Goal: Task Accomplishment & Management: Use online tool/utility

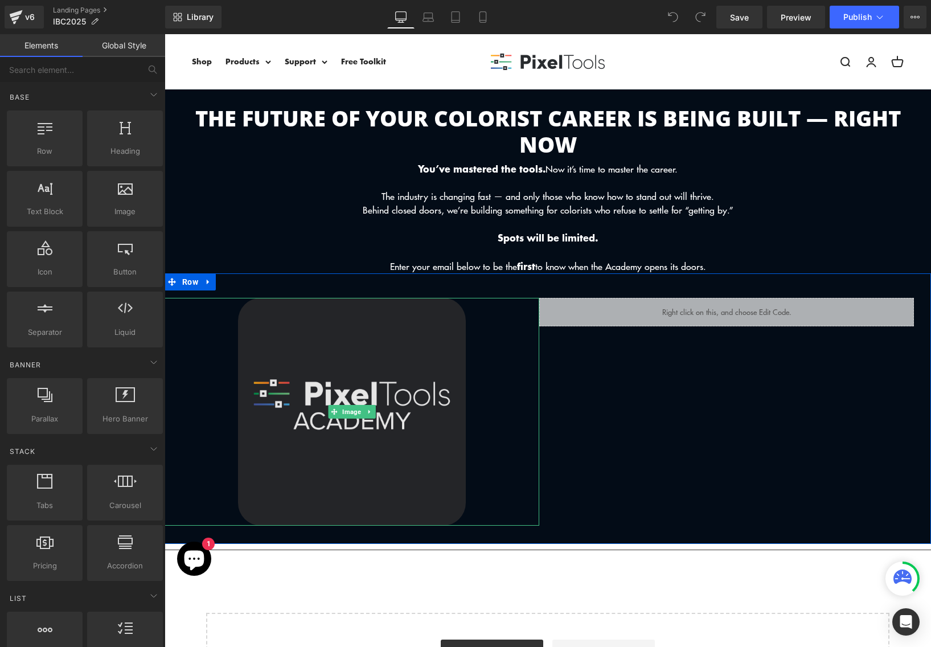
click at [355, 391] on img at bounding box center [352, 412] width 228 height 228
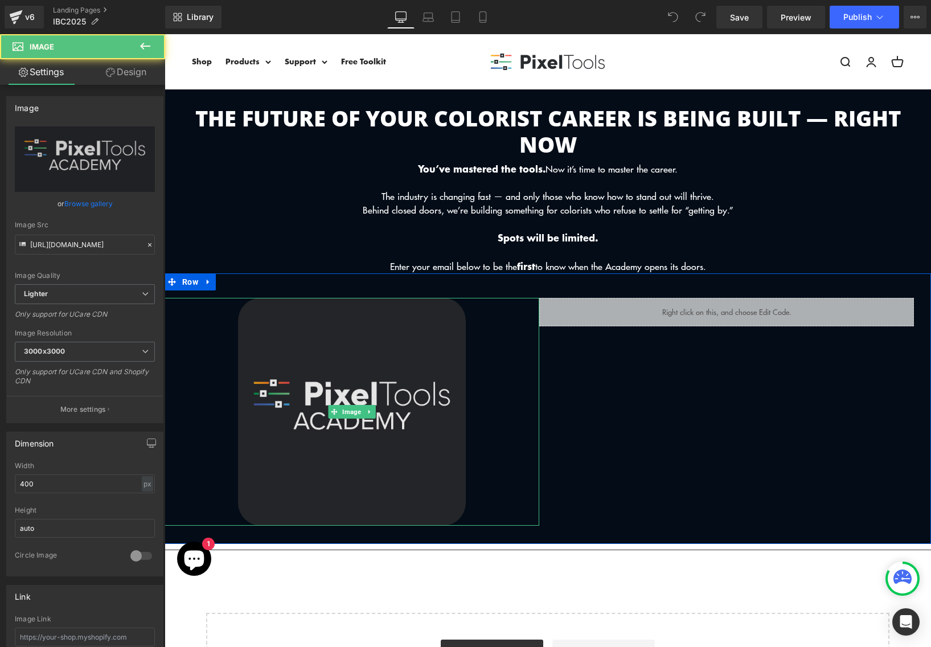
click at [314, 364] on img at bounding box center [352, 412] width 228 height 228
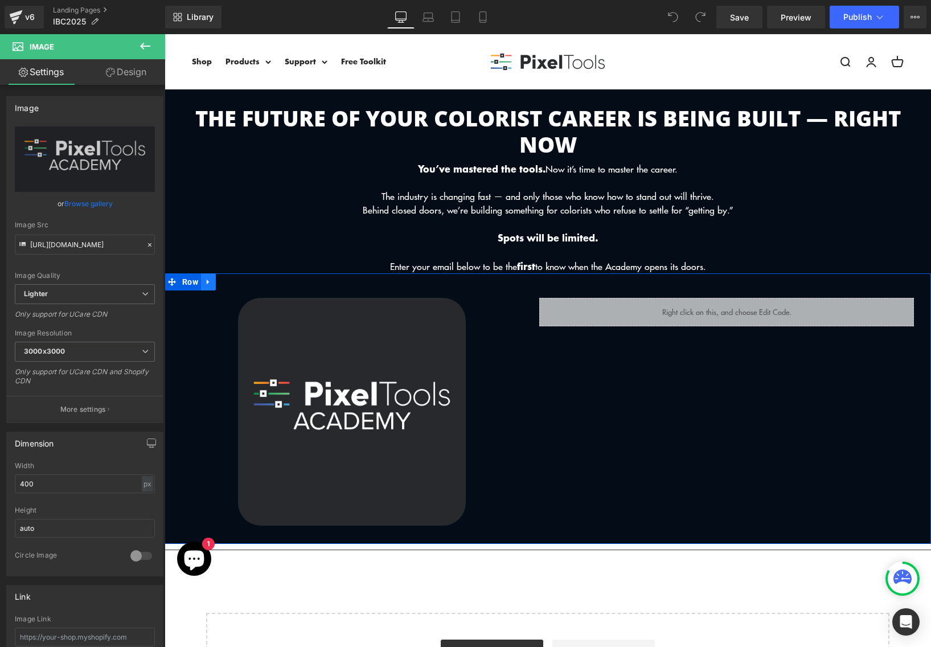
click at [211, 284] on link at bounding box center [208, 281] width 15 height 17
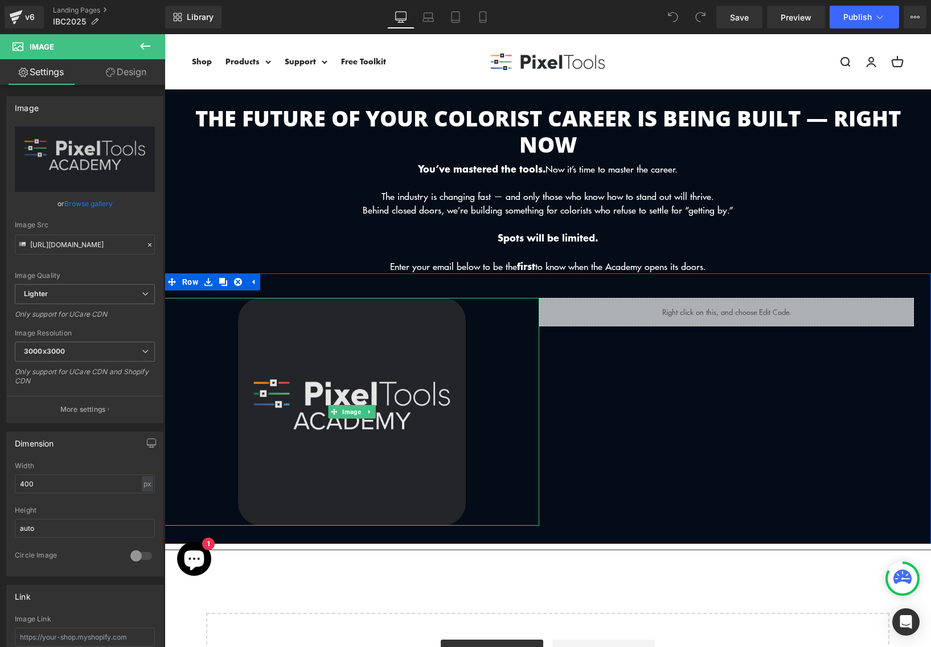
click at [350, 380] on img at bounding box center [352, 412] width 228 height 228
click at [374, 414] on img at bounding box center [352, 412] width 228 height 228
click at [368, 410] on icon at bounding box center [369, 412] width 2 height 4
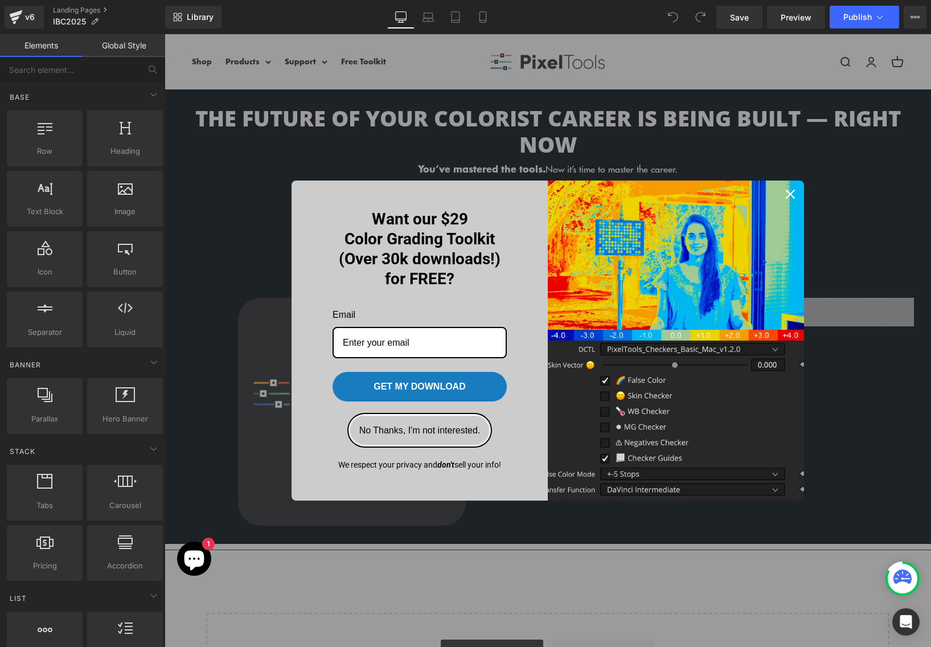
click at [465, 426] on button "No Thanks, I'm not interested." at bounding box center [420, 430] width 141 height 30
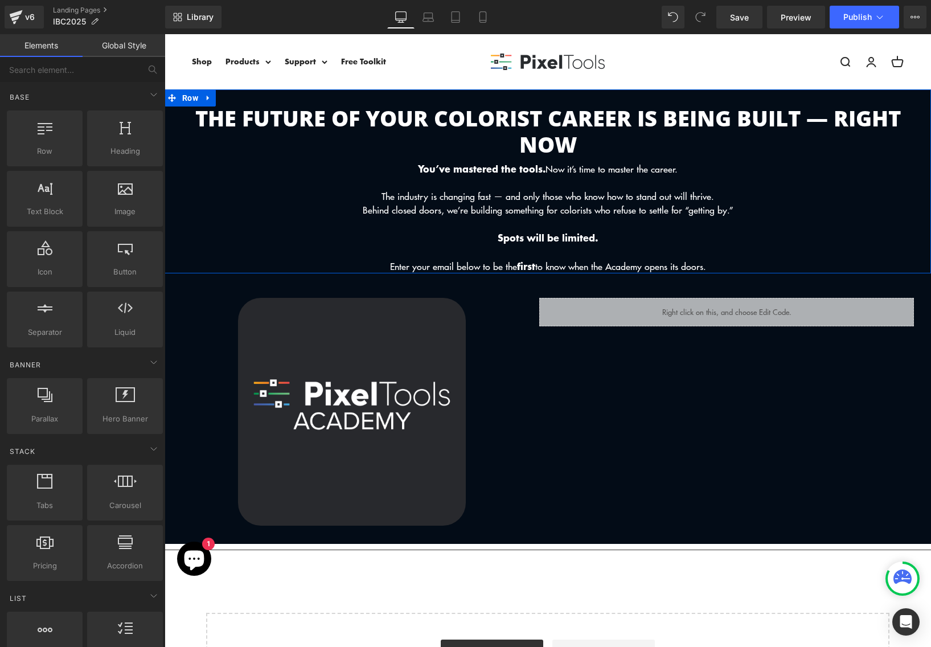
click at [516, 125] on span at bounding box center [521, 129] width 12 height 14
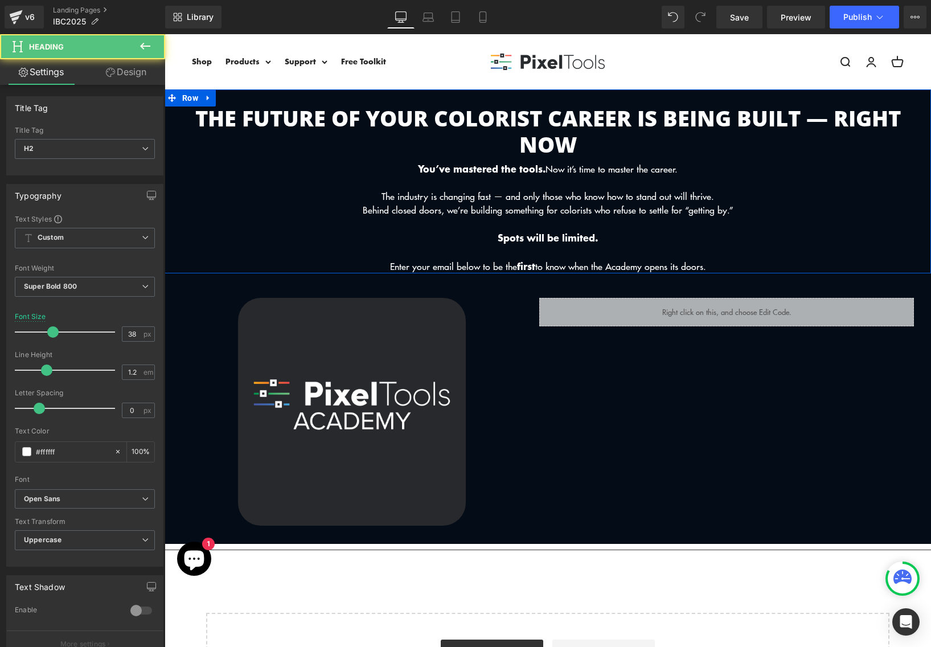
click at [579, 189] on p at bounding box center [548, 183] width 767 height 14
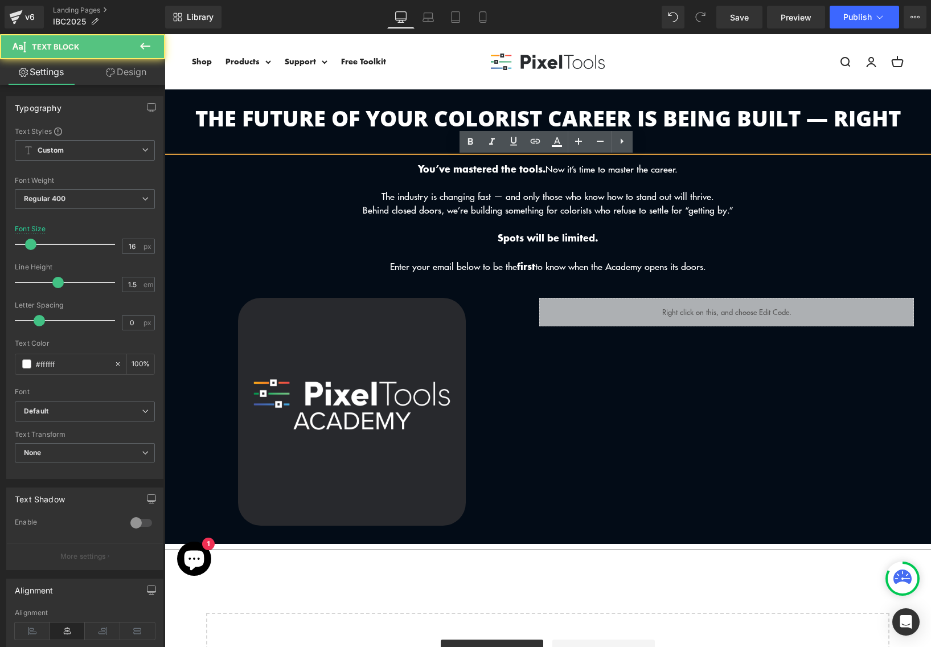
click at [599, 197] on p "The industry is changing fast — and only those who know how to stand out will t…" at bounding box center [548, 197] width 767 height 14
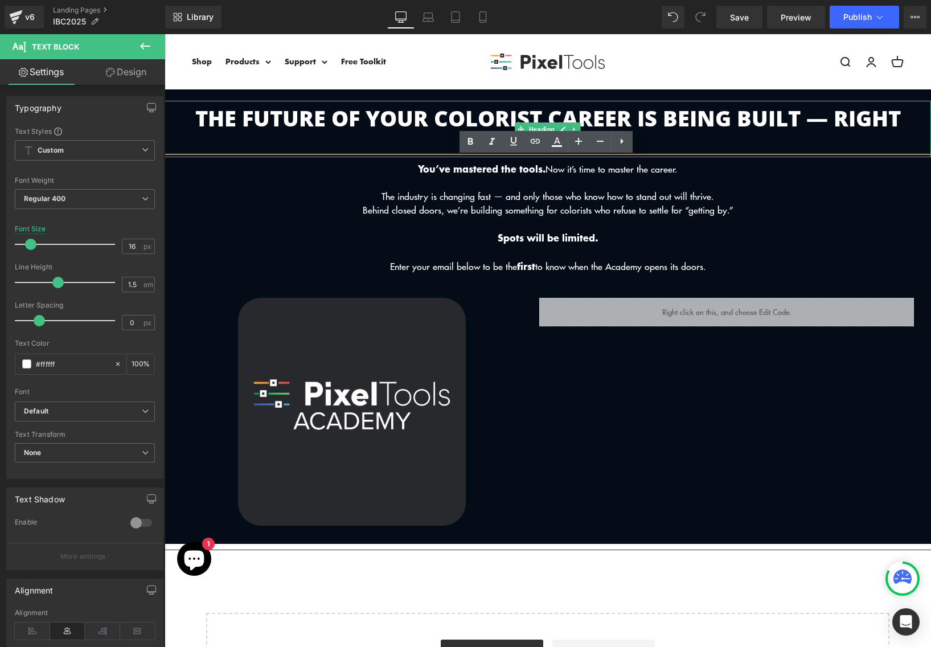
click at [643, 122] on h2 "The Future of Your Colorist Career Is Being Built — Right Now" at bounding box center [548, 131] width 767 height 52
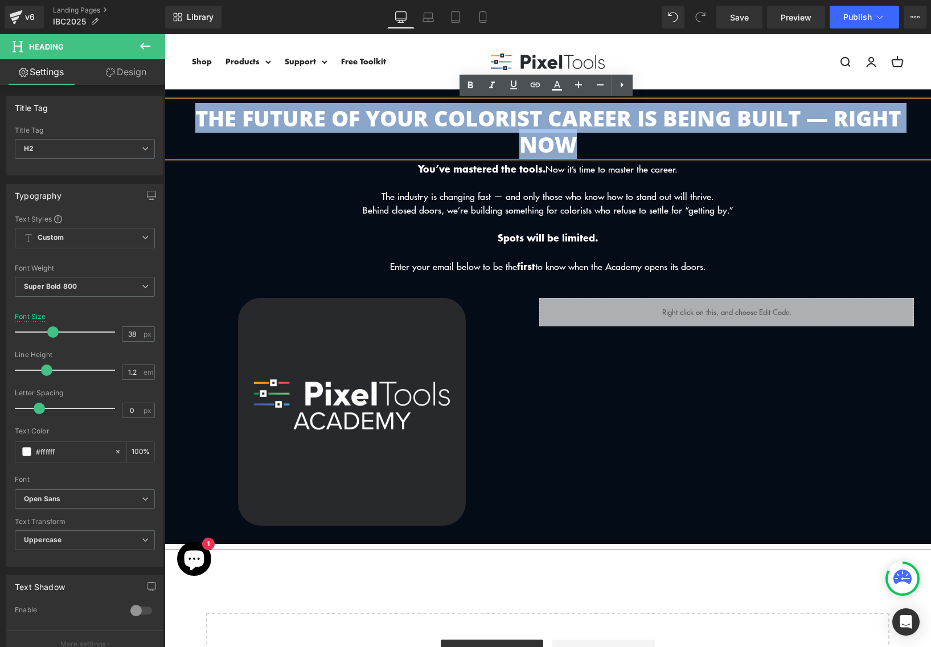
drag, startPoint x: 595, startPoint y: 140, endPoint x: 190, endPoint y: 124, distance: 404.8
click at [190, 124] on h2 "The Future of Your Colorist Career Is Being Built — Right Now" at bounding box center [548, 131] width 767 height 52
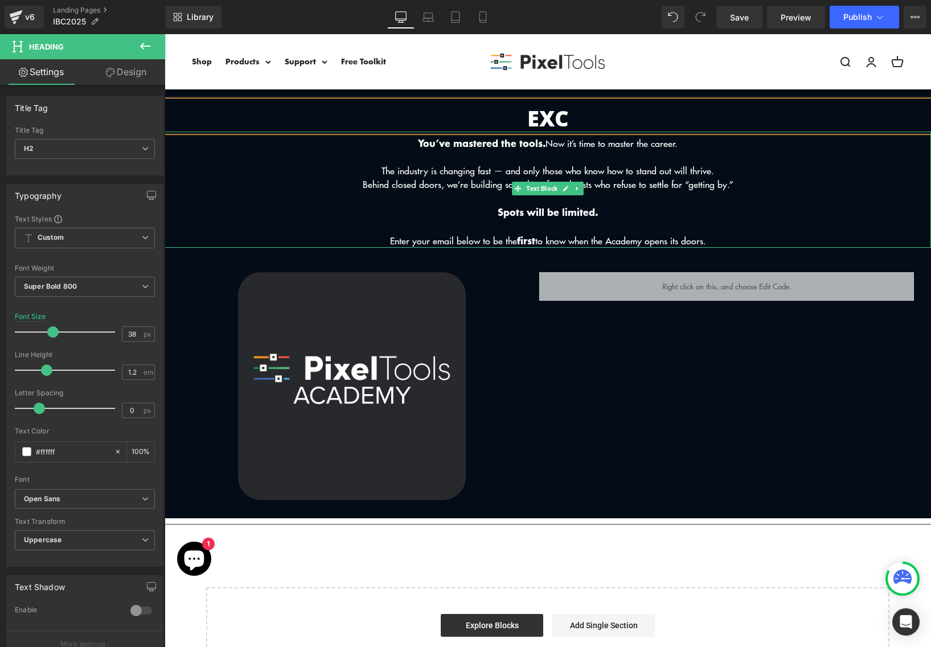
click at [185, 143] on p "You’ve mastered the tools. Now it’s time to master the career." at bounding box center [548, 143] width 767 height 14
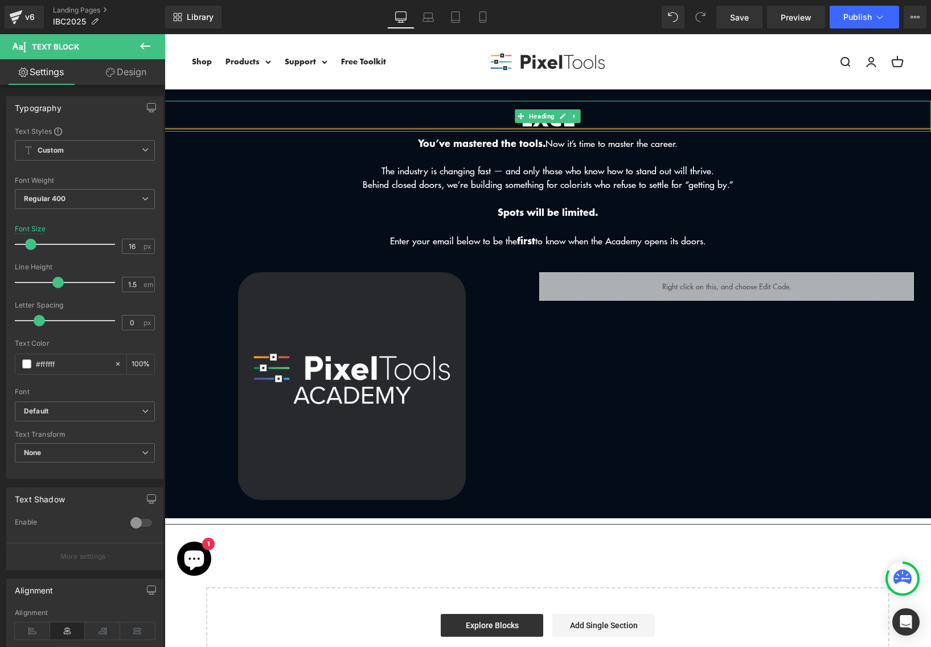
click at [627, 115] on h2 "EXCL" at bounding box center [548, 118] width 767 height 26
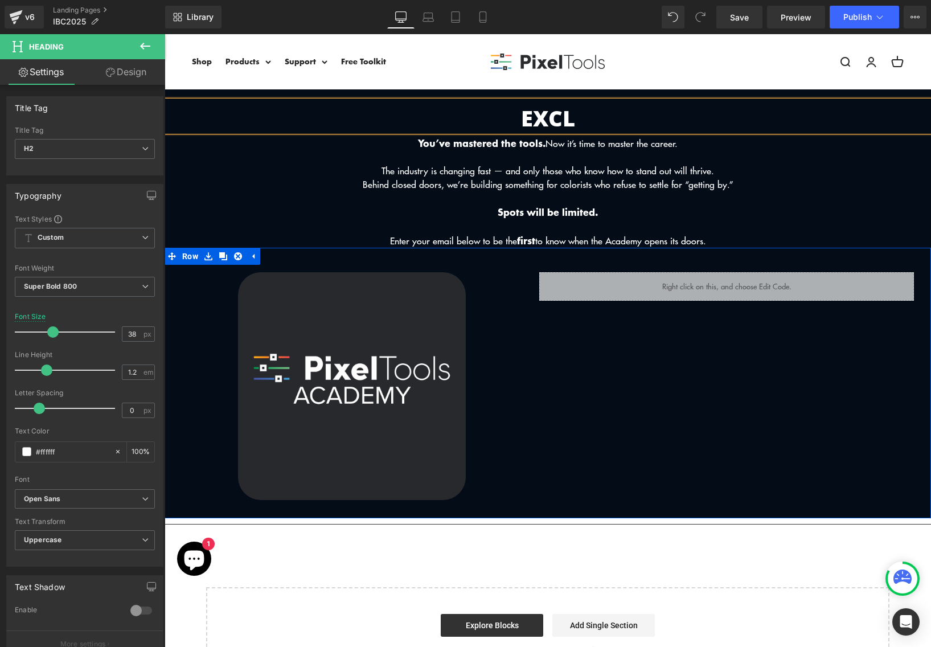
click at [577, 373] on div "Liquid" at bounding box center [726, 386] width 375 height 228
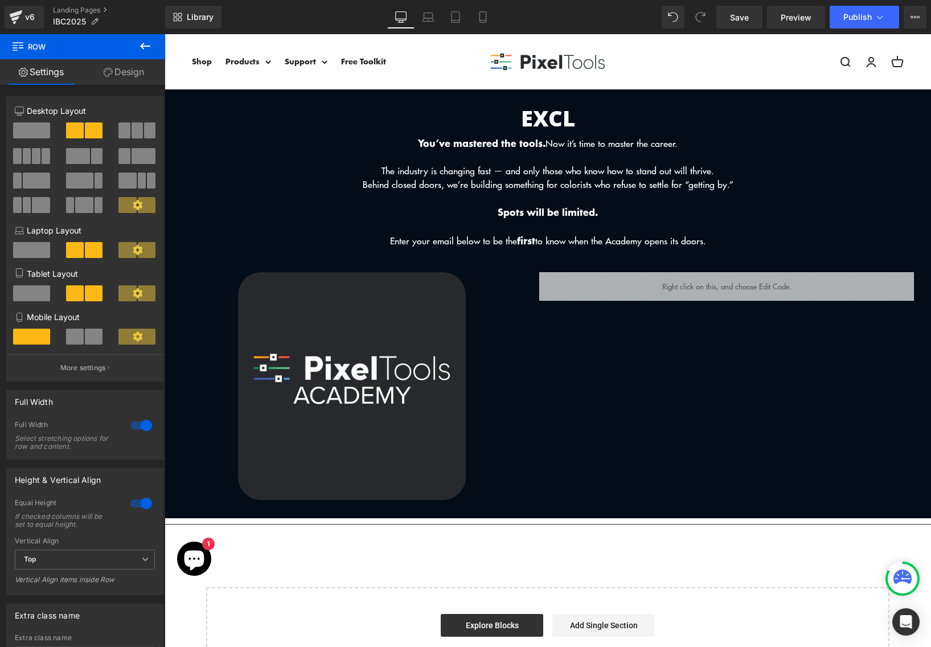
click at [567, 126] on h2 "EXCL" at bounding box center [548, 118] width 767 height 26
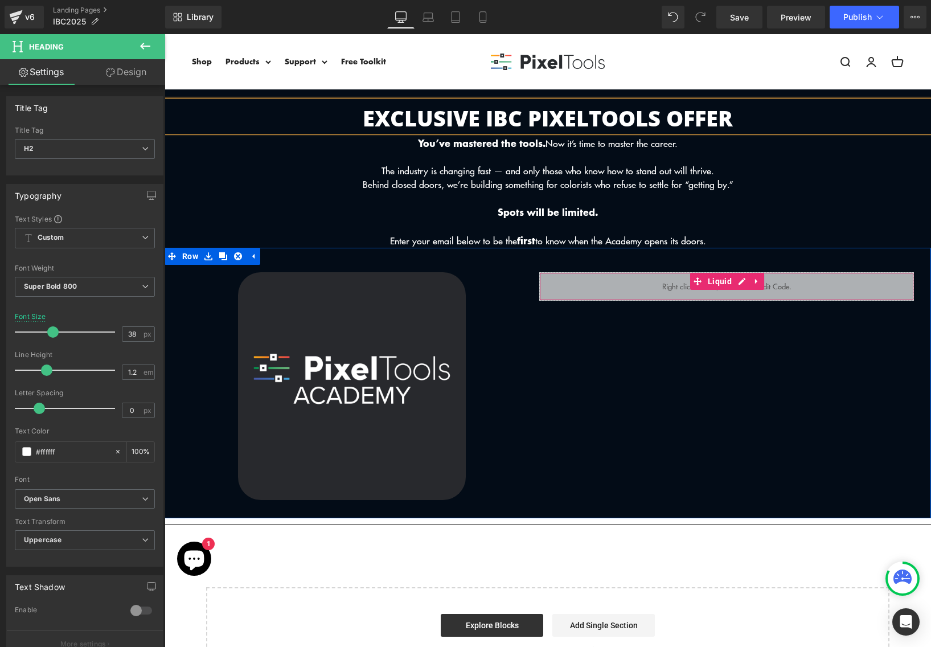
click at [663, 287] on div "Liquid" at bounding box center [726, 286] width 375 height 28
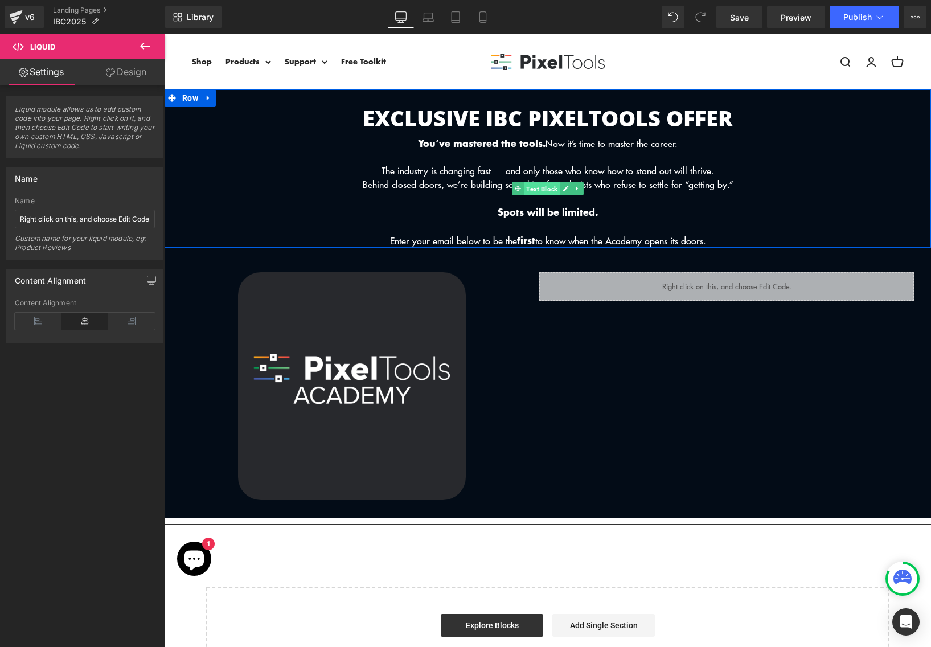
click at [539, 194] on span "Text Block" at bounding box center [542, 189] width 36 height 14
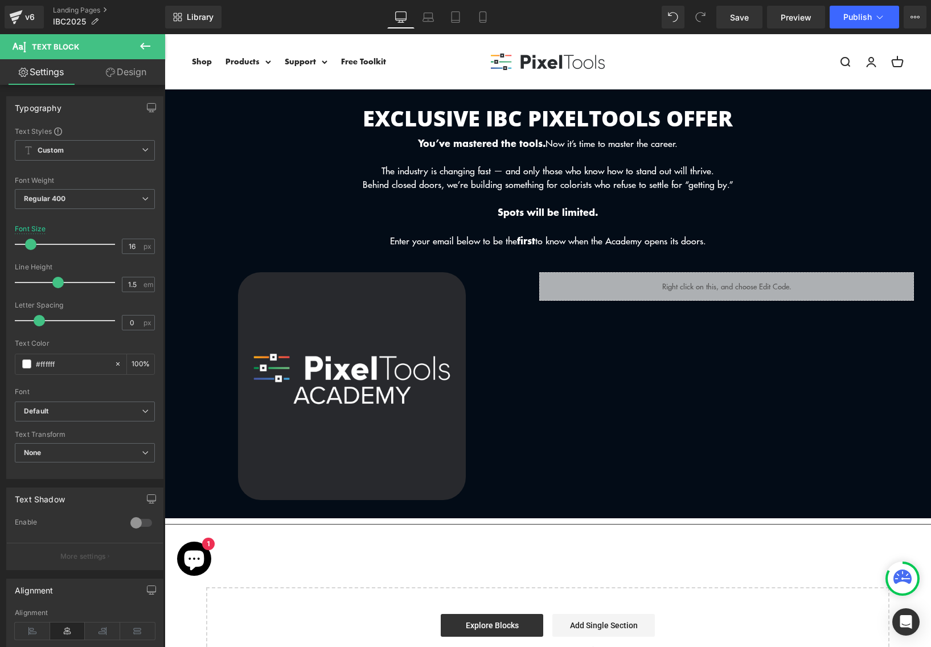
click at [141, 42] on icon at bounding box center [145, 46] width 14 height 14
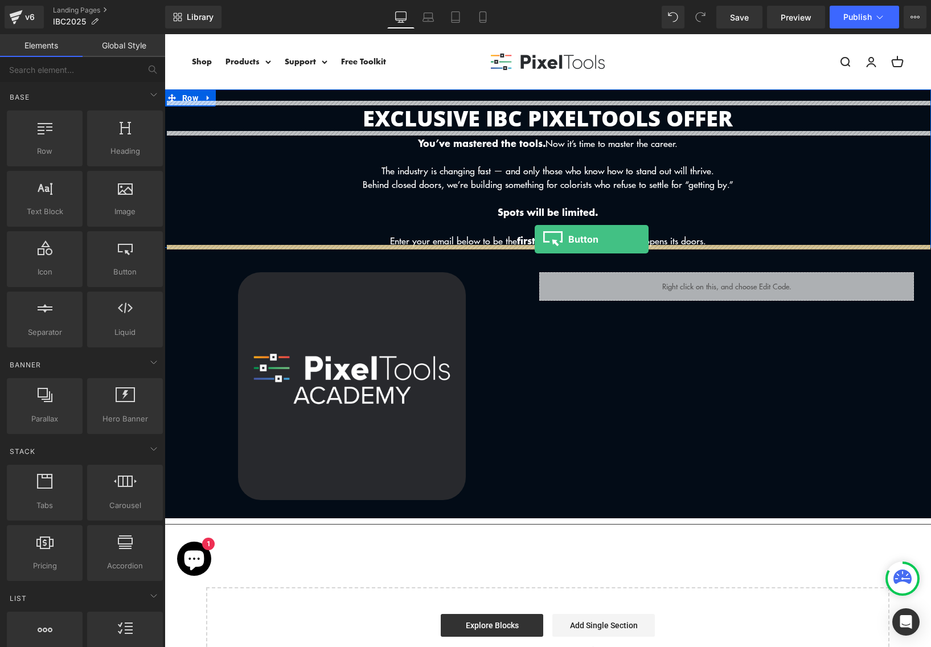
drag, startPoint x: 283, startPoint y: 299, endPoint x: 535, endPoint y: 240, distance: 259.1
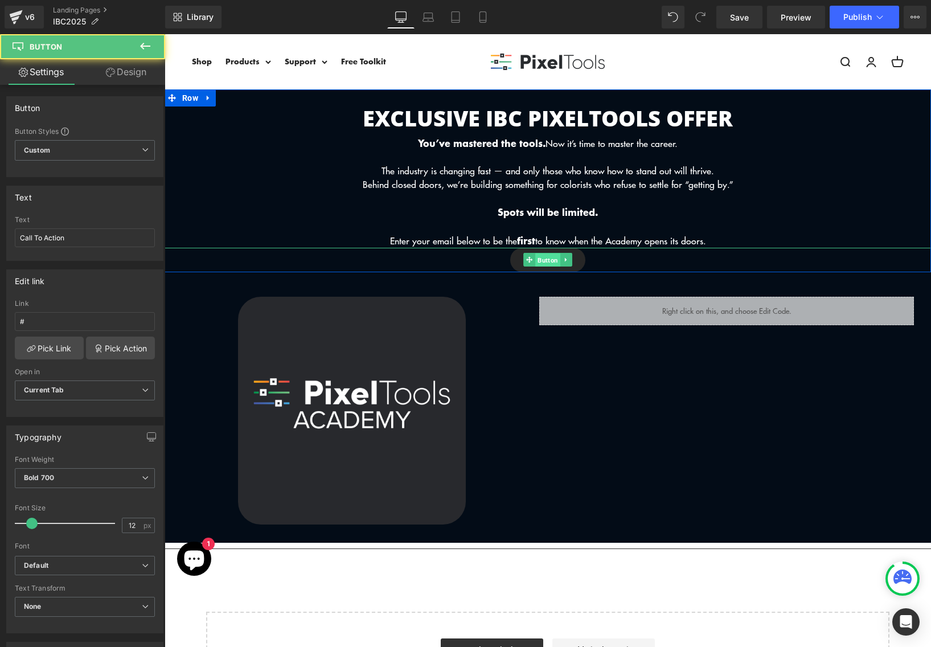
click at [547, 261] on span "Button" at bounding box center [547, 261] width 25 height 14
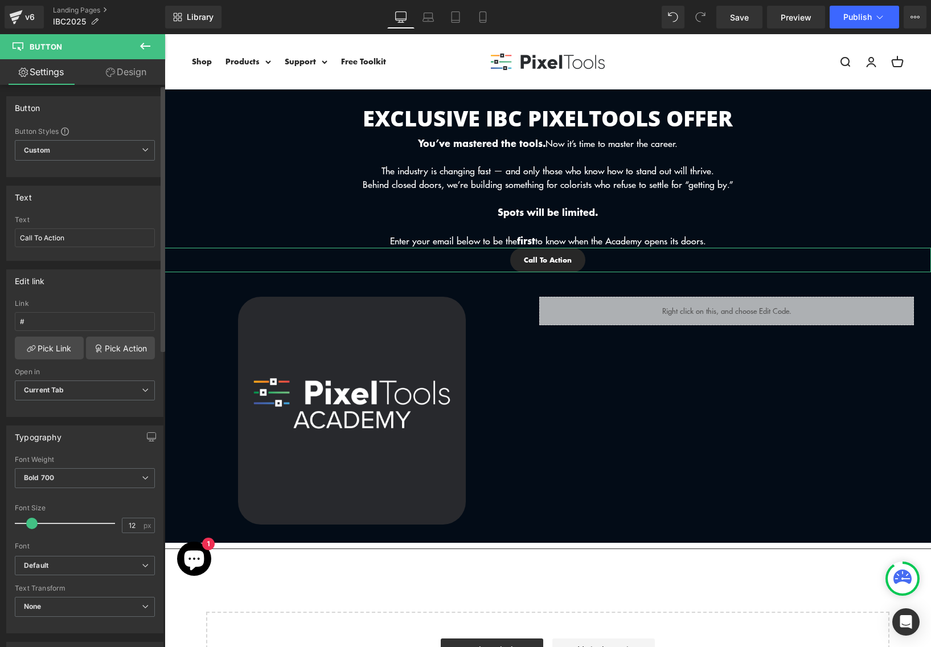
click at [111, 137] on div "Button Styles Custom Custom Setup Global Style Custom Setup Global Style Button…" at bounding box center [85, 151] width 156 height 50
click at [111, 152] on span "Custom Setup Global Style" at bounding box center [85, 150] width 140 height 21
click at [124, 271] on div "Edit link" at bounding box center [83, 281] width 152 height 22
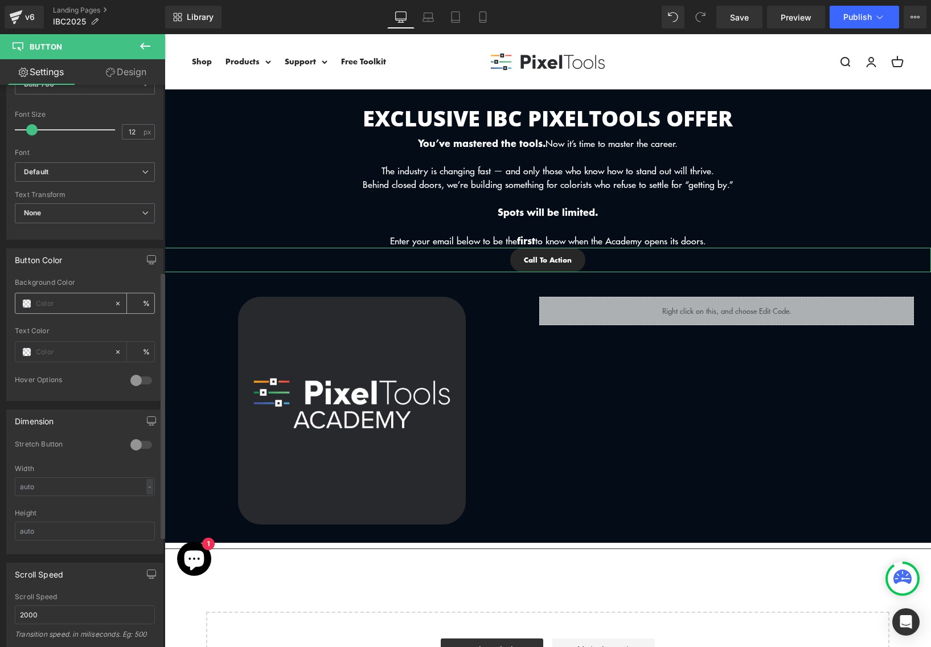
scroll to position [407, 0]
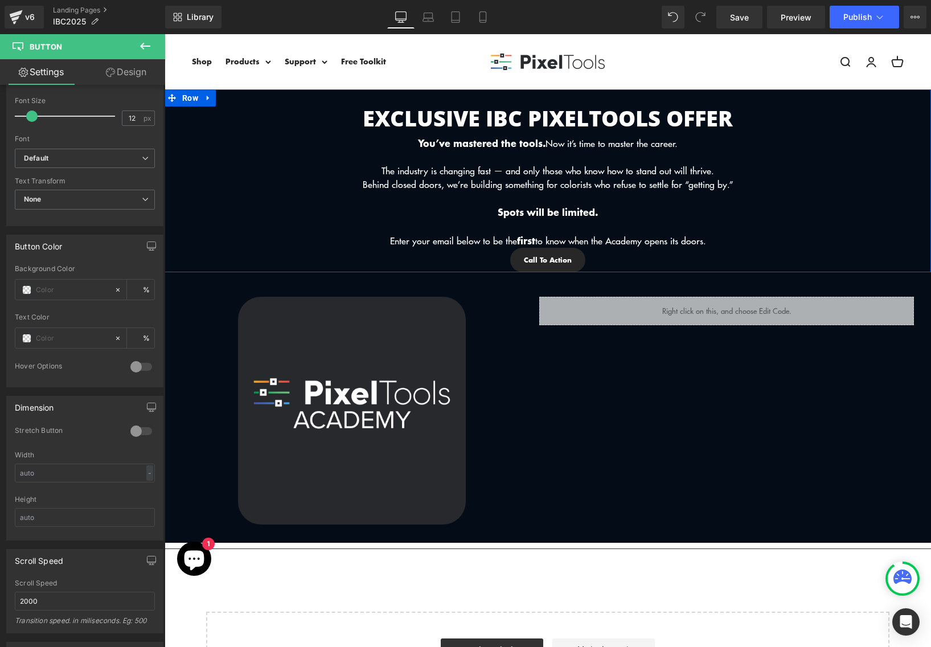
click at [546, 263] on span "Button" at bounding box center [547, 260] width 25 height 14
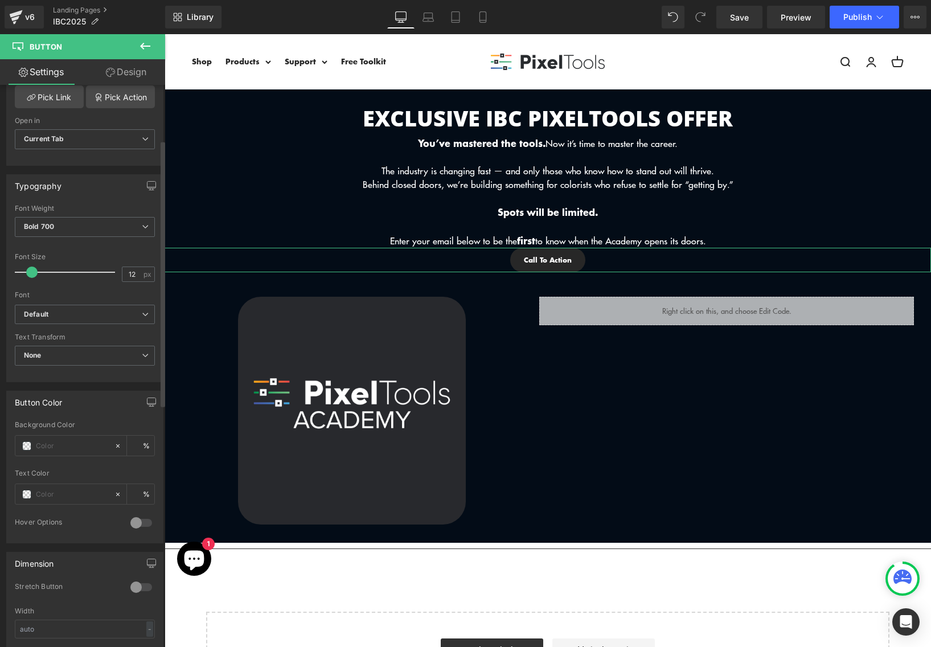
scroll to position [0, 0]
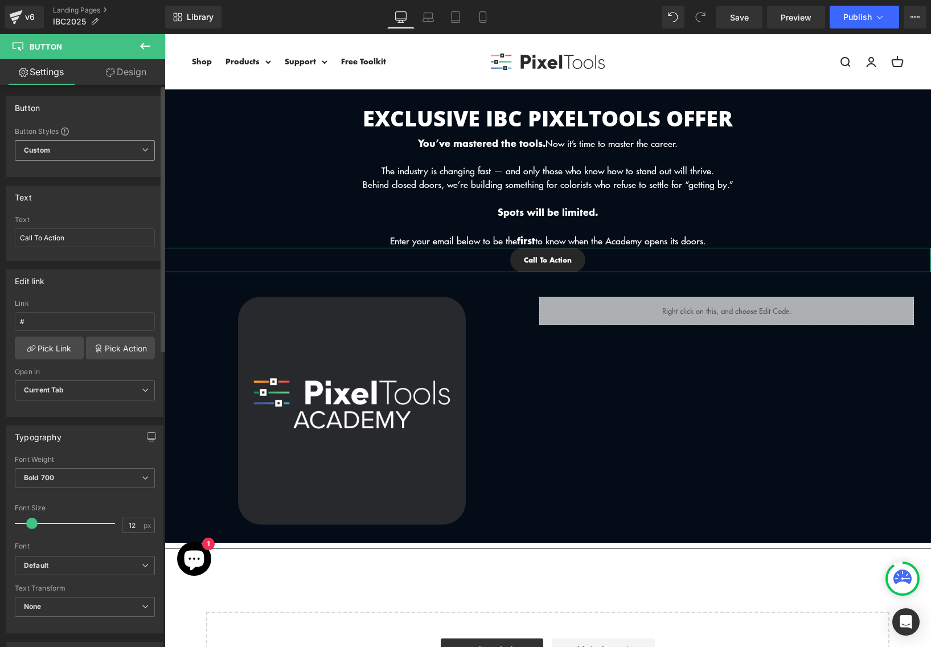
click at [82, 152] on span "Custom Setup Global Style" at bounding box center [85, 150] width 140 height 21
click at [87, 201] on div "Setup Global Style" at bounding box center [83, 196] width 136 height 27
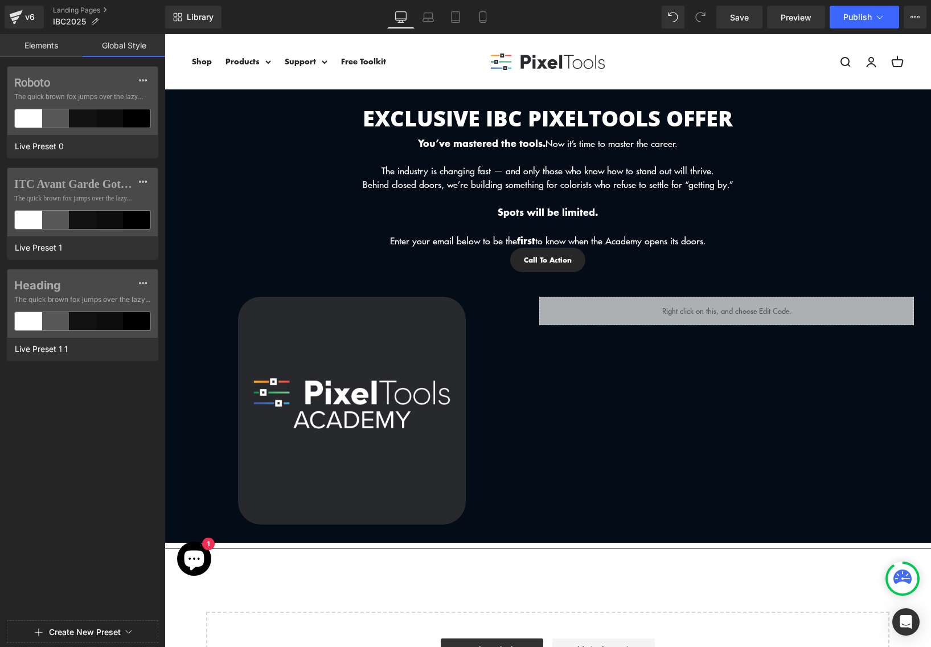
click at [39, 51] on link "Elements" at bounding box center [41, 45] width 83 height 23
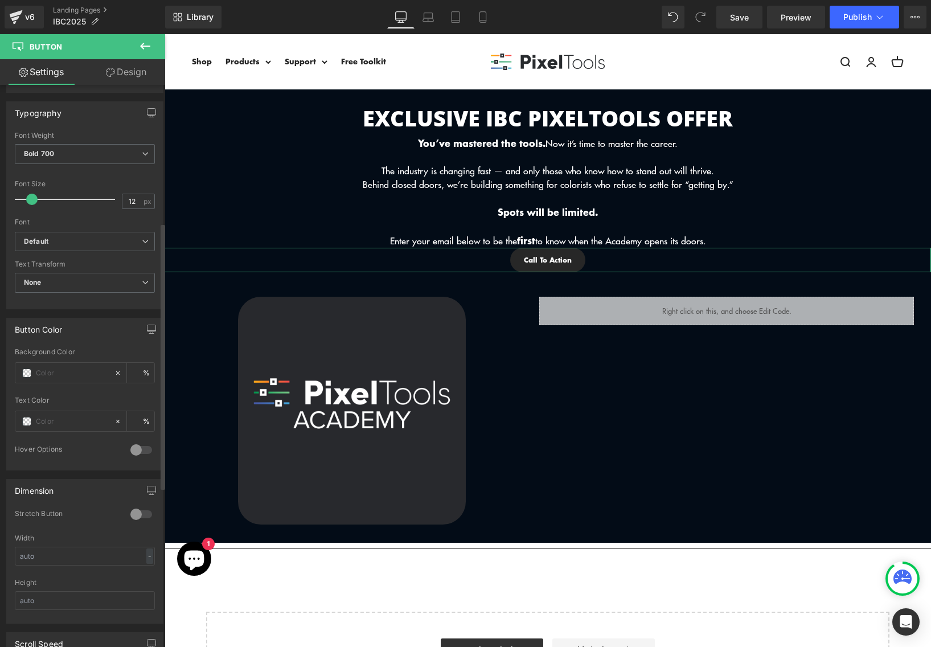
scroll to position [354, 0]
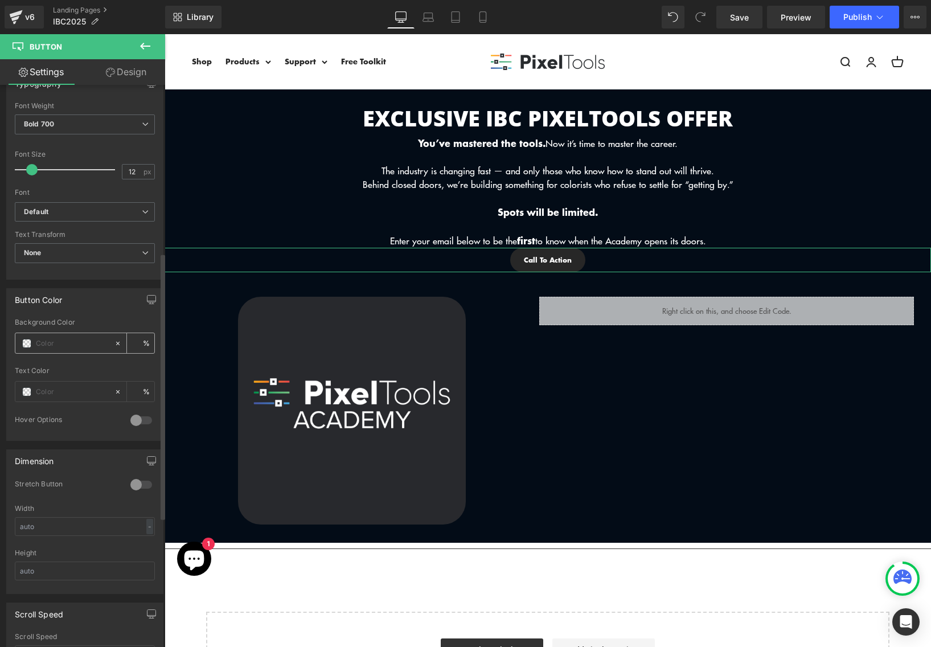
click at [27, 343] on span at bounding box center [26, 343] width 9 height 9
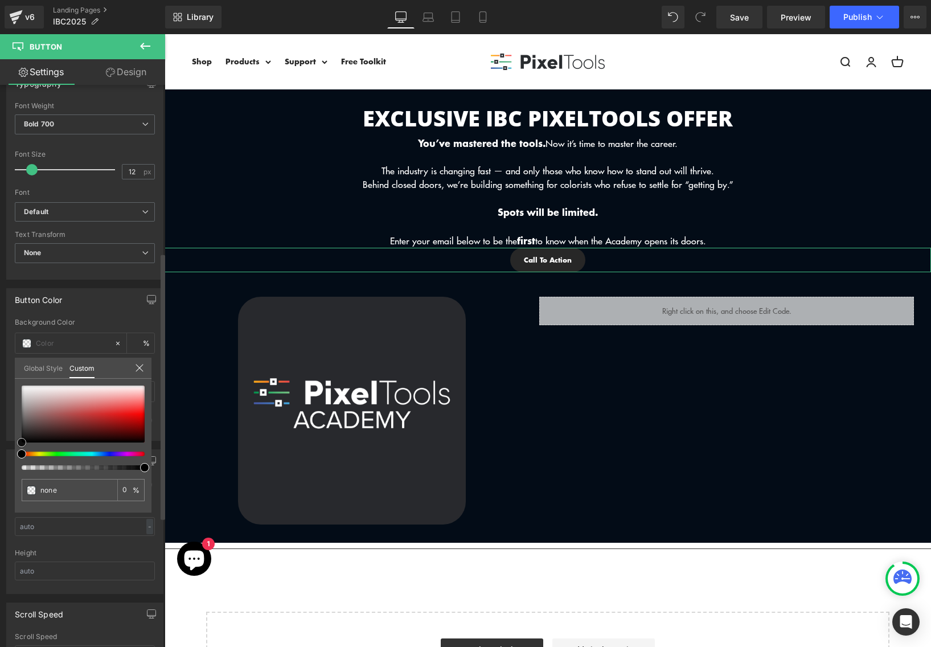
click at [97, 418] on div at bounding box center [83, 414] width 123 height 57
type input "#b52a2a"
type input "100"
type input "#b52a2a"
type input "100"
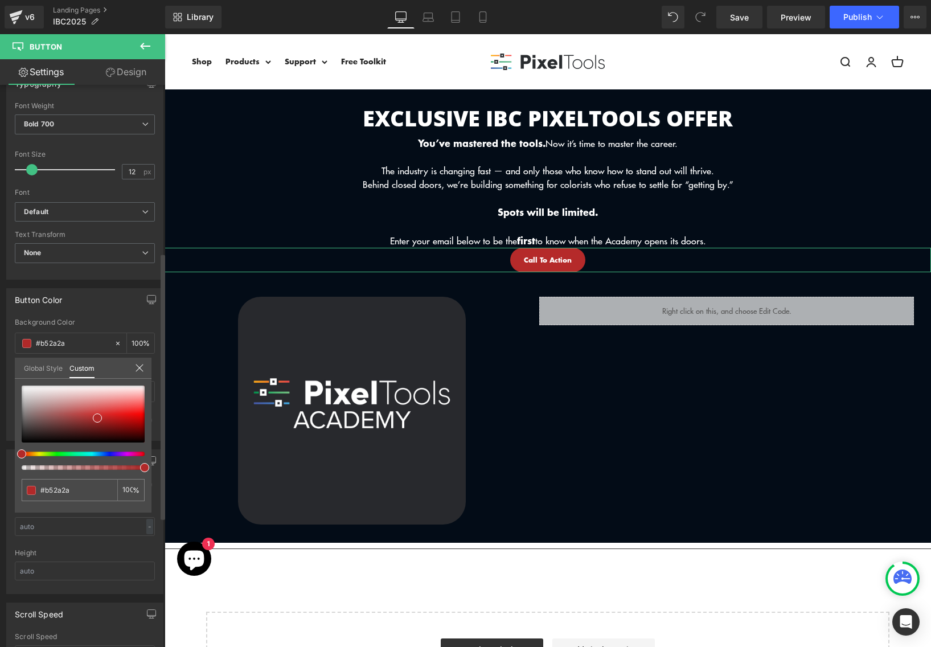
type input "#5029b1"
click at [105, 453] on div at bounding box center [78, 454] width 123 height 5
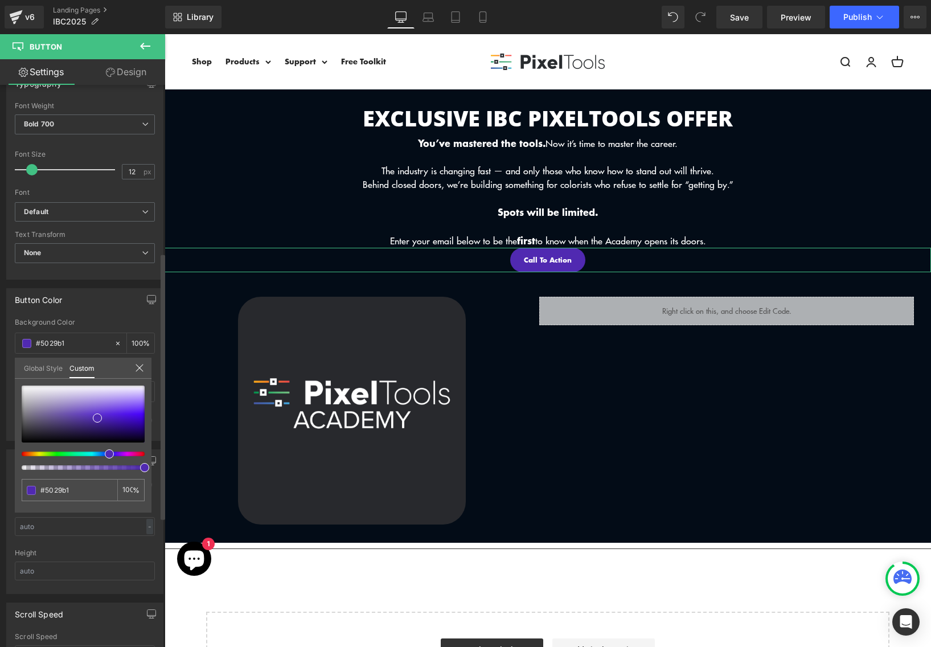
type input "#6b29b1"
type input "#4429b1"
type input "#2930b1"
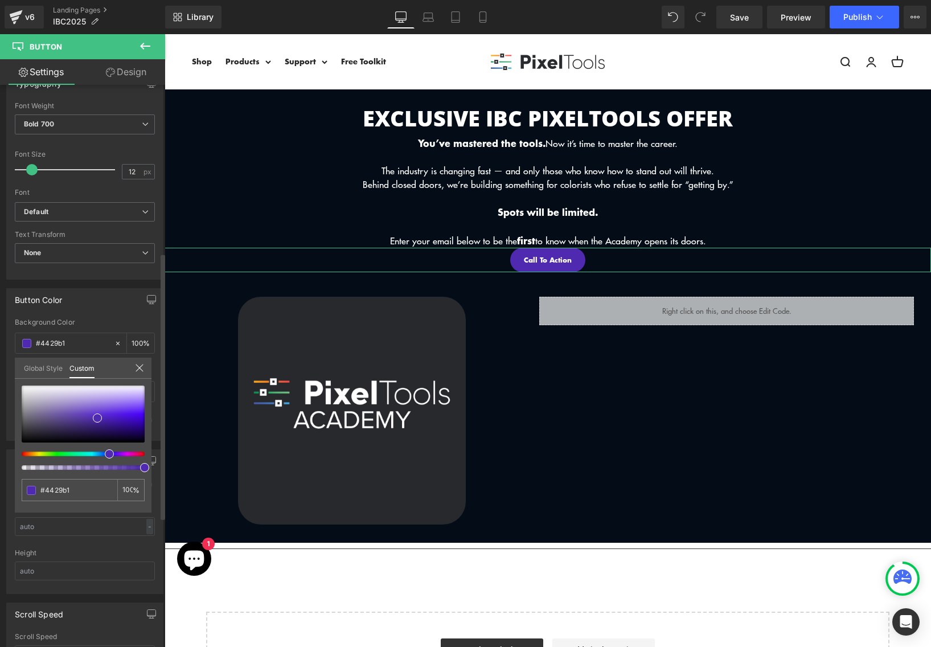
type input "#2930b1"
type input "#2947b1"
type input "#296db1"
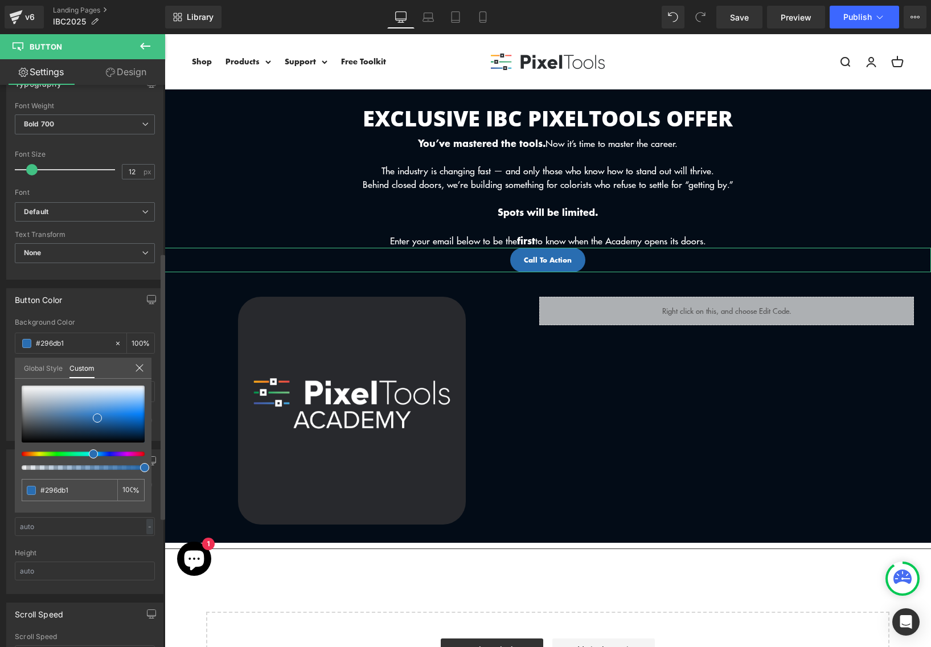
type input "#296fb1"
type input "#296db1"
type input "#2956b1"
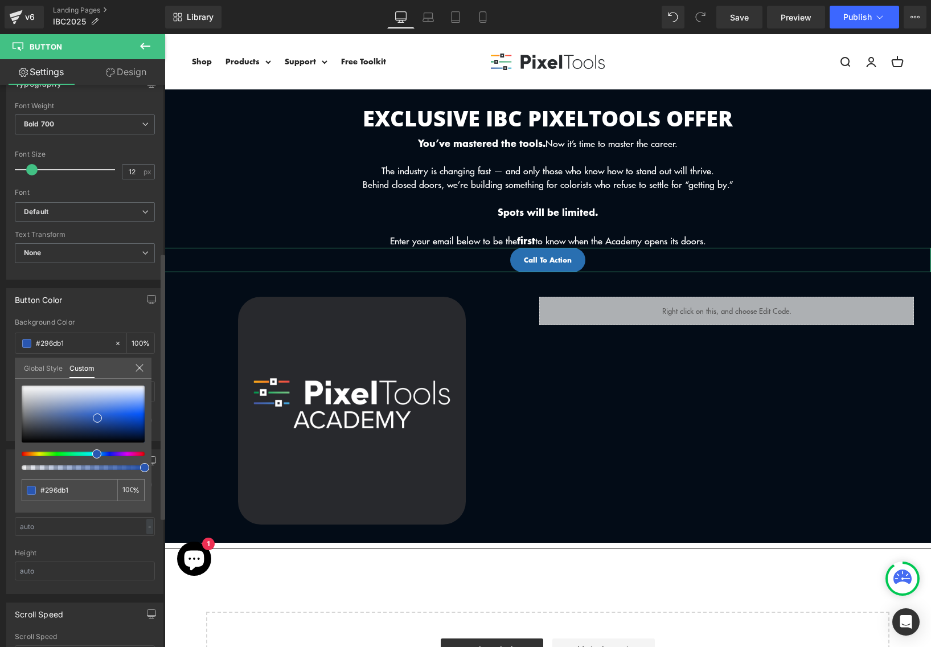
type input "#2956b1"
type input "#2947b1"
type input "#2940b1"
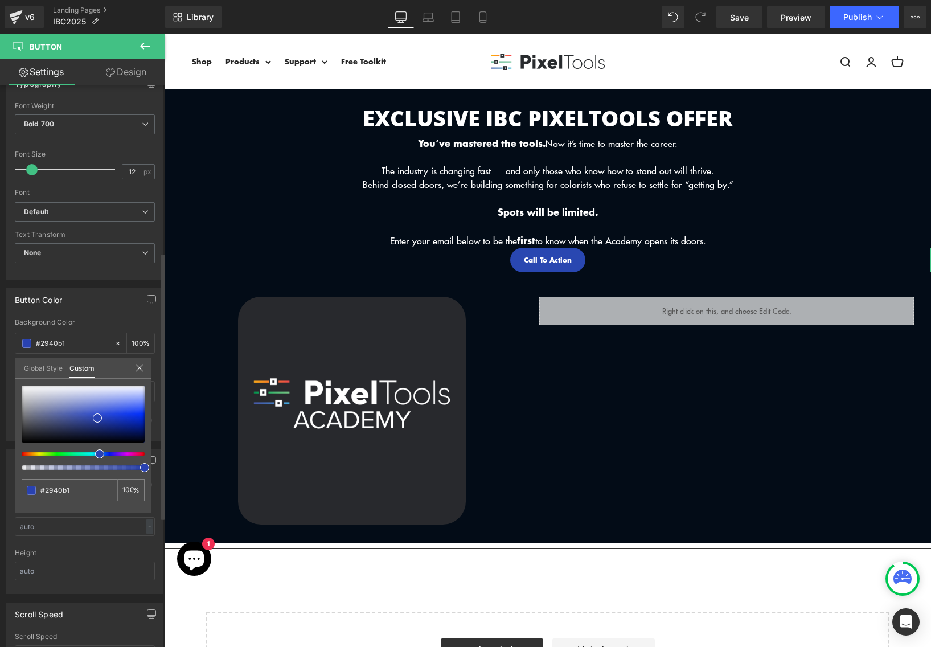
type input "#2930b1"
type input "#2e29b1"
drag, startPoint x: 105, startPoint y: 453, endPoint x: 96, endPoint y: 453, distance: 9.1
click at [96, 453] on div at bounding box center [78, 454] width 123 height 5
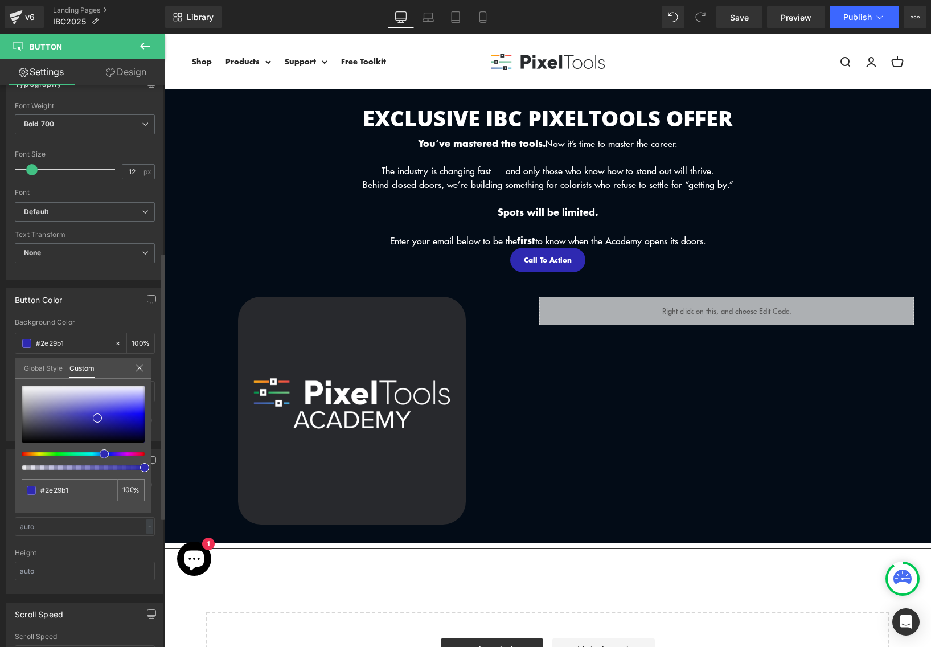
click at [89, 493] on input "#2e29b1" at bounding box center [76, 490] width 72 height 12
paste input "187CBF"
type input "#187CBF"
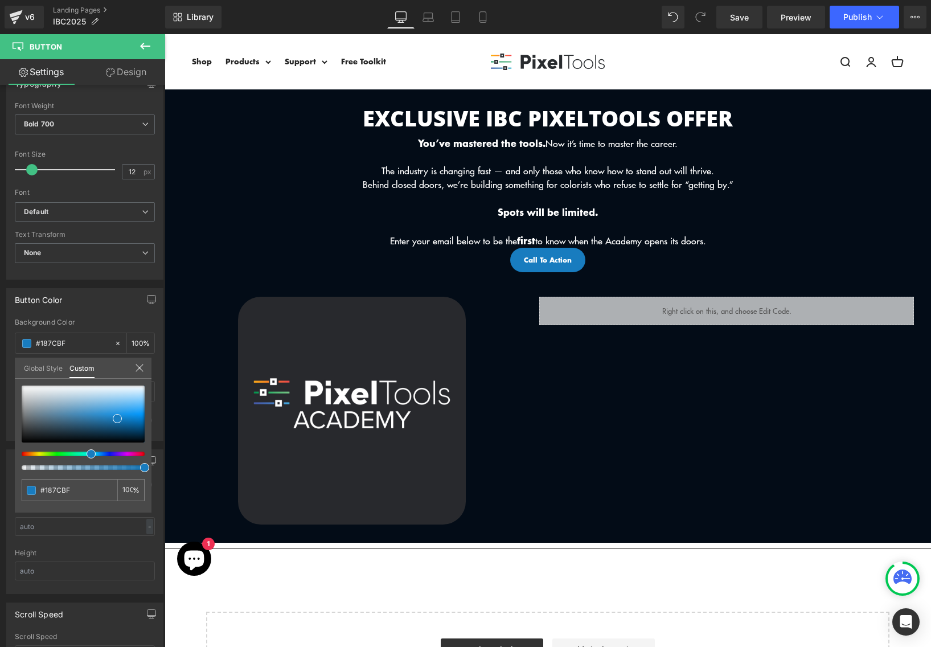
click at [545, 255] on body "Skip to content Menu Search Shop Products DCTL Plug-Ins Prime/Grade™ Exposure/T…" at bounding box center [548, 545] width 767 height 1022
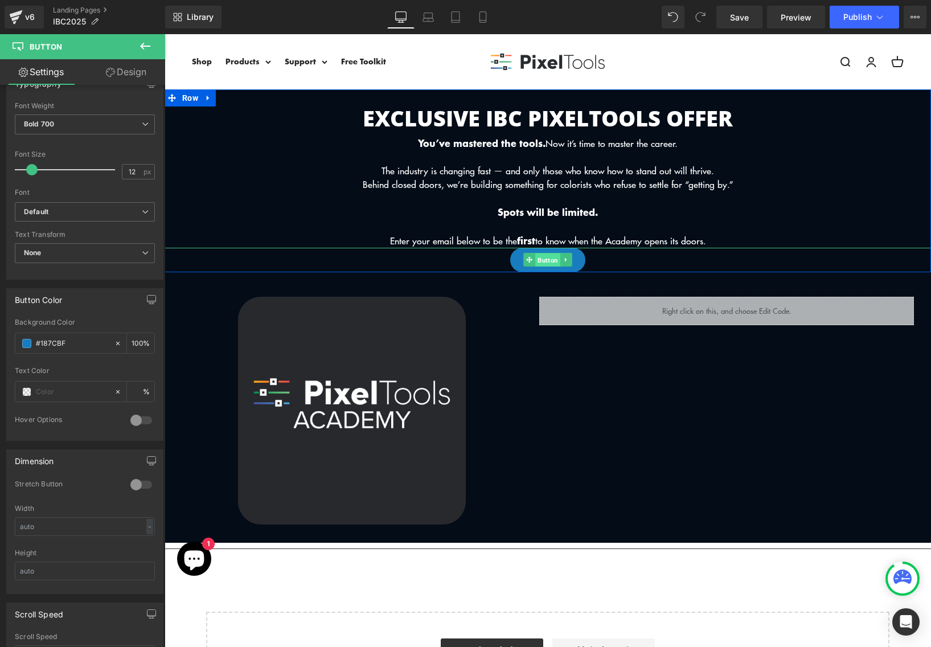
click at [542, 258] on span "Button" at bounding box center [547, 261] width 25 height 14
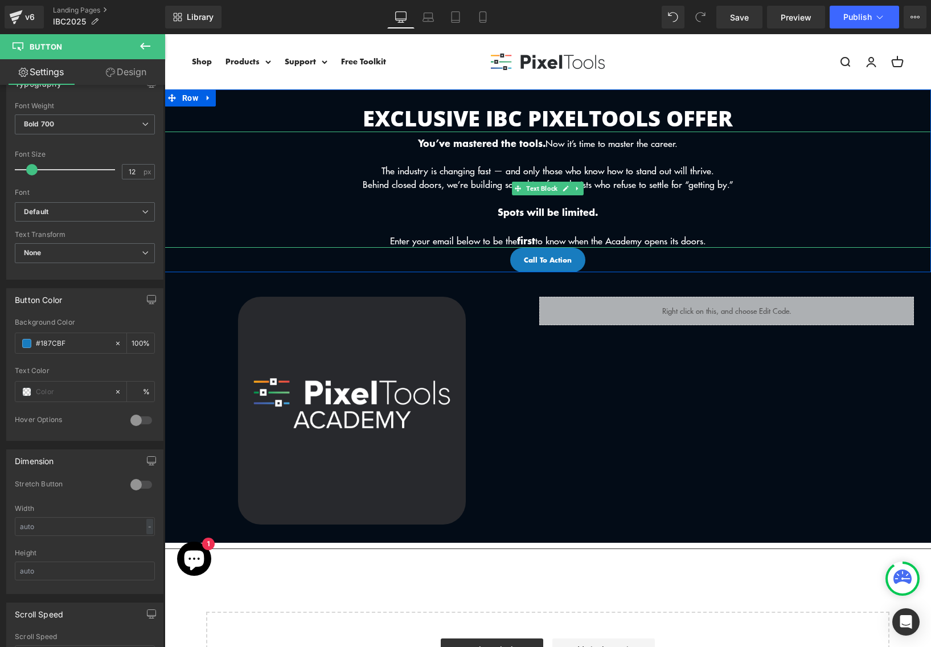
click at [654, 173] on p "The industry is changing fast — and only those who know how to stand out will t…" at bounding box center [548, 171] width 767 height 14
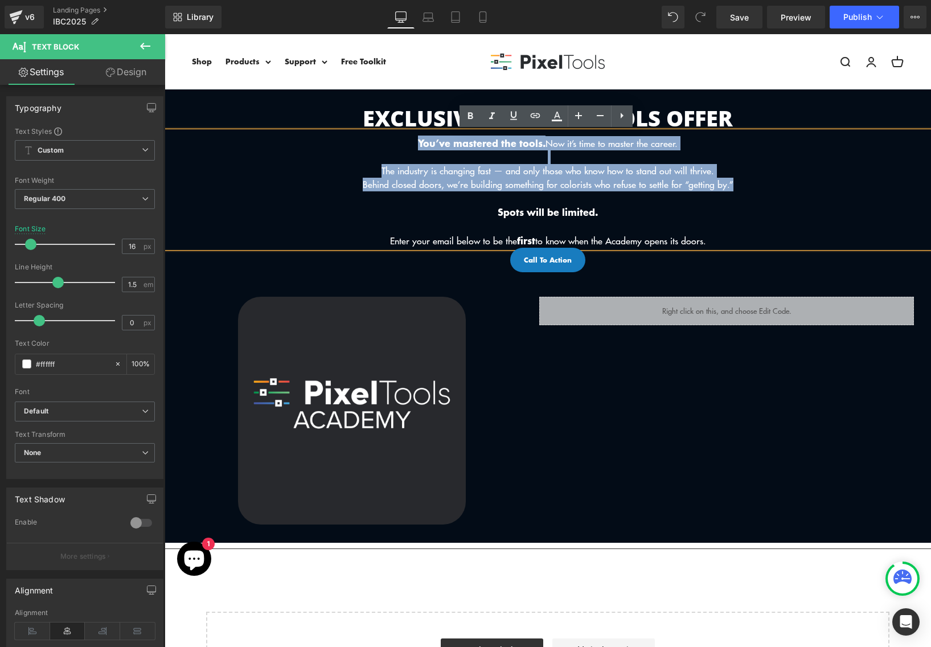
drag, startPoint x: 766, startPoint y: 188, endPoint x: 329, endPoint y: 142, distance: 439.4
click at [329, 142] on div "You’ve mastered the tools. Now it’s time to master the career. The industry is …" at bounding box center [548, 190] width 767 height 116
paste div
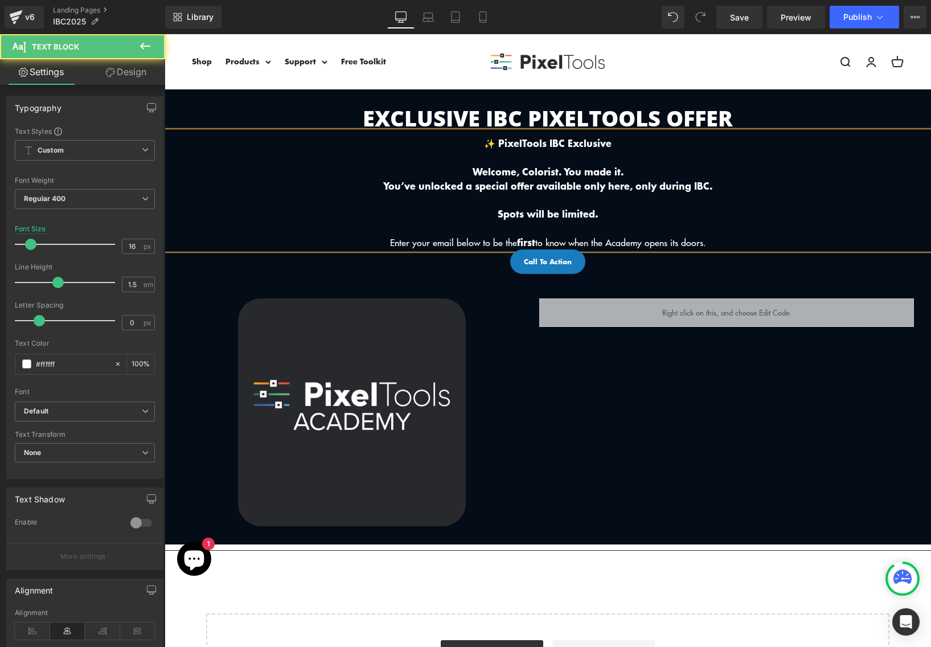
click at [616, 142] on p "✨ PixelTools IBC Exclusive" at bounding box center [548, 143] width 767 height 14
drag, startPoint x: 488, startPoint y: 143, endPoint x: 469, endPoint y: 143, distance: 18.8
click at [469, 143] on p "✨ PixelTools IBC Exclusive" at bounding box center [548, 143] width 767 height 14
copy b "✨"
click at [646, 141] on p "✨ PixelTools IBC Exclusive" at bounding box center [548, 143] width 767 height 14
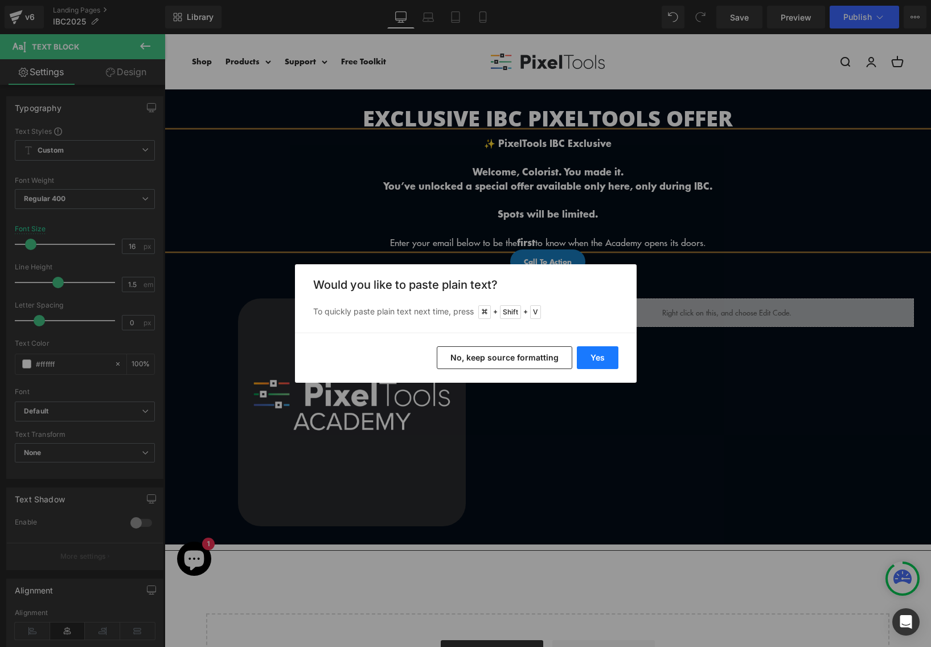
click at [598, 357] on button "Yes" at bounding box center [598, 357] width 42 height 23
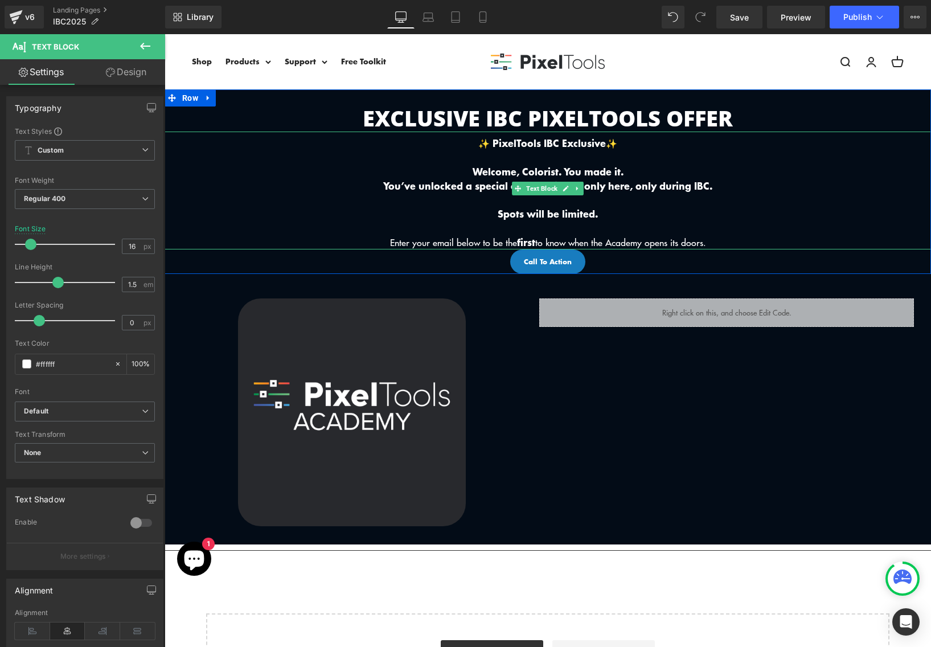
click at [607, 144] on b "✨ PixelTools IBC Exclusive✨" at bounding box center [548, 143] width 139 height 14
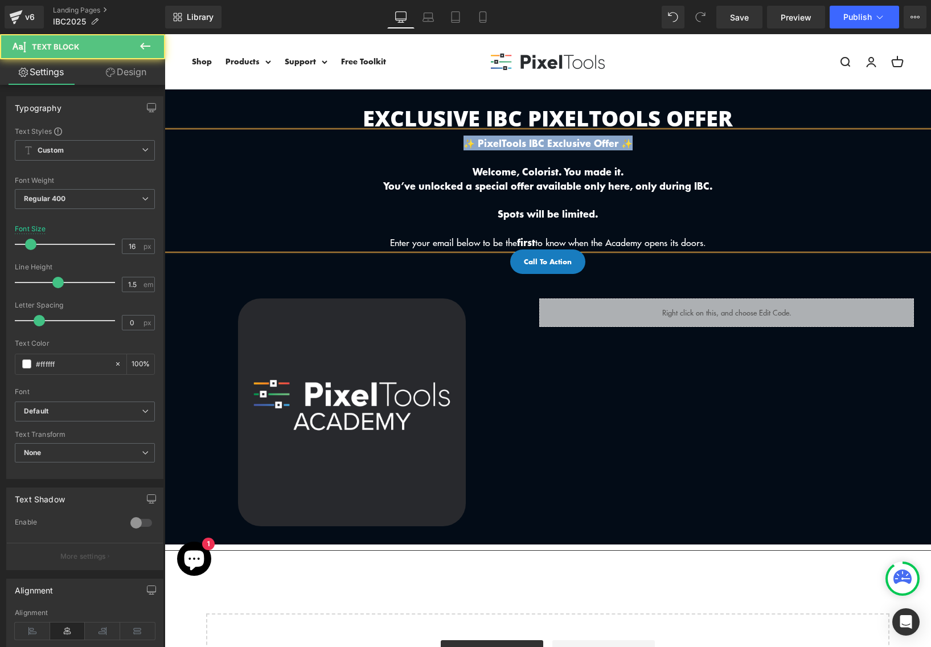
drag, startPoint x: 646, startPoint y: 140, endPoint x: 255, endPoint y: 132, distance: 391.5
click at [255, 132] on div "✨ PixelTools IBC Exclusive Offer ✨ Welcome, Colorist. You made it. You’ve unloc…" at bounding box center [548, 191] width 767 height 118
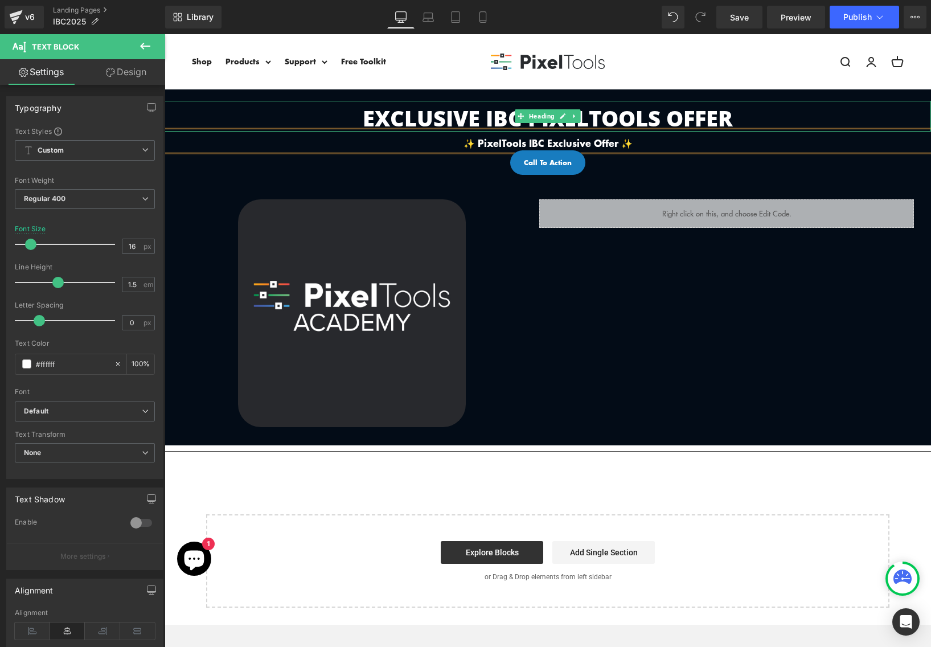
click at [436, 116] on h2 "EXCLUSIVE IBC PIXELTOOLS OFFER" at bounding box center [548, 118] width 767 height 26
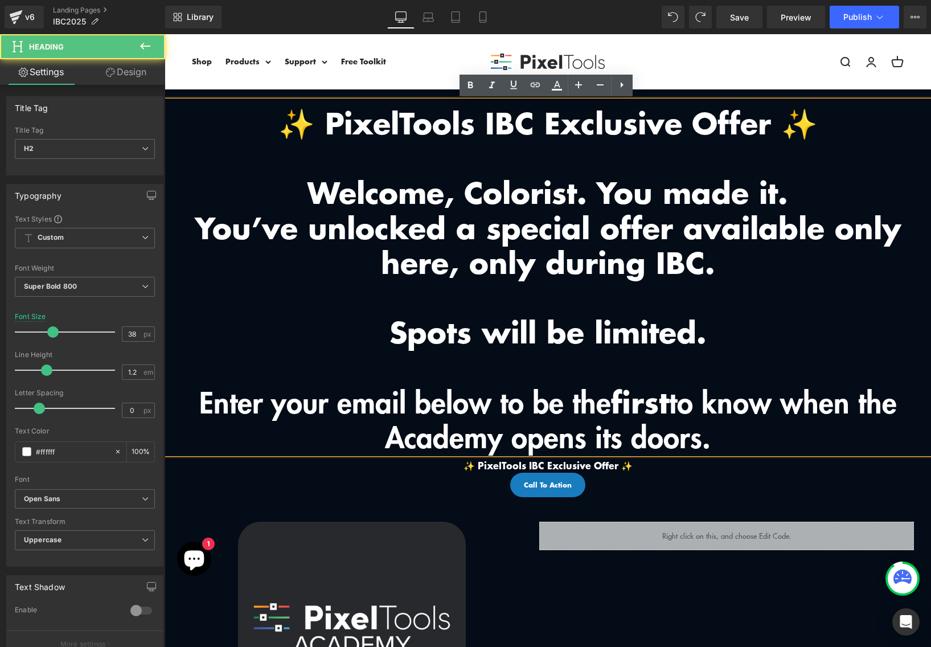
drag, startPoint x: 302, startPoint y: 186, endPoint x: 931, endPoint y: 451, distance: 682.7
click at [931, 451] on html "Skip to content Menu Search Shop Products DCTL Plug-Ins Prime/Grade™ Exposure/T…" at bounding box center [548, 657] width 767 height 1247
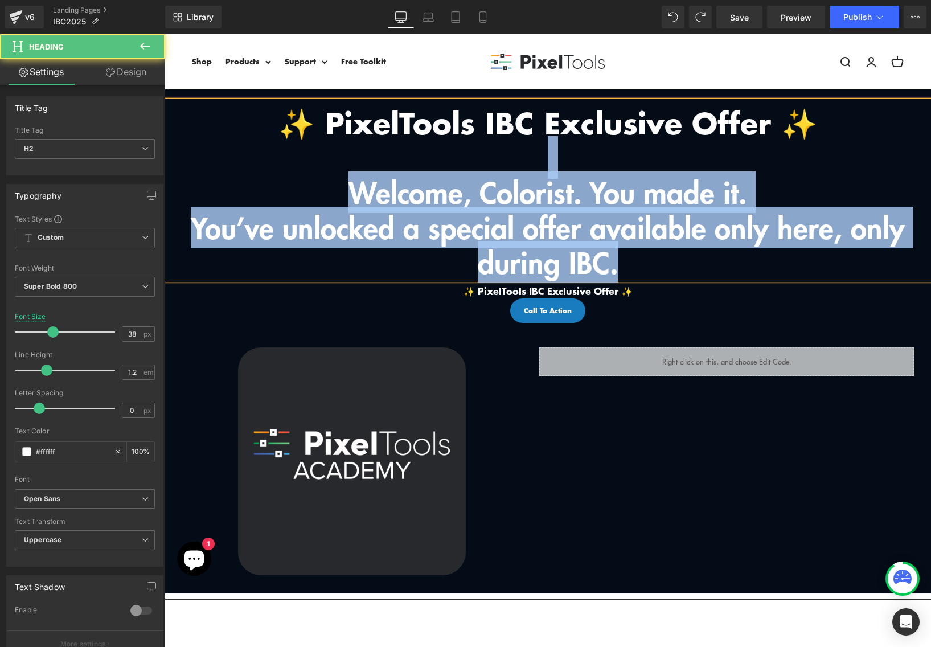
drag, startPoint x: 745, startPoint y: 252, endPoint x: 166, endPoint y: 157, distance: 586.6
click at [166, 157] on div "✨ PixelTools IBC Exclusive Offer ✨ Welcome, Colorist. You made it. You’ve unloc…" at bounding box center [548, 190] width 767 height 179
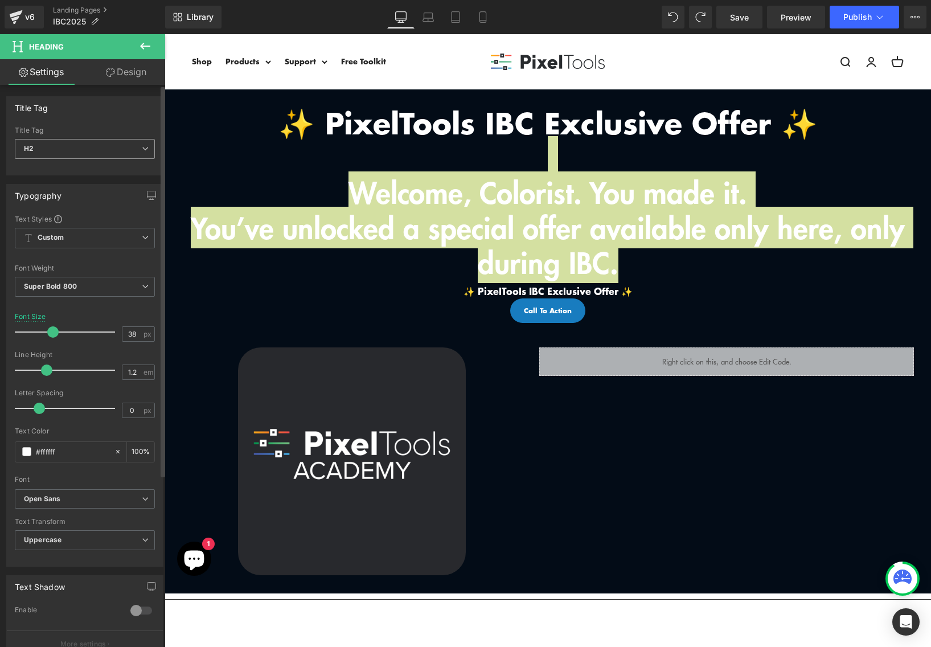
click at [77, 154] on span "H2" at bounding box center [85, 149] width 140 height 20
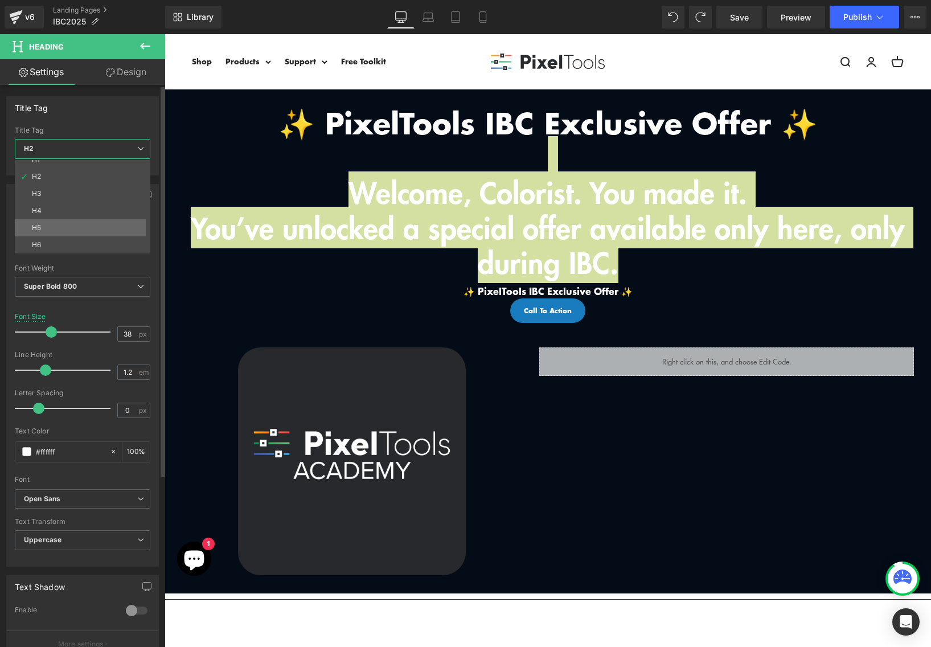
scroll to position [0, 0]
click at [62, 214] on li "H4" at bounding box center [85, 219] width 141 height 17
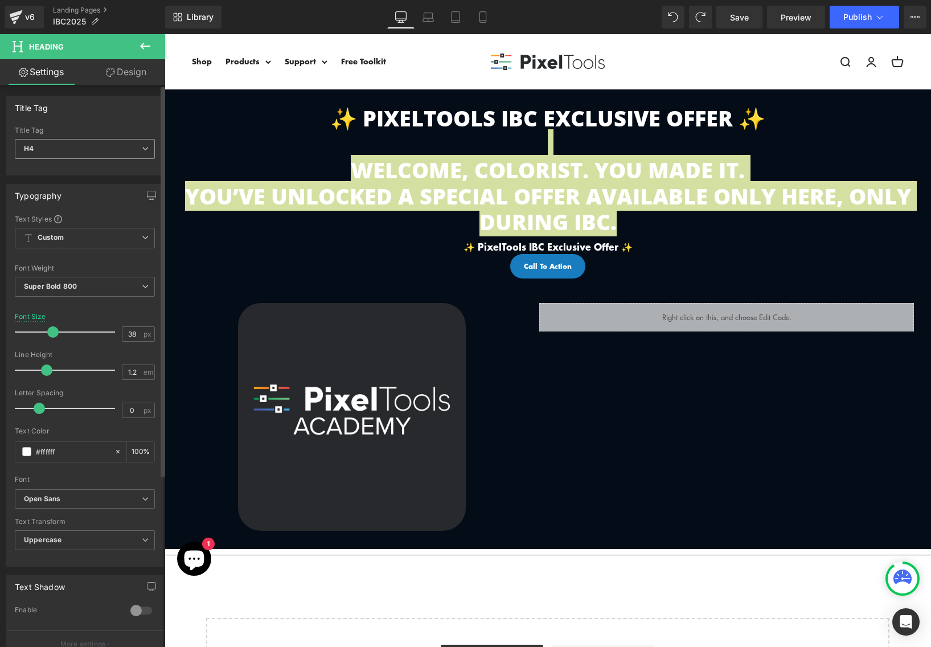
click at [86, 152] on span "H4" at bounding box center [85, 149] width 140 height 20
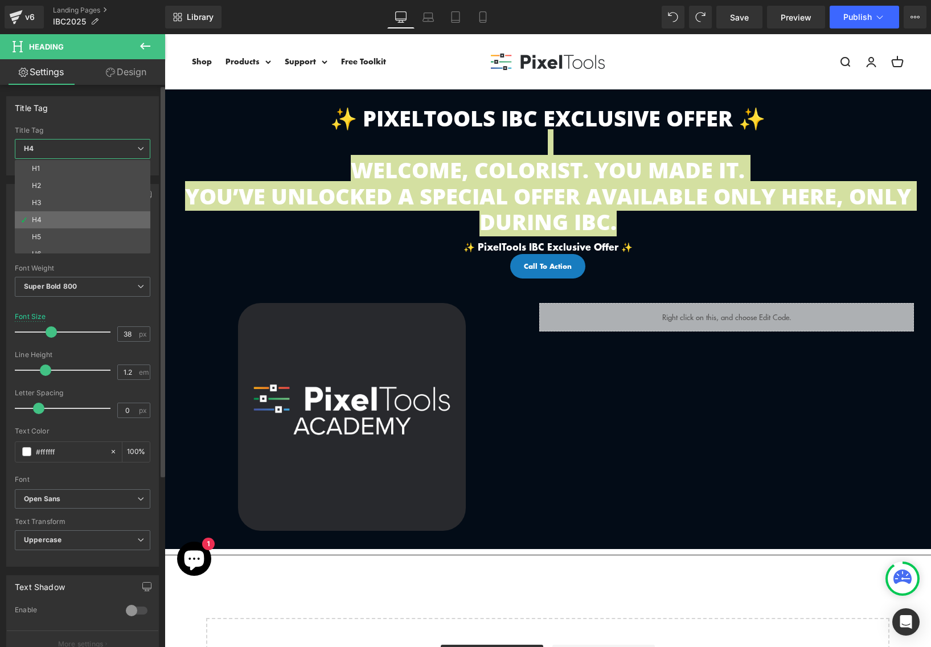
scroll to position [9, 0]
click at [84, 245] on li "H6" at bounding box center [85, 244] width 141 height 17
type input "100"
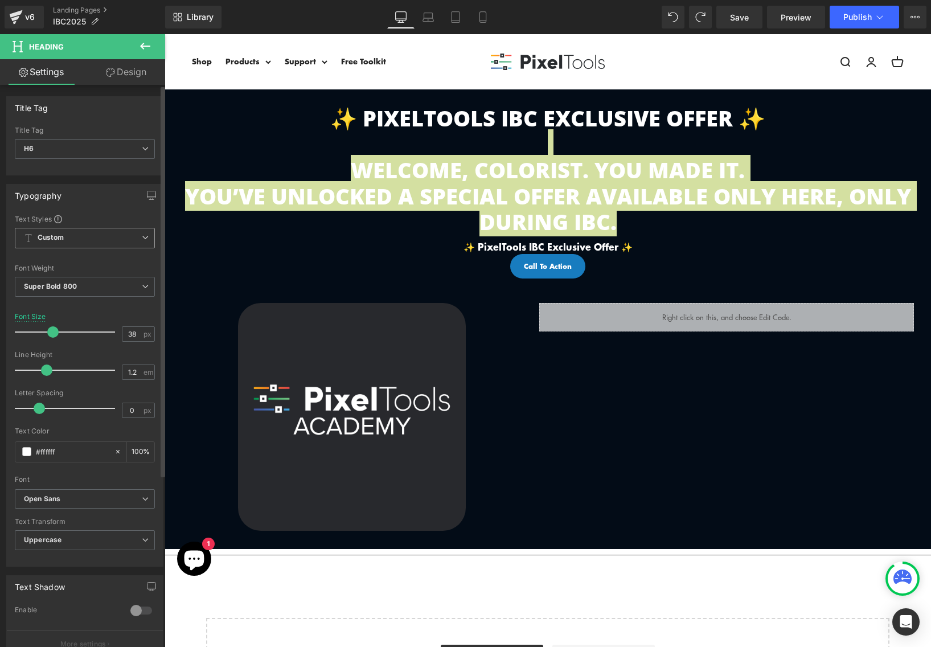
click at [83, 240] on span "Custom Setup Global Style" at bounding box center [85, 238] width 140 height 21
click at [103, 209] on div "Typography Text Styles Custom Custom Setup Global Style Custom Setup Global Sty…" at bounding box center [84, 375] width 157 height 383
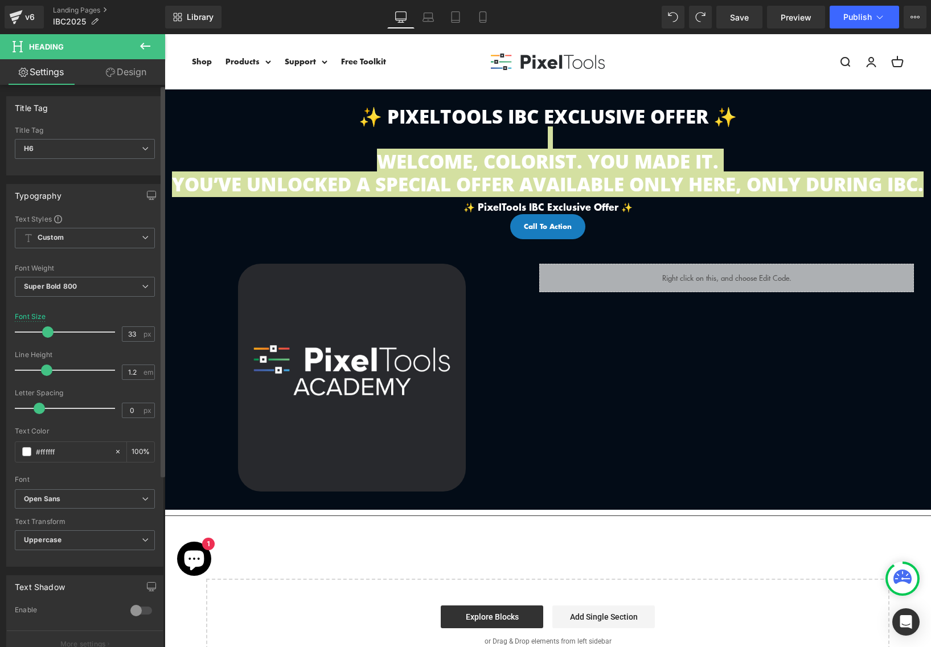
click at [45, 336] on span at bounding box center [47, 331] width 11 height 11
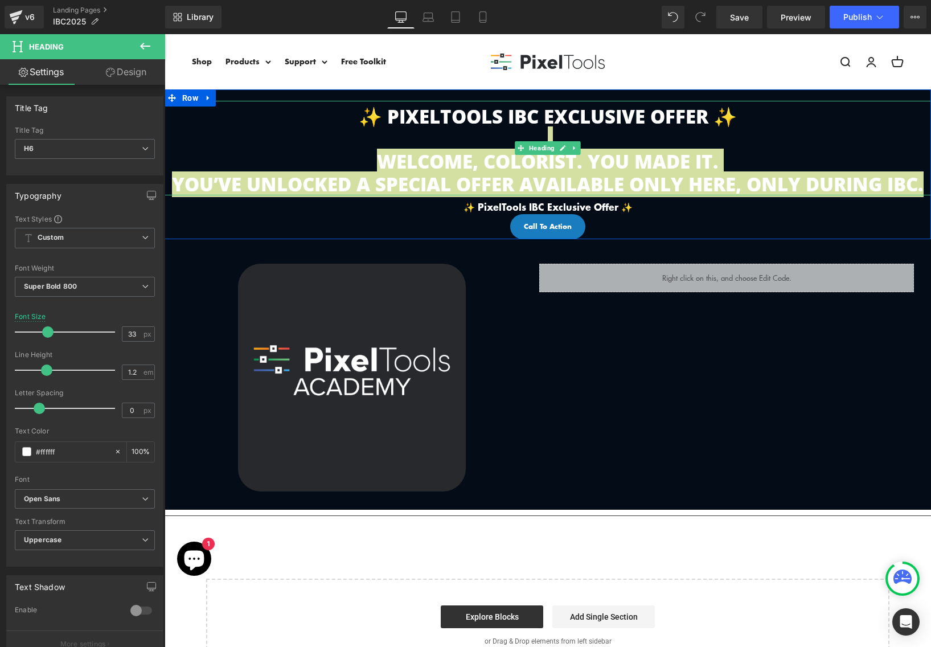
type input "38"
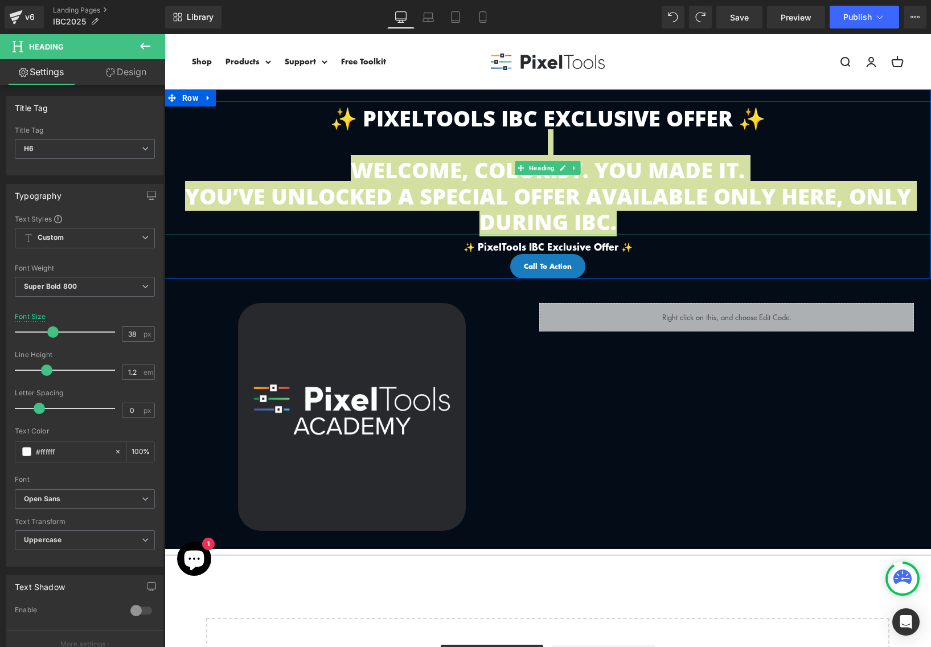
type input "100"
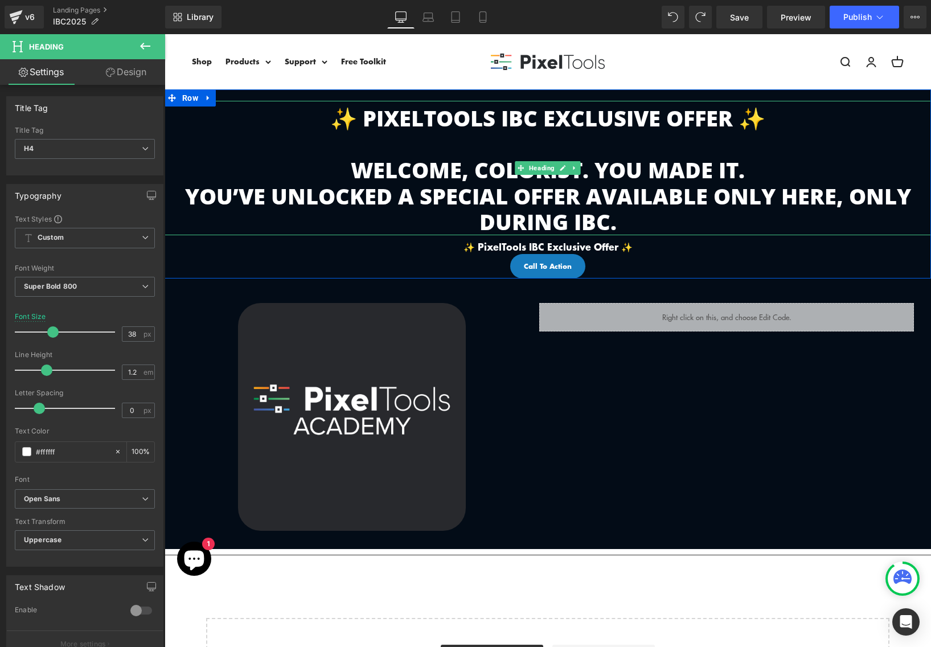
click at [620, 207] on p "You’ve unlocked a special offer available only here, only during IBC." at bounding box center [548, 209] width 767 height 52
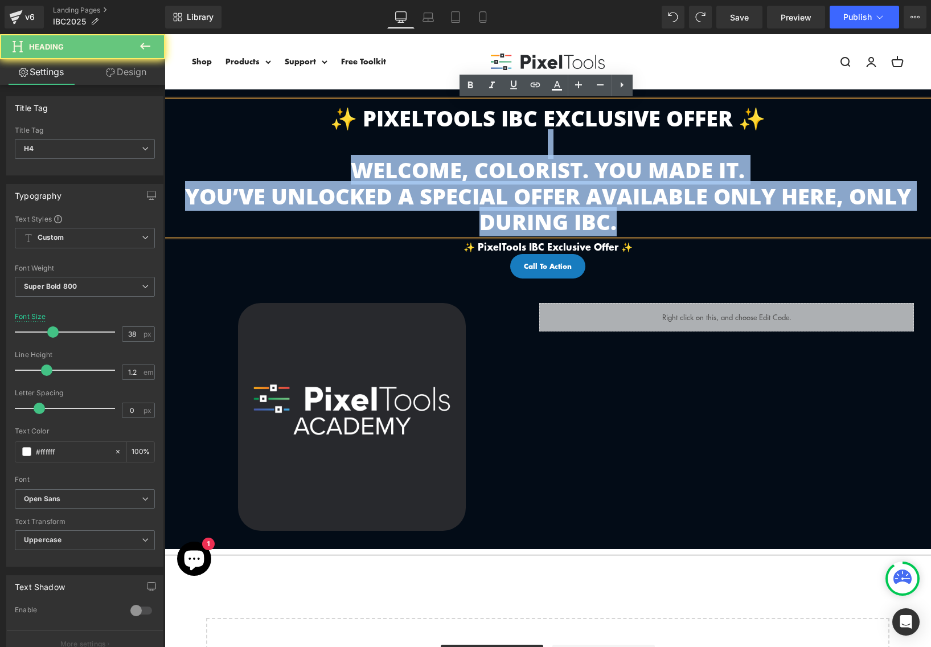
drag, startPoint x: 634, startPoint y: 229, endPoint x: 218, endPoint y: 157, distance: 422.1
click at [218, 157] on div "✨ PixelTools IBC Exclusive Offer ✨ Welcome, Colorist. You made it. You’ve unloc…" at bounding box center [548, 168] width 767 height 134
drag, startPoint x: 622, startPoint y: 218, endPoint x: 247, endPoint y: 158, distance: 380.2
click at [247, 158] on div "✨ PixelTools IBC Exclusive Offer ✨ Welcome, Colorist. You made it. You’ve unloc…" at bounding box center [548, 168] width 767 height 134
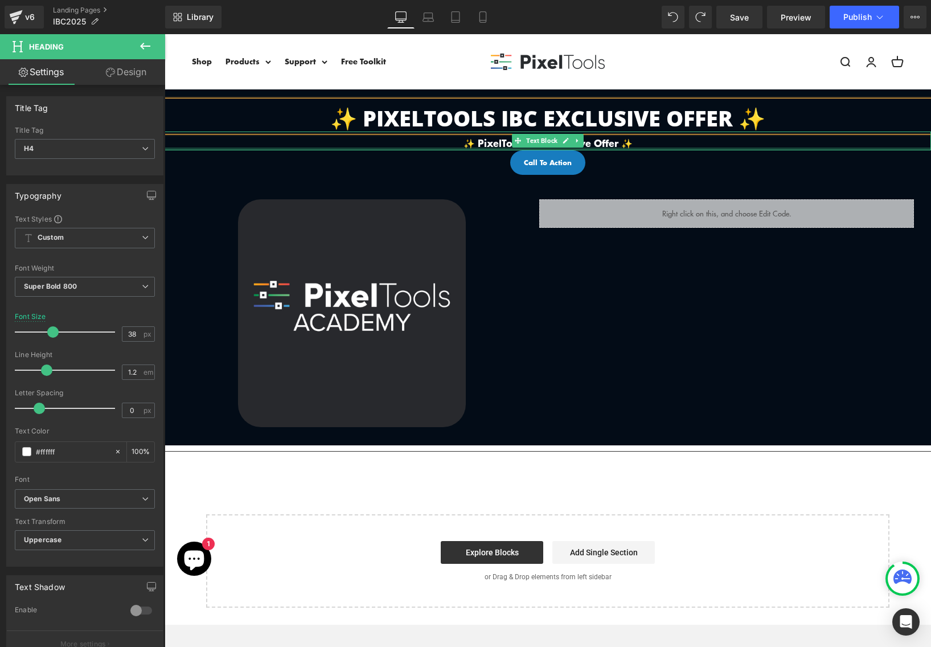
click at [651, 145] on p "✨ PixelTools IBC Exclusive Offer ✨" at bounding box center [548, 143] width 767 height 14
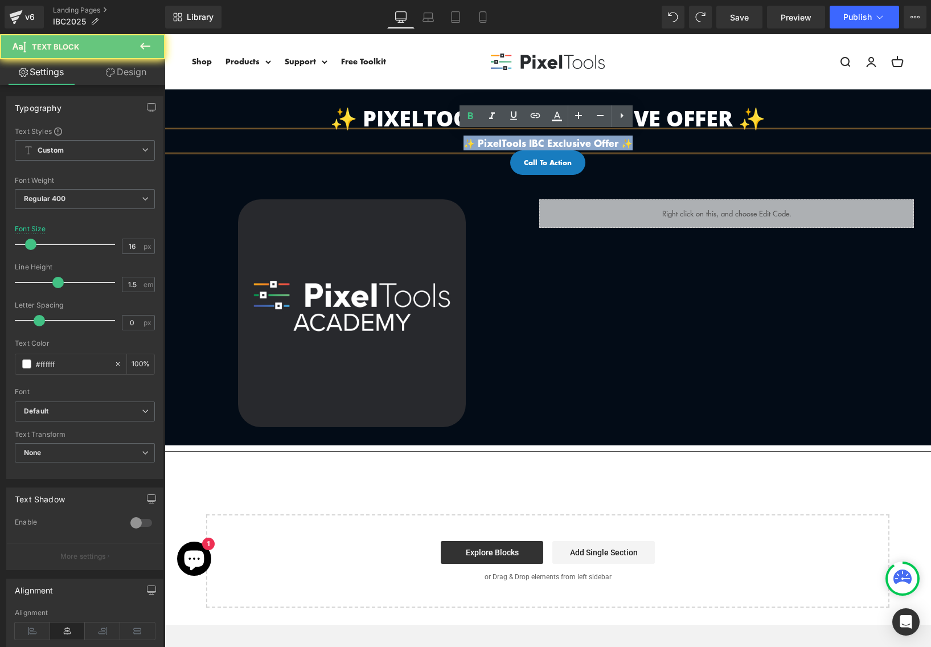
drag, startPoint x: 651, startPoint y: 144, endPoint x: 393, endPoint y: 144, distance: 258.1
click at [393, 144] on p "✨ PixelTools IBC Exclusive Offer ✨" at bounding box center [548, 143] width 767 height 14
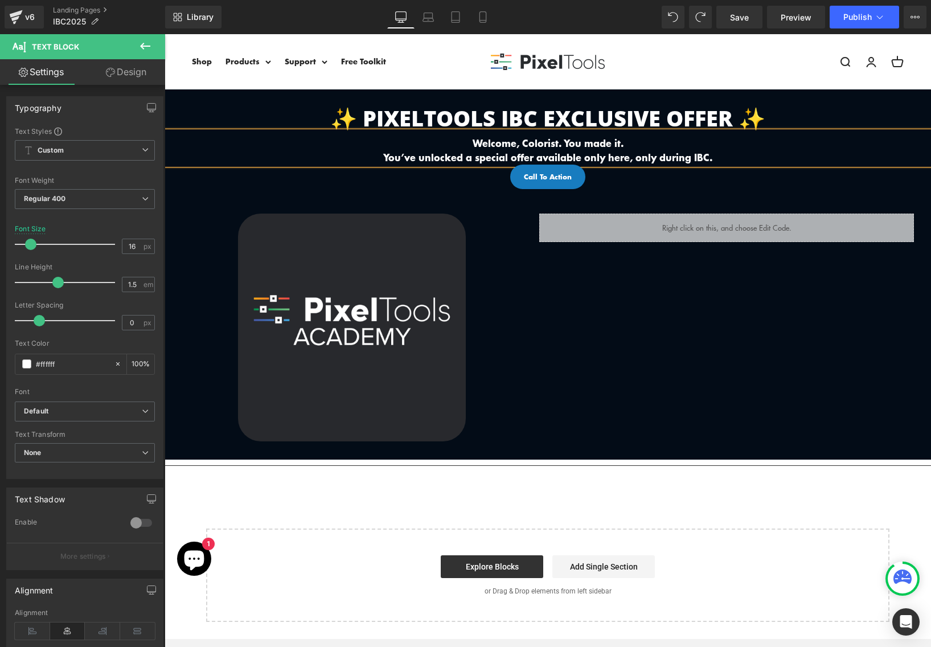
click at [542, 140] on b "Welcome, Colorist. You made it." at bounding box center [548, 143] width 151 height 14
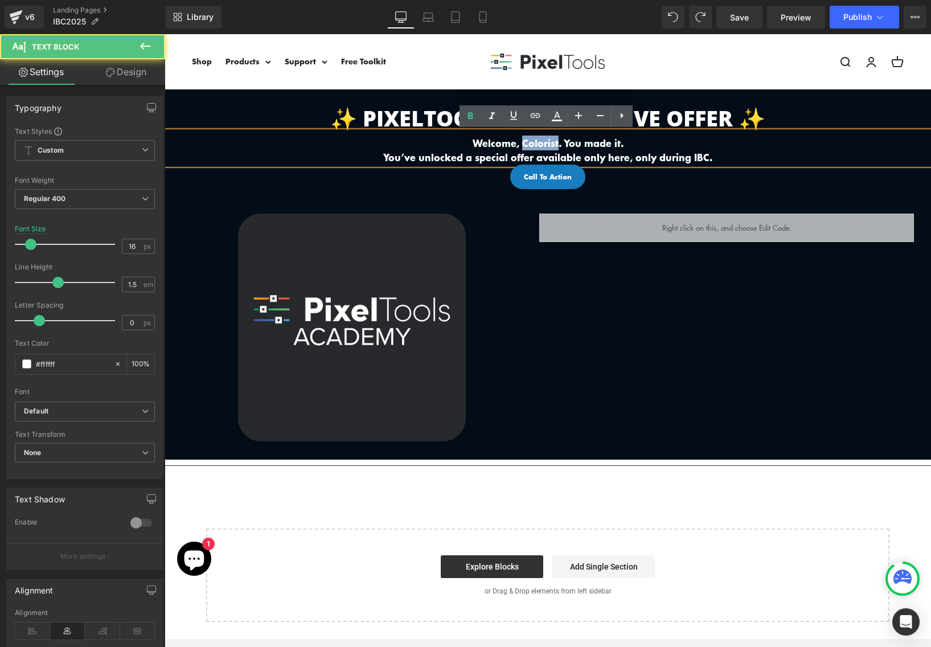
click at [542, 140] on b "Welcome, Colorist. You made it." at bounding box center [548, 143] width 151 height 14
click at [538, 146] on b "Welcome, Colorist. You made it." at bounding box center [548, 143] width 151 height 14
drag, startPoint x: 557, startPoint y: 144, endPoint x: 534, endPoint y: 144, distance: 22.8
click at [533, 144] on b "Welcome, Colorist. You made it." at bounding box center [548, 143] width 151 height 14
click at [558, 144] on b "Welcome, Colorist. You made it." at bounding box center [548, 143] width 151 height 14
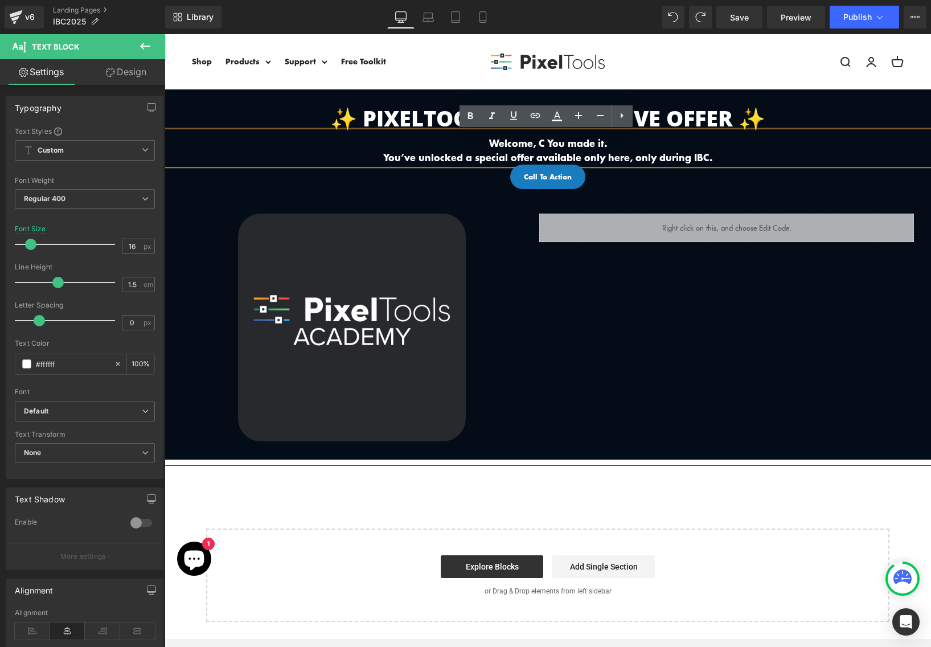
click at [543, 142] on b "Welcome, C You made it." at bounding box center [548, 143] width 118 height 14
click at [428, 154] on b "You’ve unlocked a special offer available only here, only during IBC." at bounding box center [547, 157] width 329 height 14
click at [527, 148] on p "Welcome, C You made it!" at bounding box center [548, 143] width 767 height 14
drag, startPoint x: 722, startPoint y: 149, endPoint x: 187, endPoint y: 124, distance: 535.5
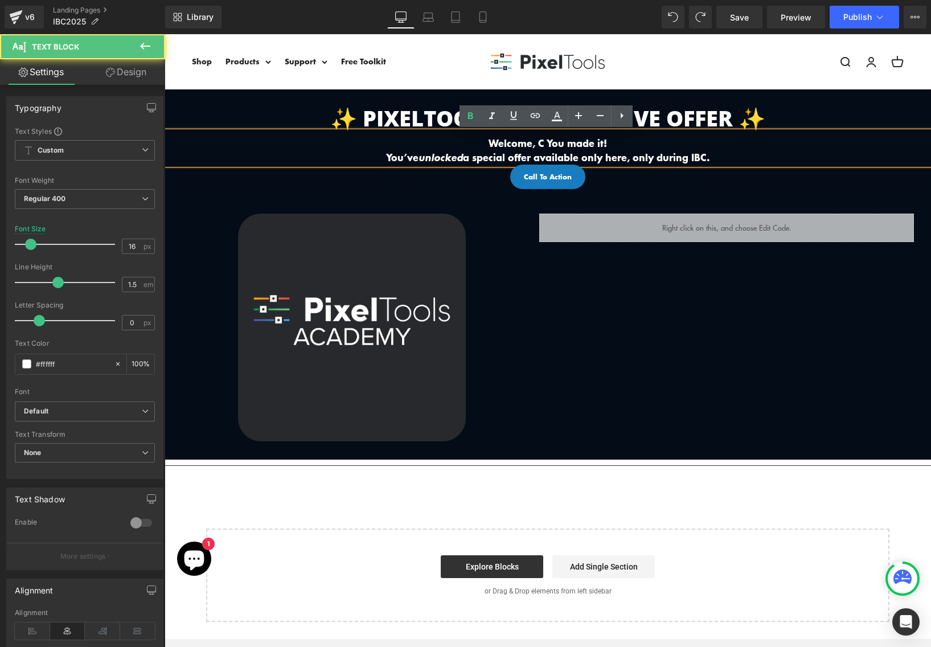
click at [187, 124] on div "✨ PixelTools IBC Exclusive Offer ✨ Heading Welcome, C You made it! You’ve unloc…" at bounding box center [548, 145] width 767 height 88
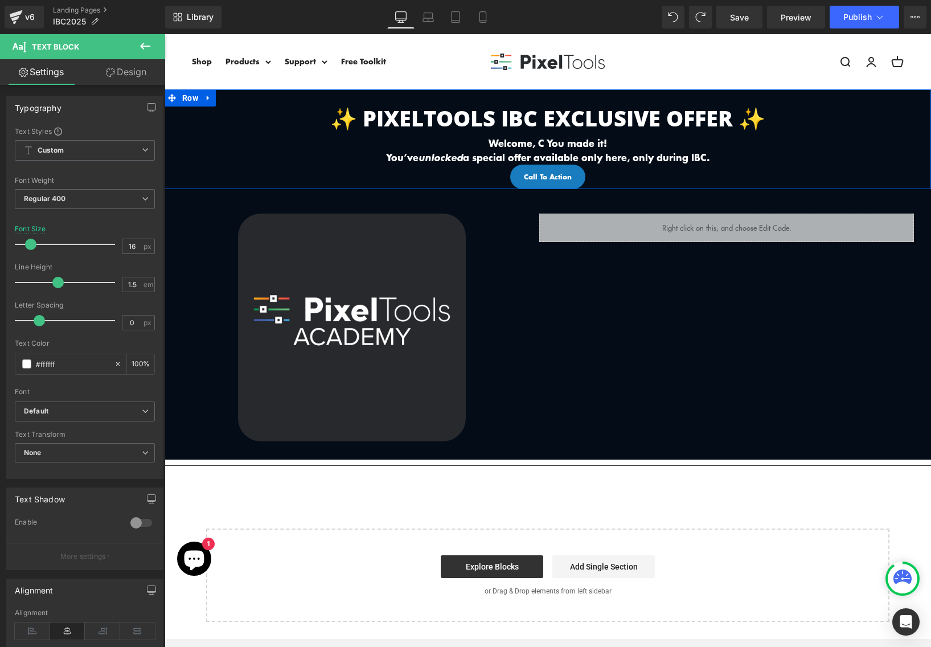
click at [566, 156] on strong "You’ve unlocked a special offer available only here, only during IBC." at bounding box center [548, 157] width 324 height 14
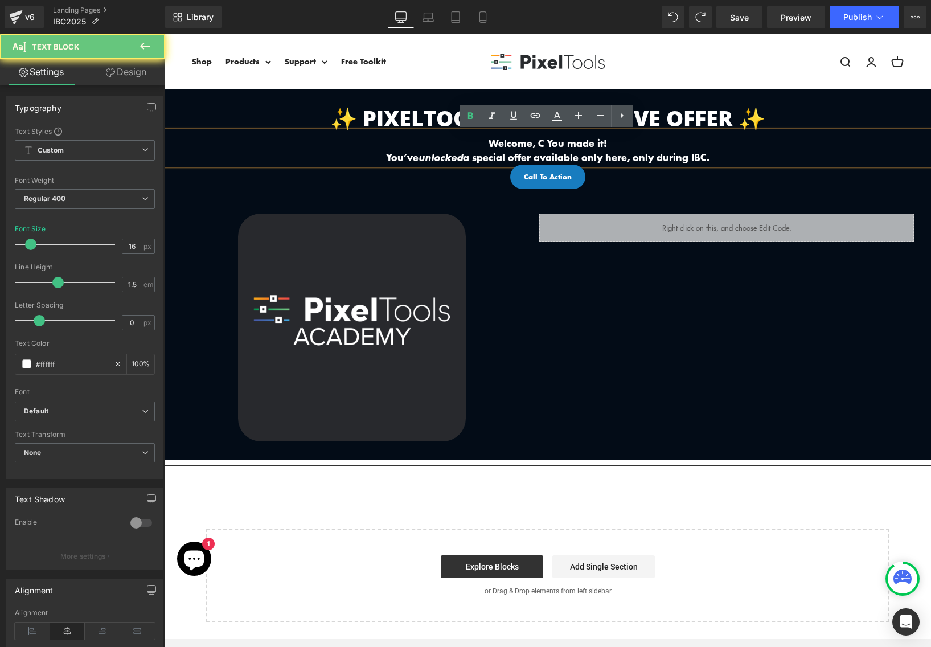
drag, startPoint x: 731, startPoint y: 157, endPoint x: 128, endPoint y: 122, distance: 604.3
click at [165, 122] on html "Skip to content Menu Search Shop Products DCTL Plug-Ins Prime/Grade™ Exposure/T…" at bounding box center [548, 503] width 767 height 939
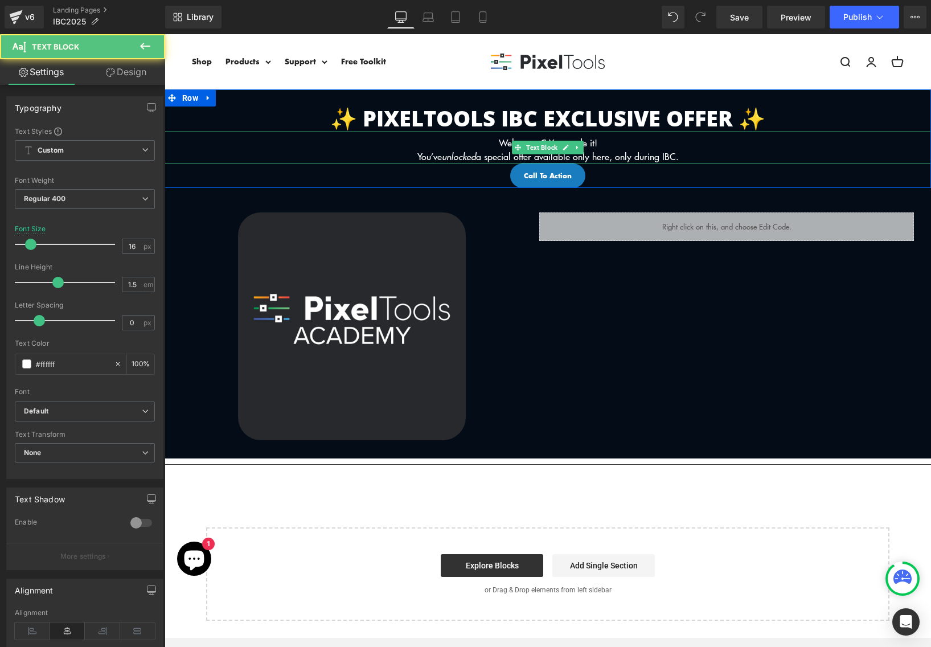
drag, startPoint x: 712, startPoint y: 155, endPoint x: 577, endPoint y: 155, distance: 135.0
click at [576, 155] on p "You’ve unlocked a special offer available only here, only during IBC." at bounding box center [548, 157] width 767 height 14
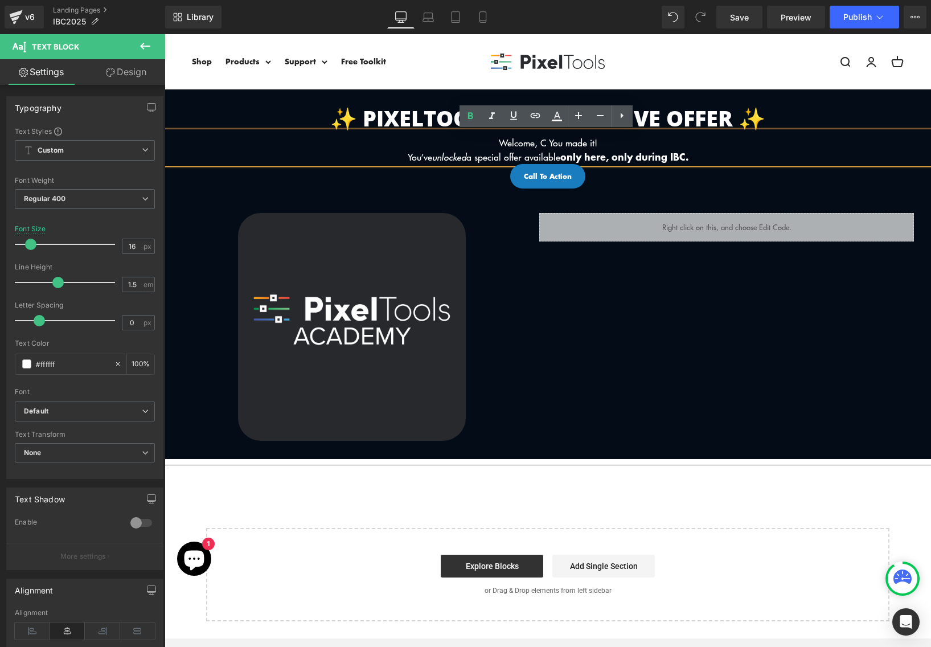
click at [749, 150] on p "You’ve unlocked a special offer available only here, only during IBC." at bounding box center [548, 157] width 767 height 14
click at [543, 144] on p "Welcome, C You made it!" at bounding box center [548, 143] width 767 height 14
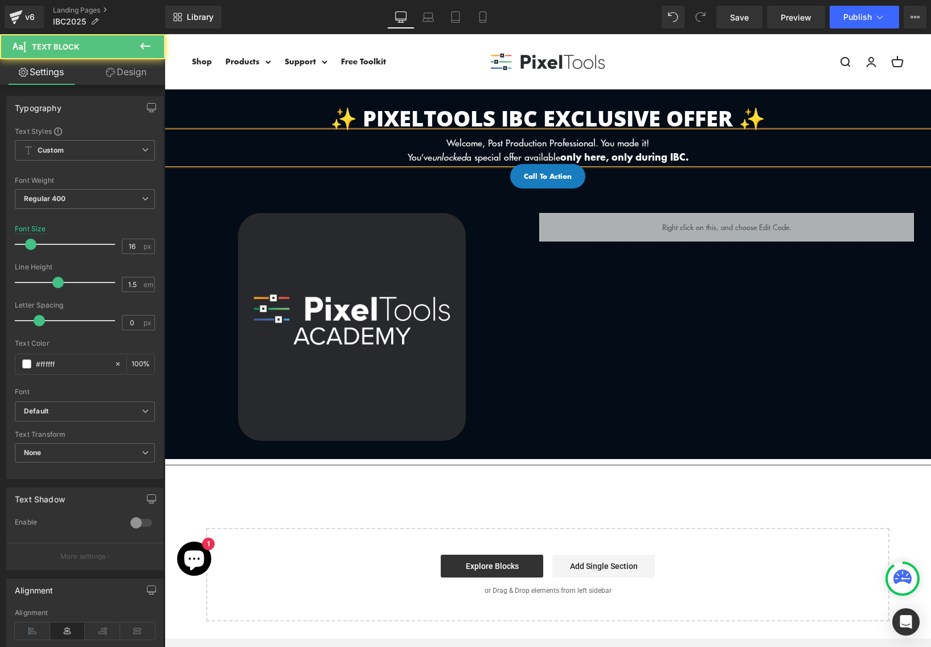
click at [571, 138] on p "Welcome, Post Production Professional. You made it!" at bounding box center [548, 143] width 767 height 14
click at [723, 151] on p "You’ve unlocked a special offer available only here, only during IBC." at bounding box center [548, 157] width 767 height 14
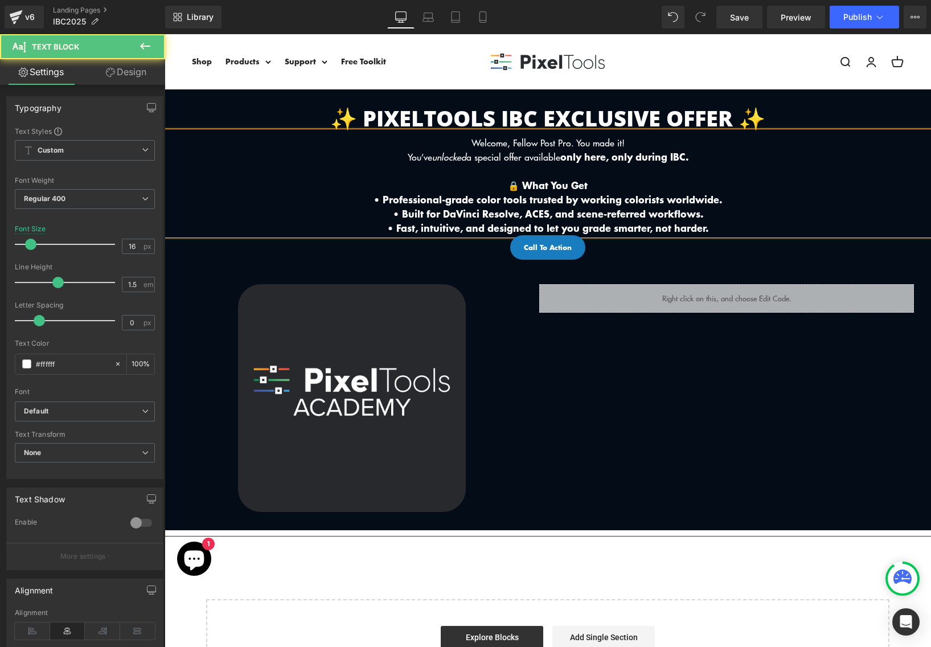
drag, startPoint x: 665, startPoint y: 224, endPoint x: 345, endPoint y: 194, distance: 321.6
click at [345, 194] on div "Welcome, Fellow Post Pro. You made it! You’ve unlocked a special offer availabl…" at bounding box center [548, 184] width 767 height 104
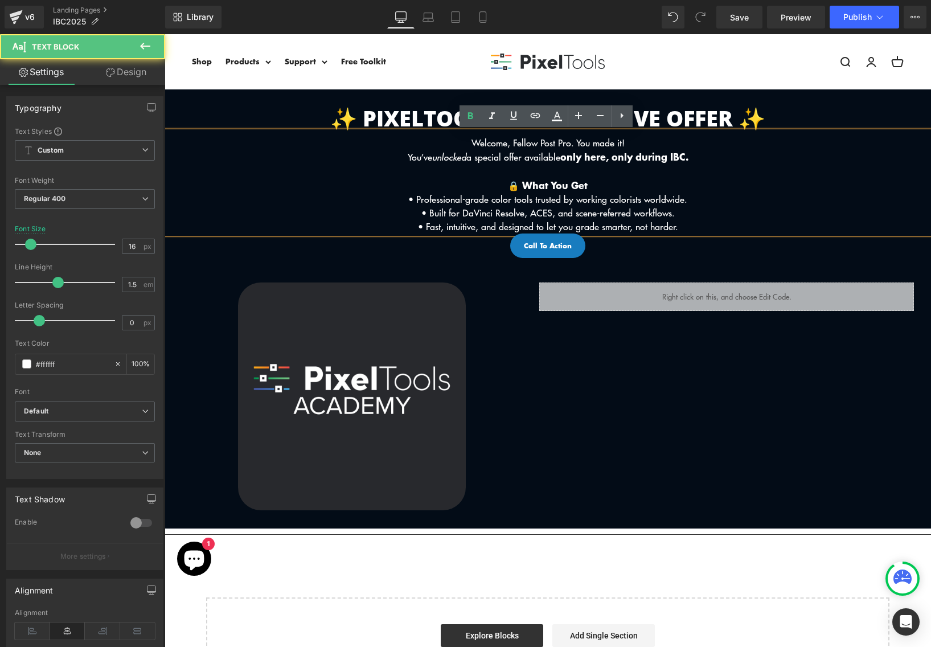
click at [698, 222] on p "• Fast, intuitive, and designed to let you grade smarter, not harder." at bounding box center [548, 227] width 767 height 14
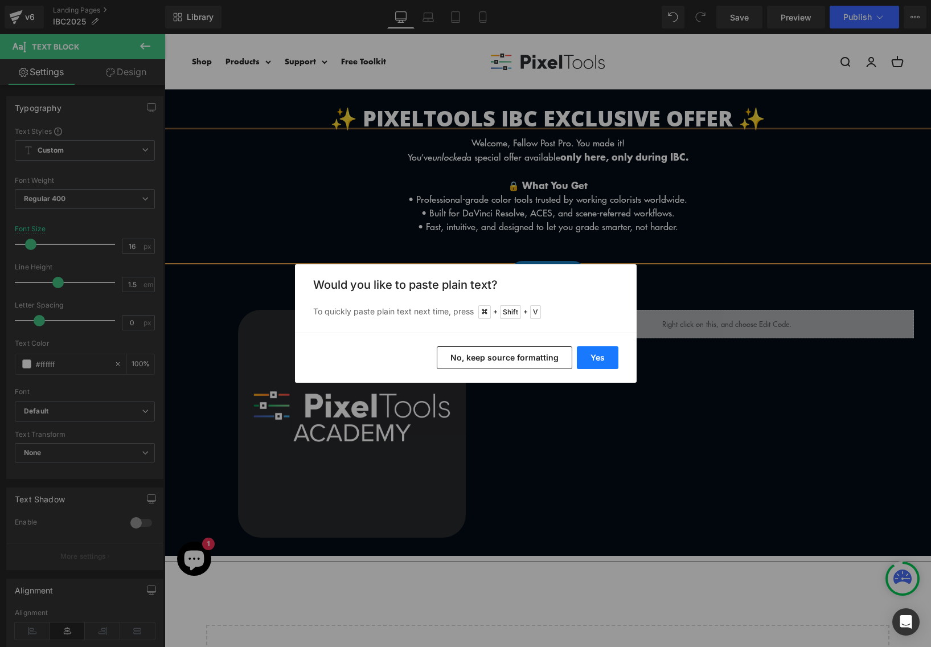
click at [577, 357] on button "Yes" at bounding box center [598, 357] width 42 height 23
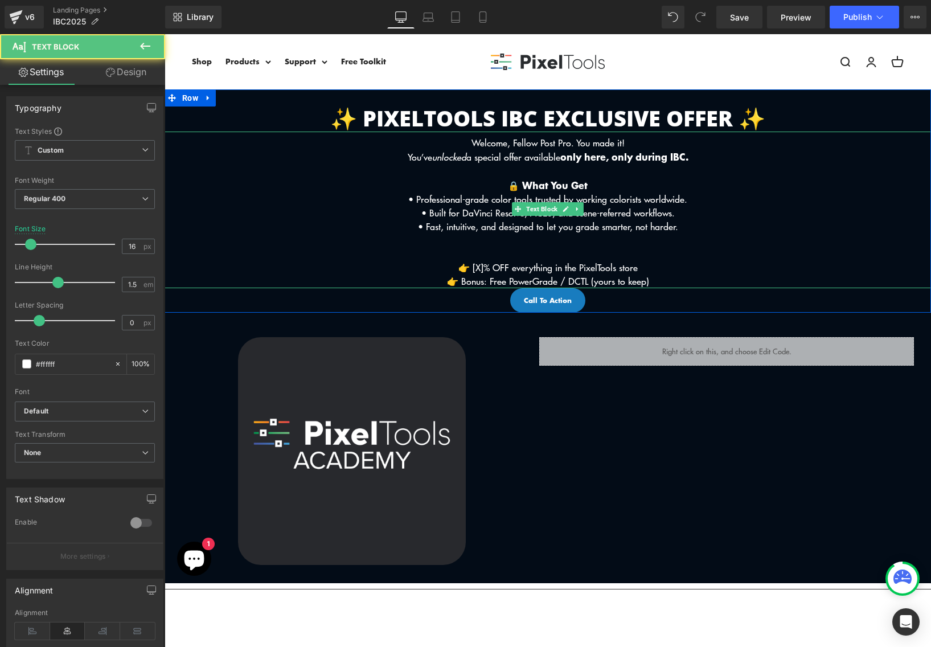
click at [477, 268] on p "👉 [X]% OFF everything in the PixelTools store" at bounding box center [548, 268] width 767 height 14
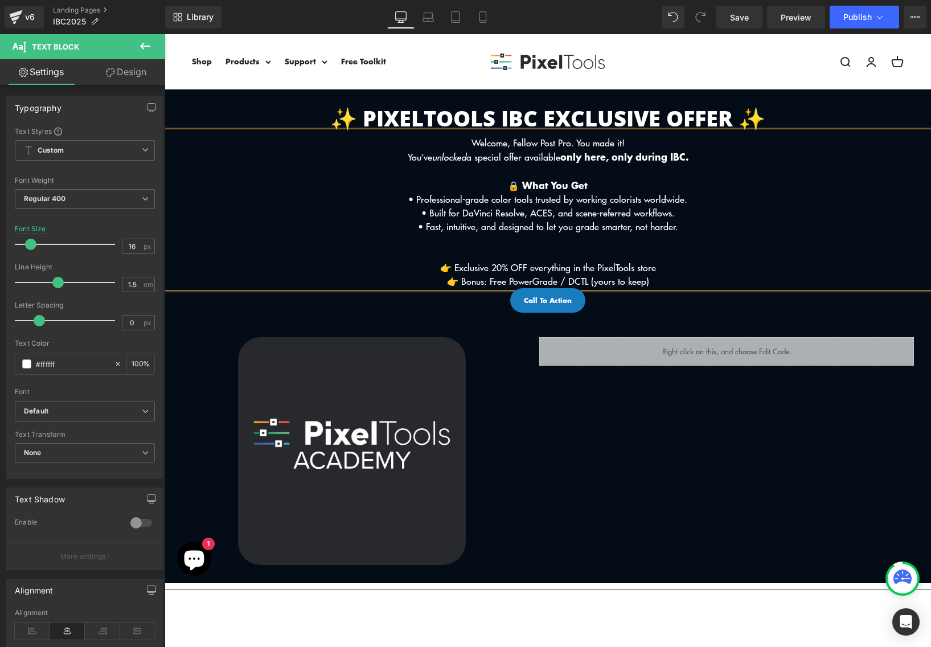
click at [553, 261] on p "👉 Exclusive 20% OFF everything in the PixelTools store" at bounding box center [548, 268] width 767 height 14
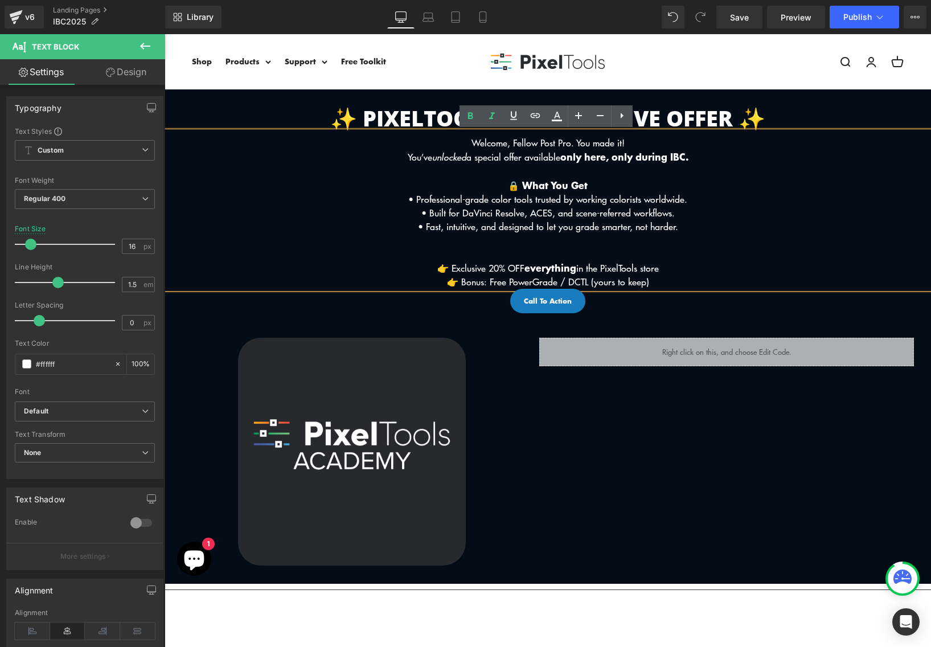
click at [664, 282] on p "👉 Bonus: Free PowerGrade / DCTL (yours to keep)" at bounding box center [548, 282] width 767 height 14
click at [573, 260] on strong "everything" at bounding box center [551, 267] width 52 height 14
click at [507, 240] on p at bounding box center [548, 241] width 767 height 14
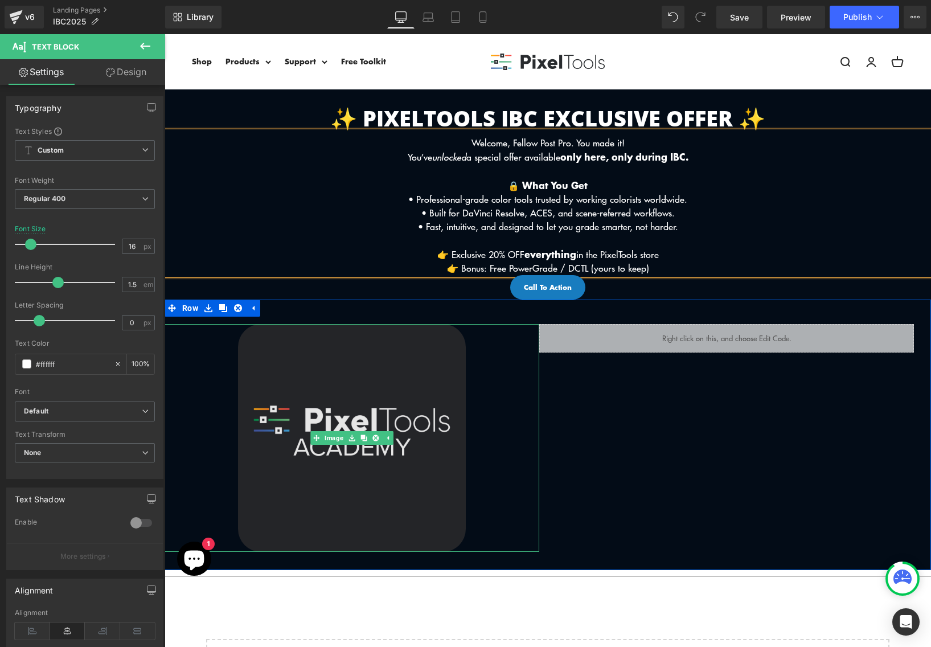
click at [333, 418] on img at bounding box center [352, 438] width 228 height 228
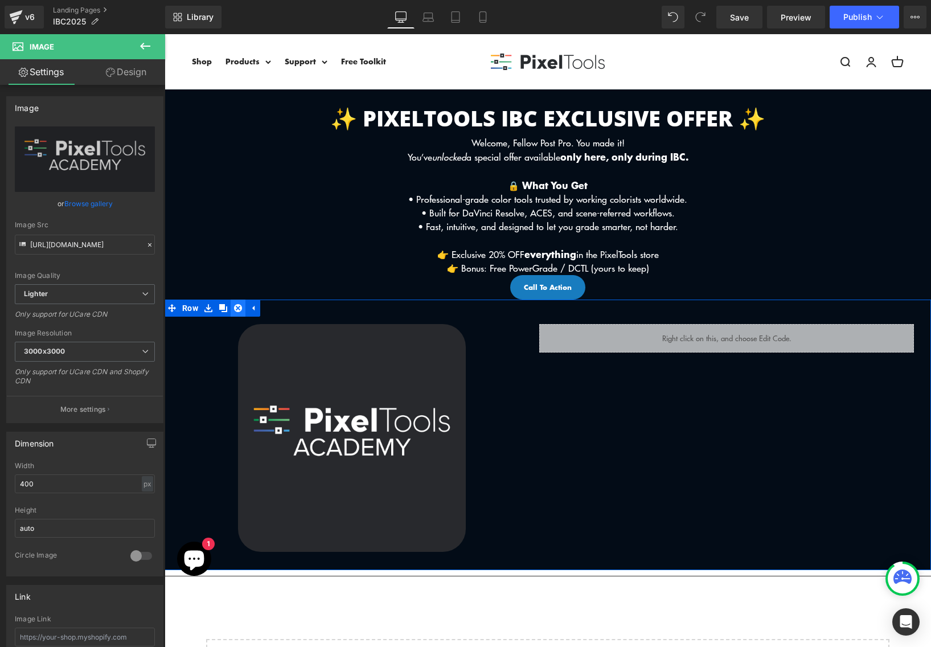
click at [238, 309] on icon at bounding box center [238, 308] width 8 height 8
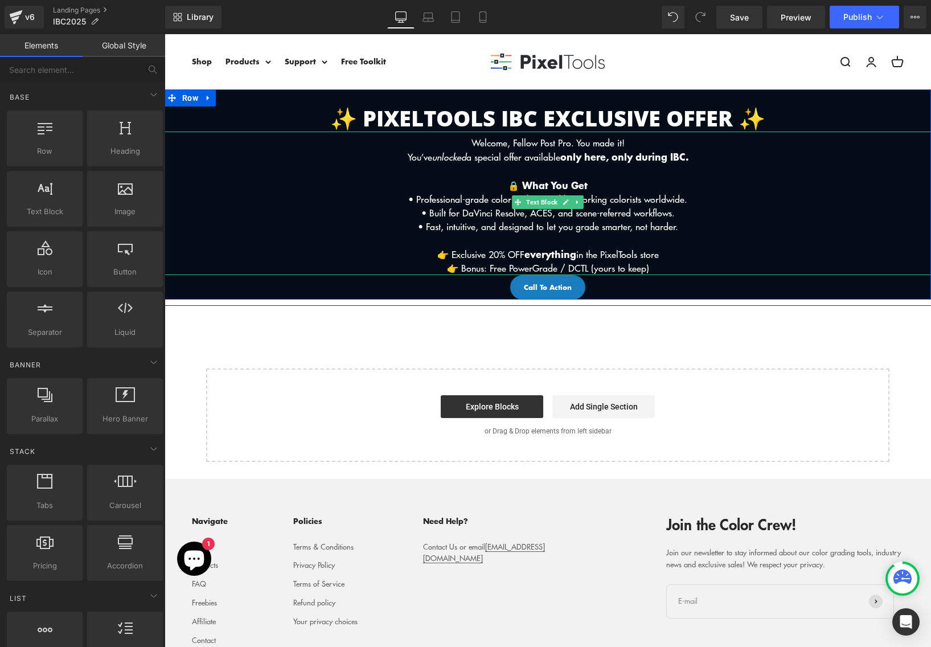
click at [673, 263] on p "👉 Bonus: Free PowerGrade / DCTL (yours to keep)" at bounding box center [548, 268] width 767 height 14
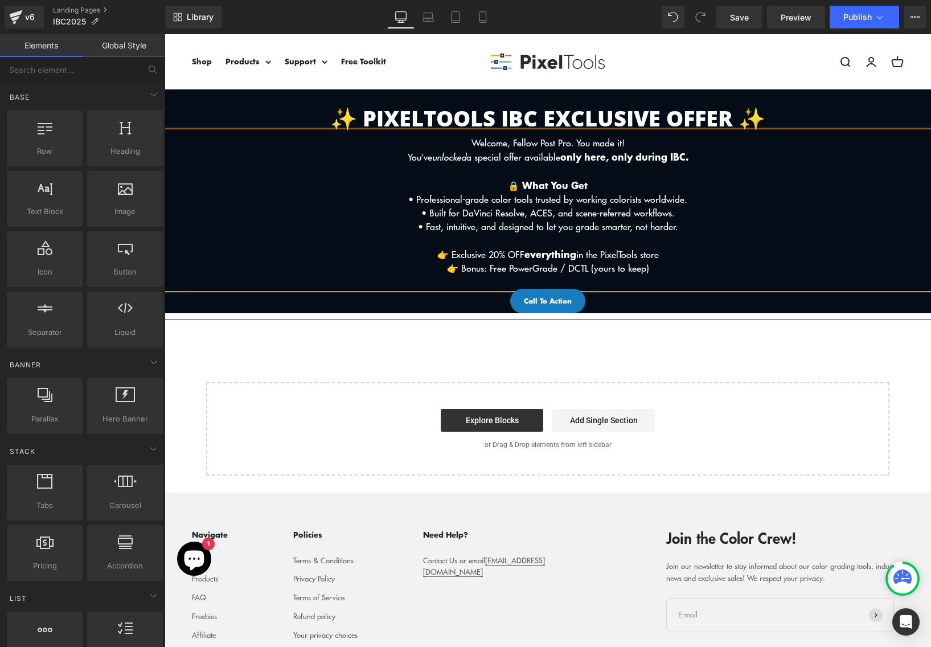
click at [806, 378] on div "✨ PixelTools IBC Exclusive Offer ✨ Heading Welcome, Fellow Post Pro. You made i…" at bounding box center [548, 282] width 767 height 386
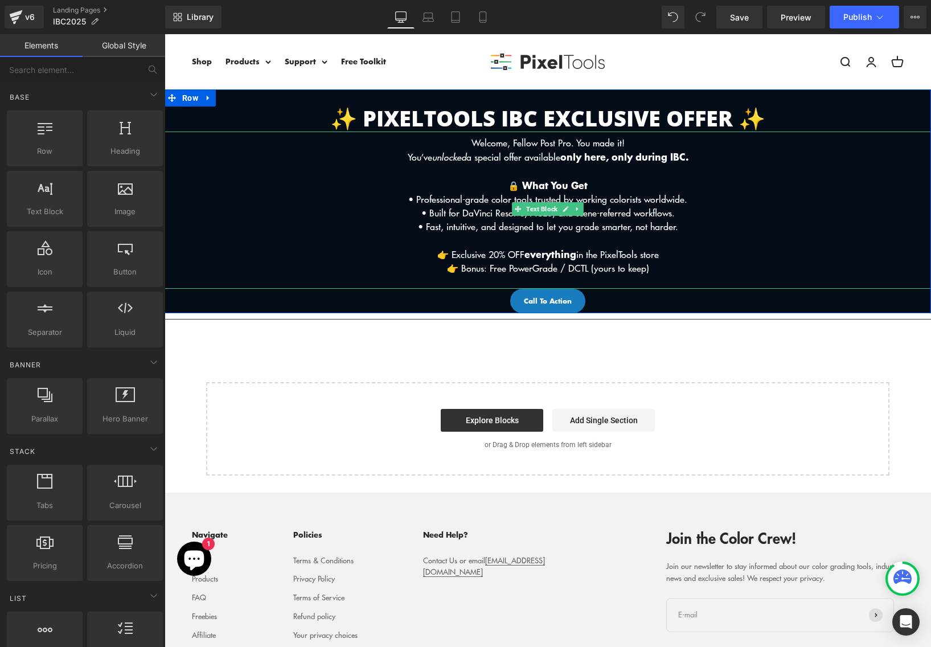
click at [543, 148] on p "Welcome, Fellow Post Pro. You made it!" at bounding box center [548, 143] width 767 height 14
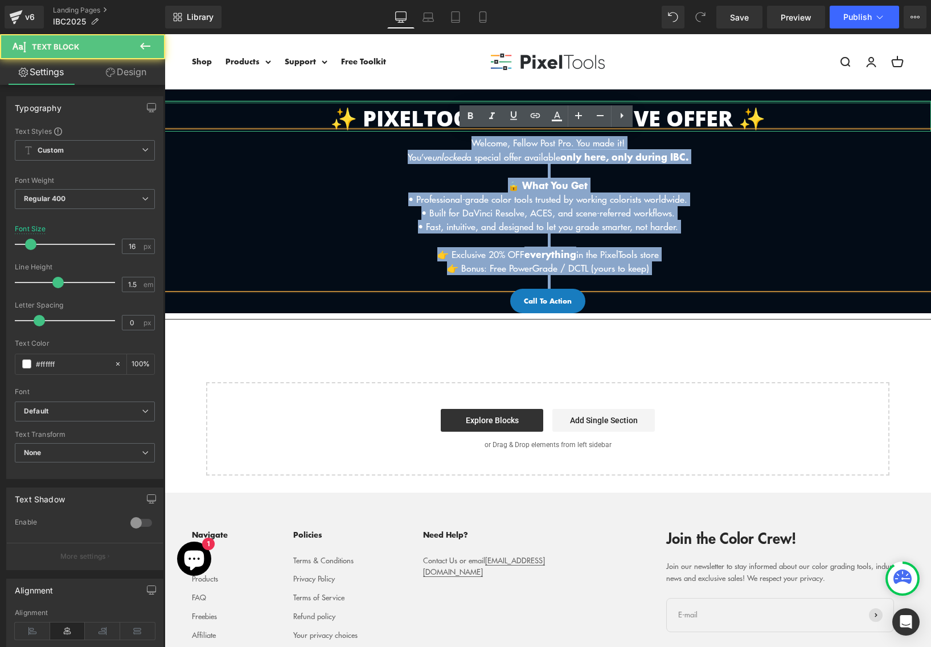
drag, startPoint x: 682, startPoint y: 278, endPoint x: 204, endPoint y: 103, distance: 509.7
click at [204, 103] on div "✨ PixelTools IBC Exclusive Offer ✨ Heading Welcome, Fellow Post Pro. You made i…" at bounding box center [548, 207] width 767 height 212
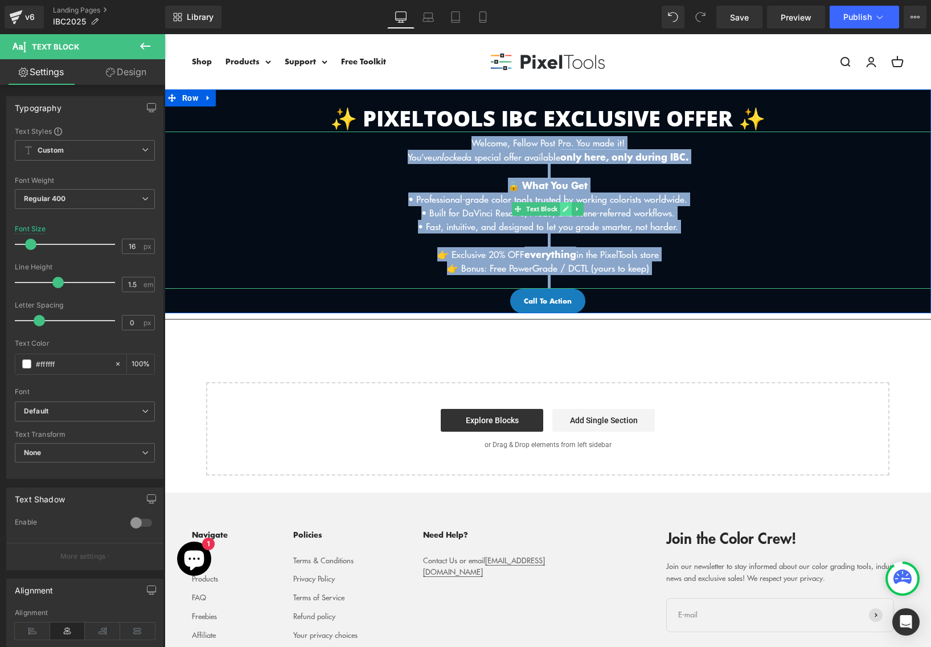
click at [566, 210] on icon at bounding box center [566, 209] width 6 height 7
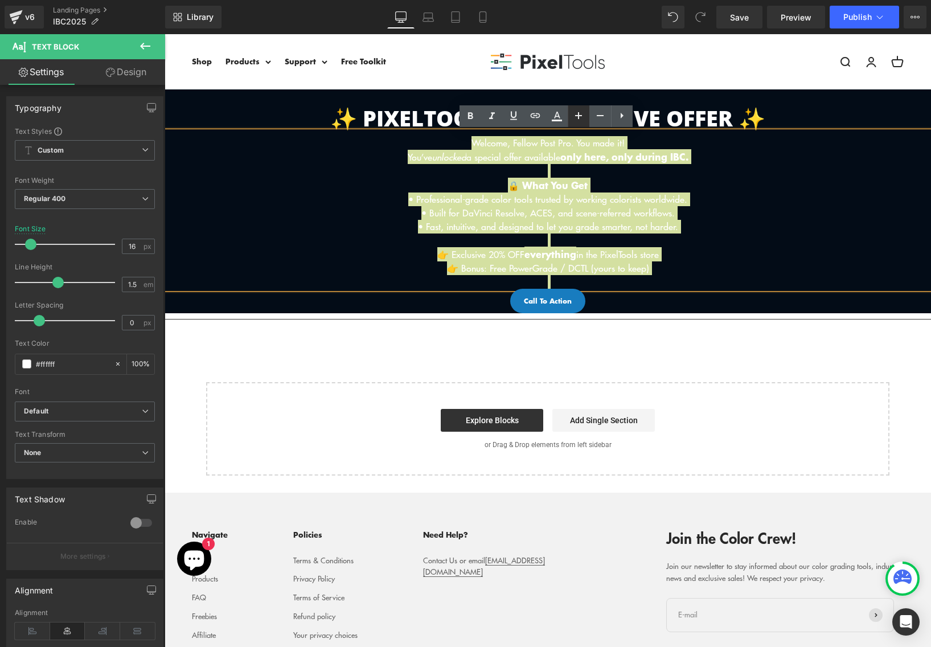
click at [582, 117] on icon at bounding box center [579, 116] width 14 height 14
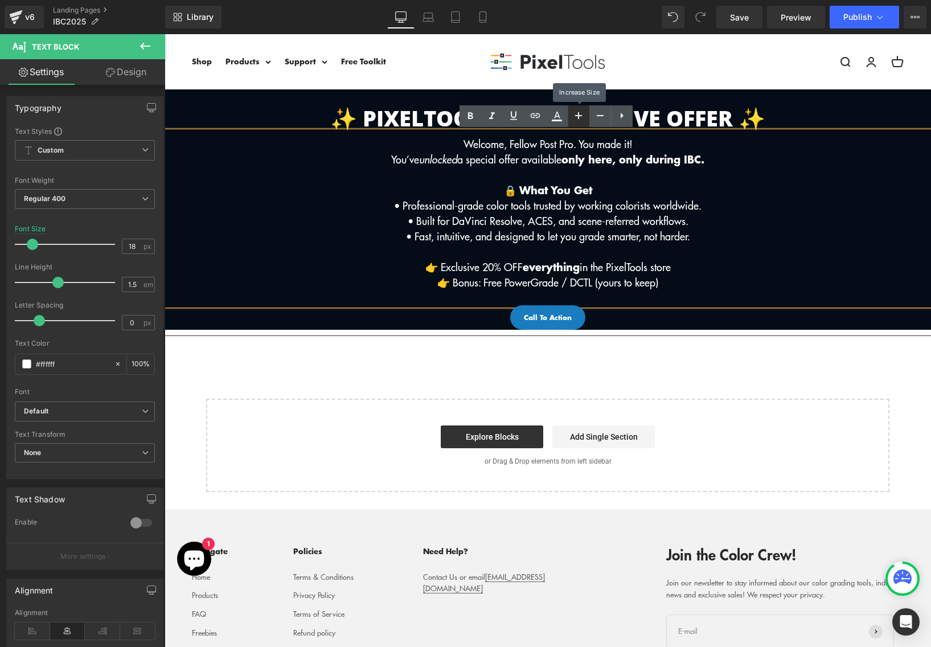
click at [582, 117] on icon at bounding box center [579, 116] width 14 height 14
type input "20"
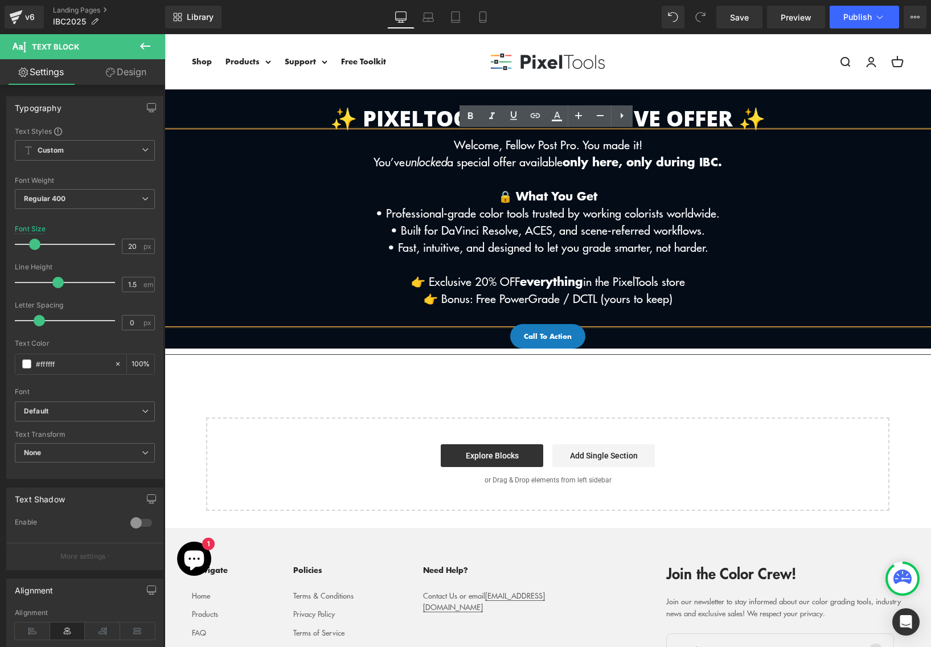
click at [612, 201] on p "🔒 What You Get" at bounding box center [548, 195] width 767 height 17
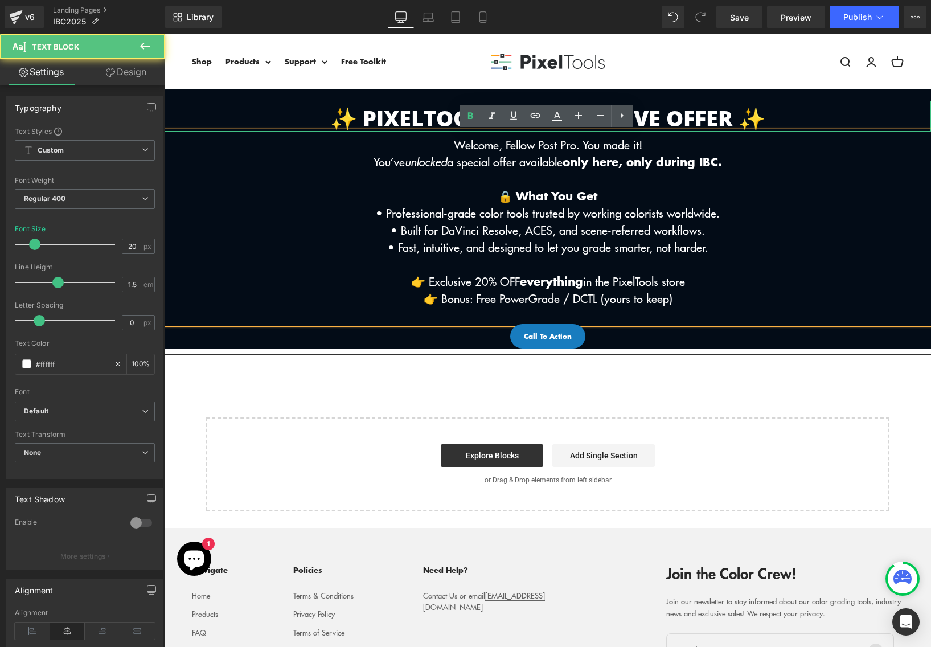
click at [713, 125] on b "✨ PixelTools IBC Exclusive Offer ✨" at bounding box center [547, 118] width 435 height 30
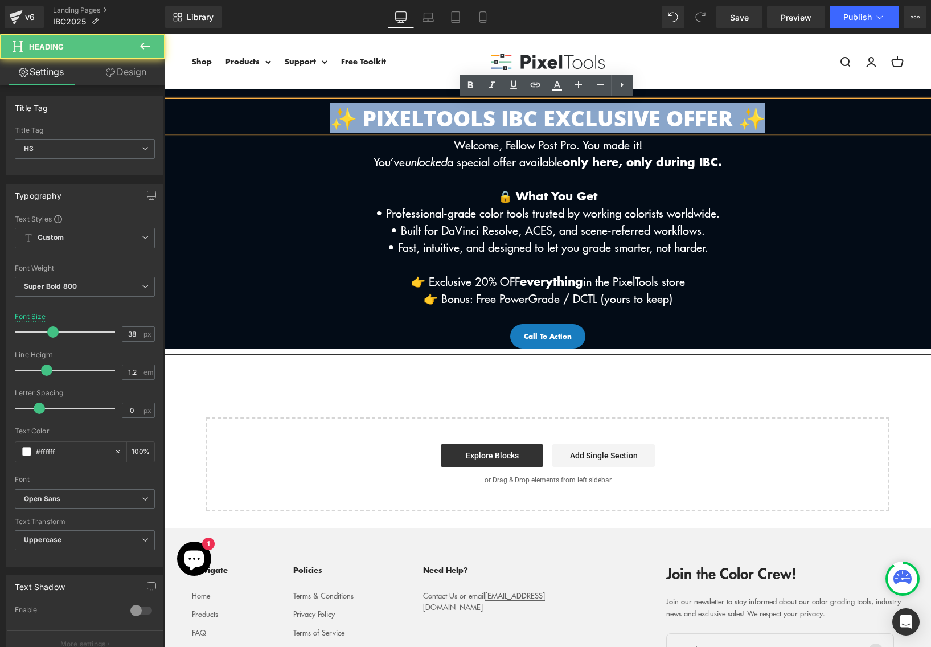
drag, startPoint x: 784, startPoint y: 117, endPoint x: 117, endPoint y: 104, distance: 667.2
click at [165, 104] on html "Skip to content Menu Search Shop Products DCTL Plug-Ins Prime/Grade™ Exposure/T…" at bounding box center [548, 448] width 767 height 828
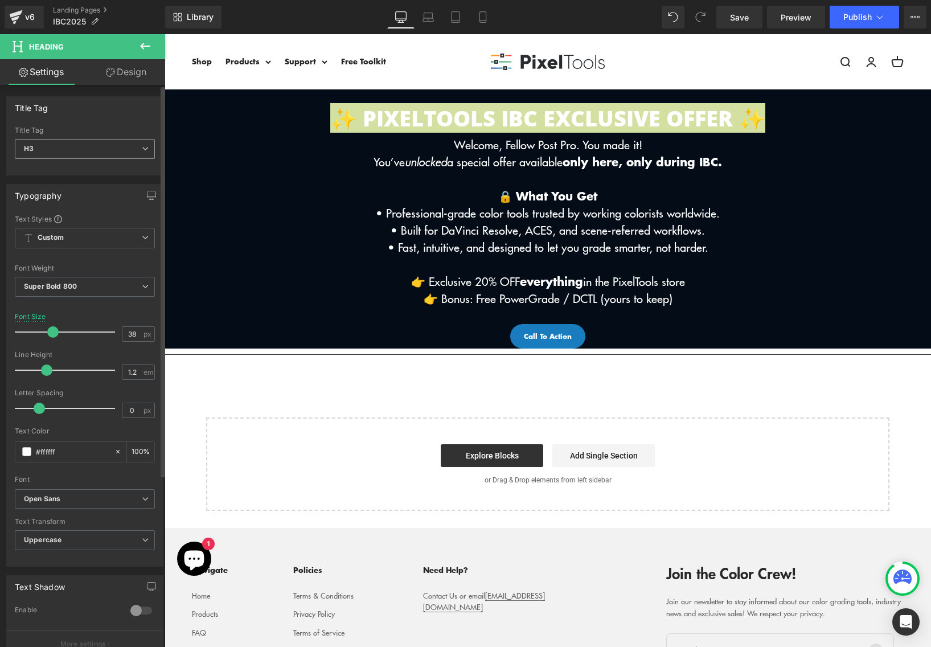
click at [90, 148] on span "H3" at bounding box center [85, 149] width 140 height 20
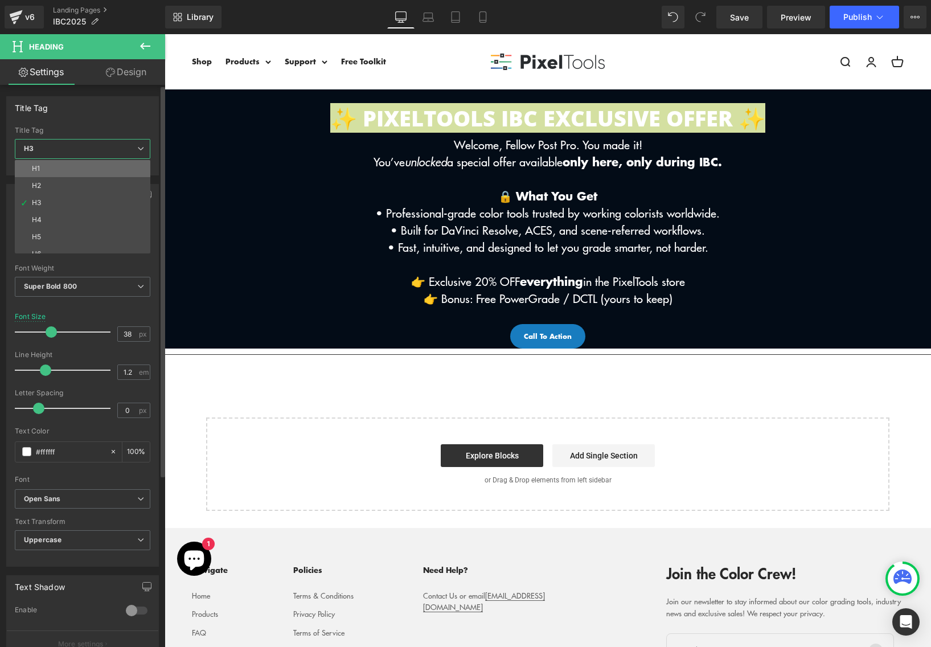
click at [87, 173] on li "H1" at bounding box center [85, 168] width 141 height 17
type input "100"
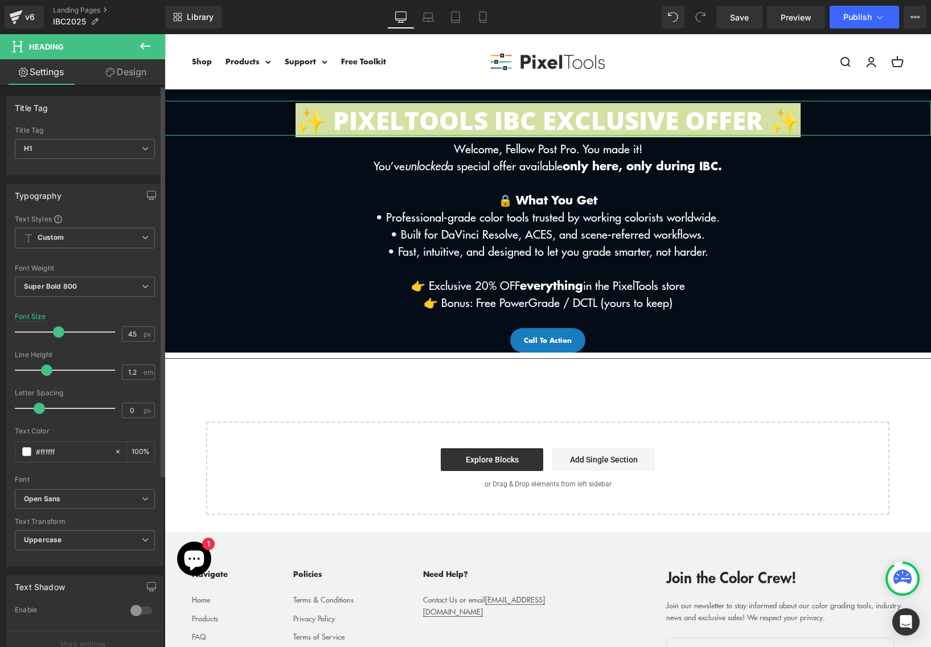
type input "46"
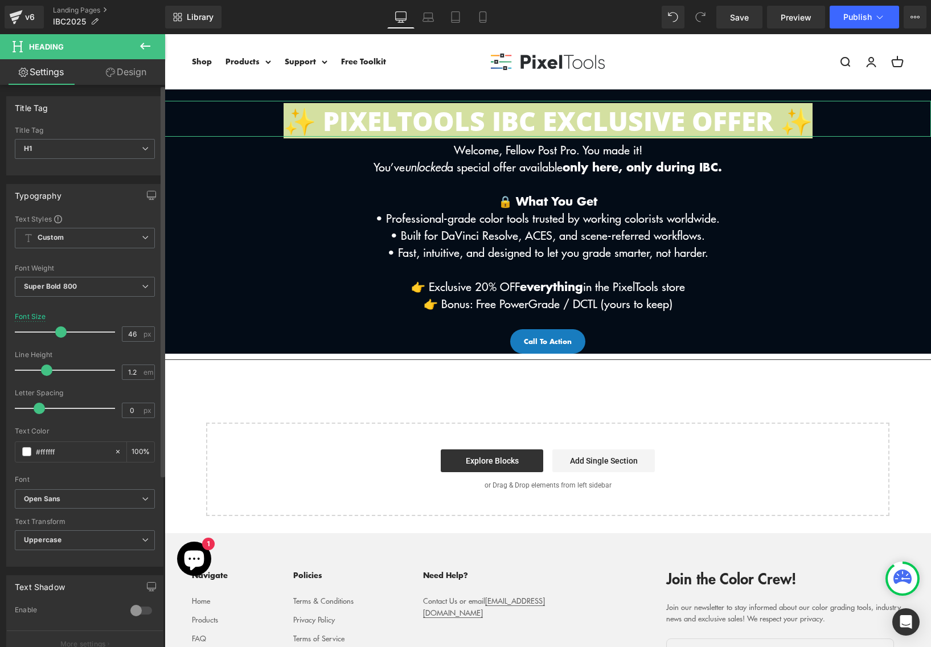
drag, startPoint x: 53, startPoint y: 332, endPoint x: 61, endPoint y: 334, distance: 8.3
click at [61, 334] on span at bounding box center [60, 331] width 11 height 11
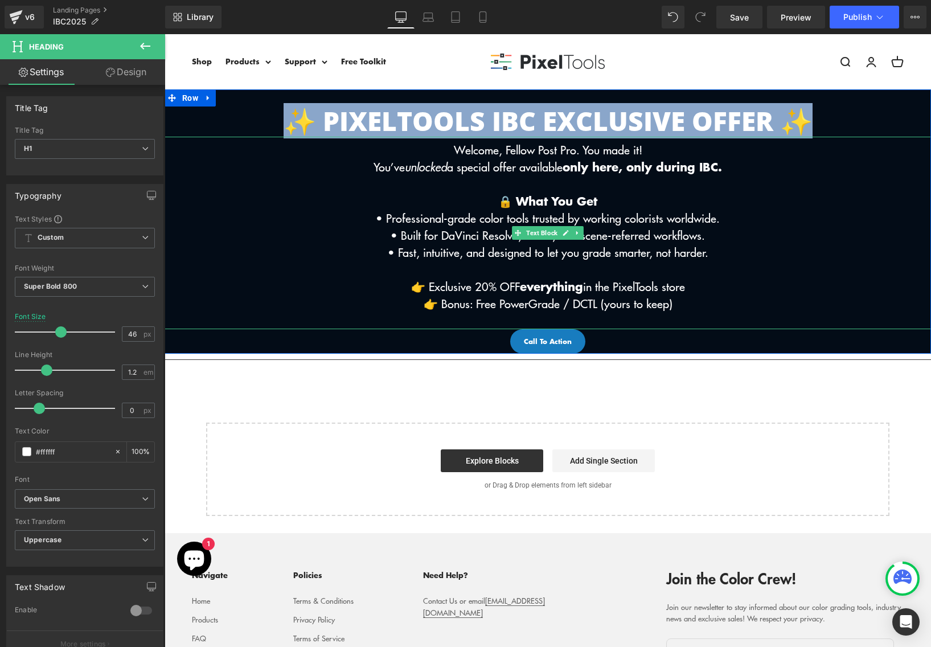
click at [488, 205] on p "🔒 What You Get" at bounding box center [548, 201] width 767 height 17
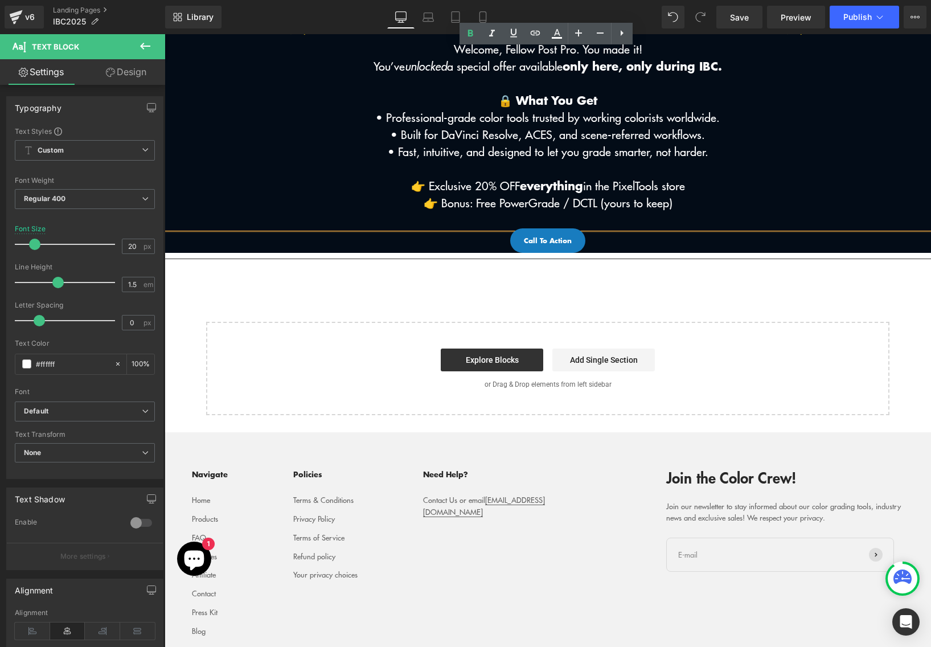
scroll to position [103, 0]
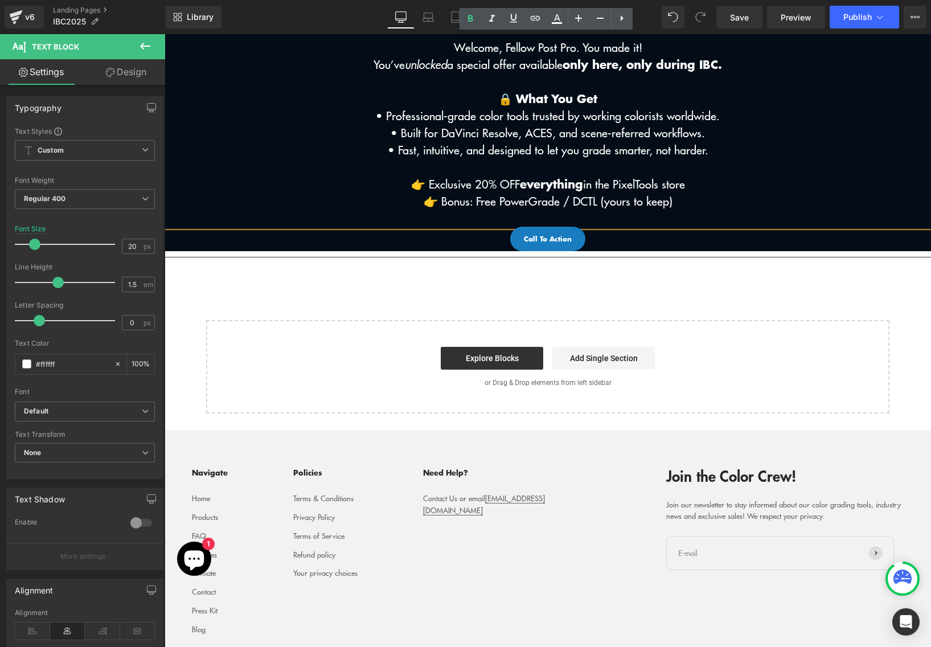
click at [541, 242] on div "Call To Action Button" at bounding box center [548, 239] width 767 height 24
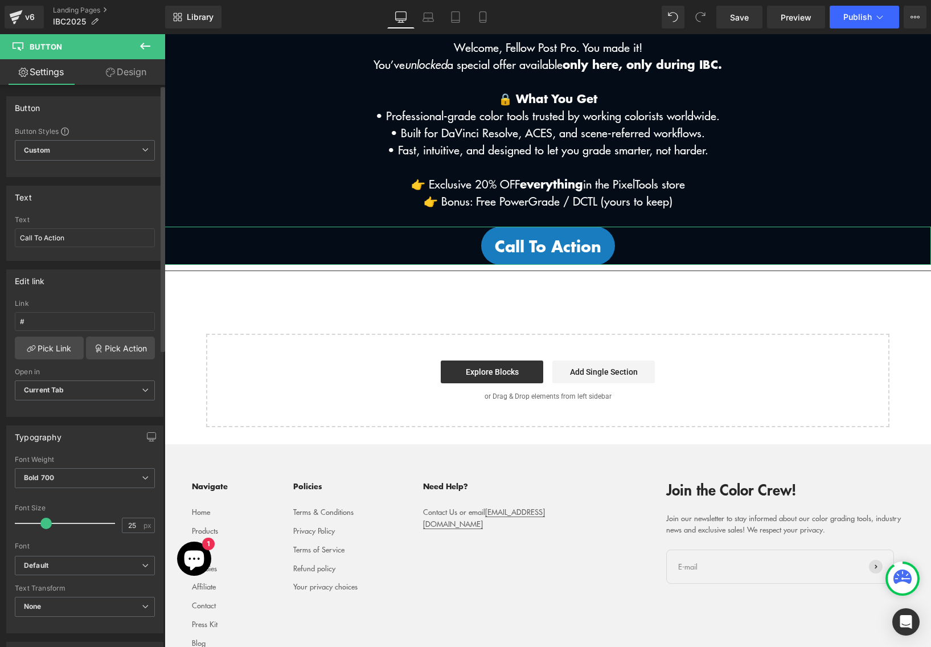
type input "24"
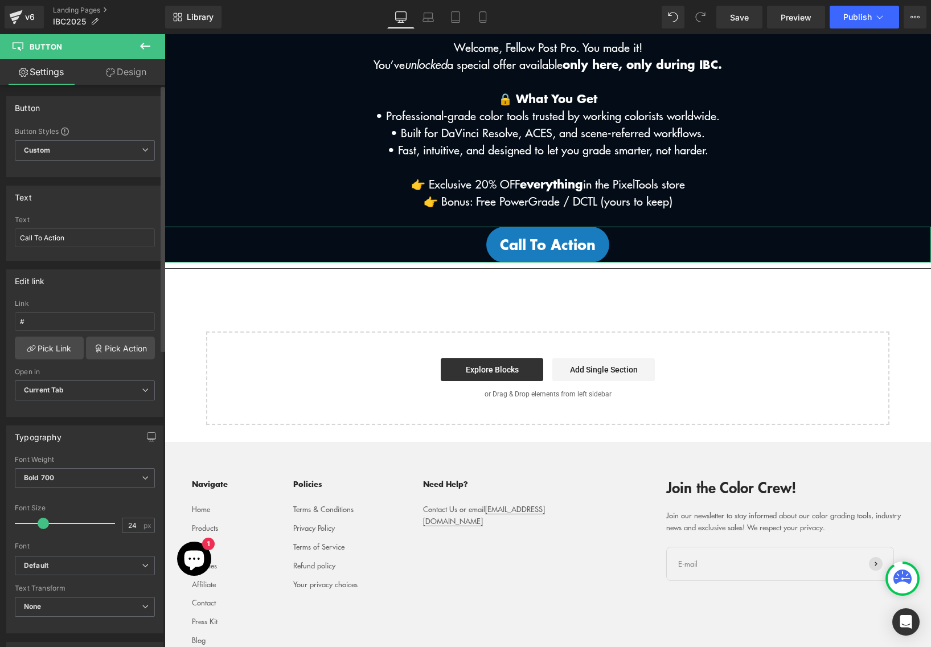
drag, startPoint x: 26, startPoint y: 527, endPoint x: 42, endPoint y: 530, distance: 16.2
click at [42, 530] on div at bounding box center [68, 523] width 95 height 23
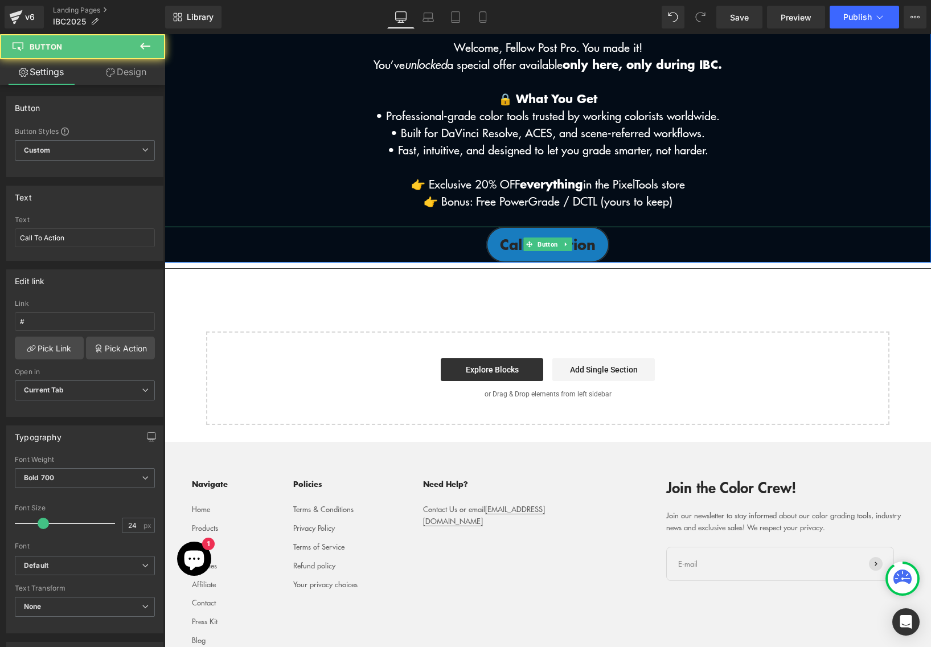
click at [552, 254] on span "Call To Action" at bounding box center [548, 245] width 96 height 22
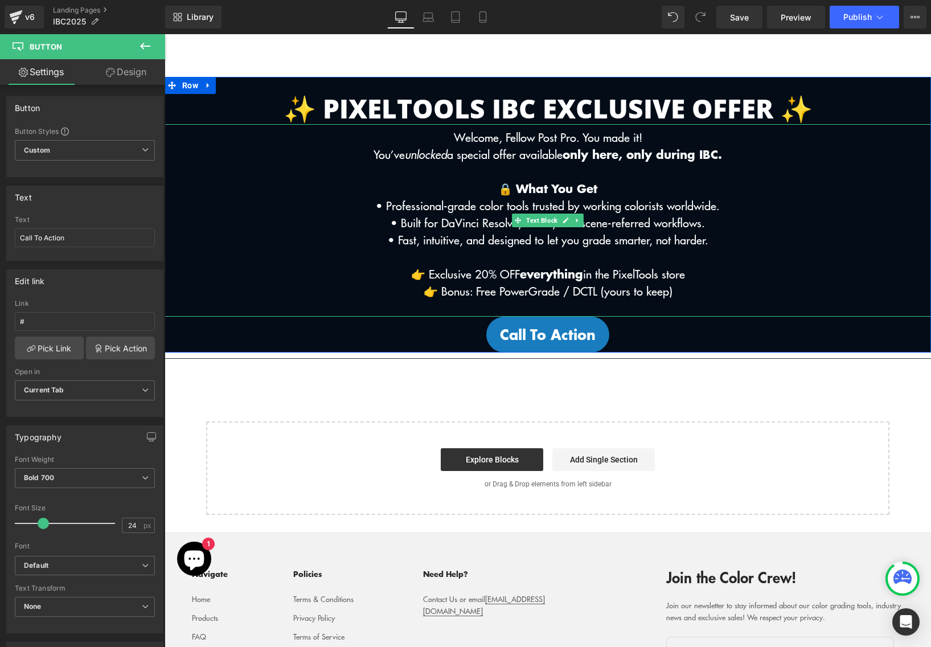
scroll to position [0, 0]
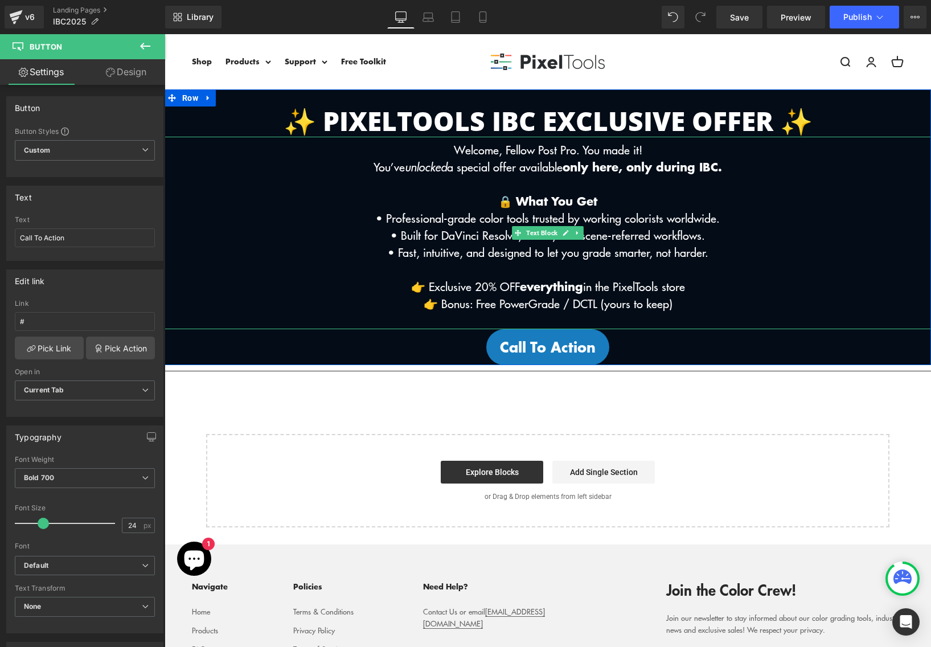
click at [547, 197] on strong "🔒 What You Get" at bounding box center [547, 201] width 99 height 17
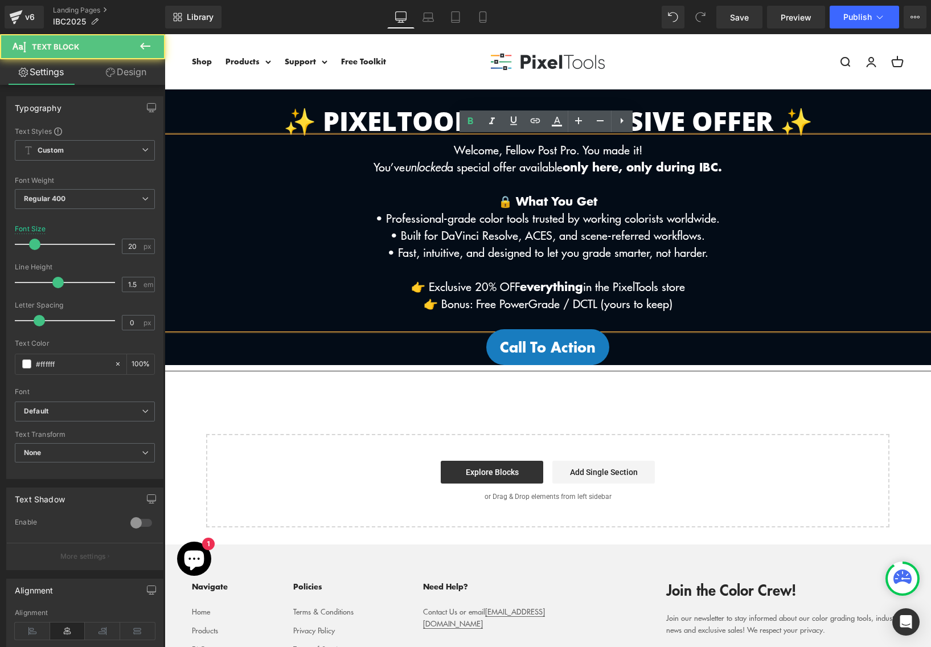
click at [608, 202] on p "🔒 What You Get" at bounding box center [548, 201] width 767 height 17
click at [694, 309] on p "👉 Bonus: Free PowerGrade / DCTL (yours to keep)" at bounding box center [548, 303] width 767 height 17
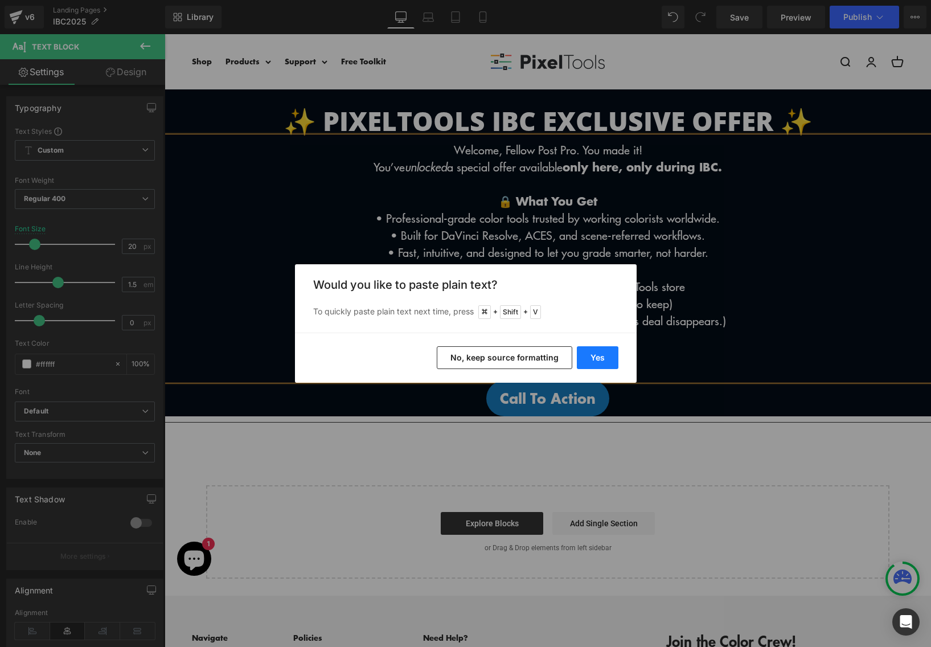
click at [603, 358] on button "Yes" at bounding box center [598, 357] width 42 height 23
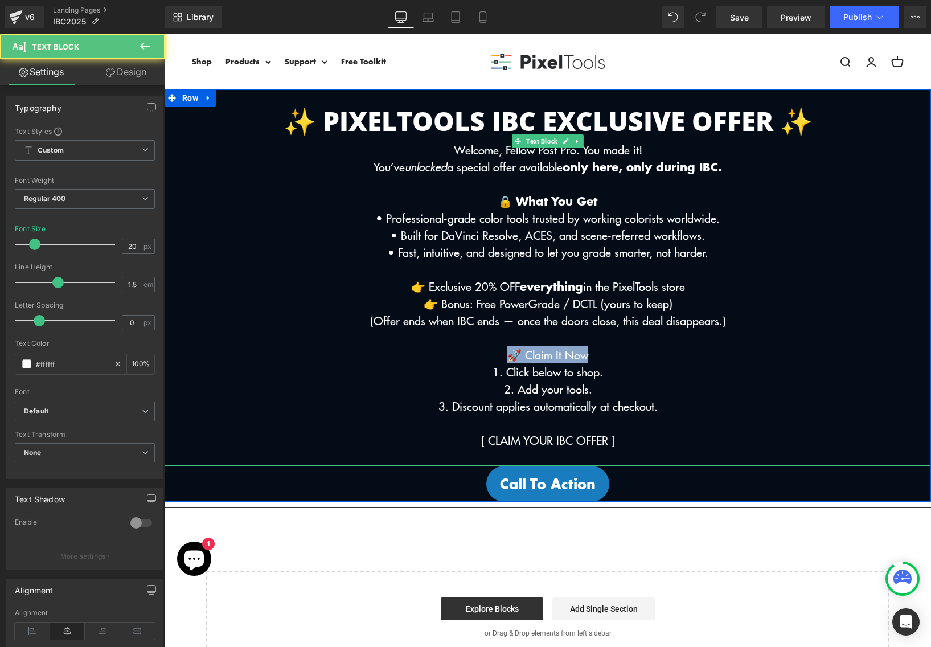
drag, startPoint x: 598, startPoint y: 354, endPoint x: 417, endPoint y: 354, distance: 180.6
click at [417, 354] on p "🚀 Claim It Now" at bounding box center [548, 354] width 767 height 17
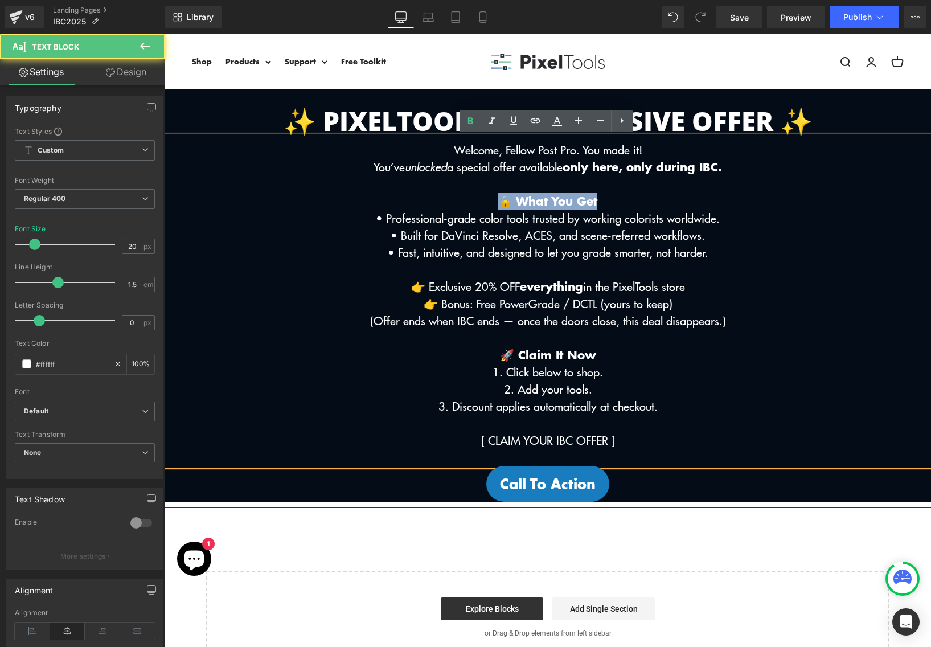
drag, startPoint x: 621, startPoint y: 203, endPoint x: 403, endPoint y: 201, distance: 217.6
click at [403, 201] on p "🔒 What You Get" at bounding box center [548, 201] width 767 height 17
drag, startPoint x: 611, startPoint y: 355, endPoint x: 324, endPoint y: 355, distance: 287.7
click at [324, 355] on p "🚀 Claim It Now" at bounding box center [548, 354] width 767 height 17
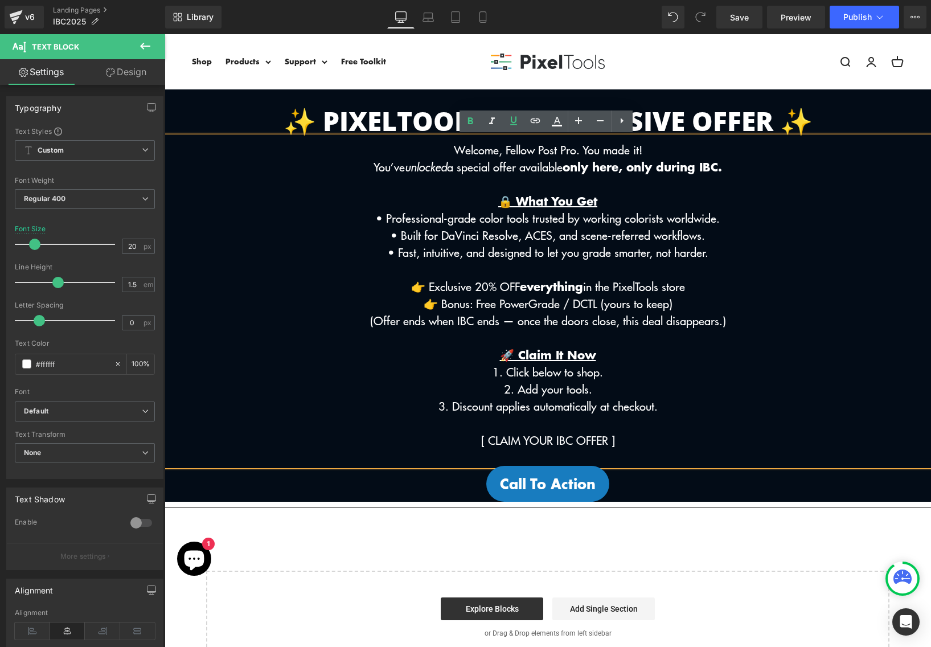
click at [616, 369] on p "1. Click below to shop." at bounding box center [548, 371] width 767 height 17
drag, startPoint x: 463, startPoint y: 284, endPoint x: 523, endPoint y: 285, distance: 60.4
click at [523, 285] on p "👉 Exclusive 20% OFF everything in the PixelTools store" at bounding box center [548, 286] width 767 height 17
click at [558, 313] on p "(Offer ends when IBC ends — once the doors close, this deal disappears.)" at bounding box center [548, 320] width 767 height 17
click at [407, 286] on p "👉 Exclusive 20% OFF everything in the PixelTools store" at bounding box center [548, 286] width 767 height 17
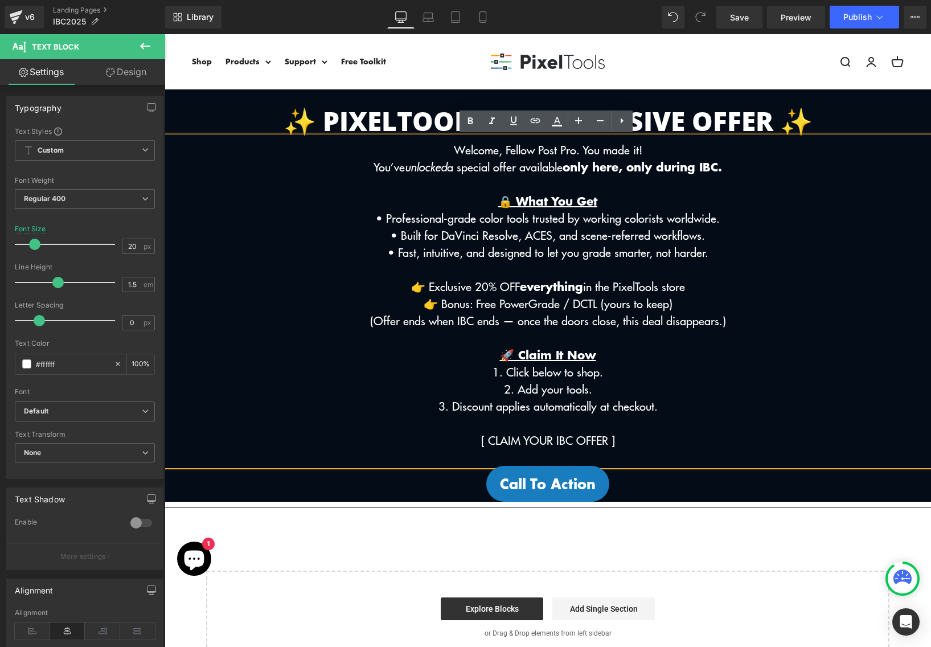
drag, startPoint x: 728, startPoint y: 251, endPoint x: 366, endPoint y: 222, distance: 363.0
click at [366, 222] on div "Welcome, Fellow Post Pro. You made it! You’ve unlocked a special offer availabl…" at bounding box center [548, 301] width 767 height 329
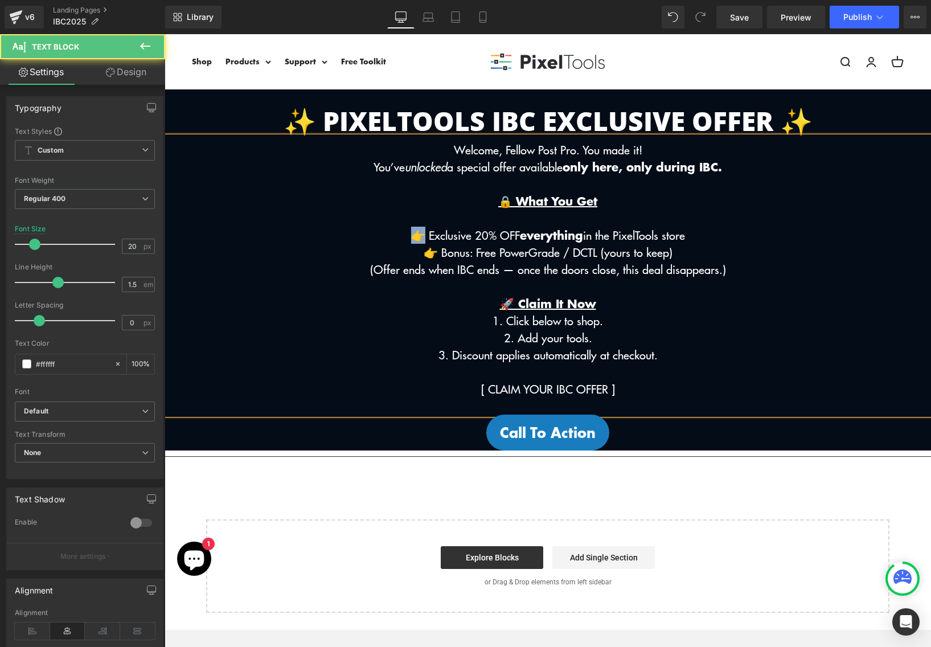
drag, startPoint x: 409, startPoint y: 235, endPoint x: 383, endPoint y: 235, distance: 26.2
click at [383, 235] on p "👉 Exclusive 20% OFF everything in the PixelTools store" at bounding box center [548, 235] width 767 height 17
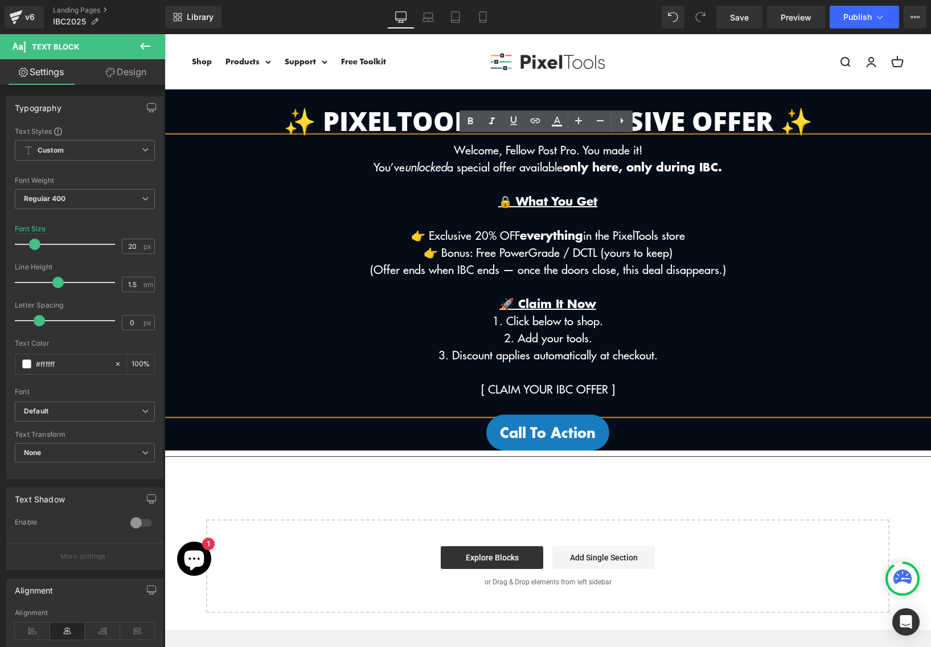
click at [542, 215] on p at bounding box center [548, 218] width 767 height 17
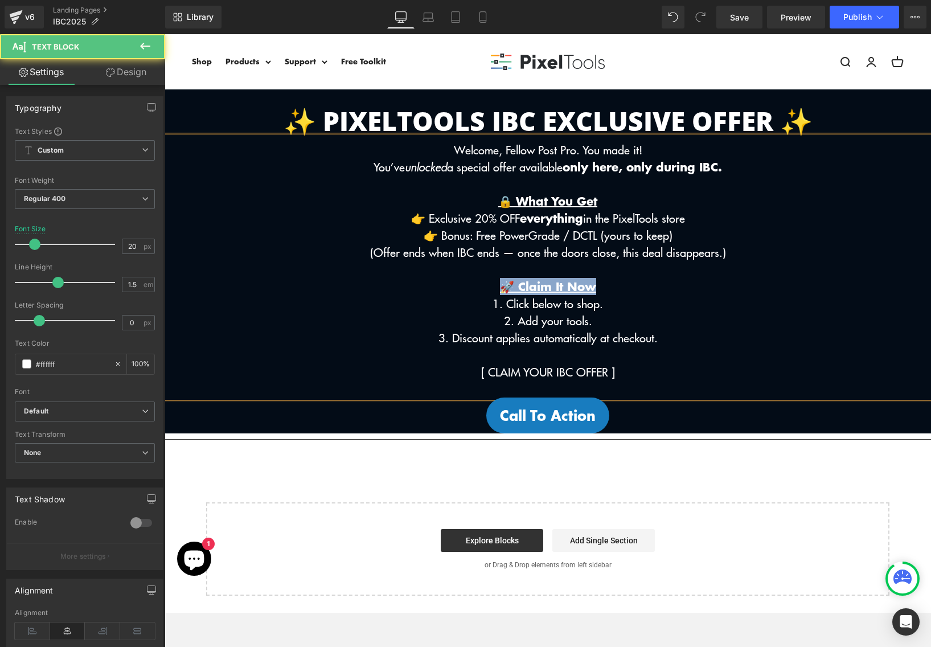
drag, startPoint x: 618, startPoint y: 293, endPoint x: 485, endPoint y: 293, distance: 132.7
click at [485, 293] on p "🚀 Claim It Now" at bounding box center [548, 286] width 767 height 17
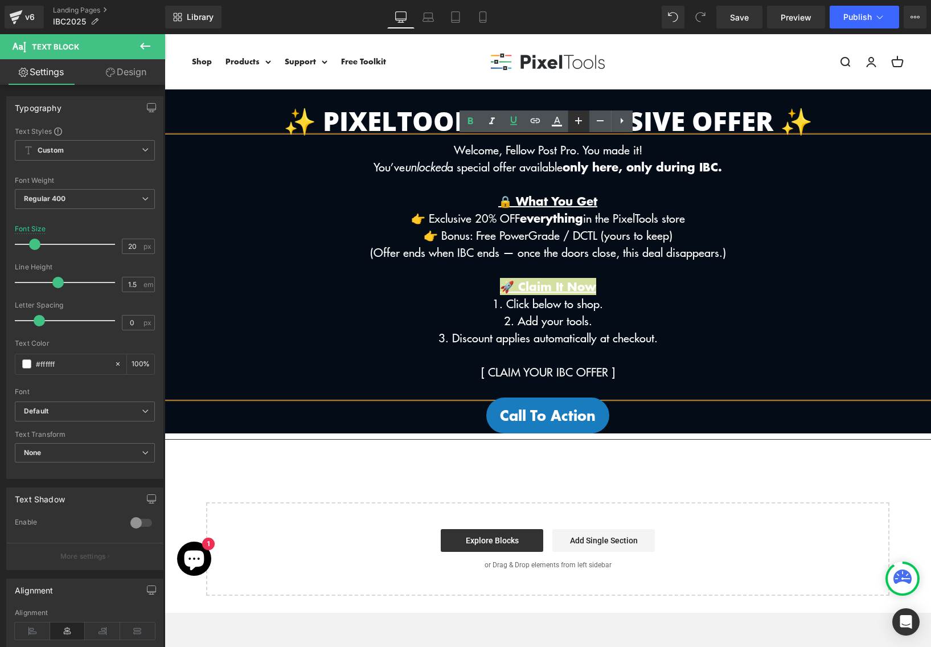
click at [580, 118] on icon at bounding box center [579, 121] width 14 height 14
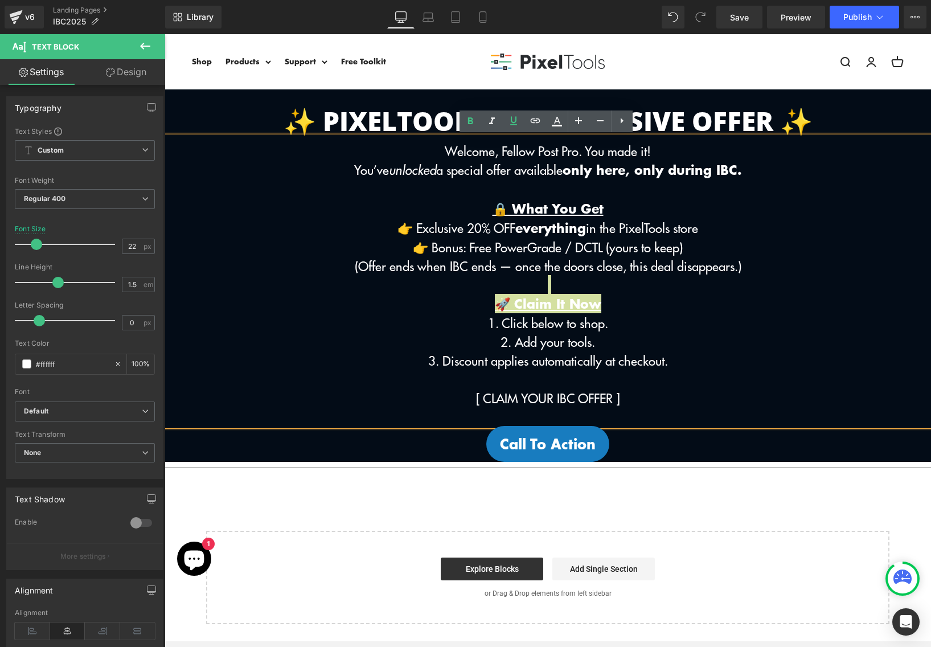
type input "20"
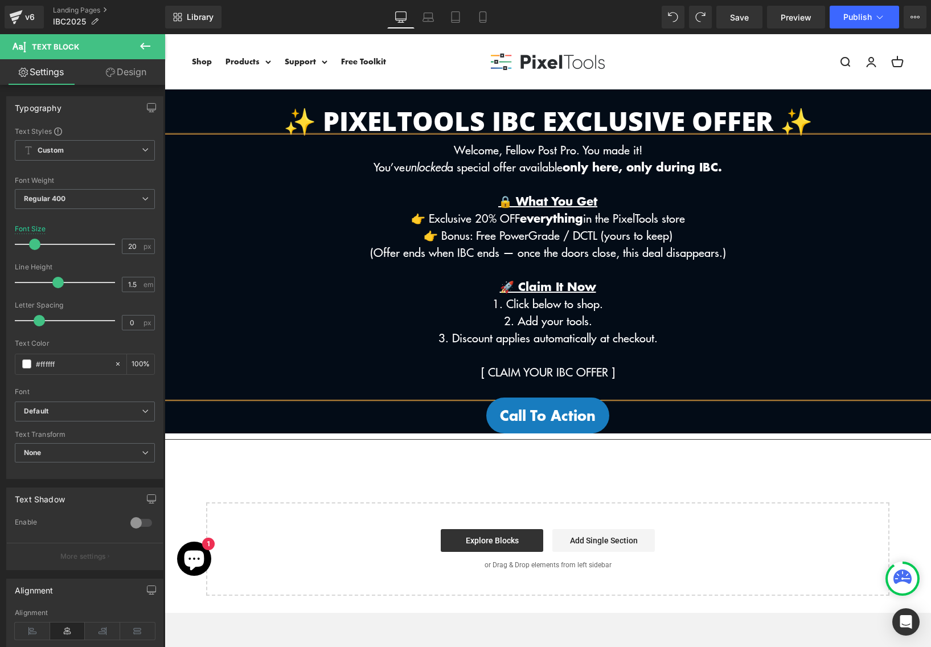
click at [598, 268] on p at bounding box center [548, 269] width 767 height 17
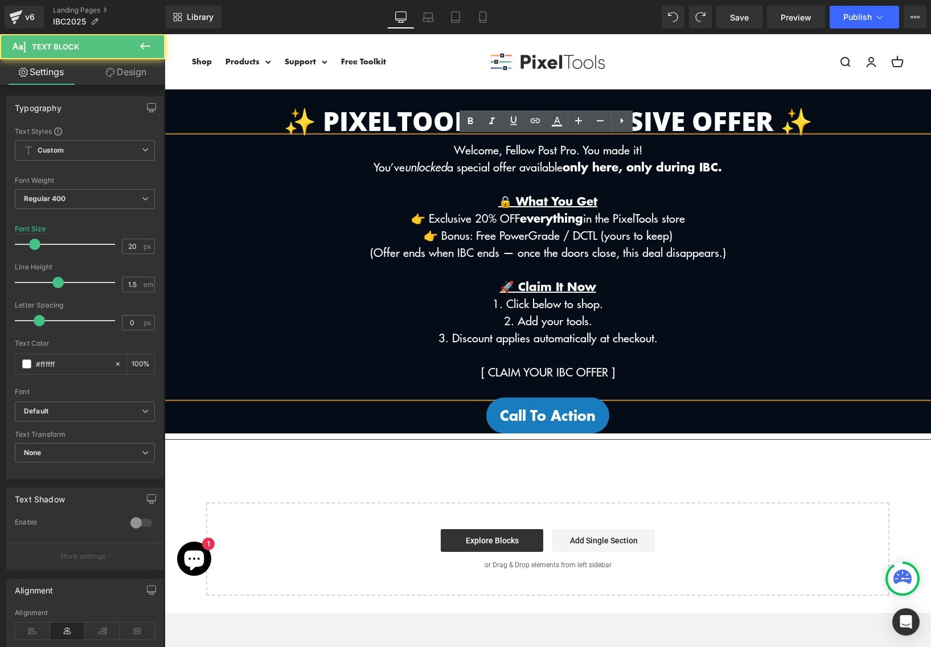
click at [539, 309] on p "1. Click below to shop." at bounding box center [548, 303] width 767 height 17
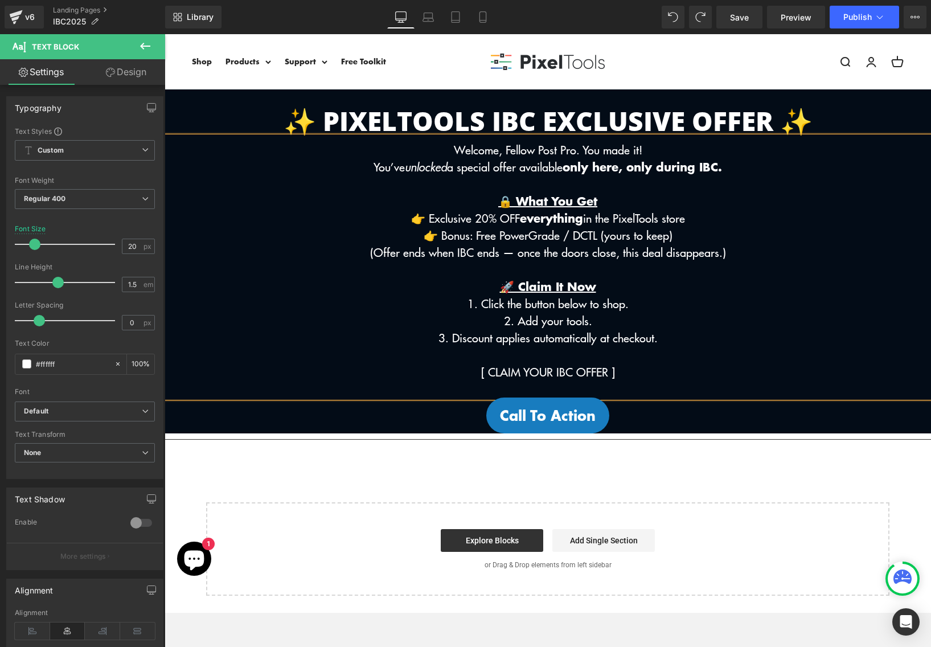
click at [616, 306] on p "1. Click the button below to shop." at bounding box center [548, 303] width 767 height 17
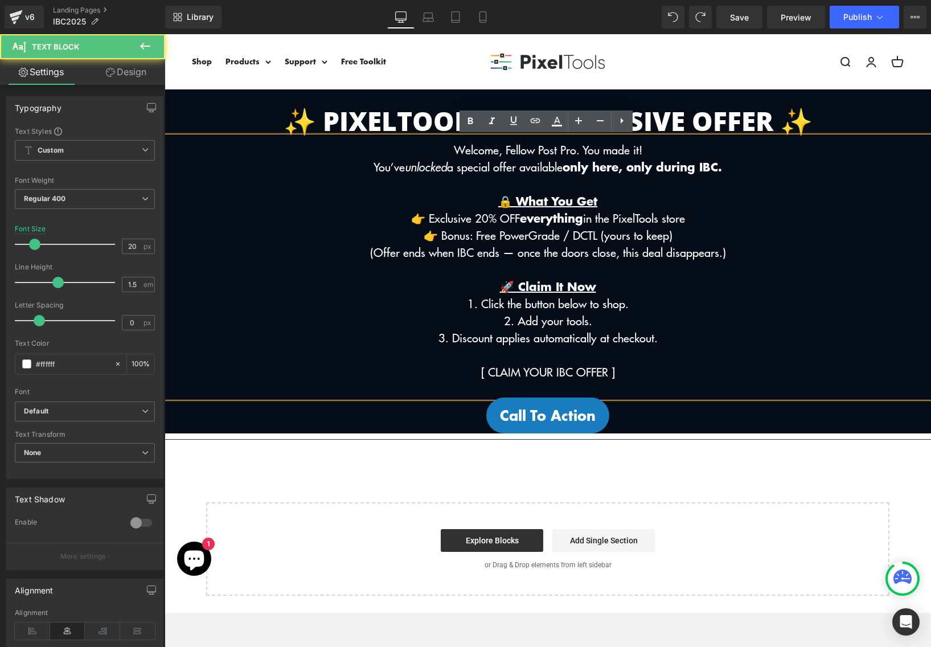
click at [616, 306] on p "1. Click the button below to shop." at bounding box center [548, 303] width 767 height 17
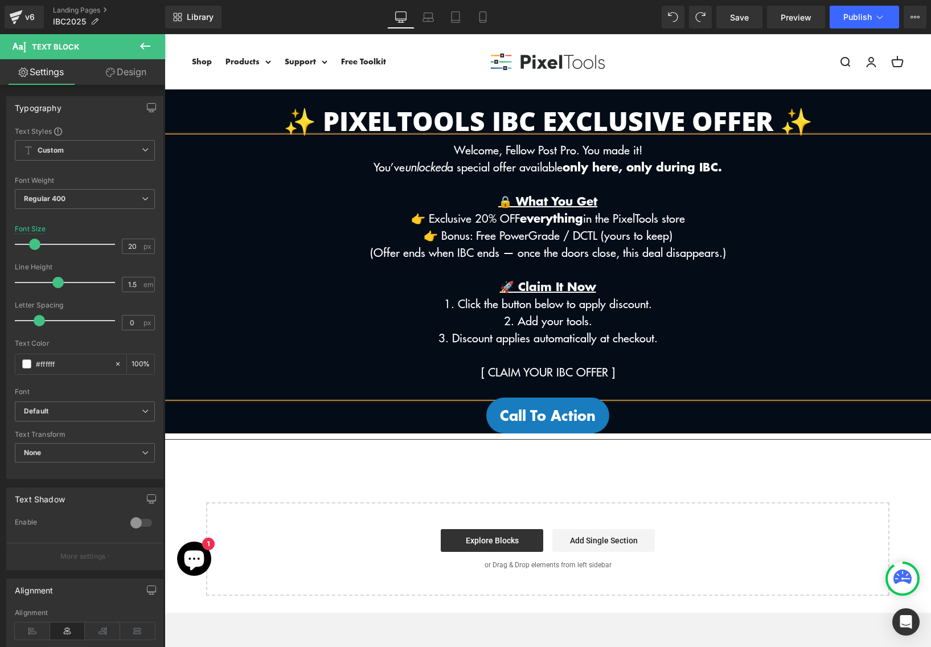
click at [590, 327] on p "2. Add your tools." at bounding box center [548, 320] width 767 height 17
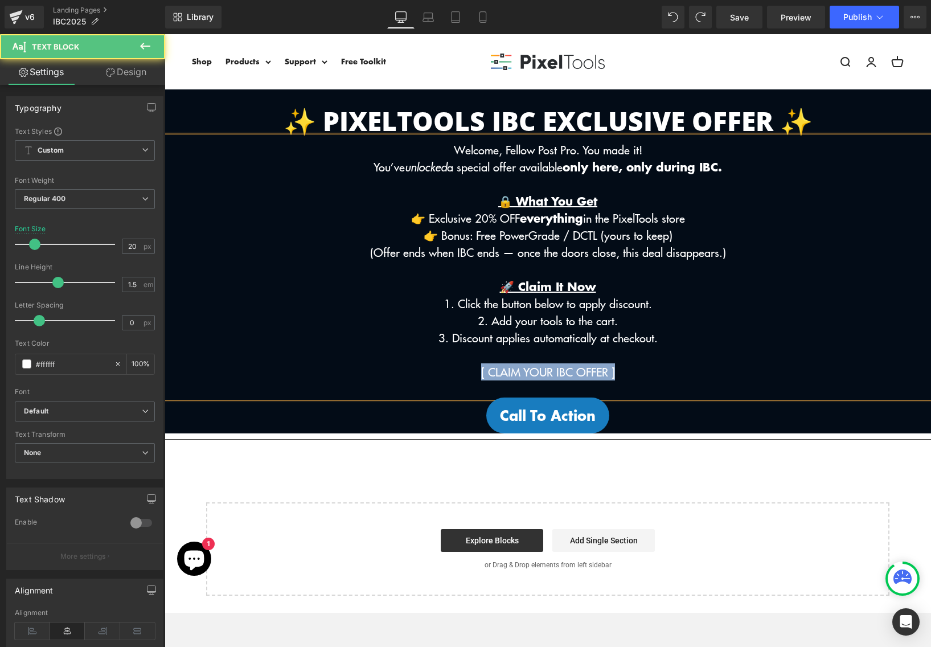
drag, startPoint x: 623, startPoint y: 368, endPoint x: 425, endPoint y: 368, distance: 197.7
click at [425, 368] on p "[ CLAIM YOUR IBC OFFER ]" at bounding box center [548, 371] width 767 height 17
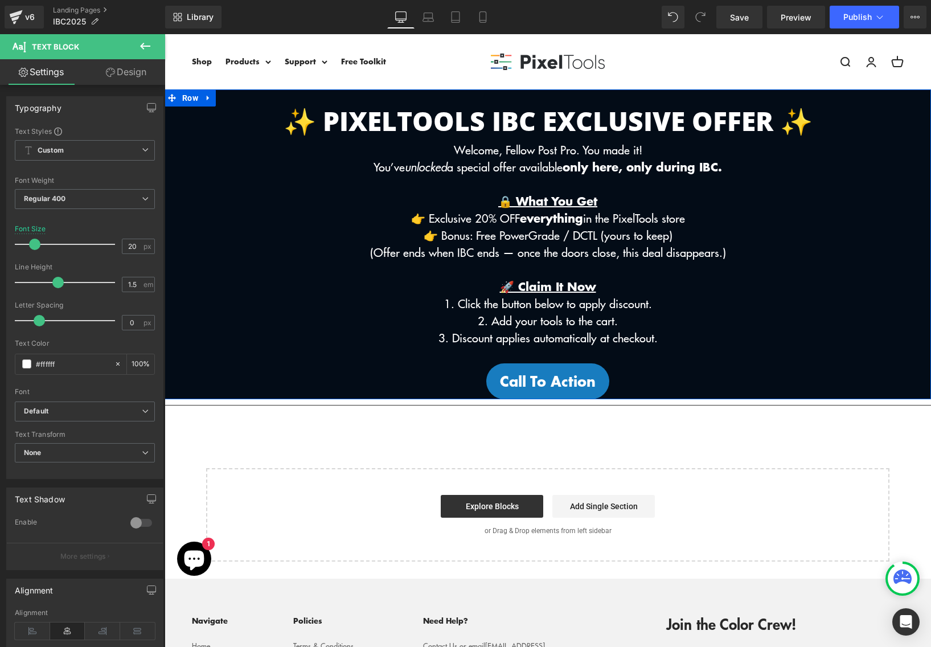
click at [555, 380] on span "Button" at bounding box center [547, 381] width 25 height 14
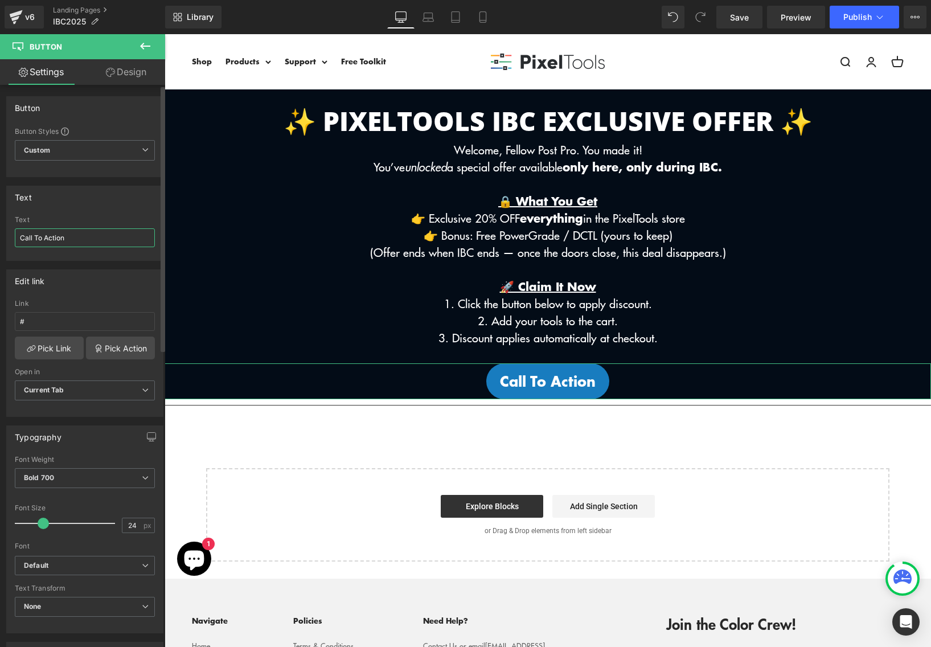
click at [85, 238] on input "Call To Action" at bounding box center [85, 237] width 140 height 19
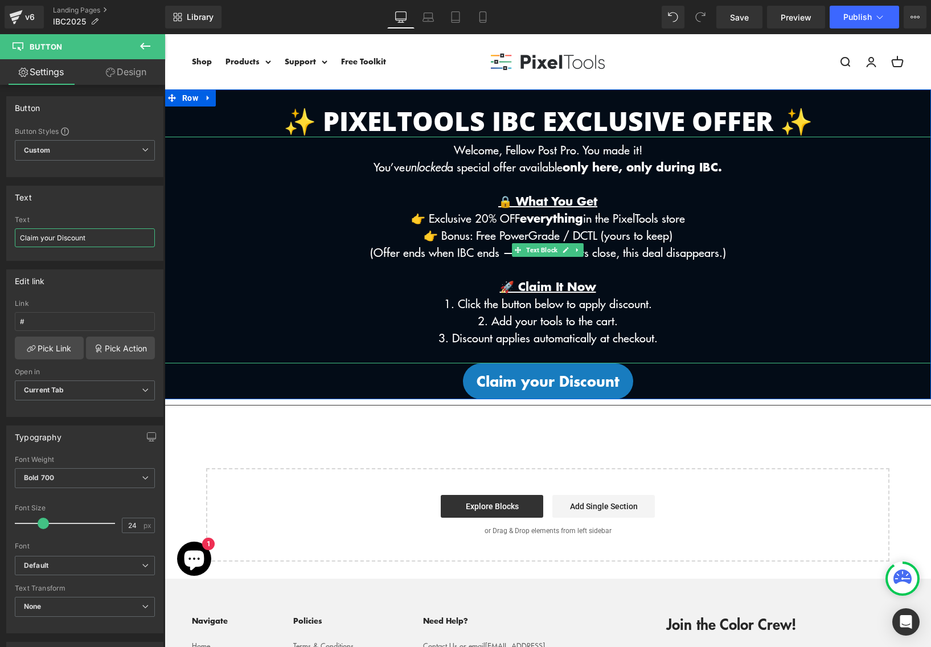
type input "Claim your Discount"
click at [688, 342] on p "3. Discount applies automatically at checkout." at bounding box center [548, 337] width 767 height 17
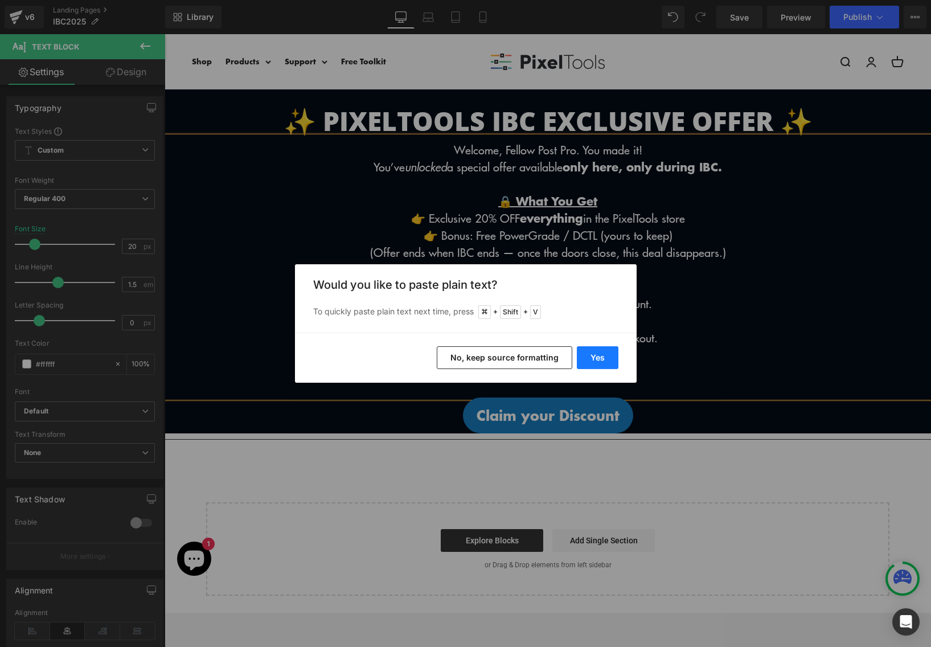
click at [598, 357] on button "Yes" at bounding box center [598, 357] width 42 height 23
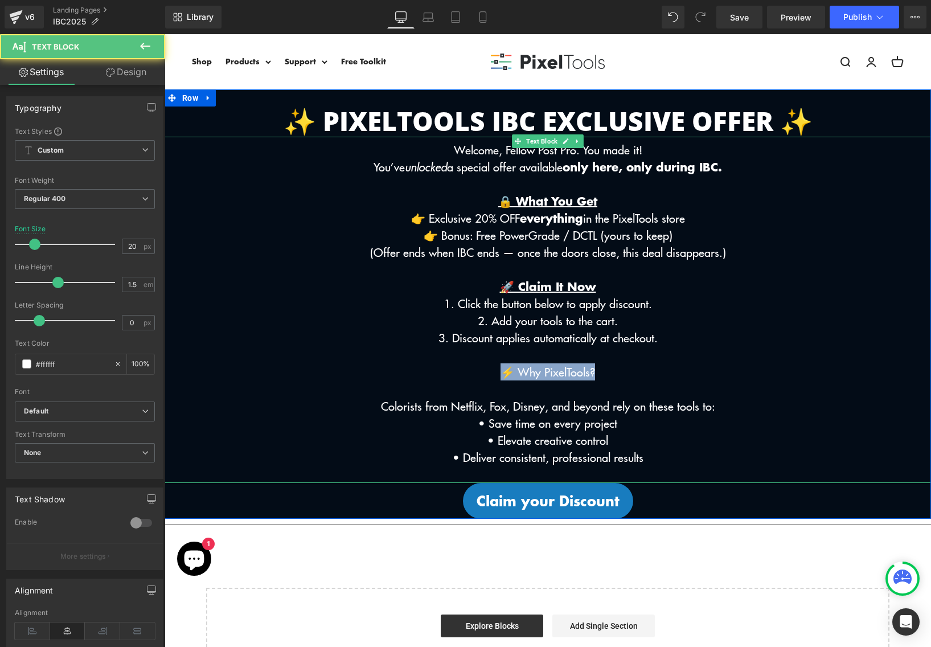
drag, startPoint x: 567, startPoint y: 375, endPoint x: 434, endPoint y: 375, distance: 133.3
click at [434, 375] on p "⚡ Why PixelTools?" at bounding box center [548, 371] width 767 height 17
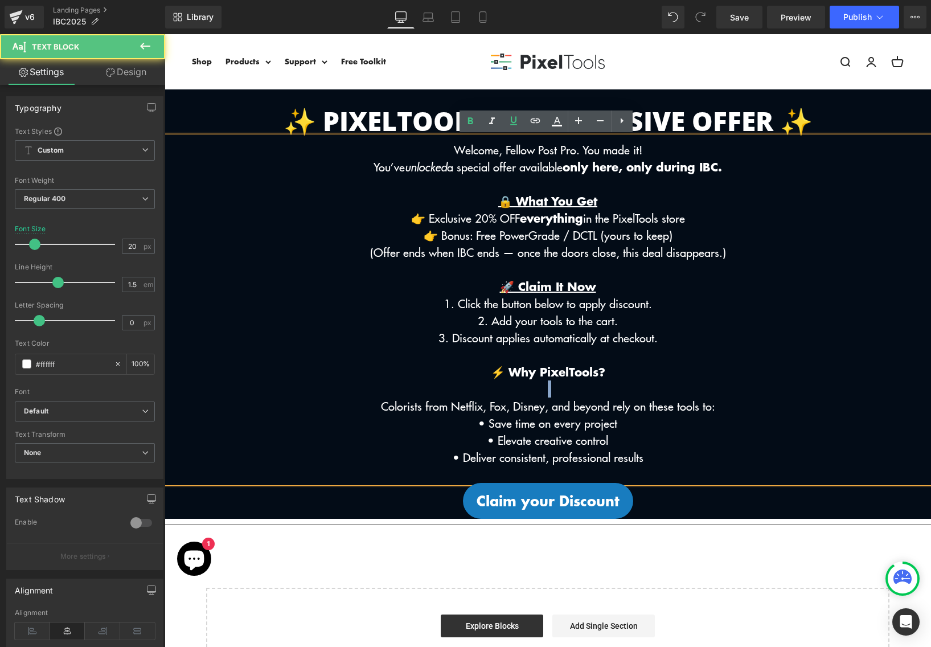
drag, startPoint x: 696, startPoint y: 373, endPoint x: 244, endPoint y: 384, distance: 451.9
click at [244, 384] on div "Welcome, Fellow Post Pro. You made it! You’ve unlocked a special offer availabl…" at bounding box center [548, 310] width 767 height 346
drag, startPoint x: 640, startPoint y: 371, endPoint x: 387, endPoint y: 371, distance: 252.9
click at [387, 371] on p "⚡ Why PixelTools?" at bounding box center [548, 371] width 767 height 17
click at [412, 220] on p "👉 Exclusive 20% OFF everything in the PixelTools store" at bounding box center [548, 218] width 767 height 17
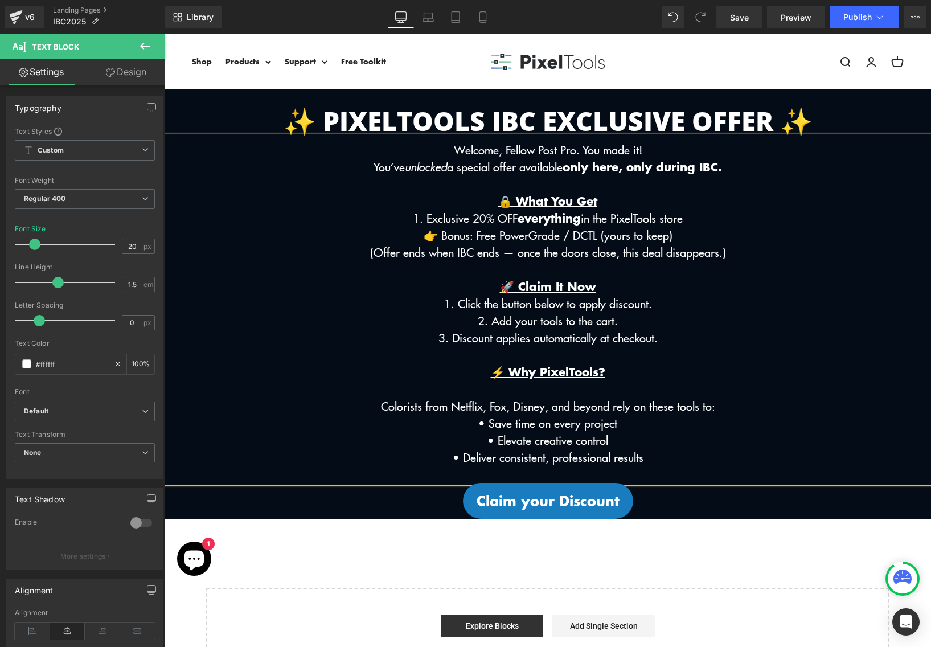
click at [424, 237] on p "👉 Bonus: Free PowerGrade / DCTL (yours to keep)" at bounding box center [548, 235] width 767 height 17
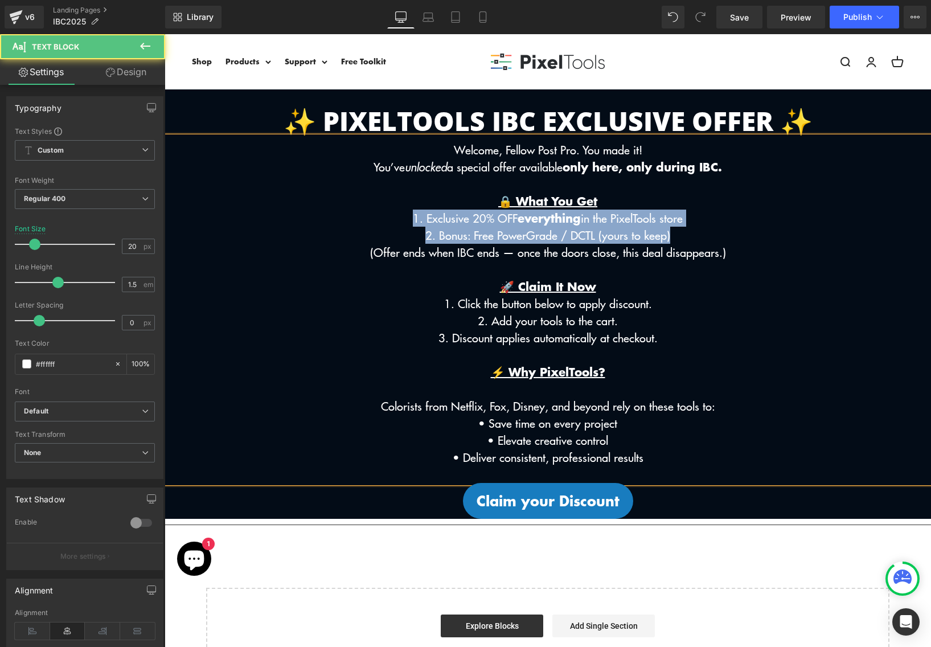
drag, startPoint x: 394, startPoint y: 212, endPoint x: 711, endPoint y: 235, distance: 318.1
click at [711, 235] on div "Welcome, Fellow Post Pro. You made it! You’ve unlocked a special offer availabl…" at bounding box center [548, 310] width 767 height 346
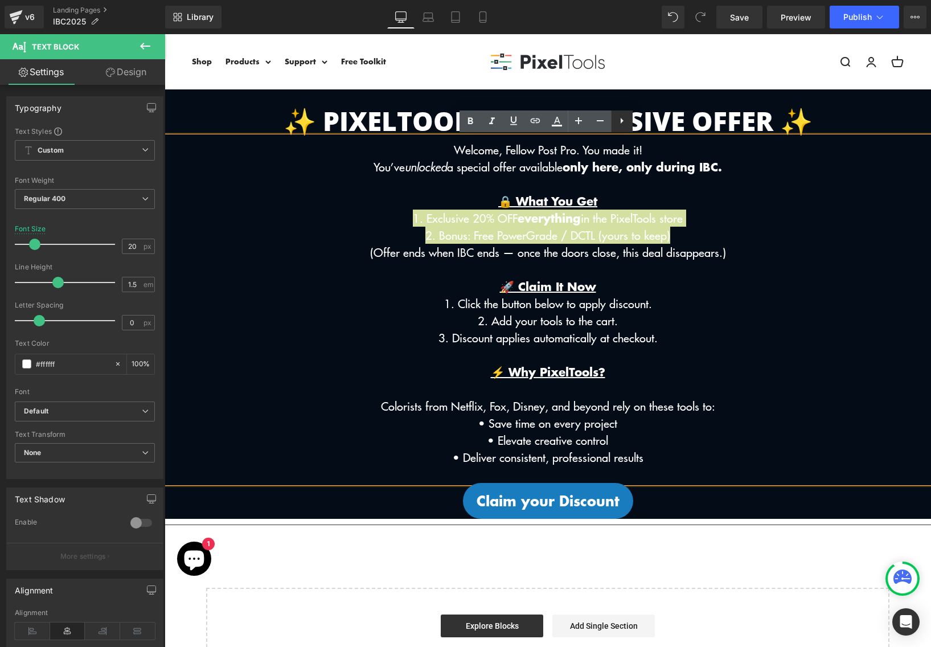
click at [627, 123] on icon at bounding box center [622, 121] width 14 height 14
click at [603, 123] on icon at bounding box center [601, 121] width 14 height 14
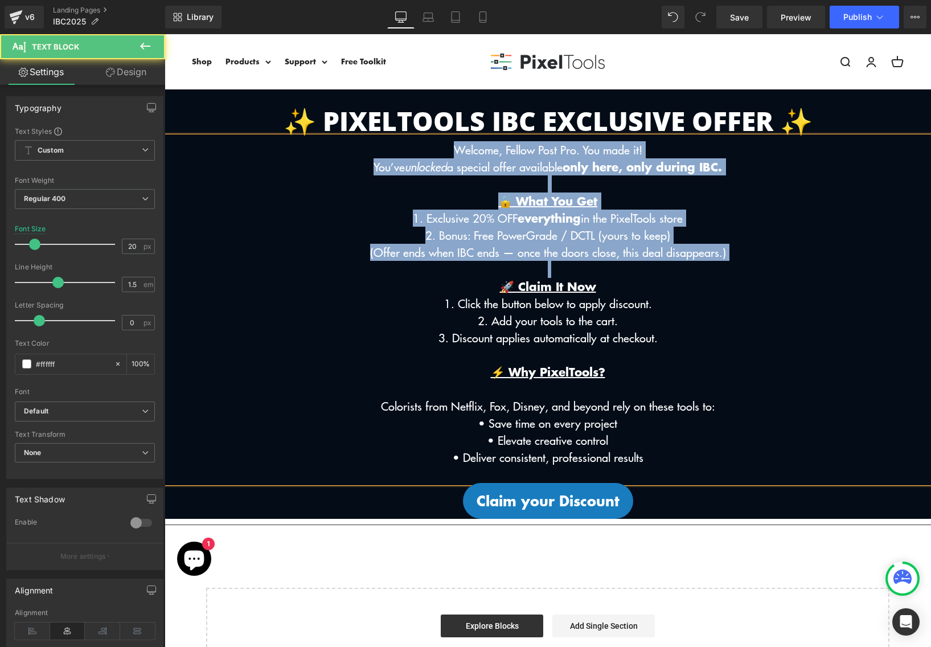
drag, startPoint x: 410, startPoint y: 219, endPoint x: 482, endPoint y: 288, distance: 99.9
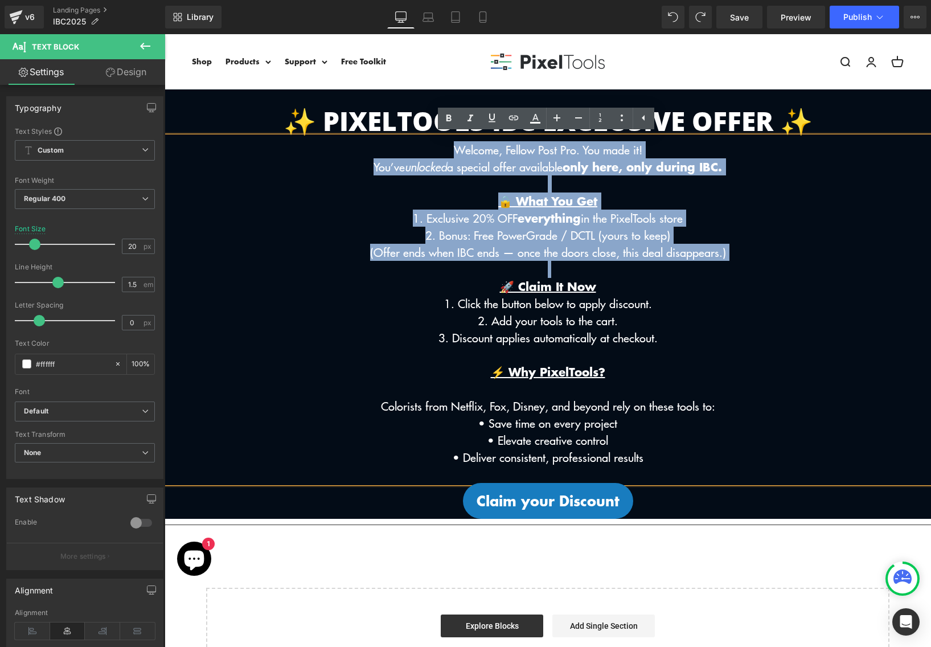
click at [482, 288] on p "🚀 Claim It Now" at bounding box center [548, 286] width 767 height 17
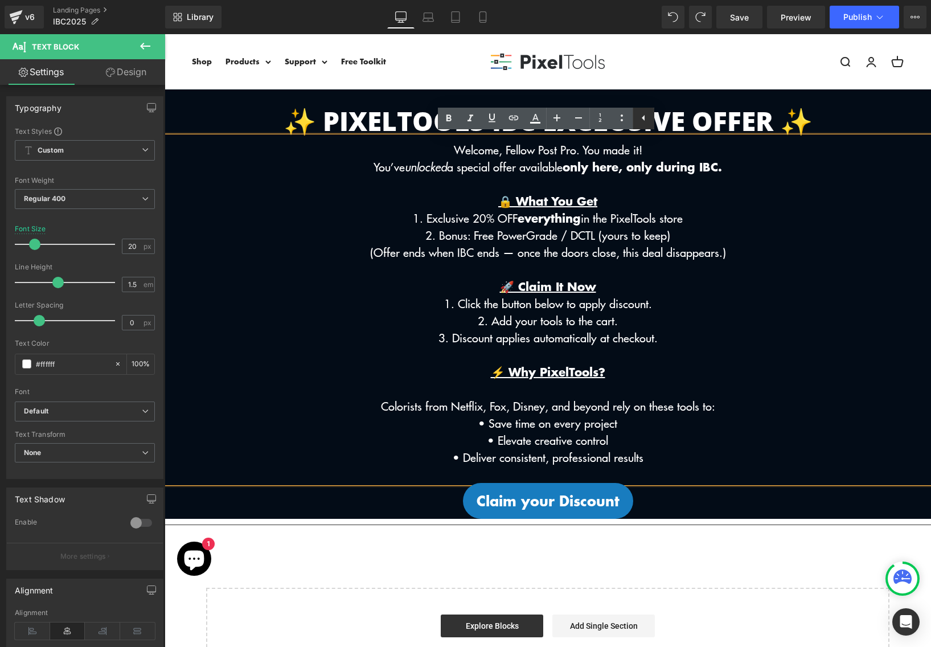
click at [642, 120] on icon at bounding box center [644, 118] width 14 height 14
click at [621, 121] on icon at bounding box center [622, 118] width 14 height 14
click at [512, 351] on p at bounding box center [548, 354] width 767 height 17
click at [556, 322] on p "2. Add your tools to the cart." at bounding box center [548, 320] width 767 height 17
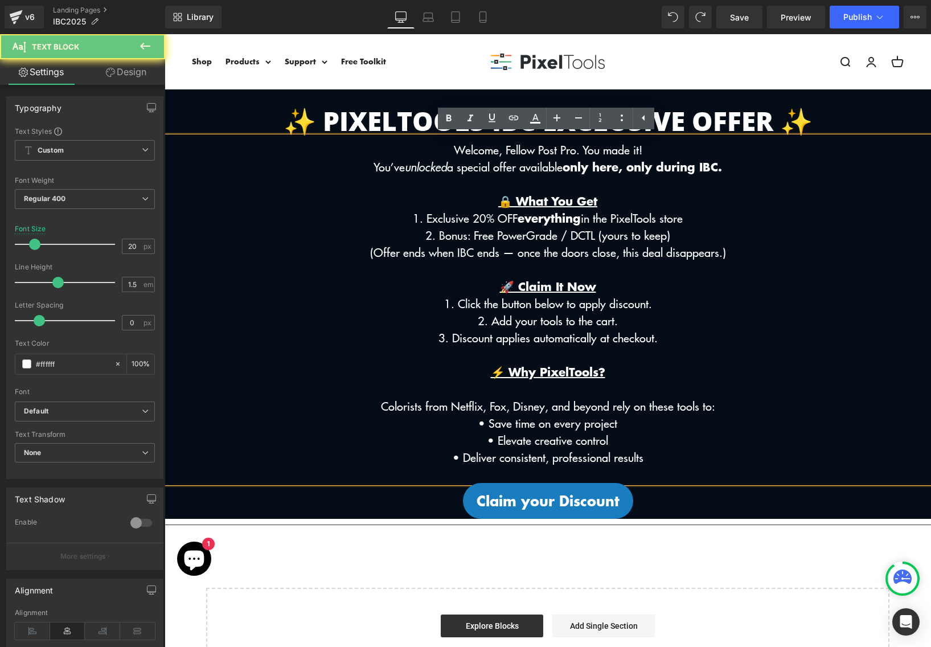
click at [537, 322] on p "2. Add your tools to the cart." at bounding box center [548, 320] width 767 height 17
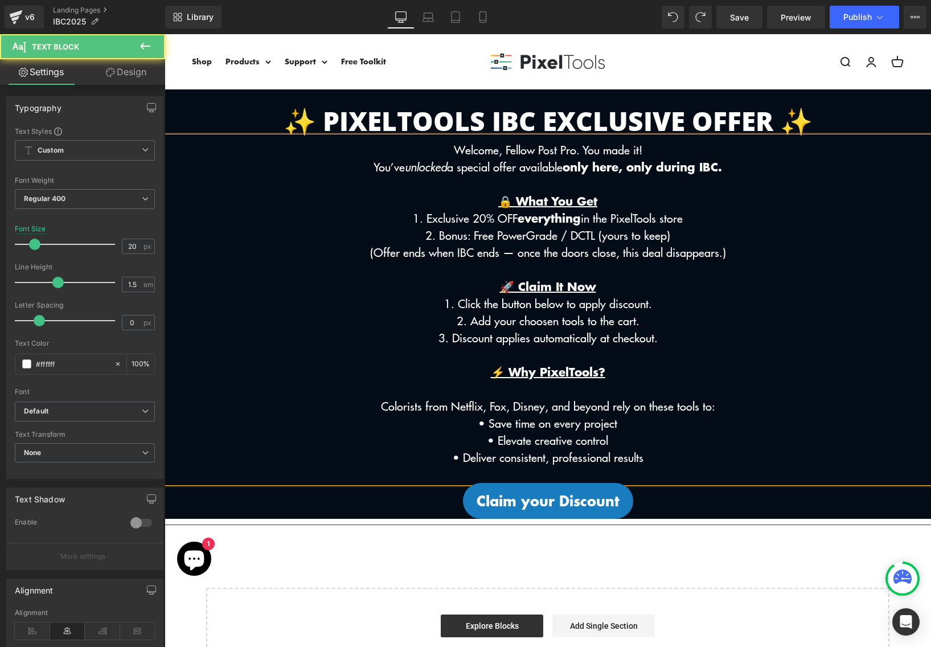
click at [531, 325] on p "2. Add your choosen tools to the cart." at bounding box center [548, 320] width 767 height 17
click at [582, 343] on p "3. Discount applies automatically at checkout." at bounding box center [548, 337] width 767 height 17
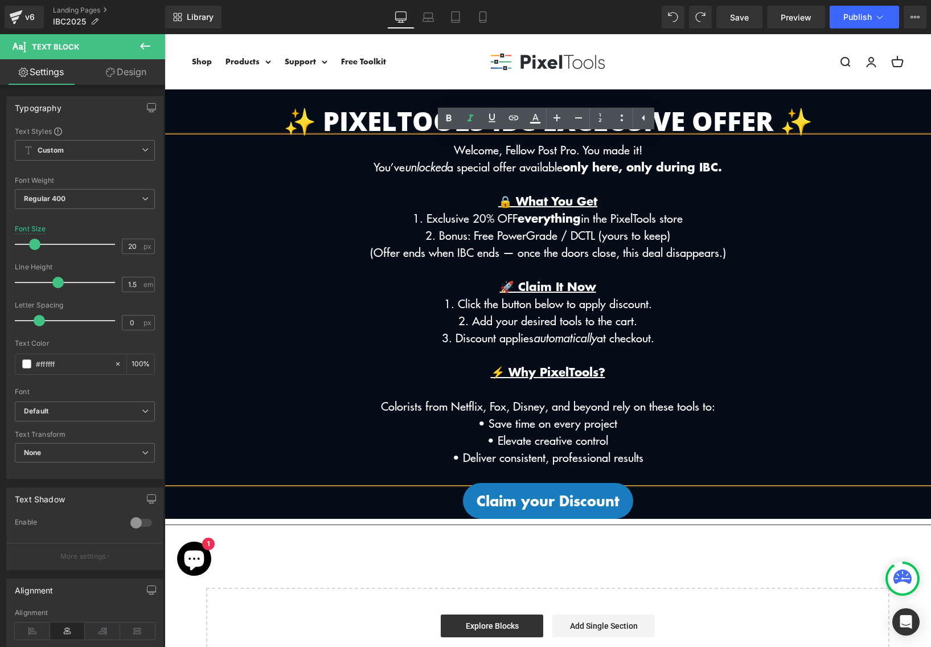
click at [701, 376] on p "⚡ Why PixelTools?" at bounding box center [548, 371] width 767 height 17
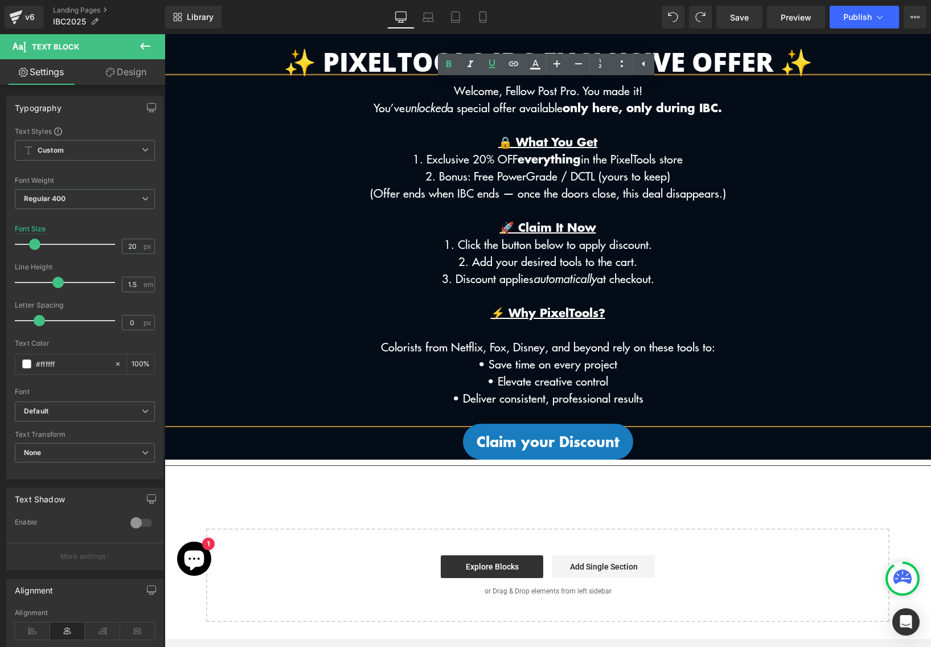
scroll to position [63, 0]
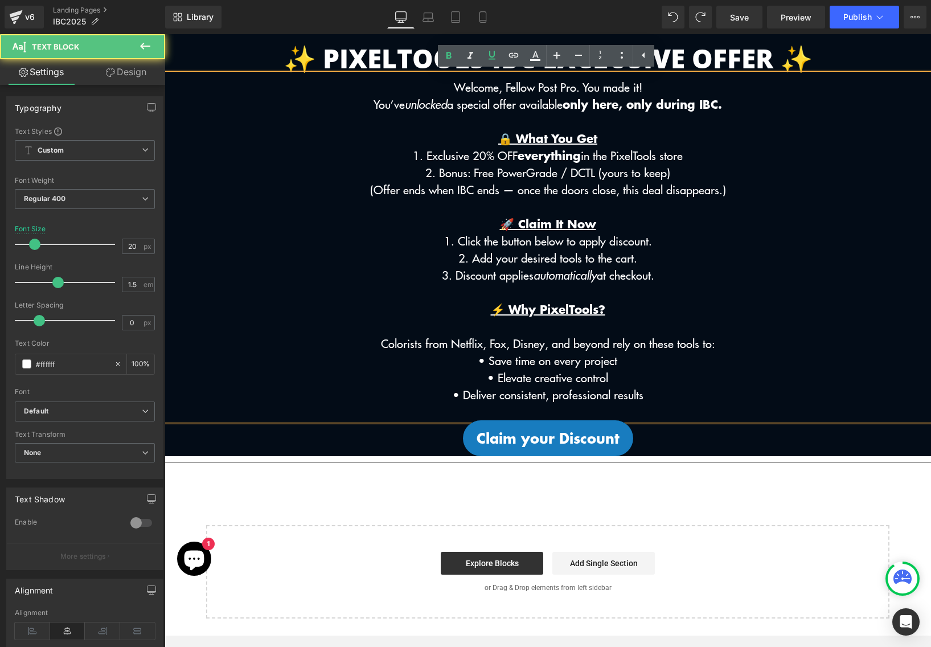
click at [556, 335] on p at bounding box center [548, 326] width 767 height 17
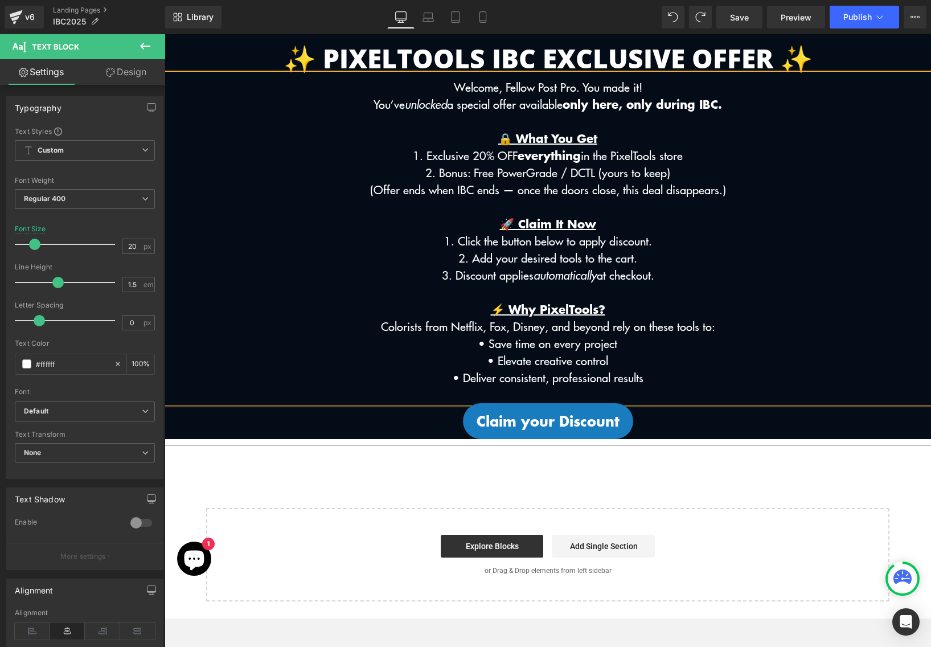
click at [663, 378] on p "• Deliver consistent, professional results" at bounding box center [548, 377] width 767 height 17
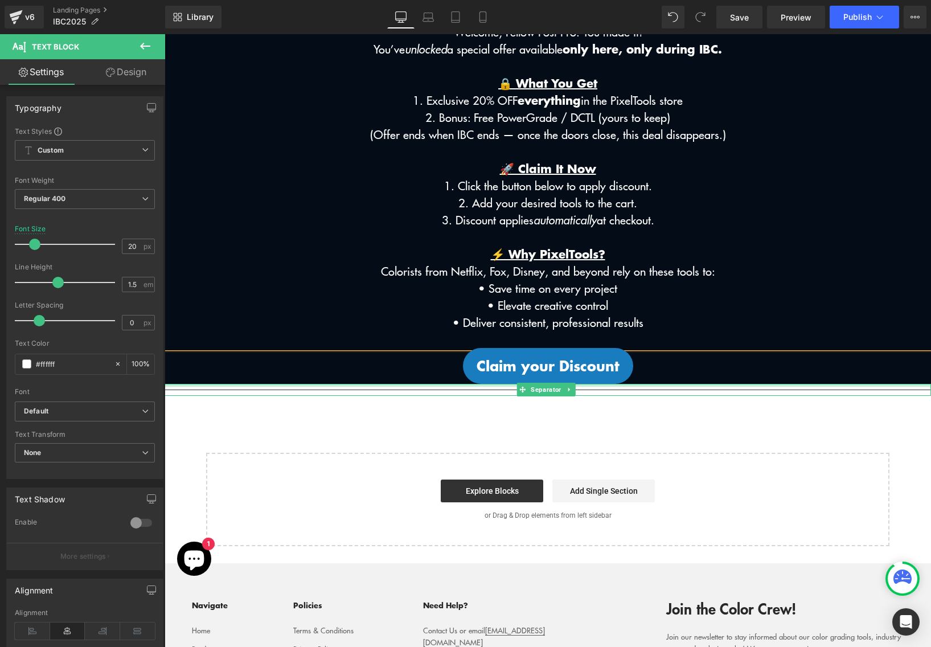
scroll to position [0, 0]
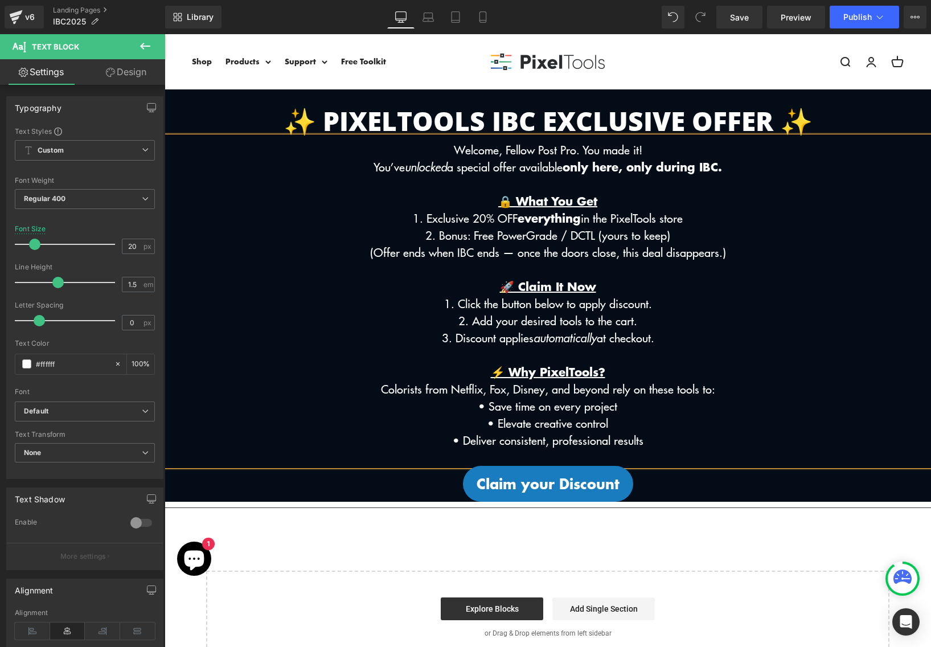
click at [863, 337] on p "3. Discount applies automatically at checkout." at bounding box center [548, 337] width 767 height 17
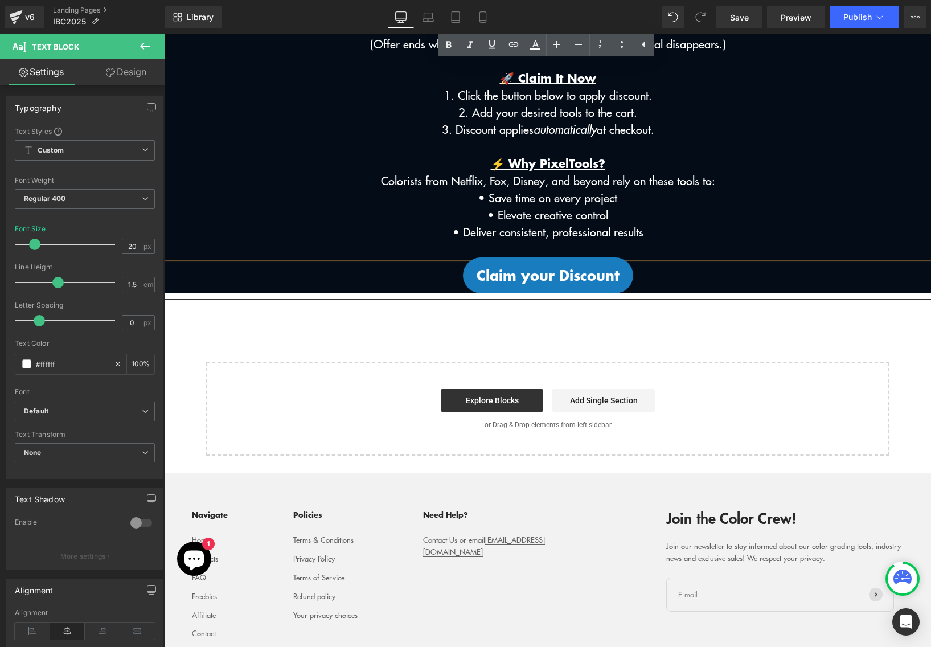
scroll to position [369, 0]
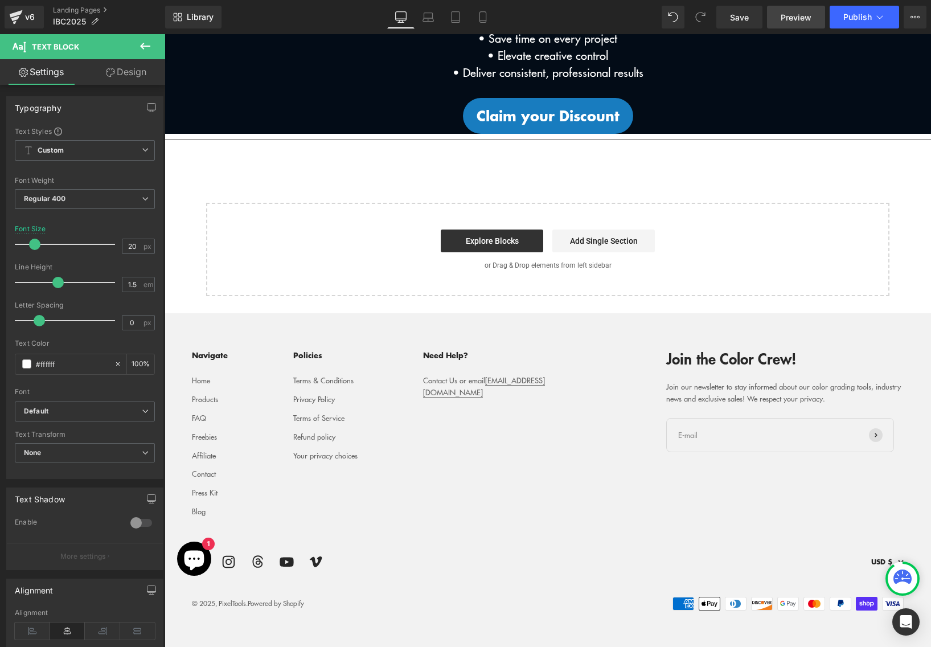
click at [797, 15] on span "Preview" at bounding box center [796, 17] width 31 height 12
click at [748, 19] on span "Save" at bounding box center [739, 17] width 19 height 12
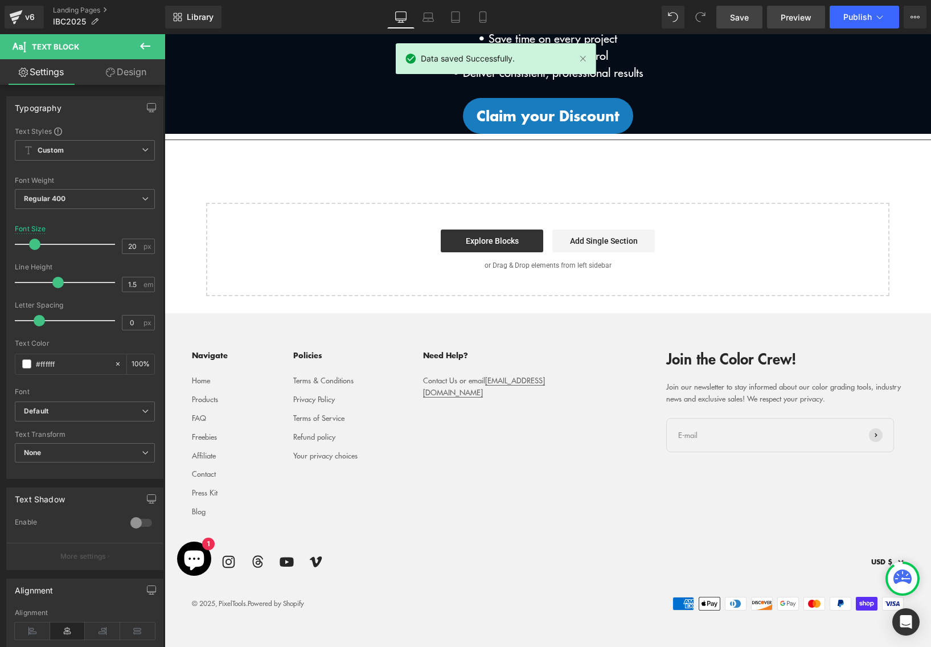
click at [799, 9] on link "Preview" at bounding box center [796, 17] width 58 height 23
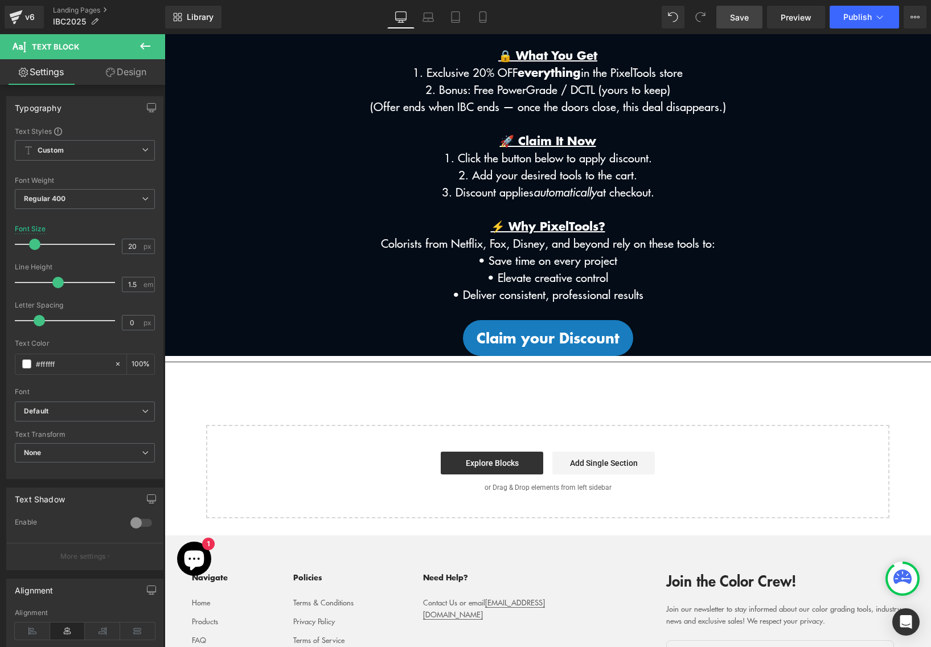
scroll to position [33, 0]
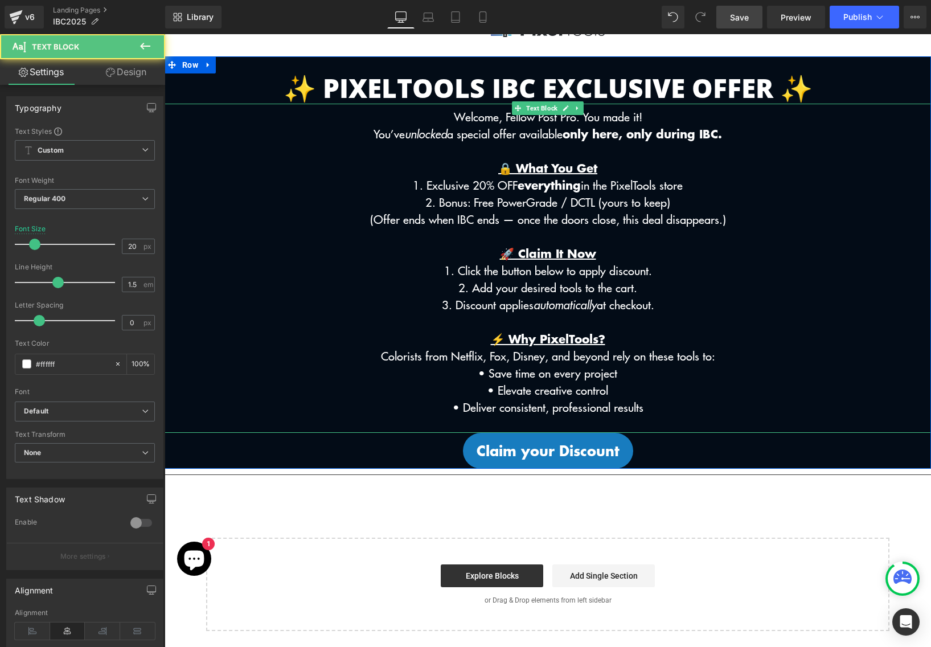
click at [350, 429] on p at bounding box center [548, 424] width 767 height 17
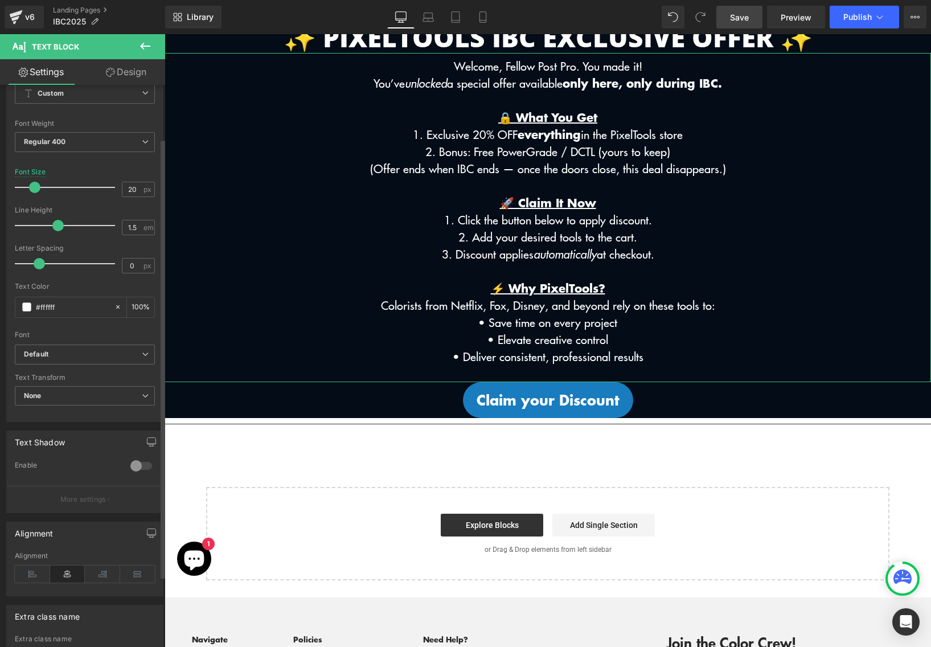
scroll to position [159, 0]
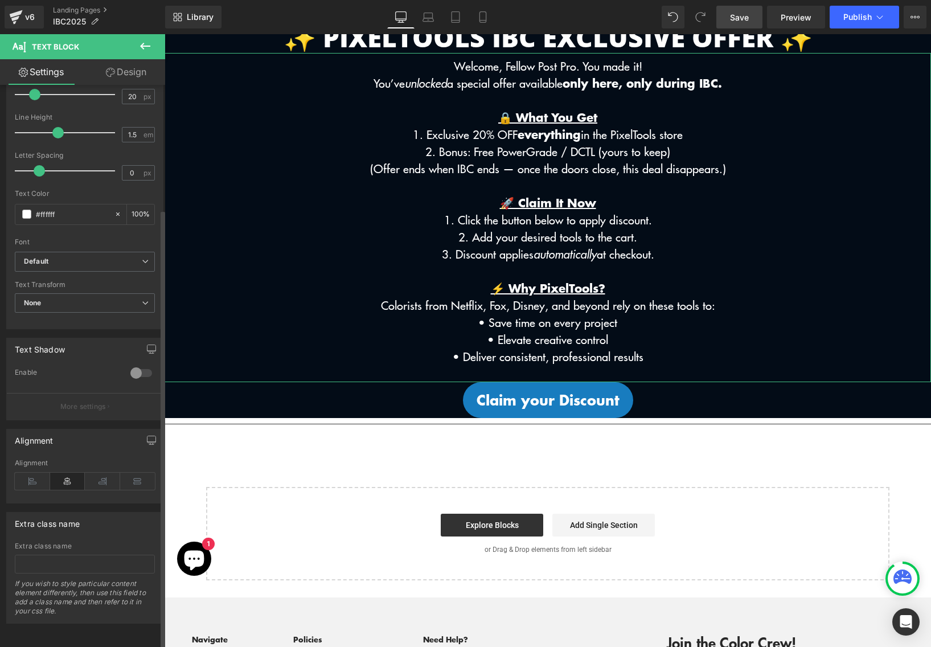
click at [136, 367] on div at bounding box center [141, 373] width 27 height 18
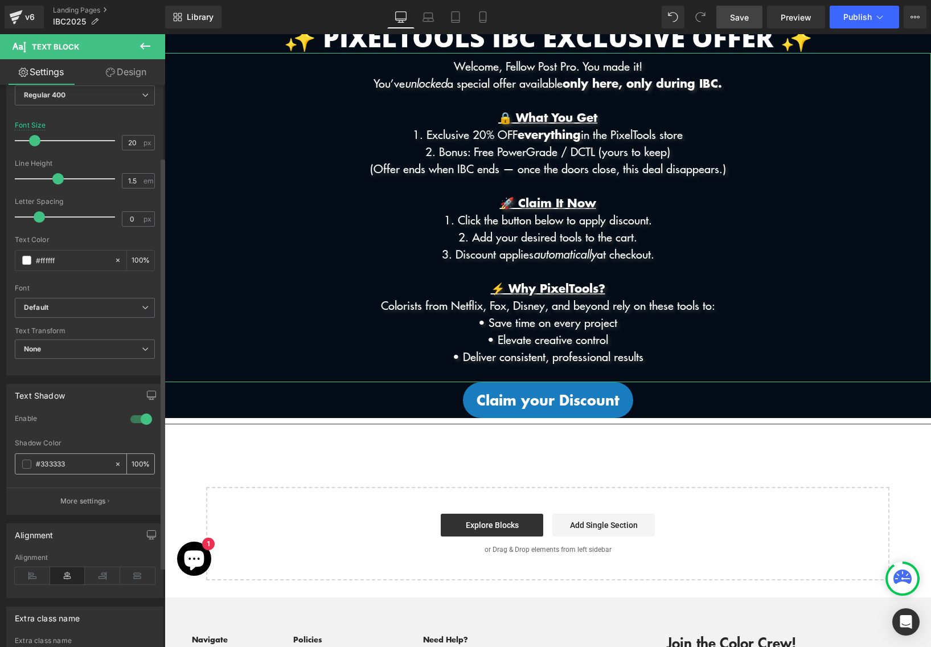
scroll to position [99, 0]
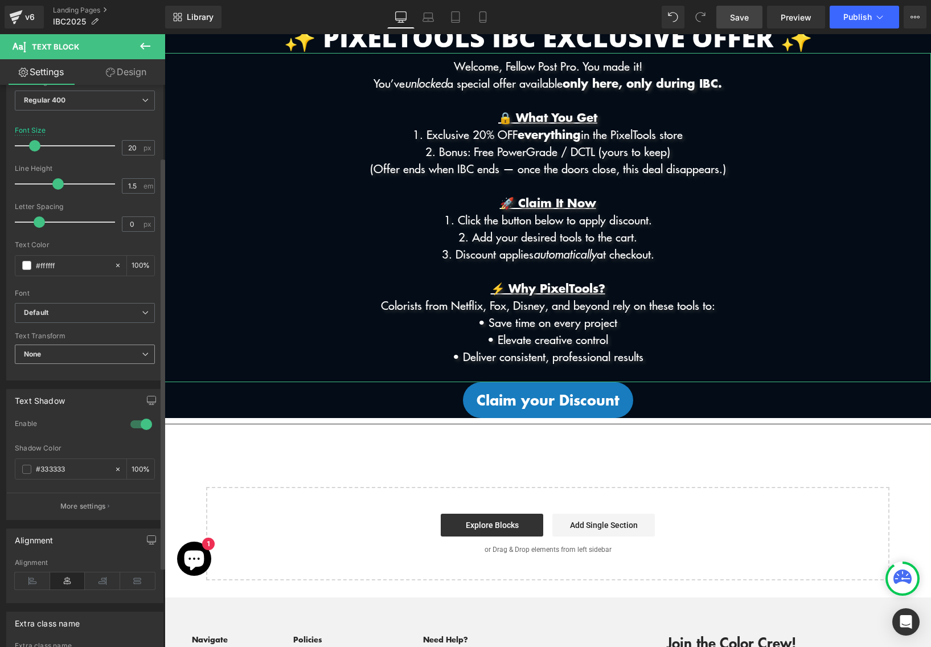
click at [95, 361] on span "None" at bounding box center [85, 355] width 140 height 20
click at [115, 284] on div at bounding box center [85, 285] width 140 height 7
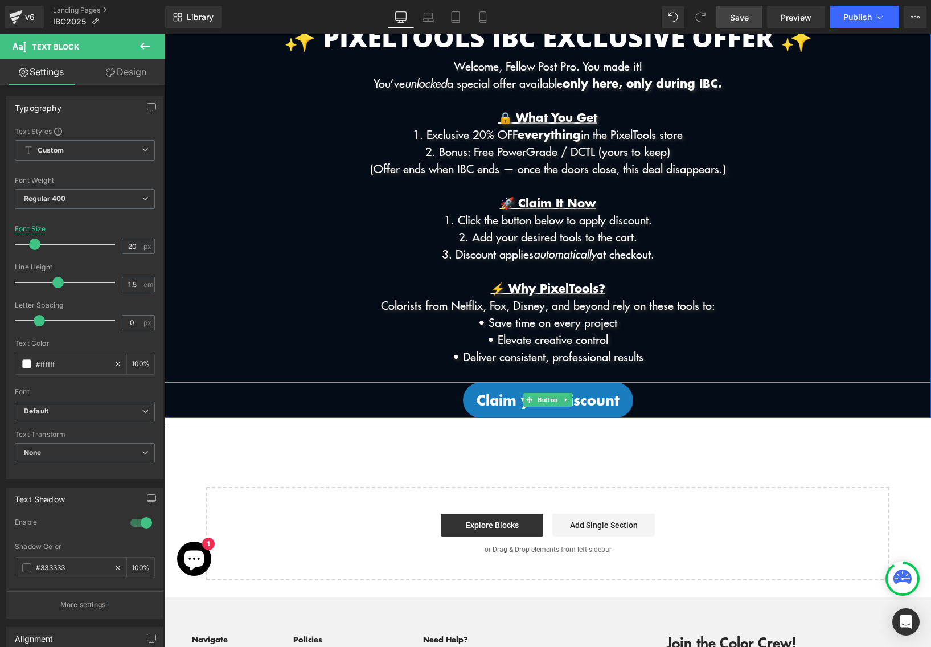
click at [399, 385] on div at bounding box center [548, 383] width 767 height 3
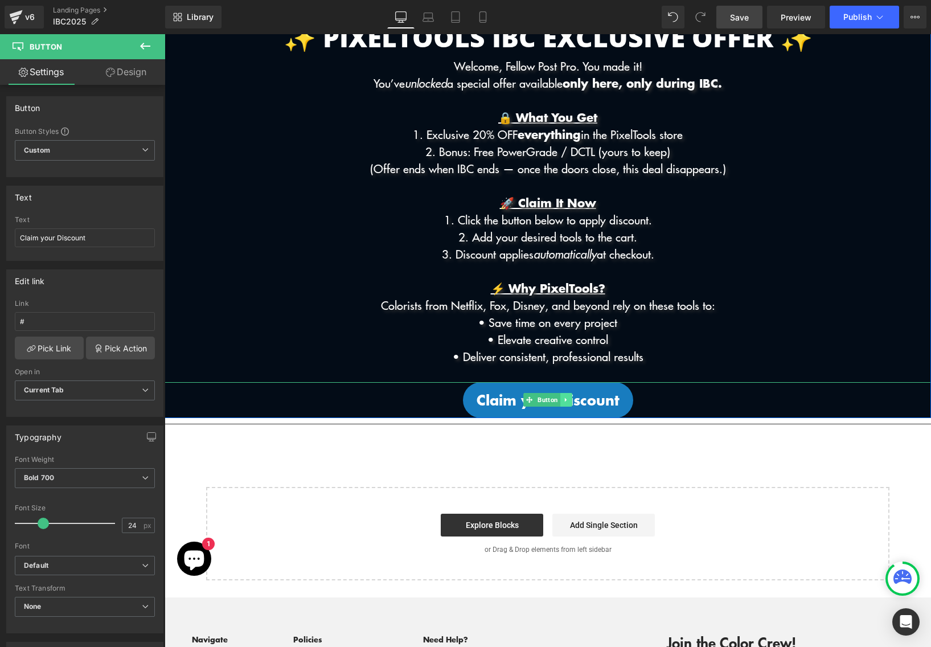
click at [567, 403] on icon at bounding box center [566, 399] width 6 height 7
click at [129, 72] on link "Design" at bounding box center [126, 72] width 83 height 26
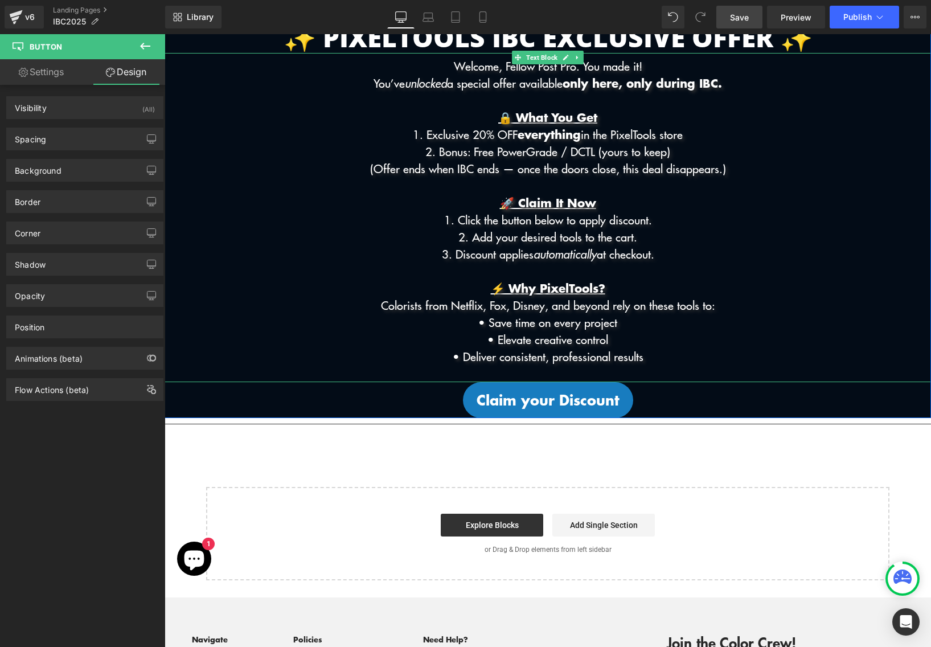
click at [317, 319] on p "• Save time on every project" at bounding box center [548, 322] width 767 height 17
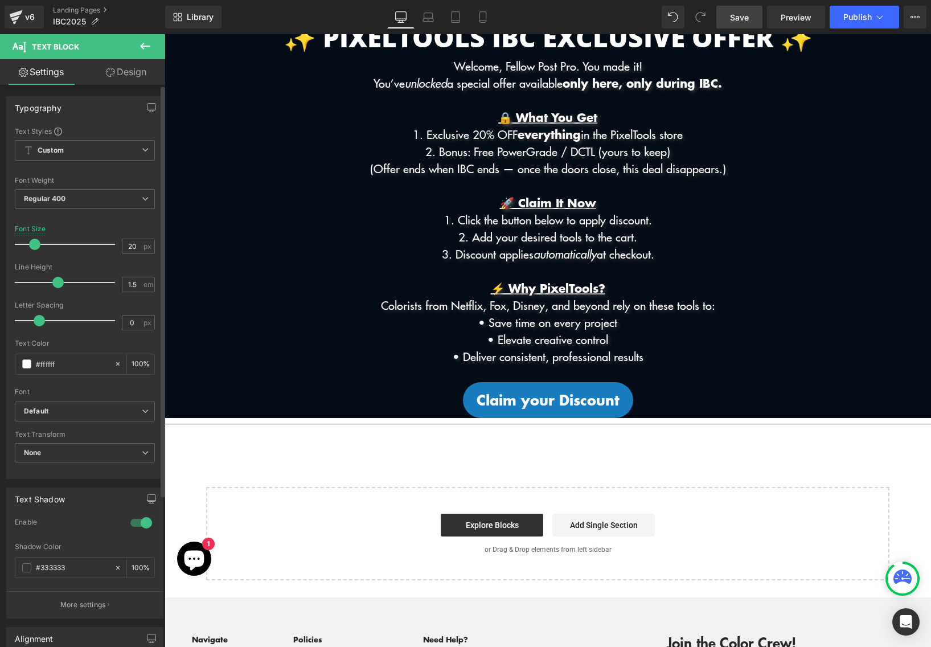
scroll to position [207, 0]
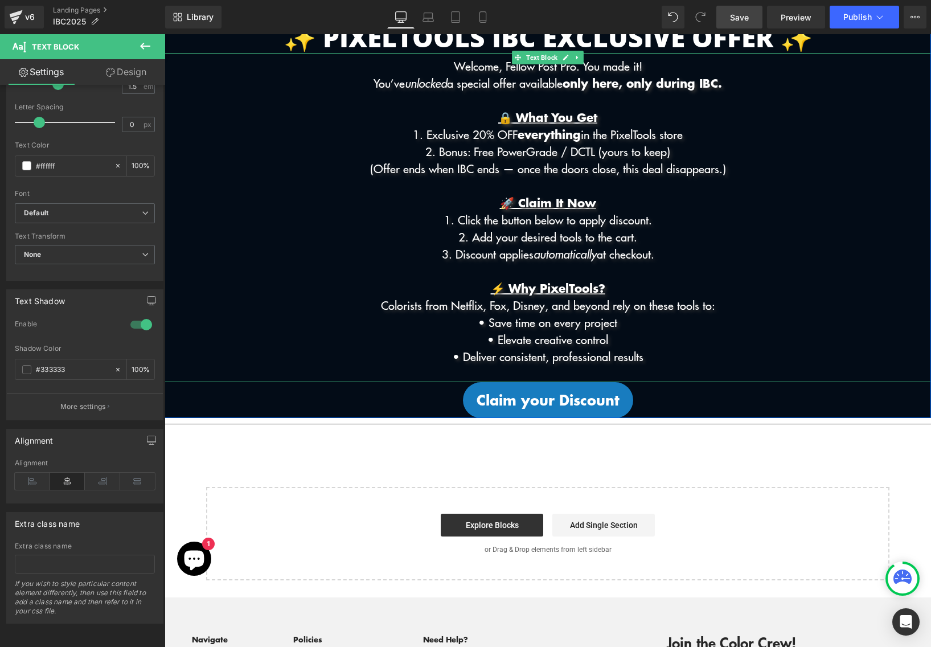
click at [234, 156] on p "2. Bonus: Free PowerGrade / DCTL (yours to keep)" at bounding box center [548, 151] width 767 height 17
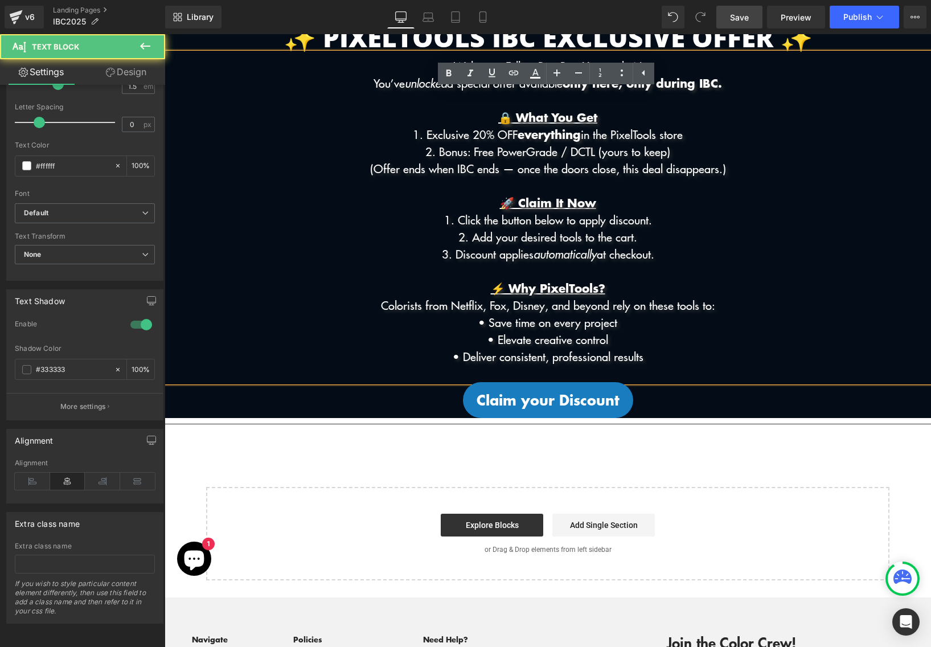
scroll to position [0, 0]
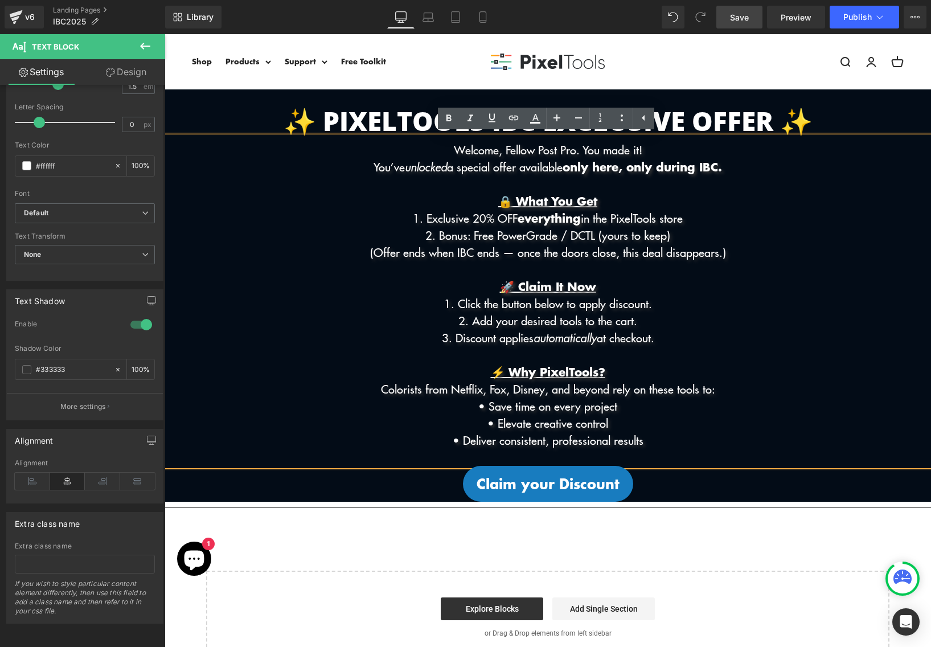
click at [229, 101] on div "✨ PixelTools IBC Exclusive Offer ✨ Heading" at bounding box center [548, 119] width 767 height 36
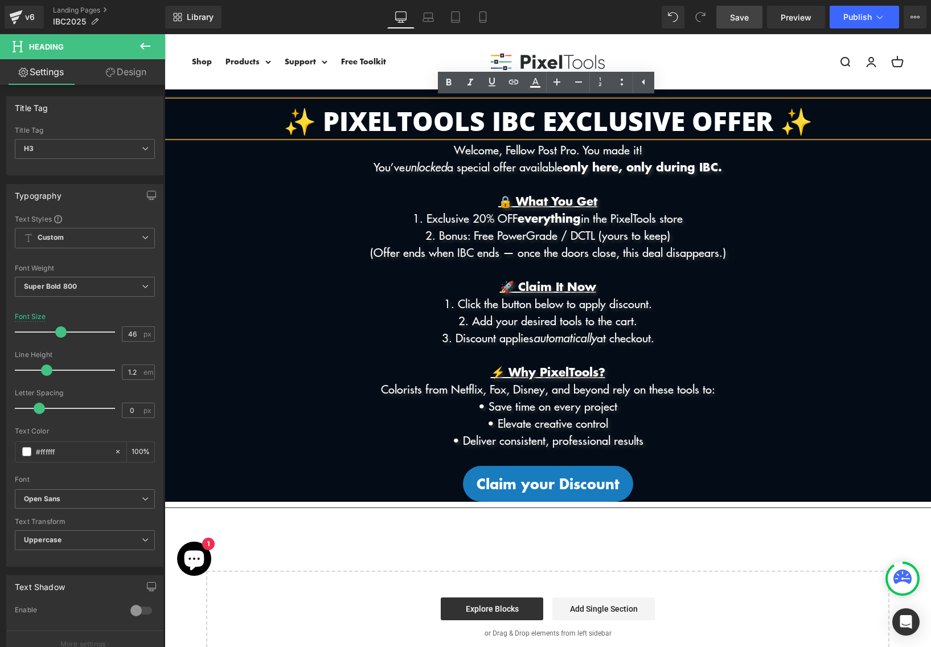
click at [222, 93] on div "✨ PixelTools IBC Exclusive Offer ✨ Heading Welcome, Fellow Post Pro. You made i…" at bounding box center [548, 295] width 767 height 412
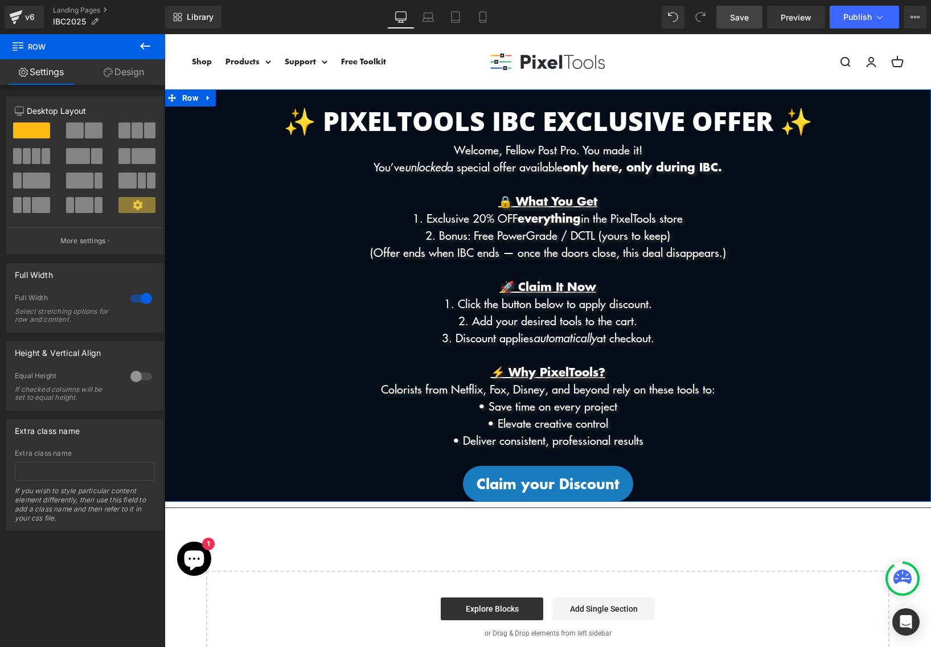
click at [137, 380] on div at bounding box center [141, 376] width 27 height 18
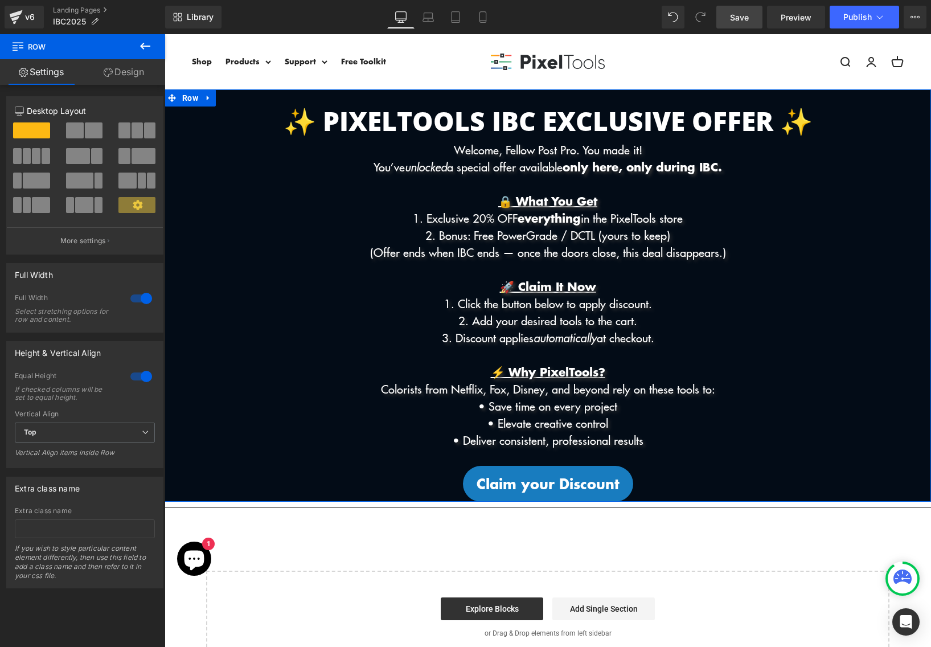
click at [137, 380] on div at bounding box center [141, 376] width 27 height 18
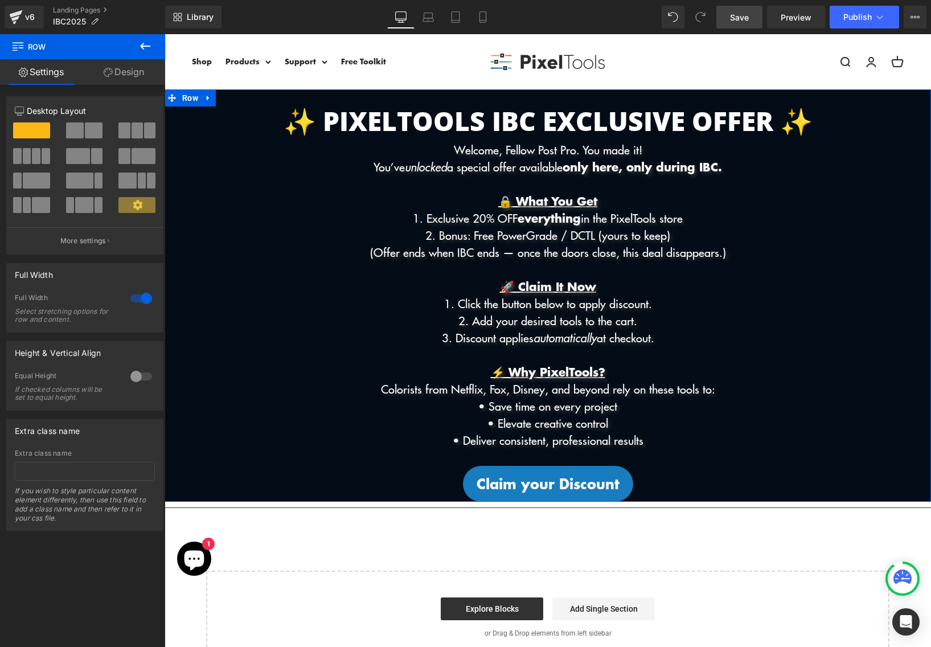
click at [126, 70] on link "Design" at bounding box center [124, 72] width 83 height 26
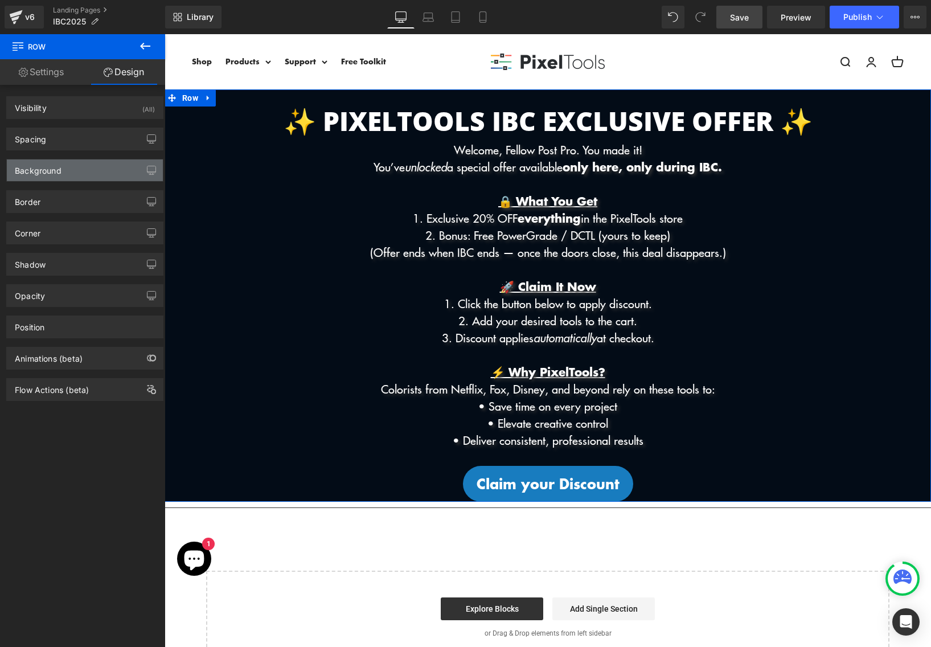
click at [93, 169] on div "Background" at bounding box center [85, 171] width 156 height 22
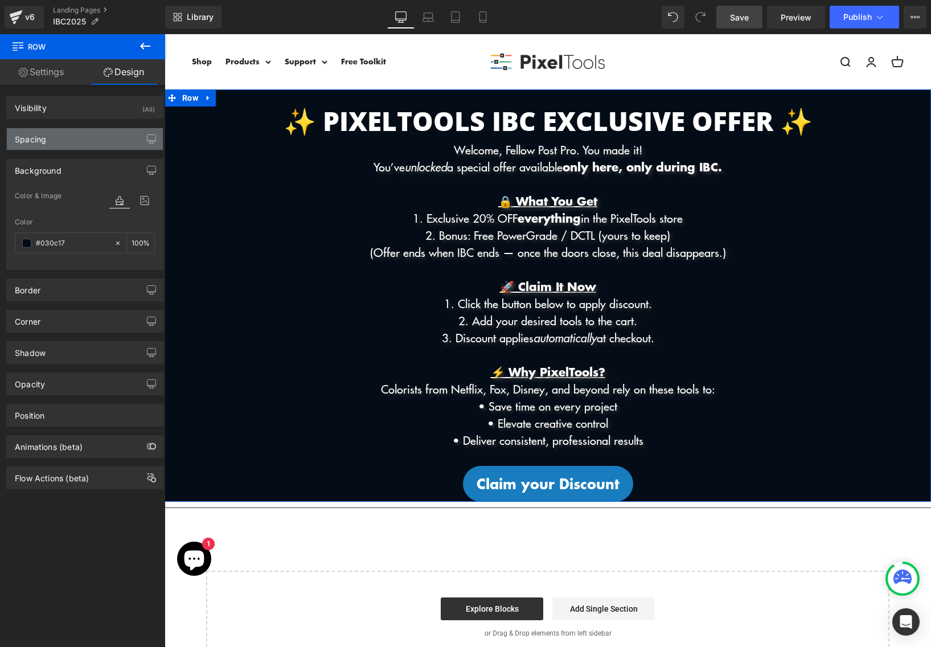
click at [94, 137] on div "Spacing" at bounding box center [85, 139] width 156 height 22
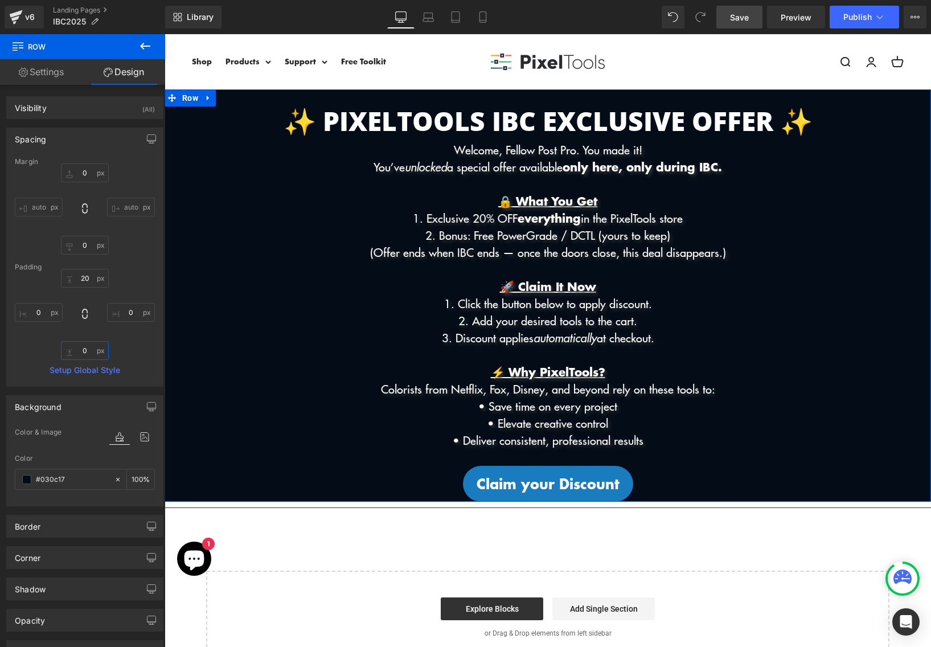
click at [87, 355] on input "0" at bounding box center [85, 350] width 48 height 19
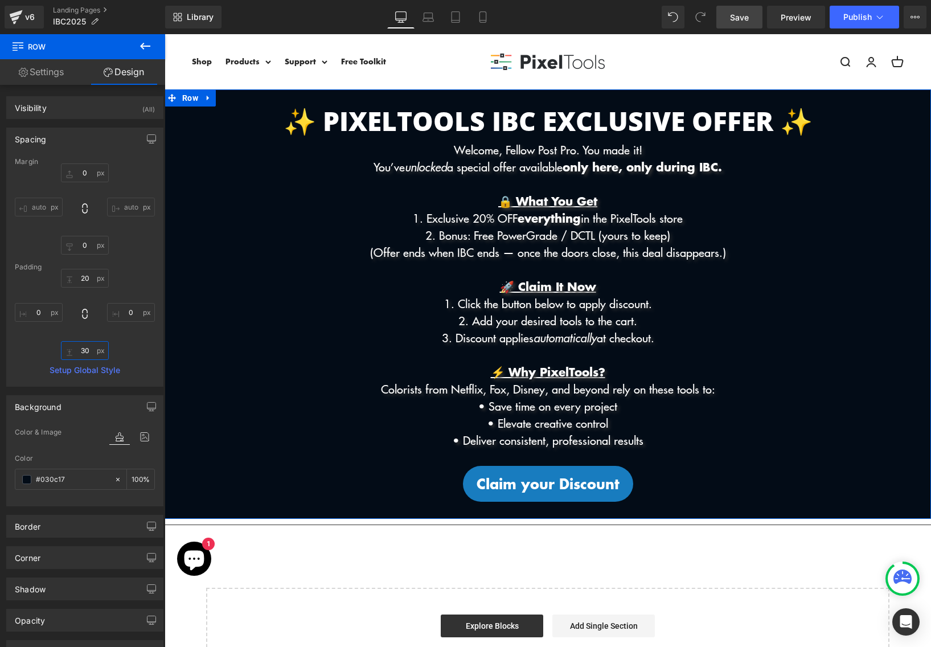
type input "3"
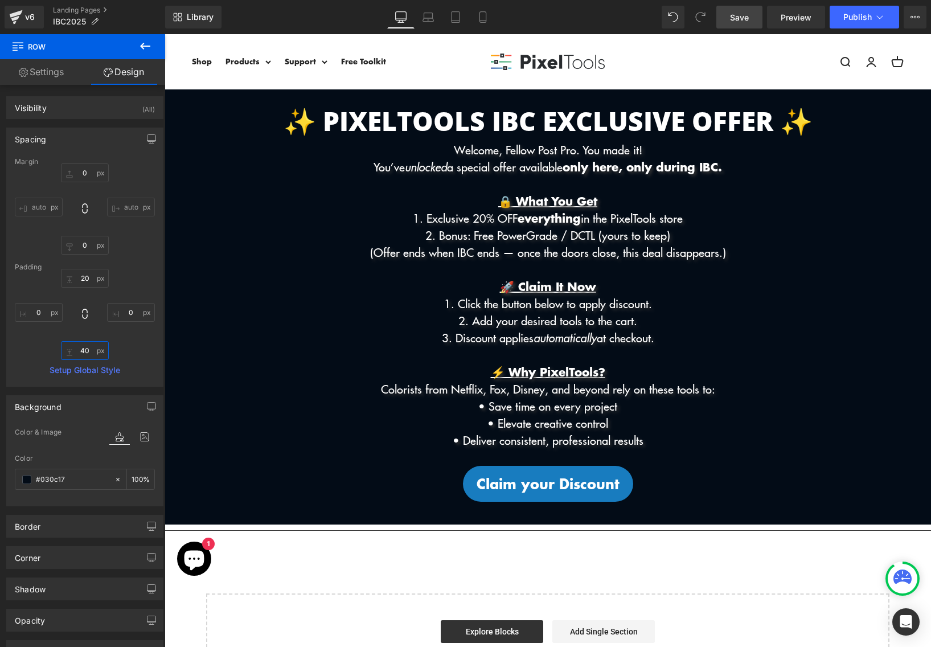
type input "40"
click at [746, 18] on span "Save" at bounding box center [739, 17] width 19 height 12
click at [427, 15] on icon at bounding box center [428, 16] width 11 height 11
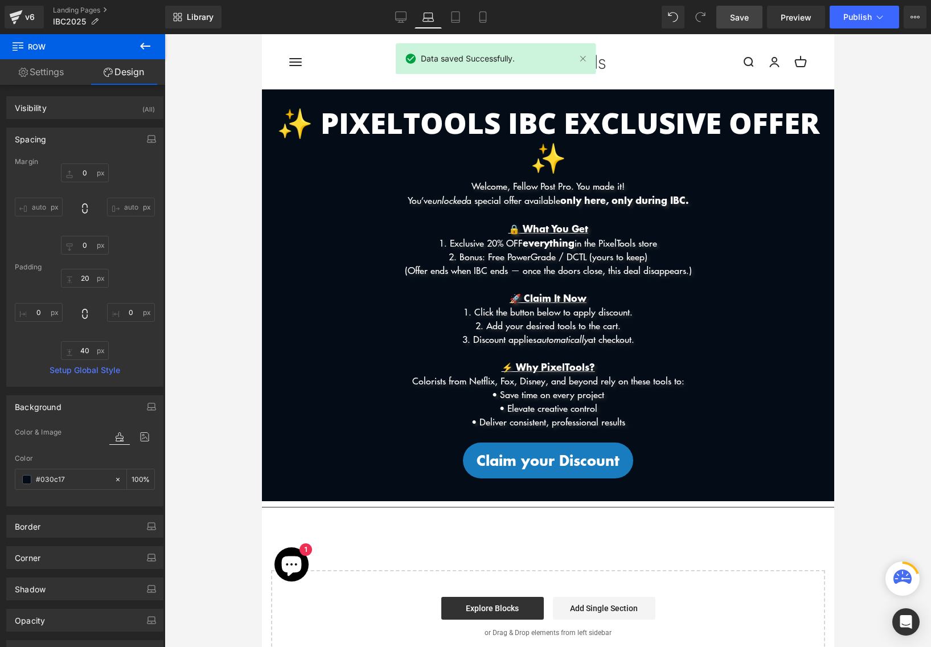
type input "0"
type input "20"
type input "0"
type input "40"
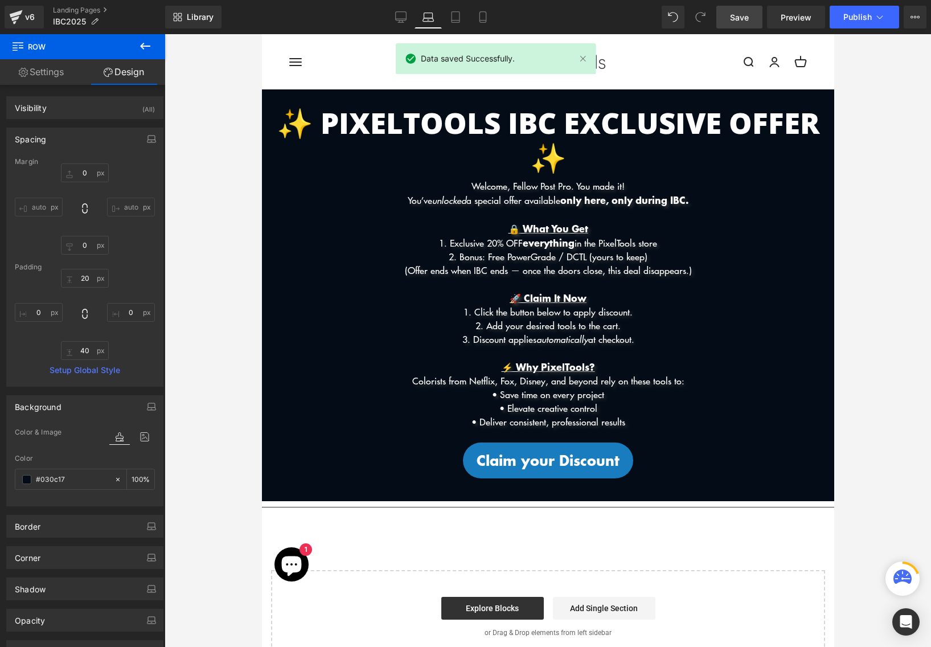
type input "0"
type input "100"
click at [459, 19] on icon at bounding box center [455, 16] width 11 height 11
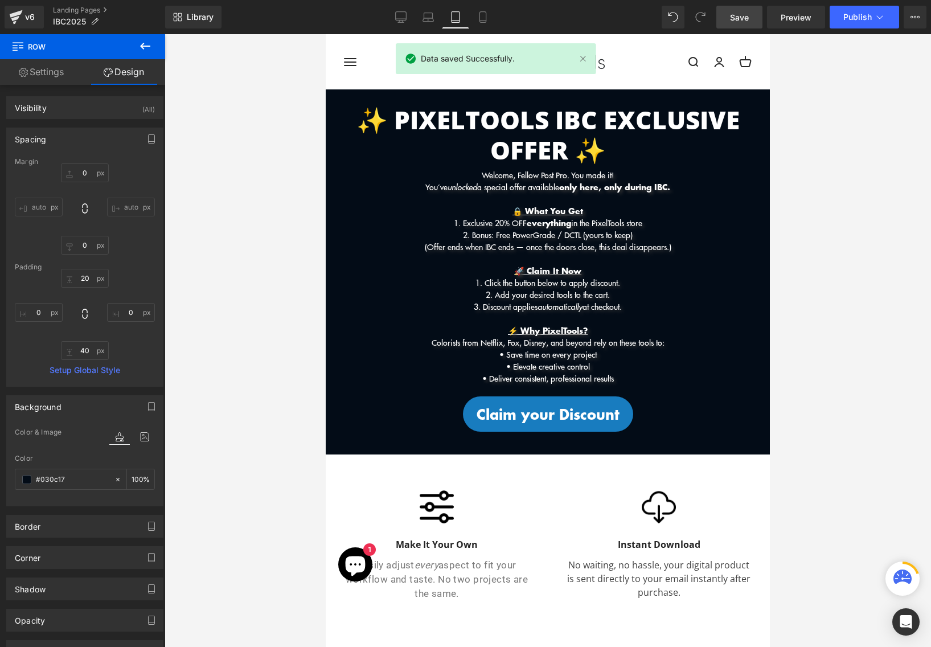
type input "0"
type input "20"
type input "0"
type input "40"
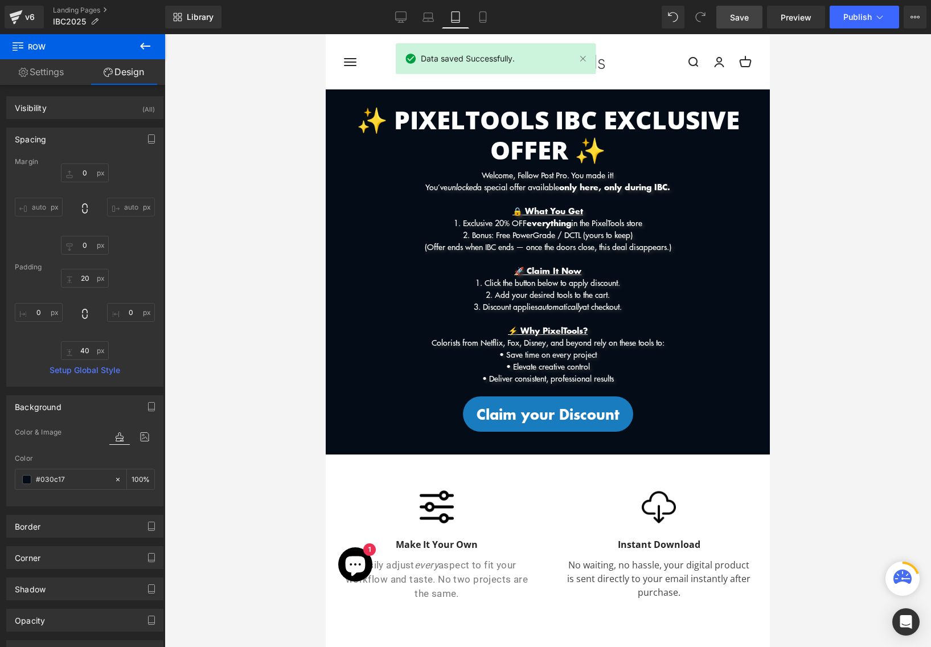
type input "0"
type input "100"
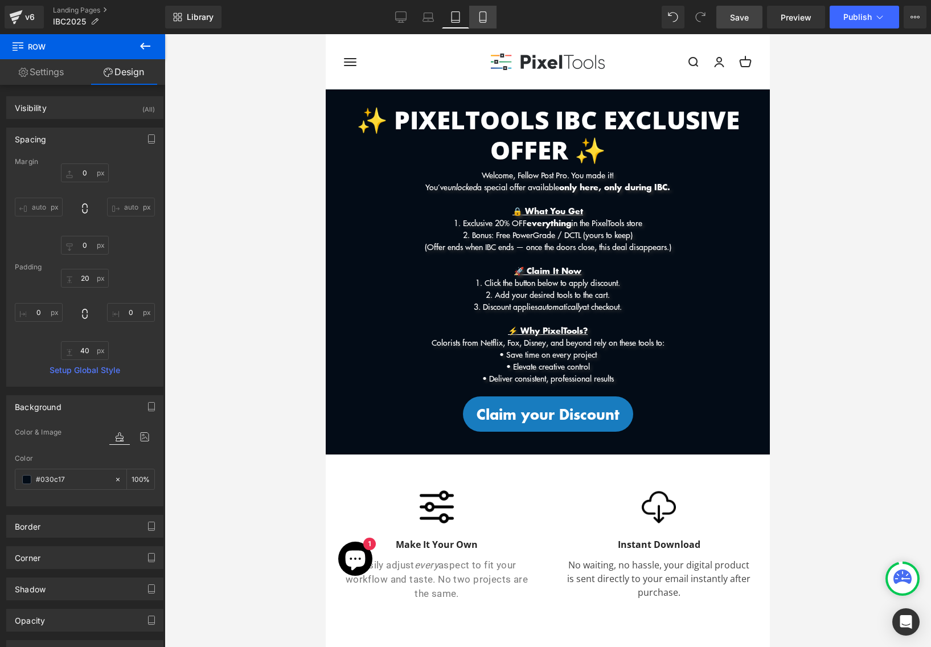
click at [484, 19] on icon at bounding box center [482, 16] width 11 height 11
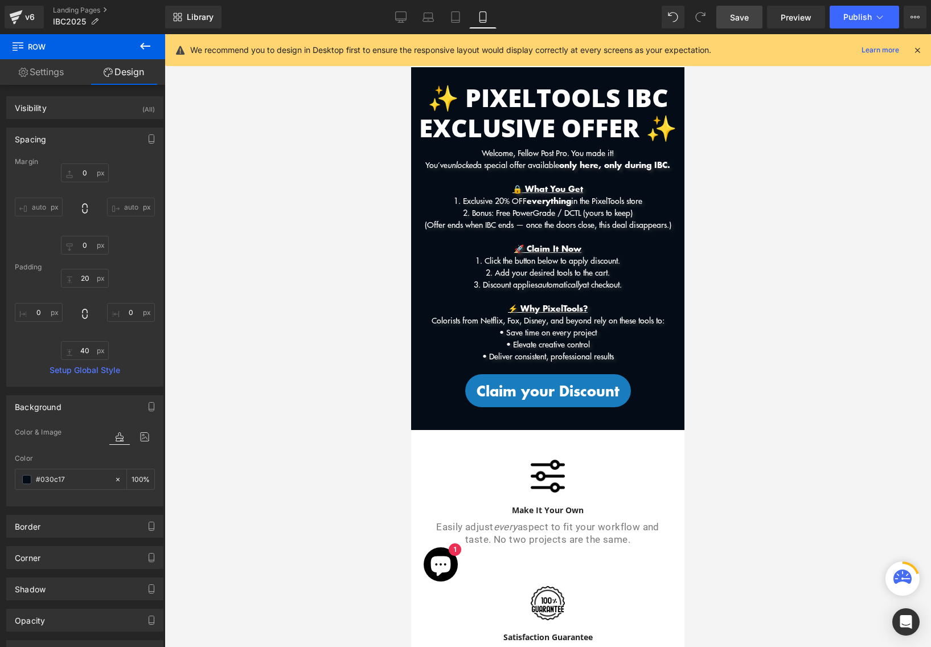
type input "0"
type input "20"
type input "0"
type input "40"
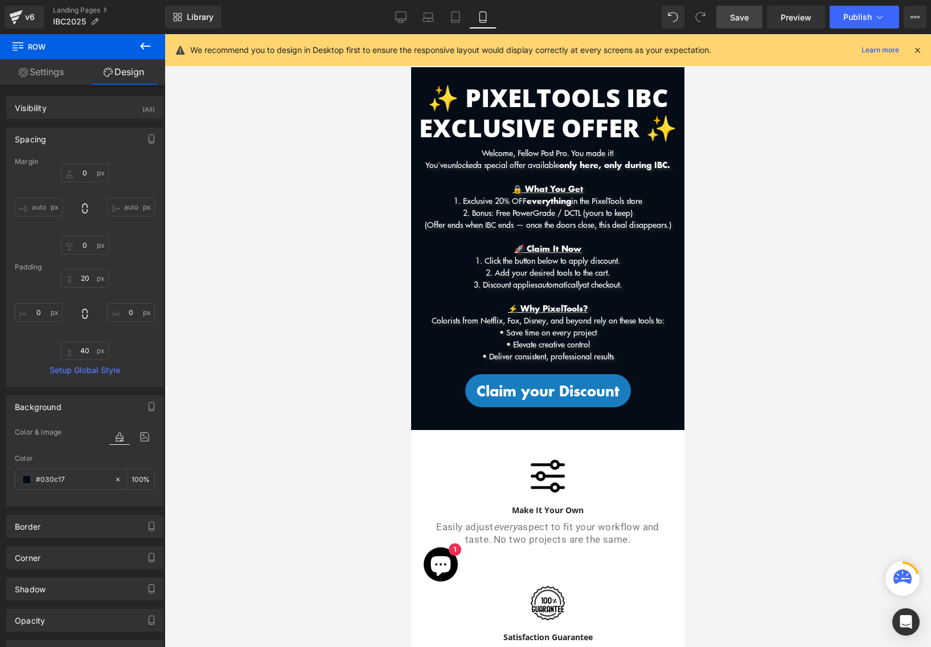
type input "0"
type input "100"
click at [561, 124] on b "✨ PixelTools IBC Exclusive Offer ✨" at bounding box center [548, 112] width 258 height 64
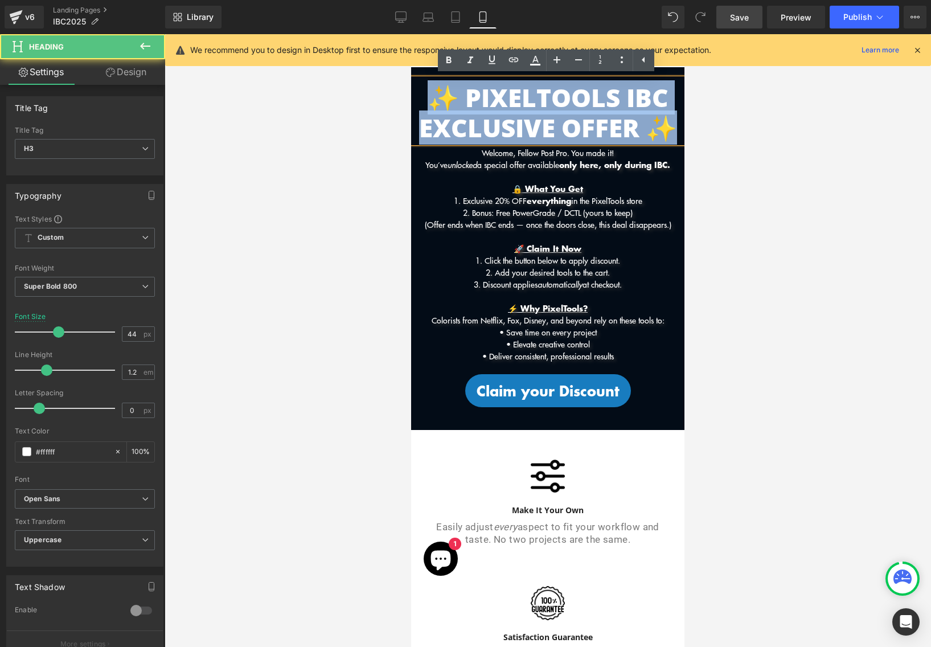
drag, startPoint x: 672, startPoint y: 132, endPoint x: 404, endPoint y: 95, distance: 269.7
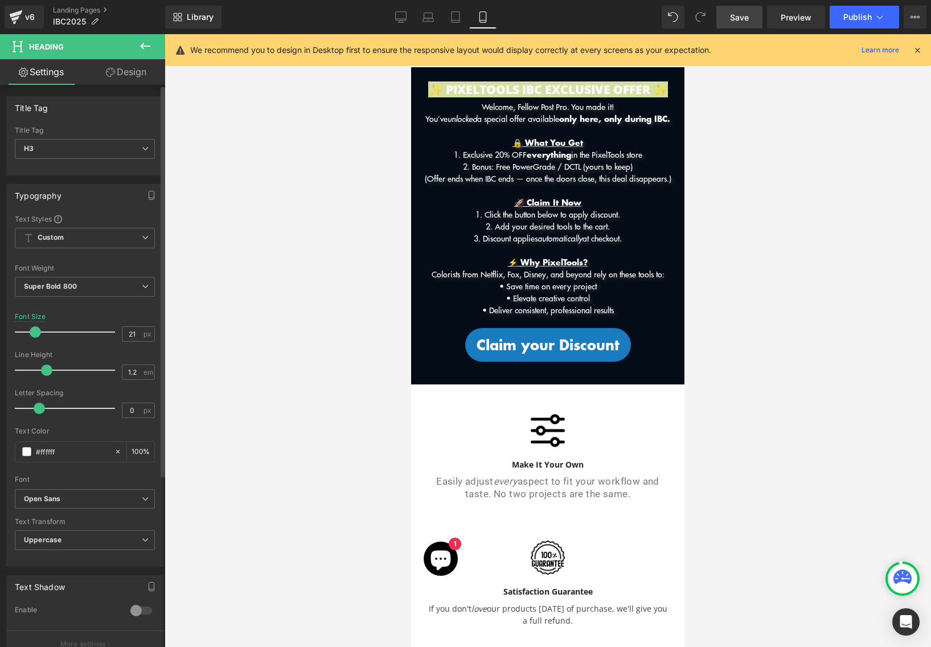
drag, startPoint x: 55, startPoint y: 334, endPoint x: 34, endPoint y: 333, distance: 21.7
click at [34, 333] on span at bounding box center [35, 331] width 11 height 11
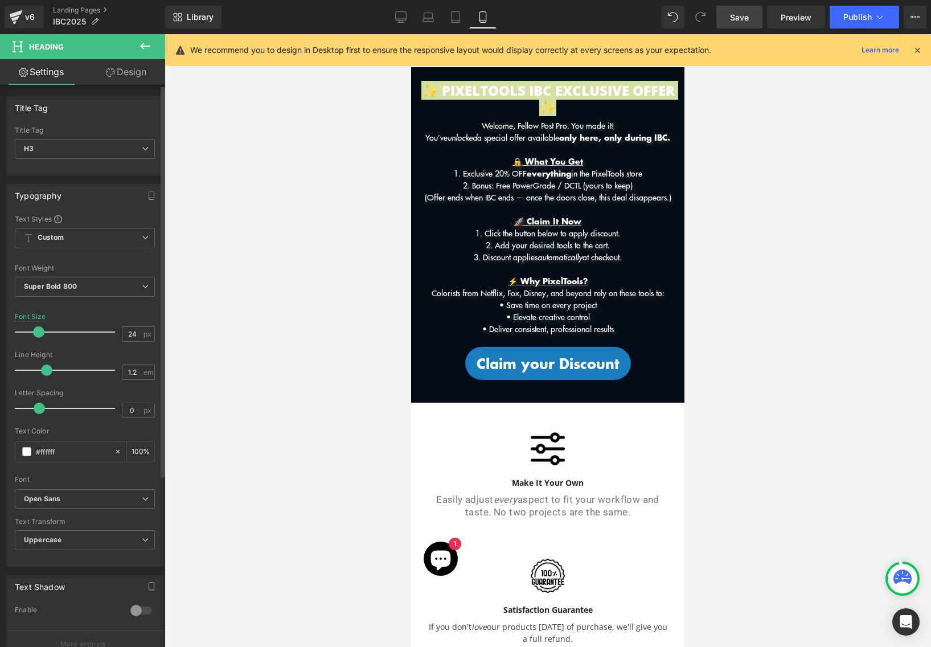
type input "23"
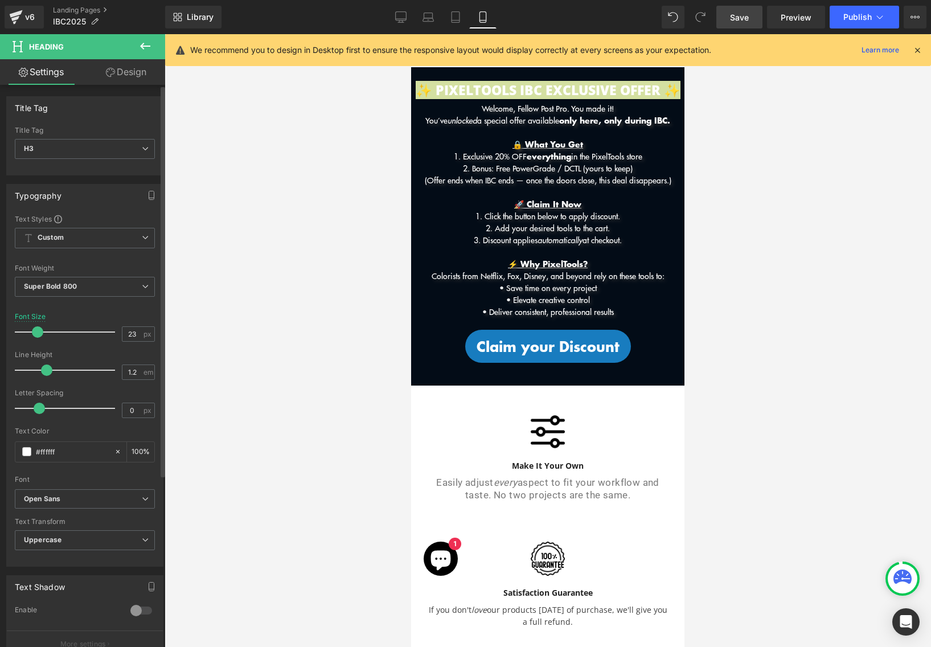
click at [36, 334] on span at bounding box center [37, 331] width 11 height 11
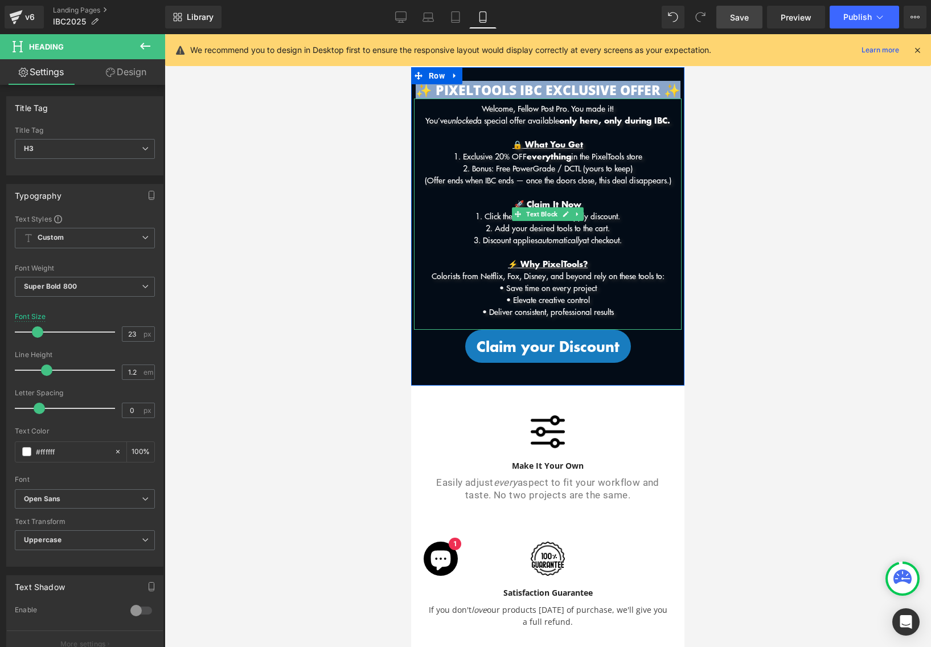
click at [541, 198] on p "🚀 Claim It Now" at bounding box center [548, 204] width 268 height 12
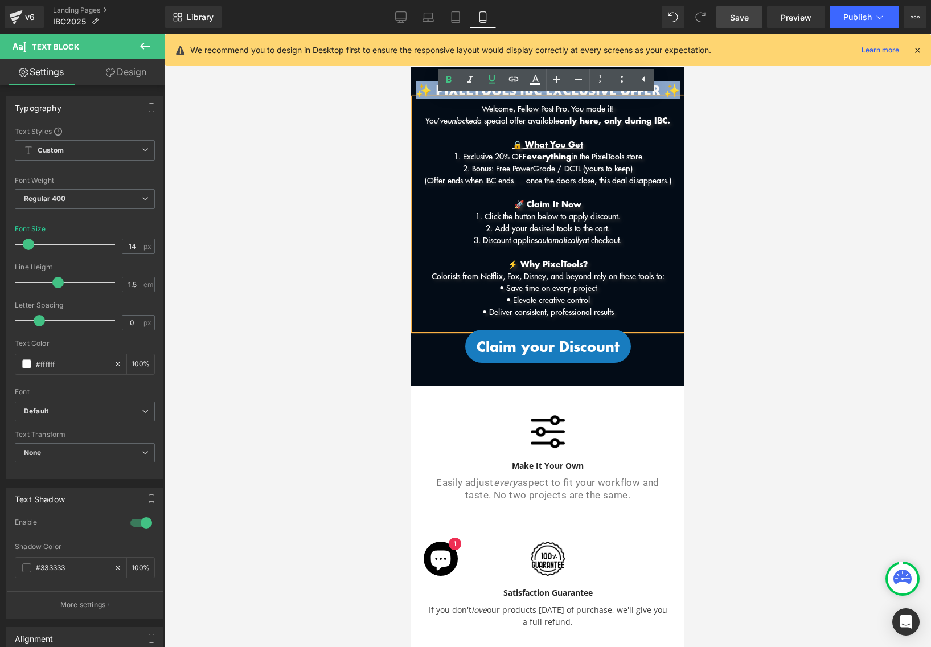
drag, startPoint x: 414, startPoint y: 119, endPoint x: 678, endPoint y: 106, distance: 264.7
click at [678, 106] on div "Welcome, Fellow Post Pro. You made it! You’ve unlocked a special offer availabl…" at bounding box center [548, 214] width 268 height 231
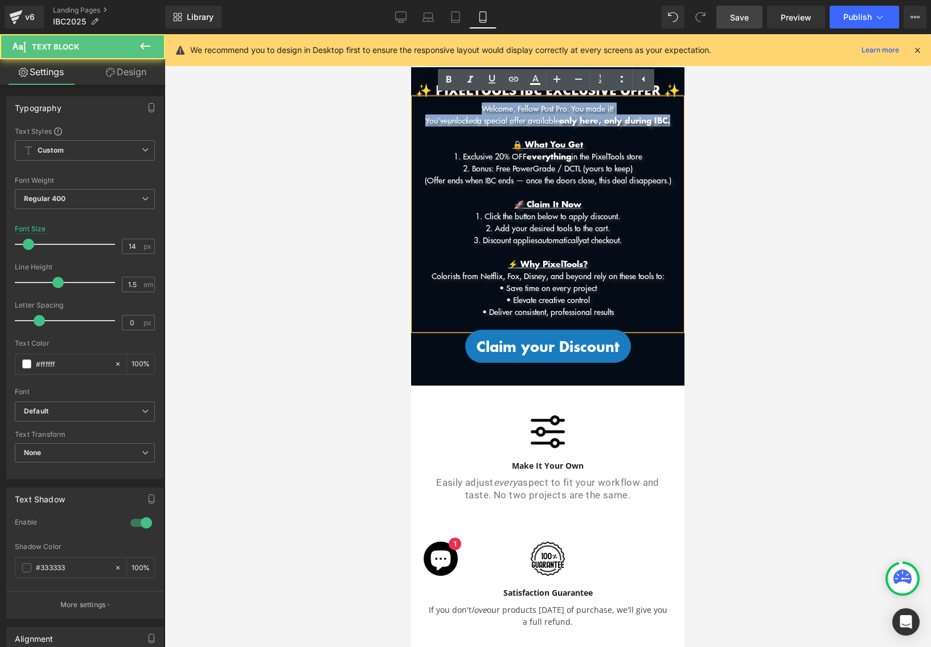
drag, startPoint x: 477, startPoint y: 105, endPoint x: 688, endPoint y: 116, distance: 210.5
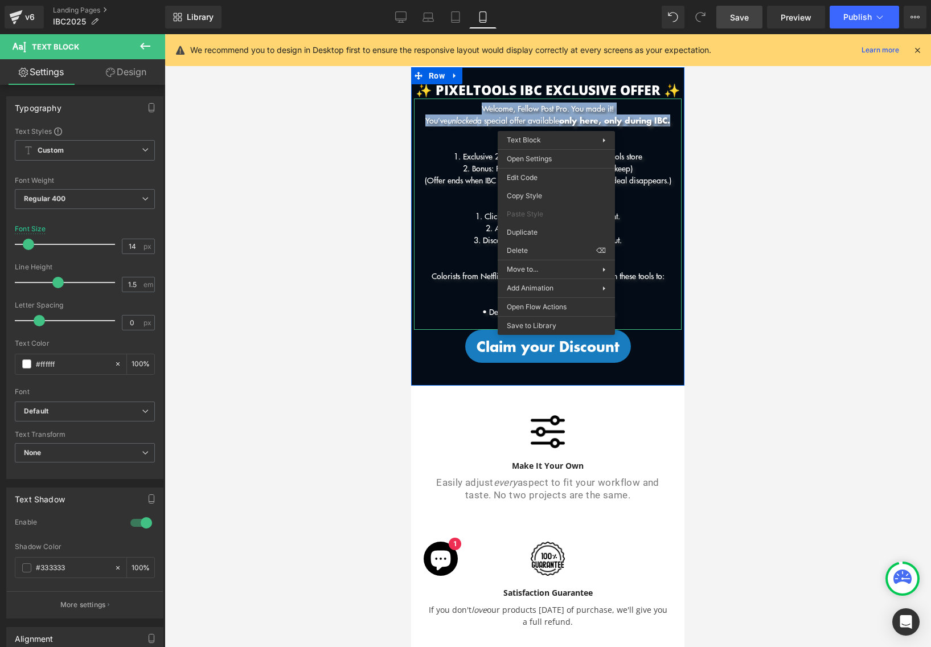
click at [628, 120] on strong "only here, only during IBC." at bounding box center [614, 121] width 111 height 12
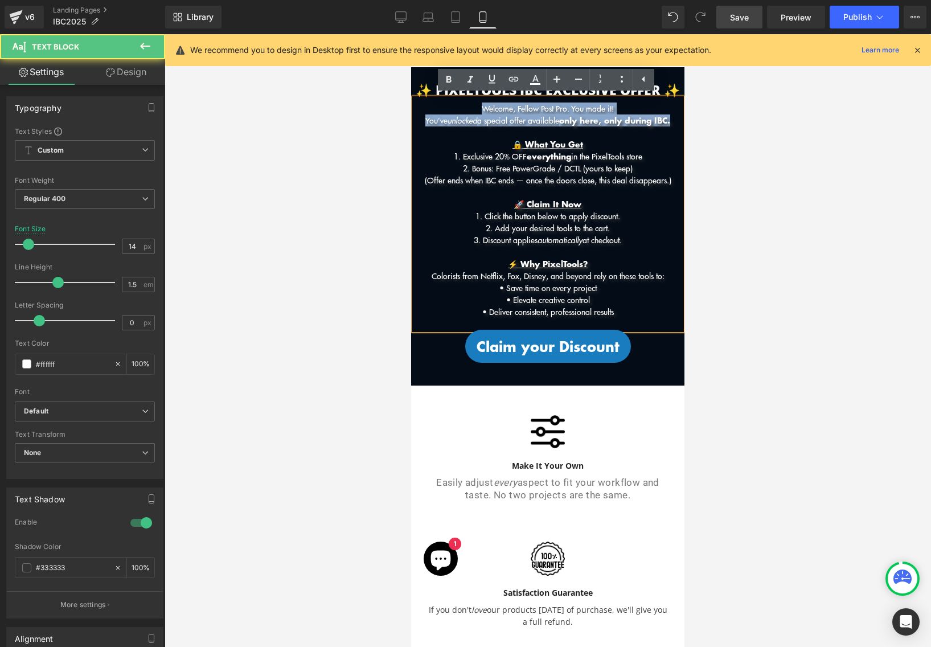
drag, startPoint x: 471, startPoint y: 105, endPoint x: 644, endPoint y: 313, distance: 271.0
click at [644, 313] on div "Welcome, Fellow Post Pro. You made it! You’ve unlocked a special offer availabl…" at bounding box center [548, 214] width 268 height 231
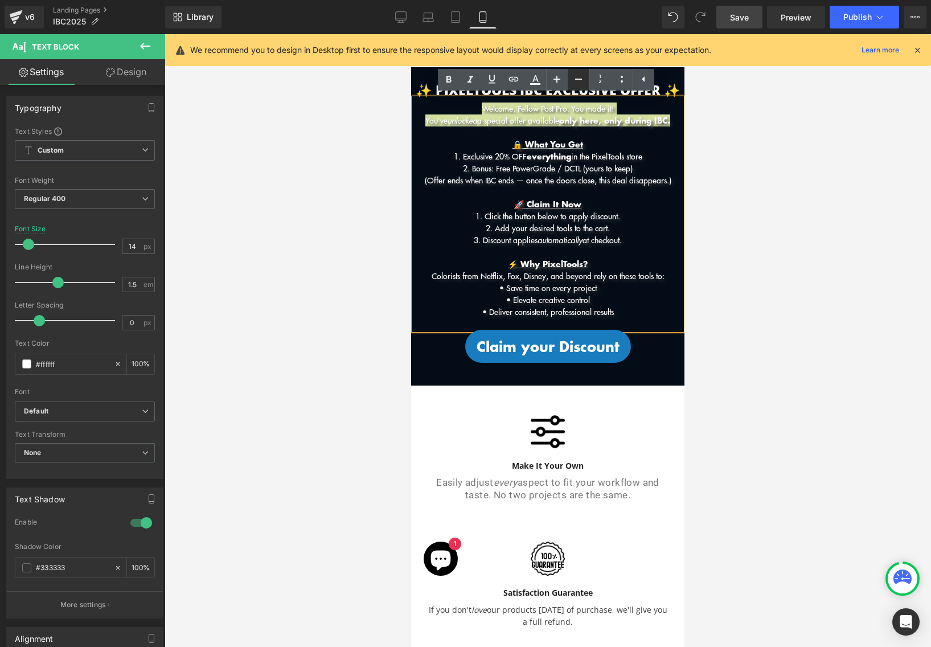
click at [580, 77] on icon at bounding box center [579, 79] width 14 height 14
type input "12"
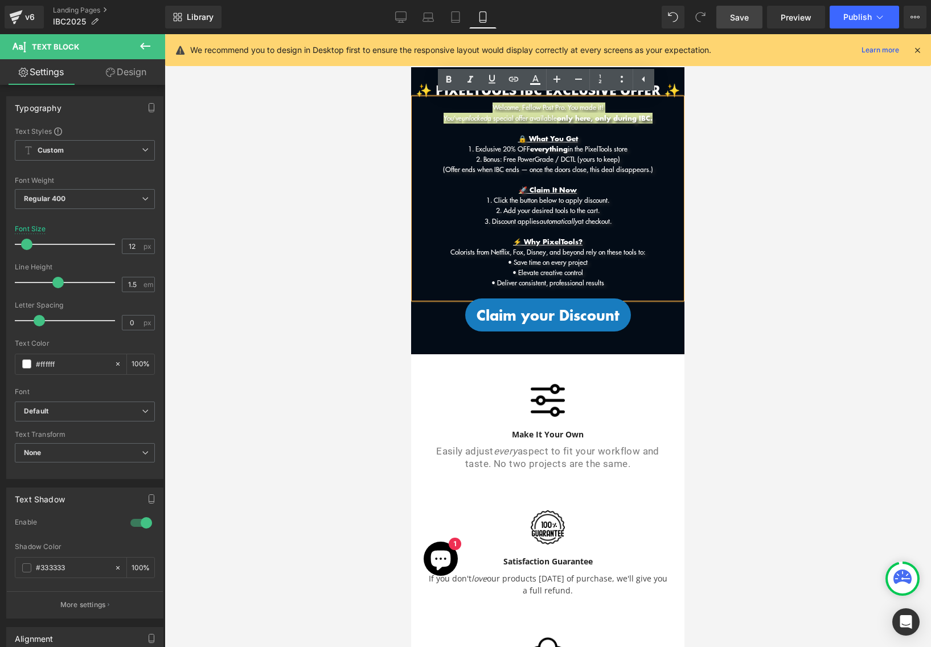
click at [731, 165] on div at bounding box center [548, 340] width 767 height 613
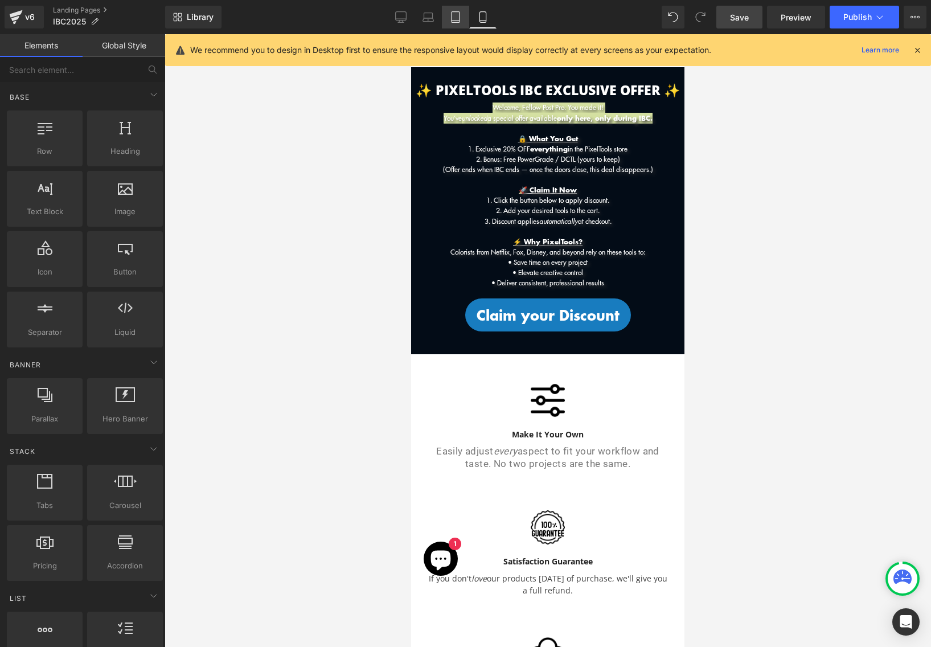
click at [455, 19] on icon at bounding box center [455, 16] width 11 height 11
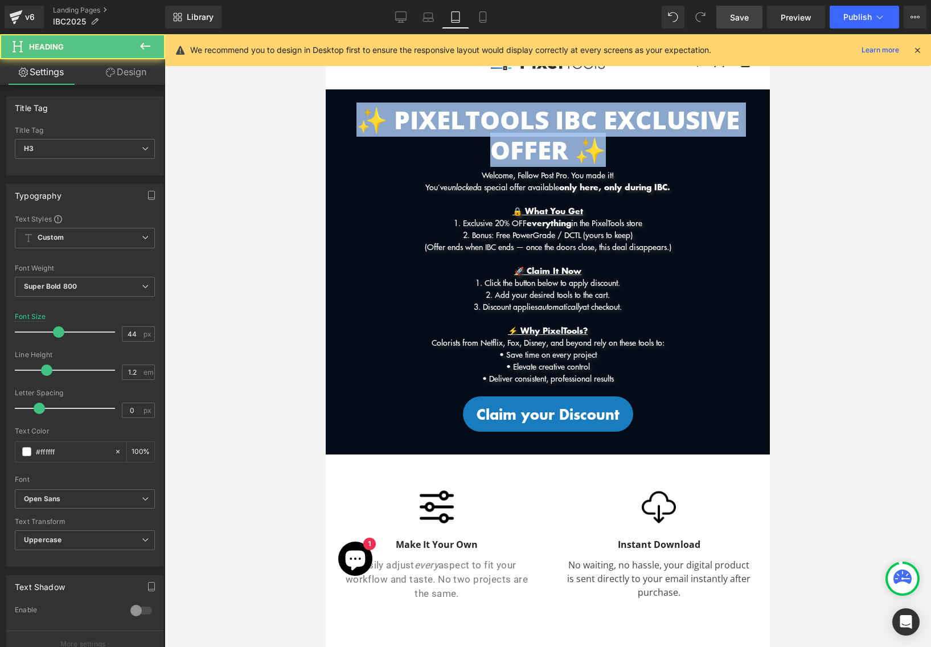
drag, startPoint x: 609, startPoint y: 145, endPoint x: 301, endPoint y: 115, distance: 309.7
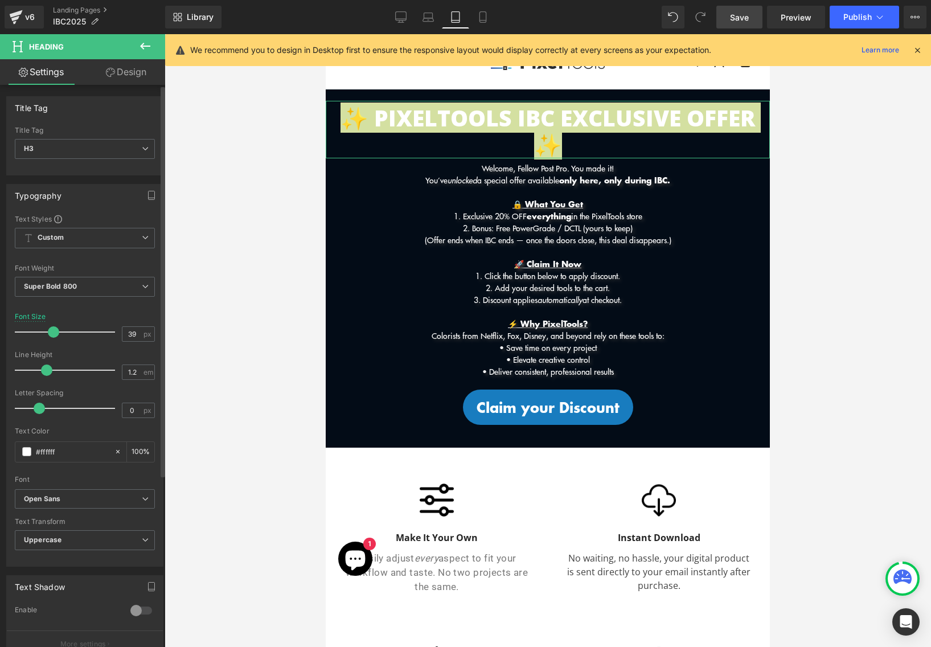
click at [51, 329] on span at bounding box center [53, 331] width 11 height 11
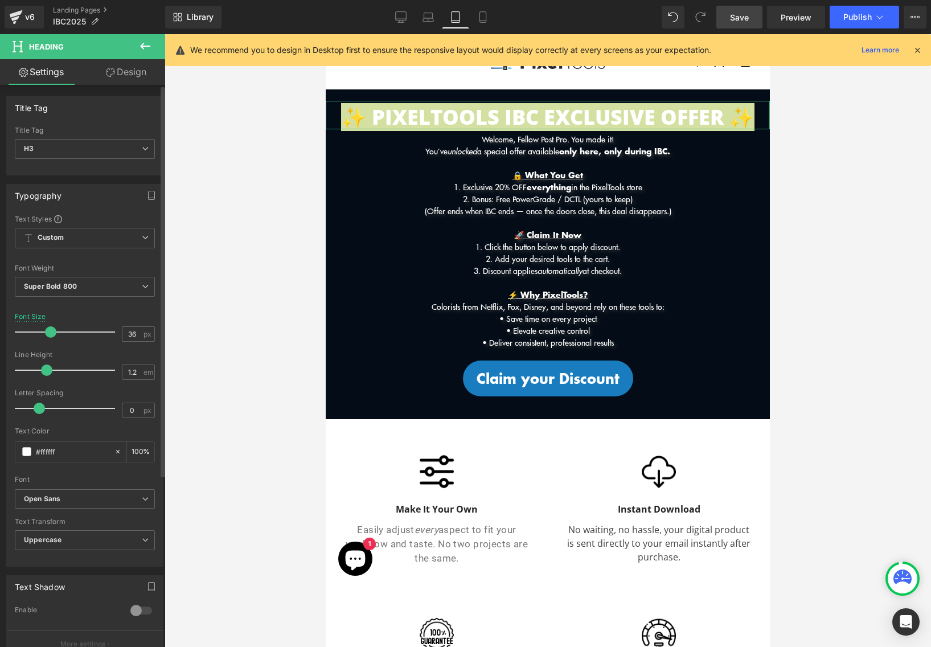
type input "35"
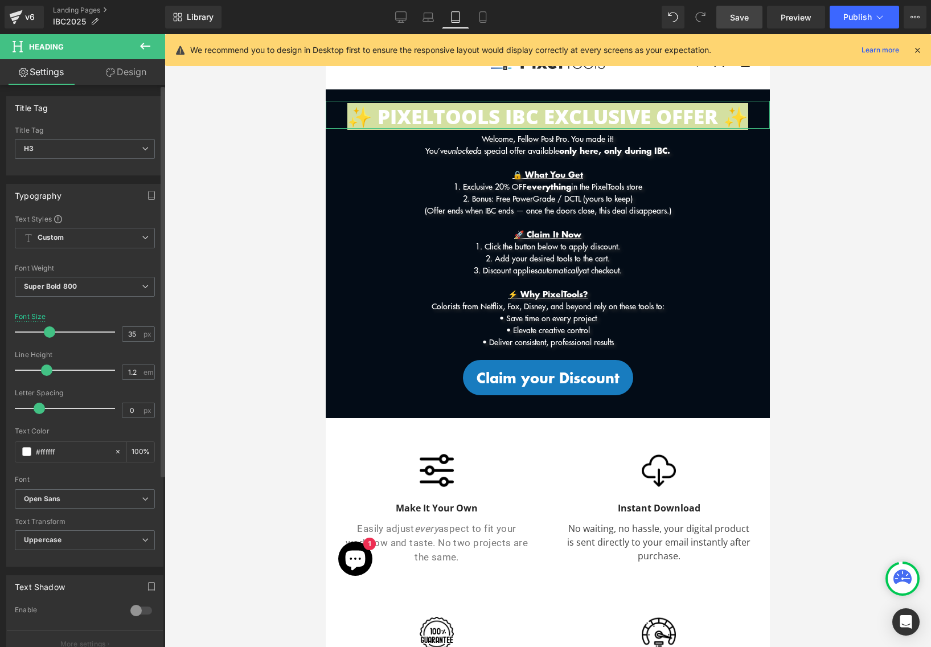
click at [48, 329] on span at bounding box center [49, 331] width 11 height 11
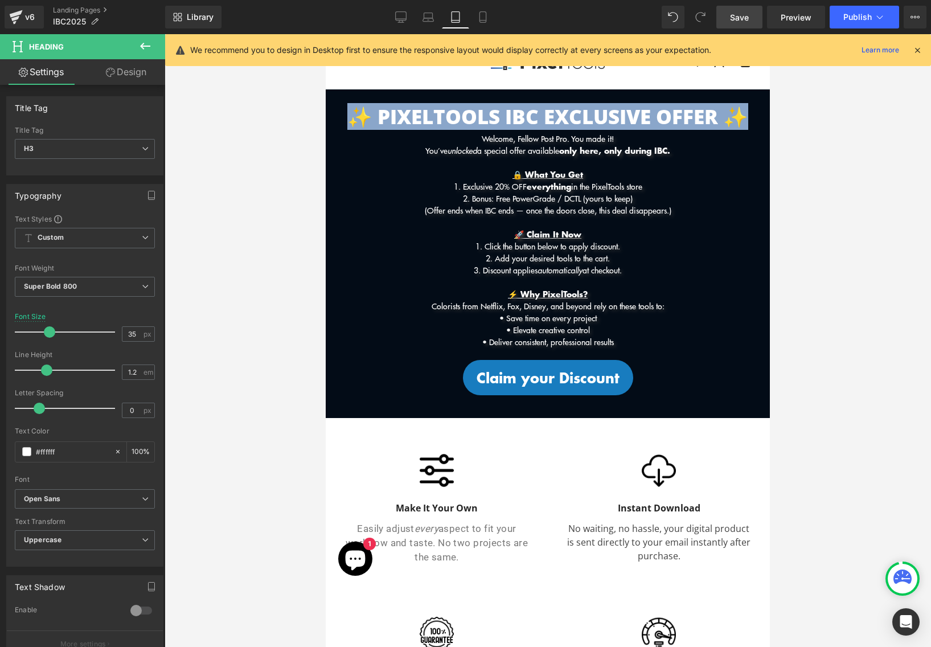
click at [573, 165] on p at bounding box center [548, 163] width 444 height 12
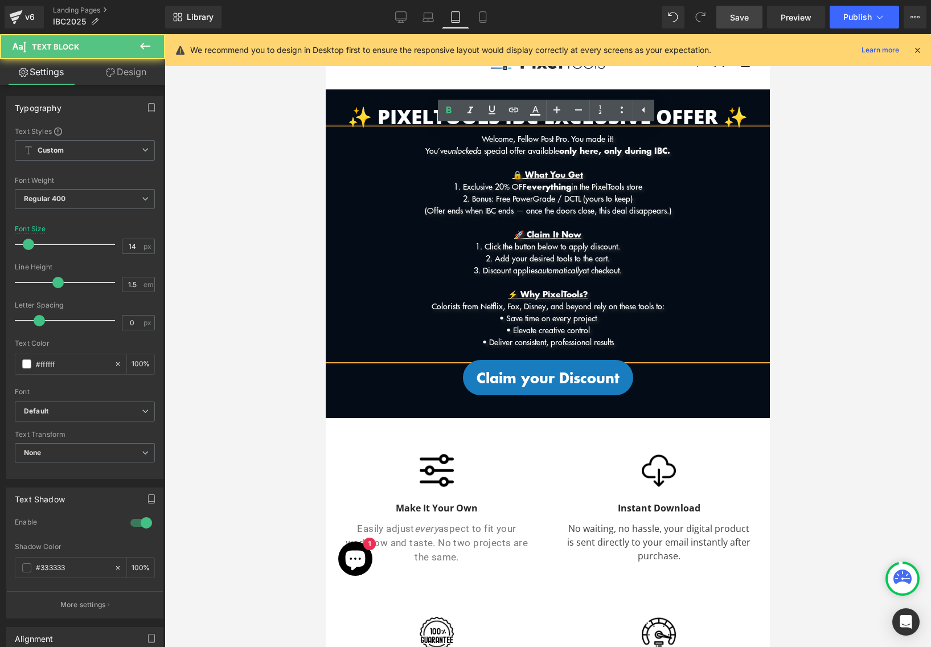
click at [472, 140] on p "Welcome, Fellow Post Pro. You made it!" at bounding box center [548, 139] width 444 height 12
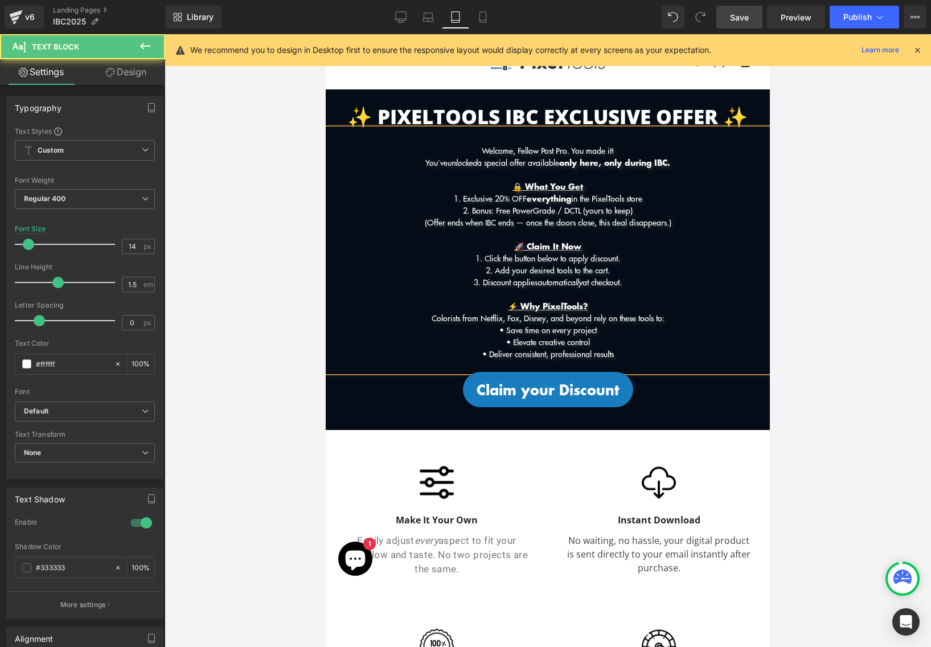
click at [651, 350] on p "• Deliver consistent, professional results" at bounding box center [548, 354] width 444 height 12
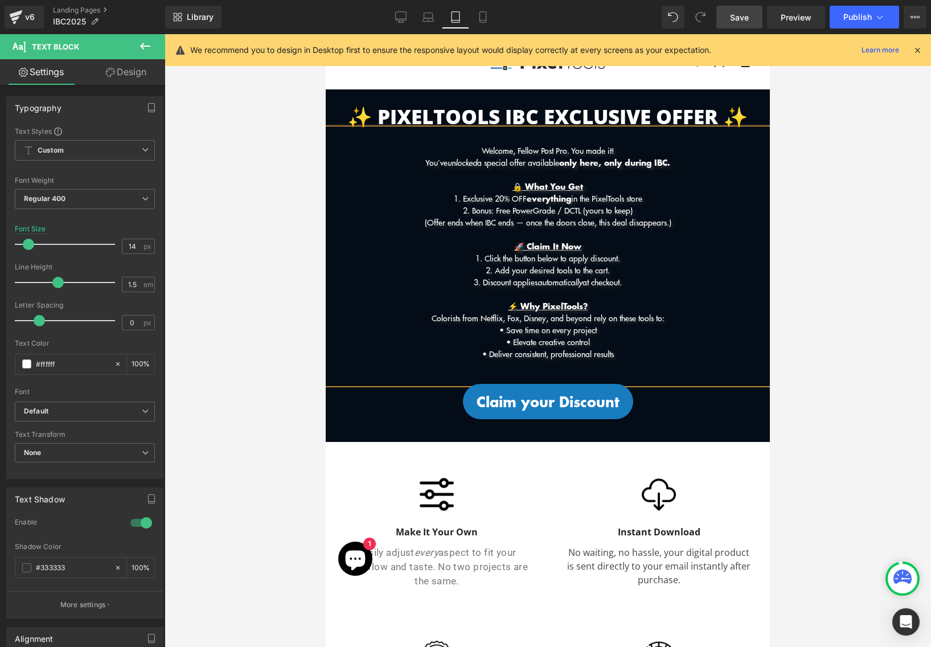
click at [736, 22] on span "Save" at bounding box center [739, 17] width 19 height 12
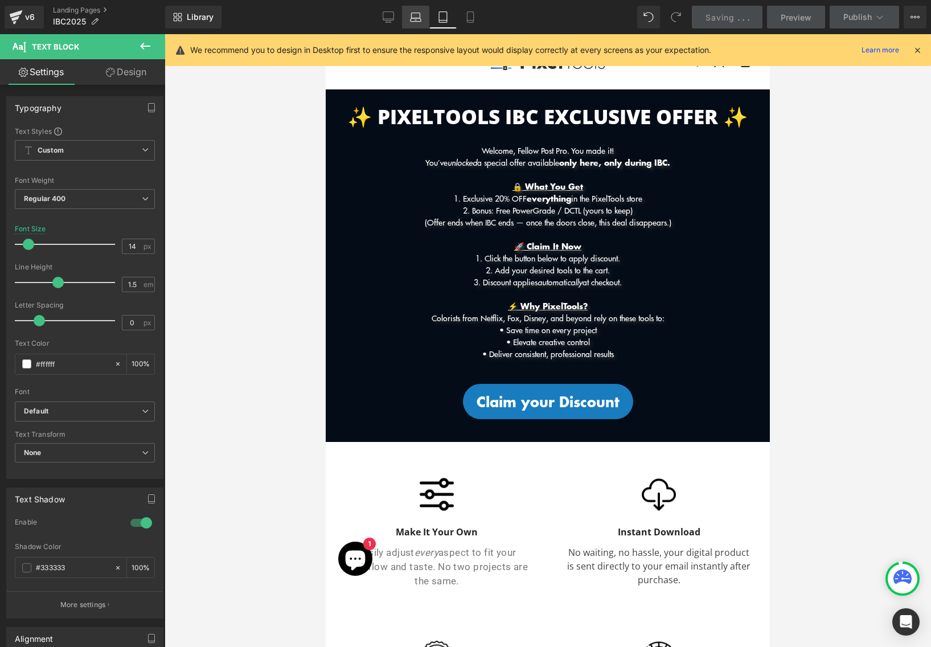
click at [418, 19] on icon at bounding box center [415, 16] width 11 height 11
type input "16"
type input "100"
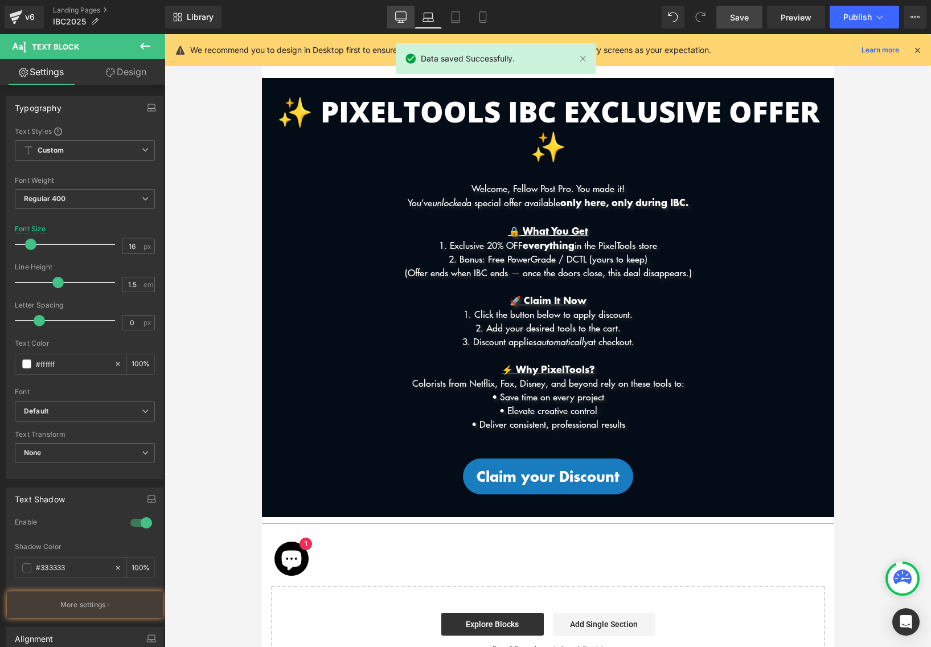
click at [400, 21] on icon at bounding box center [400, 16] width 11 height 11
type input "20"
type input "100"
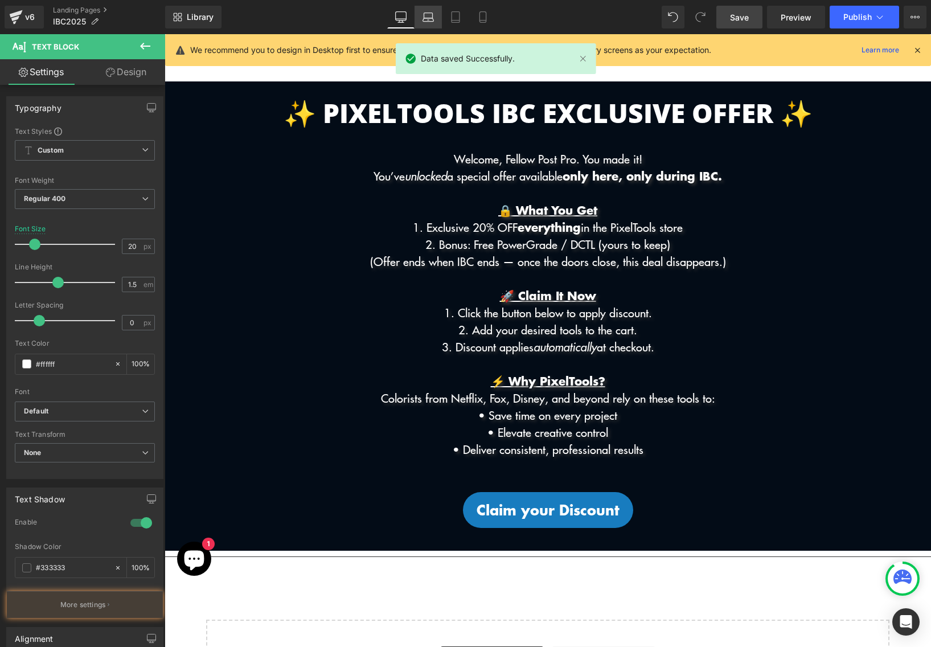
click at [426, 20] on icon at bounding box center [428, 16] width 11 height 11
type input "16"
type input "100"
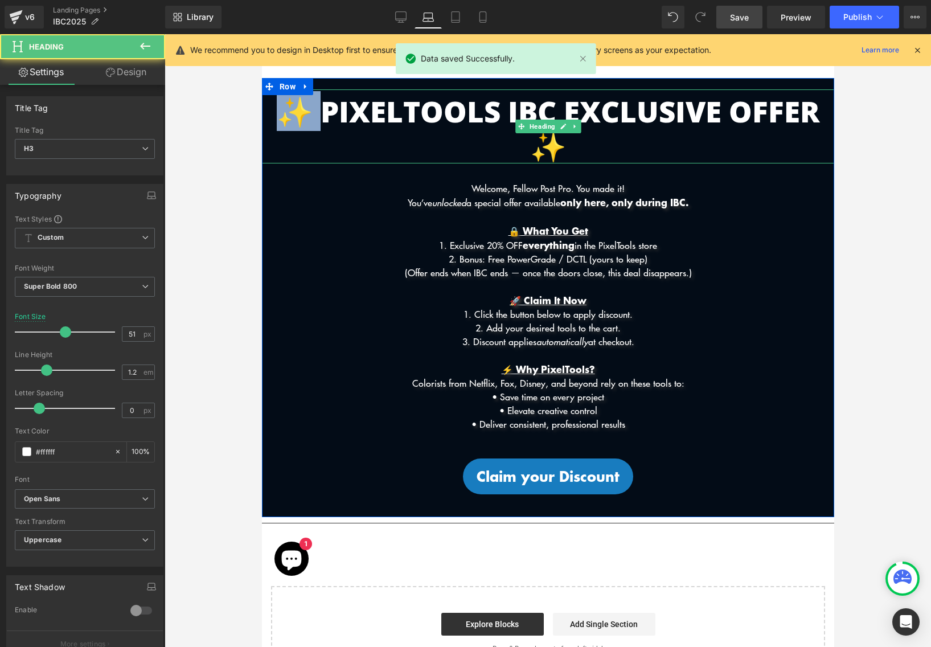
scroll to position [10, 0]
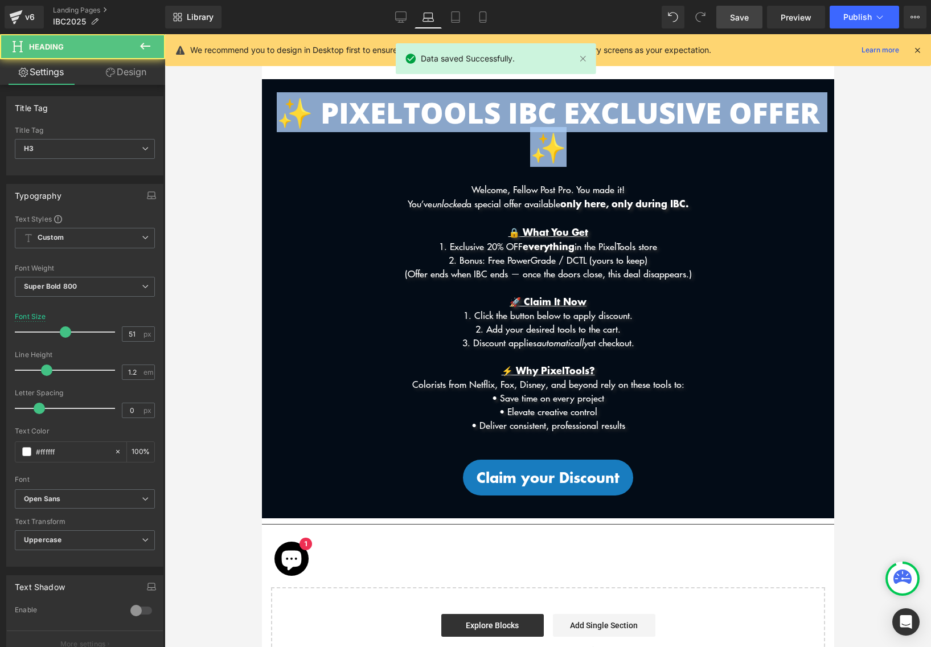
drag, startPoint x: 268, startPoint y: 100, endPoint x: 877, endPoint y: 117, distance: 609.2
click at [834, 117] on html "Skip to content Menu Search Shop Products DCTL Plug-Ins Prime/Grade™ Exposure/T…" at bounding box center [547, 528] width 573 height 1008
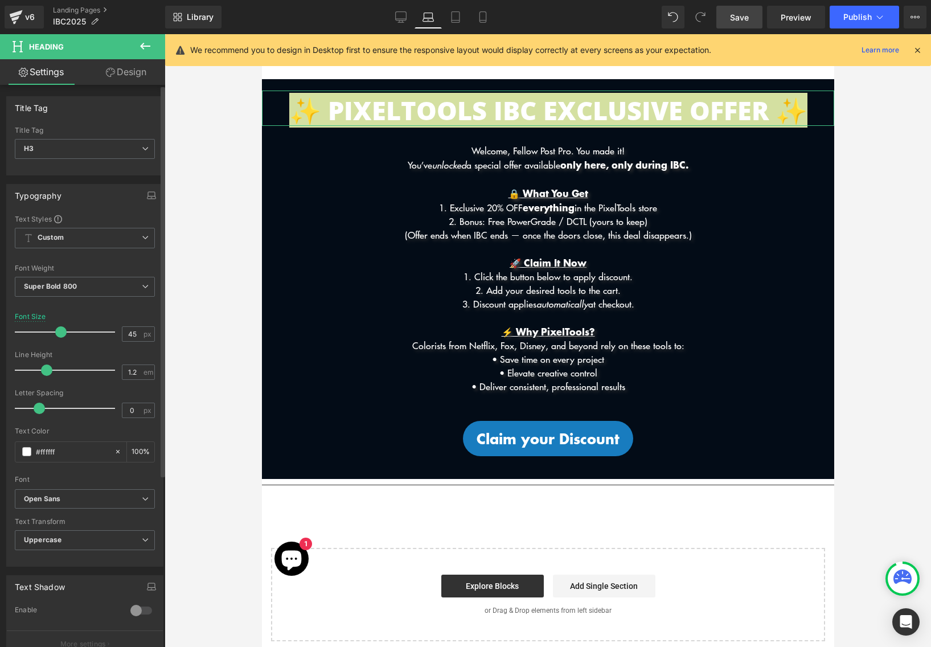
scroll to position [11, 0]
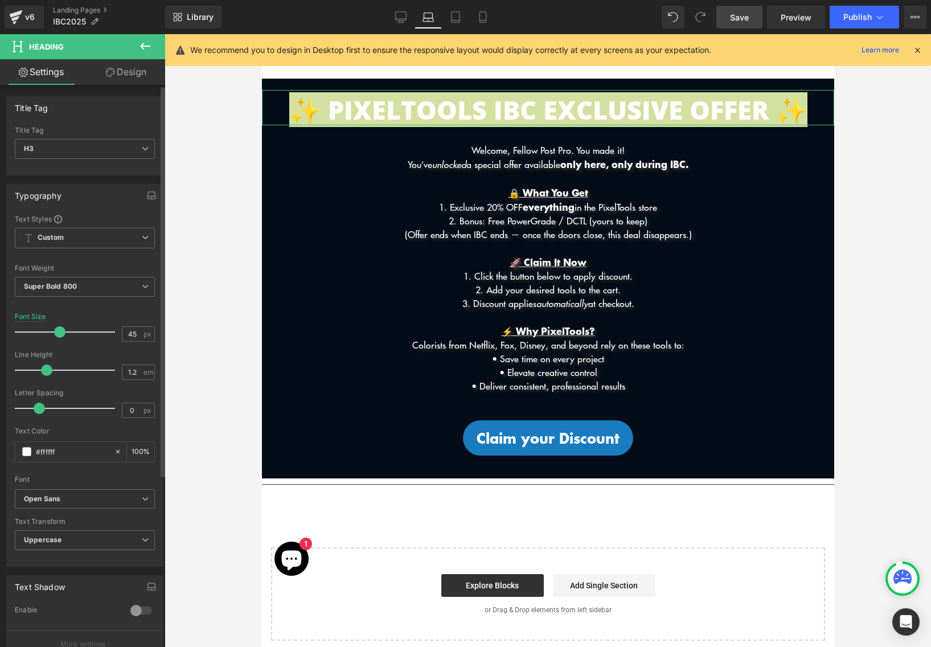
drag, startPoint x: 61, startPoint y: 329, endPoint x: 55, endPoint y: 328, distance: 5.7
click at [55, 328] on span at bounding box center [59, 331] width 11 height 11
click at [731, 19] on link "Save" at bounding box center [740, 17] width 46 height 23
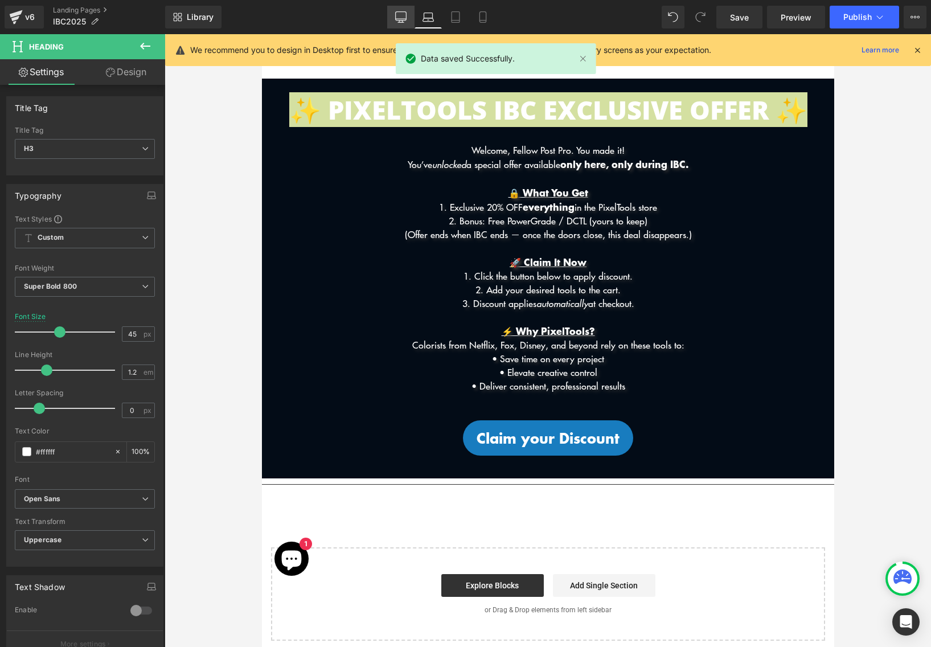
click at [386, 21] on div "Library Laptop Desktop Laptop Tablet Mobile Save Preview Publish Scheduled View…" at bounding box center [548, 17] width 766 height 23
click at [404, 19] on icon at bounding box center [400, 16] width 11 height 11
type input "46"
type input "100"
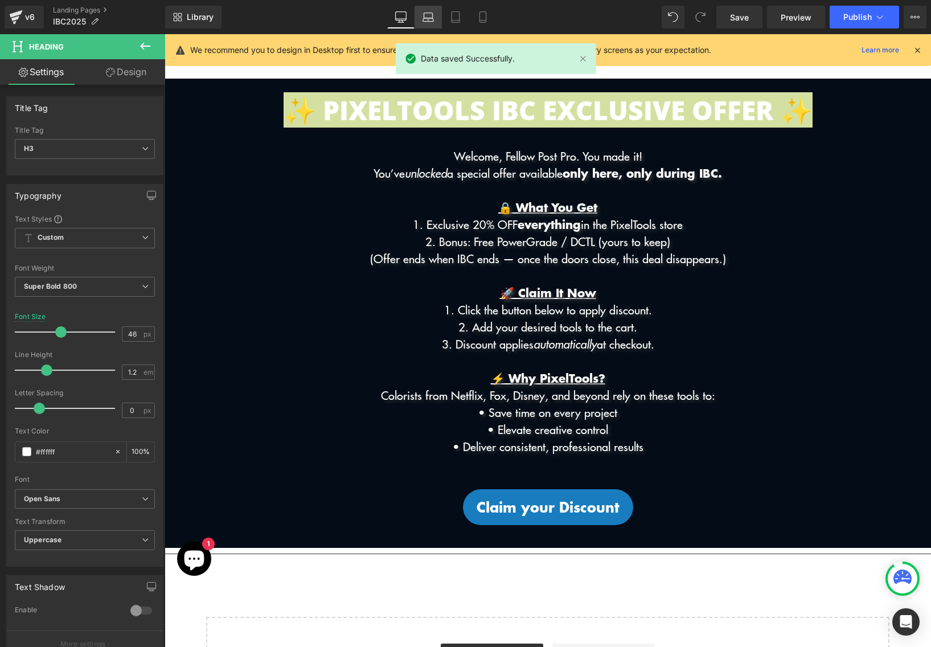
click at [433, 19] on icon at bounding box center [428, 16] width 11 height 11
type input "45"
type input "100"
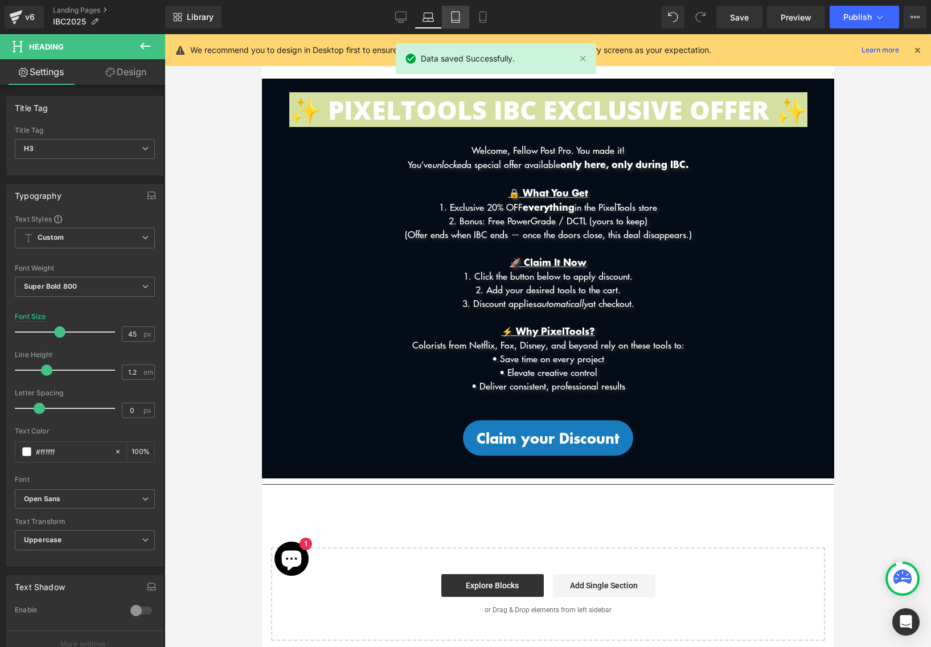
click at [461, 17] on icon at bounding box center [455, 16] width 11 height 11
type input "35"
type input "100"
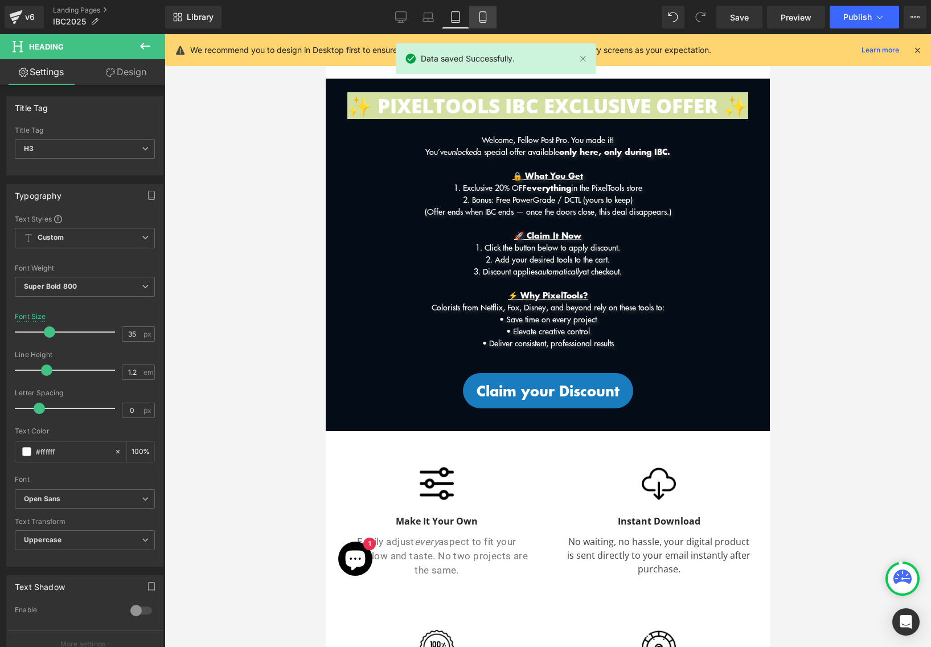
click at [485, 22] on icon at bounding box center [482, 16] width 11 height 11
type input "23"
type input "100"
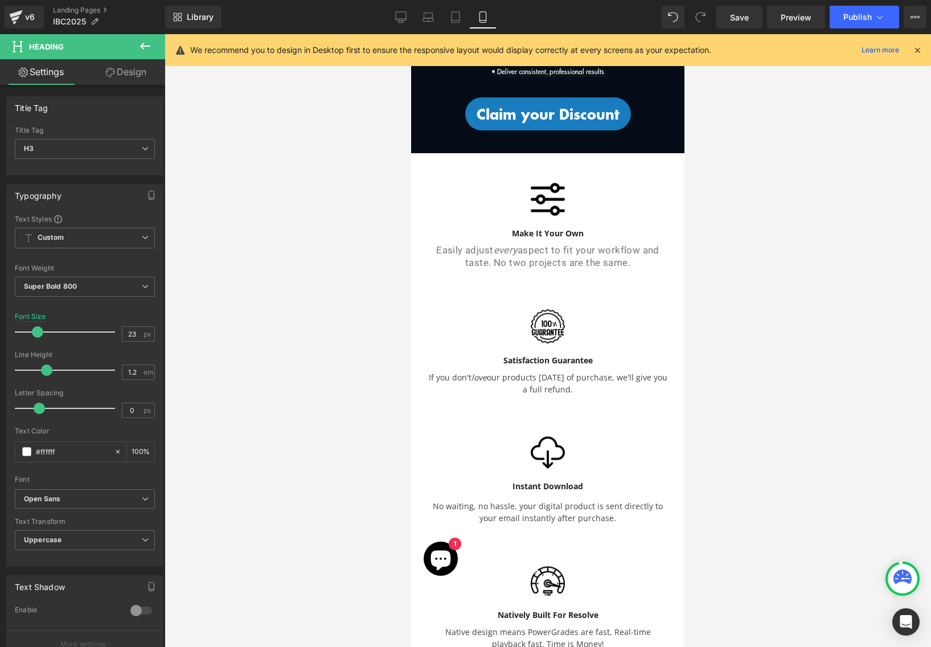
scroll to position [0, 0]
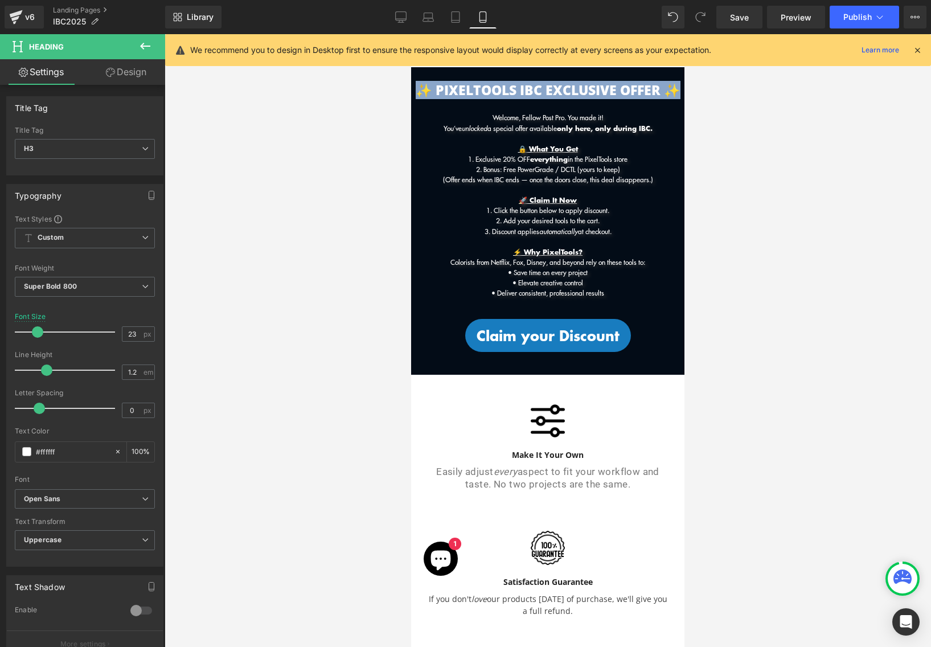
click at [583, 432] on div at bounding box center [547, 421] width 239 height 34
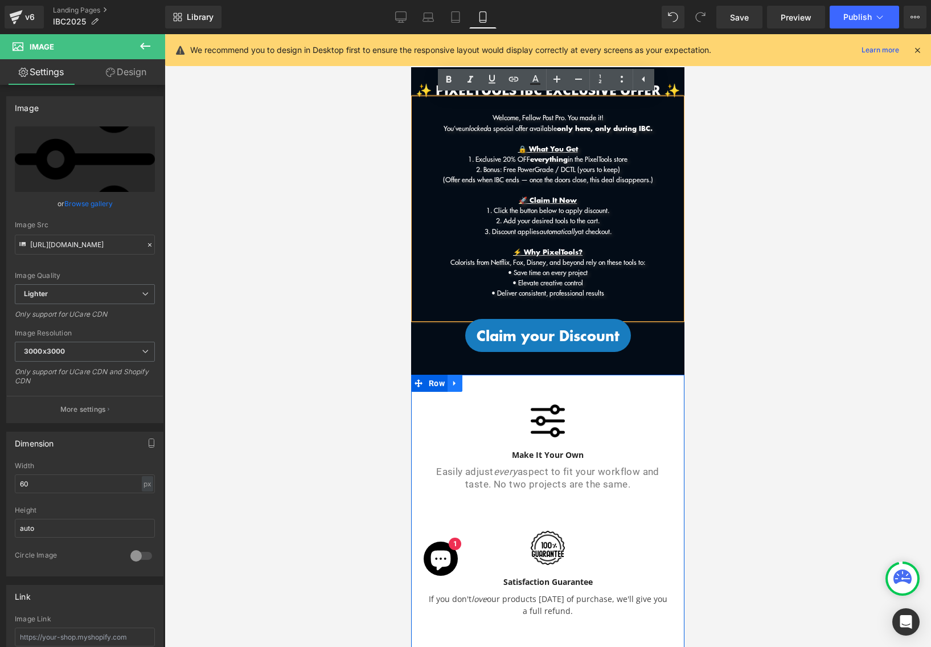
click at [457, 379] on icon at bounding box center [455, 383] width 8 height 9
click at [489, 379] on icon at bounding box center [485, 383] width 8 height 9
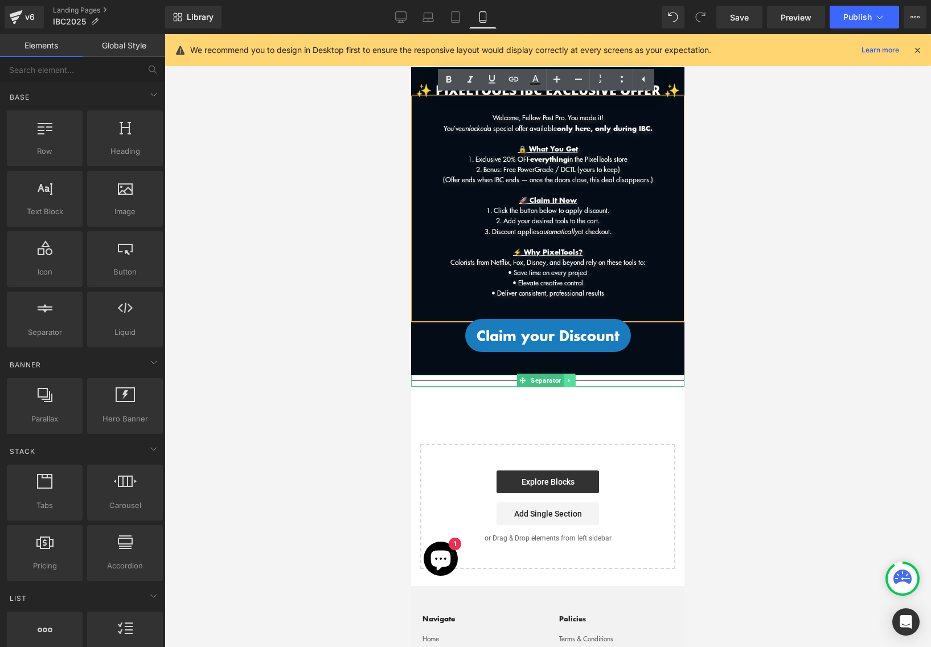
click at [567, 384] on link at bounding box center [569, 381] width 12 height 14
click at [576, 382] on icon at bounding box center [575, 381] width 6 height 6
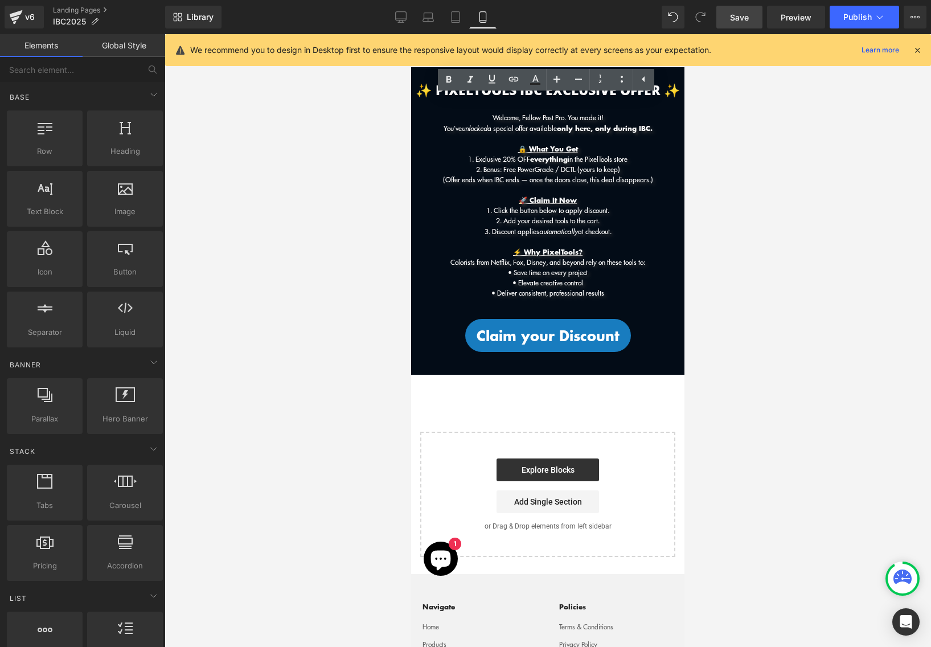
click at [736, 13] on span "Save" at bounding box center [739, 17] width 19 height 12
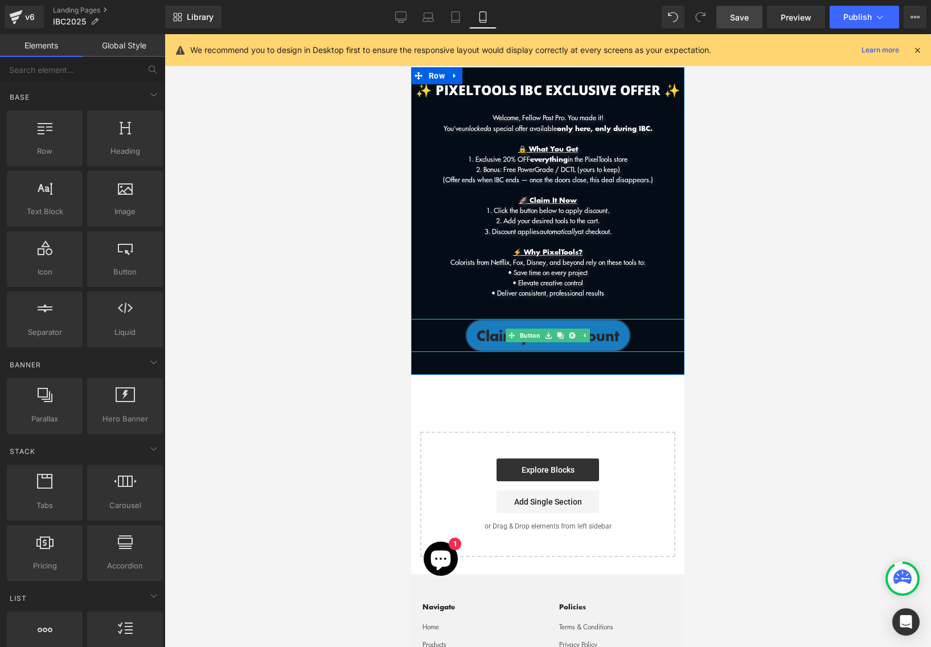
click at [618, 341] on span "Claim your Discount" at bounding box center [548, 336] width 143 height 22
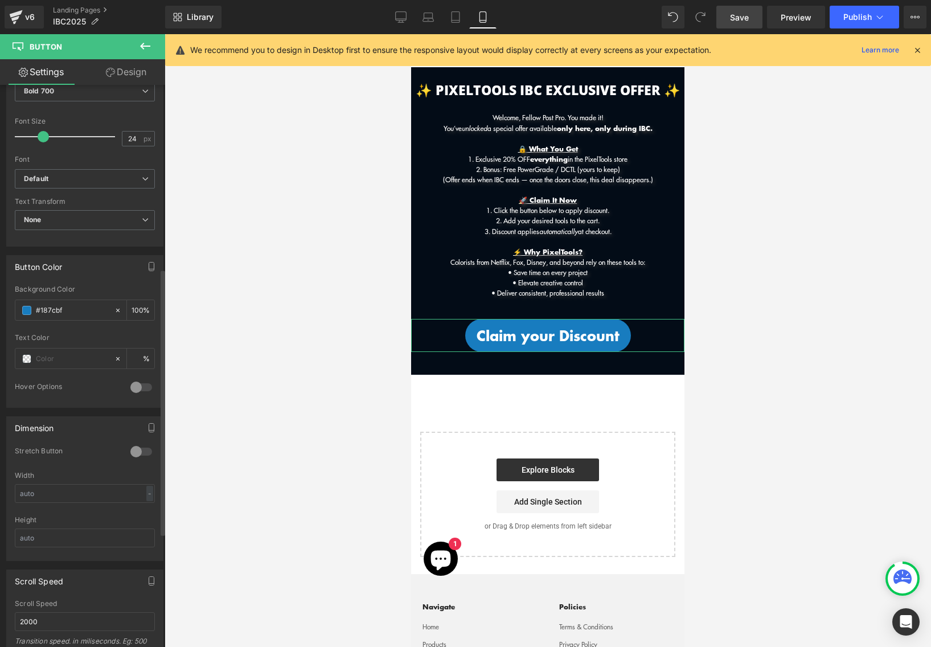
scroll to position [387, 0]
click at [134, 387] on div at bounding box center [141, 387] width 27 height 18
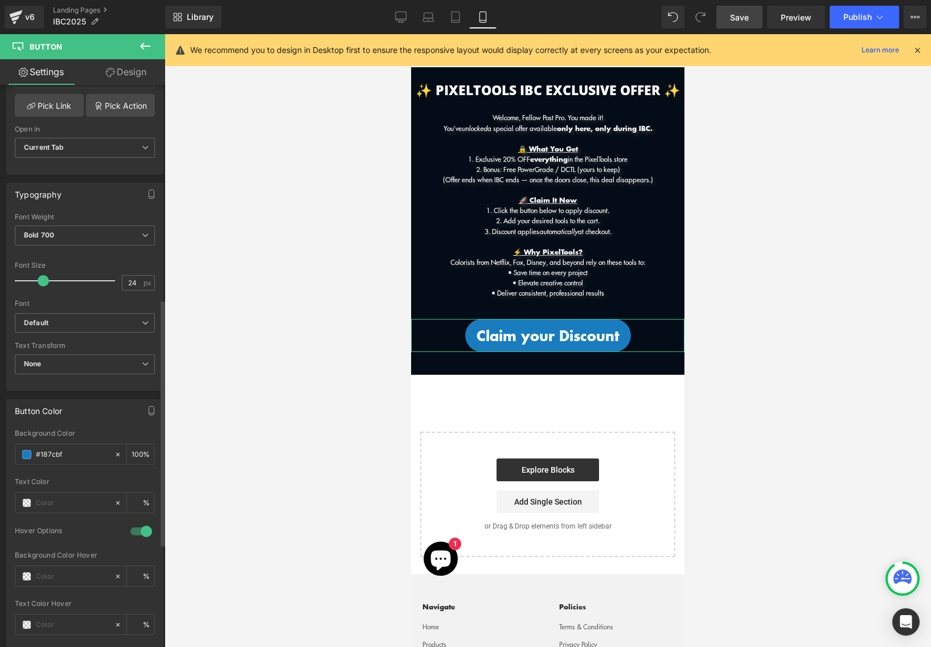
scroll to position [86, 0]
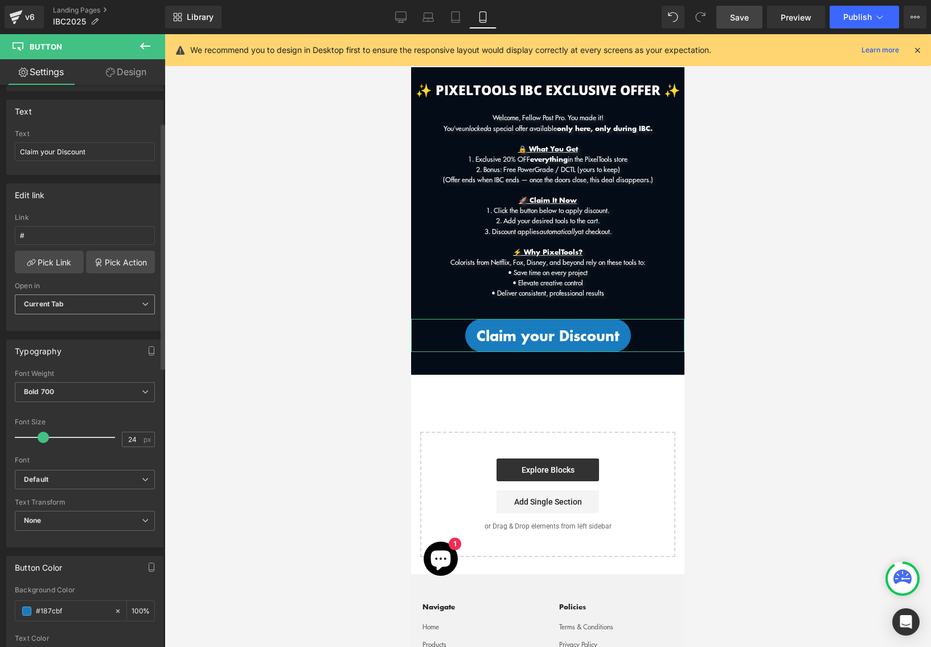
click at [104, 316] on div "Current Tab Current Tab New Tab" at bounding box center [85, 308] width 140 height 26
click at [107, 303] on span "Current Tab" at bounding box center [85, 305] width 140 height 20
click at [99, 322] on li "Current Tab" at bounding box center [83, 324] width 136 height 17
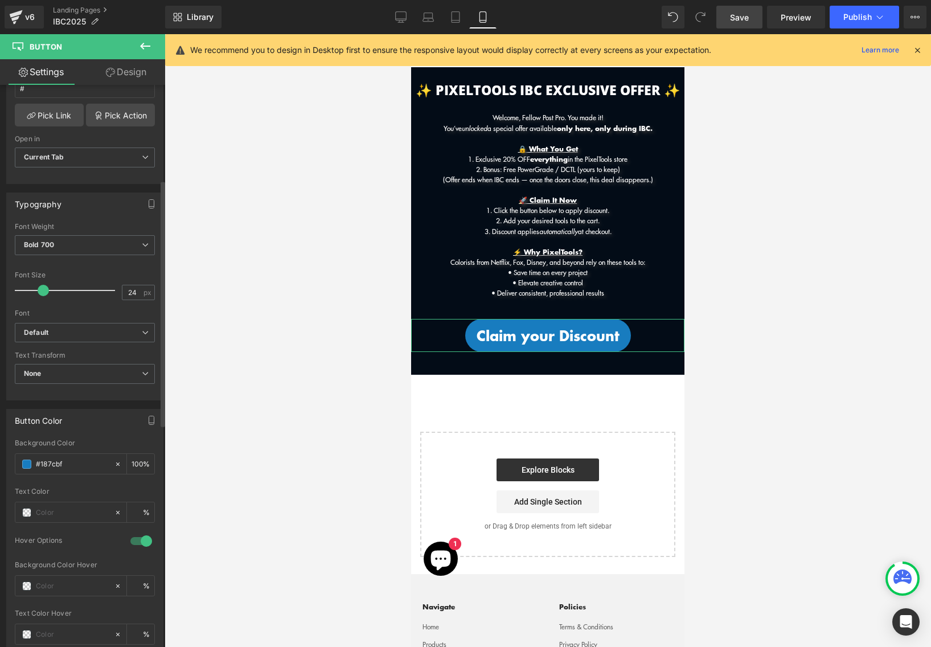
scroll to position [239, 0]
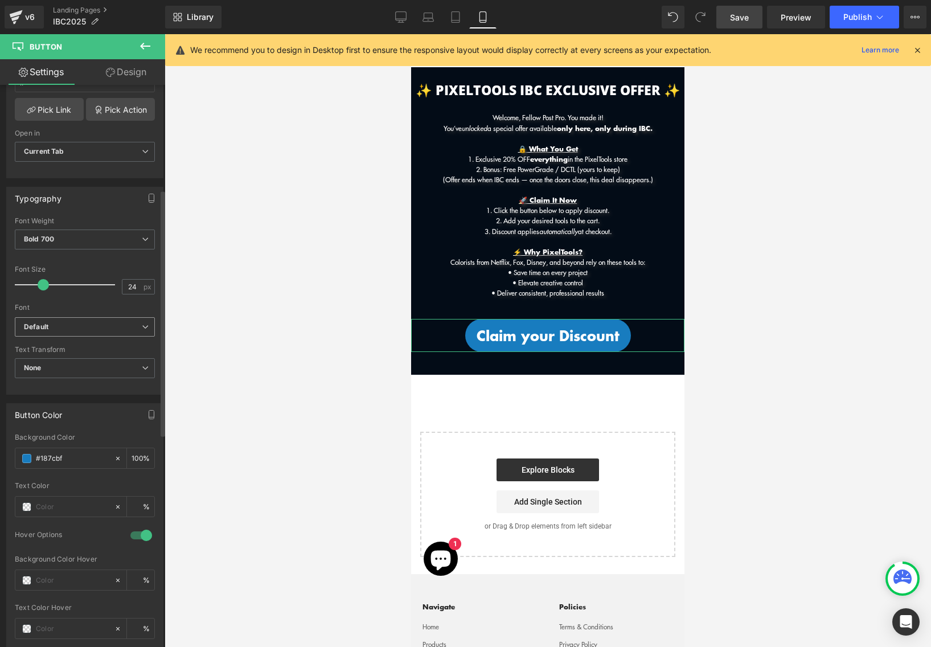
click at [84, 329] on b "Default" at bounding box center [83, 327] width 118 height 10
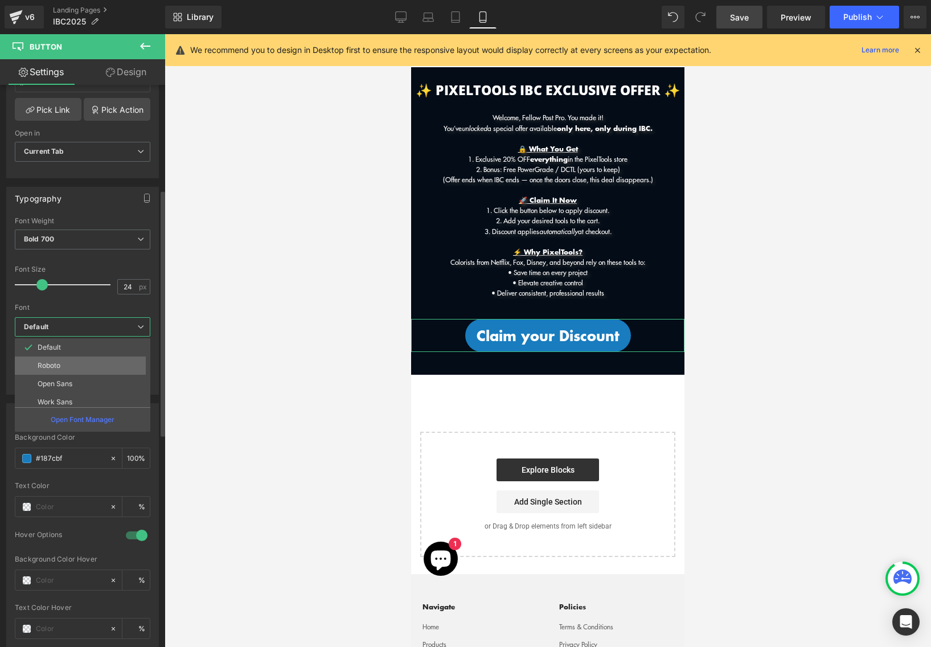
click at [77, 367] on li "Roboto" at bounding box center [85, 366] width 141 height 18
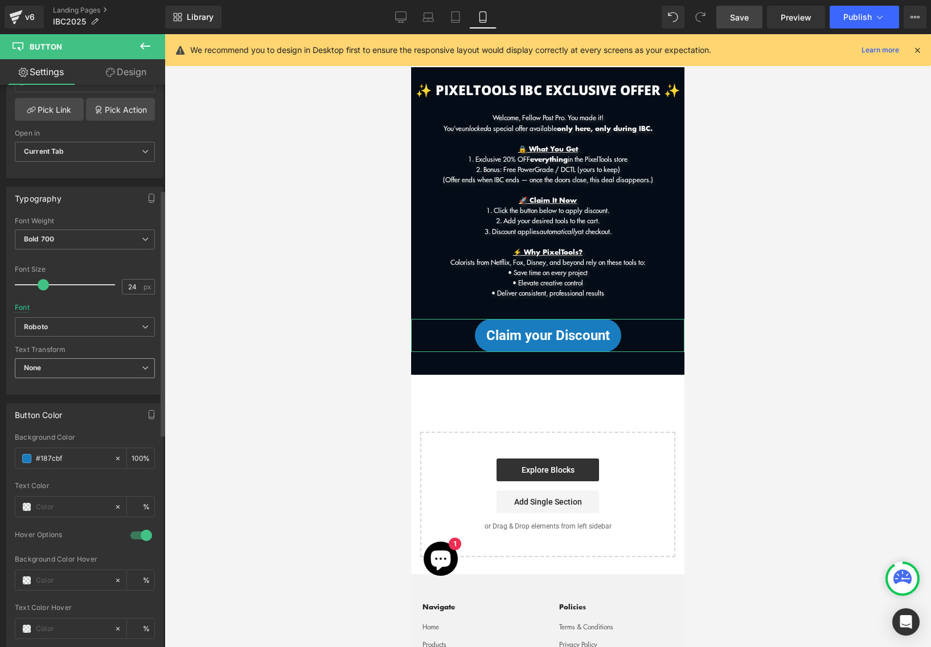
click at [85, 367] on span "None" at bounding box center [85, 368] width 140 height 20
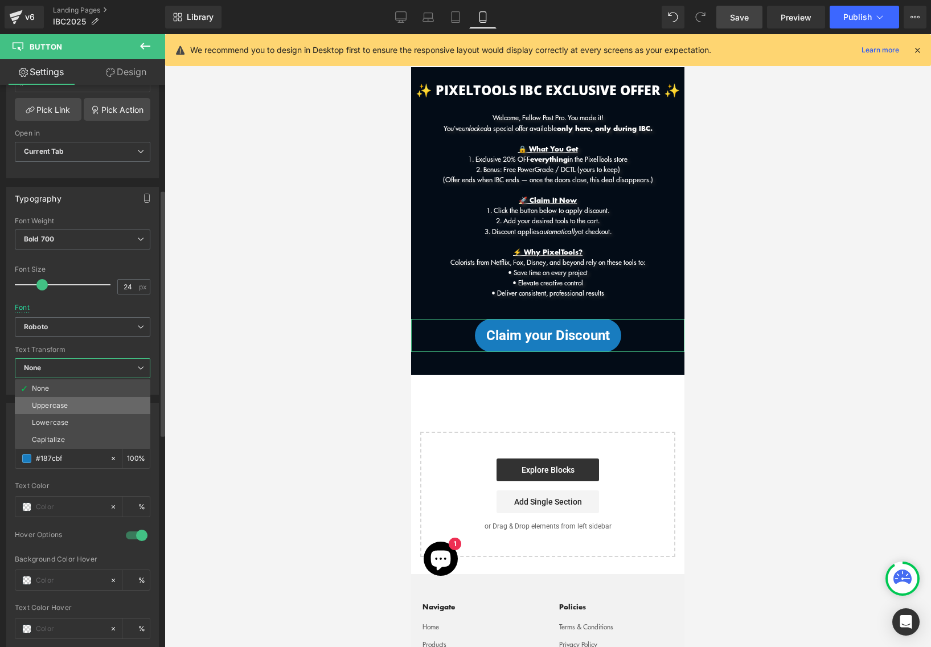
click at [79, 404] on li "Uppercase" at bounding box center [83, 405] width 136 height 17
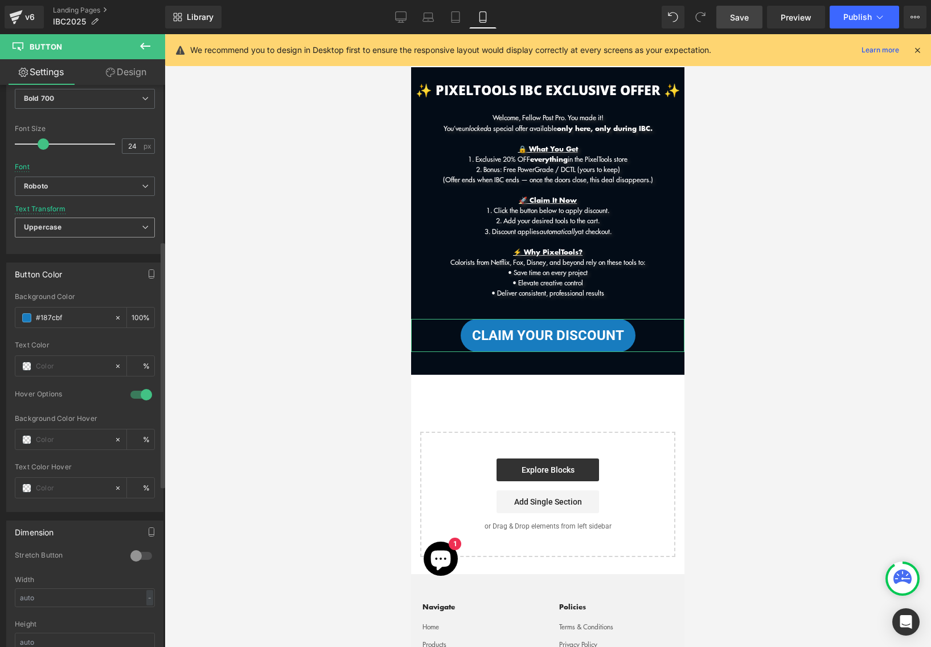
scroll to position [386, 0]
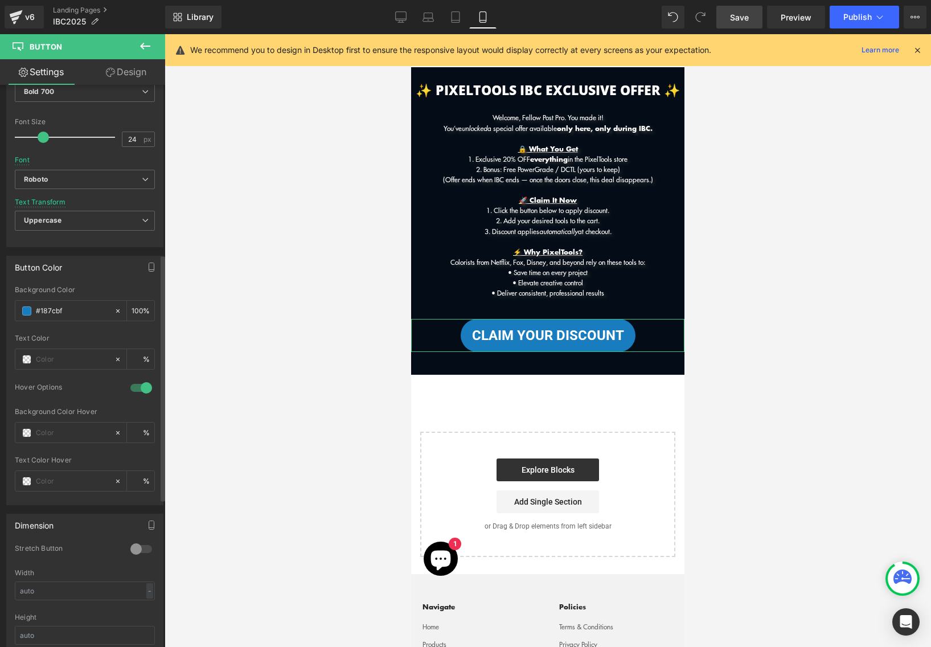
click at [138, 386] on div at bounding box center [141, 388] width 27 height 18
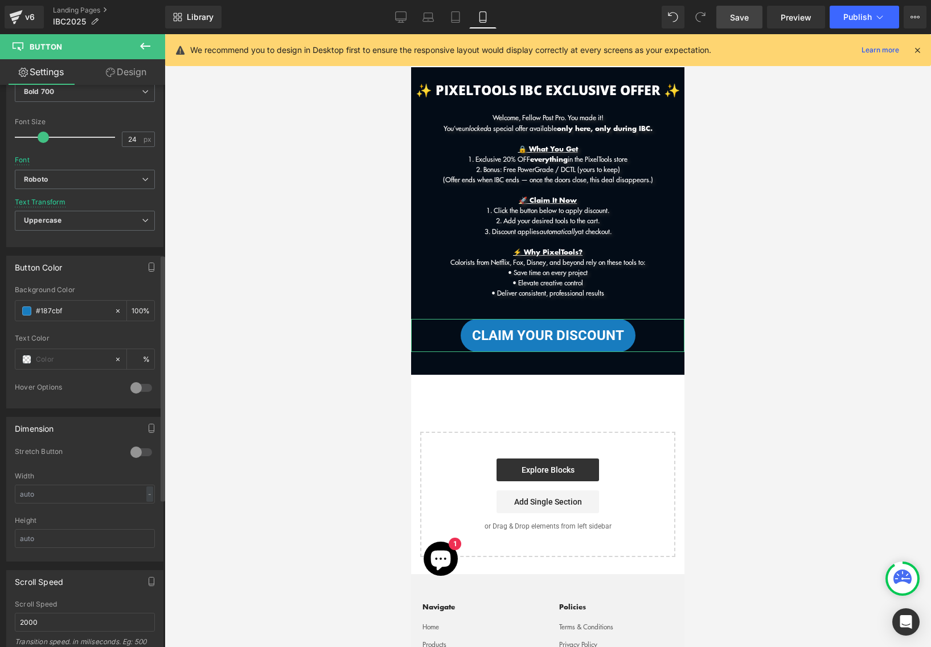
click at [138, 386] on div at bounding box center [141, 388] width 27 height 18
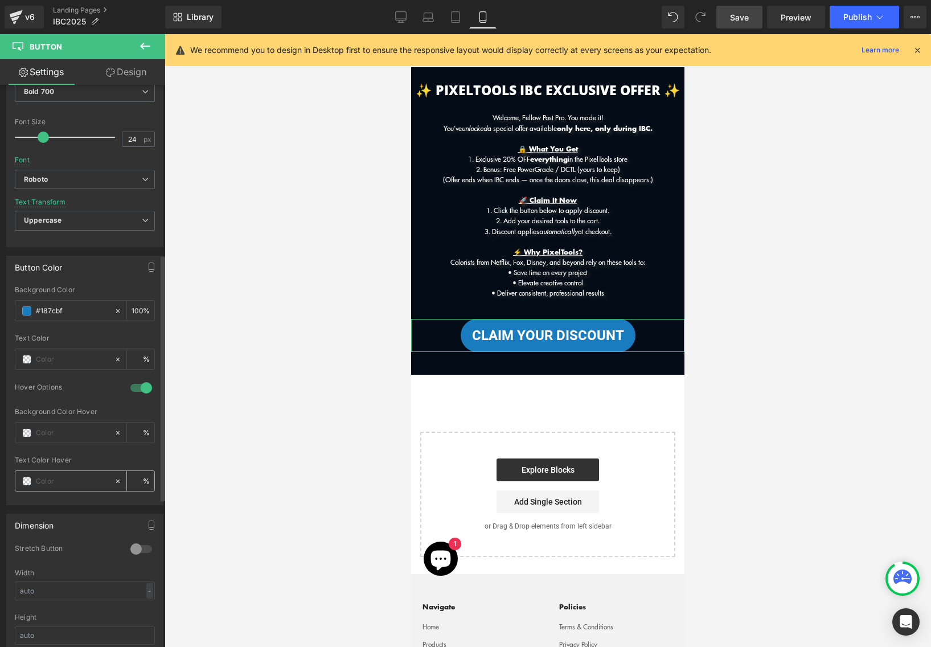
click at [68, 481] on input "text" at bounding box center [72, 481] width 73 height 13
type input "0"
click at [24, 477] on span at bounding box center [26, 481] width 9 height 9
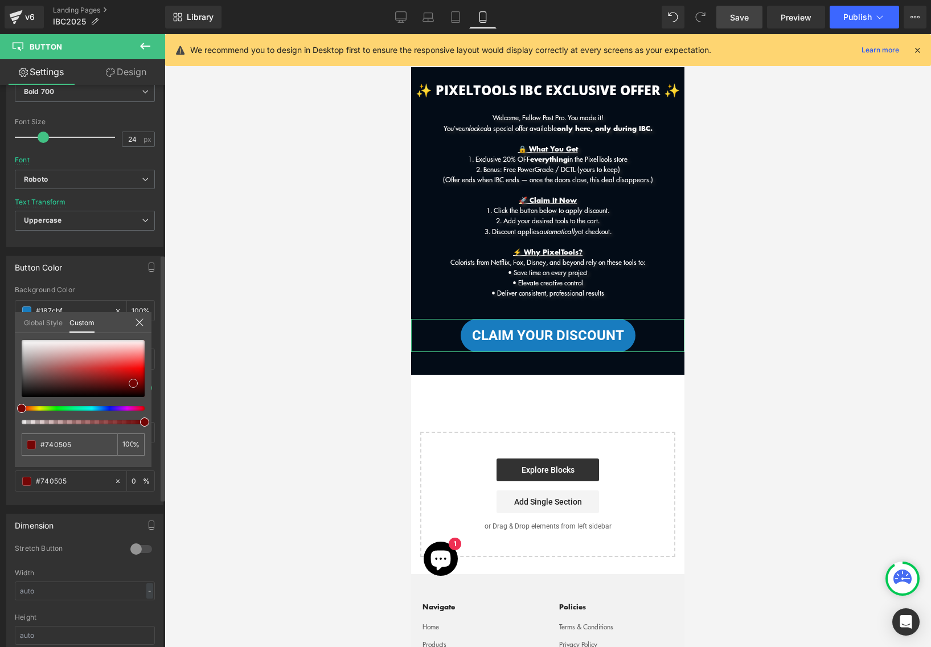
type input "#740505"
type input "100"
type input "#740505"
type input "100"
click at [133, 383] on div at bounding box center [83, 368] width 123 height 57
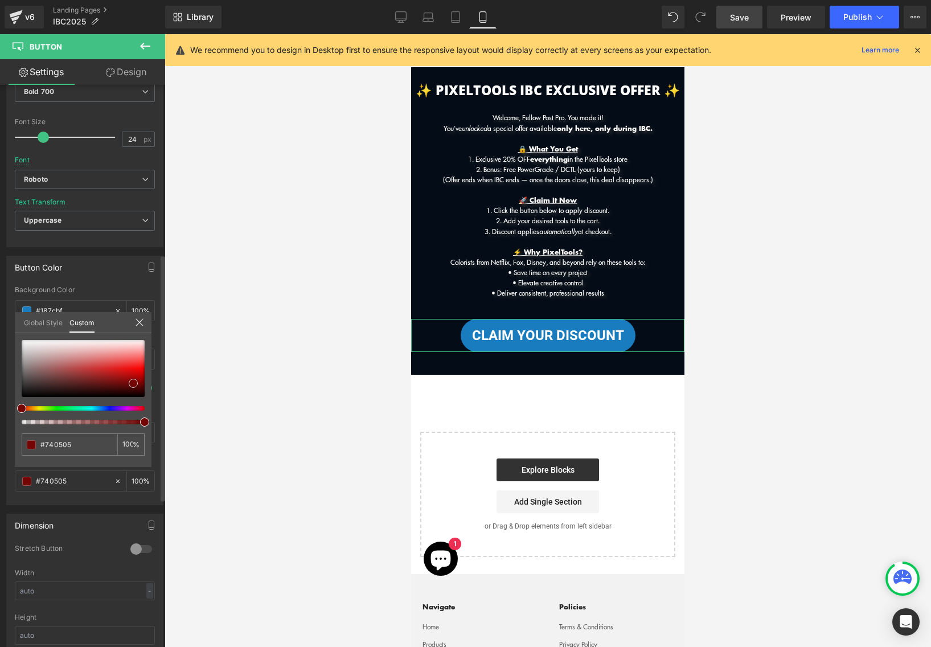
type input "#700404"
type input "#360101"
type input "#000000"
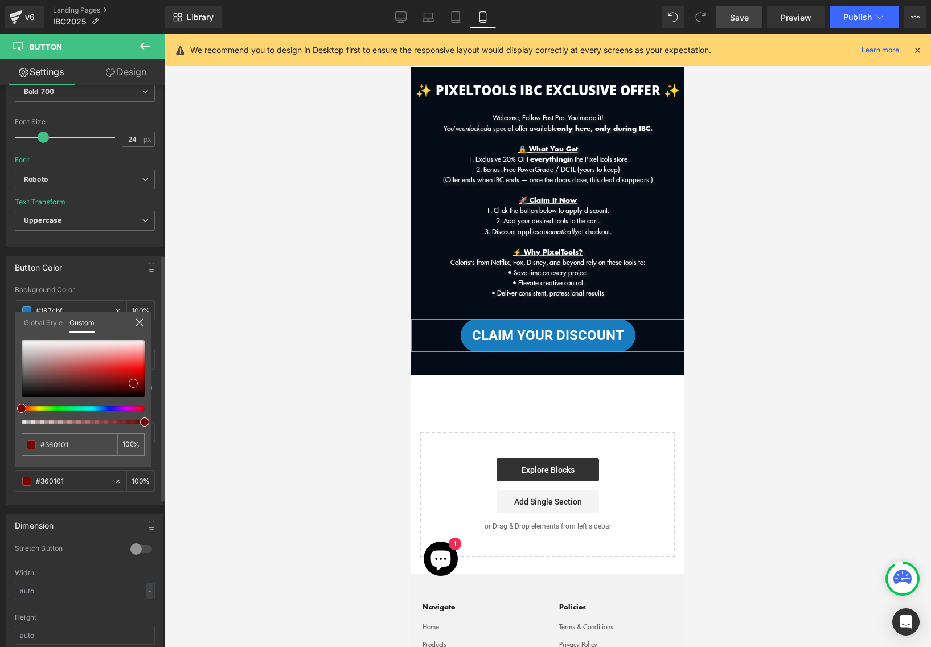
type input "#000000"
type input "#540101"
type input "#9b0202"
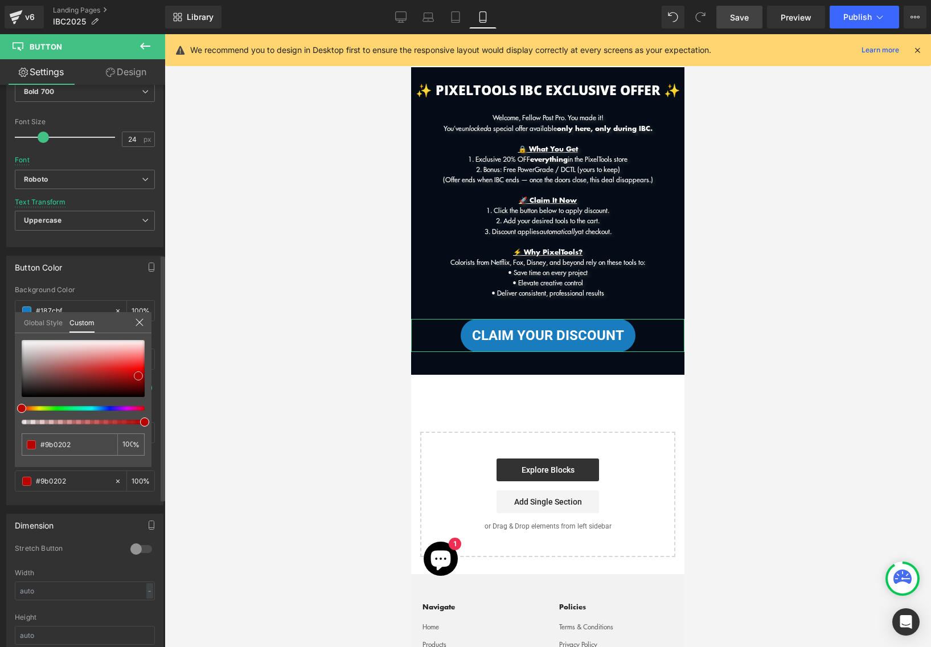
type input "#b30404"
type input "#b70404"
type input "#c10404"
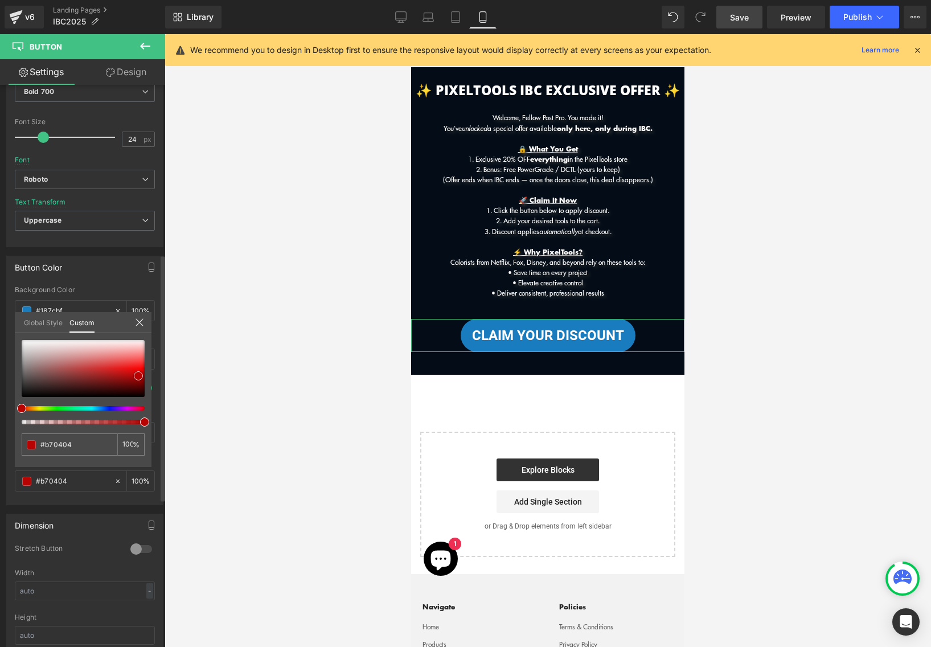
type input "#c10404"
type input "#e30707"
type input "#f80b0b"
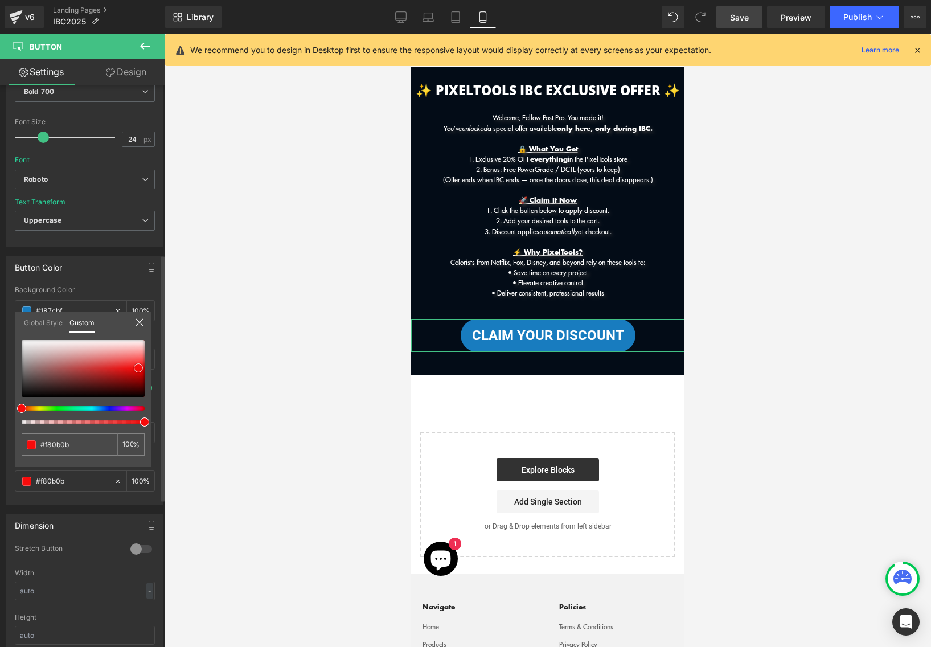
type input "#f71b1b"
type input "#f92424"
type input "#fa2323"
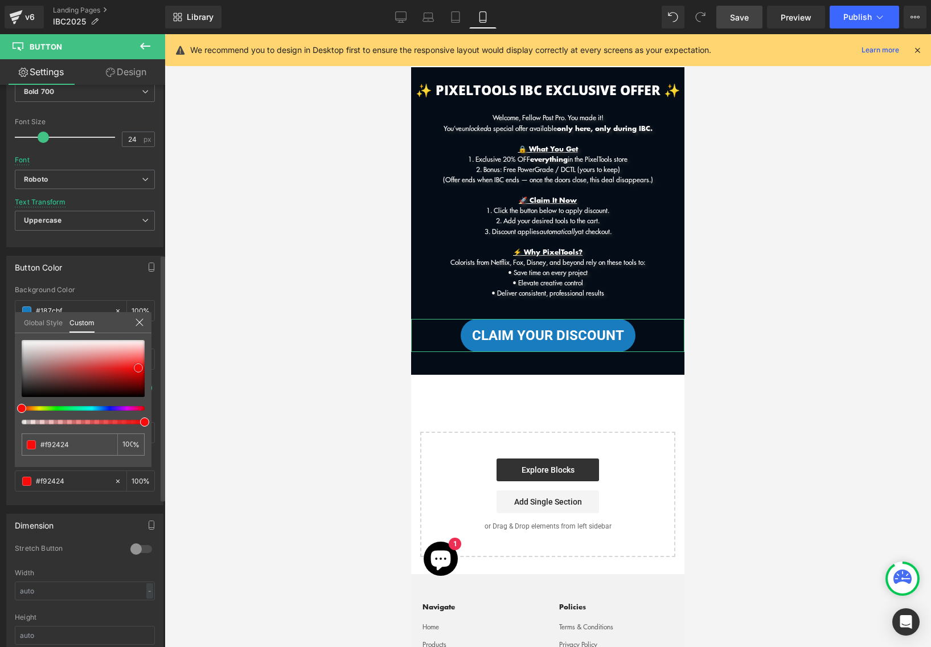
type input "#fa2323"
type input "#fa2828"
type input "#f92929"
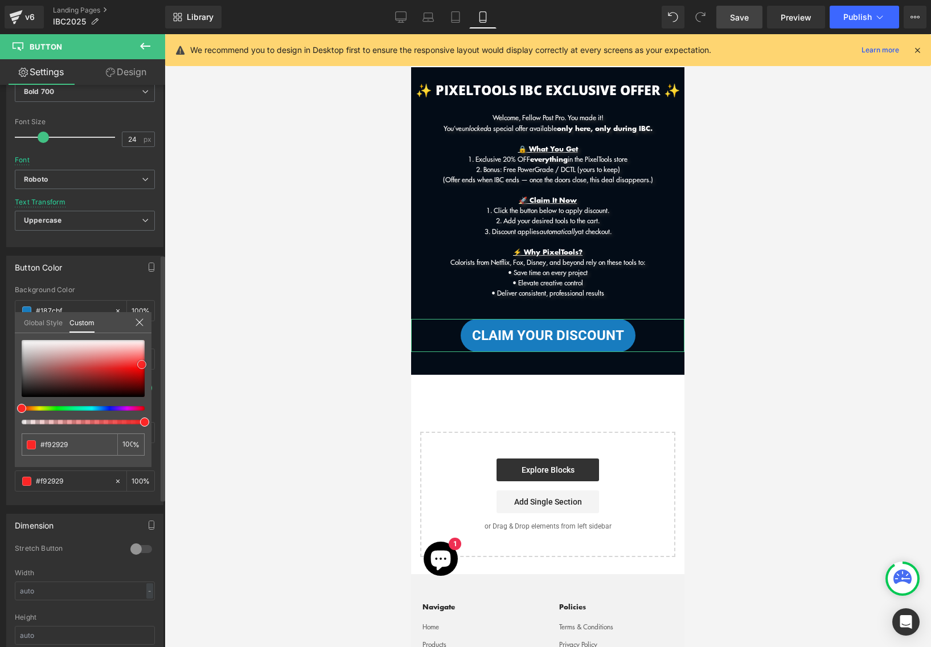
type input "#fb2626"
type input "#fc2020"
type input "#ff1e1e"
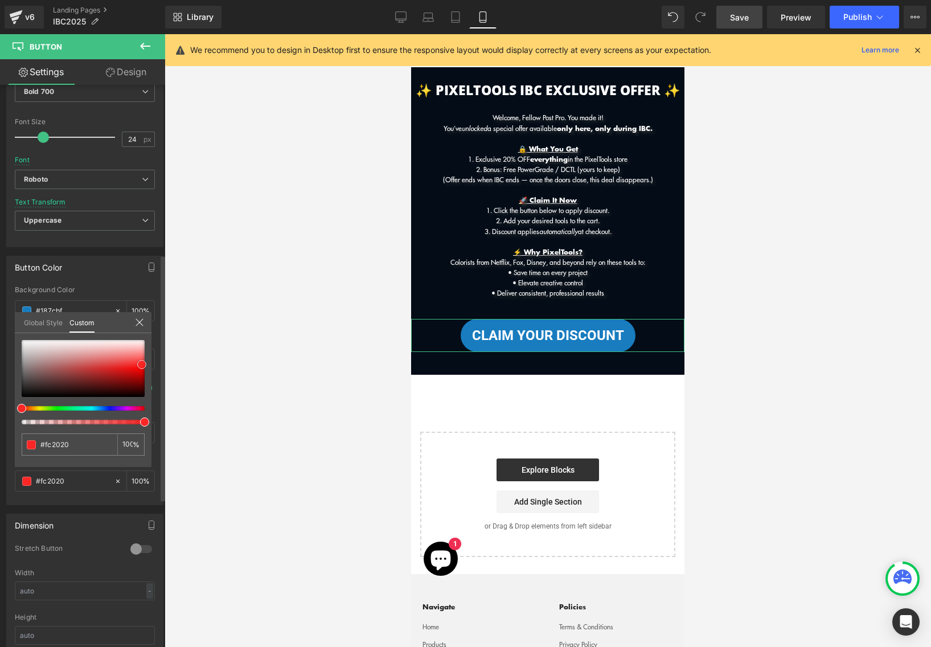
type input "#ff1e1e"
type input "#ff1919"
type input "#ff1414"
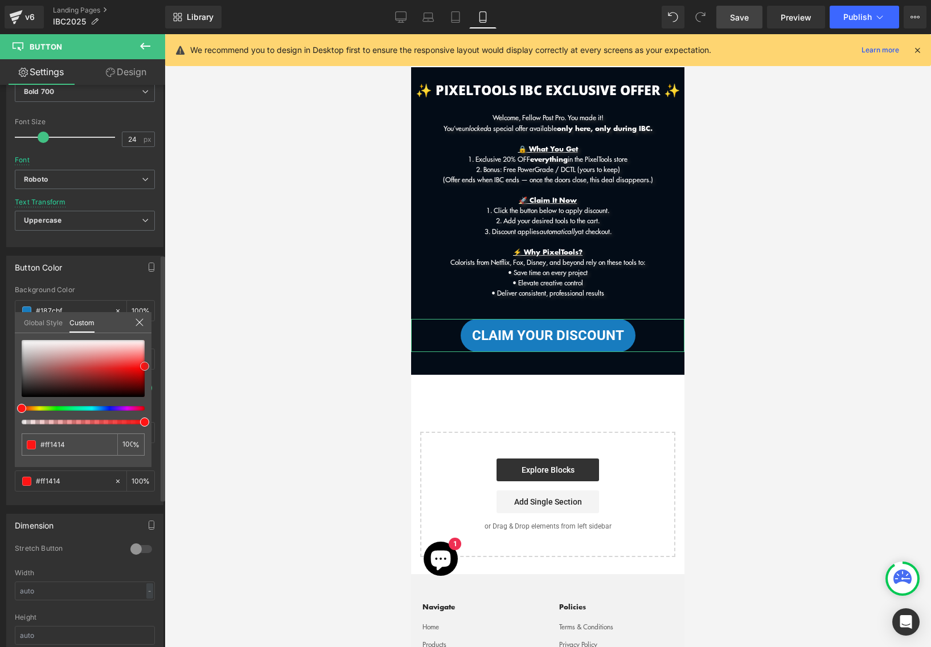
type input "#ff0f0f"
type input "#ff0505"
type input "#ff0000"
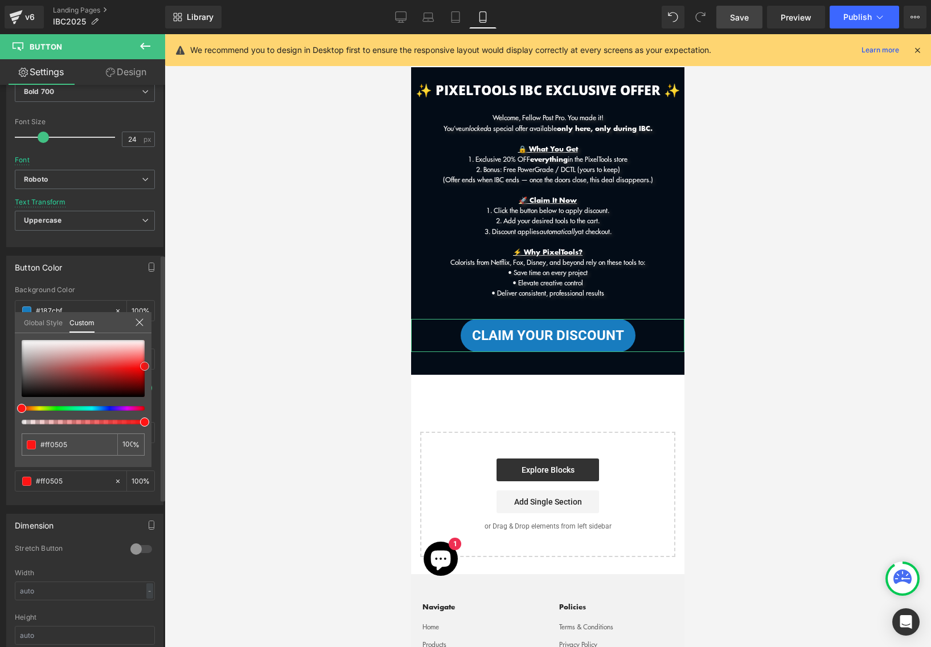
type input "#ff0000"
type input "#f40000"
type input "#ea0000"
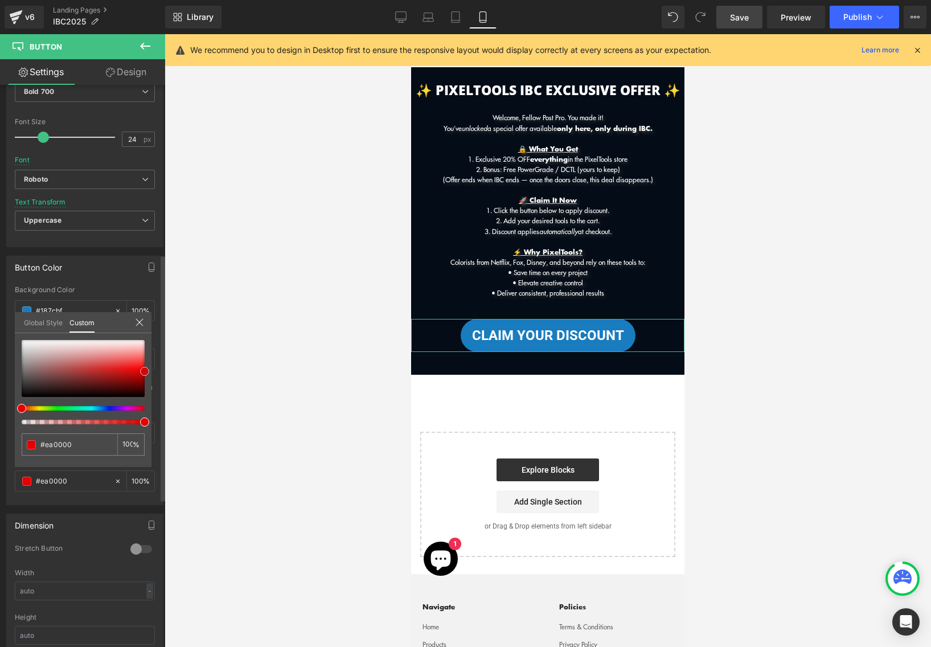
type input "#e50000"
drag, startPoint x: 133, startPoint y: 383, endPoint x: 147, endPoint y: 371, distance: 18.2
click at [147, 371] on span at bounding box center [144, 371] width 9 height 9
click at [271, 325] on div at bounding box center [548, 340] width 767 height 613
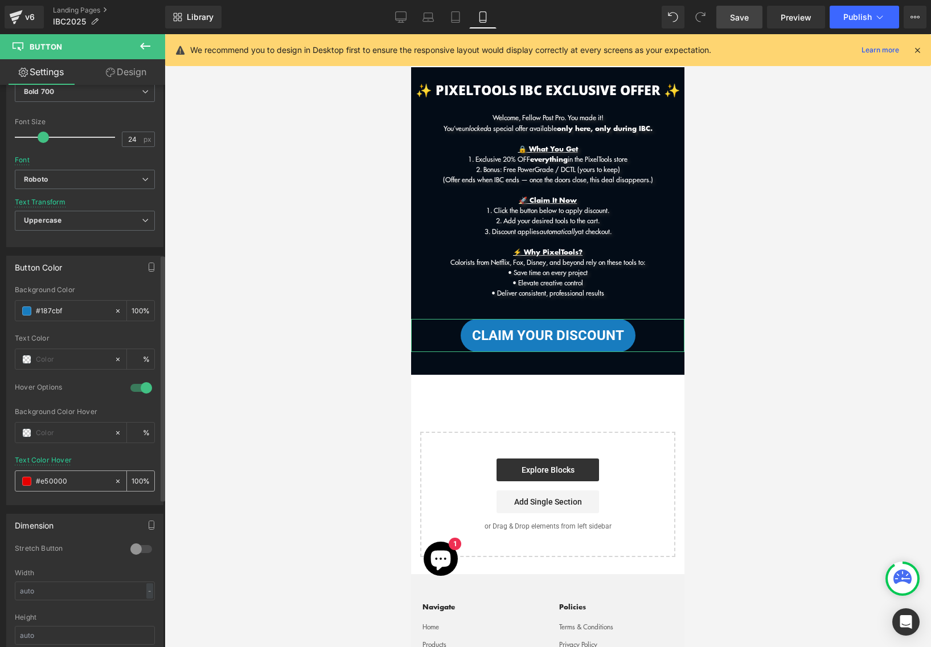
click at [68, 486] on input "#e50000" at bounding box center [72, 481] width 73 height 13
click at [28, 477] on span at bounding box center [26, 481] width 9 height 9
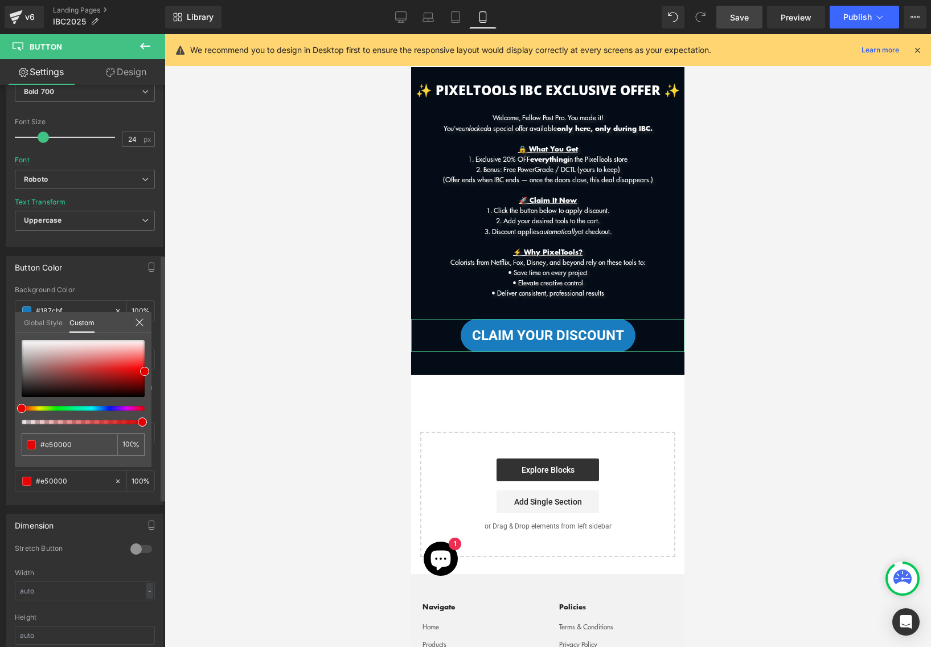
type input "99"
type input "92"
type input "86"
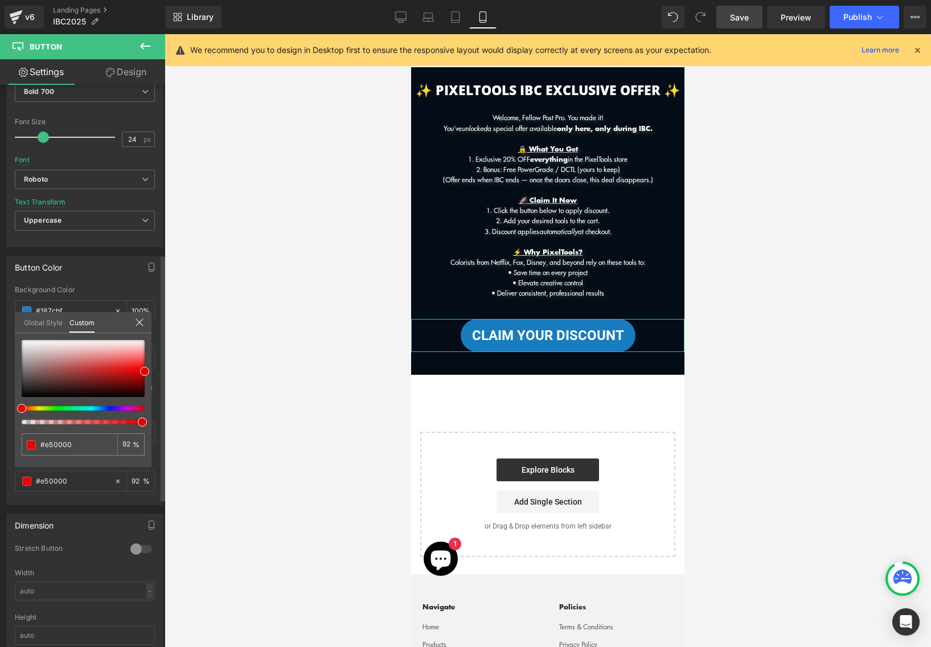
type input "86"
type input "81"
type input "77"
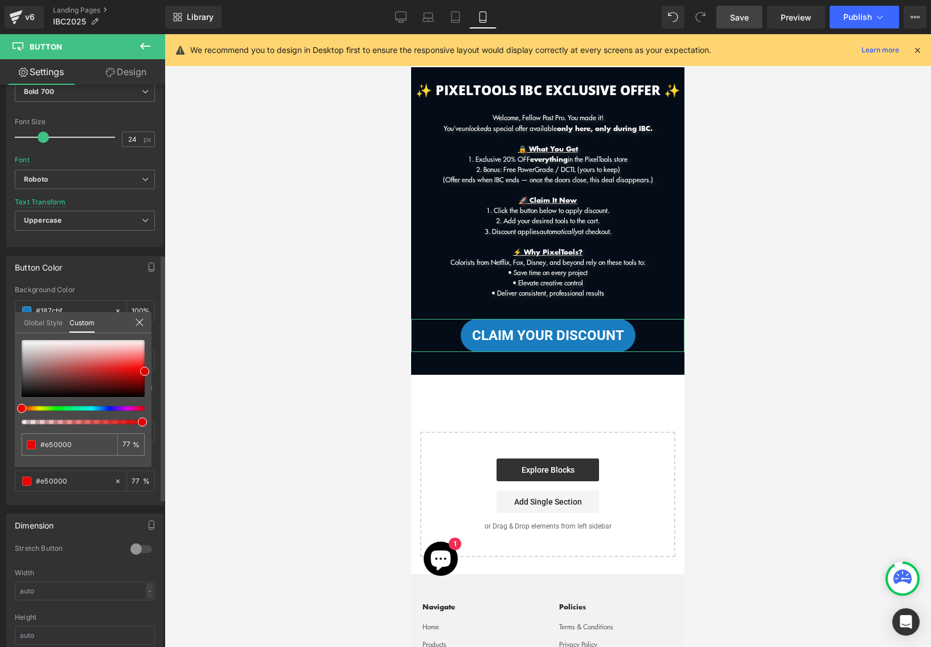
type input "75"
type input "73"
type input "72"
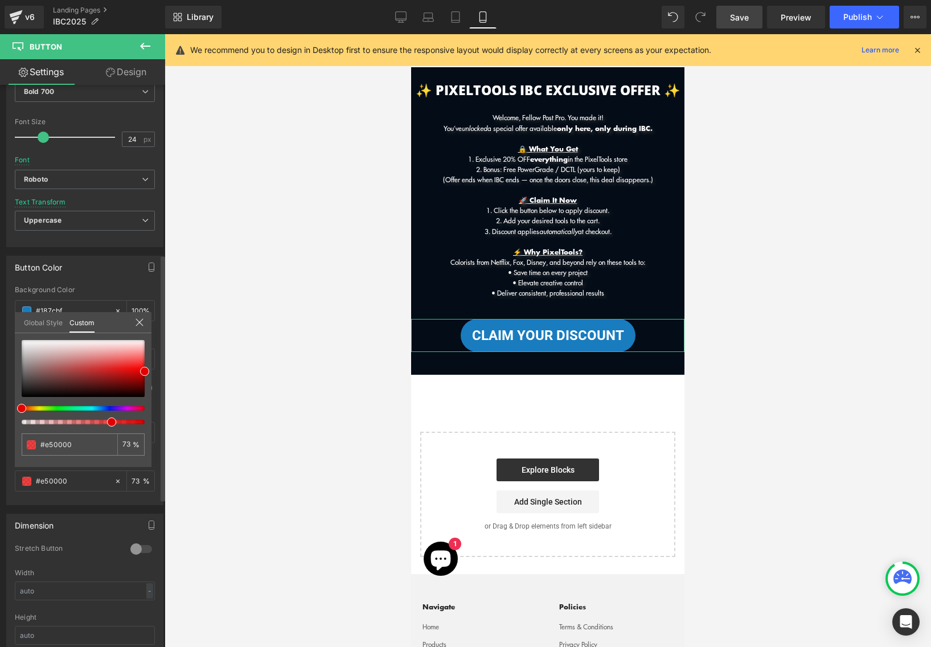
type input "72"
type input "71"
type input "69"
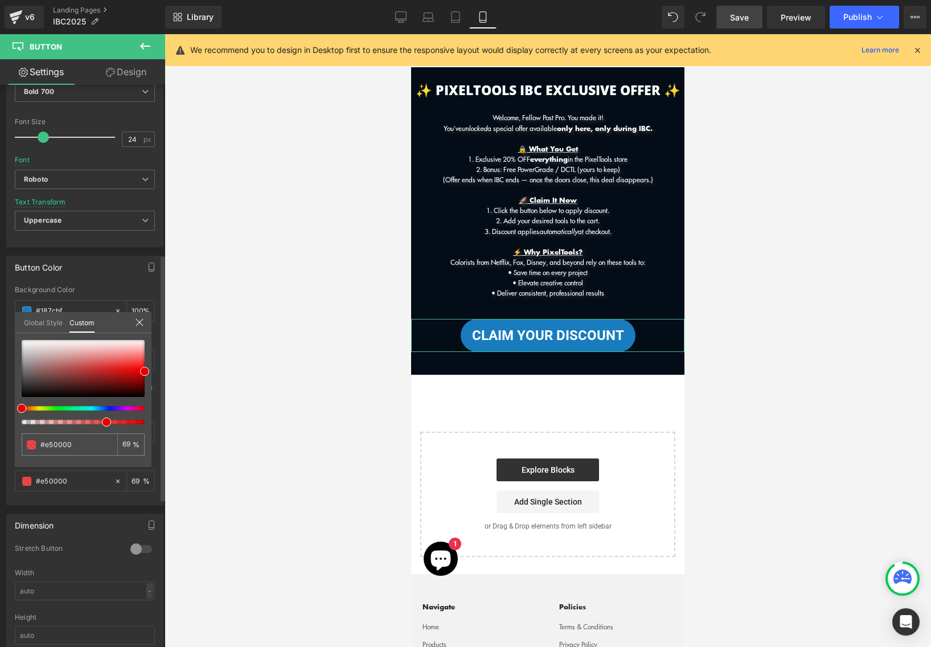
type input "68"
type input "67"
type input "66"
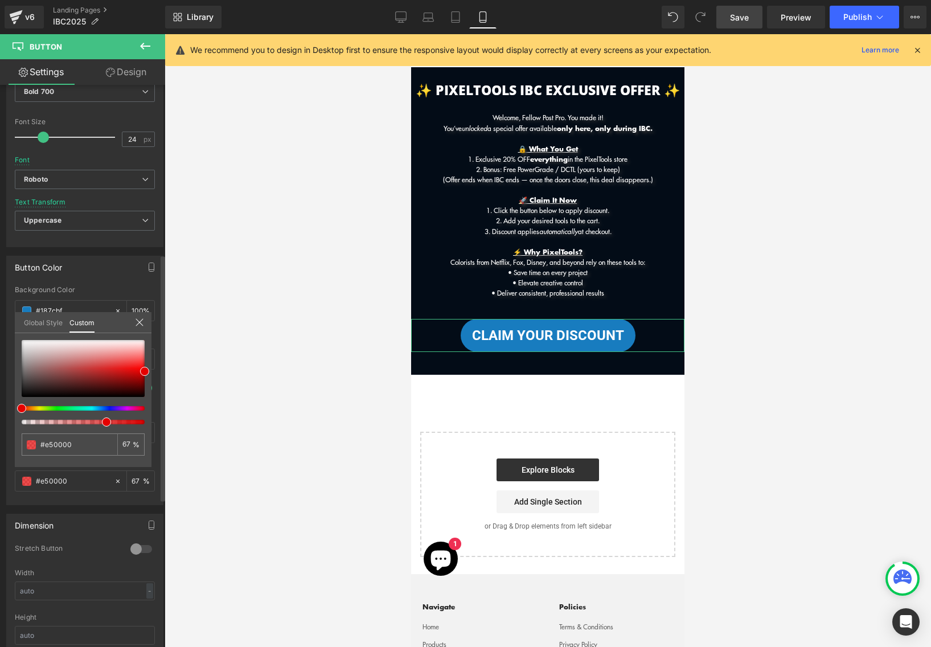
type input "66"
type input "64"
type input "63"
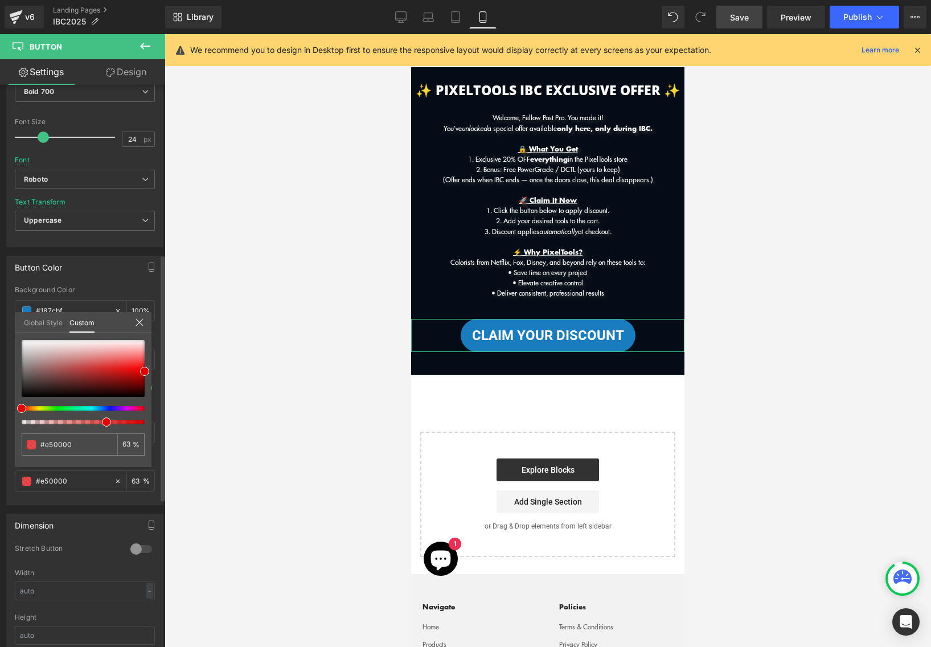
type input "62"
type input "63"
drag, startPoint x: 141, startPoint y: 424, endPoint x: 126, endPoint y: 423, distance: 14.8
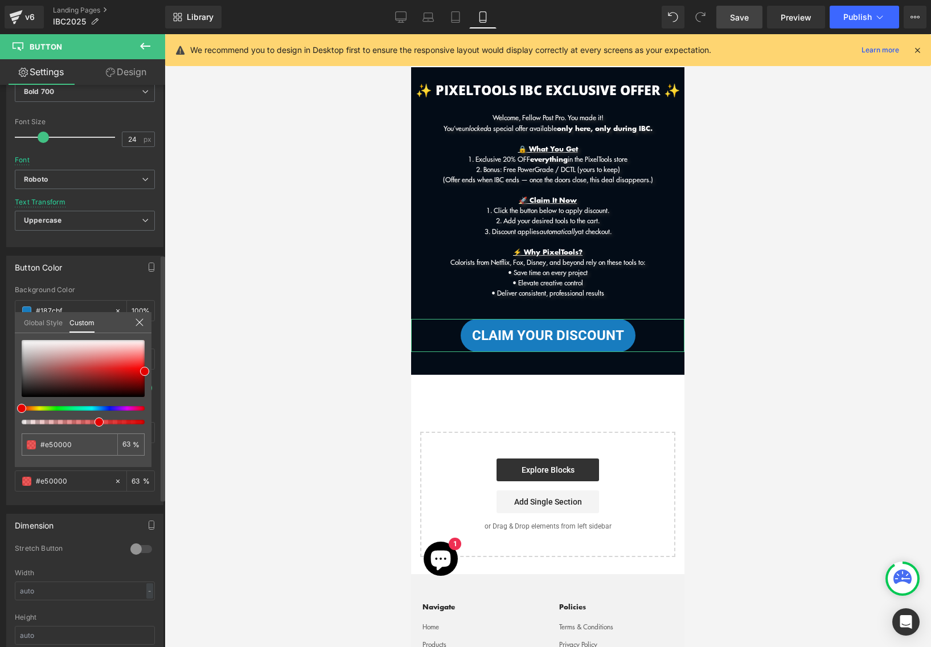
click at [95, 424] on span at bounding box center [99, 422] width 9 height 9
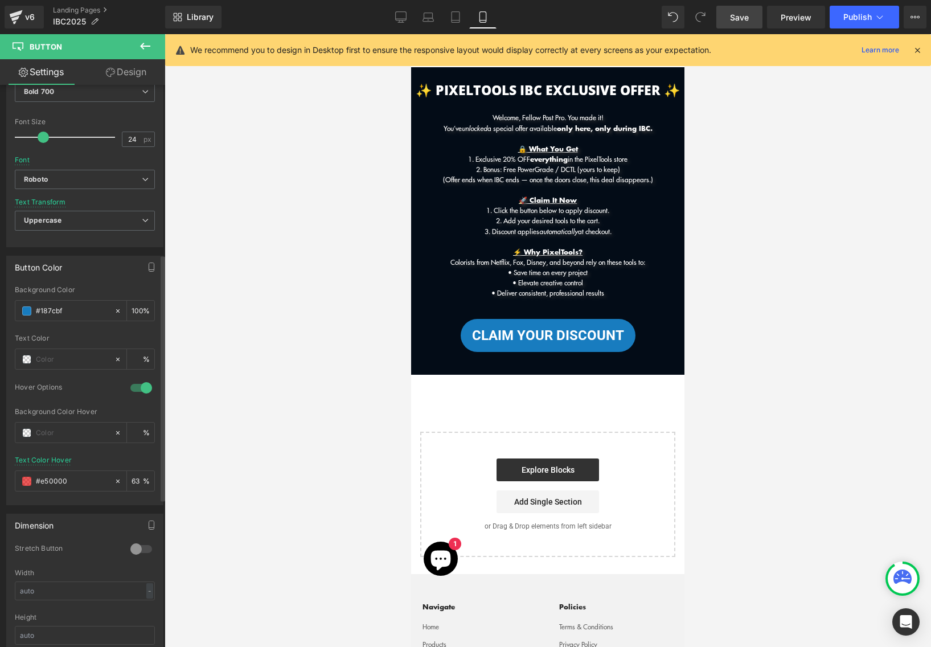
click at [302, 373] on div at bounding box center [548, 340] width 767 height 613
click at [84, 484] on input "#e50000" at bounding box center [72, 481] width 73 height 13
click at [26, 479] on span at bounding box center [26, 481] width 9 height 9
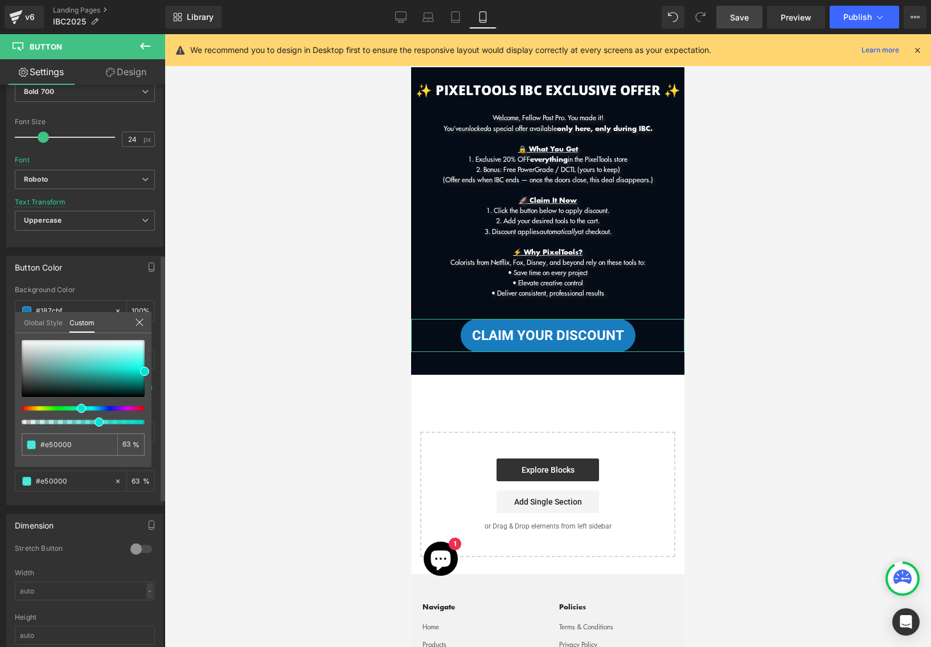
type input "#00e5d2"
type input "#00d2e5"
type input "#00cae5"
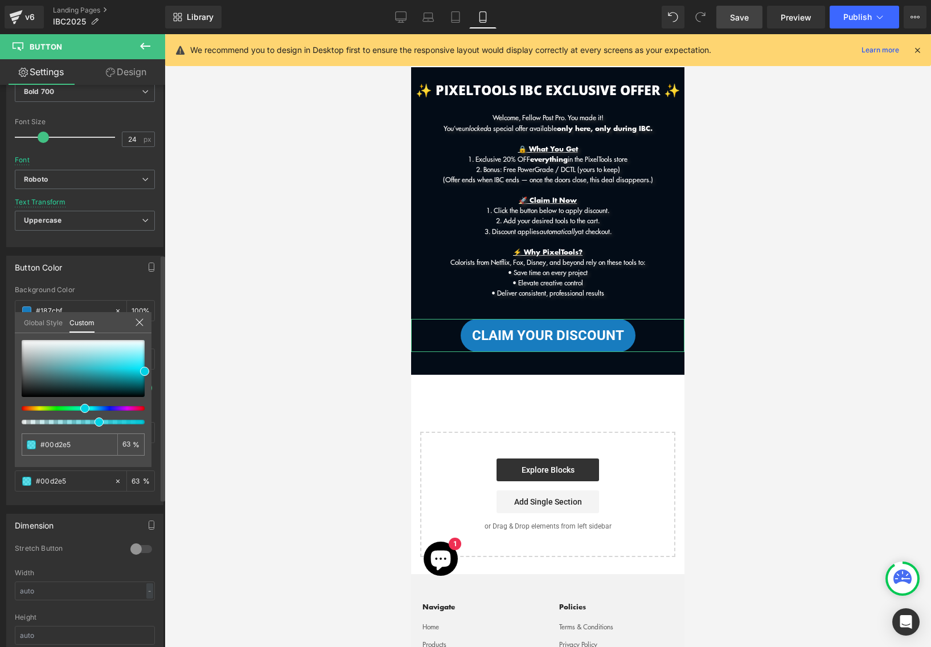
type input "#00cae5"
drag, startPoint x: 24, startPoint y: 410, endPoint x: 84, endPoint y: 408, distance: 60.4
click at [84, 408] on span at bounding box center [84, 408] width 9 height 9
type input "#0095e5"
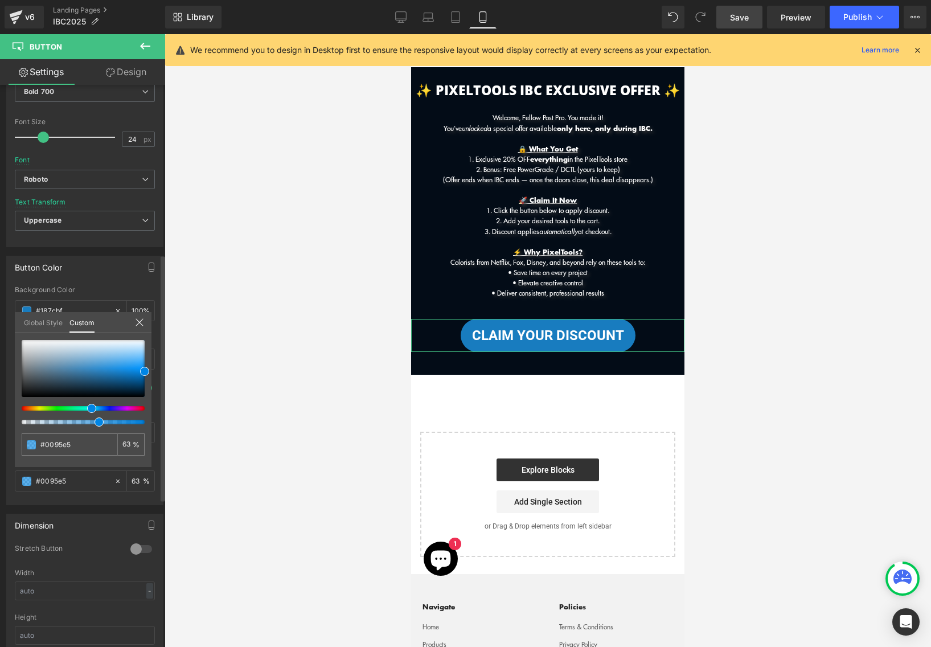
type input "#0085e5"
type input "#0072e5"
type input "#0054e5"
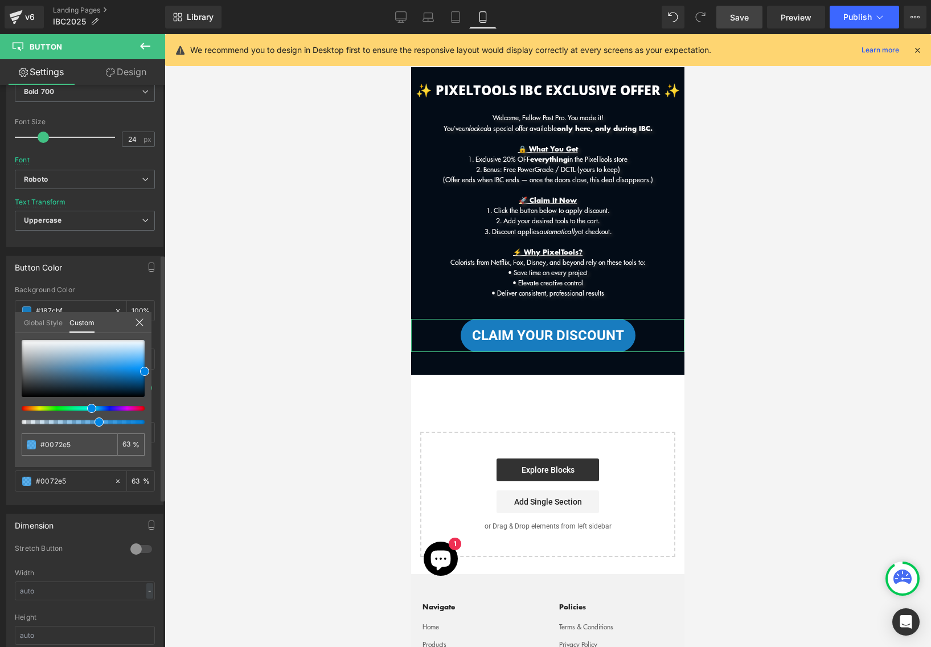
type input "#0054e5"
type input "#0039e5"
type input "#002de5"
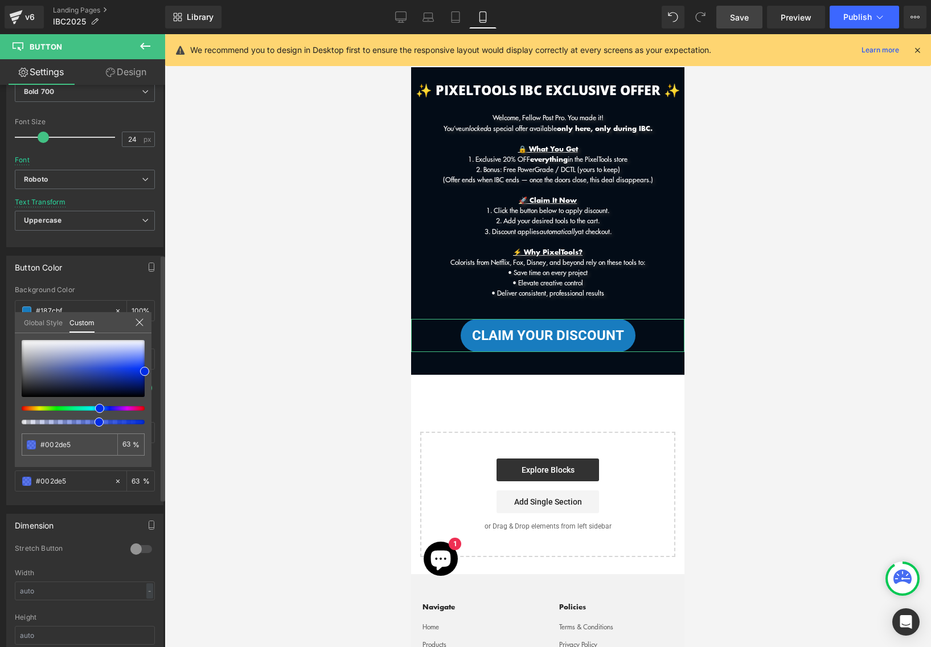
type input "#0035e5"
type input "#00a0e5"
click at [84, 408] on div at bounding box center [78, 408] width 123 height 5
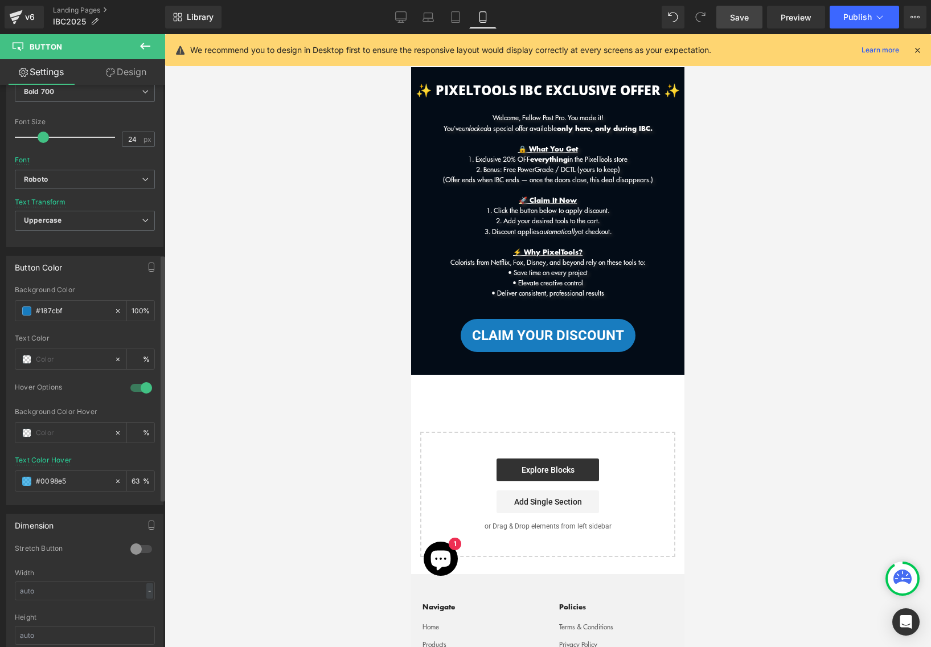
click at [278, 368] on div at bounding box center [548, 340] width 767 height 613
click at [23, 483] on span at bounding box center [26, 481] width 9 height 9
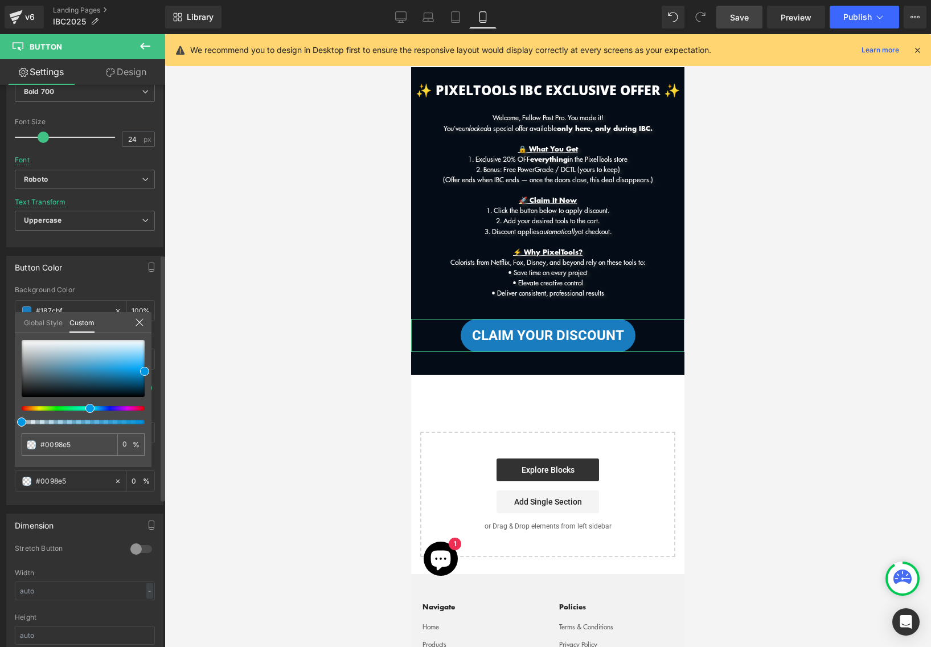
drag, startPoint x: 101, startPoint y: 423, endPoint x: 10, endPoint y: 426, distance: 91.8
click at [10, 426] on div "Button Color rgb(24, 124, 191) Background Color #187cbf 100 % Text Color % 1 Ho…" at bounding box center [85, 376] width 170 height 258
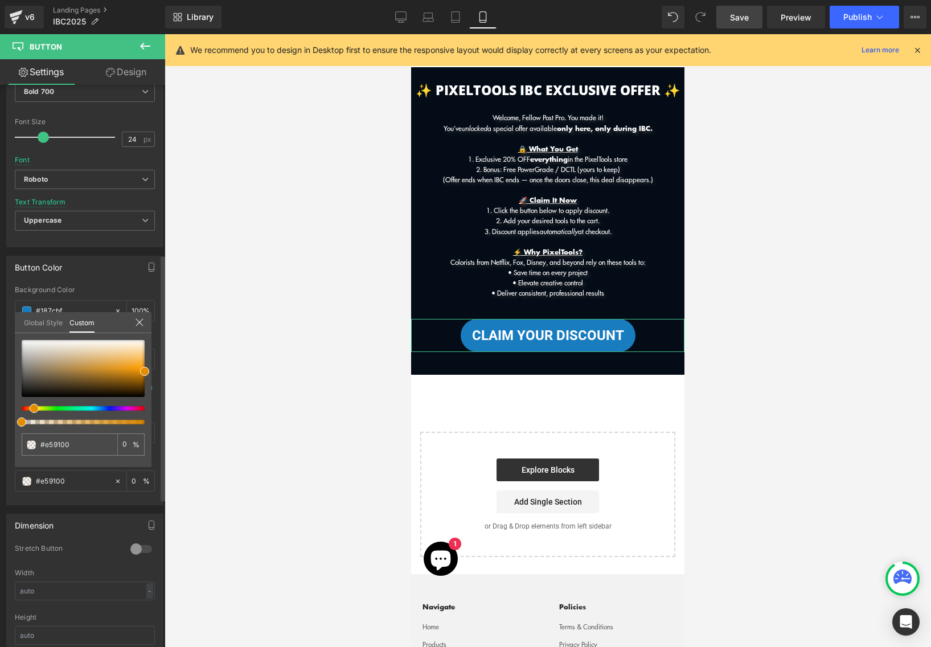
drag, startPoint x: 92, startPoint y: 407, endPoint x: 32, endPoint y: 408, distance: 59.8
click at [32, 408] on span at bounding box center [34, 408] width 9 height 9
click at [34, 412] on div at bounding box center [83, 382] width 123 height 84
click at [233, 414] on div at bounding box center [548, 340] width 767 height 613
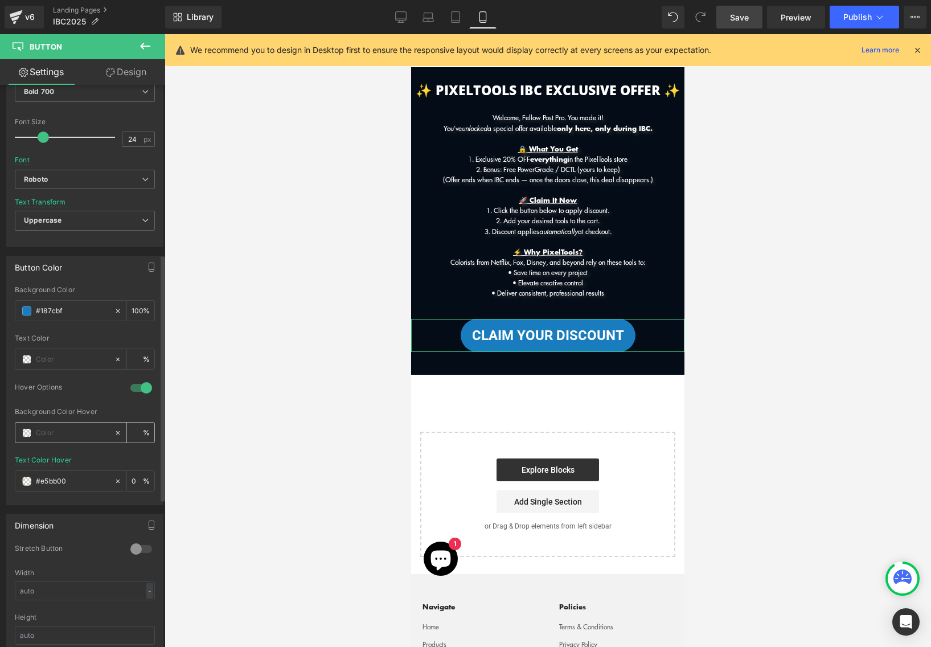
click at [73, 438] on input "text" at bounding box center [72, 433] width 73 height 13
click at [25, 432] on span at bounding box center [26, 432] width 9 height 9
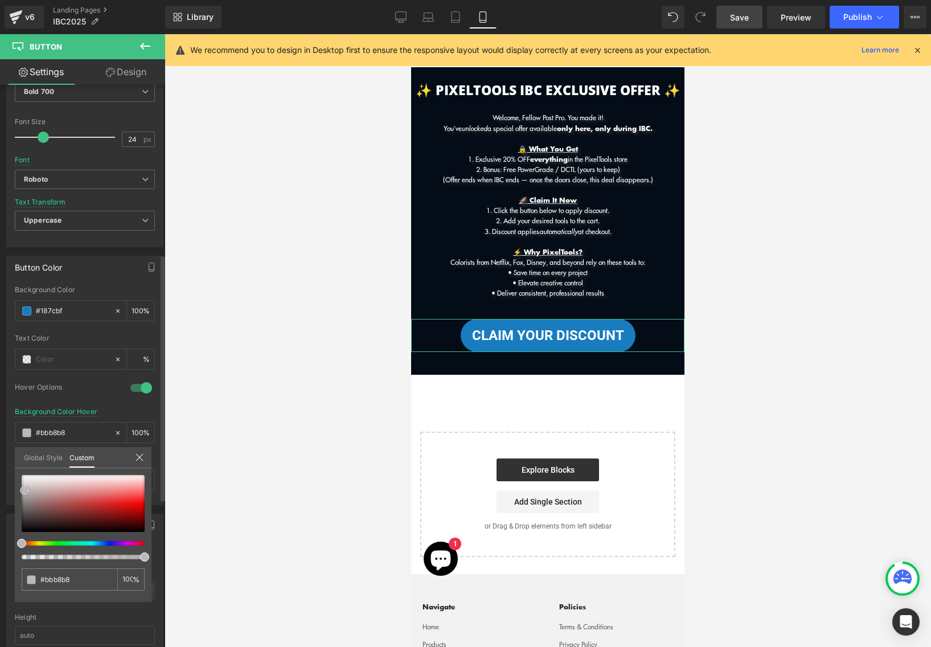
drag, startPoint x: 31, startPoint y: 482, endPoint x: 24, endPoint y: 490, distance: 10.5
click at [24, 490] on div at bounding box center [83, 503] width 123 height 57
click at [310, 407] on div at bounding box center [548, 340] width 767 height 613
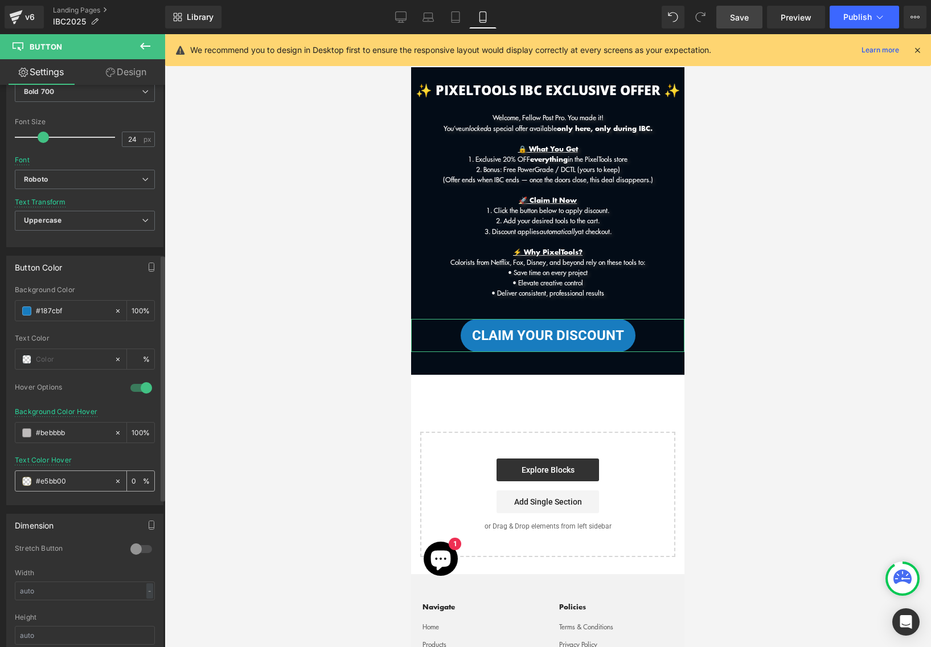
click at [27, 480] on span at bounding box center [26, 481] width 9 height 9
click at [80, 308] on input "#187cbf" at bounding box center [72, 311] width 73 height 13
click at [88, 484] on input "#e5bb00" at bounding box center [72, 481] width 73 height 13
paste input "#187cbf"
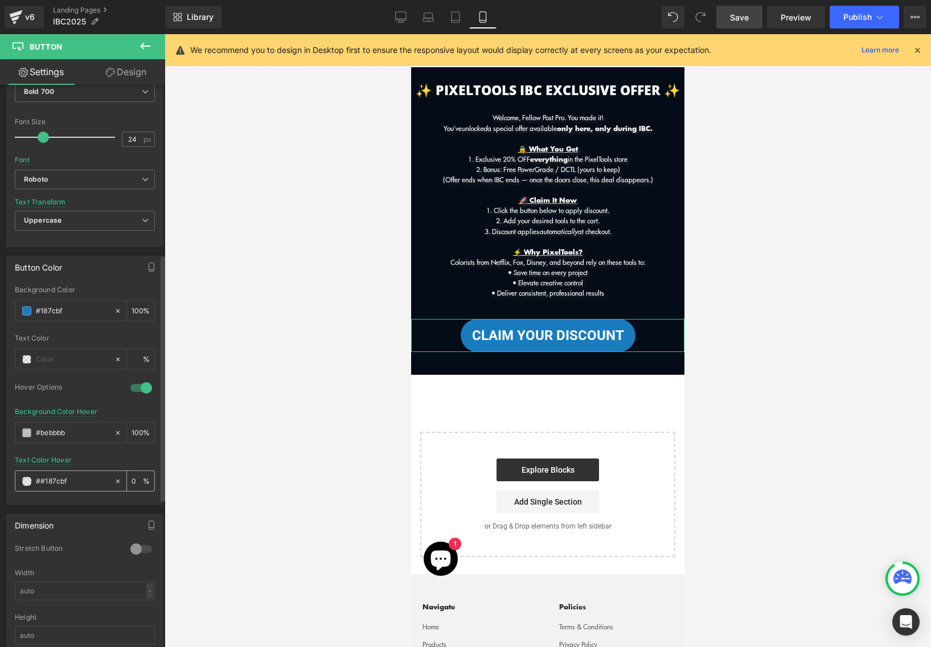
click at [45, 480] on input "##187cbf" at bounding box center [72, 481] width 73 height 13
click at [243, 469] on div at bounding box center [548, 340] width 767 height 613
click at [798, 13] on span "Preview" at bounding box center [796, 17] width 31 height 12
click at [751, 13] on link "Save" at bounding box center [740, 17] width 46 height 23
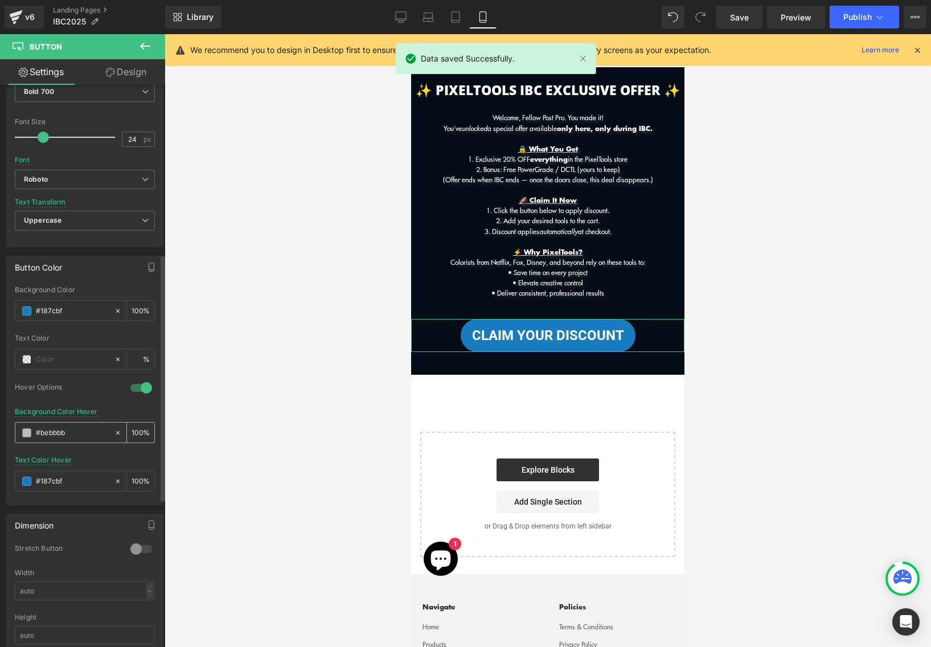
click at [24, 435] on span at bounding box center [26, 432] width 9 height 9
click at [232, 403] on div at bounding box center [548, 340] width 767 height 613
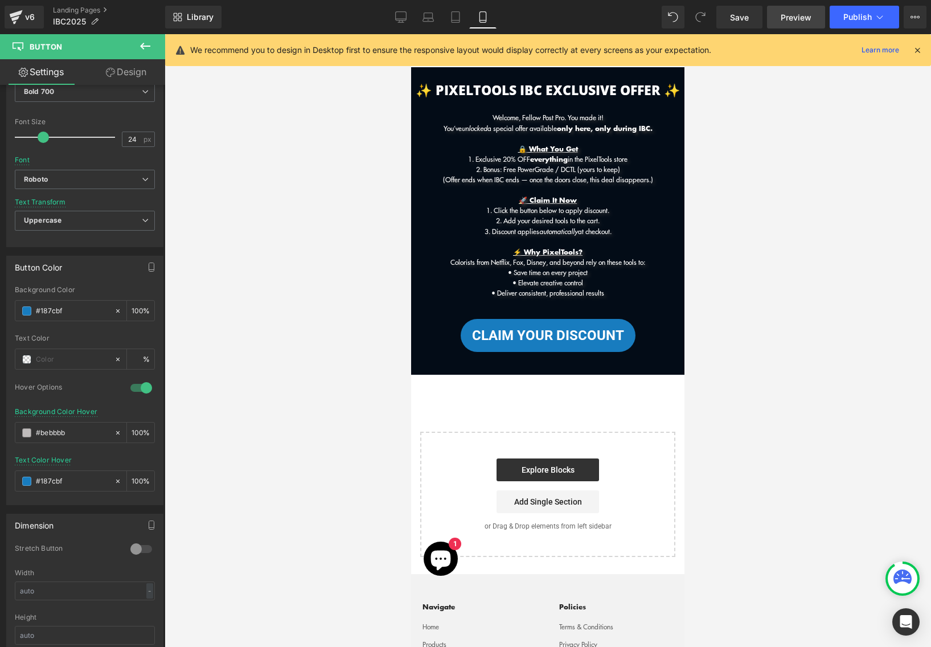
click at [792, 19] on span "Preview" at bounding box center [796, 17] width 31 height 12
click at [20, 432] on div "#bebbbb" at bounding box center [64, 433] width 99 height 20
click at [25, 434] on span at bounding box center [26, 432] width 9 height 9
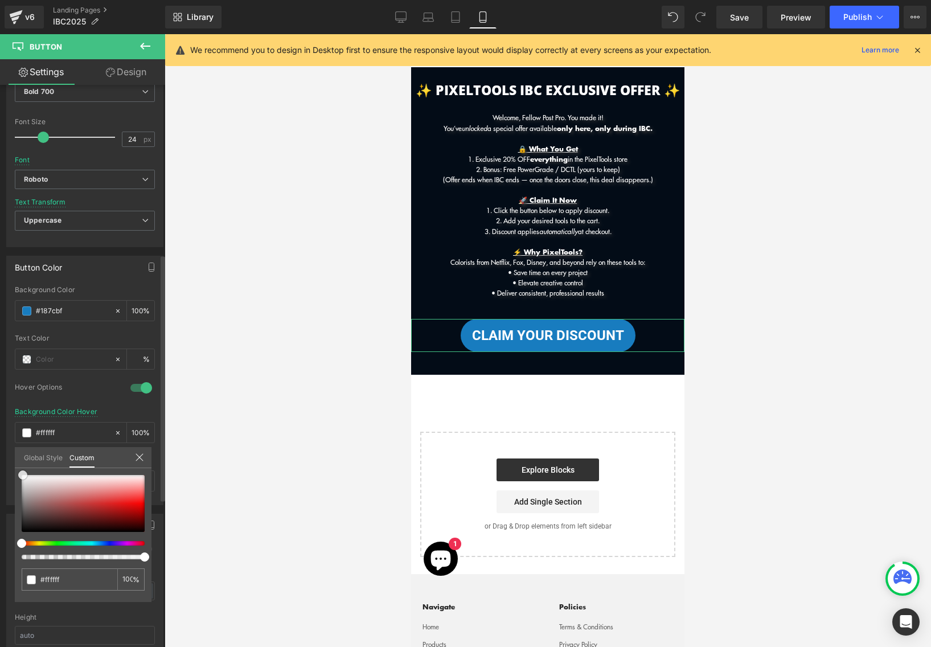
drag, startPoint x: 23, startPoint y: 489, endPoint x: 22, endPoint y: 469, distance: 19.4
click at [22, 469] on div "#ffffff 100 %" at bounding box center [83, 475] width 137 height 14
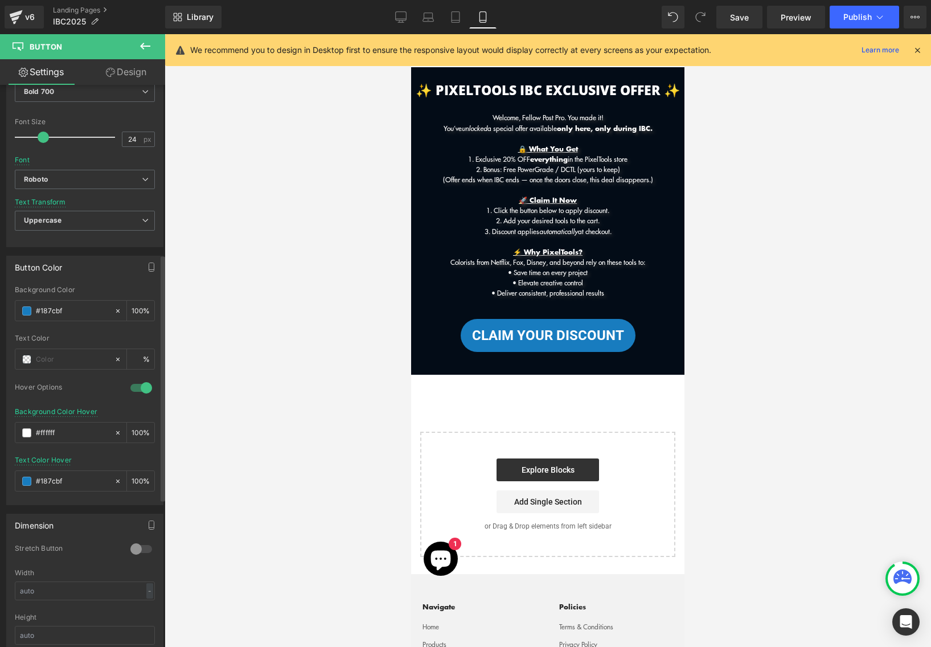
click at [338, 362] on div at bounding box center [548, 340] width 767 height 613
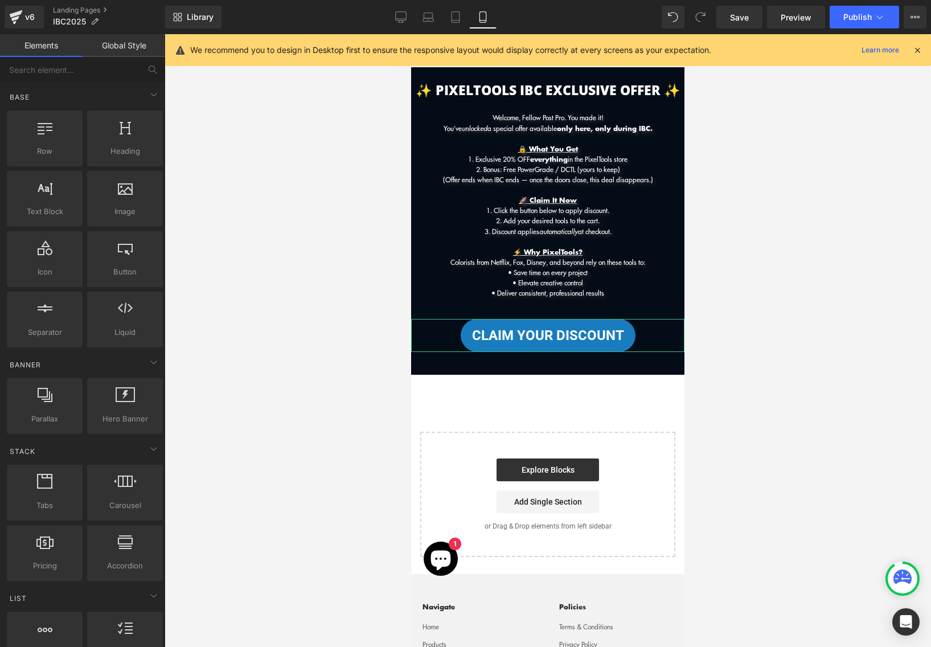
click at [210, 426] on div at bounding box center [548, 340] width 767 height 613
click at [805, 11] on span "Preview" at bounding box center [796, 17] width 31 height 12
click at [403, 13] on icon at bounding box center [400, 16] width 11 height 11
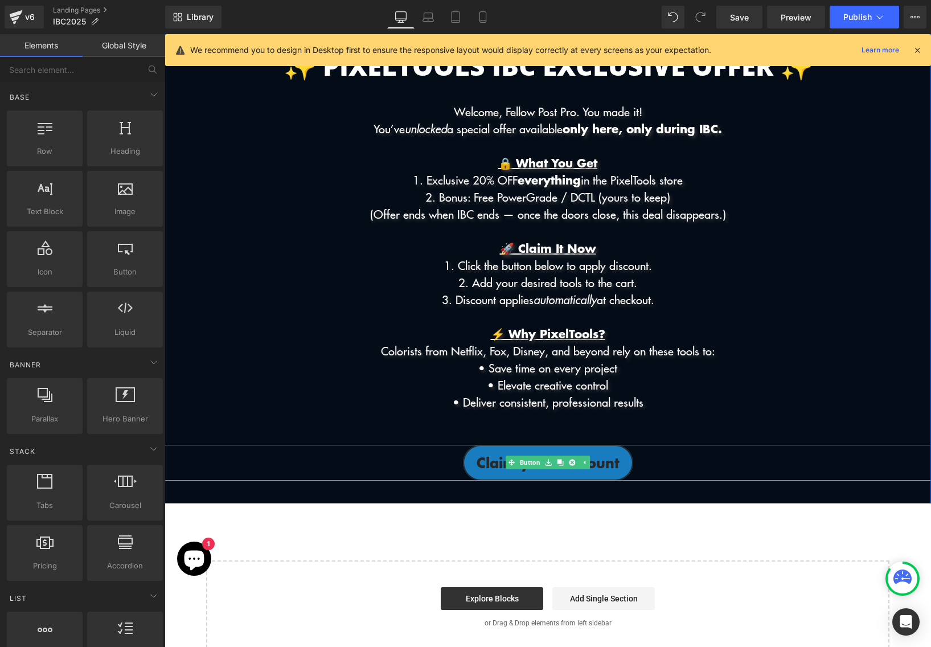
click at [522, 473] on span "Claim your Discount" at bounding box center [548, 463] width 143 height 22
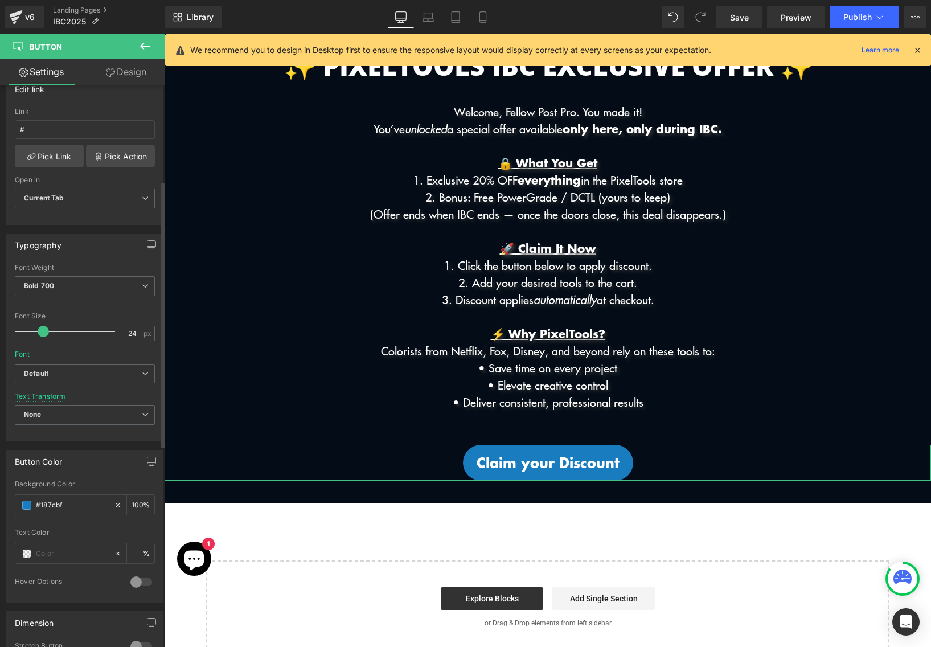
scroll to position [203, 0]
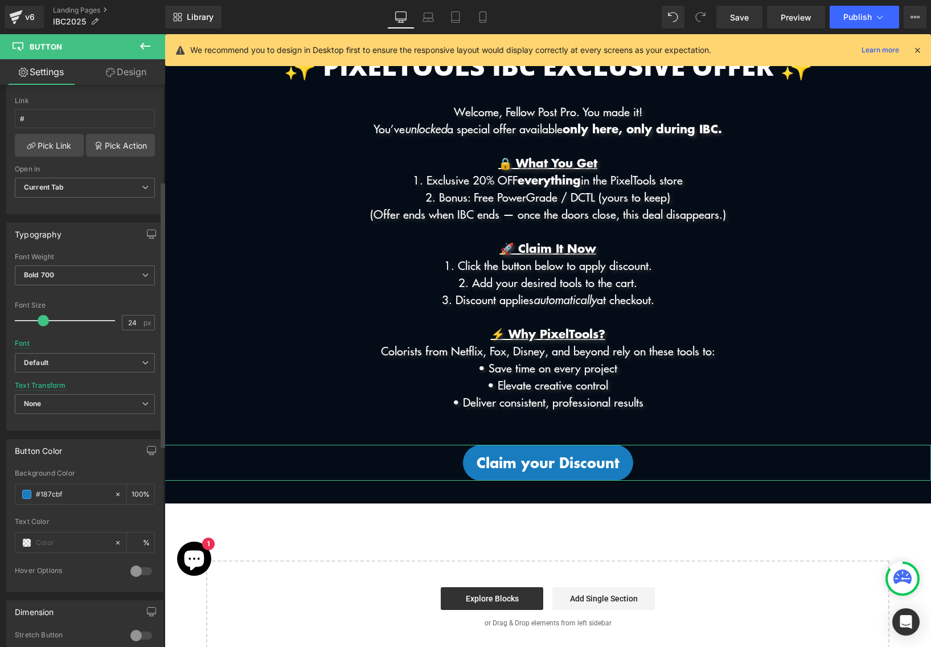
click at [62, 420] on div at bounding box center [85, 423] width 140 height 7
click at [62, 416] on div "None None Uppercase Lowercase Capitalize" at bounding box center [85, 407] width 140 height 26
click at [67, 405] on span "None" at bounding box center [85, 404] width 140 height 20
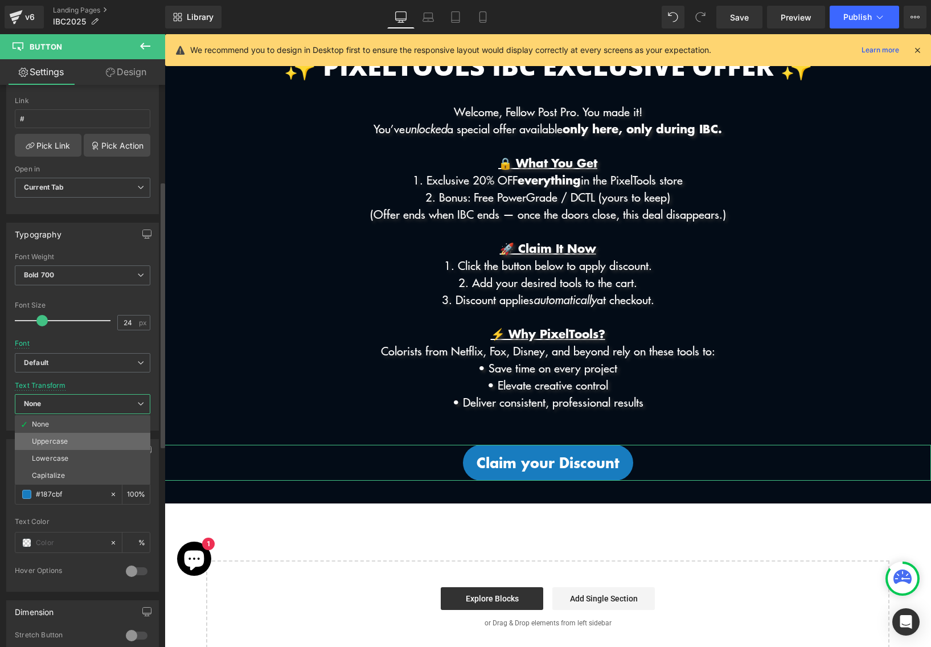
click at [76, 443] on li "Uppercase" at bounding box center [83, 441] width 136 height 17
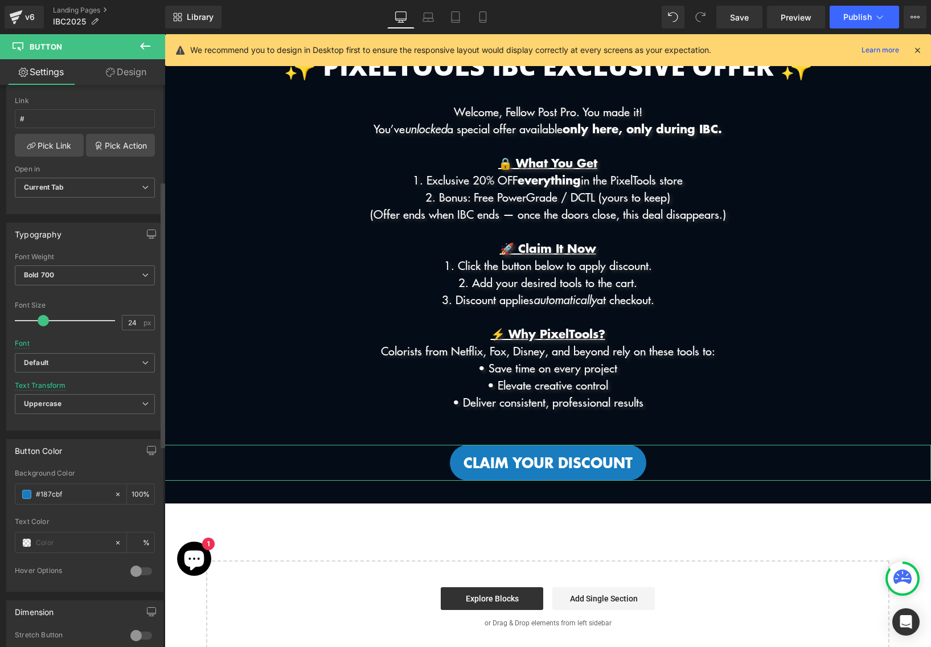
click at [135, 569] on div at bounding box center [141, 571] width 27 height 18
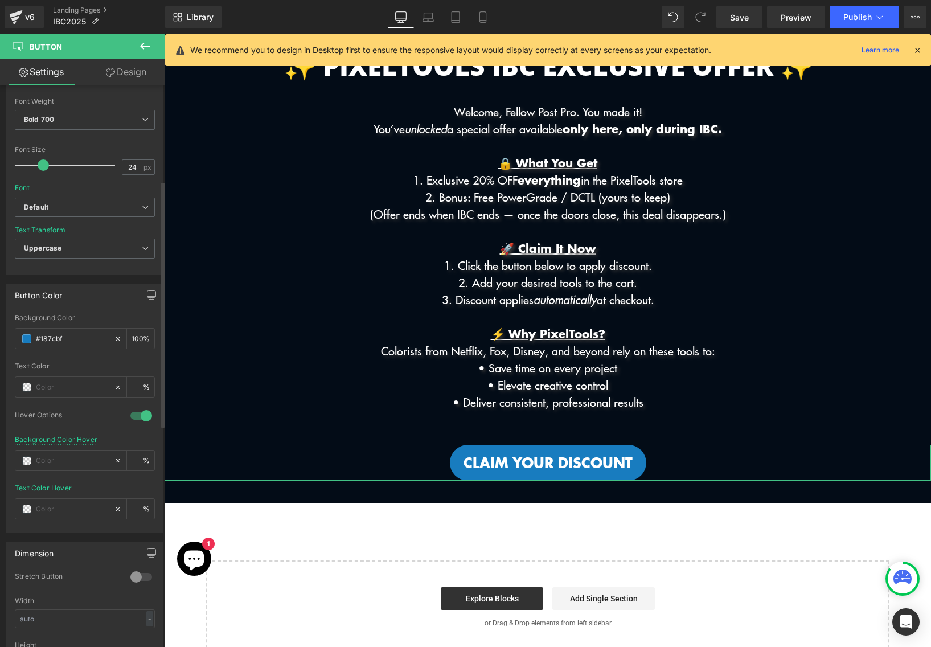
scroll to position [384, 0]
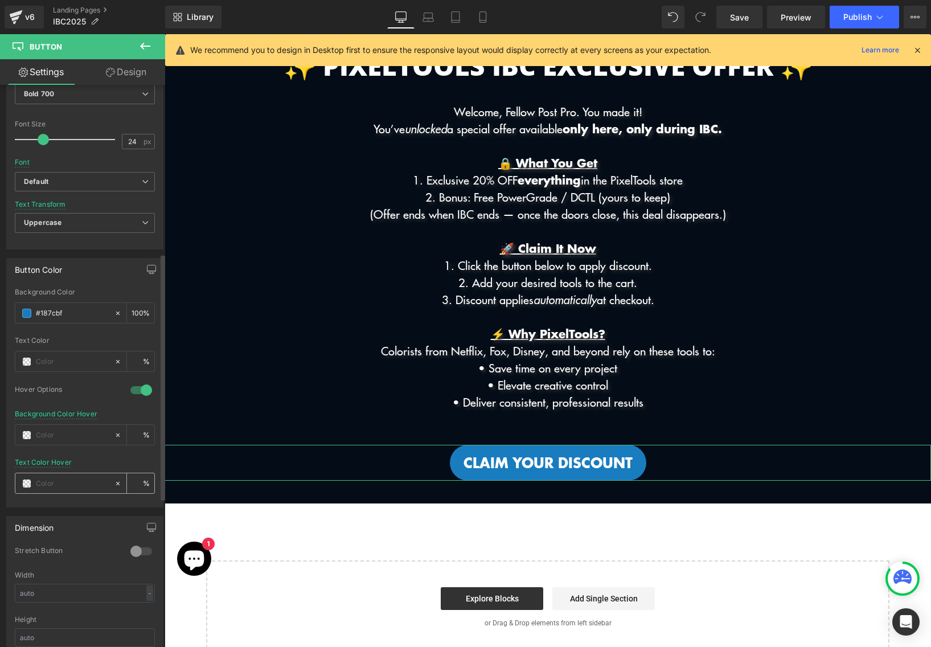
click at [50, 488] on input "text" at bounding box center [72, 483] width 73 height 13
click at [73, 314] on input "#187cbf" at bounding box center [72, 313] width 73 height 13
click at [67, 489] on div at bounding box center [64, 483] width 99 height 20
click at [79, 475] on div at bounding box center [64, 483] width 99 height 20
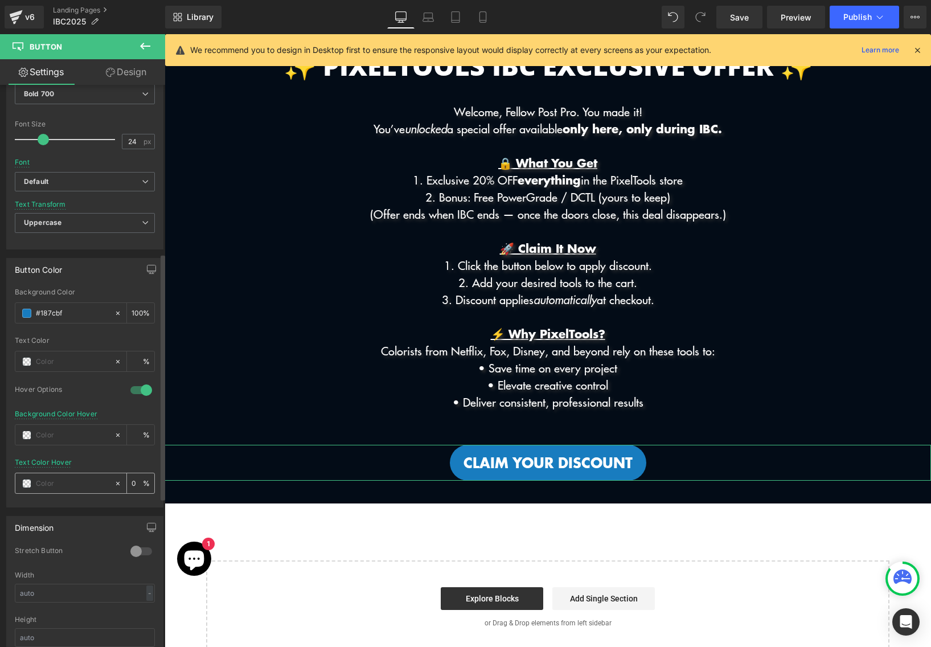
click at [75, 485] on input "text" at bounding box center [72, 483] width 73 height 13
paste input "187cbf"
click at [69, 433] on input "text" at bounding box center [72, 435] width 73 height 13
click at [29, 434] on span at bounding box center [26, 435] width 9 height 9
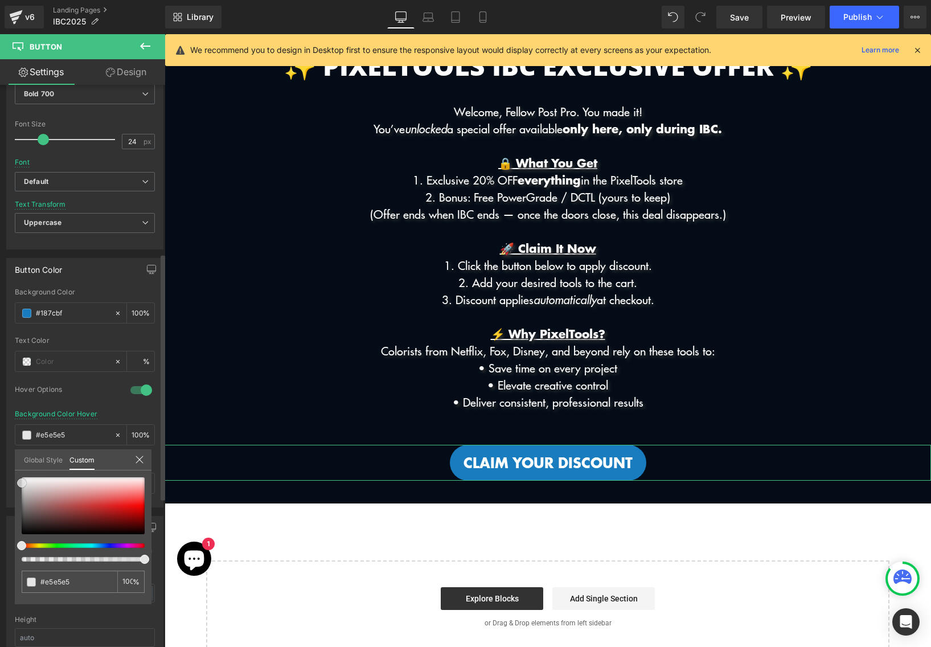
drag, startPoint x: 32, startPoint y: 492, endPoint x: 19, endPoint y: 483, distance: 15.2
click at [22, 483] on div at bounding box center [83, 505] width 123 height 57
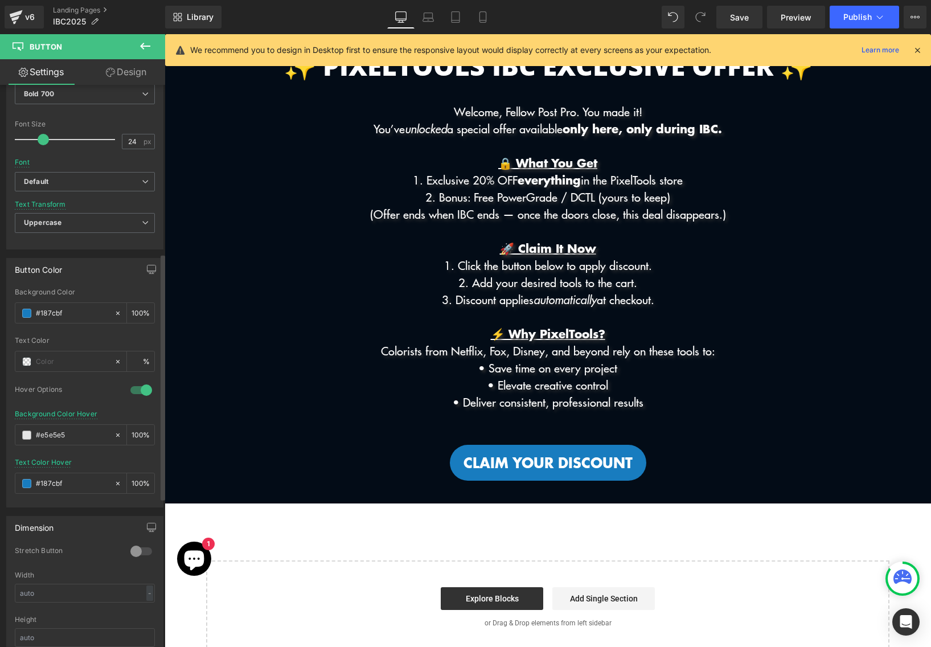
click at [342, 345] on body "Skip to content Menu Search Shop Products DCTL Plug-Ins Prime/Grade™ Exposure/T…" at bounding box center [548, 492] width 767 height 1026
click at [742, 19] on span "Save" at bounding box center [739, 17] width 19 height 12
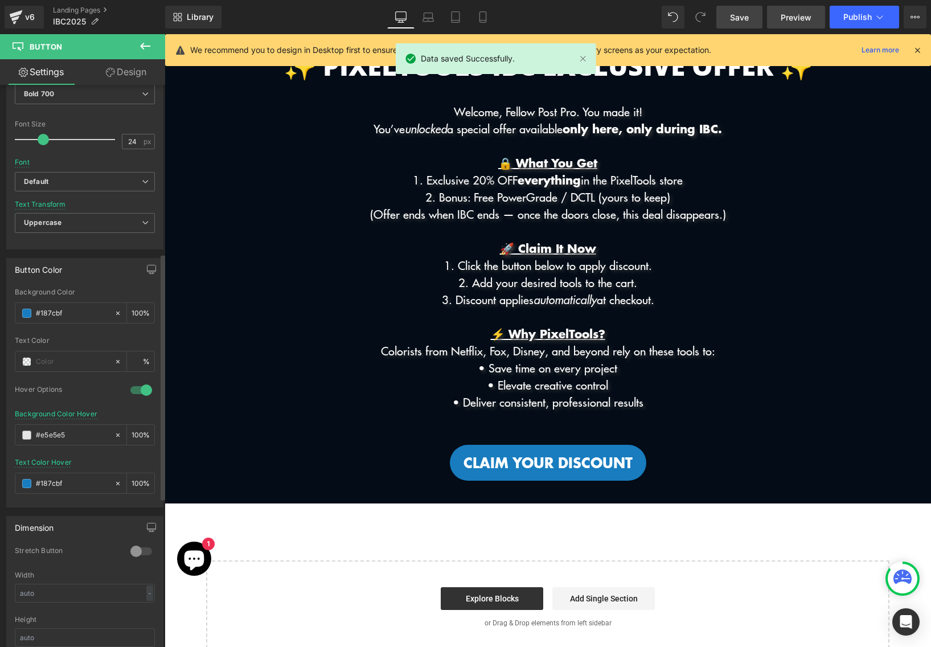
click at [796, 20] on span "Preview" at bounding box center [796, 17] width 31 height 12
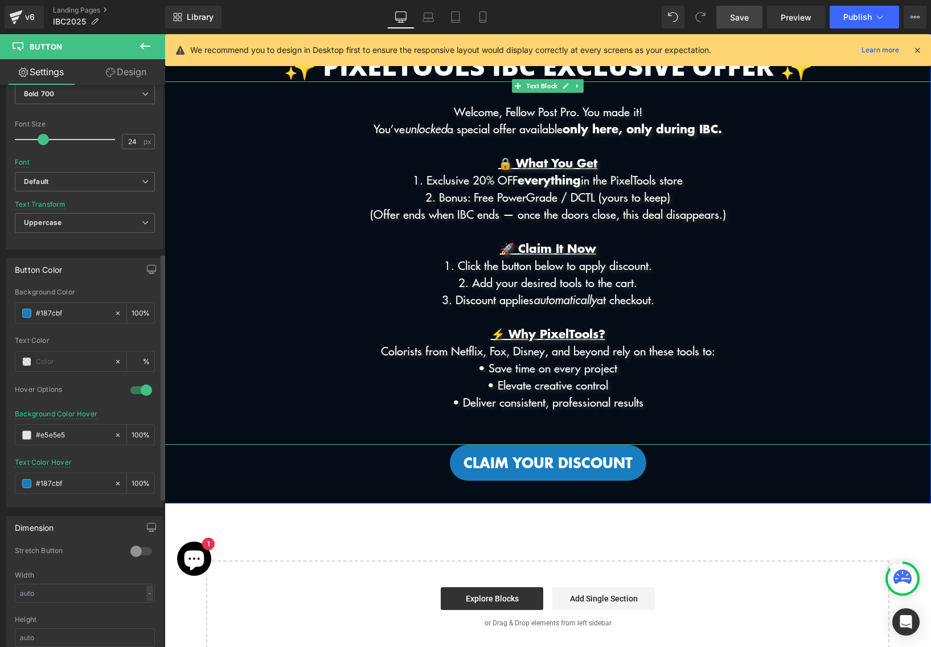
click at [273, 366] on p "• Save time on every project" at bounding box center [548, 367] width 767 height 17
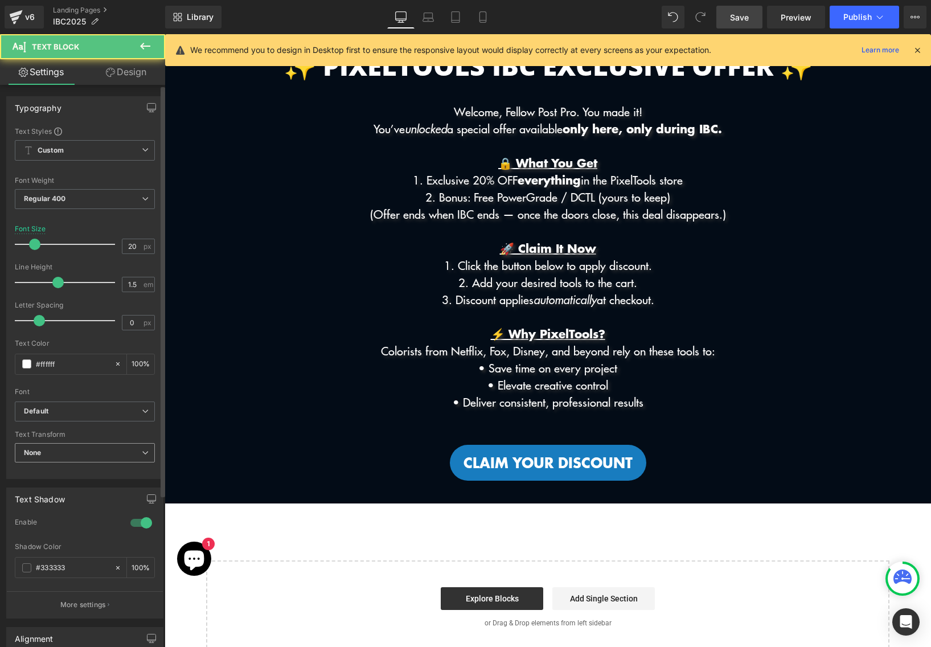
scroll to position [207, 0]
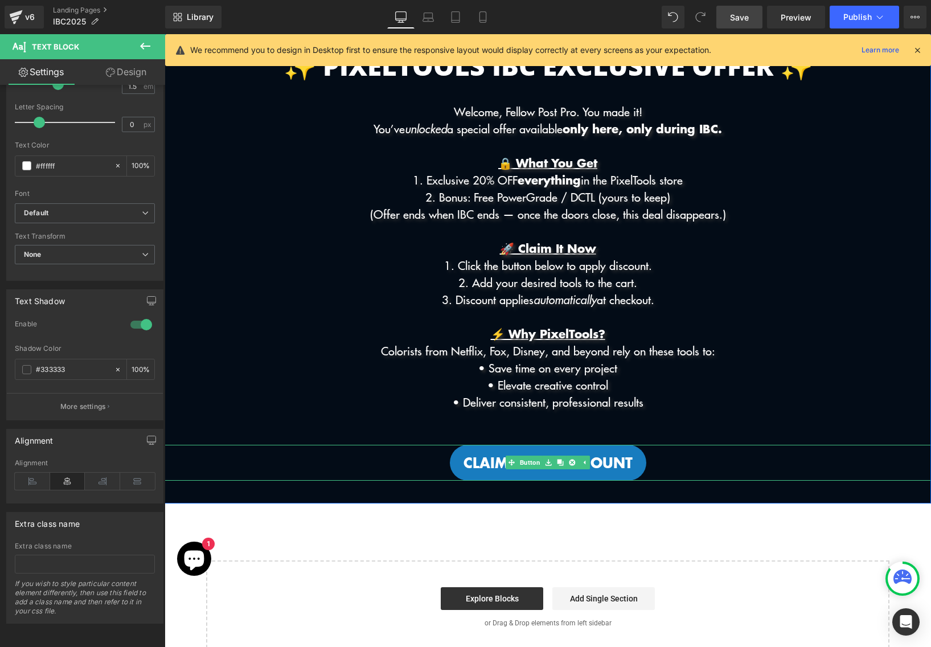
click at [243, 449] on div "Claim your Discount" at bounding box center [548, 462] width 767 height 35
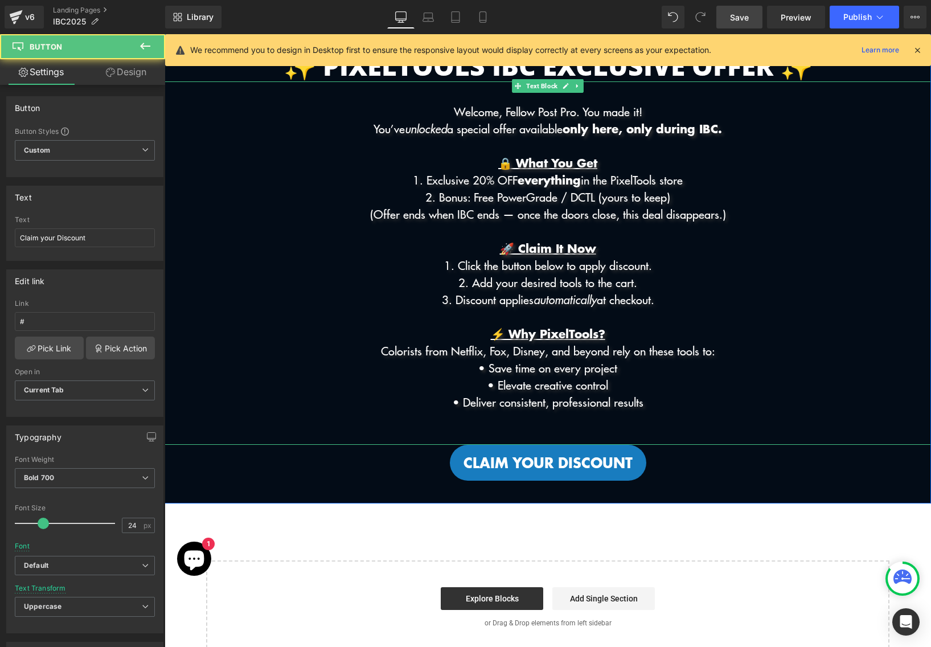
scroll to position [0, 0]
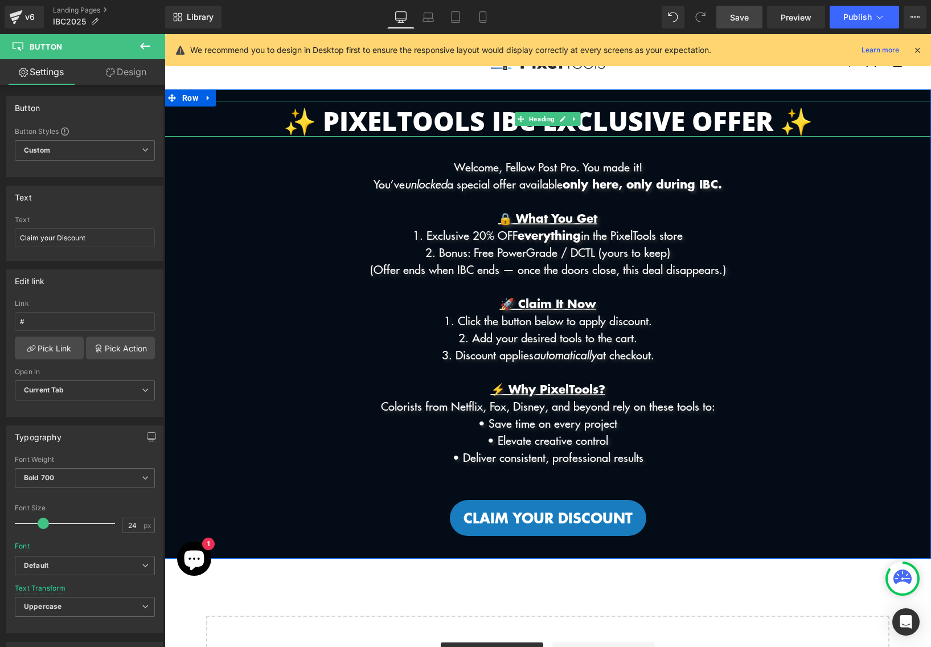
click at [227, 124] on p "✨ PixelTools IBC Exclusive Offer ✨" at bounding box center [548, 120] width 767 height 31
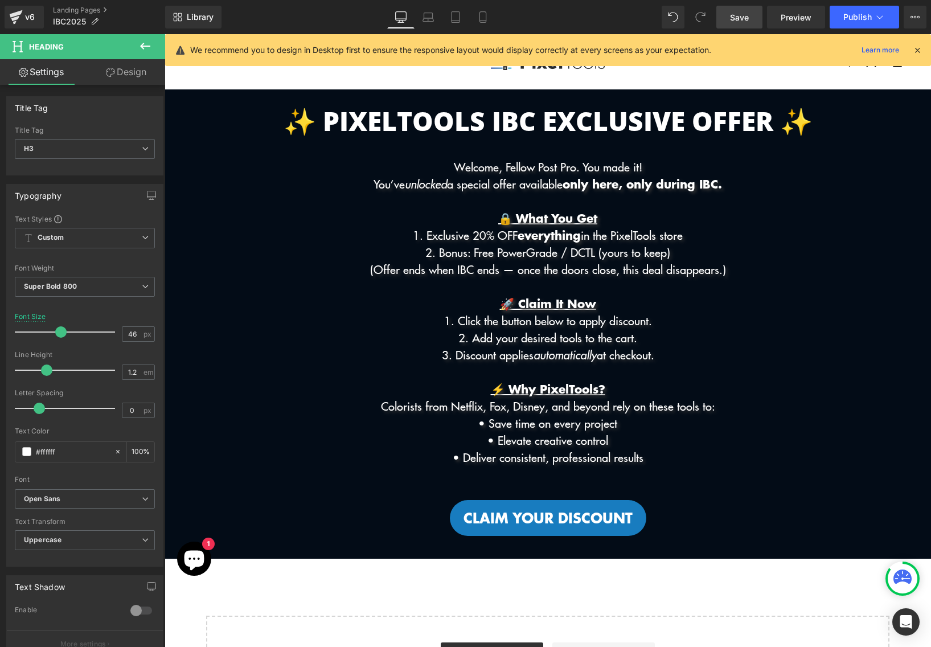
click at [130, 70] on link "Design" at bounding box center [126, 72] width 83 height 26
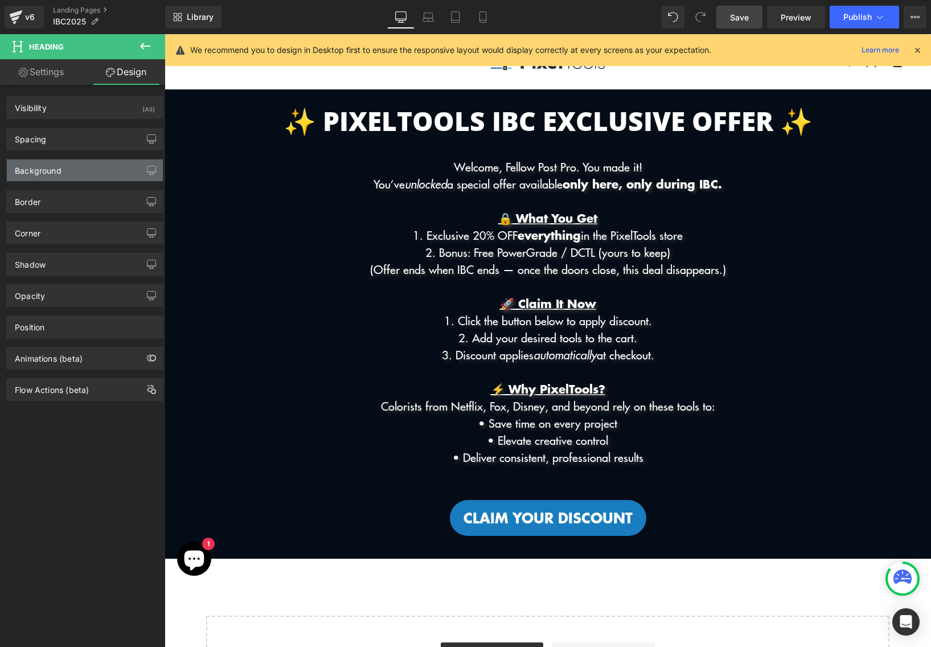
click at [92, 166] on div "Background" at bounding box center [85, 171] width 156 height 22
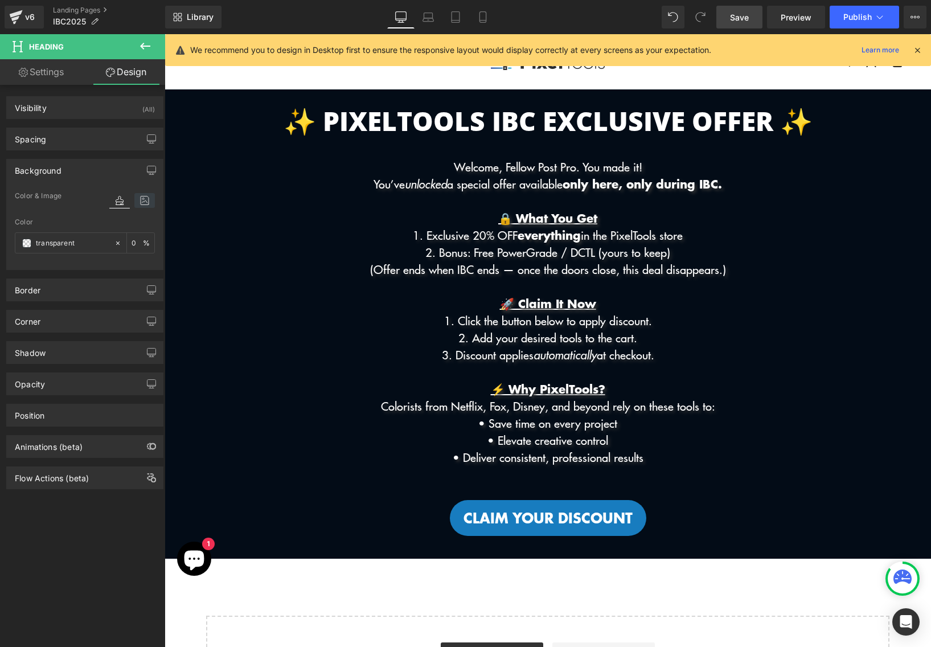
click at [142, 201] on icon at bounding box center [144, 200] width 21 height 15
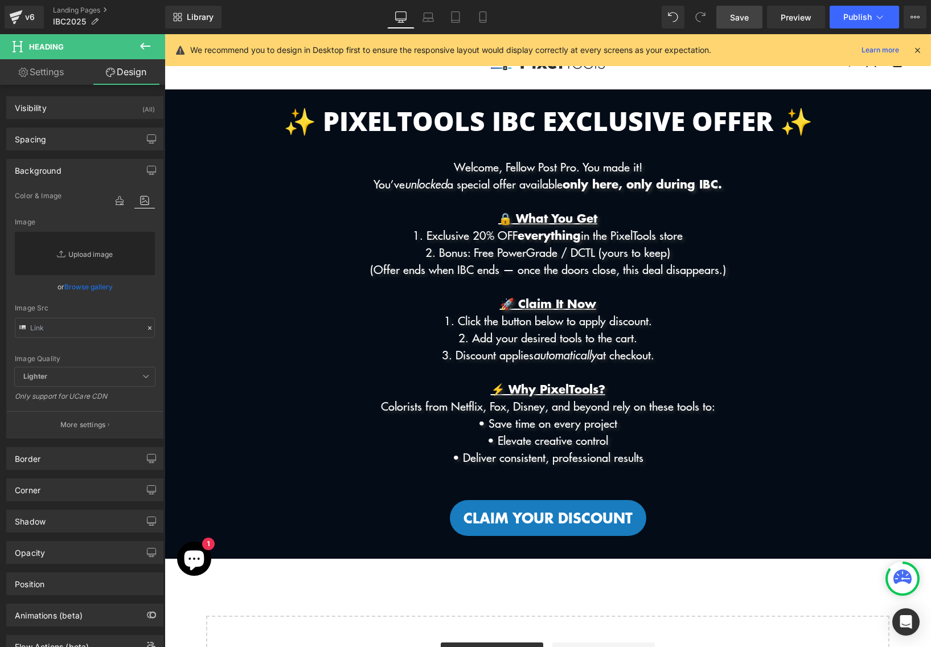
click at [92, 265] on link "Replace Image" at bounding box center [85, 253] width 140 height 43
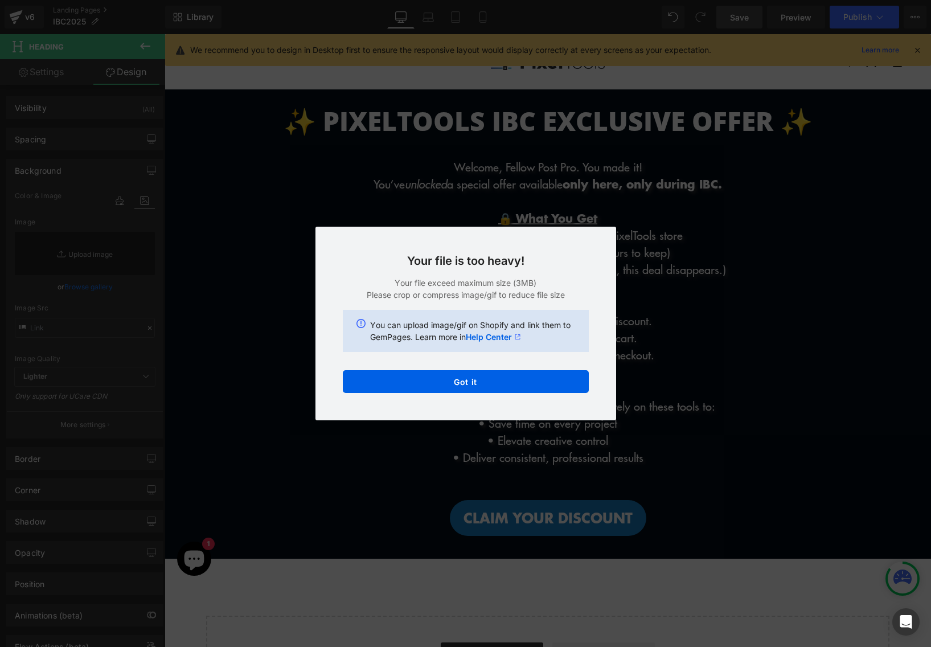
click at [475, 395] on div "Your file is too heavy! Your file exceed maximum size (3MB) Please crop or comp…" at bounding box center [466, 324] width 301 height 194
click at [473, 379] on button "Got it" at bounding box center [466, 381] width 246 height 23
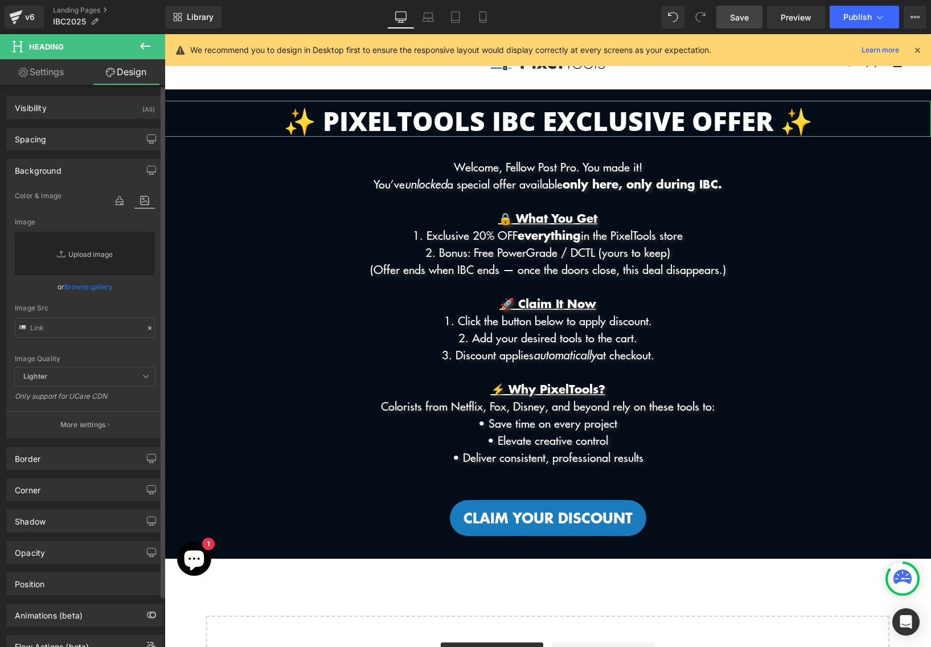
click at [85, 256] on link "Replace Image" at bounding box center [85, 253] width 140 height 43
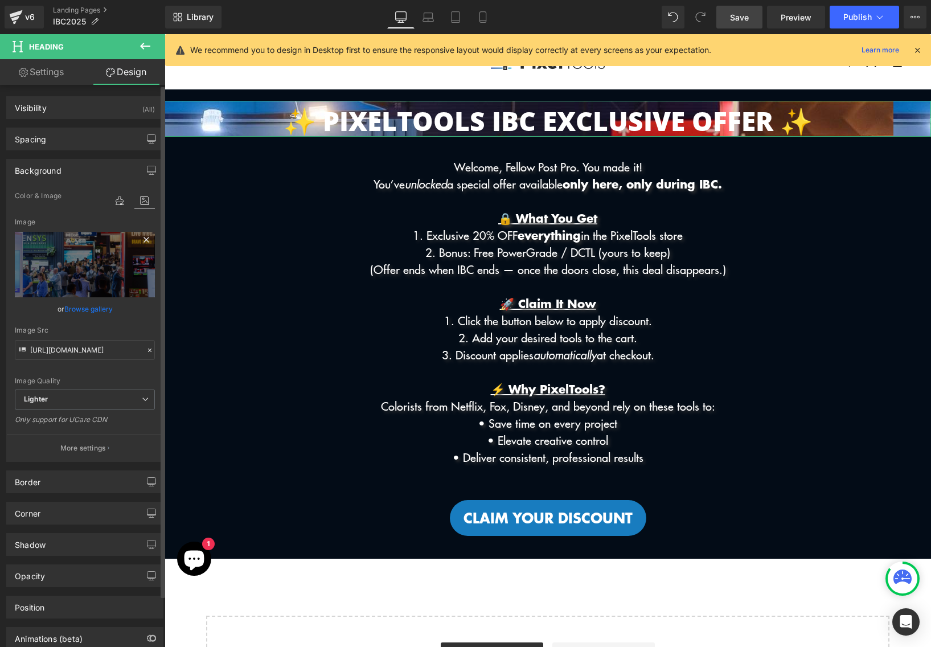
click at [140, 236] on icon at bounding box center [147, 240] width 14 height 14
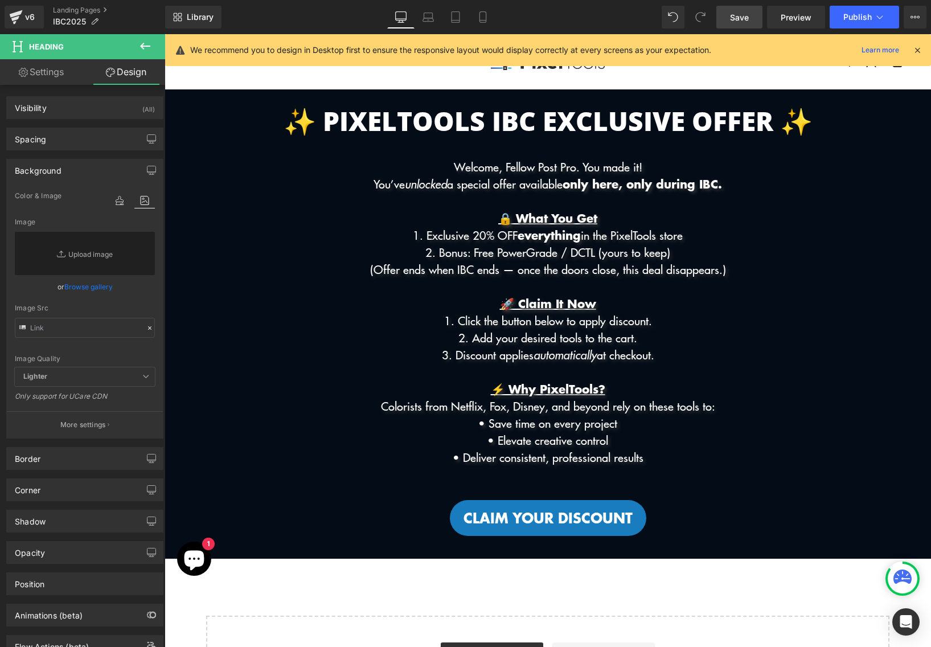
click at [241, 296] on p "🚀 Claim It Now" at bounding box center [548, 303] width 767 height 17
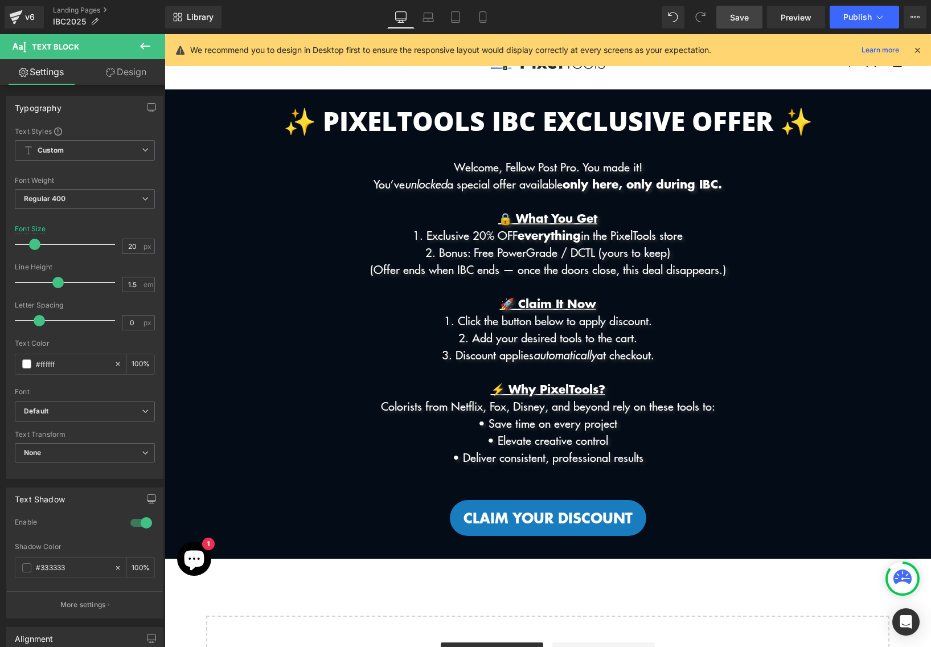
click at [117, 75] on link "Design" at bounding box center [126, 72] width 83 height 26
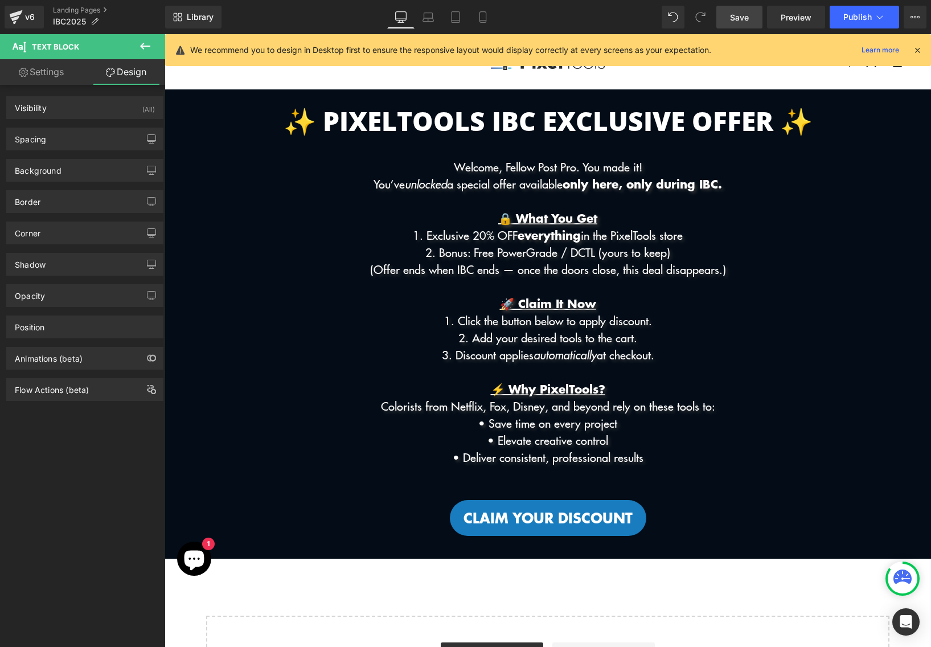
click at [150, 43] on icon at bounding box center [145, 46] width 14 height 14
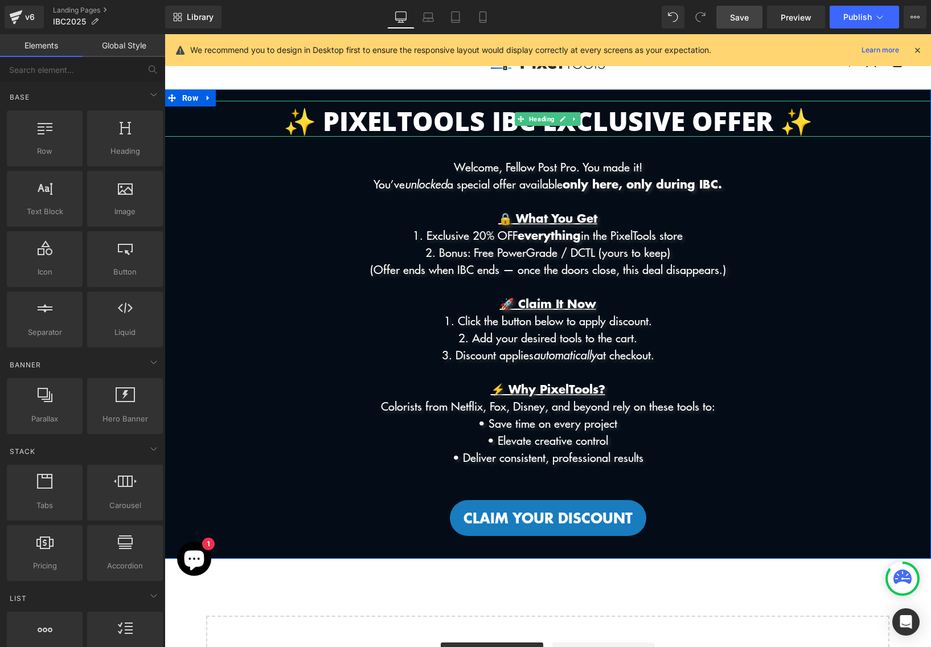
click at [239, 102] on div at bounding box center [548, 102] width 767 height 3
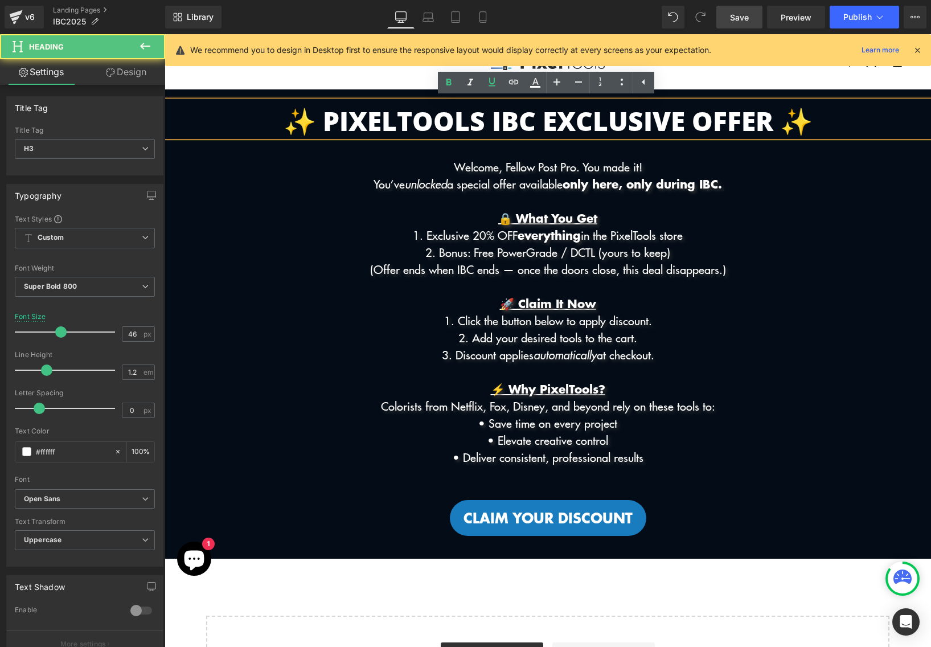
click at [234, 93] on div "✨ PixelTools IBC Exclusive Offer ✨ Heading Welcome, Fellow Post Pro. You made i…" at bounding box center [548, 323] width 767 height 469
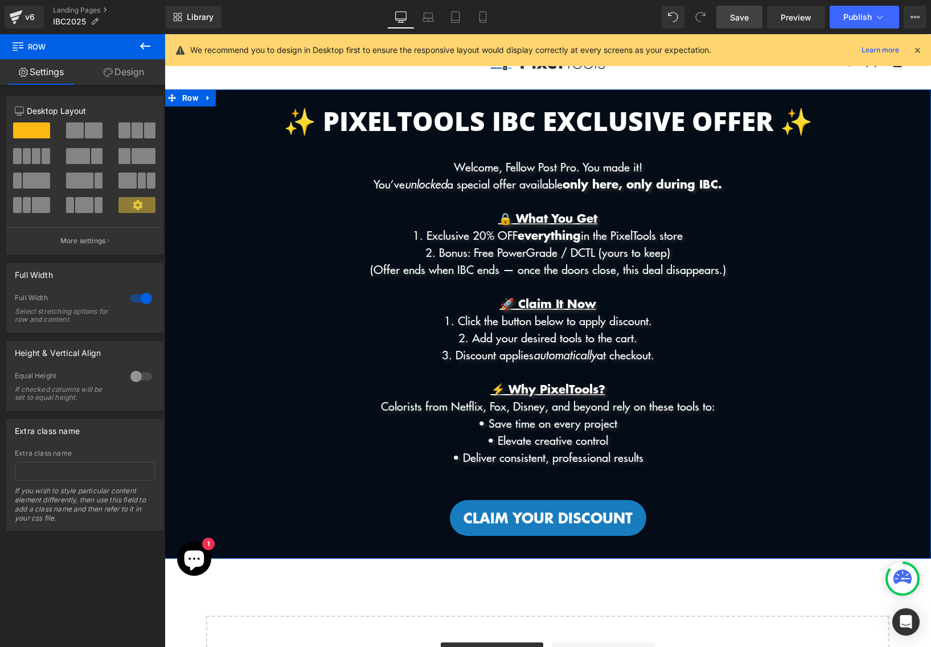
click at [111, 80] on link "Design" at bounding box center [124, 72] width 83 height 26
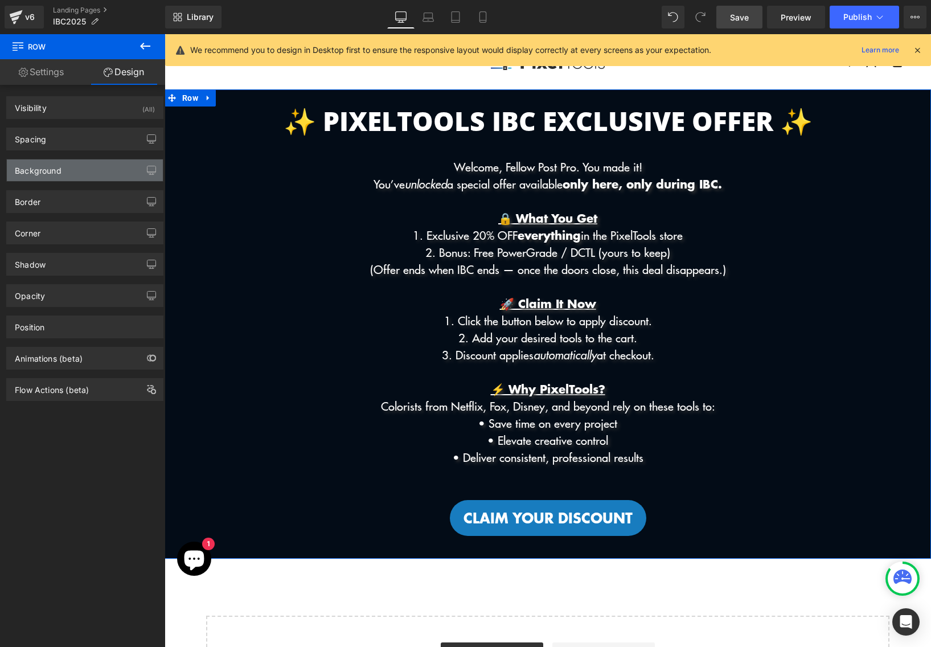
click at [69, 173] on div "Background" at bounding box center [85, 171] width 156 height 22
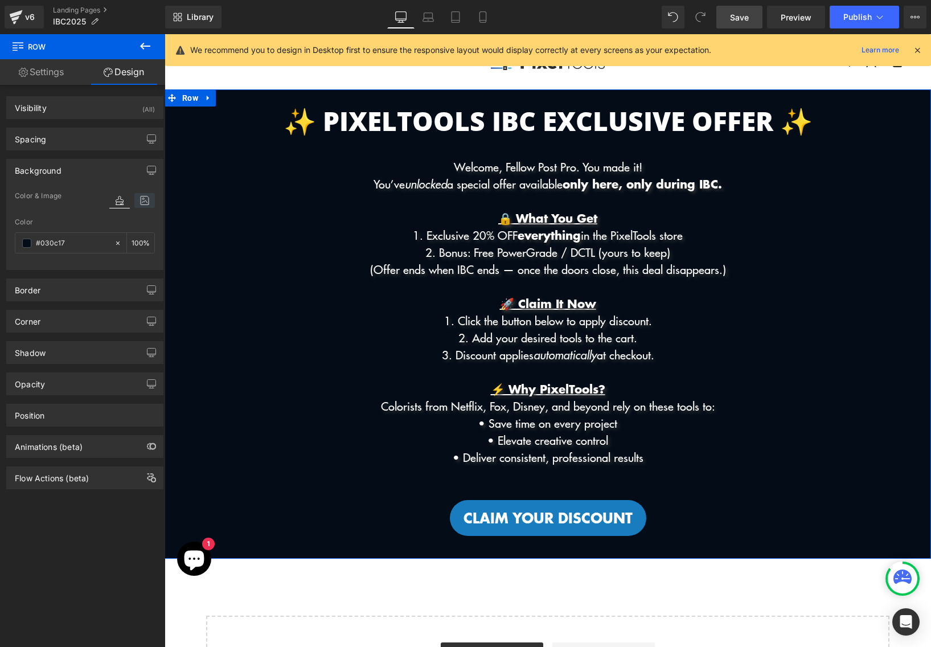
click at [140, 193] on icon at bounding box center [144, 200] width 21 height 15
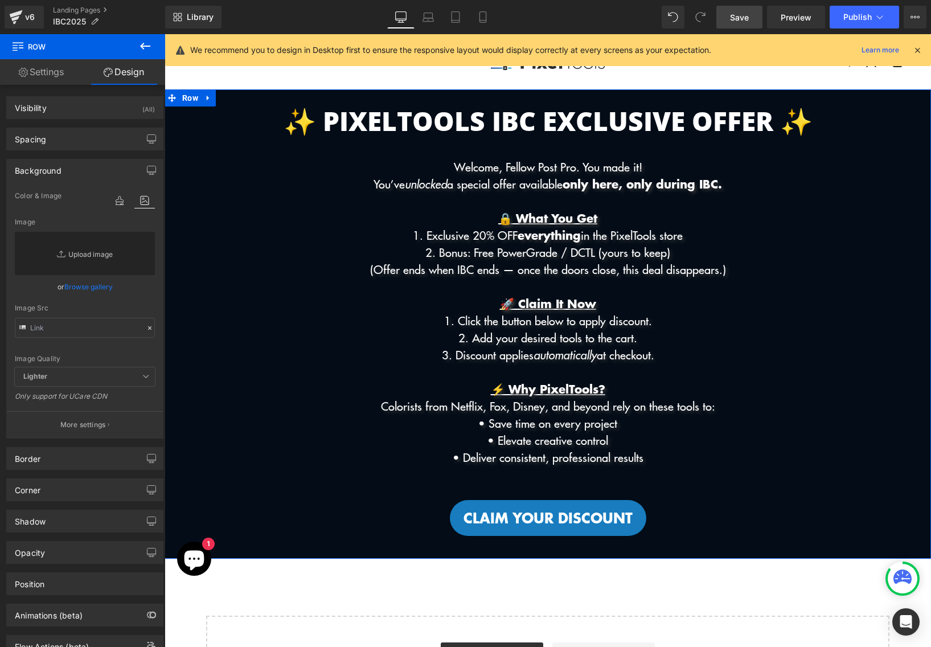
click at [85, 243] on link "Replace Image" at bounding box center [85, 253] width 140 height 43
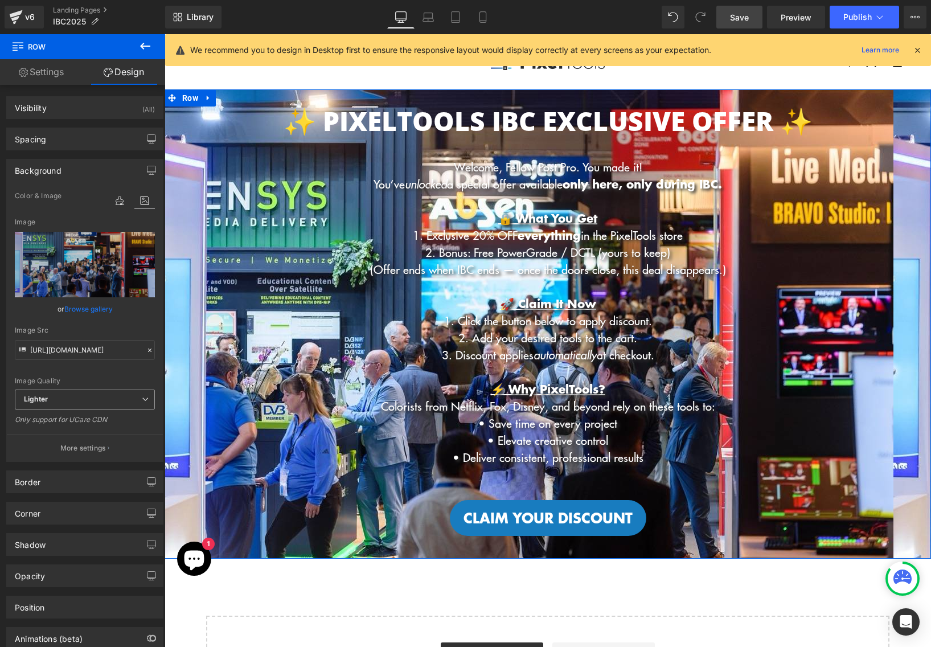
click at [96, 398] on span "Lighter" at bounding box center [85, 400] width 140 height 20
click at [93, 430] on li "Lightest" at bounding box center [85, 436] width 140 height 17
click at [89, 496] on div "Corner Corner Style Custom Custom Setup Global Style Custom Setup Global Style …" at bounding box center [85, 508] width 170 height 31
click at [89, 495] on div "Corner Corner Style Custom Custom Setup Global Style Custom Setup Global Style …" at bounding box center [85, 508] width 170 height 31
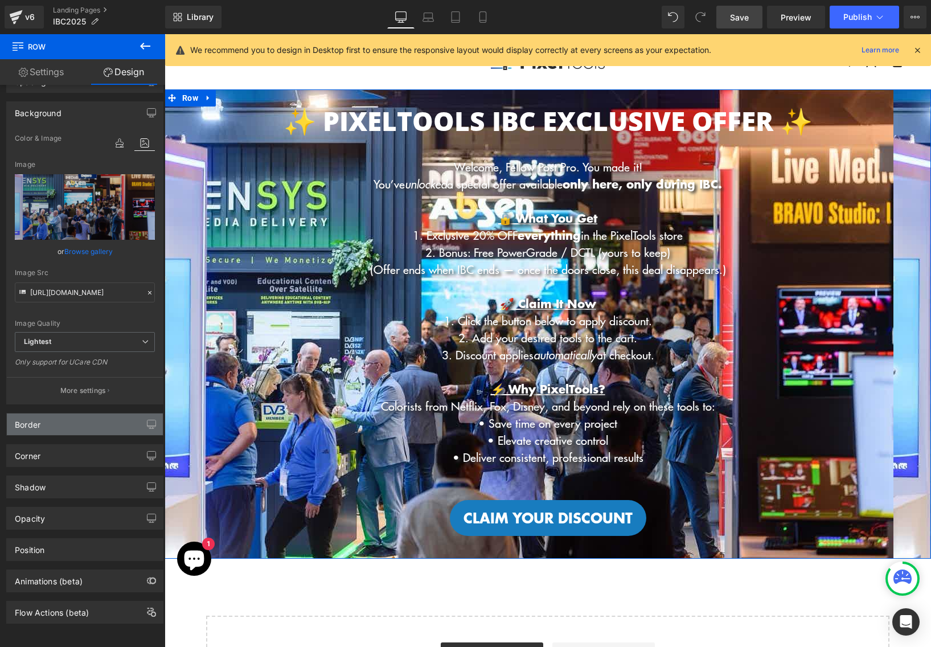
scroll to position [67, 0]
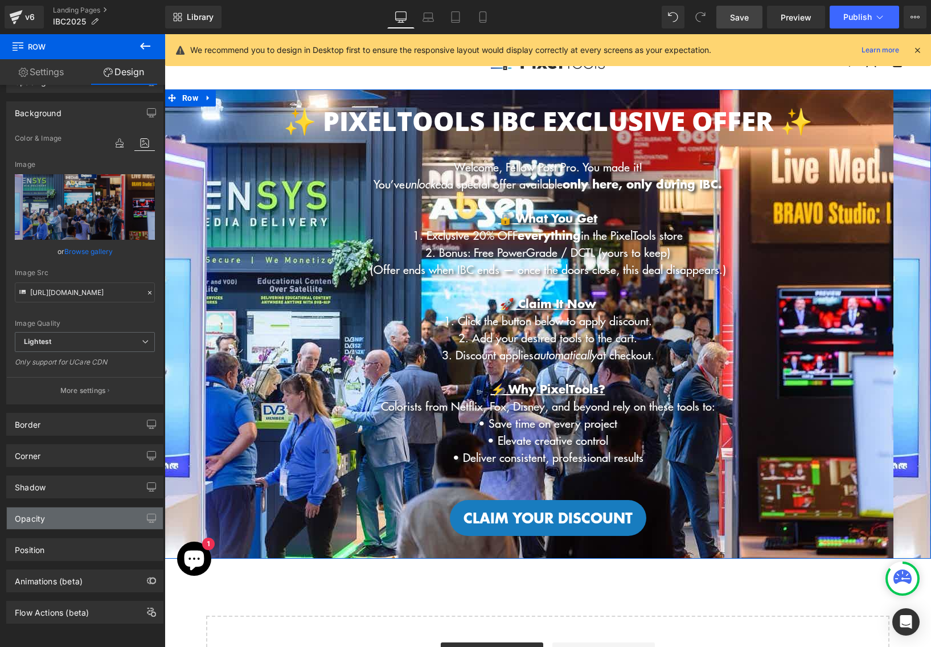
click at [86, 508] on div "Opacity" at bounding box center [85, 519] width 156 height 22
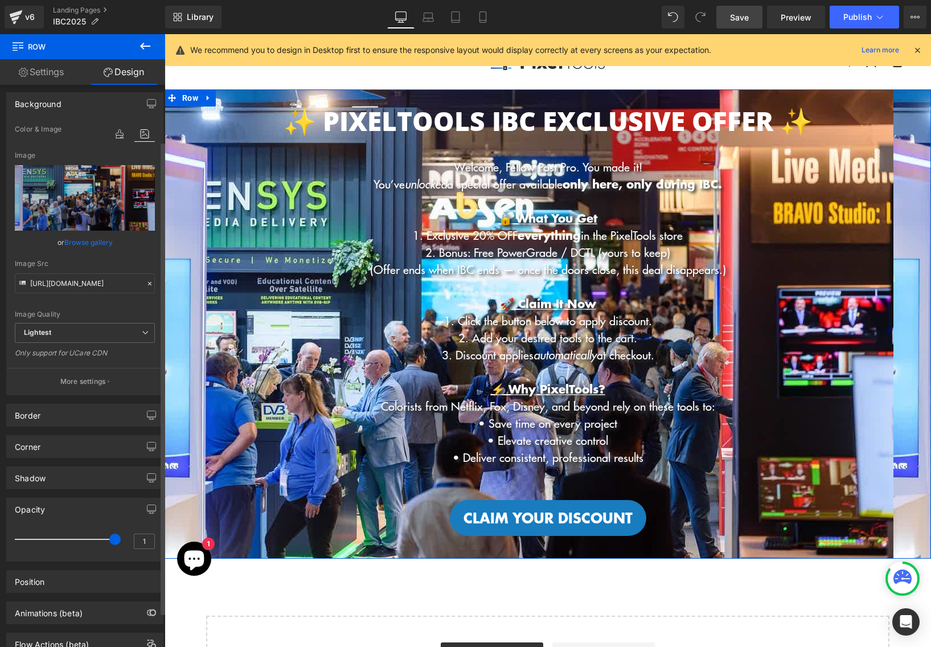
drag, startPoint x: 107, startPoint y: 546, endPoint x: 146, endPoint y: 555, distance: 40.9
click at [146, 555] on div "1" at bounding box center [85, 543] width 140 height 30
click at [115, 136] on icon at bounding box center [119, 133] width 21 height 15
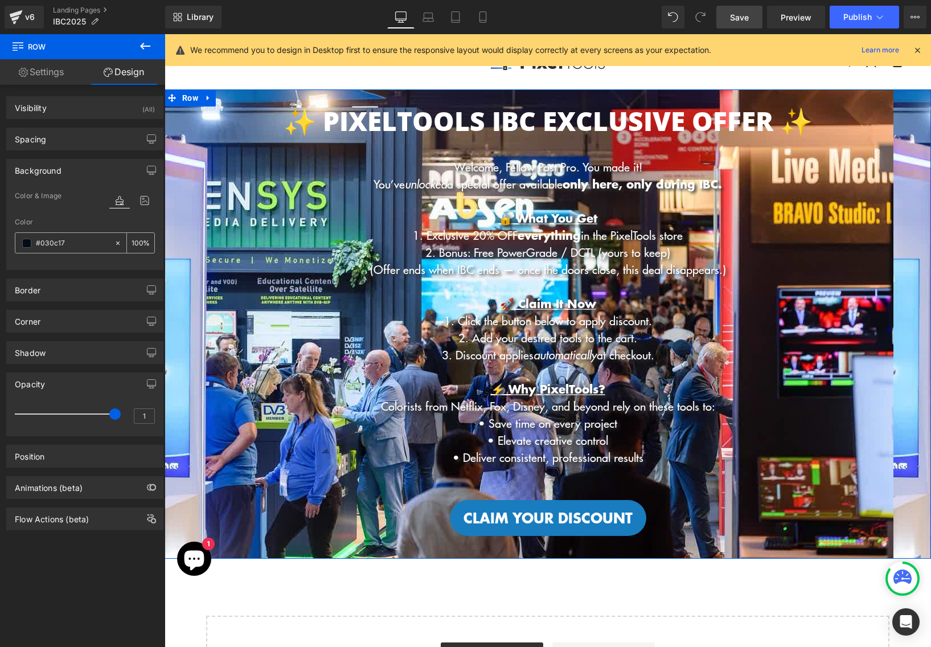
click at [87, 246] on input "#030c17" at bounding box center [72, 243] width 73 height 13
click at [248, 464] on p "• Deliver consistent, professional results" at bounding box center [548, 457] width 767 height 17
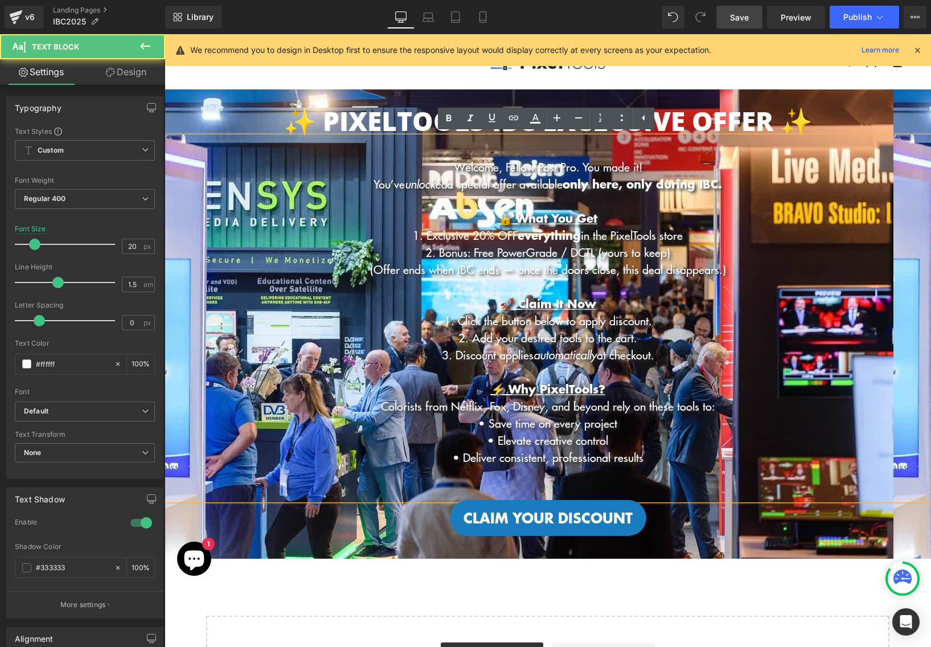
click at [257, 530] on div "Claim your Discount" at bounding box center [548, 517] width 767 height 35
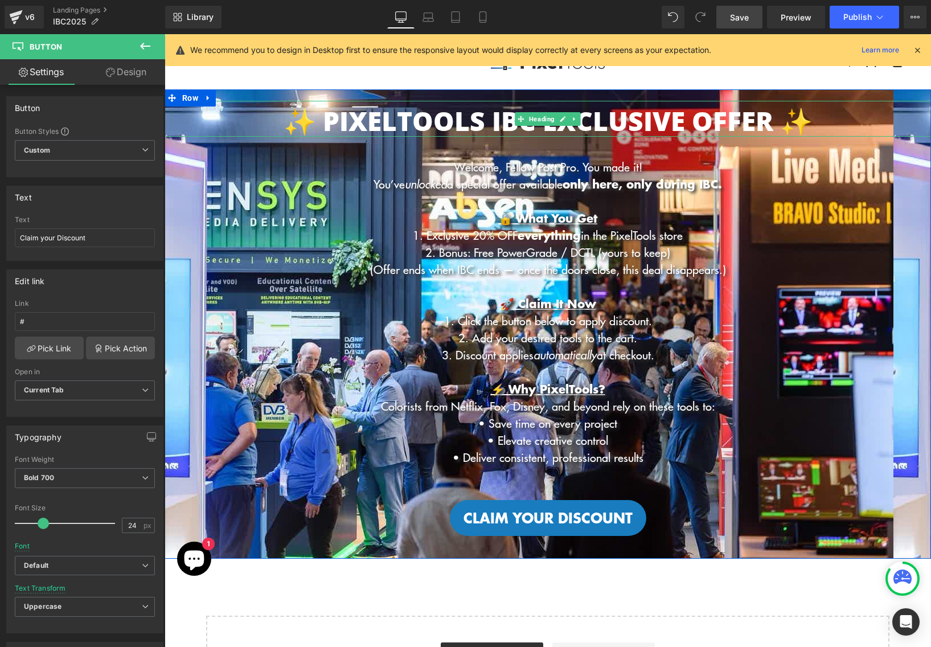
click at [870, 107] on p "✨ PixelTools IBC Exclusive Offer ✨" at bounding box center [548, 120] width 767 height 31
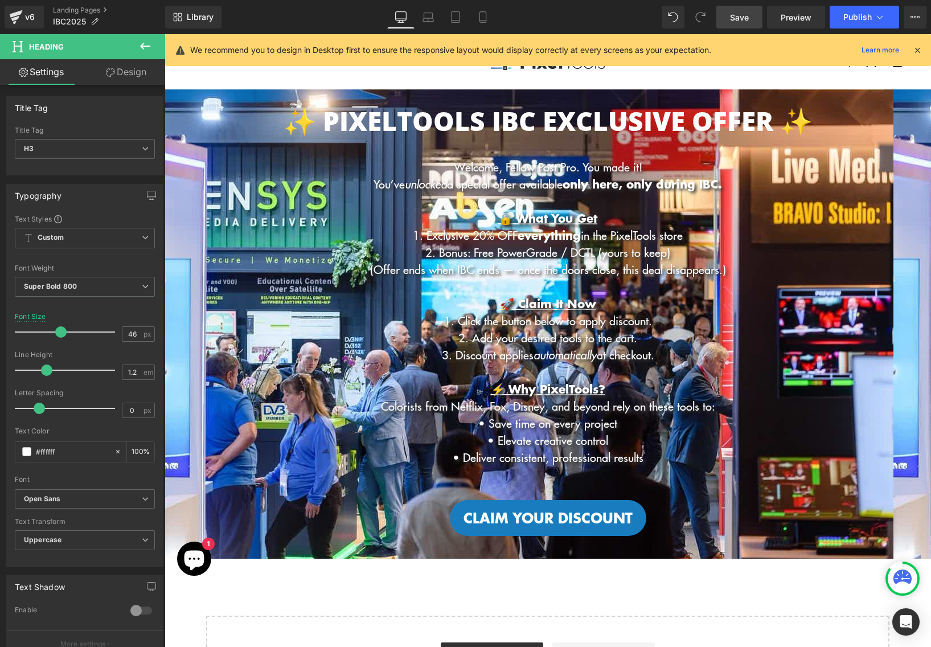
click at [136, 77] on link "Design" at bounding box center [126, 72] width 83 height 26
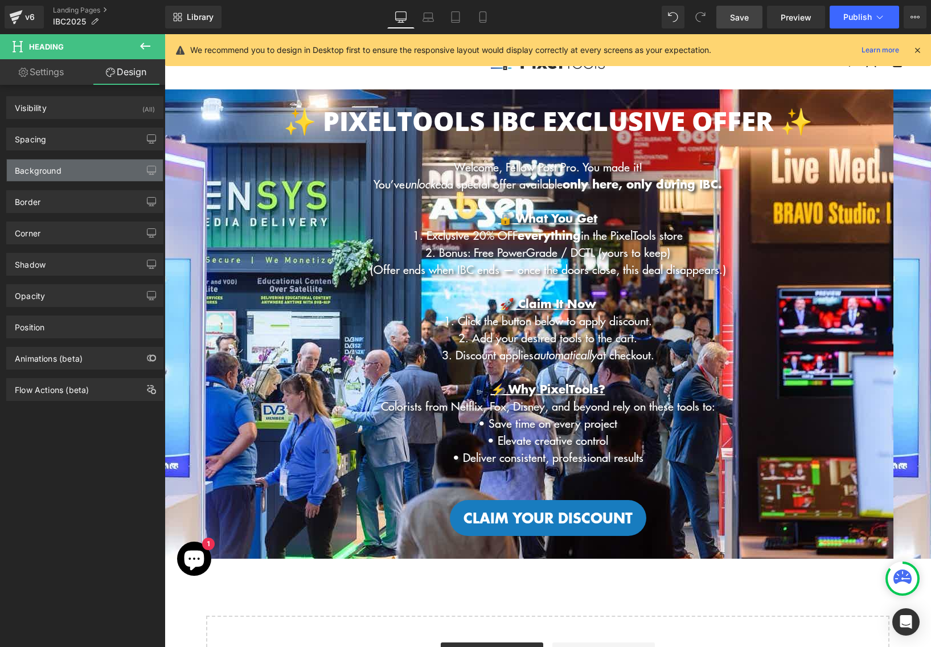
click at [74, 175] on div "Background" at bounding box center [85, 171] width 156 height 22
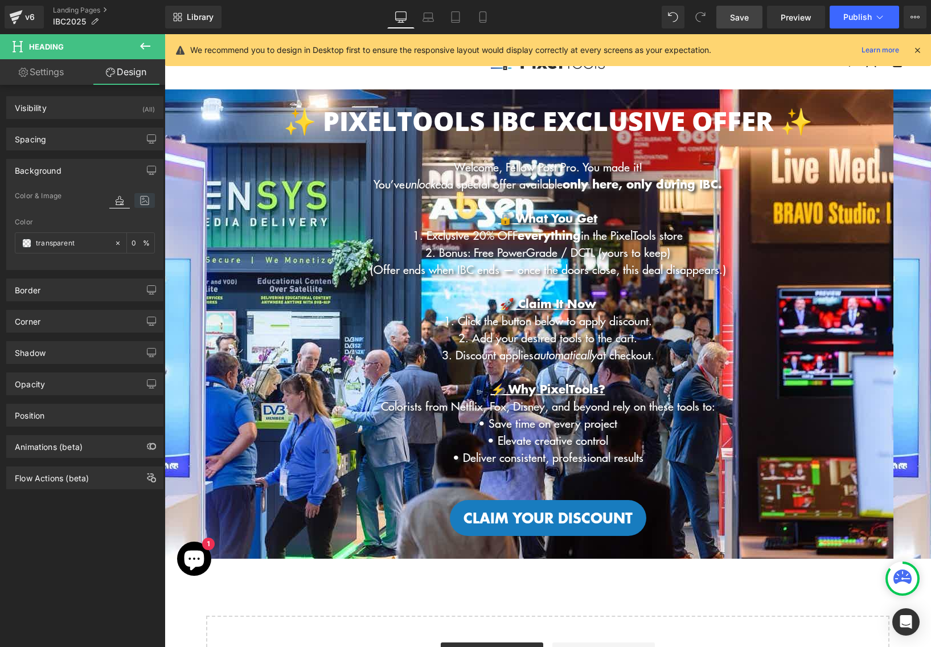
click at [134, 203] on icon at bounding box center [144, 200] width 21 height 15
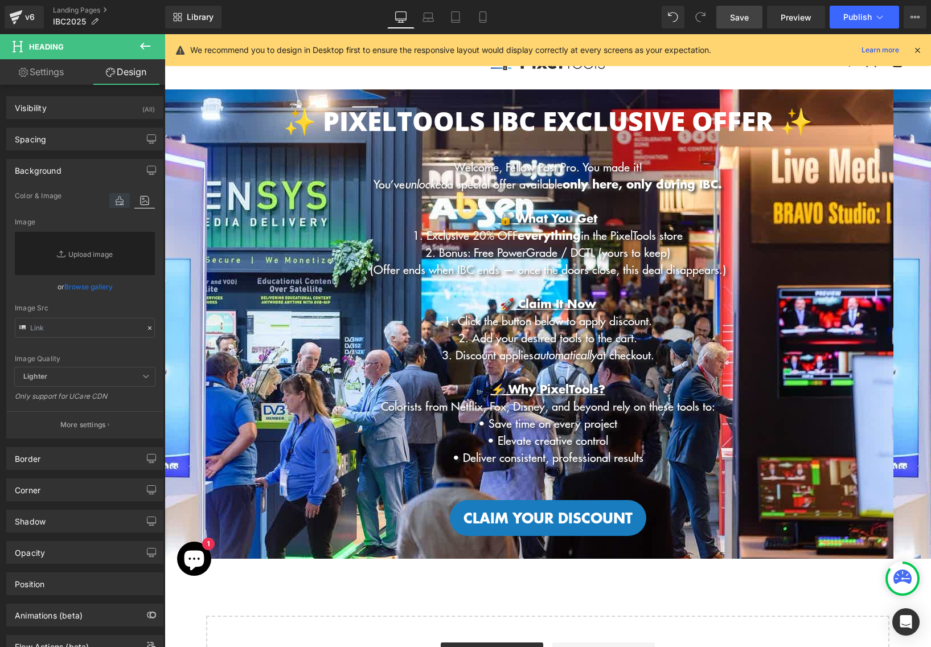
click at [112, 203] on icon at bounding box center [119, 200] width 21 height 15
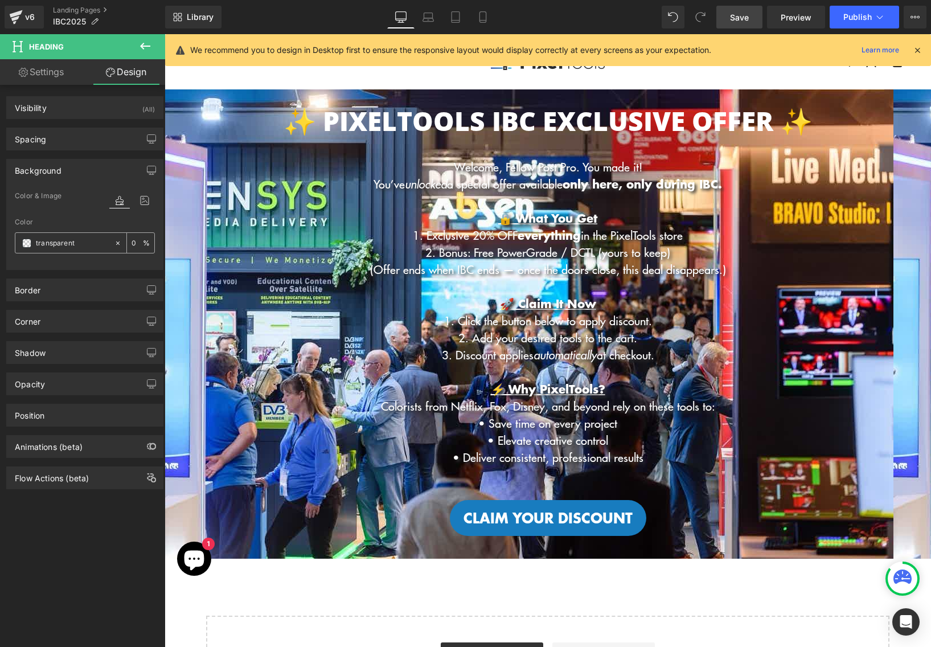
click at [64, 250] on div "transparent" at bounding box center [64, 243] width 99 height 20
click at [60, 242] on input "transparent" at bounding box center [72, 243] width 73 height 13
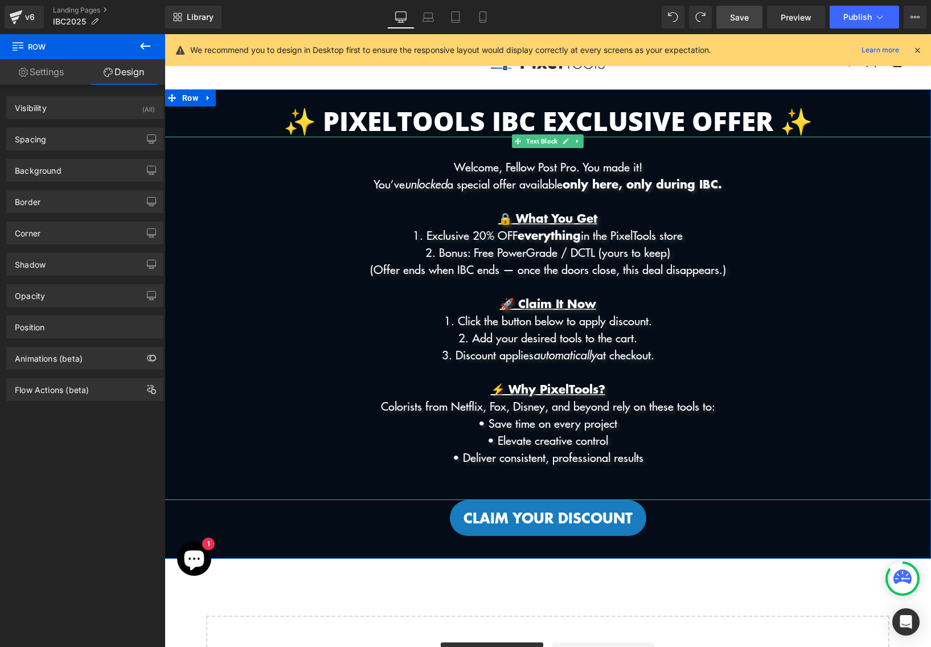
drag, startPoint x: 706, startPoint y: 185, endPoint x: 713, endPoint y: 185, distance: 6.3
click at [706, 185] on strong "only here, only during IBC." at bounding box center [643, 183] width 160 height 17
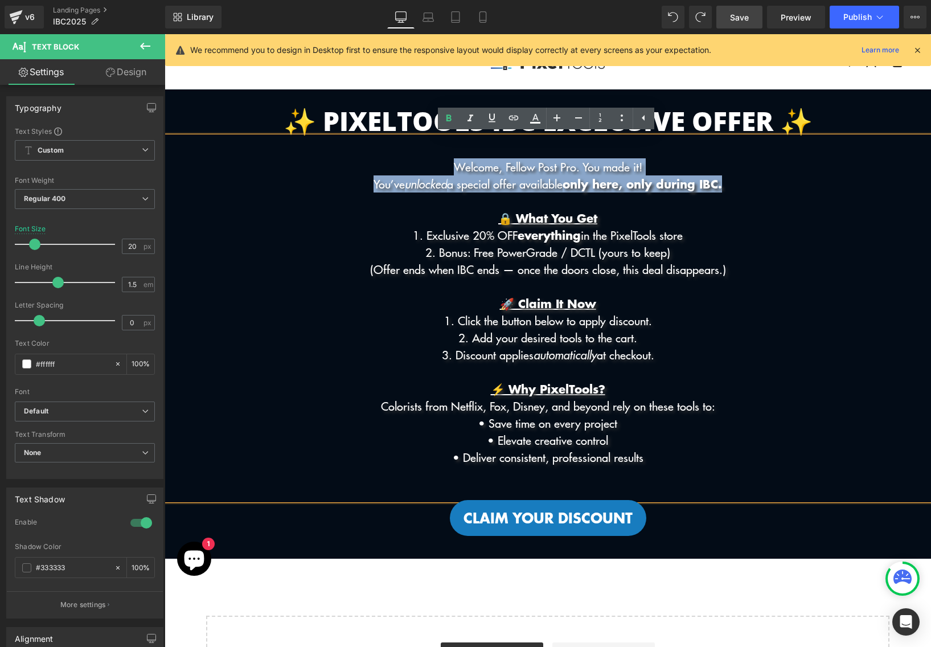
drag, startPoint x: 474, startPoint y: 185, endPoint x: 318, endPoint y: 169, distance: 156.4
click at [318, 169] on div "Welcome, Fellow Post Pro. You made it! You’ve unlocked a special offer availabl…" at bounding box center [548, 318] width 767 height 363
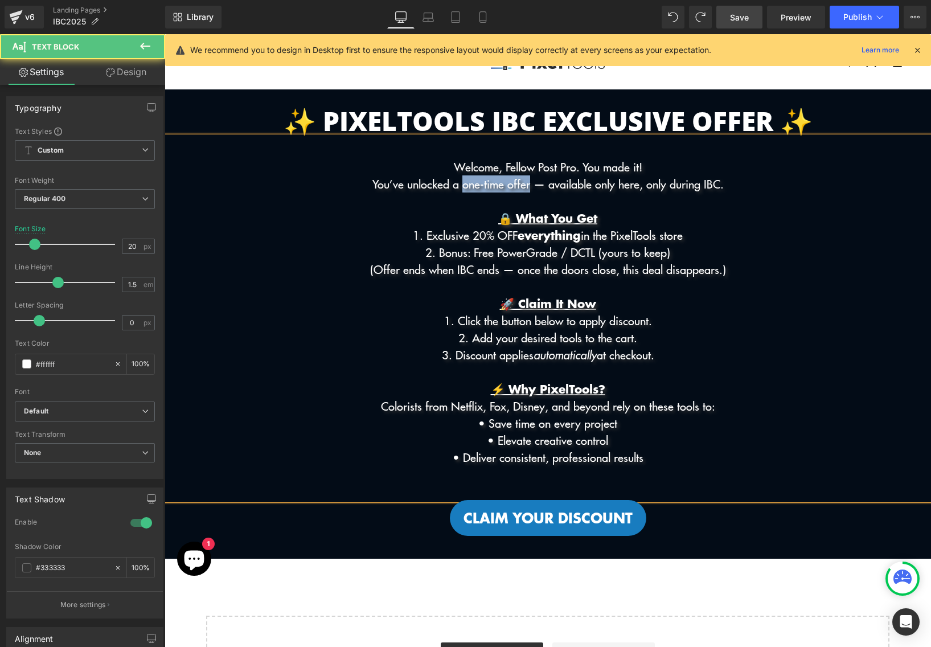
drag, startPoint x: 529, startPoint y: 184, endPoint x: 457, endPoint y: 182, distance: 71.8
click at [457, 182] on p "You’ve unlocked a one-time offer — available only here, only during IBC." at bounding box center [548, 183] width 767 height 17
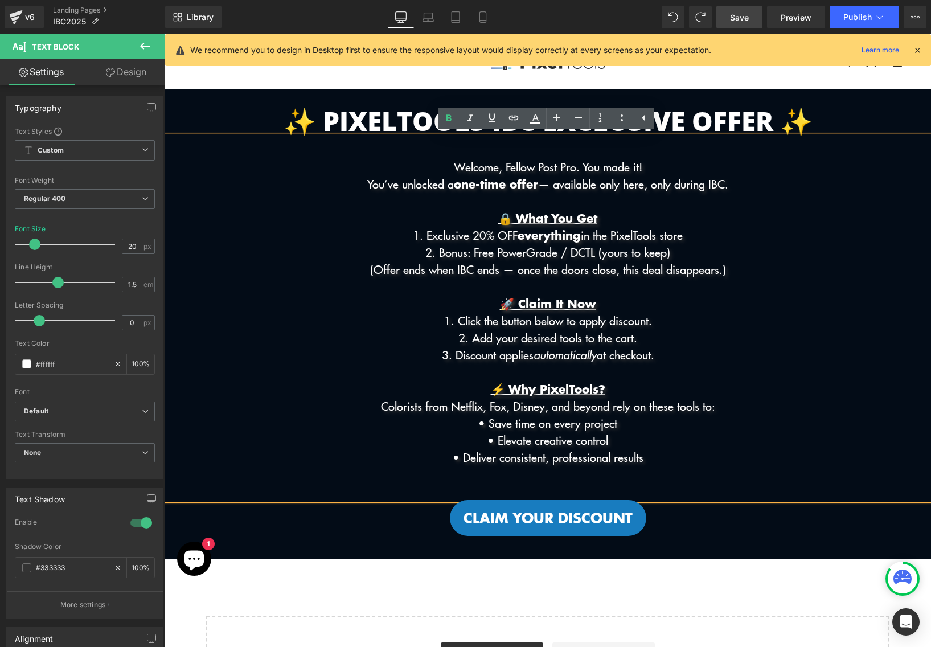
drag, startPoint x: 688, startPoint y: 181, endPoint x: 601, endPoint y: 183, distance: 87.2
click at [601, 183] on p "You’ve unlocked a one-time offer — available only here, only during IBC." at bounding box center [548, 183] width 767 height 17
click at [664, 293] on p at bounding box center [548, 286] width 767 height 17
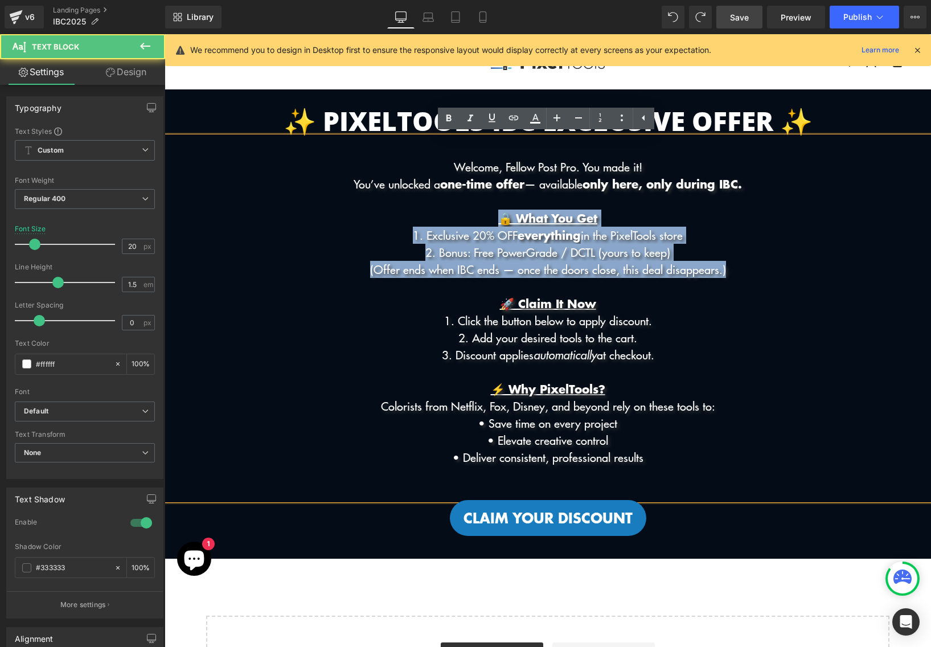
drag, startPoint x: 758, startPoint y: 271, endPoint x: 407, endPoint y: 222, distance: 354.3
click at [407, 222] on div "Welcome, Fellow Post Pro. You made it! You’ve unlocked a one-time offer — avail…" at bounding box center [548, 318] width 767 height 363
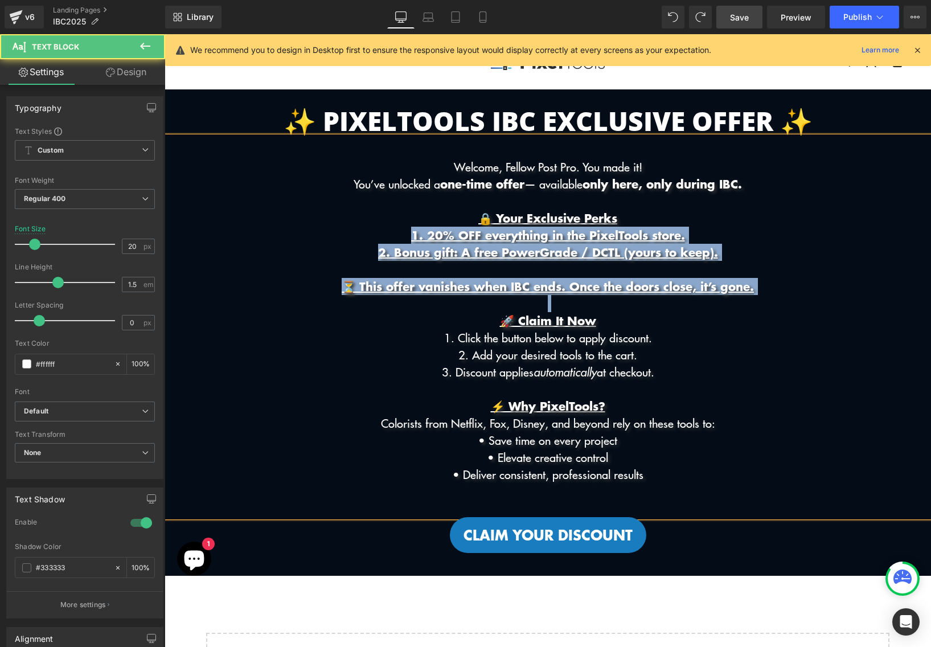
drag, startPoint x: 750, startPoint y: 295, endPoint x: 375, endPoint y: 234, distance: 379.1
click at [375, 234] on div "Welcome, Fellow Post Pro. You made it! You’ve unlocked a one-time offer — avail…" at bounding box center [548, 327] width 767 height 381
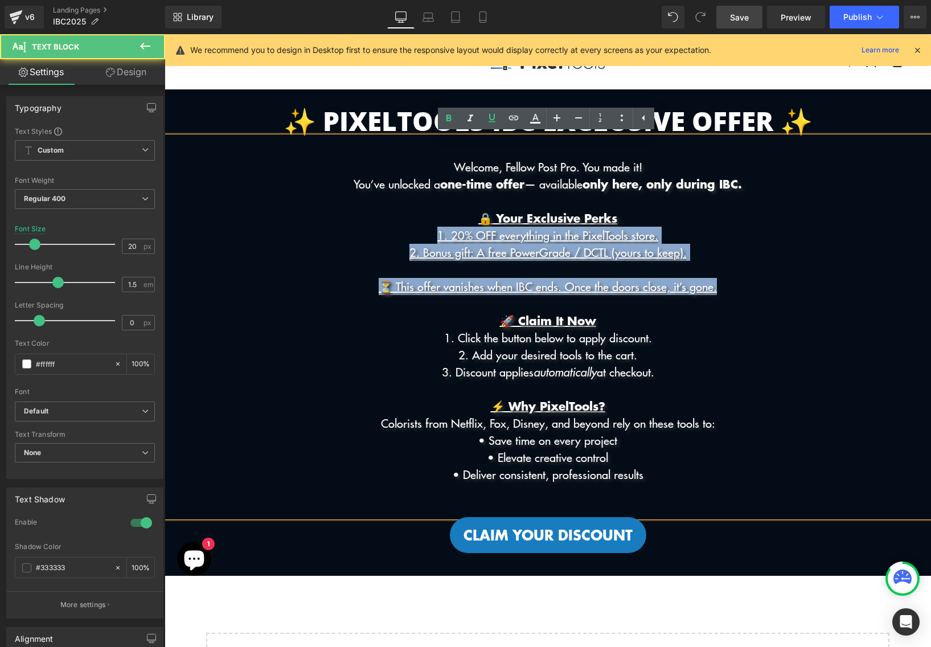
drag, startPoint x: 757, startPoint y: 289, endPoint x: 345, endPoint y: 240, distance: 414.2
click at [345, 240] on div "Welcome, Fellow Post Pro. You made it! You’ve unlocked a one-time offer — avail…" at bounding box center [548, 327] width 767 height 381
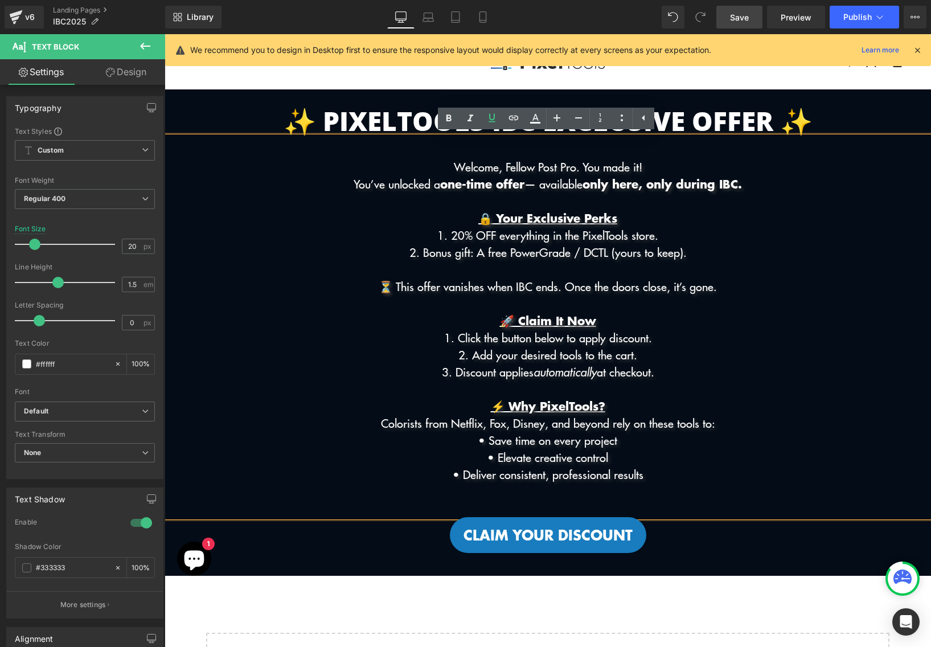
click at [535, 260] on p "2. Bonus gift: A free PowerGrade / DCTL (yours to keep)." at bounding box center [548, 252] width 767 height 17
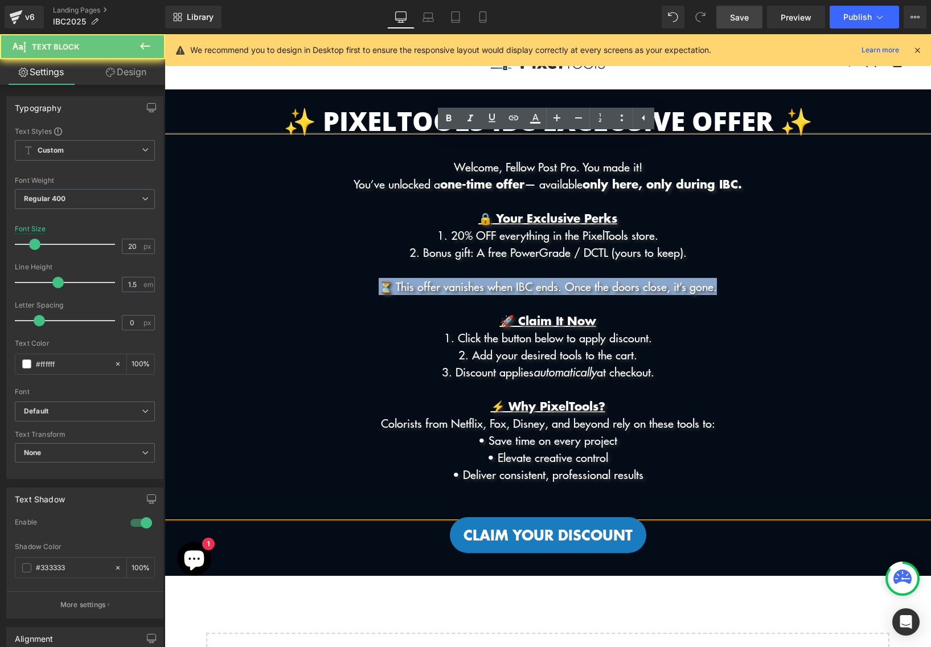
drag, startPoint x: 649, startPoint y: 284, endPoint x: 76, endPoint y: 286, distance: 572.5
click at [165, 286] on html "Skip to content Menu Search Shop Products DCTL Plug-Ins Prime/Grade™ Exposure/T…" at bounding box center [548, 555] width 767 height 1043
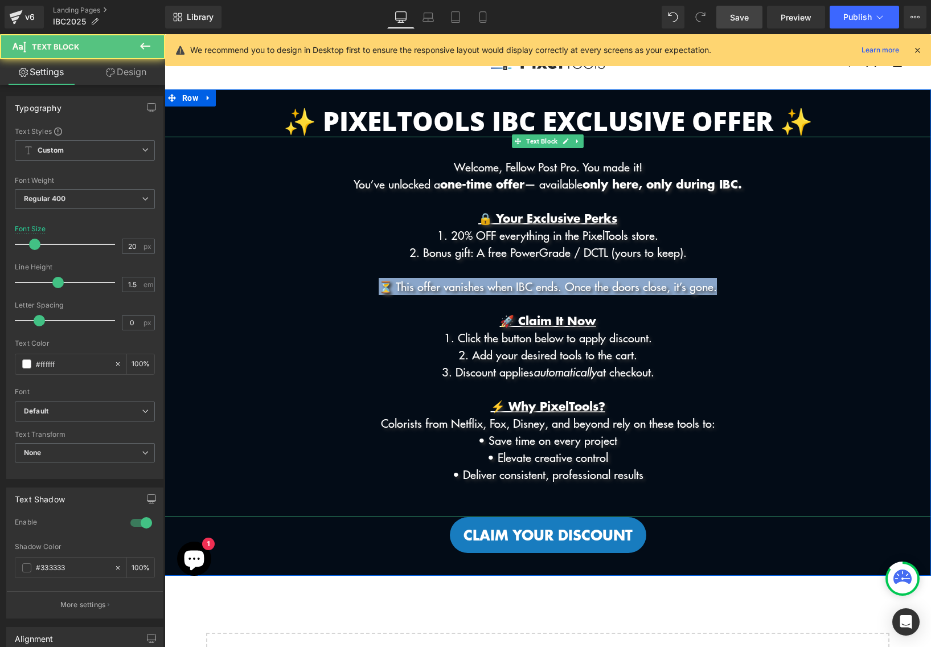
click at [559, 285] on p "⏳ This offer vanishes when IBC ends. Once the doors close, it’s gone." at bounding box center [548, 286] width 767 height 17
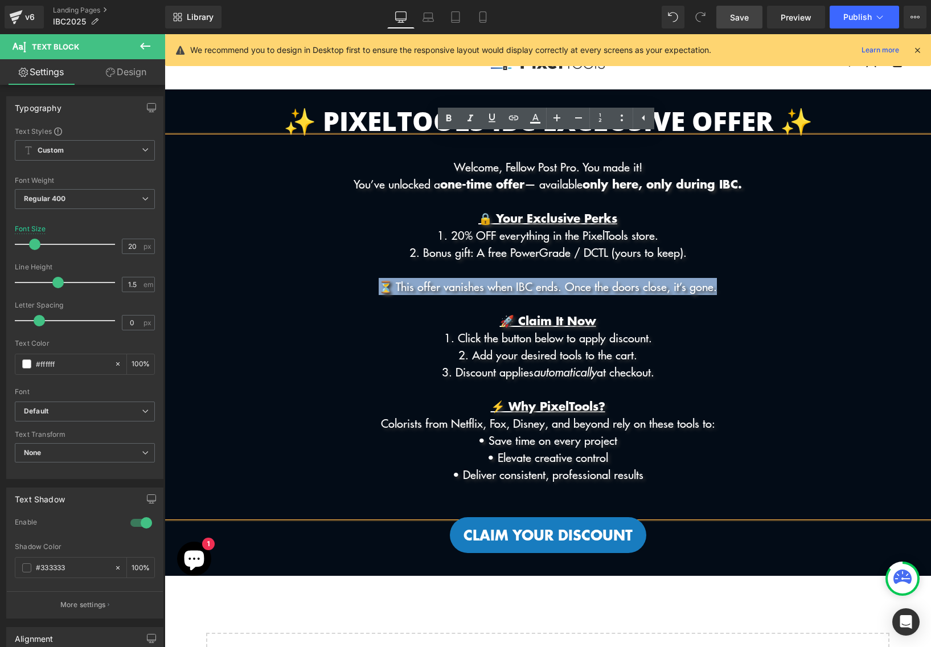
drag, startPoint x: 731, startPoint y: 285, endPoint x: 327, endPoint y: 287, distance: 404.5
click at [327, 287] on p "⏳ This offer vanishes when IBC ends. Once the doors close, it’s gone." at bounding box center [548, 286] width 767 height 17
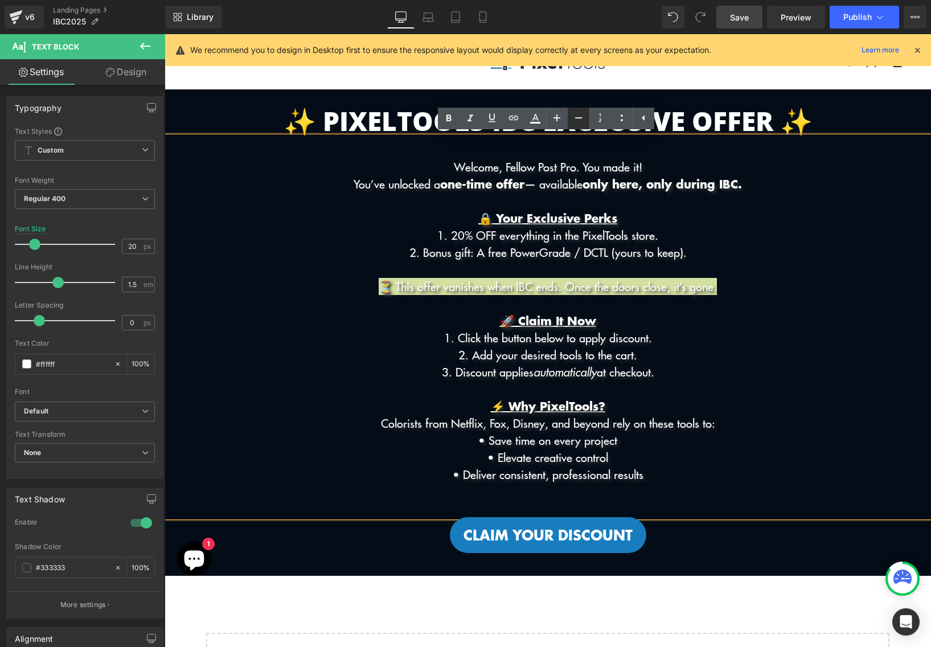
click at [580, 121] on icon at bounding box center [579, 118] width 14 height 14
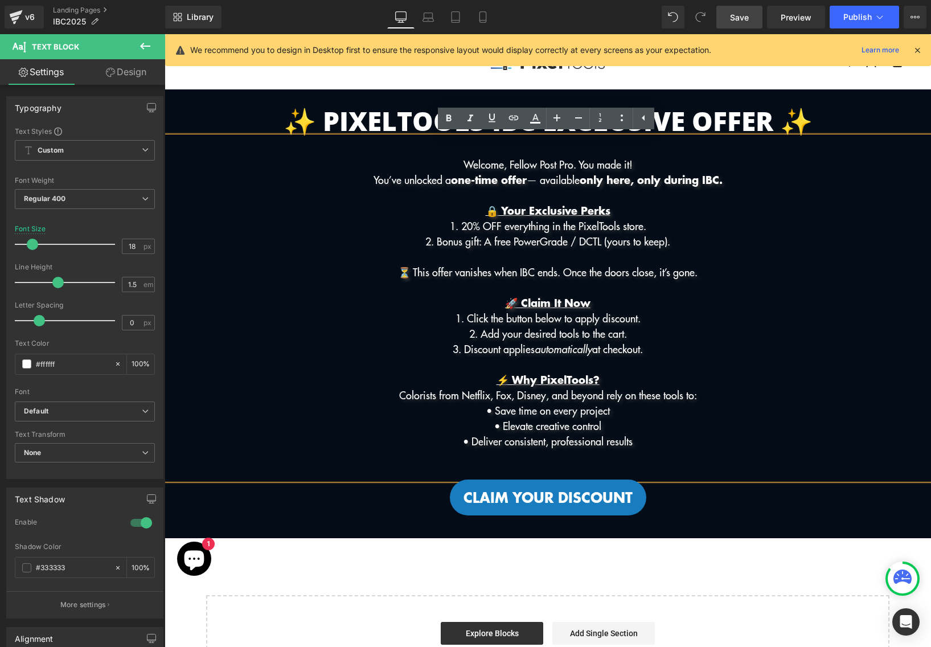
click at [607, 273] on p "⏳ This offer vanishes when IBC ends. Once the doors close, it’s gone." at bounding box center [548, 271] width 767 height 15
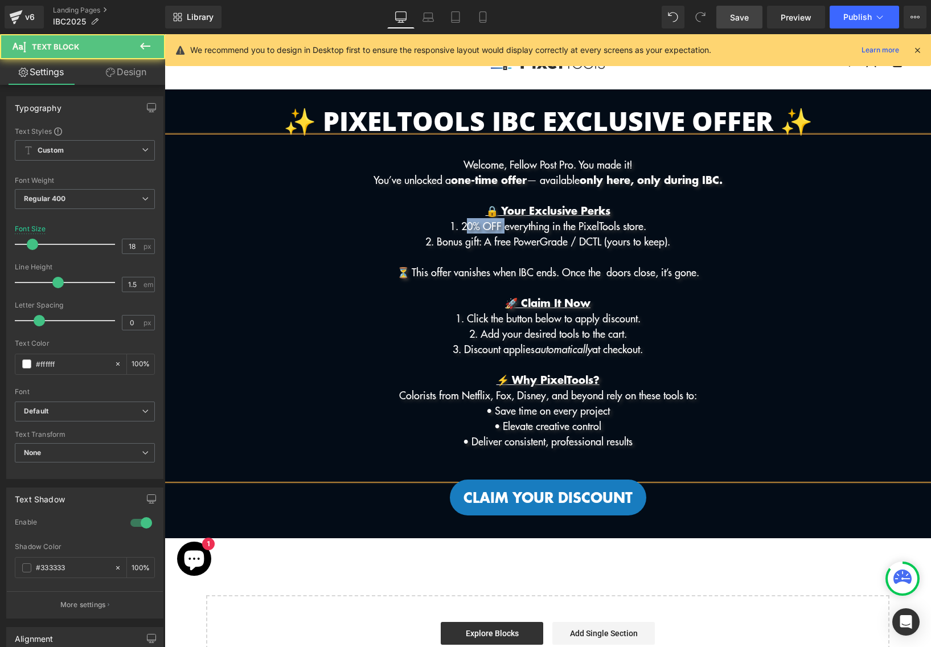
drag, startPoint x: 453, startPoint y: 223, endPoint x: 494, endPoint y: 225, distance: 41.1
click at [494, 225] on p "1. 20% OFF everything in the PixelTools store." at bounding box center [548, 225] width 767 height 15
click at [534, 258] on p at bounding box center [548, 256] width 767 height 15
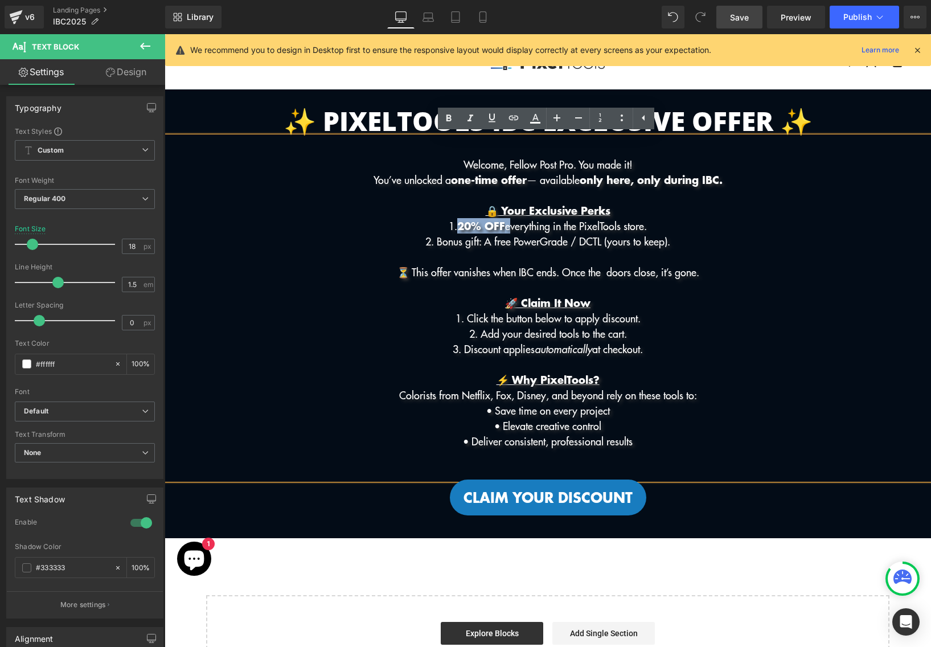
drag, startPoint x: 502, startPoint y: 223, endPoint x: 451, endPoint y: 223, distance: 51.3
click at [451, 223] on p "1. 20% OFF everything in the PixelTools store." at bounding box center [548, 225] width 767 height 15
click at [539, 113] on icon at bounding box center [536, 119] width 14 height 14
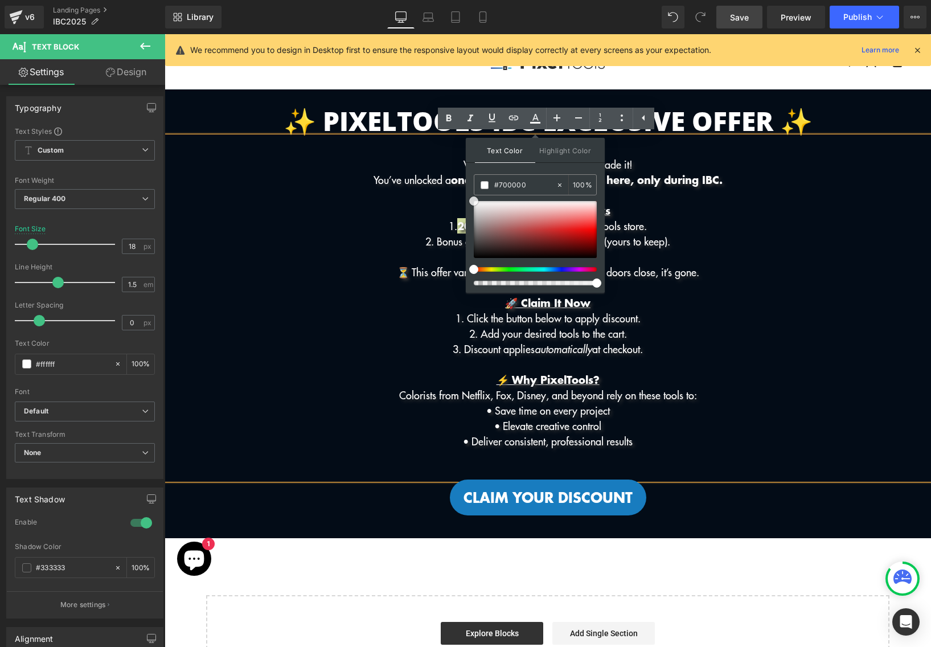
click at [587, 246] on div at bounding box center [535, 229] width 123 height 57
drag, startPoint x: 586, startPoint y: 246, endPoint x: 599, endPoint y: 232, distance: 18.5
click at [599, 232] on span at bounding box center [596, 231] width 9 height 9
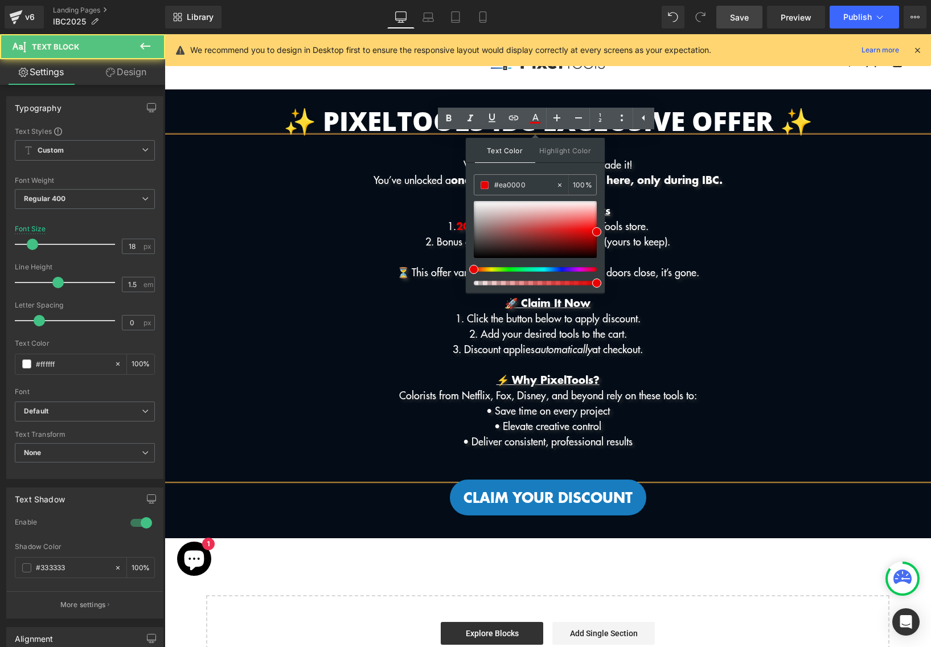
click at [708, 220] on p "1. 20% OFF everything in the PixelTools store." at bounding box center [548, 225] width 767 height 15
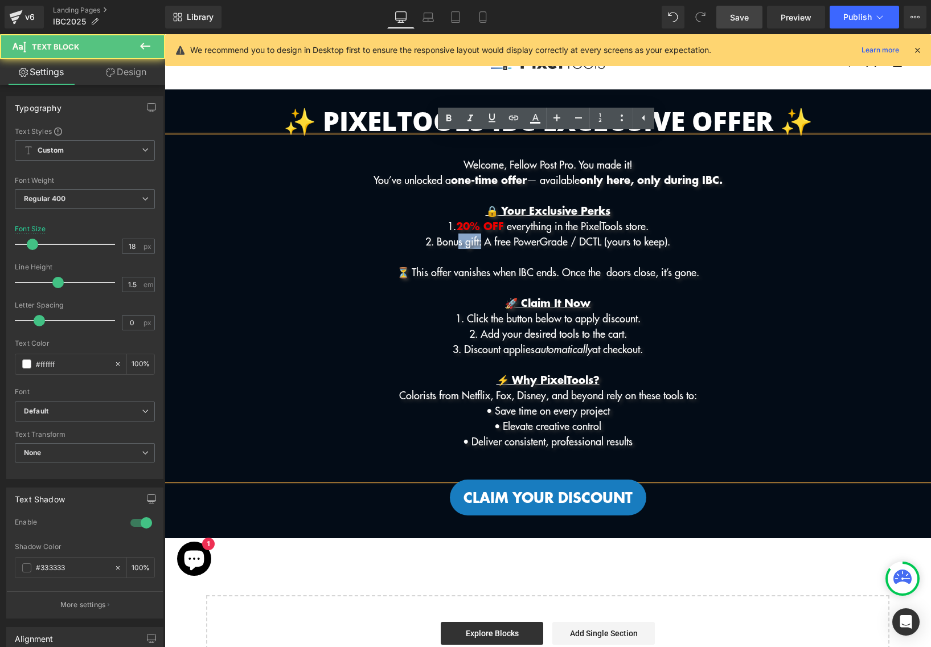
drag, startPoint x: 471, startPoint y: 246, endPoint x: 444, endPoint y: 246, distance: 26.8
click at [444, 246] on p "2. Bonus gift: A free PowerGrade / DCTL (yours to keep)." at bounding box center [548, 241] width 767 height 15
click at [636, 237] on p "2. Bonus gift: A free PowerGrade / DCTL (yours to keep)." at bounding box center [548, 241] width 767 height 15
click at [628, 246] on p "2. Bonus gift: A free PowerGrade / DCTL (yours to keep)." at bounding box center [548, 241] width 767 height 15
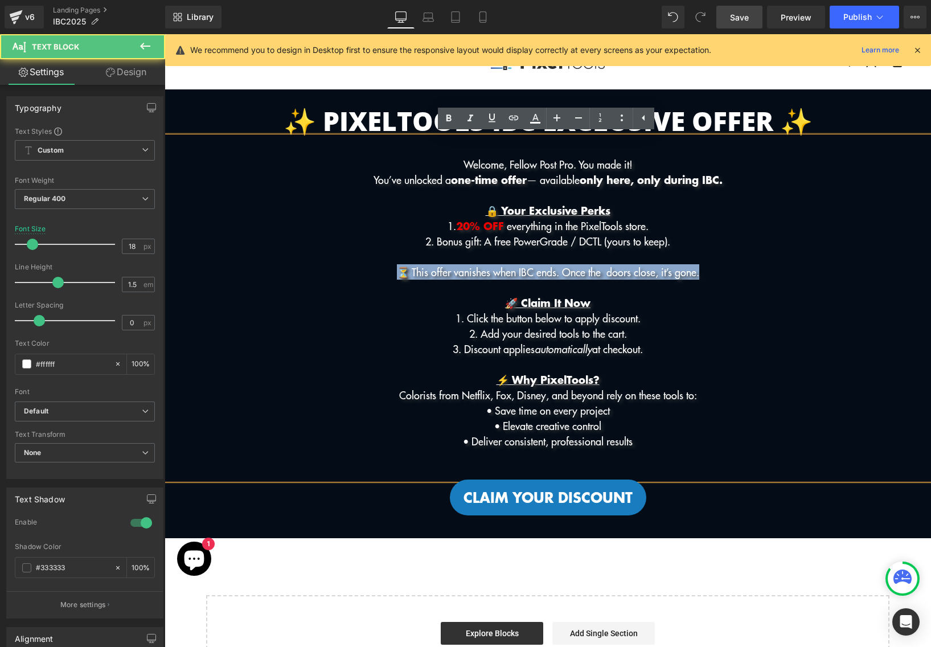
drag, startPoint x: 383, startPoint y: 268, endPoint x: 726, endPoint y: 272, distance: 343.0
click at [726, 272] on p "⏳ This offer vanishes when IBC ends. Once the doors close, it’s gone." at bounding box center [548, 271] width 767 height 15
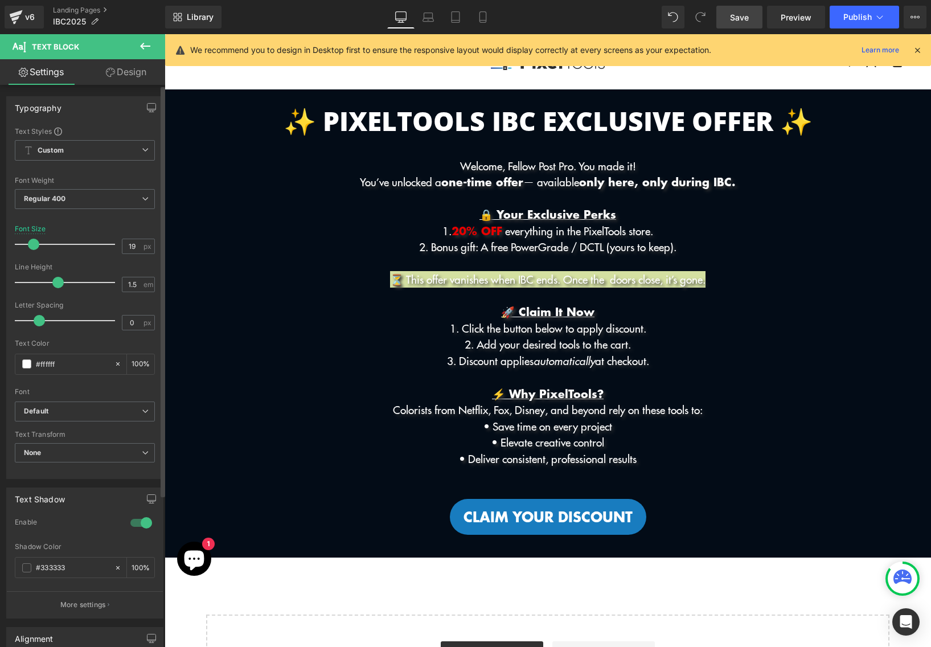
click at [31, 246] on span at bounding box center [33, 244] width 11 height 11
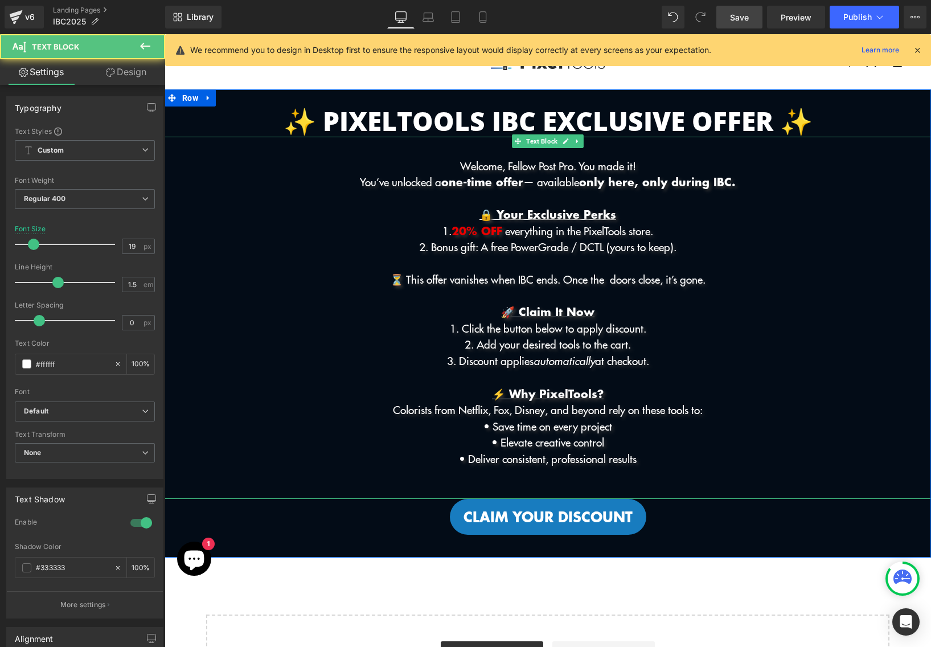
click at [690, 366] on p "3. Discount applies automatically at checkout." at bounding box center [548, 361] width 767 height 17
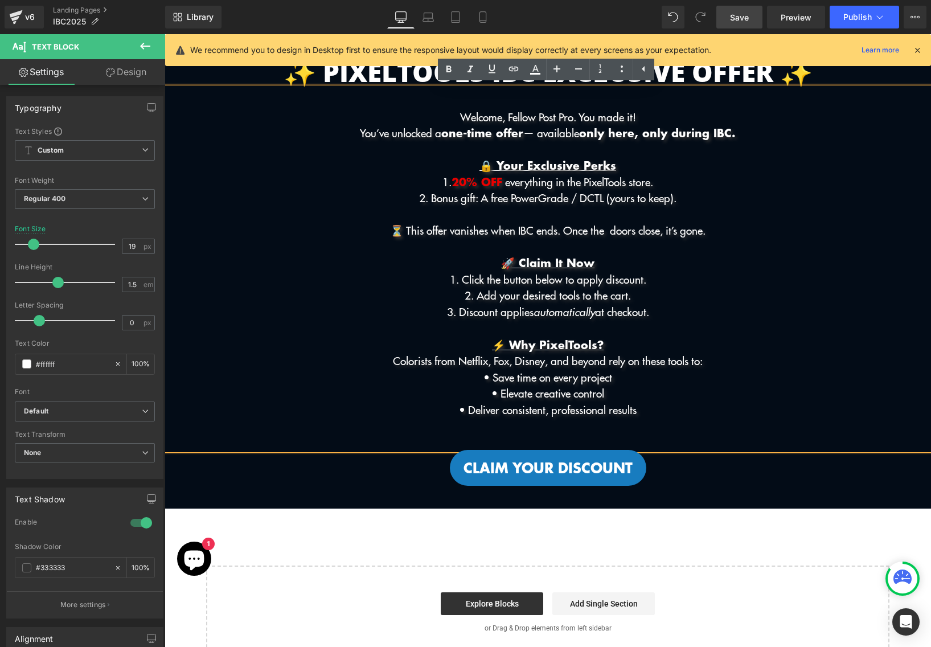
scroll to position [50, 0]
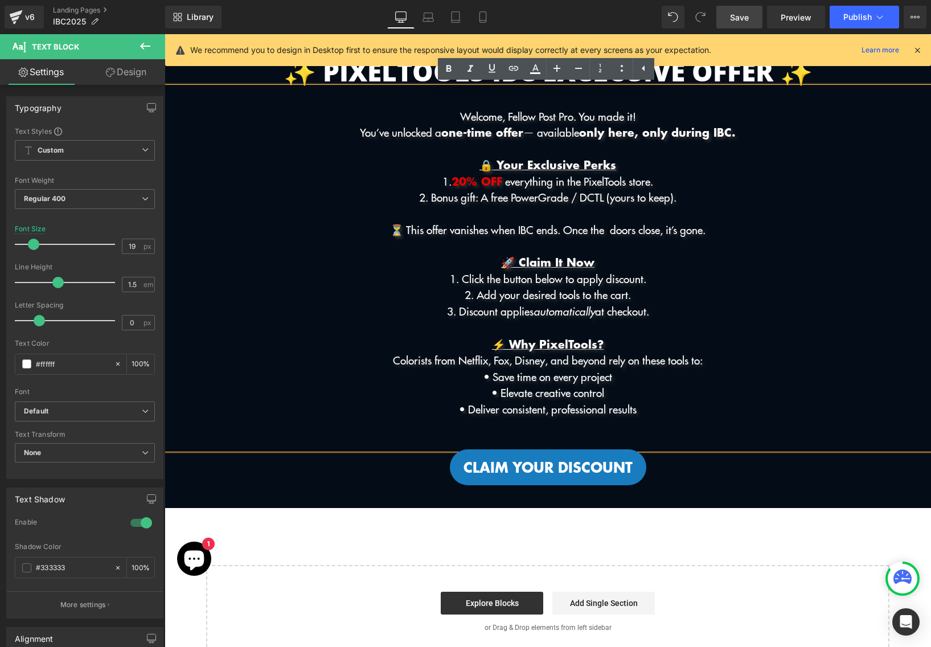
click at [623, 348] on p "⚡ Why PixelTools?" at bounding box center [548, 344] width 767 height 17
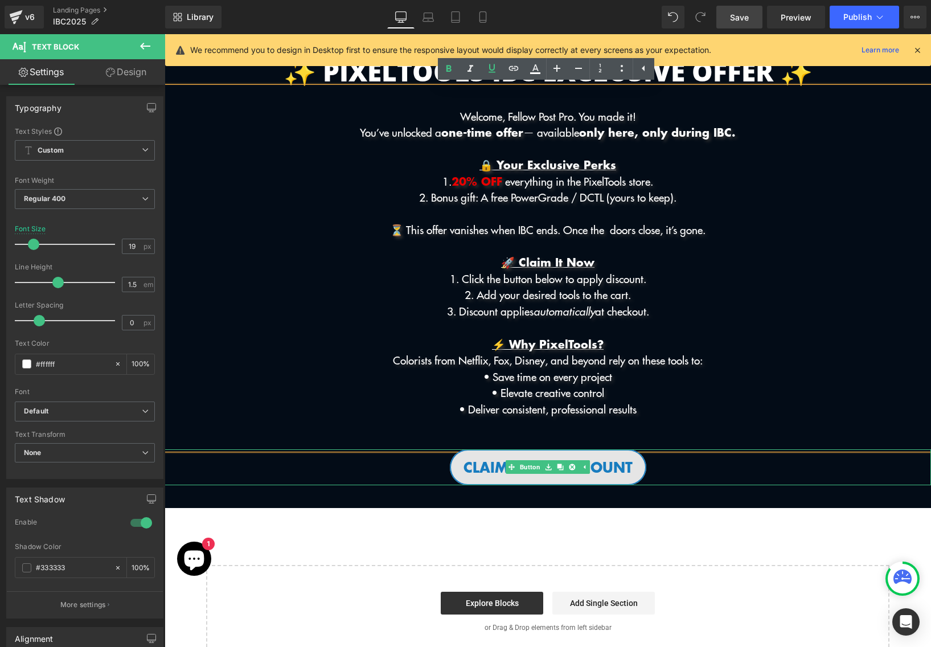
click at [620, 474] on span "Claim your Discount" at bounding box center [548, 467] width 169 height 22
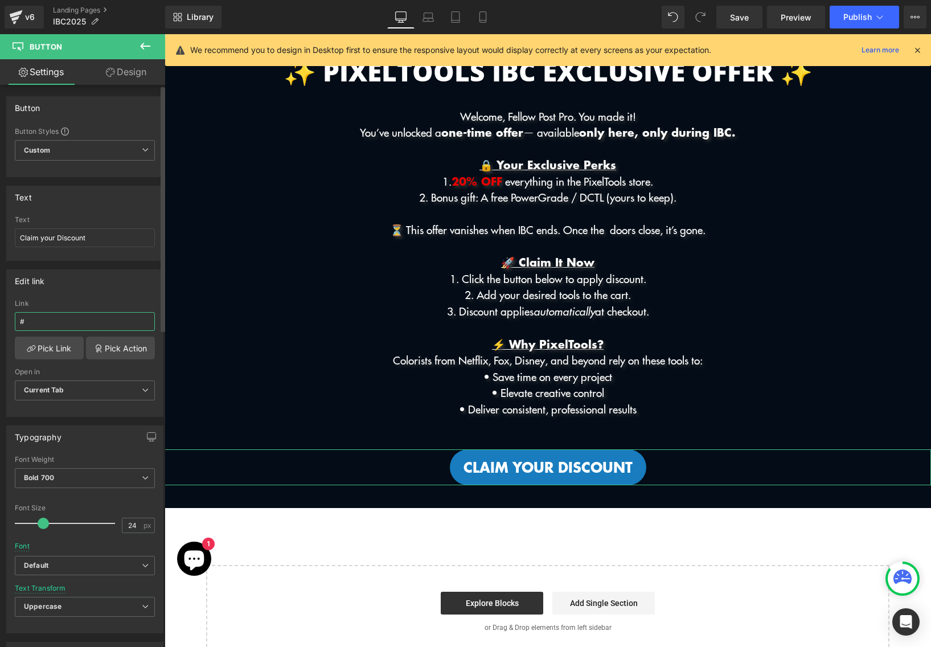
click at [57, 328] on input "#" at bounding box center [85, 321] width 140 height 19
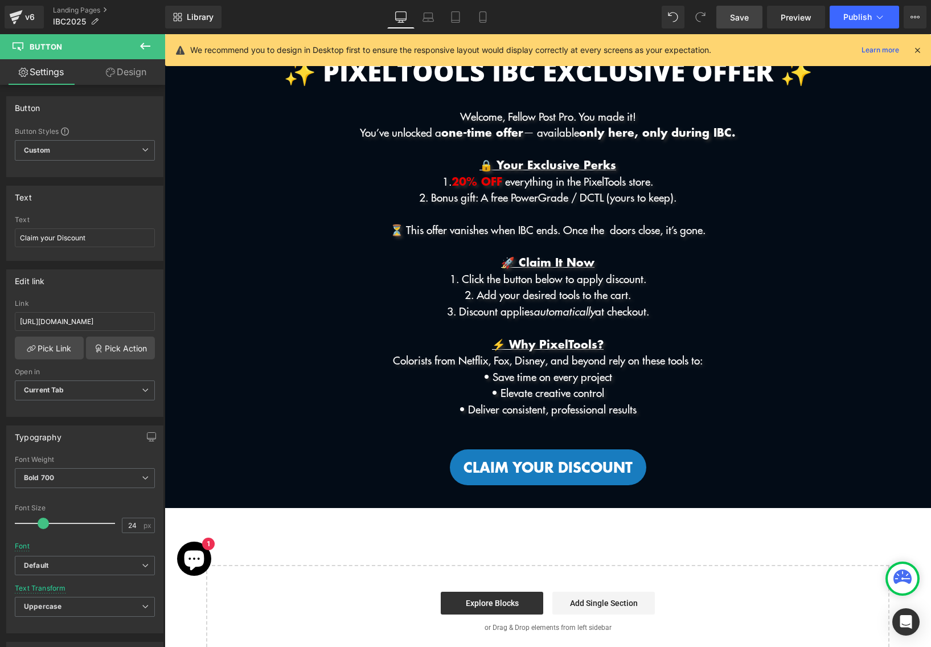
click at [745, 18] on span "Save" at bounding box center [739, 17] width 19 height 12
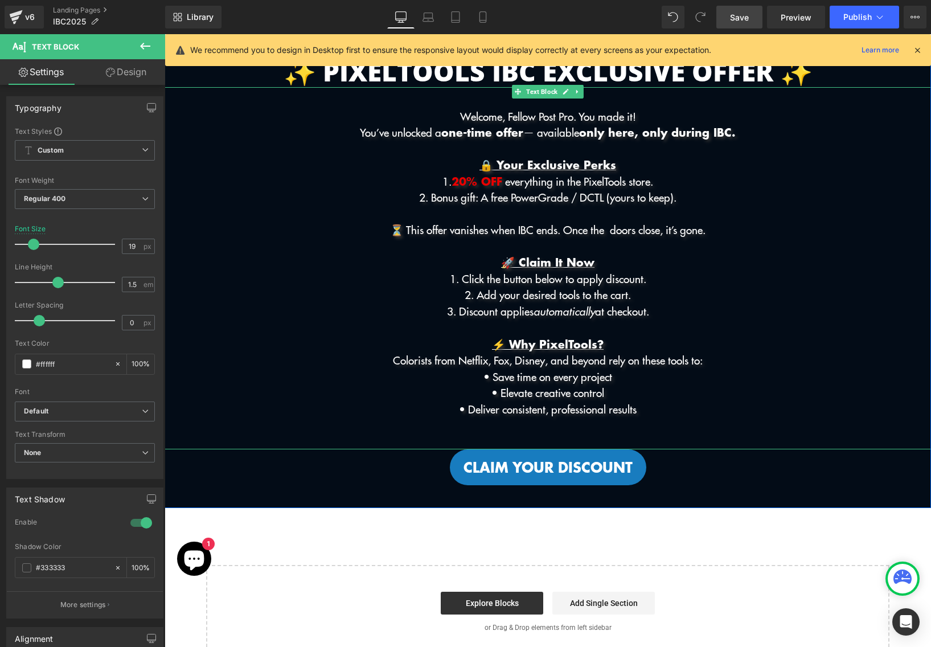
drag, startPoint x: 405, startPoint y: 199, endPoint x: 475, endPoint y: 198, distance: 70.1
click at [475, 198] on p "2. Bonus gift: A free PowerGrade / DCTL (yours to keep)." at bounding box center [548, 197] width 767 height 17
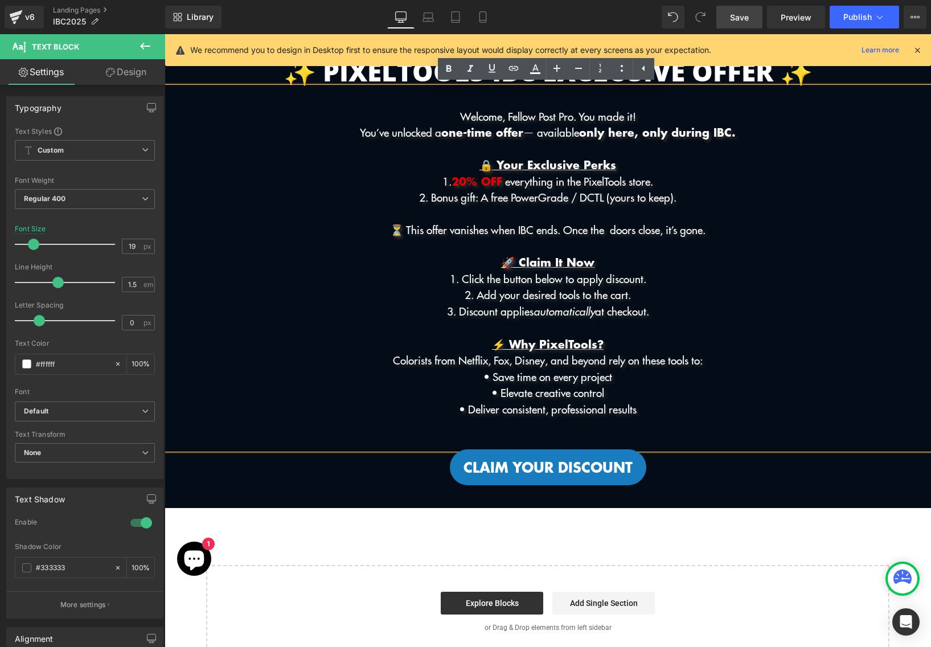
click at [602, 198] on p "2. Bonus gift: A free PowerGrade / DCTL (yours to keep)." at bounding box center [548, 197] width 767 height 17
drag, startPoint x: 703, startPoint y: 197, endPoint x: 256, endPoint y: 195, distance: 446.6
click at [256, 195] on p "2. Bonus gift: A free PowerGrade / DCTL (yours to keep)." at bounding box center [548, 197] width 767 height 17
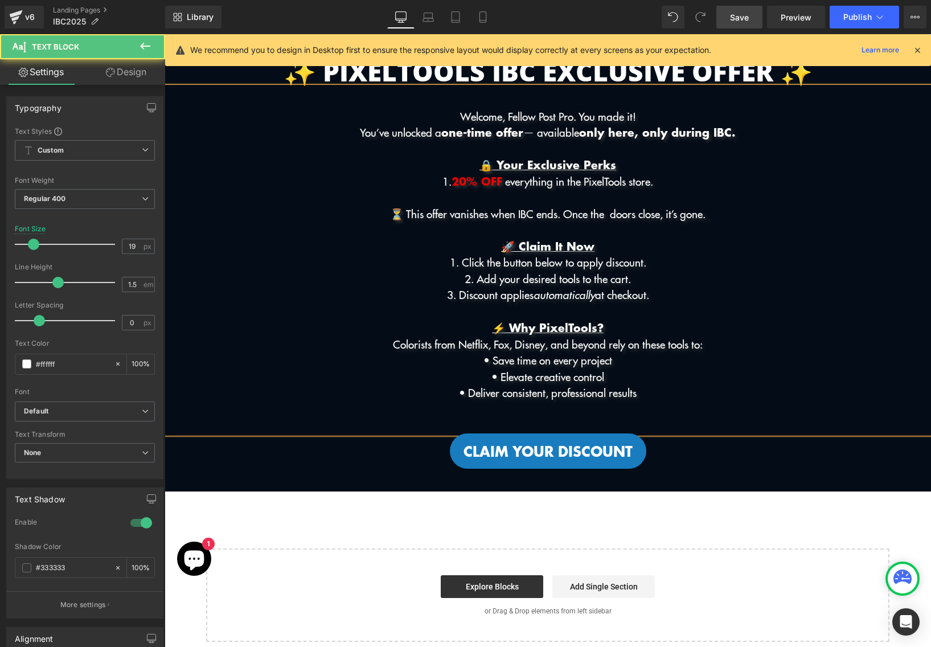
click at [458, 183] on strong "20% OFF" at bounding box center [477, 181] width 51 height 17
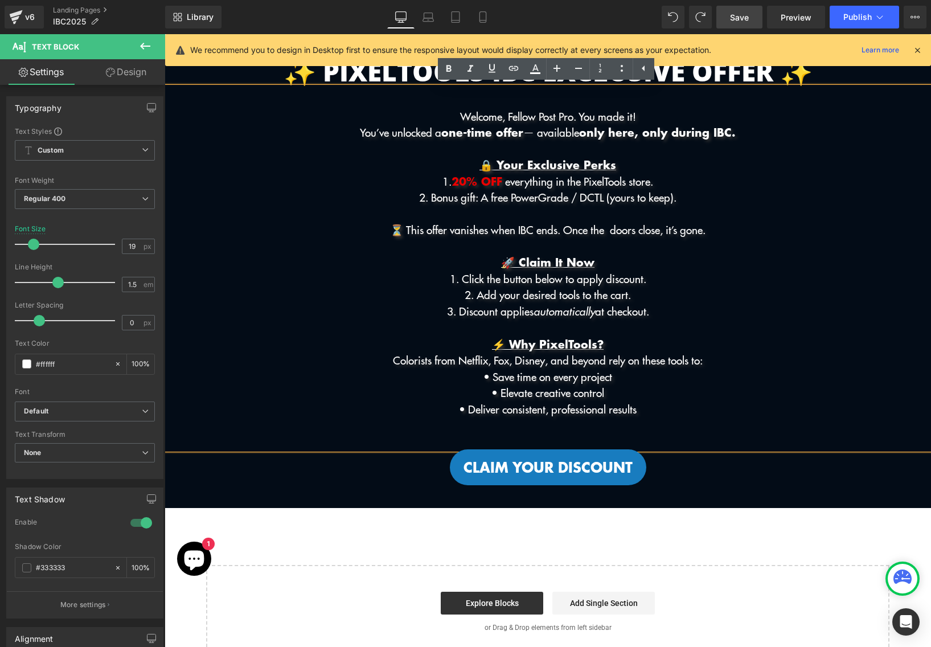
drag, startPoint x: 718, startPoint y: 195, endPoint x: 418, endPoint y: 201, distance: 299.7
click at [418, 201] on p "2. Bonus gift: A free PowerGrade / DCTL (yours to keep)." at bounding box center [548, 197] width 767 height 17
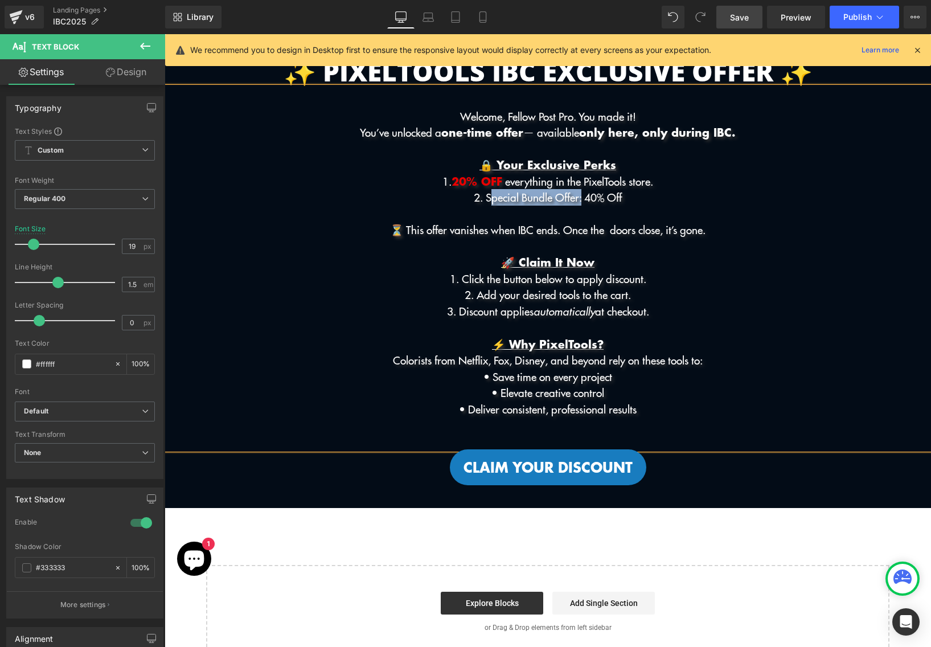
drag, startPoint x: 582, startPoint y: 198, endPoint x: 480, endPoint y: 197, distance: 102.0
click at [480, 197] on p "2. Special Bundle Offer: 40% Off" at bounding box center [548, 197] width 767 height 17
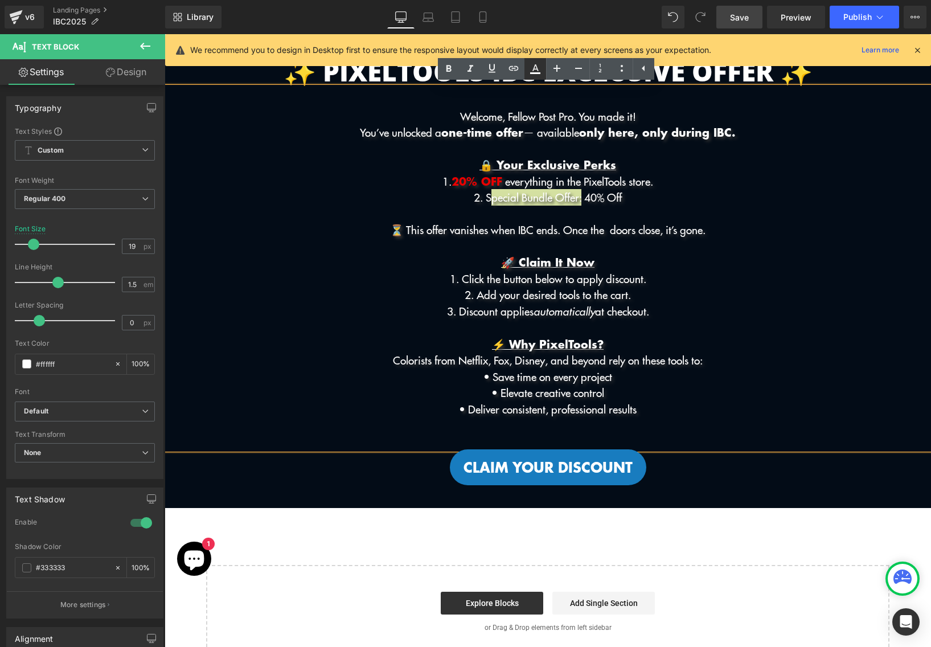
click at [537, 68] on icon at bounding box center [536, 67] width 6 height 7
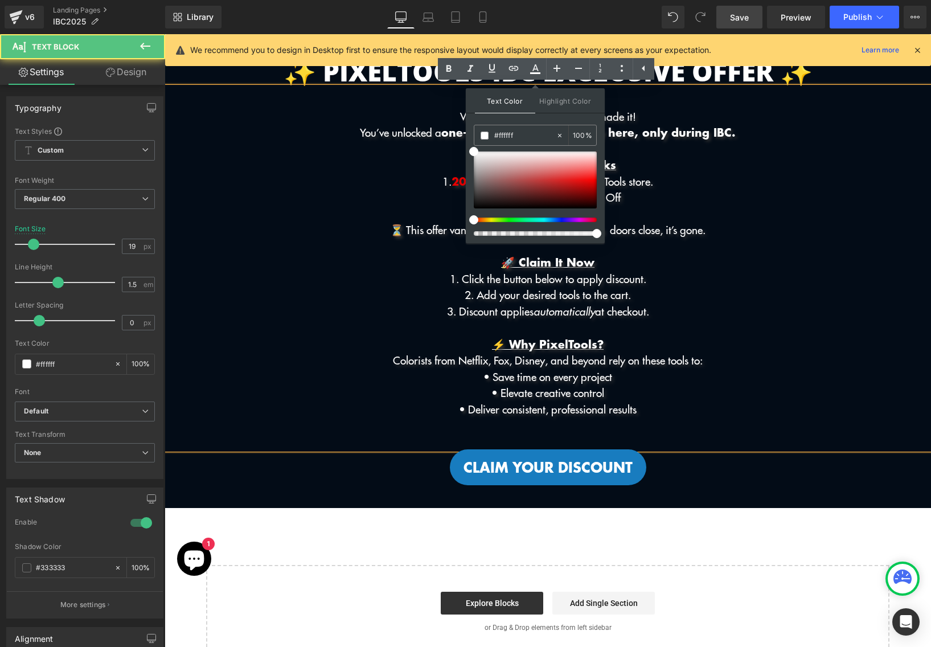
click at [452, 184] on strong "20% OFF" at bounding box center [477, 181] width 51 height 17
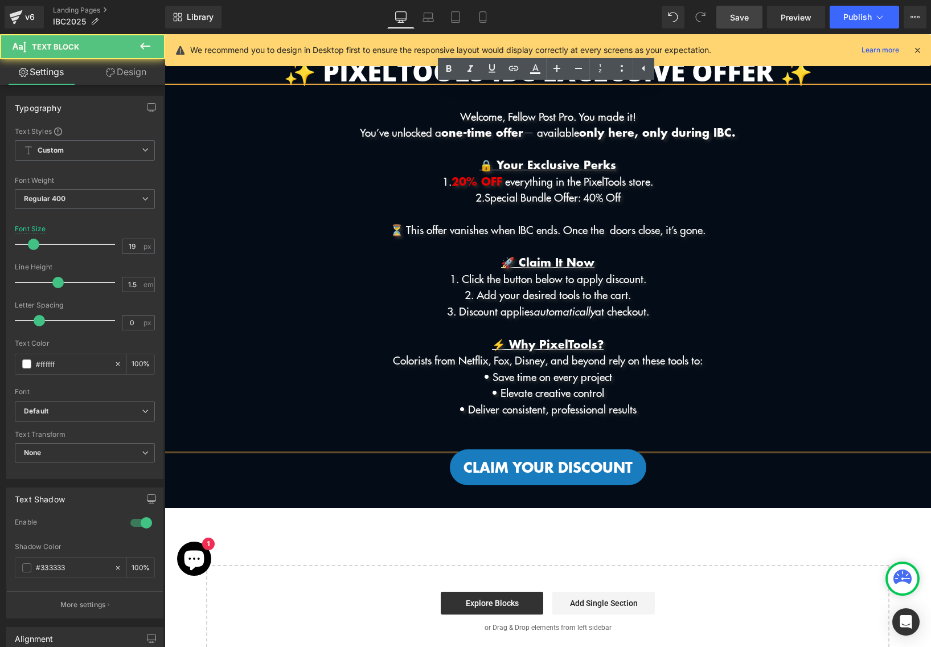
click at [459, 184] on strong "20% OFF" at bounding box center [477, 181] width 51 height 17
click at [534, 68] on icon at bounding box center [536, 67] width 6 height 7
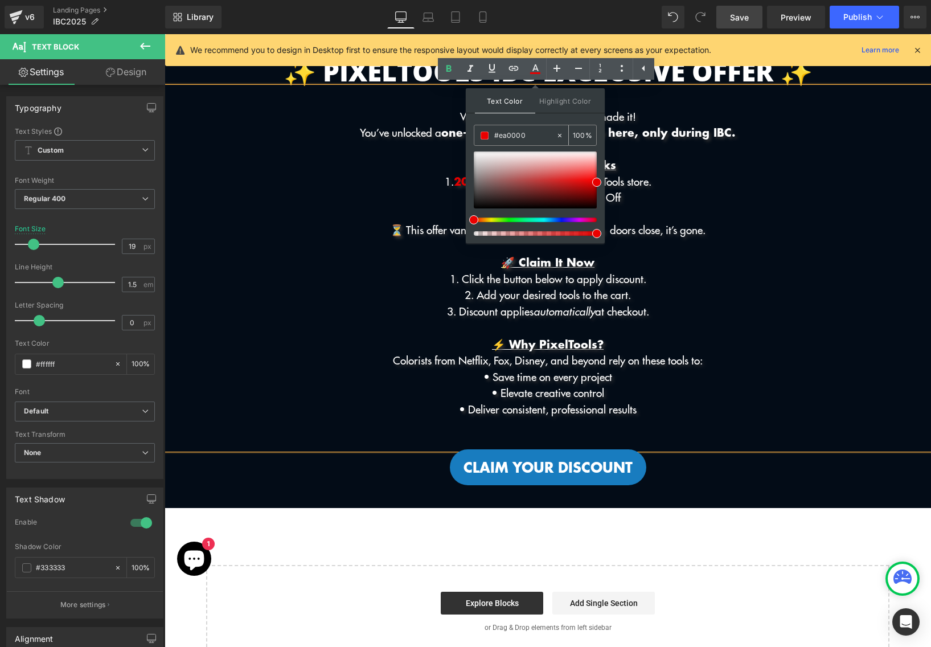
click at [513, 133] on input "#ea0000" at bounding box center [525, 135] width 62 height 13
click at [542, 257] on u "🚀 Claim It Now" at bounding box center [547, 262] width 93 height 17
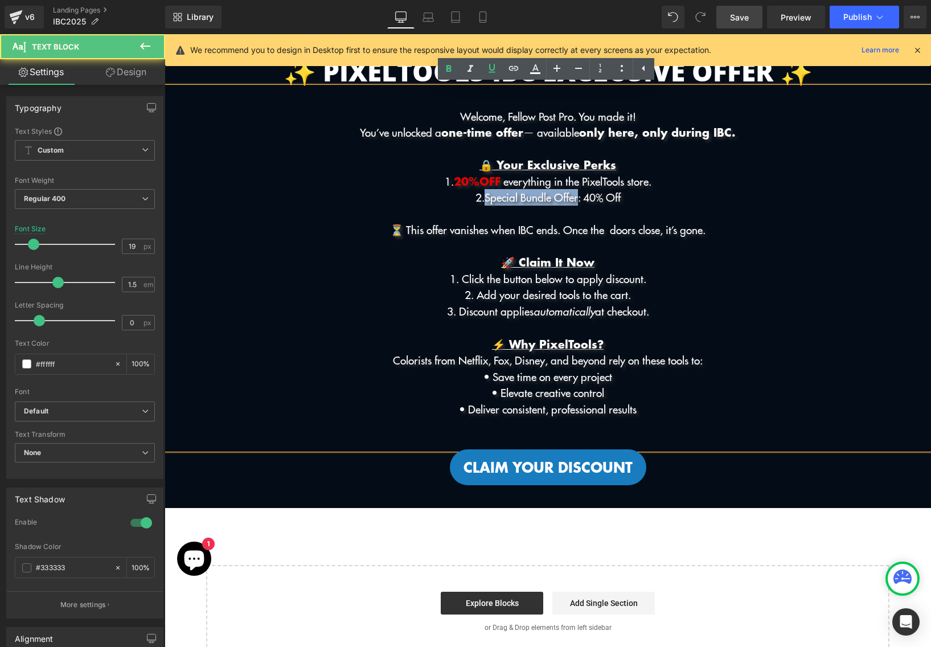
drag, startPoint x: 479, startPoint y: 195, endPoint x: 580, endPoint y: 197, distance: 101.4
click at [580, 197] on p "2. Special Bundle Offer : 40% Off" at bounding box center [548, 197] width 767 height 17
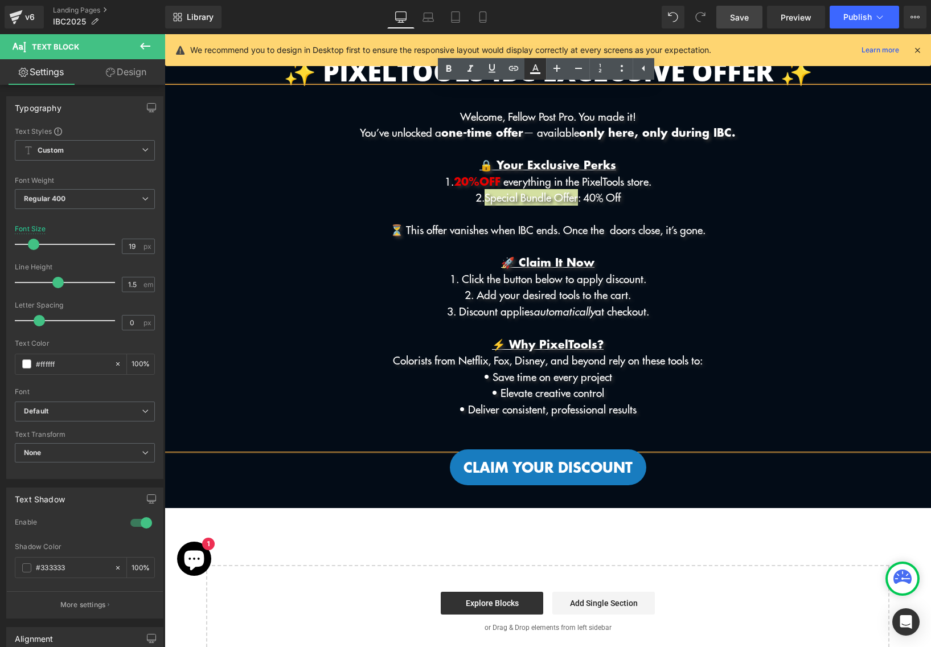
click at [538, 75] on icon at bounding box center [536, 69] width 14 height 14
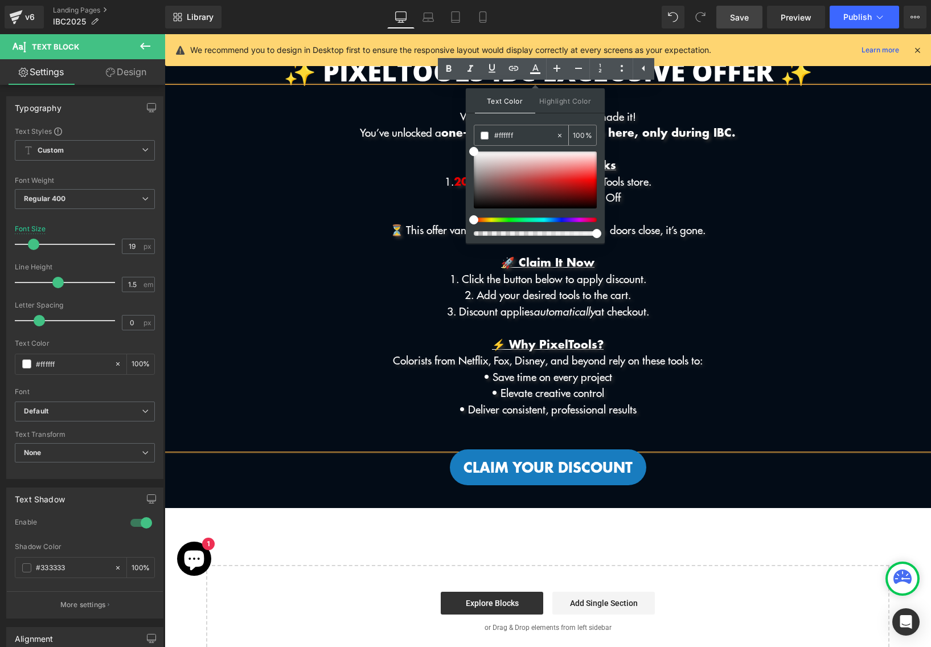
click at [518, 134] on input "#ffffff" at bounding box center [525, 135] width 62 height 13
paste input "ea0000"
click at [700, 173] on p "1. 20 % OFF everything in the PixelTools store." at bounding box center [548, 181] width 767 height 17
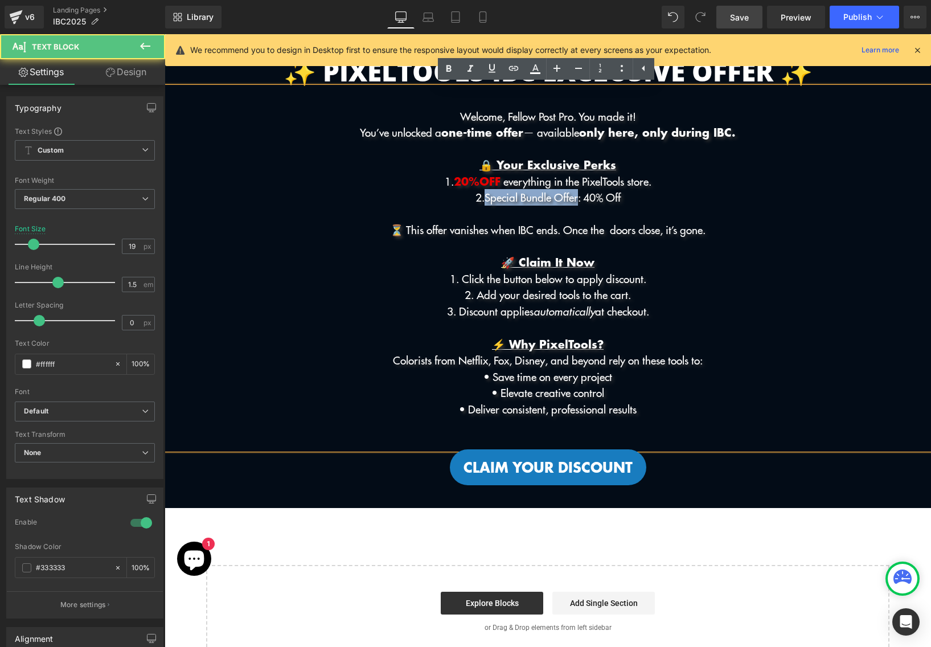
drag, startPoint x: 580, startPoint y: 198, endPoint x: 478, endPoint y: 193, distance: 102.1
click at [478, 193] on p "2. Special Bundle Offer : 40% Off" at bounding box center [548, 197] width 767 height 17
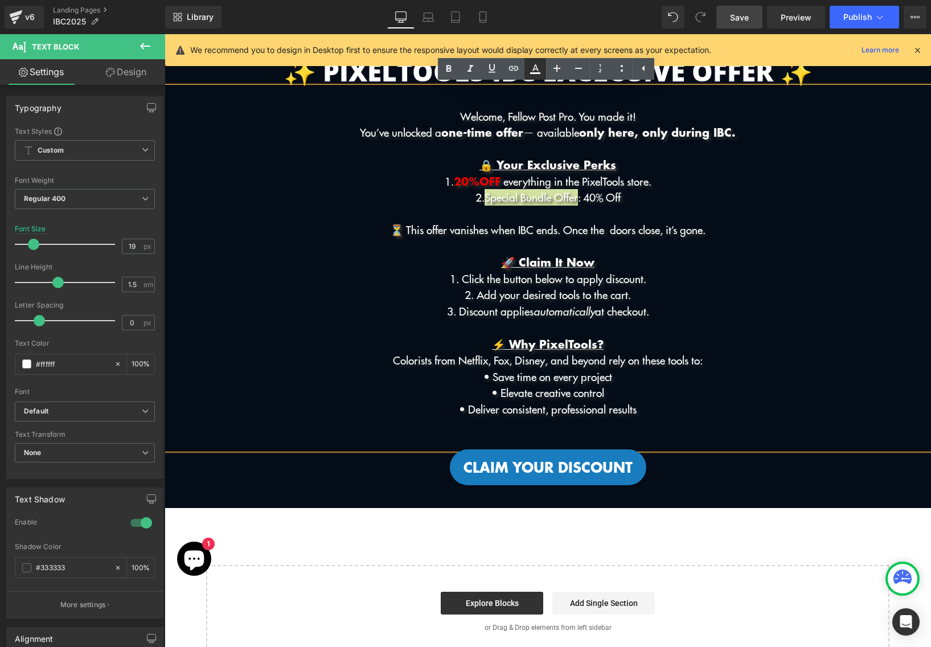
click at [535, 73] on icon at bounding box center [535, 73] width 10 height 2
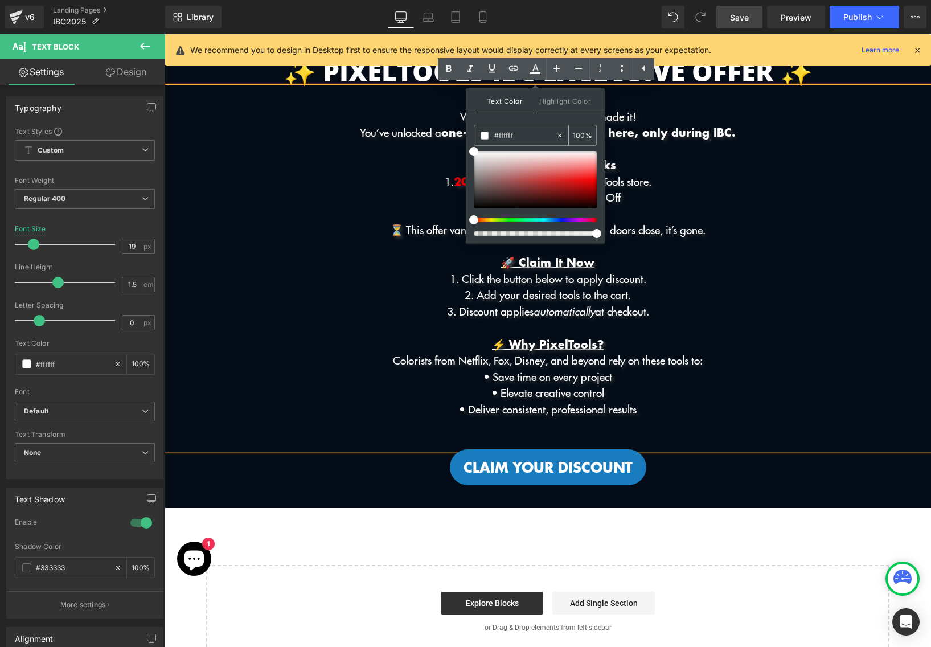
click at [543, 137] on input "#ffffff" at bounding box center [525, 135] width 62 height 13
paste input "ea0000"
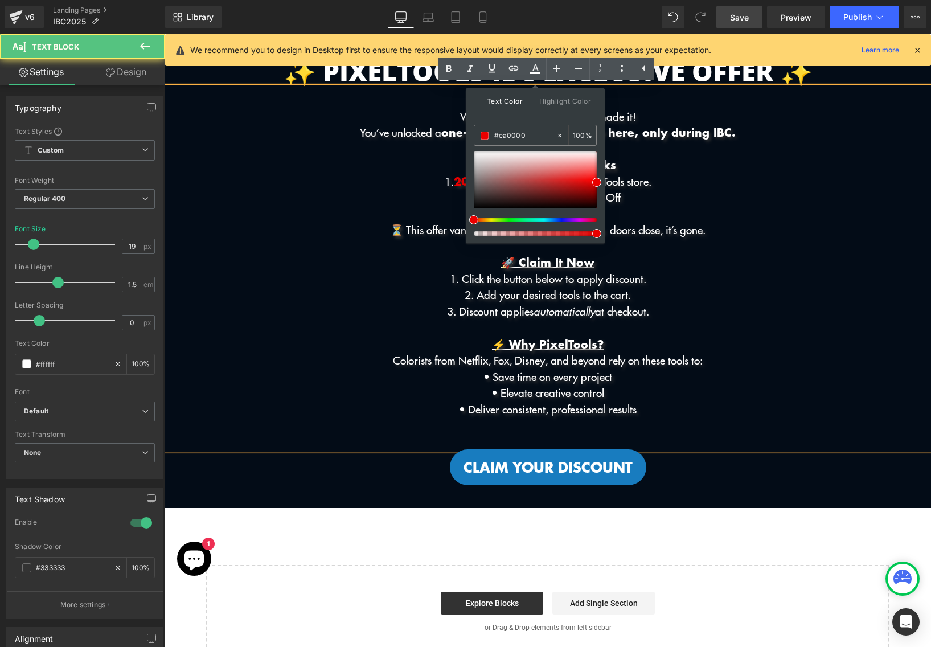
click at [758, 198] on p "2. Special Bundle Offer : 40% Off" at bounding box center [548, 197] width 767 height 17
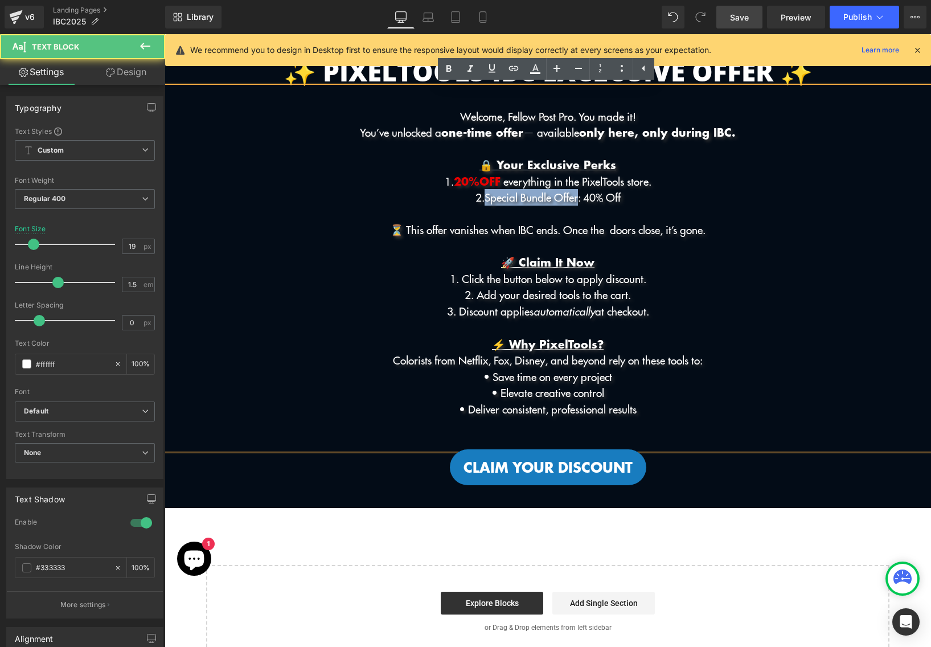
drag, startPoint x: 581, startPoint y: 199, endPoint x: 480, endPoint y: 198, distance: 101.4
click at [480, 198] on p "2. Special Bundle Offer : 40% Off" at bounding box center [548, 197] width 767 height 17
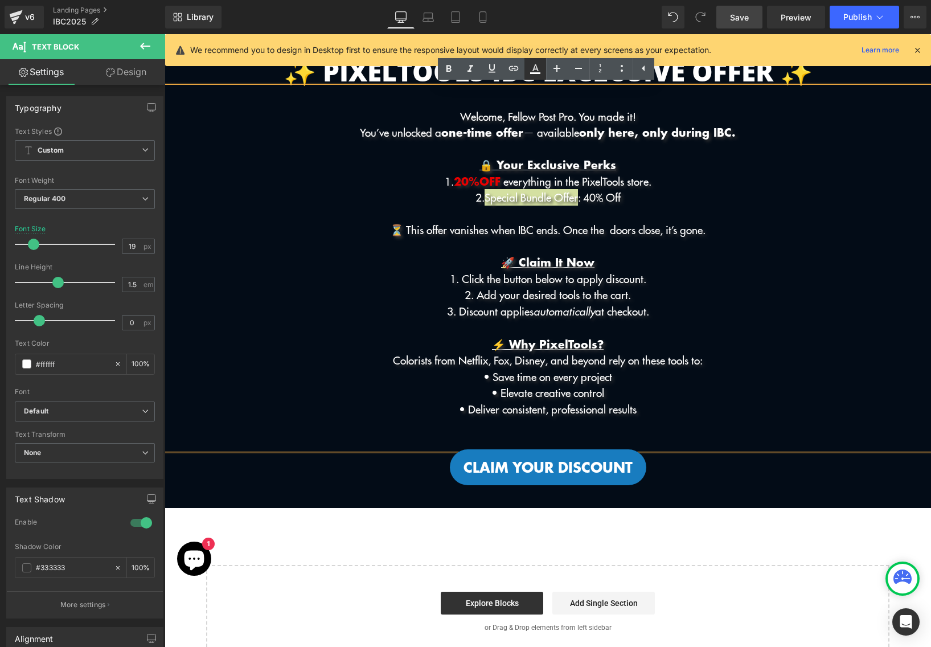
click at [534, 78] on link at bounding box center [536, 69] width 22 height 22
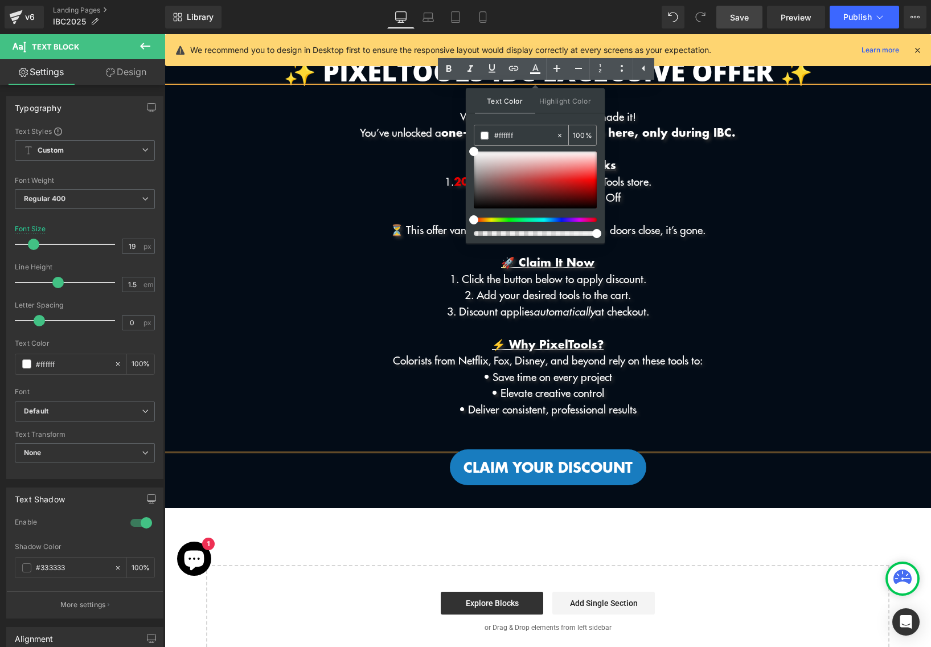
click at [528, 132] on input "#ffffff" at bounding box center [525, 135] width 62 height 13
paste input "ea0000"
click at [598, 183] on span at bounding box center [596, 182] width 9 height 9
click at [745, 207] on p at bounding box center [548, 214] width 767 height 17
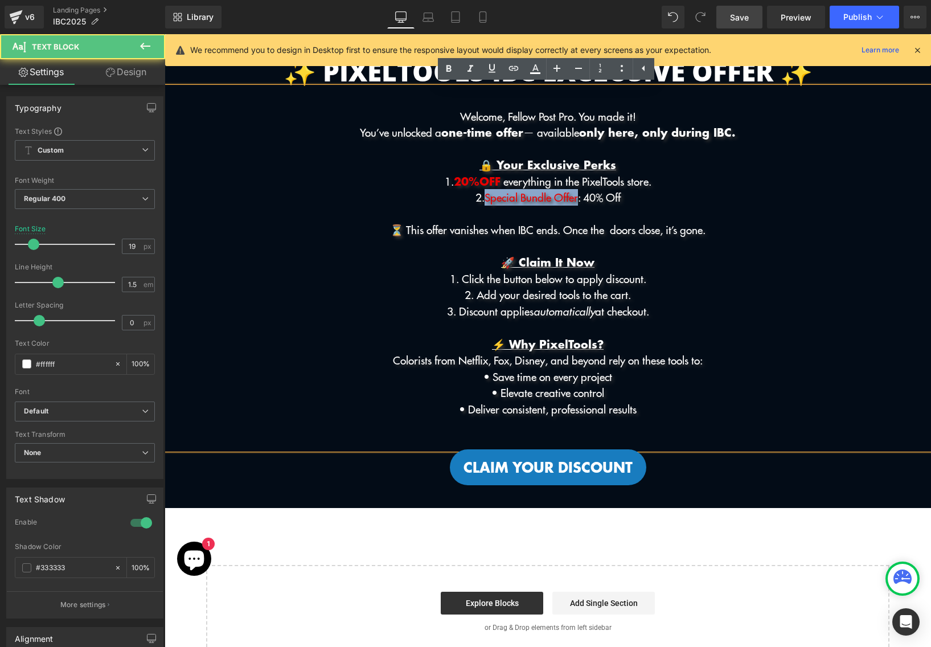
drag, startPoint x: 581, startPoint y: 199, endPoint x: 481, endPoint y: 198, distance: 100.3
click at [481, 198] on p "2. Special Bundle Offer : 40% Off" at bounding box center [548, 197] width 767 height 17
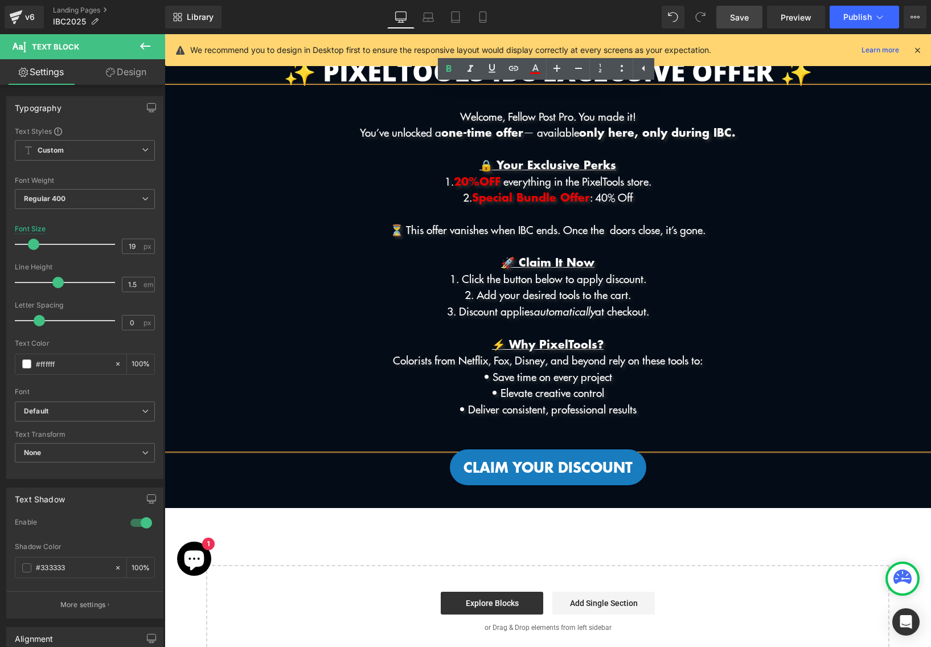
click at [629, 211] on p at bounding box center [548, 214] width 767 height 17
click at [664, 192] on p "2. Special Bundle Offer : 40% Off" at bounding box center [548, 197] width 767 height 17
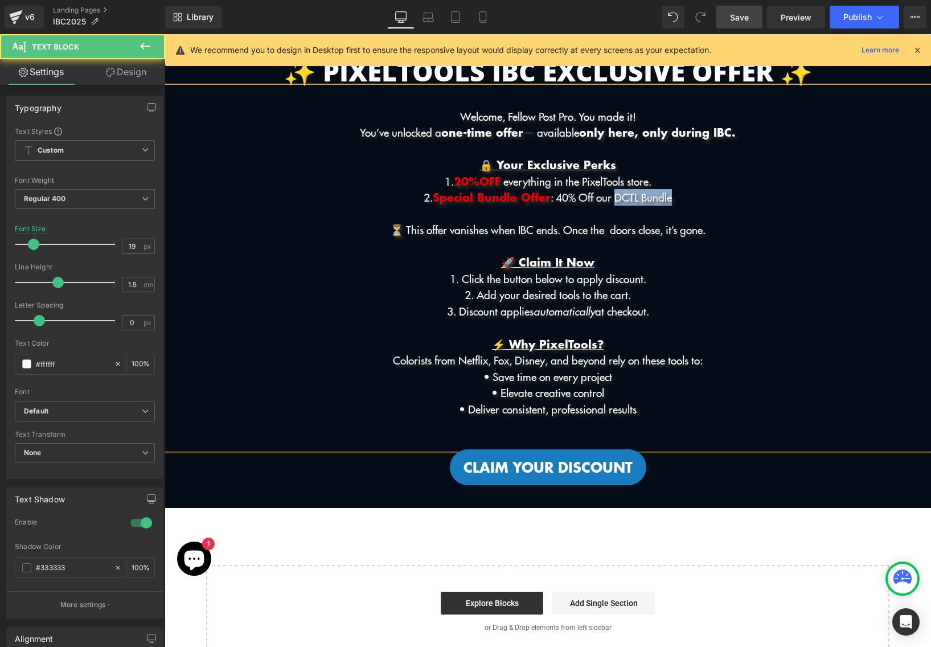
drag, startPoint x: 694, startPoint y: 198, endPoint x: 619, endPoint y: 195, distance: 75.3
click at [619, 195] on p "2. Special Bundle Offer : 40% Off our DCTL Bundle" at bounding box center [548, 197] width 767 height 17
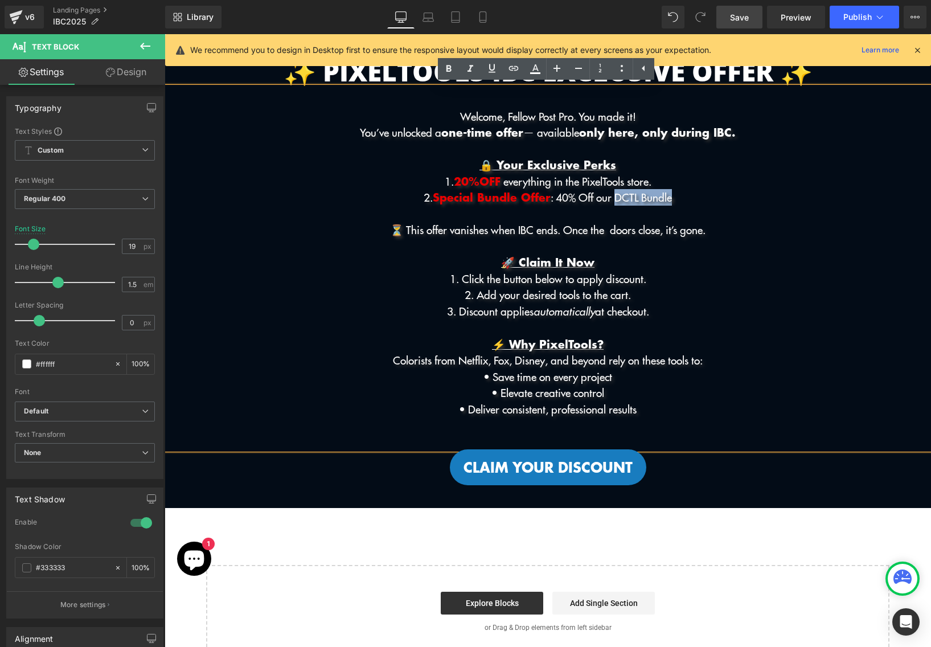
click at [677, 194] on p "2. Special Bundle Offer : 40% Off our DCTL Bundle" at bounding box center [548, 197] width 767 height 17
click at [697, 194] on p "2. Special Bundle Offer : 40% Off our DCTL Bundle" at bounding box center [548, 197] width 767 height 17
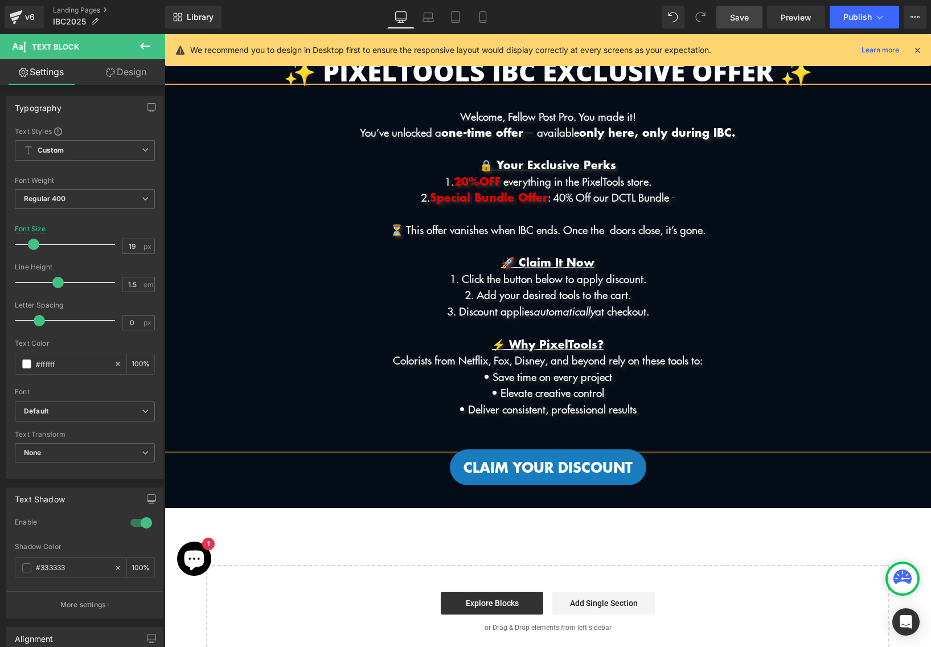
click at [697, 194] on p "2. Special Bundle Offer : 40% Off our DCTL Bundle -" at bounding box center [548, 197] width 767 height 17
click at [616, 202] on p "2. Special Bundle Offer : 40% Off our DCTL Bundle -" at bounding box center [548, 197] width 767 height 17
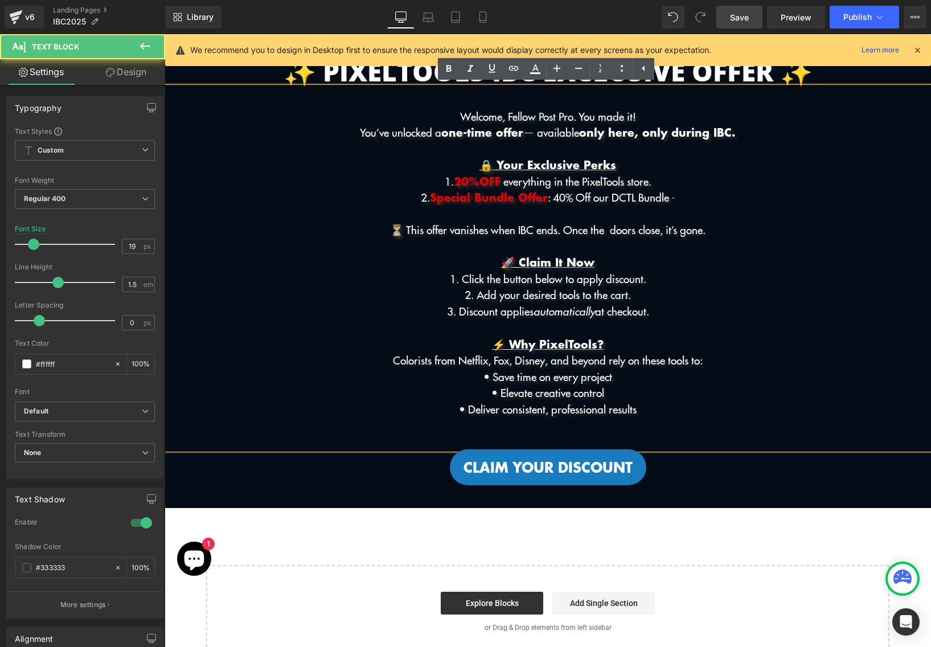
click at [698, 201] on p "2. Special Bundle Offer : 40% Off our DCTL Bundle -" at bounding box center [548, 197] width 767 height 17
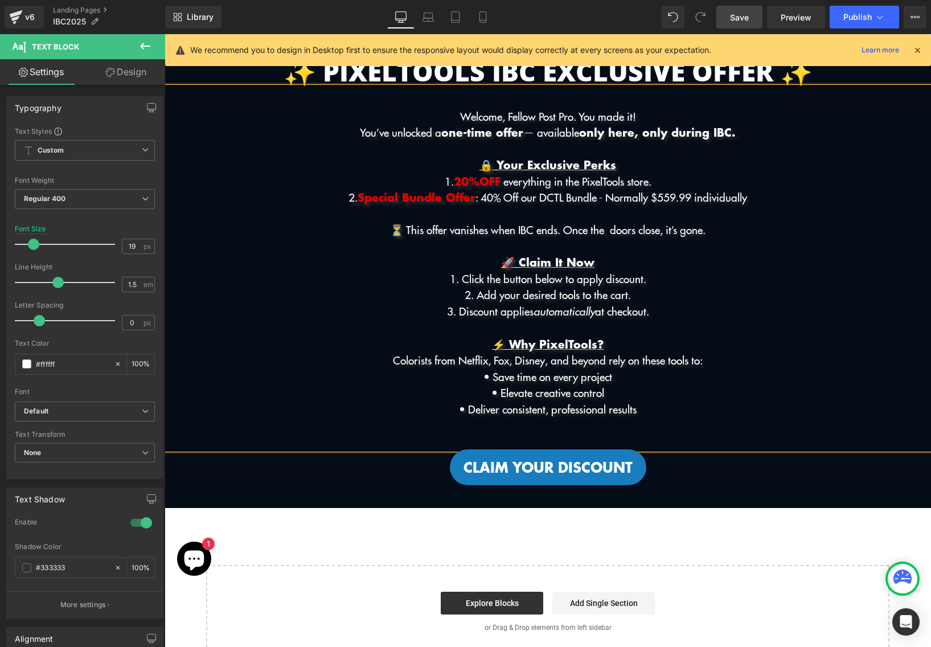
click at [578, 199] on p "2. Special Bundle Offer : 40% Off our DCTL Bundle - Normally $559.99 individual…" at bounding box center [548, 197] width 767 height 17
click at [539, 198] on p "2. Special Bundle Offer : 40% Off our DCTL Bundle - Normally $559.99 individual…" at bounding box center [548, 197] width 767 height 17
click at [775, 193] on p "2. Special Bundle Offer : 40% Off our DCTL Bundle - Normally $559.99 individual…" at bounding box center [548, 197] width 767 height 17
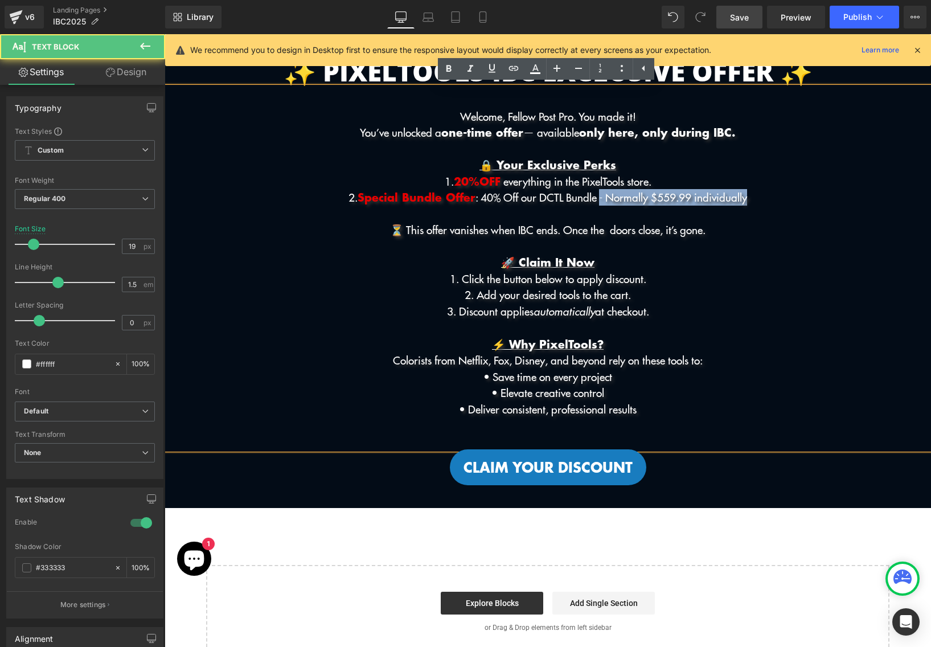
drag, startPoint x: 604, startPoint y: 198, endPoint x: 767, endPoint y: 196, distance: 162.9
click at [768, 197] on p "2. Special Bundle Offer : 40% Off our DCTL Bundle - Normally $559.99 individual…" at bounding box center [548, 197] width 767 height 17
click at [767, 196] on p "2. Special Bundle Offer : 40% Off our DCTL Bundle - Normally $559.99 individual…" at bounding box center [548, 197] width 767 height 17
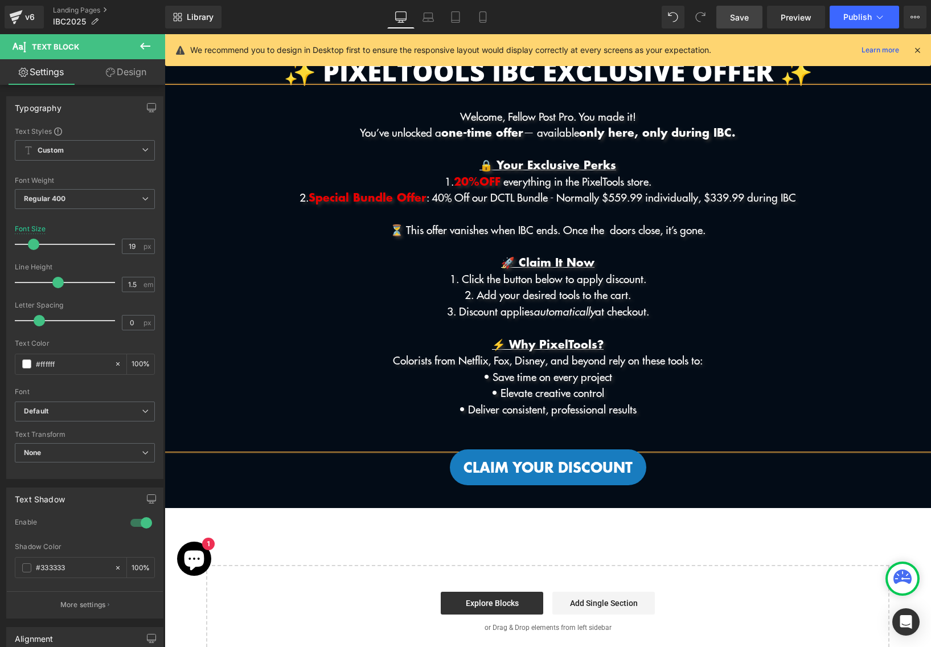
click at [559, 199] on p "2. Special Bundle Offer : 40% Off our DCTL Bundle - Normally $559.99 individual…" at bounding box center [548, 197] width 767 height 17
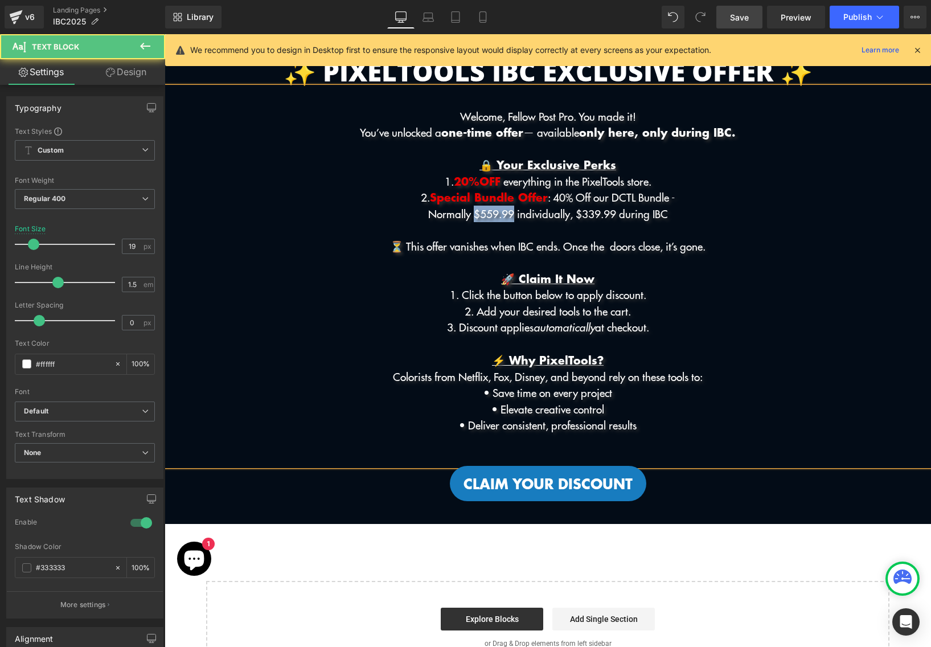
drag, startPoint x: 509, startPoint y: 213, endPoint x: 465, endPoint y: 214, distance: 43.3
click at [465, 214] on p "Normally $559.99 individually, $339.99 during IBC" at bounding box center [548, 214] width 767 height 17
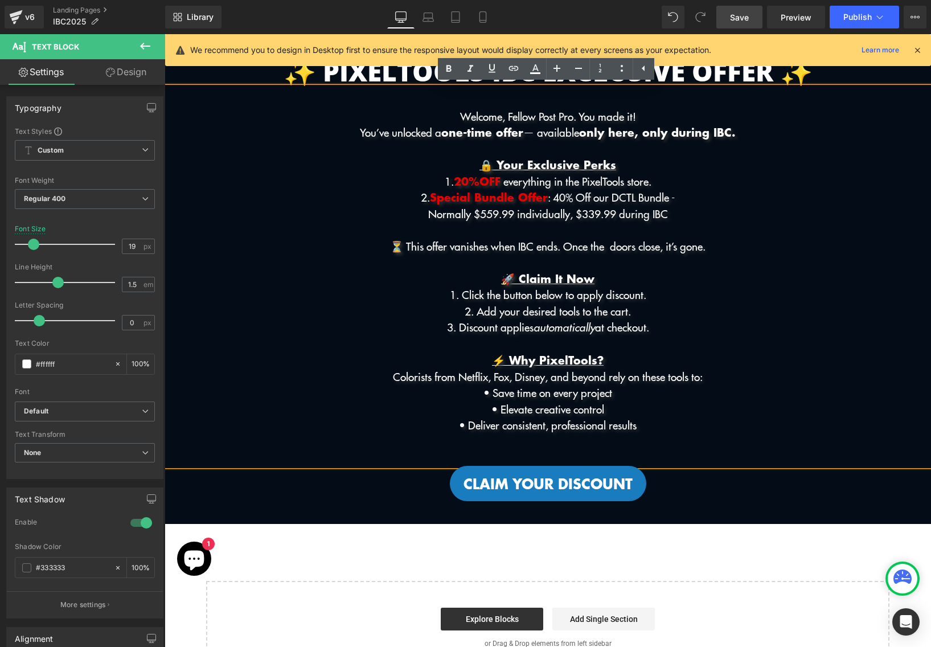
click at [684, 199] on p "2. Special Bundle Offer : 40% Off our DCTL Bundle -" at bounding box center [548, 197] width 767 height 17
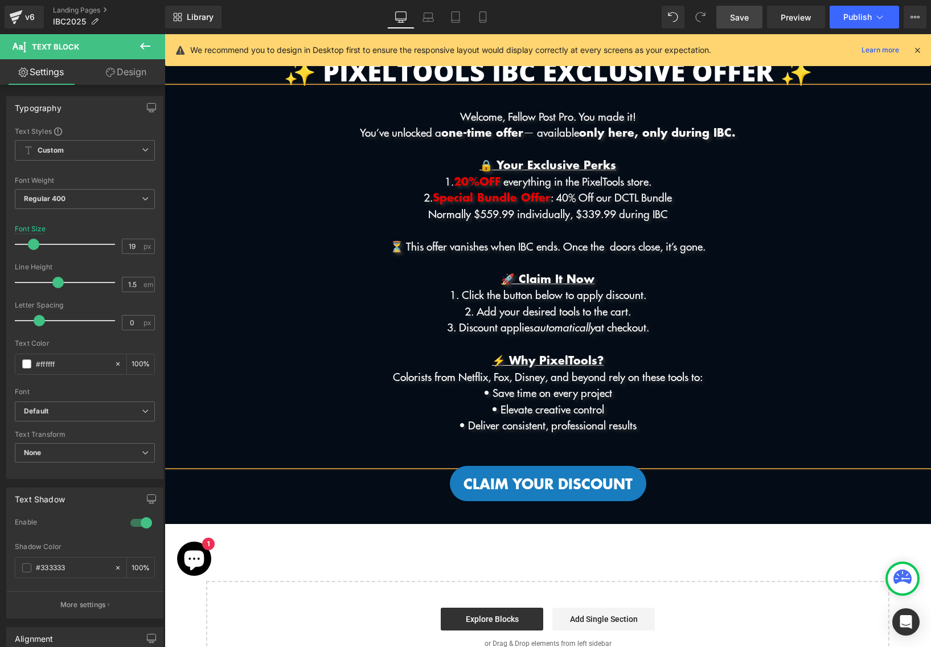
click at [436, 219] on p "Normally $559.99 individually, $339.99 during IBC" at bounding box center [548, 214] width 767 height 17
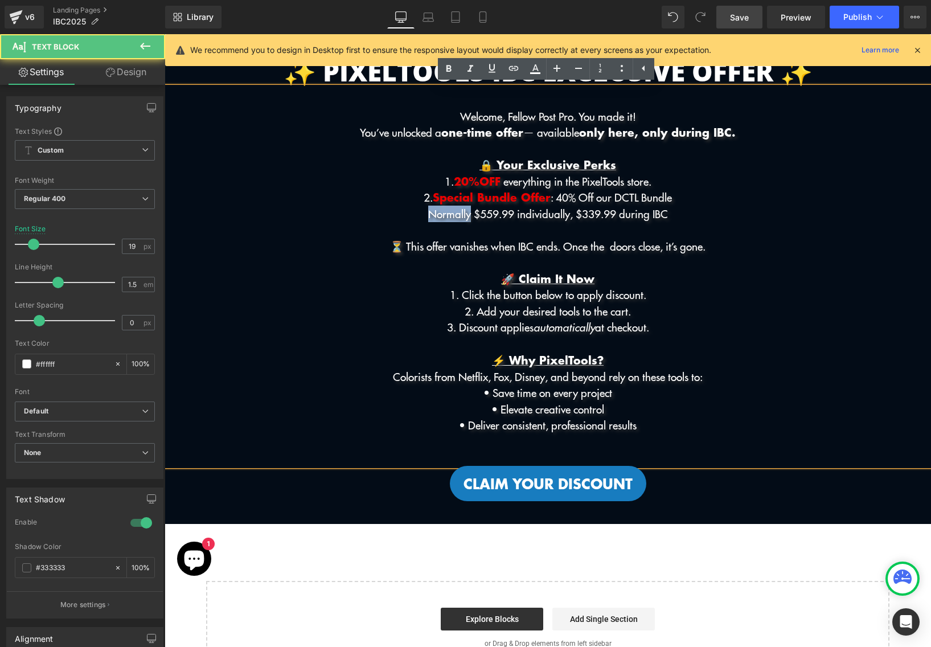
click at [436, 219] on p "Normally $559.99 individually, $339.99 during IBC" at bounding box center [548, 214] width 767 height 17
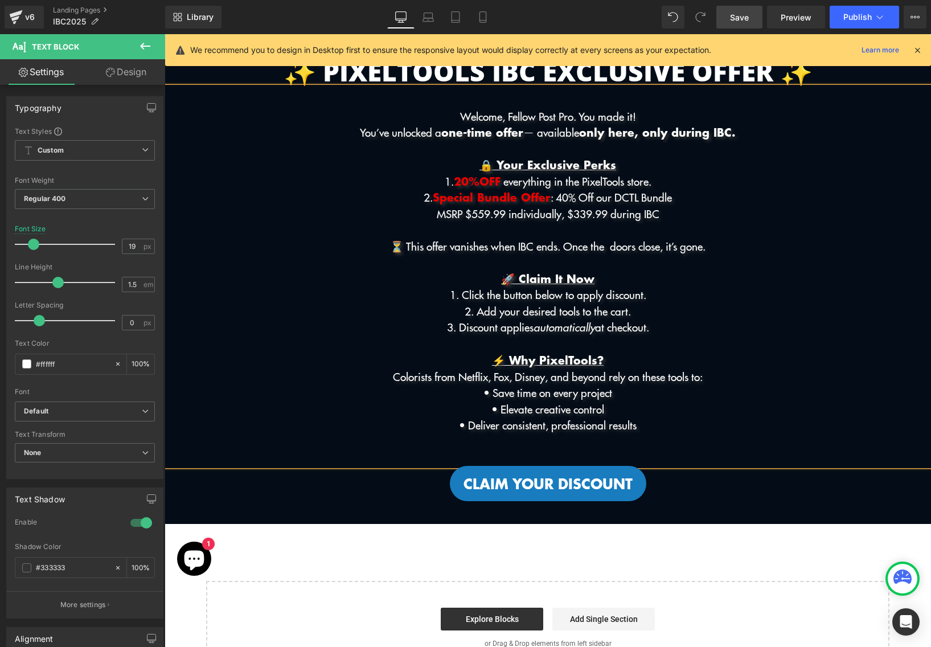
click at [534, 214] on p "MSRP $559.99 individually, $339.99 during IBC" at bounding box center [548, 214] width 767 height 17
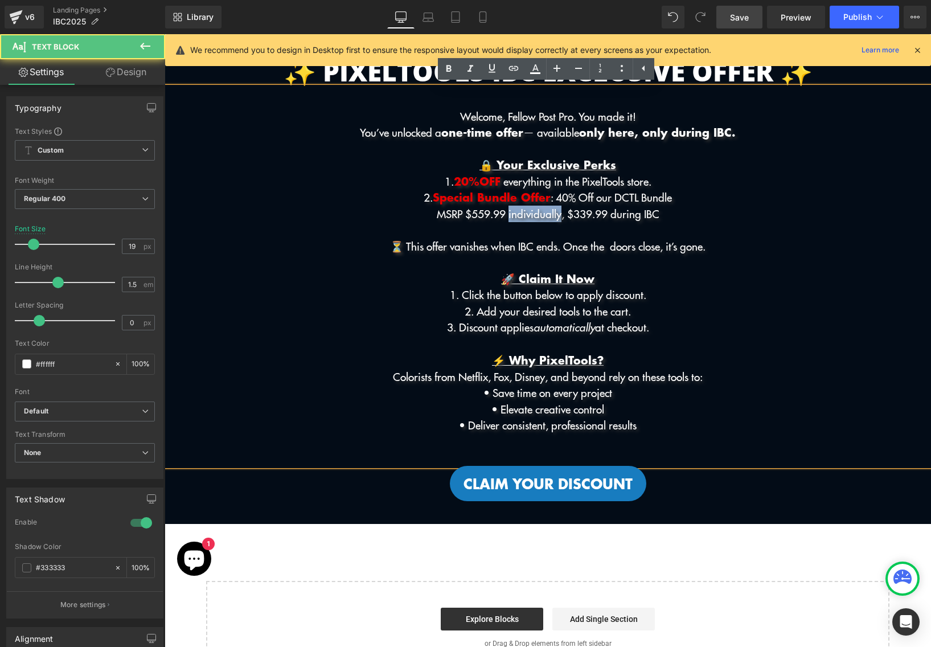
click at [534, 214] on p "MSRP $559.99 individually, $339.99 during IBC" at bounding box center [548, 214] width 767 height 17
drag, startPoint x: 566, startPoint y: 215, endPoint x: 625, endPoint y: 212, distance: 59.3
click at [625, 212] on p "MSRP $559.99 individually, $339.99 during IBC" at bounding box center [548, 214] width 767 height 17
click at [592, 215] on p "MSRP $559.99 individually, $339.99 during IBC" at bounding box center [548, 214] width 767 height 17
click at [569, 214] on p "MSRP $559.99 individually, $339.99 during IBC" at bounding box center [548, 214] width 767 height 17
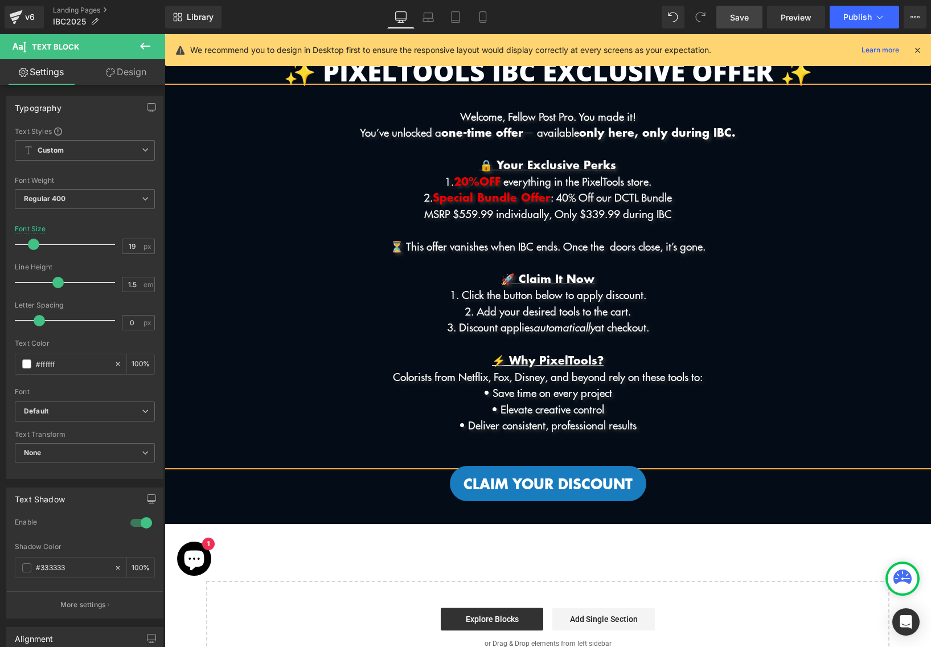
click at [686, 212] on p "MSRP $559.99 individually, Only $339.99 during IBC" at bounding box center [548, 214] width 767 height 17
click at [616, 165] on p "🔒 Your Exclusive Perks" at bounding box center [548, 165] width 767 height 17
click at [617, 425] on p "• Deliver consistent, professional results" at bounding box center [548, 425] width 767 height 17
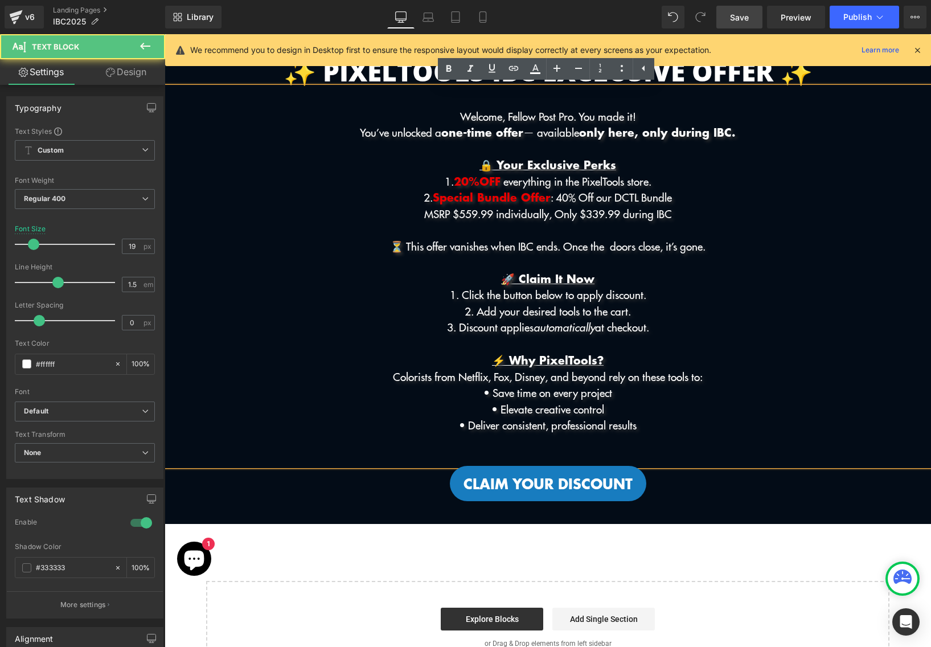
click at [617, 425] on p "• Deliver consistent, professional results" at bounding box center [548, 425] width 767 height 17
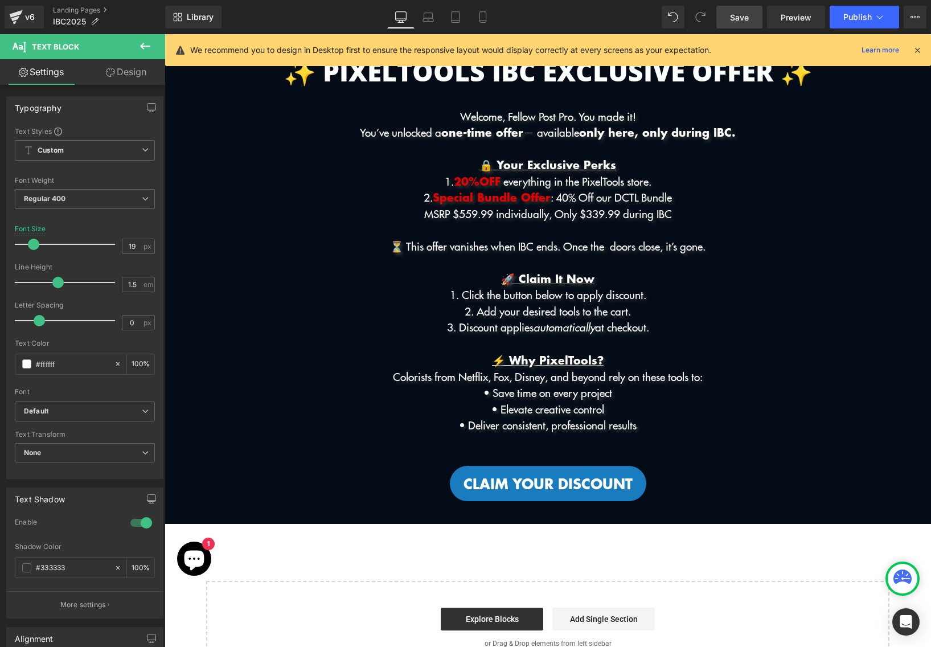
click at [146, 47] on icon at bounding box center [145, 46] width 14 height 14
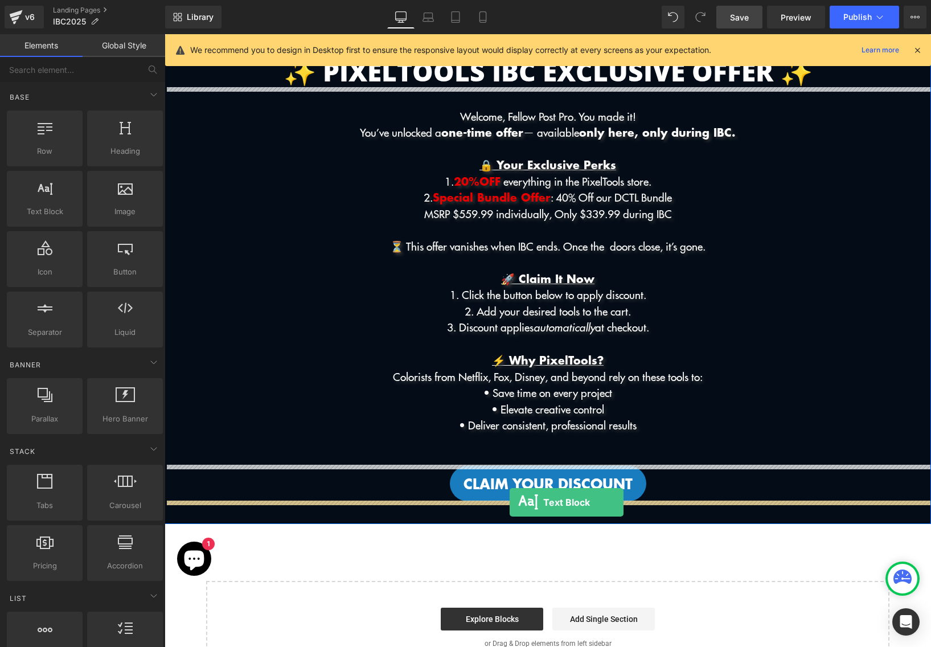
drag, startPoint x: 224, startPoint y: 231, endPoint x: 510, endPoint y: 501, distance: 393.7
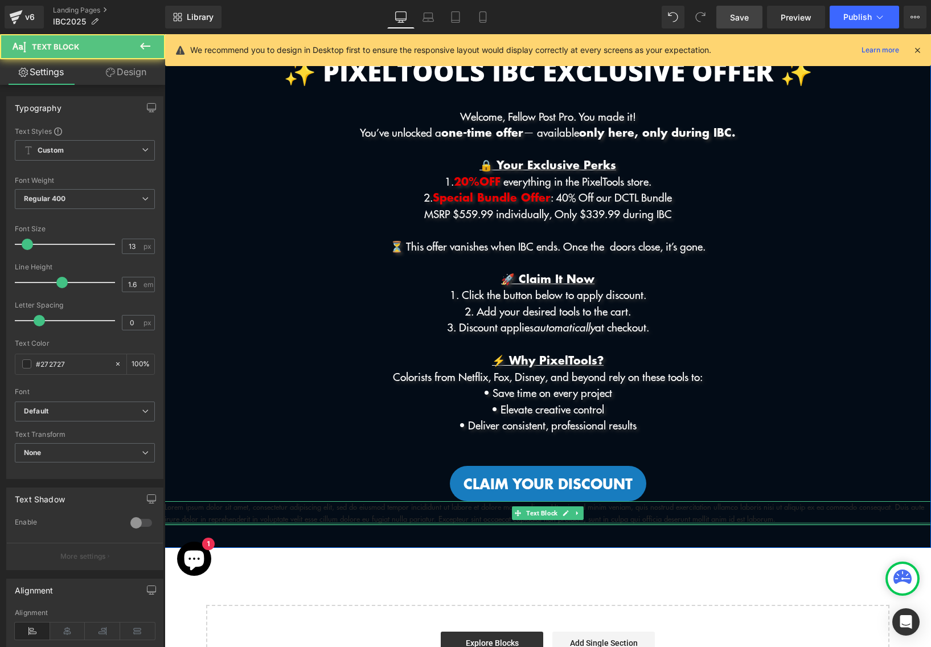
click at [541, 522] on div at bounding box center [548, 523] width 767 height 3
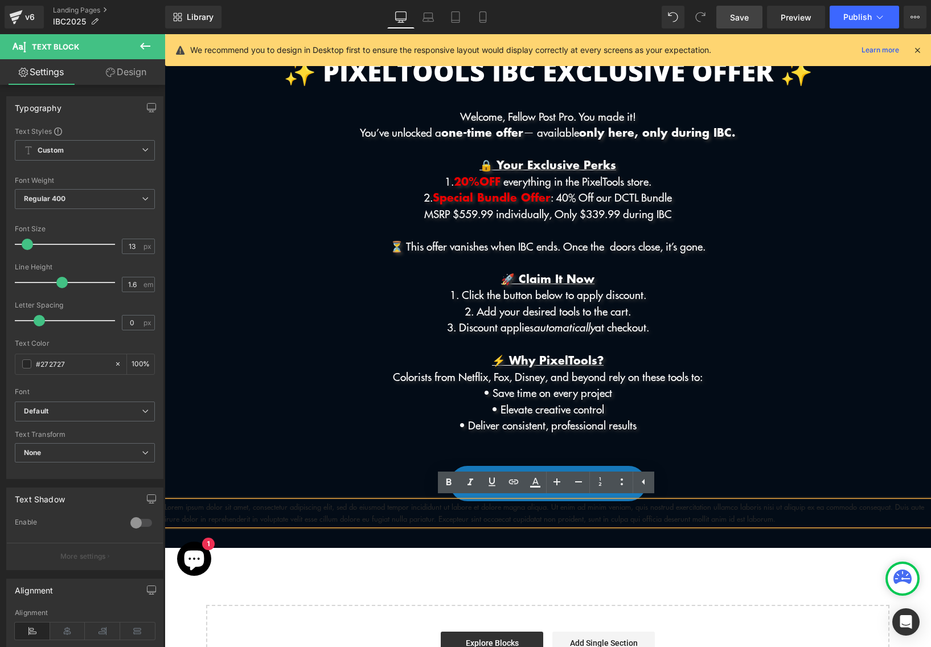
click at [469, 511] on p "Lorem ipsum dolor sit amet, consectetur adipiscing elit, sed do eiusmod tempor …" at bounding box center [548, 513] width 767 height 24
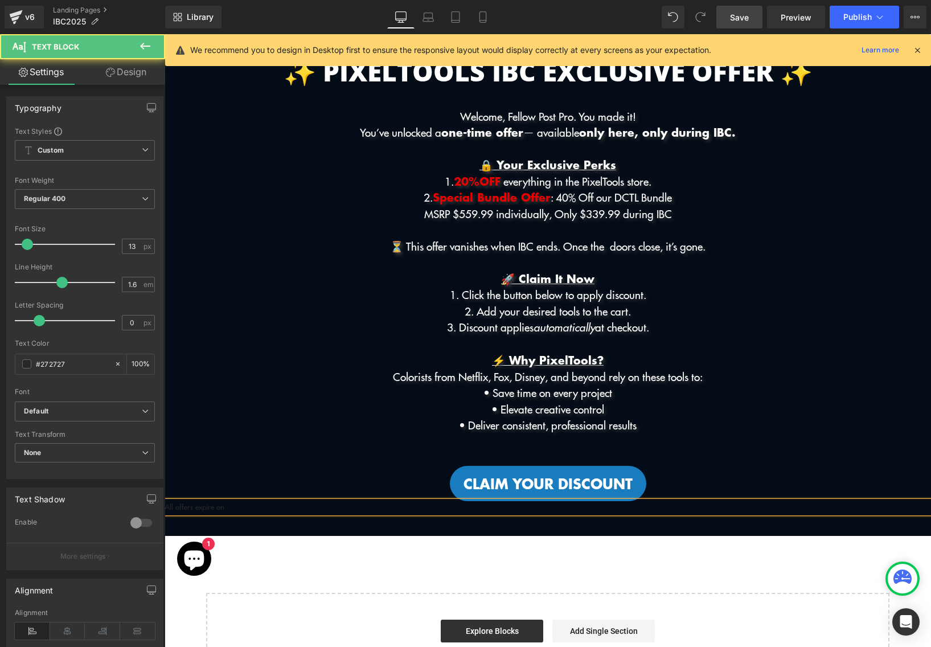
click at [552, 506] on p "All offers expire on" at bounding box center [548, 507] width 767 height 12
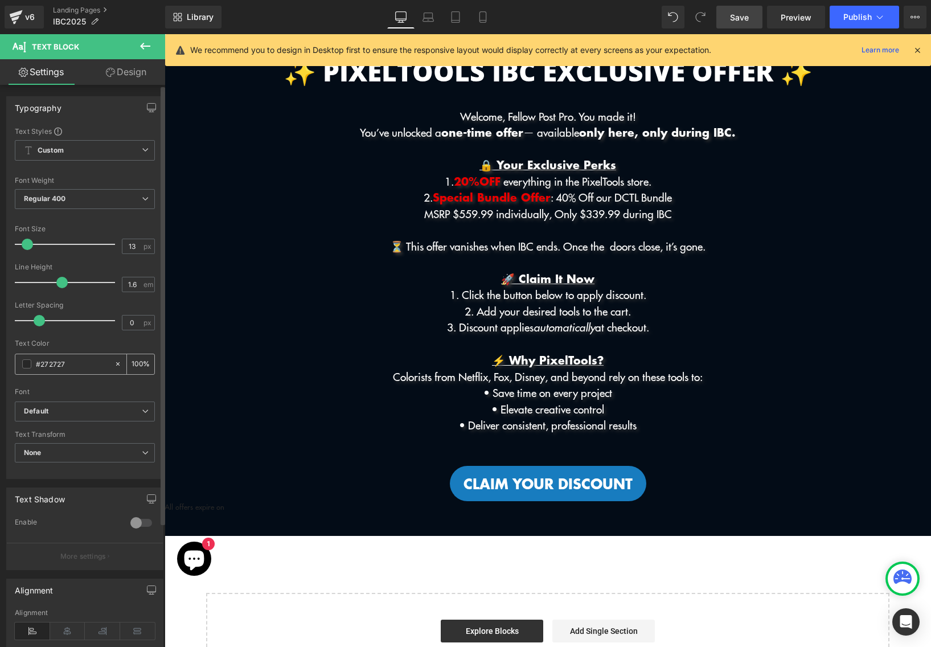
click at [26, 362] on span at bounding box center [26, 363] width 9 height 9
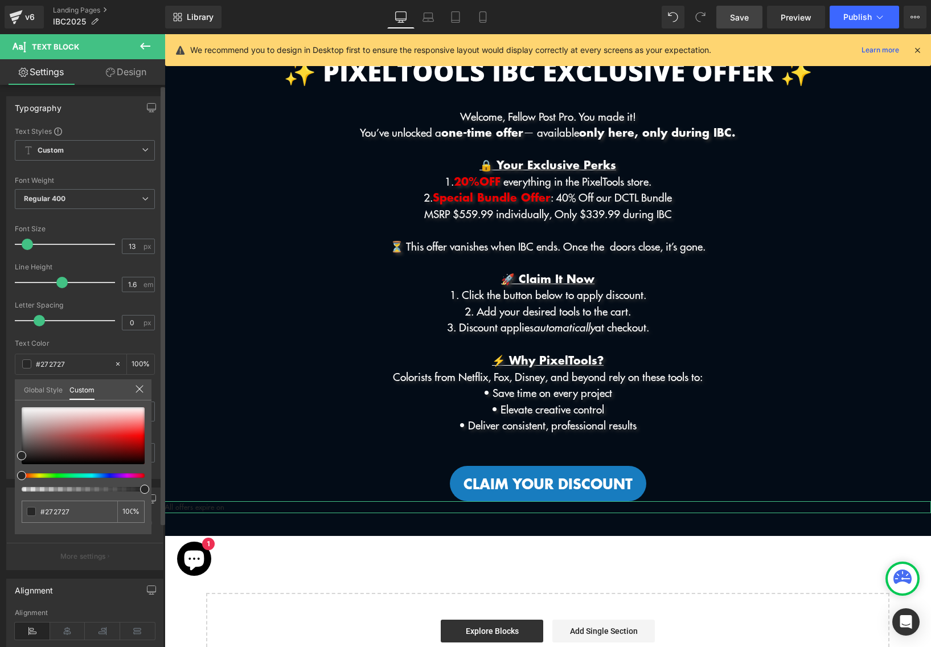
click at [20, 408] on div "#272727 100 %" at bounding box center [83, 470] width 137 height 127
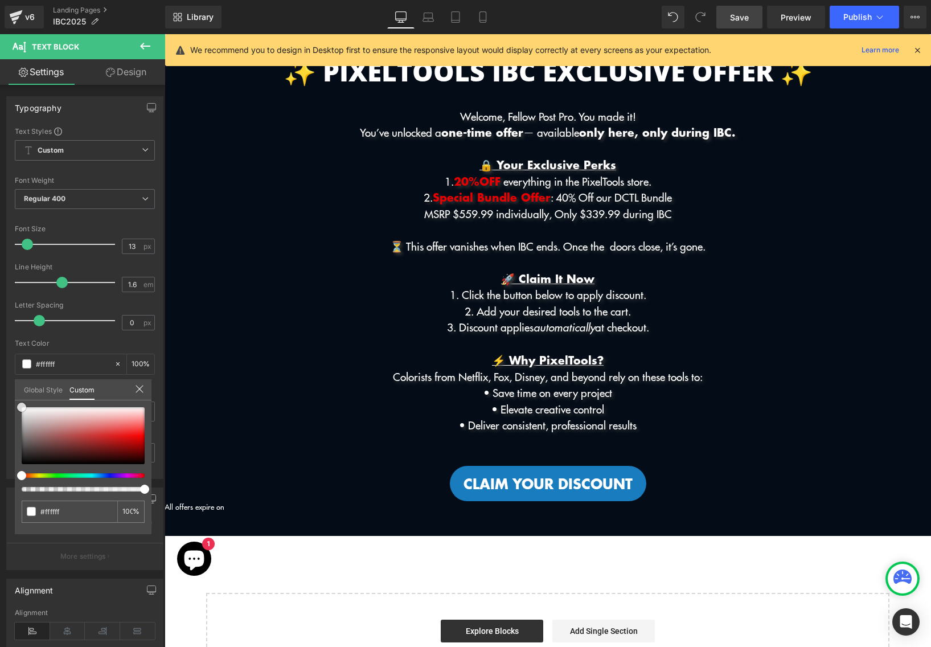
drag, startPoint x: 27, startPoint y: 411, endPoint x: -11, endPoint y: 393, distance: 42.8
click at [0, 393] on html "Text Block You are previewing how the will restyle your page. You can not edit …" at bounding box center [465, 323] width 931 height 647
click at [365, 398] on body "Skip to content Menu Search Shop Products DCTL Plug-Ins Prime/Grade™ Exposure/T…" at bounding box center [548, 511] width 767 height 1053
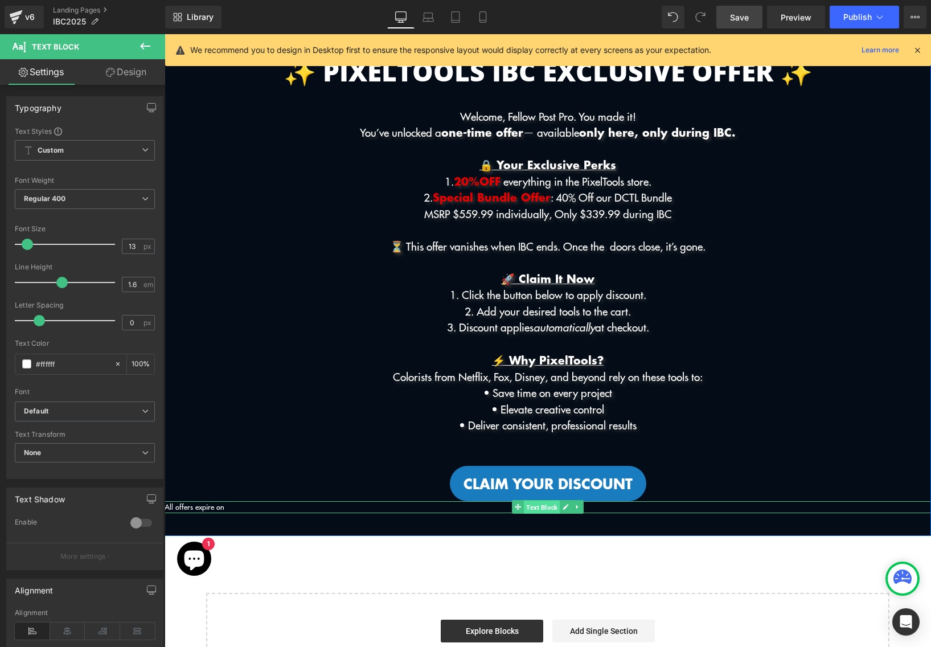
click at [555, 508] on span "Text Block" at bounding box center [542, 508] width 36 height 14
click at [420, 501] on div at bounding box center [548, 502] width 767 height 3
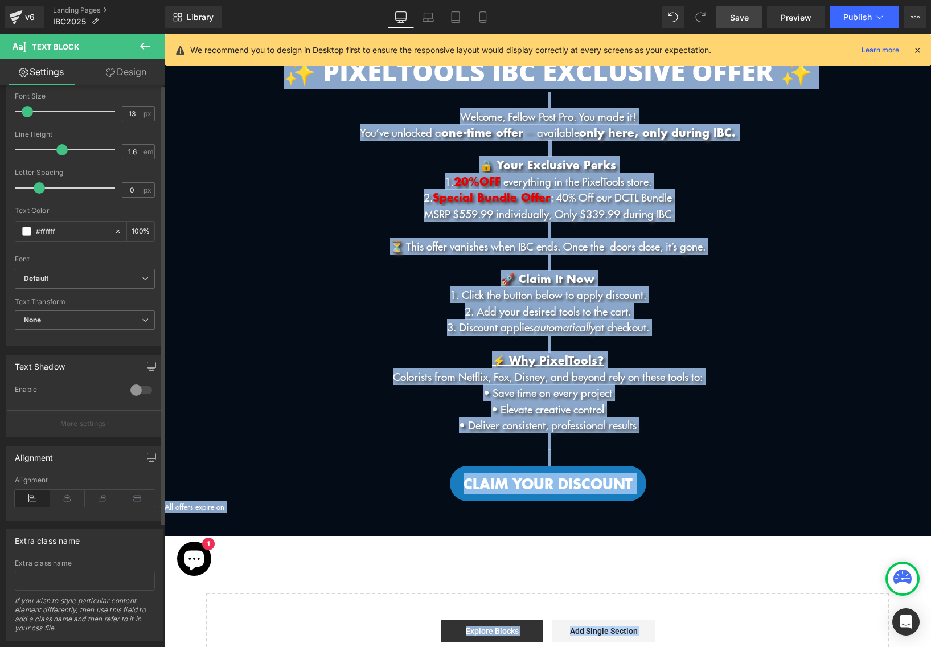
scroll to position [159, 0]
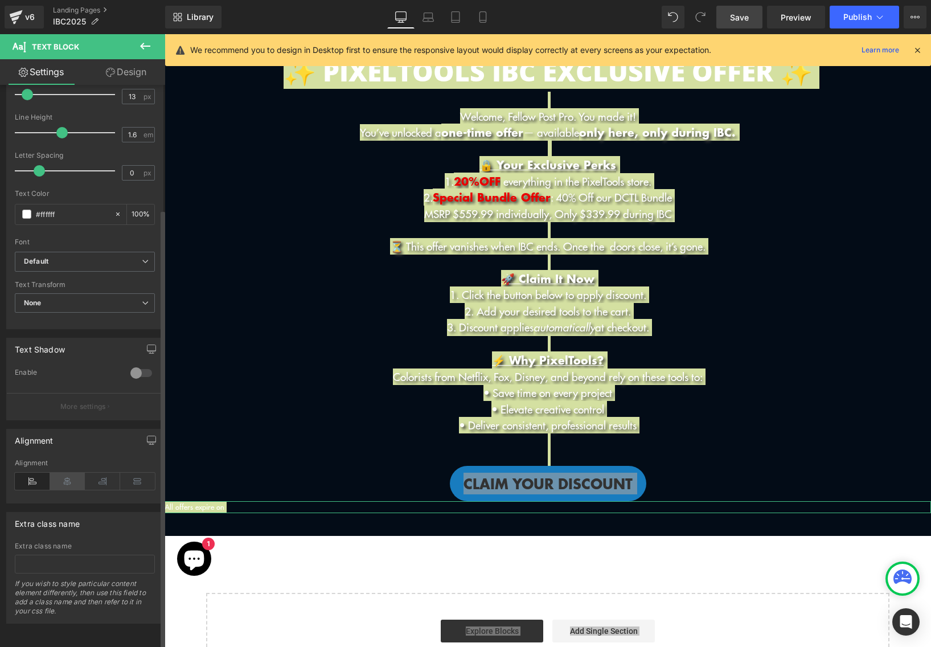
click at [67, 478] on icon at bounding box center [67, 481] width 35 height 17
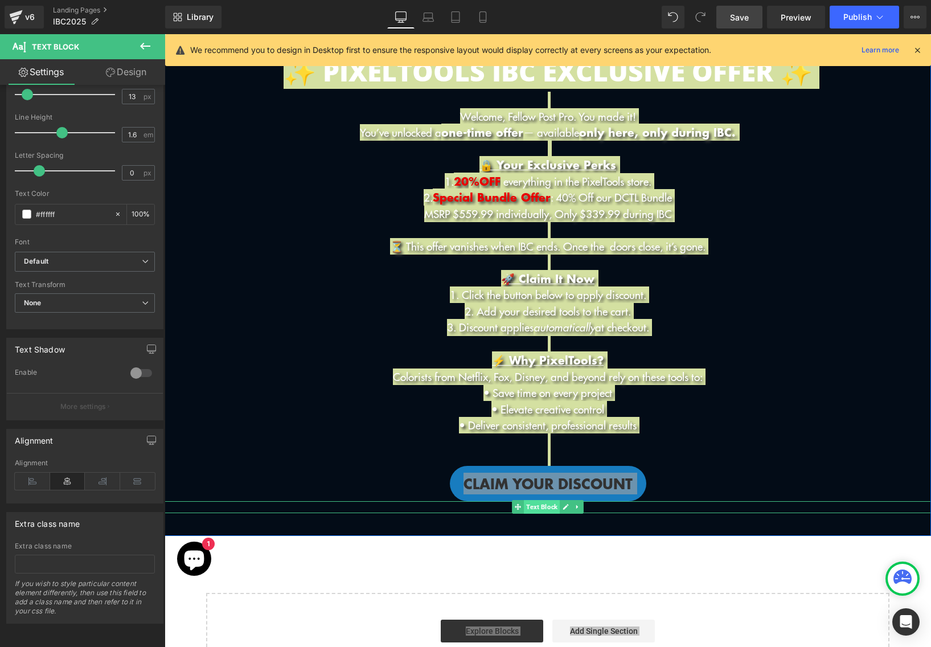
click at [538, 506] on span "Text Block" at bounding box center [542, 507] width 36 height 14
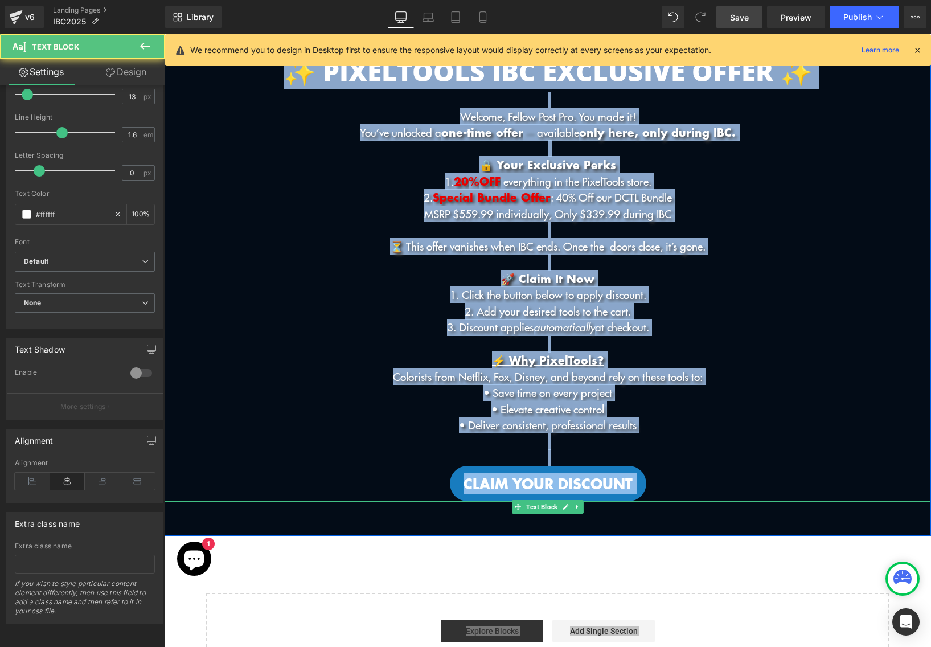
click at [487, 508] on p "All offers expire on" at bounding box center [548, 507] width 767 height 12
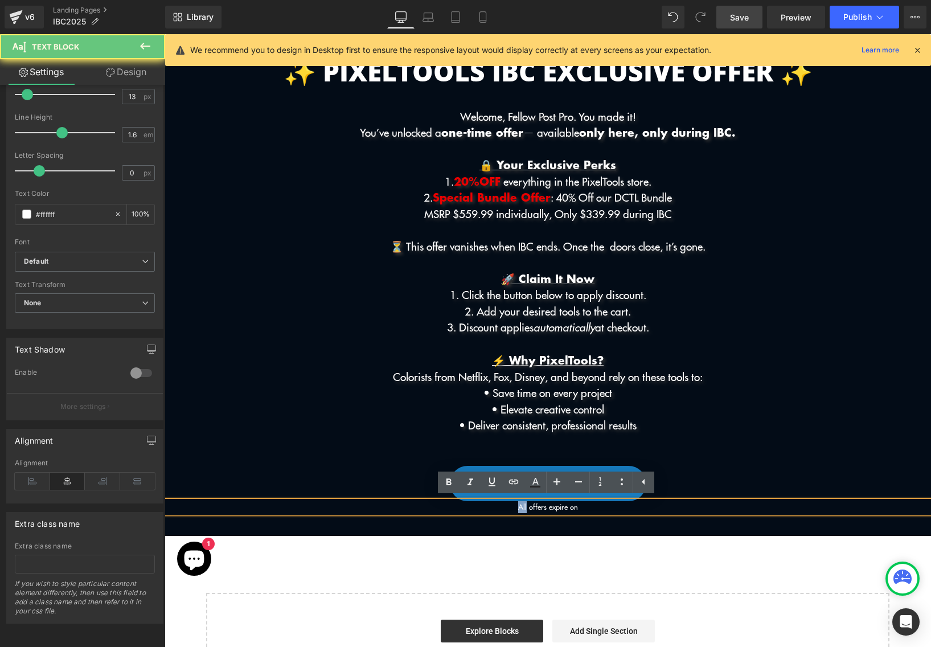
click at [487, 508] on p "All offers expire on" at bounding box center [548, 507] width 767 height 12
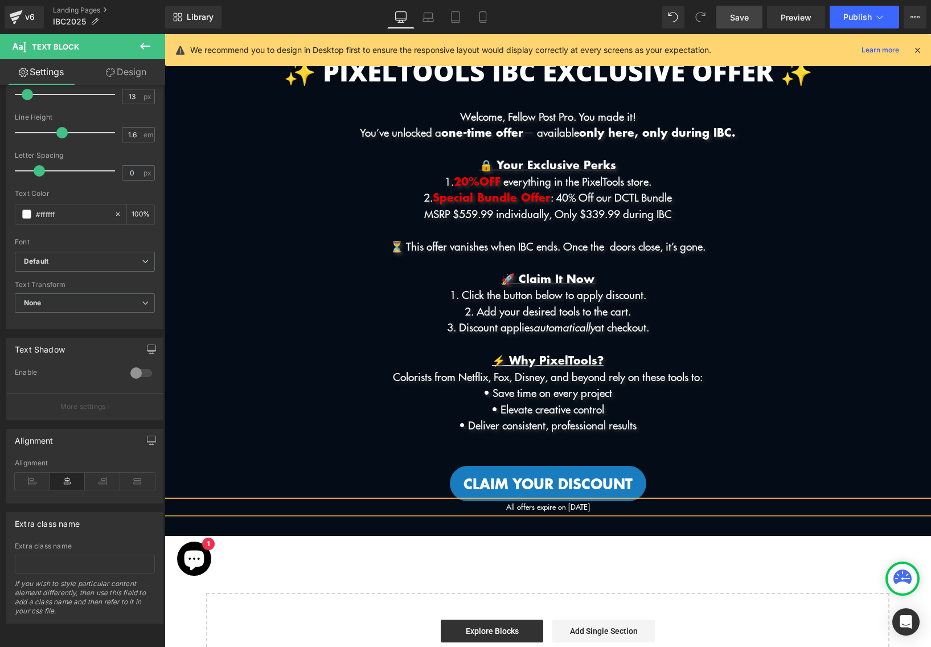
click at [566, 504] on p "All offers expire on [DATE]" at bounding box center [548, 507] width 767 height 12
click at [622, 517] on div "✨ PixelTools IBC Exclusive Offer ✨ Heading Welcome, Fellow Post Pro. You made i…" at bounding box center [548, 288] width 767 height 496
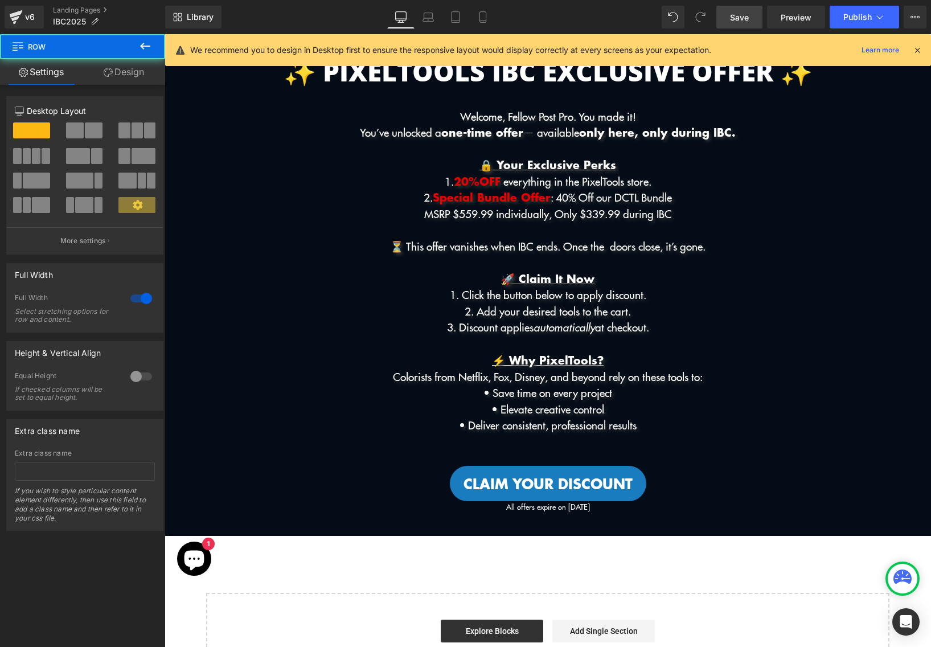
click at [165, 34] on div at bounding box center [165, 34] width 0 height 0
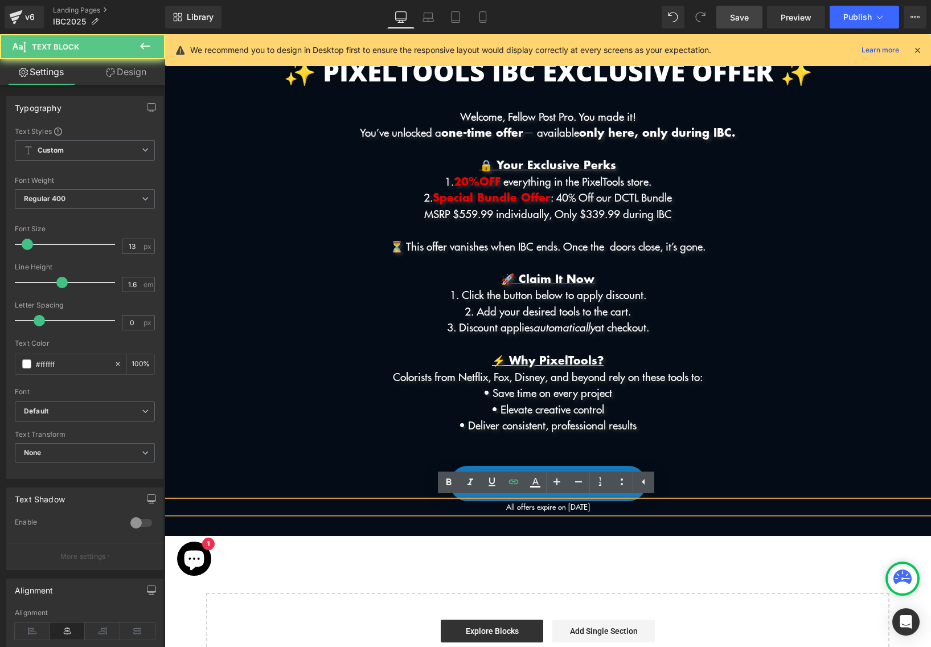
click at [619, 507] on p "All offers expire on [DATE]" at bounding box center [548, 507] width 767 height 12
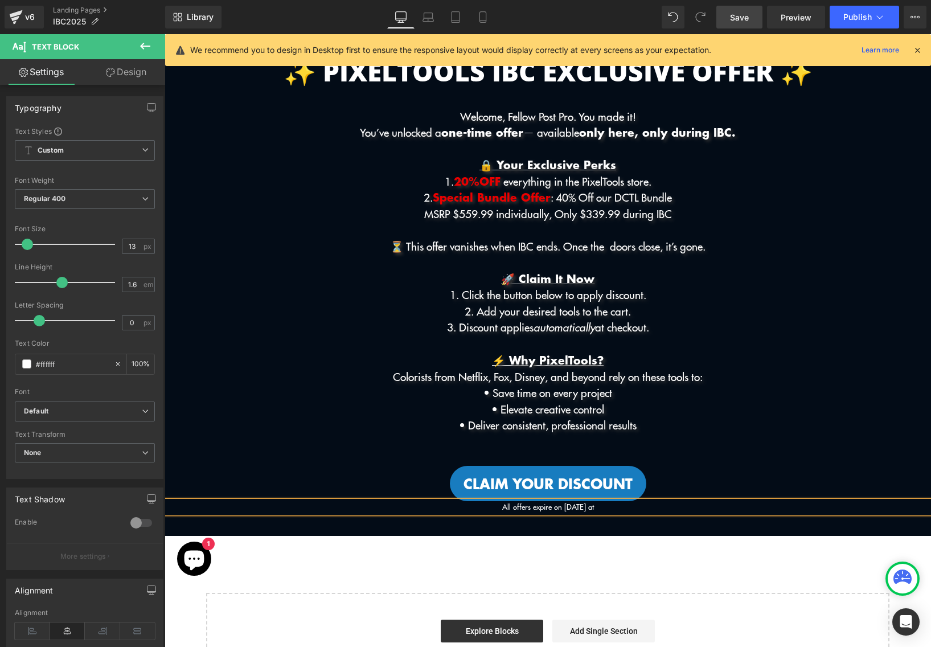
click at [569, 523] on div "✨ PixelTools IBC Exclusive Offer ✨ Heading Welcome, Fellow Post Pro. You made i…" at bounding box center [548, 288] width 767 height 496
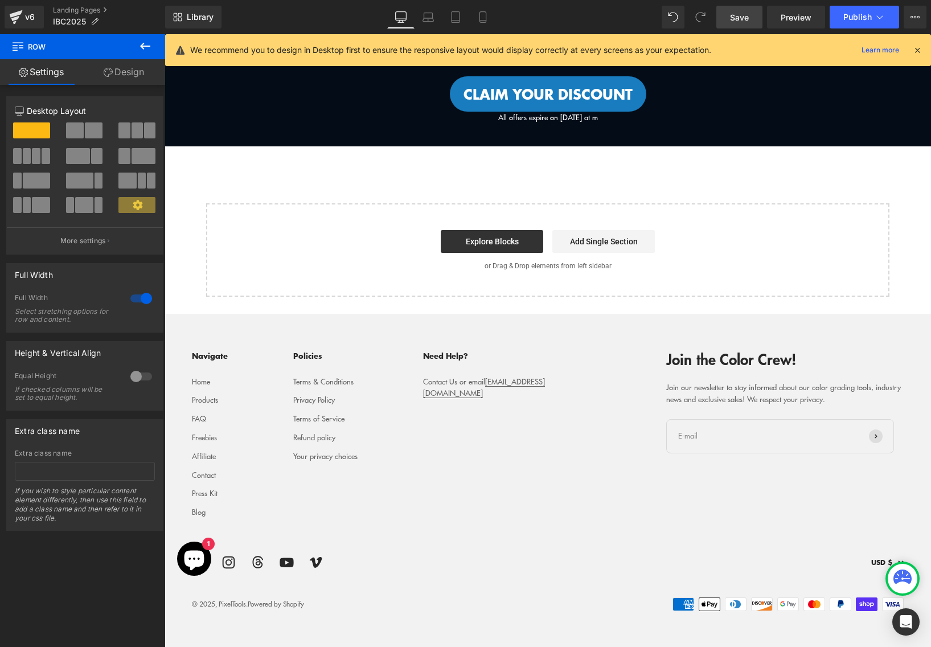
scroll to position [336, 0]
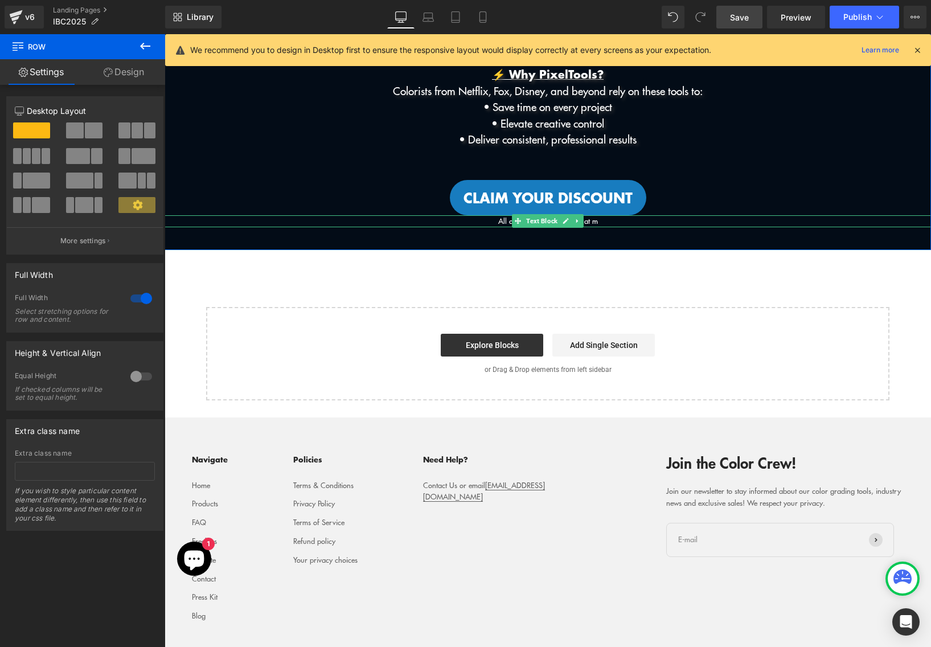
click at [610, 221] on p "All offers expire on [DATE] at m" at bounding box center [548, 221] width 767 height 12
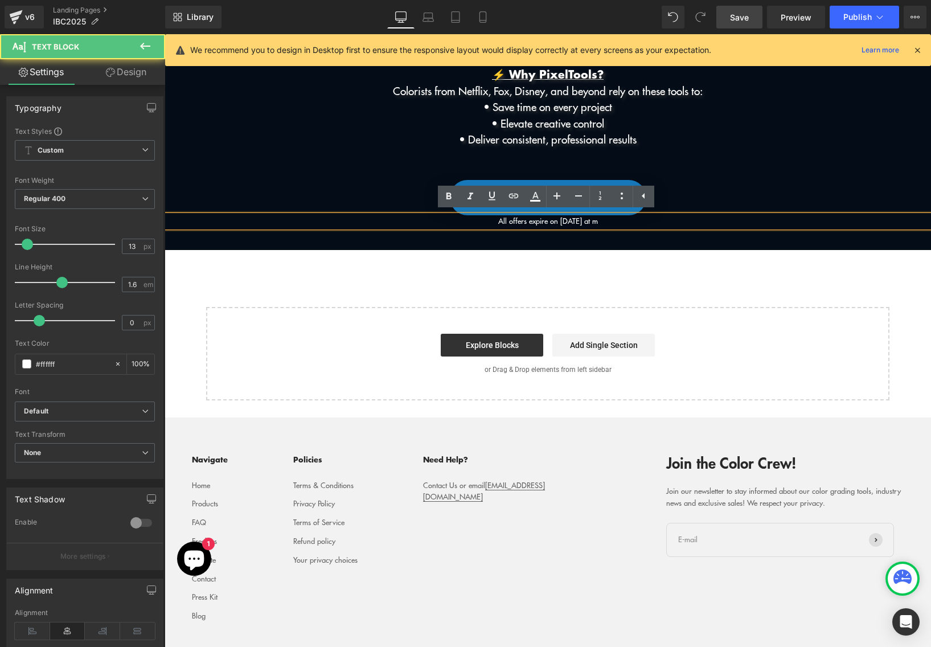
click at [610, 221] on p "All offers expire on [DATE] at m" at bounding box center [548, 221] width 767 height 12
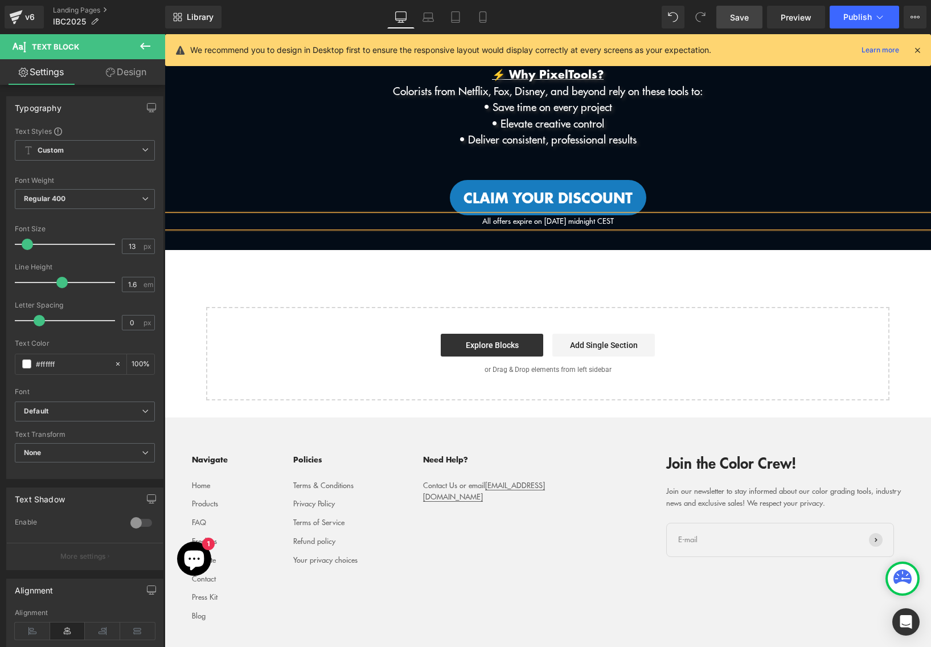
scroll to position [221, 0]
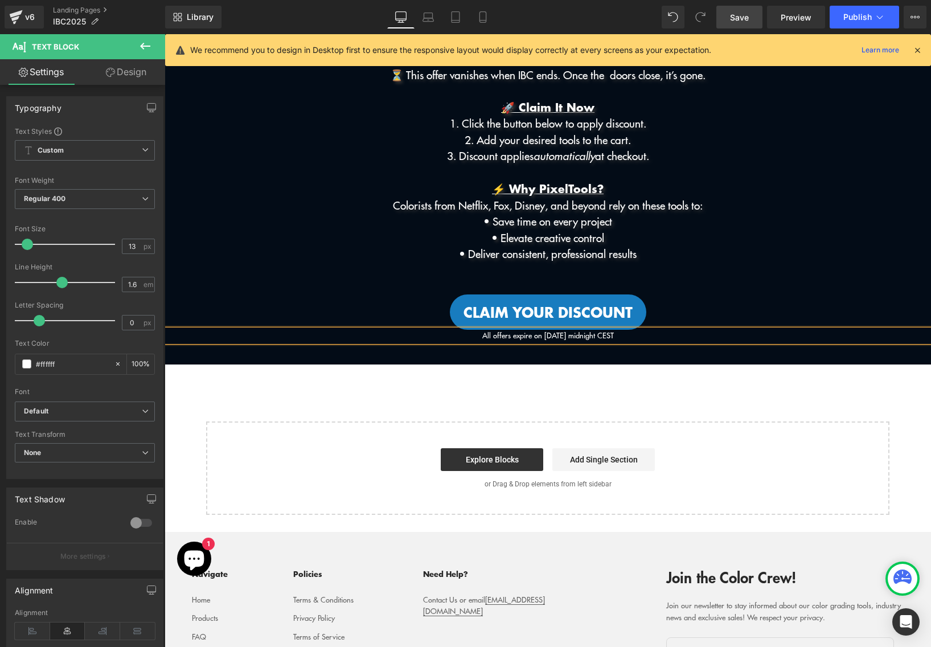
click at [752, 223] on p "• Save time on every project" at bounding box center [548, 221] width 767 height 17
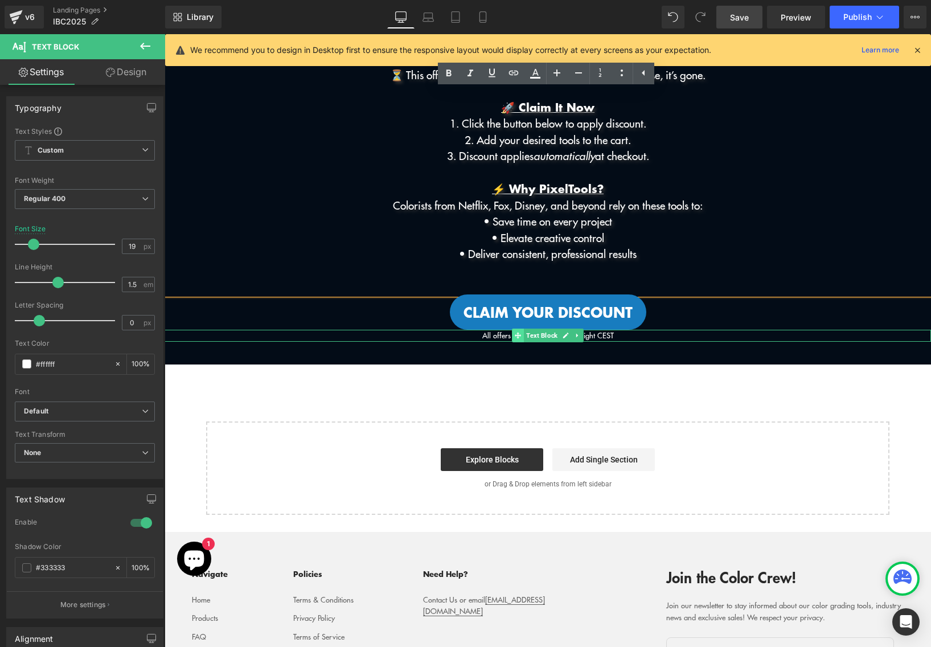
click at [519, 337] on span at bounding box center [518, 336] width 12 height 14
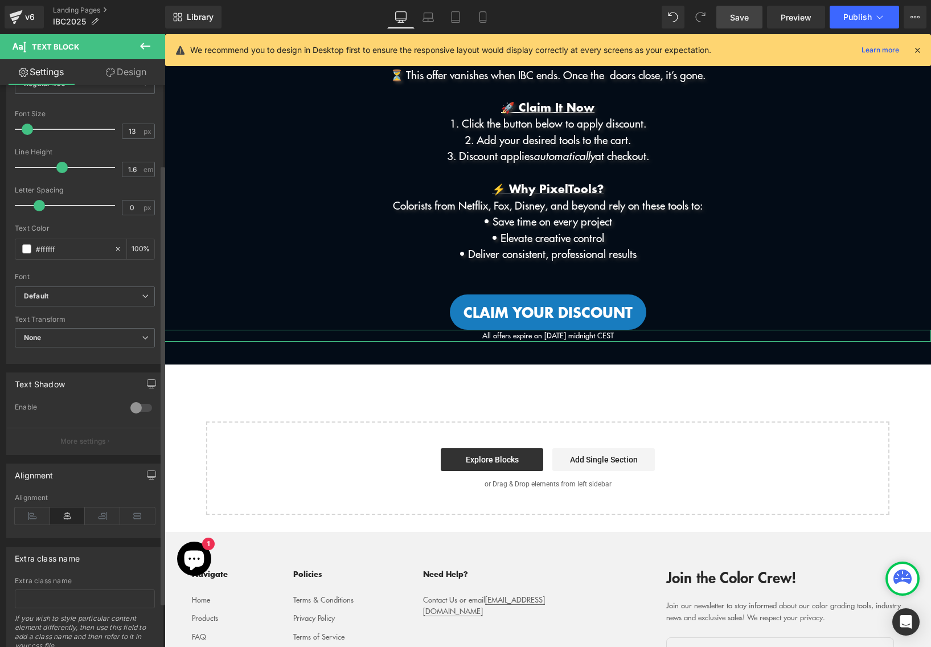
scroll to position [100, 0]
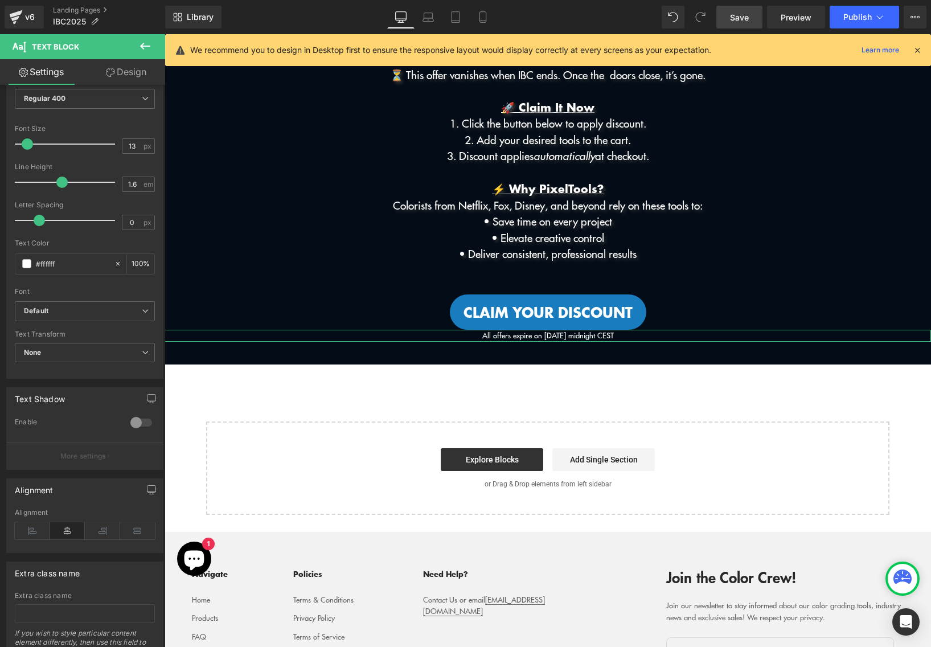
click at [113, 68] on icon at bounding box center [110, 72] width 9 height 9
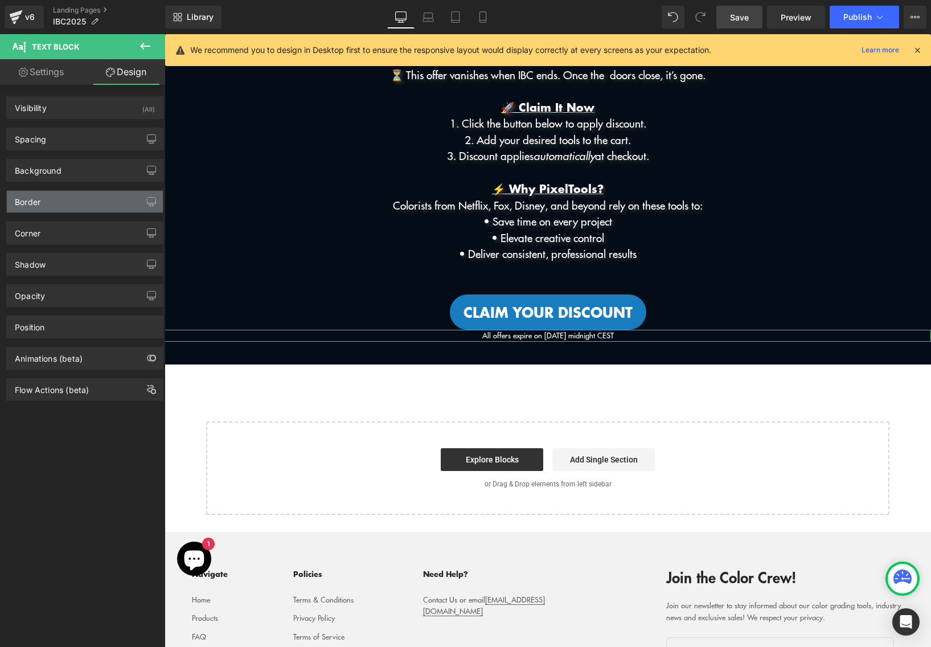
click at [75, 209] on div "Border" at bounding box center [85, 202] width 156 height 22
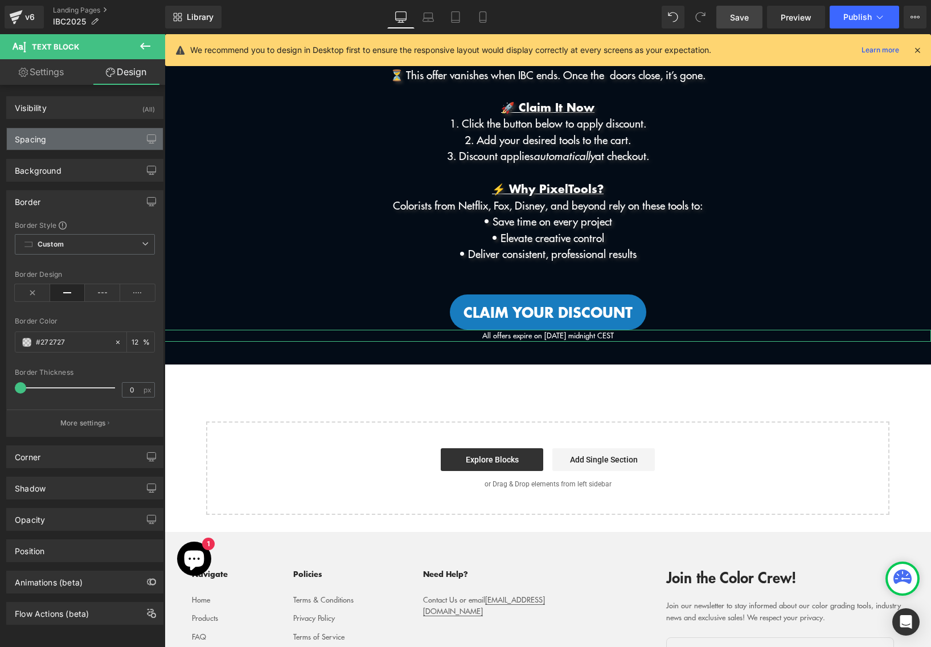
click at [77, 138] on div "Spacing" at bounding box center [85, 139] width 156 height 22
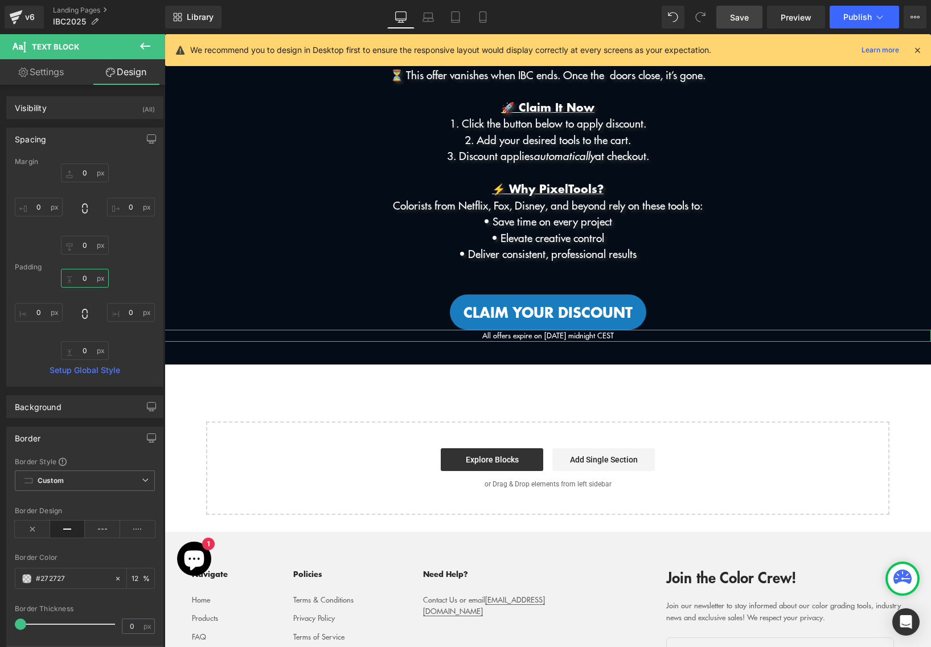
click at [79, 281] on input "0" at bounding box center [85, 278] width 48 height 19
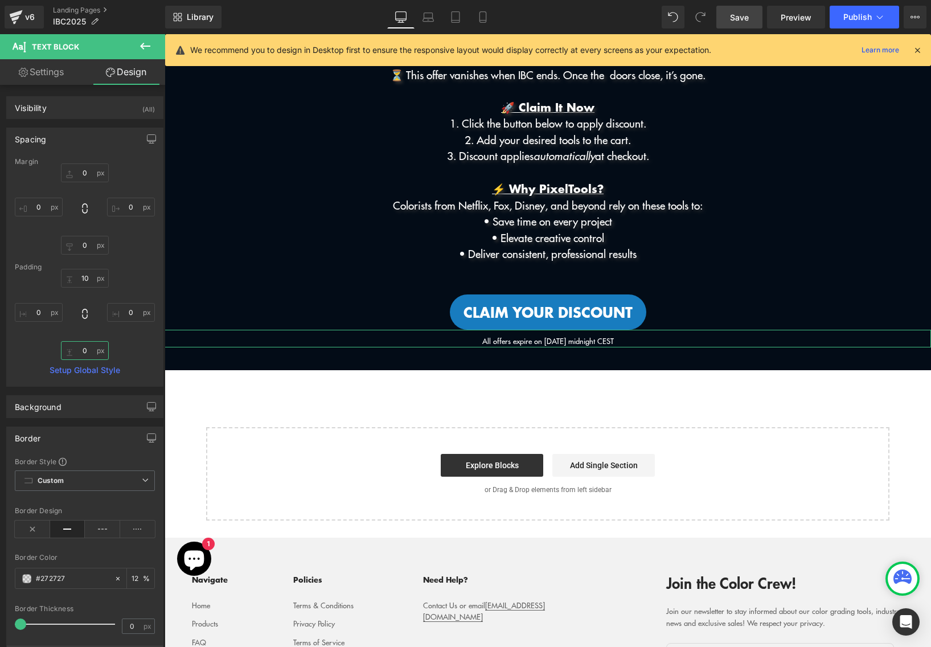
click at [77, 344] on input "0" at bounding box center [85, 350] width 48 height 19
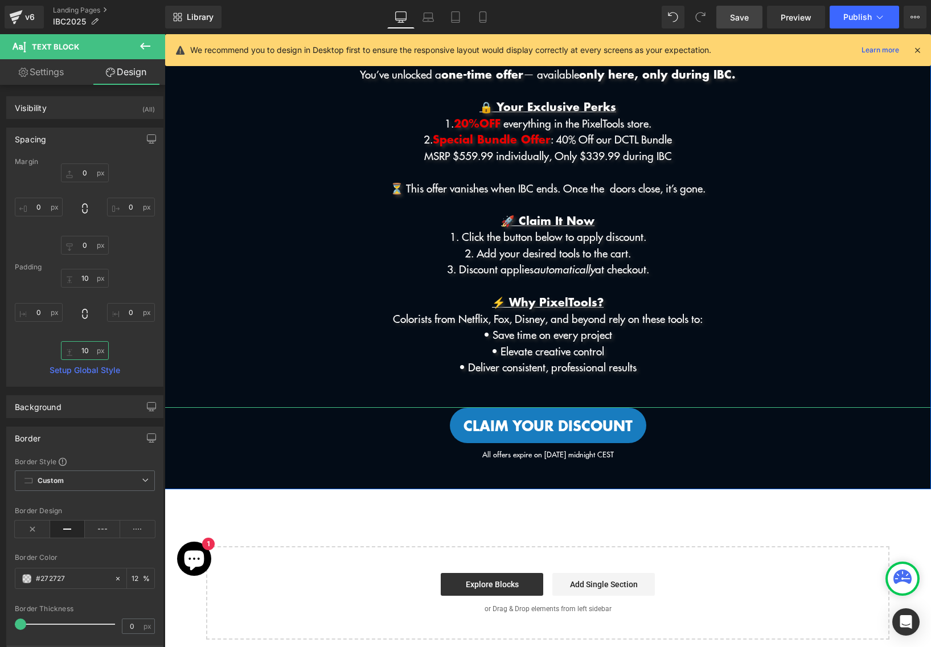
scroll to position [0, 0]
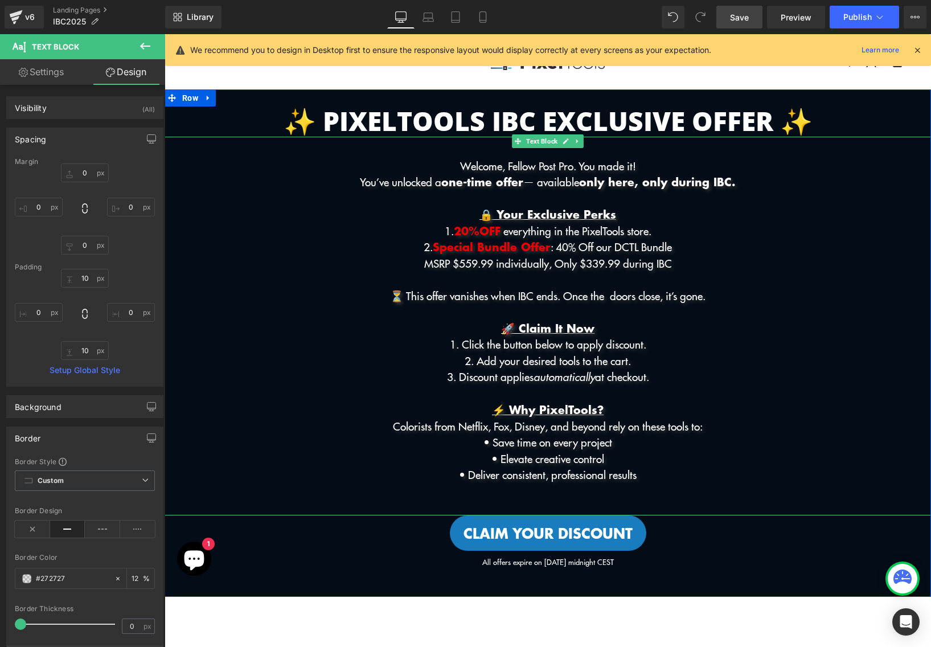
click at [438, 246] on span "Special Bundle Offer" at bounding box center [492, 246] width 118 height 17
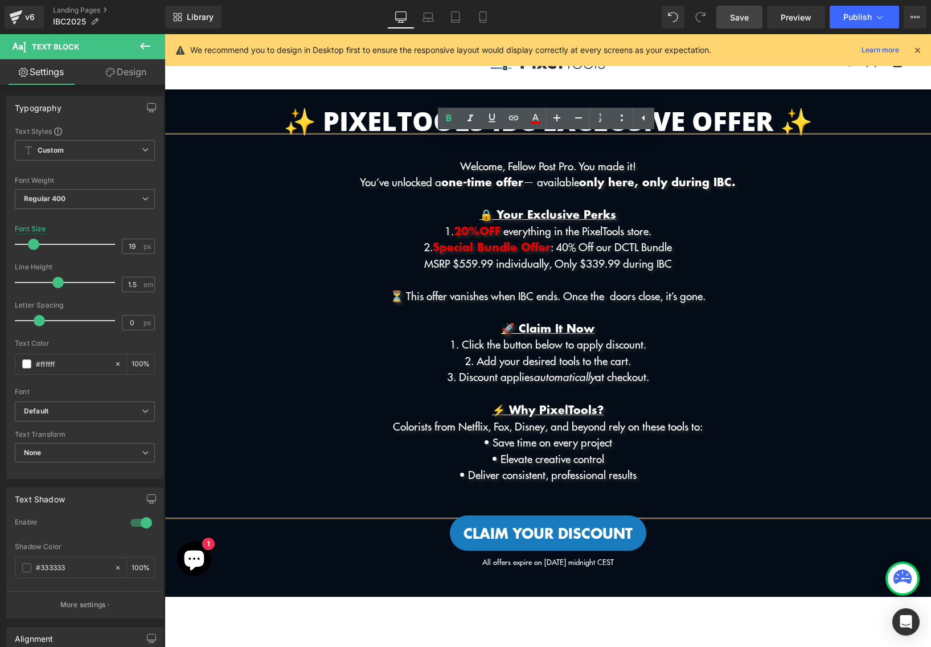
drag, startPoint x: 460, startPoint y: 229, endPoint x: 493, endPoint y: 225, distance: 33.8
click at [493, 225] on span "20 % OFF" at bounding box center [477, 230] width 47 height 17
click at [539, 533] on span "Button" at bounding box center [530, 533] width 25 height 14
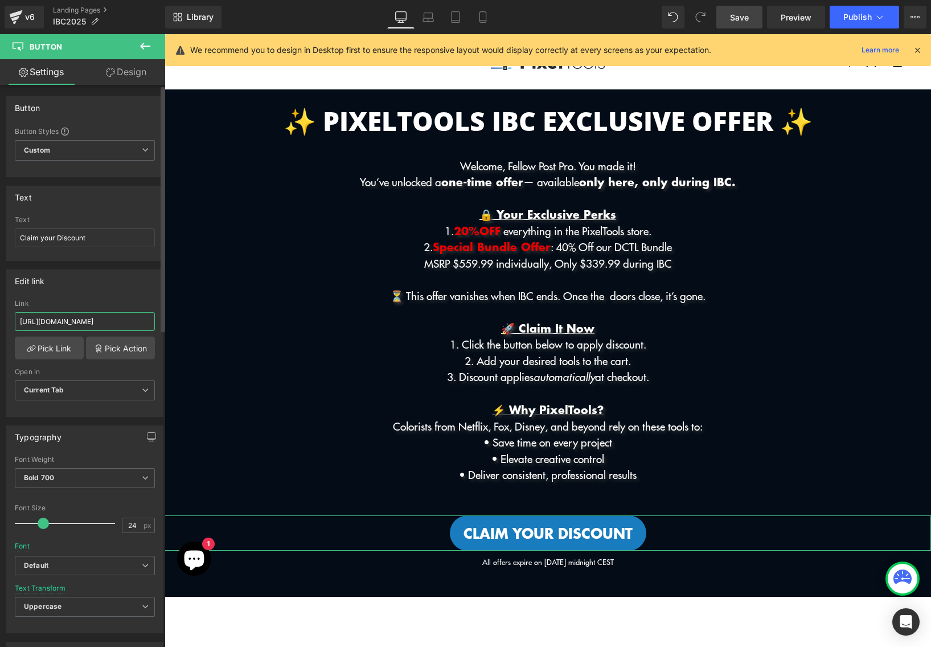
click at [89, 323] on input "[URL][DOMAIN_NAME]" at bounding box center [85, 321] width 140 height 19
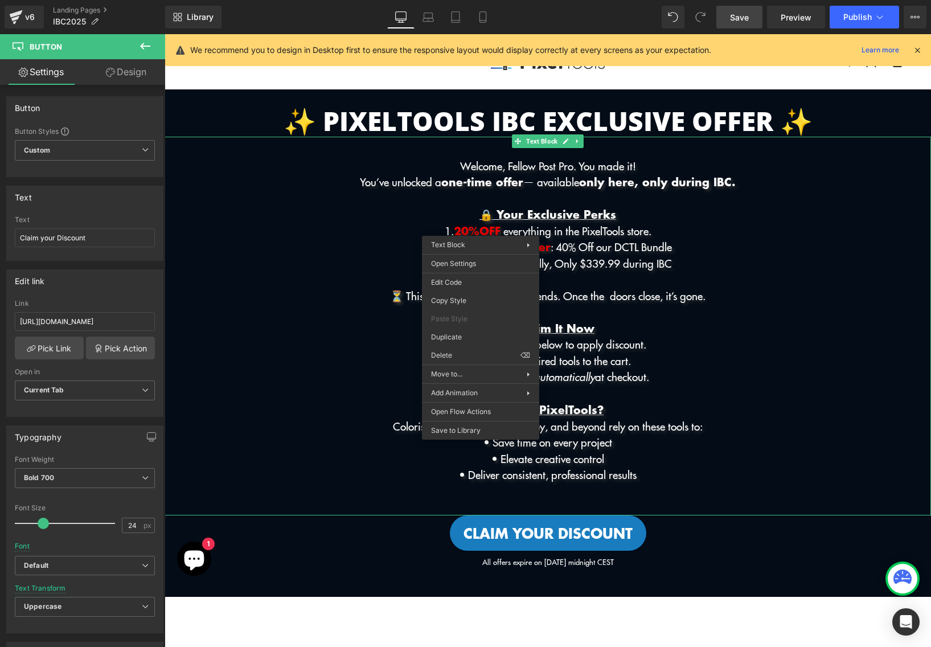
click at [472, 229] on span "20 % OFF" at bounding box center [477, 230] width 47 height 17
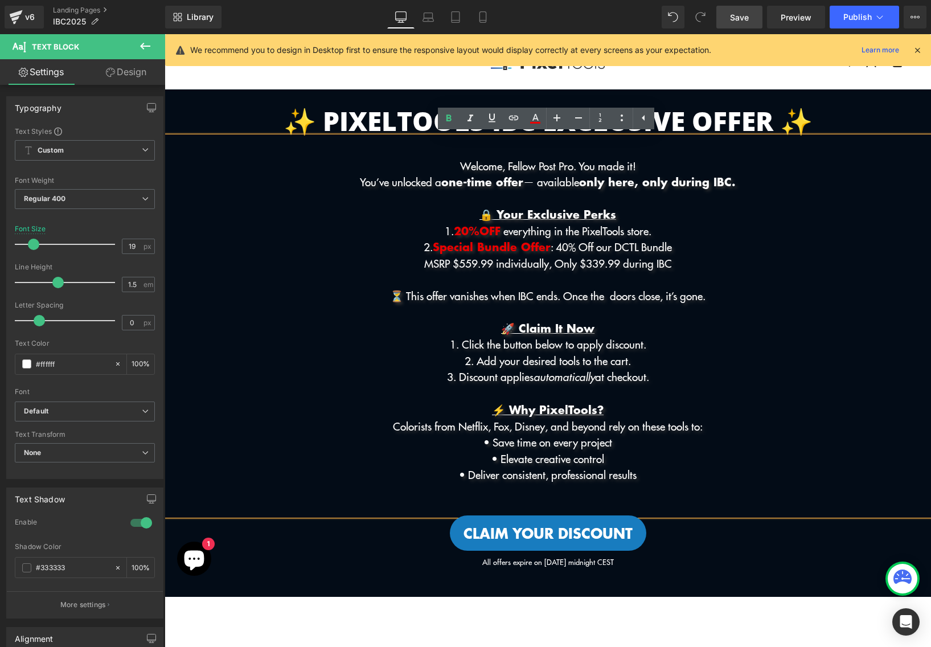
drag, startPoint x: 494, startPoint y: 228, endPoint x: 445, endPoint y: 228, distance: 49.6
click at [454, 228] on span "20 % OFF" at bounding box center [477, 230] width 47 height 17
click at [510, 117] on icon at bounding box center [514, 118] width 14 height 14
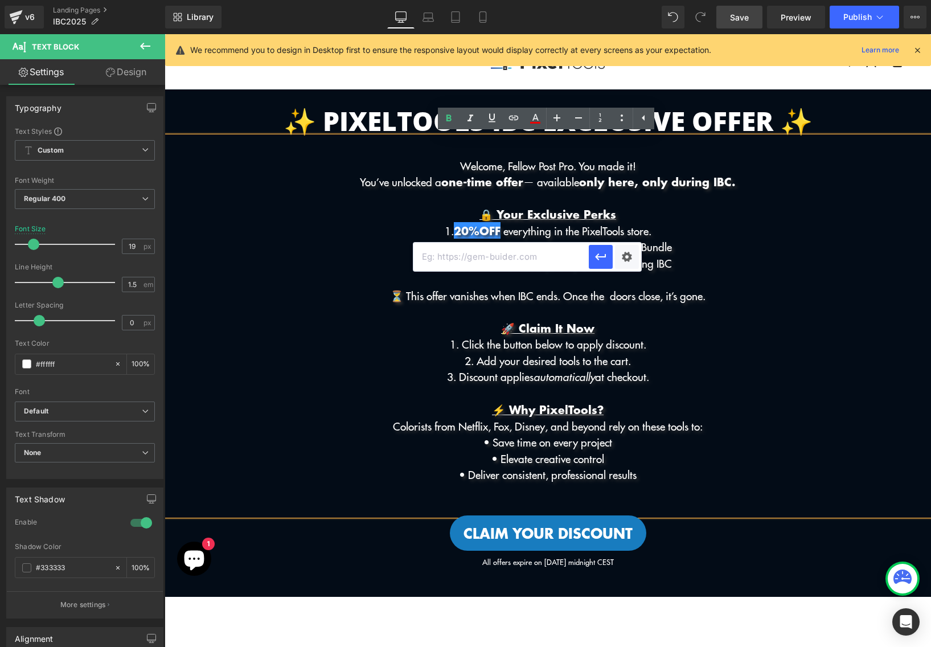
click at [518, 258] on input "text" at bounding box center [501, 257] width 175 height 28
paste input "[URL][DOMAIN_NAME]"
click at [599, 261] on icon "button" at bounding box center [601, 257] width 14 height 14
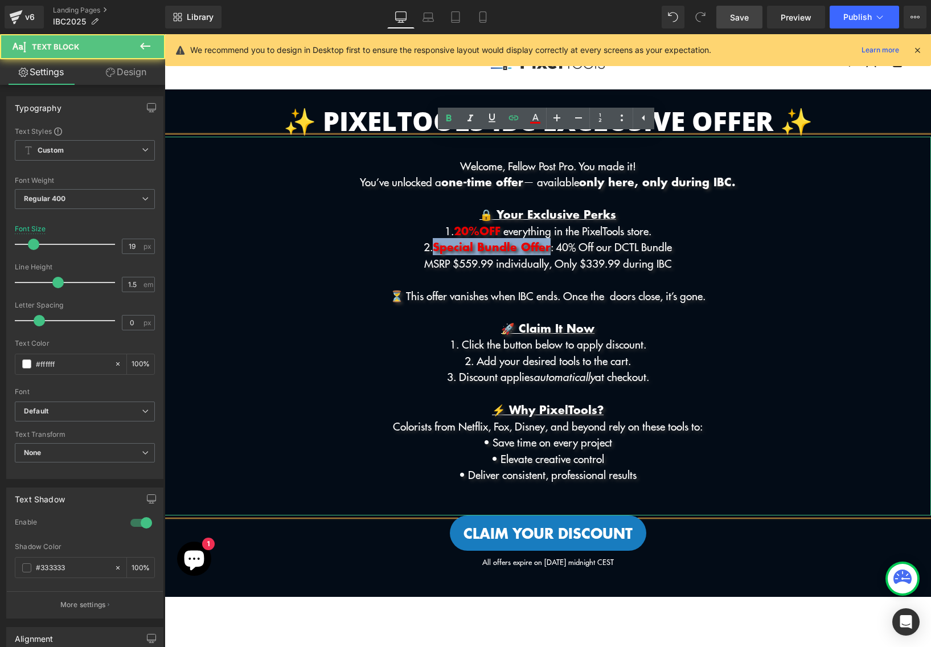
drag, startPoint x: 545, startPoint y: 246, endPoint x: 428, endPoint y: 244, distance: 116.2
click at [428, 244] on p "2. Special Bundle Offer : 40% Off our DCTL Bundle" at bounding box center [548, 247] width 767 height 17
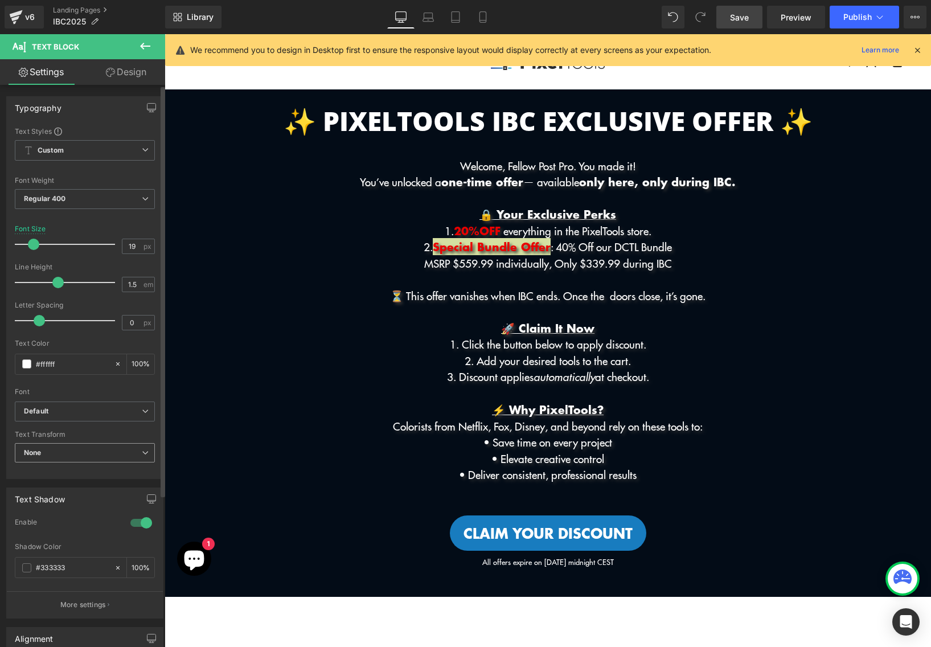
click at [106, 458] on span "None" at bounding box center [85, 453] width 140 height 20
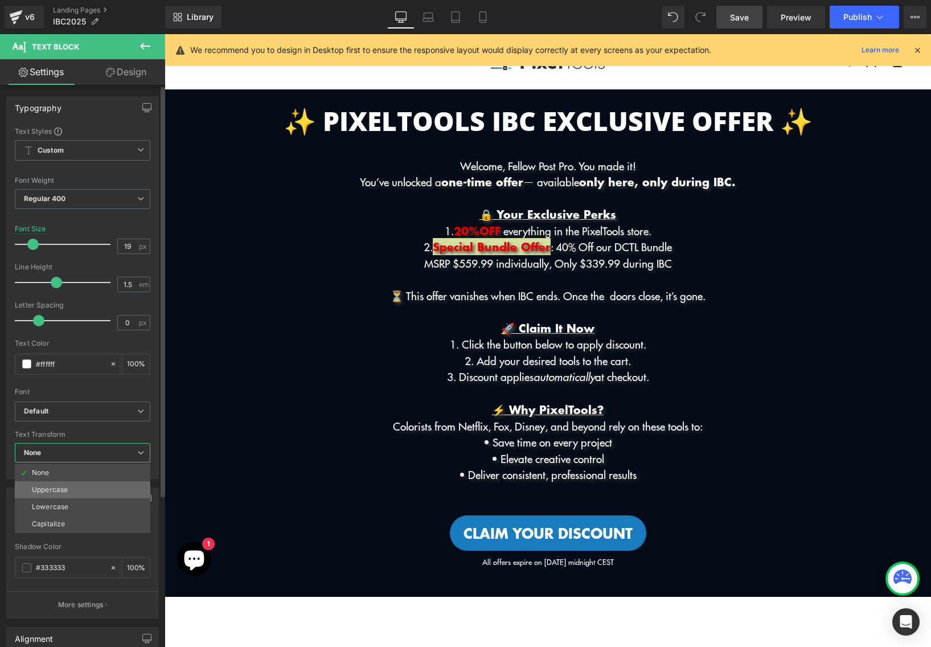
click at [104, 496] on li "Uppercase" at bounding box center [83, 489] width 136 height 17
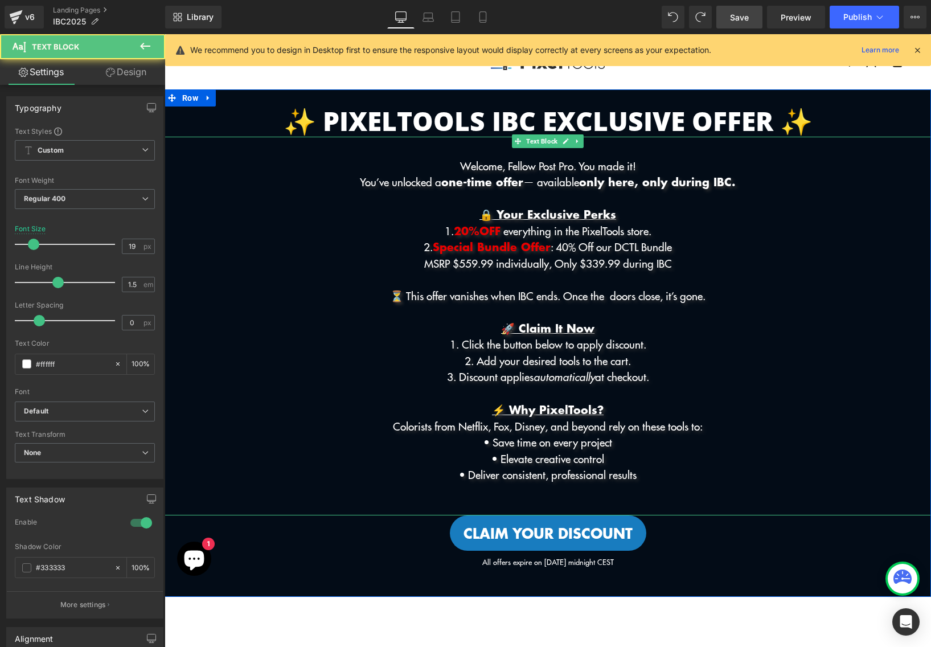
click at [512, 238] on p "1. 20 % OFF everything in the PixelTools store." at bounding box center [548, 231] width 767 height 17
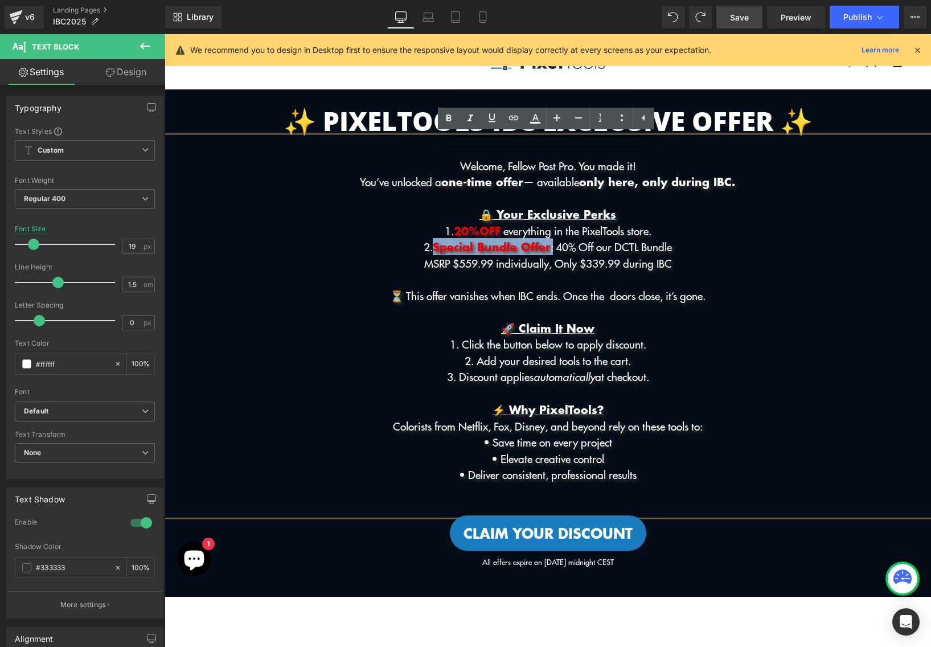
drag, startPoint x: 547, startPoint y: 248, endPoint x: 425, endPoint y: 247, distance: 122.5
click at [425, 247] on p "2. Special Bundle Offer : 40% Off our DCTL Bundle" at bounding box center [548, 247] width 767 height 17
click at [641, 116] on icon at bounding box center [644, 118] width 14 height 14
click at [626, 116] on icon at bounding box center [622, 118] width 14 height 14
click at [615, 119] on icon at bounding box center [622, 118] width 14 height 14
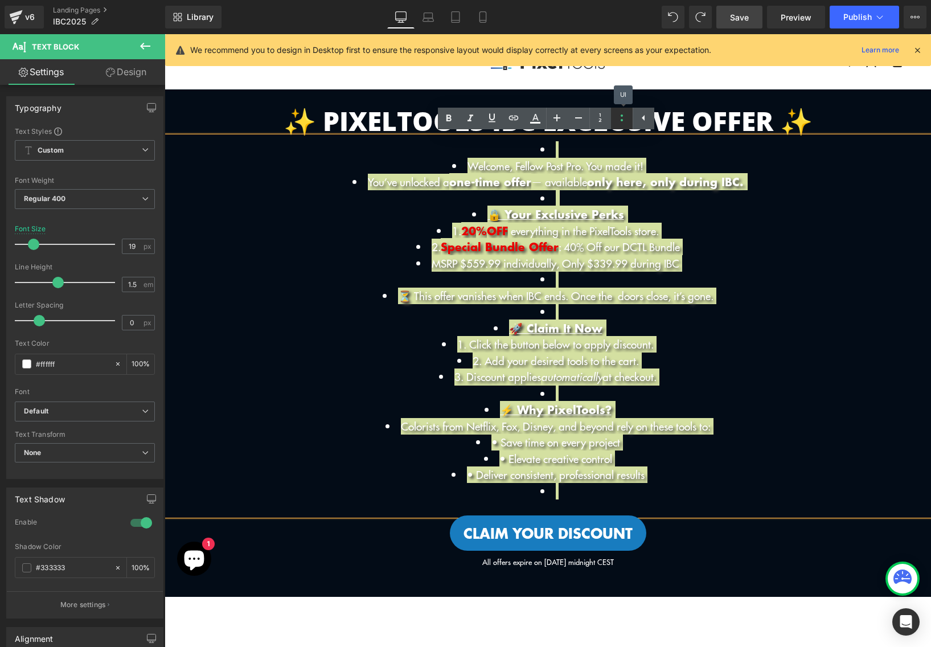
drag, startPoint x: 620, startPoint y: 115, endPoint x: 522, endPoint y: 179, distance: 117.4
click at [620, 115] on icon at bounding box center [622, 118] width 14 height 14
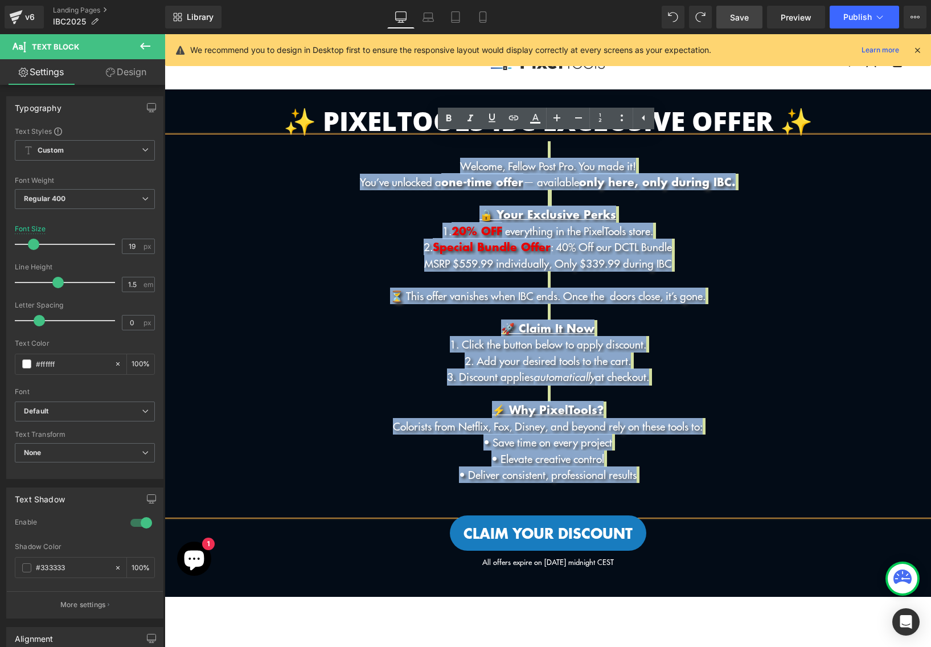
click at [700, 214] on p "Welcome, Fellow Post Pro. You made it! You’ve unlocked a one-time offer — avail…" at bounding box center [548, 320] width 767 height 358
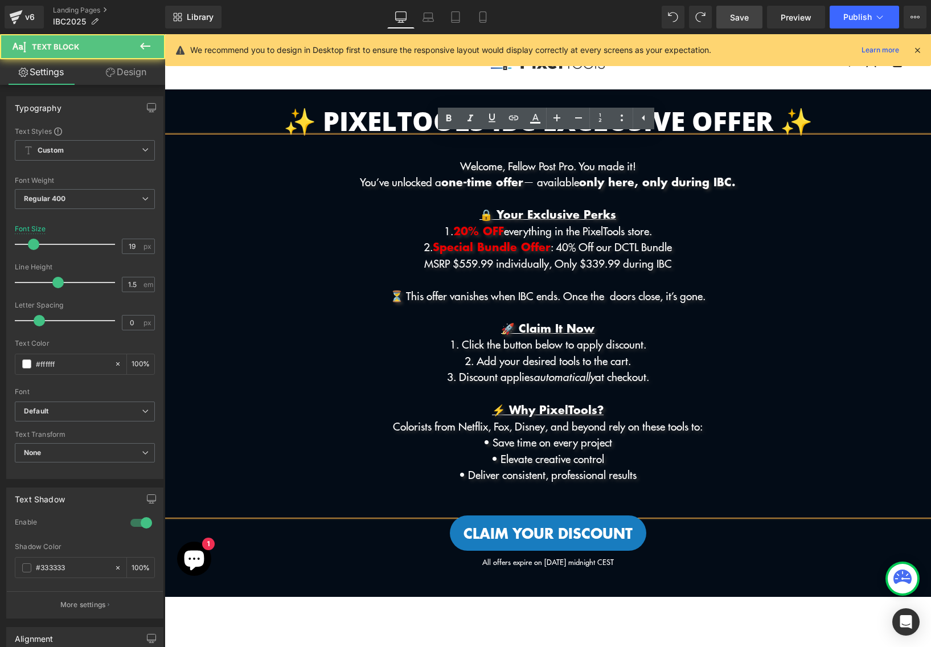
drag, startPoint x: 513, startPoint y: 246, endPoint x: 422, endPoint y: 246, distance: 90.6
click at [422, 246] on p "2. Special Bundle Offer : 40% Off our DCTL Bundle" at bounding box center [548, 247] width 767 height 17
click at [514, 117] on icon at bounding box center [514, 117] width 10 height 5
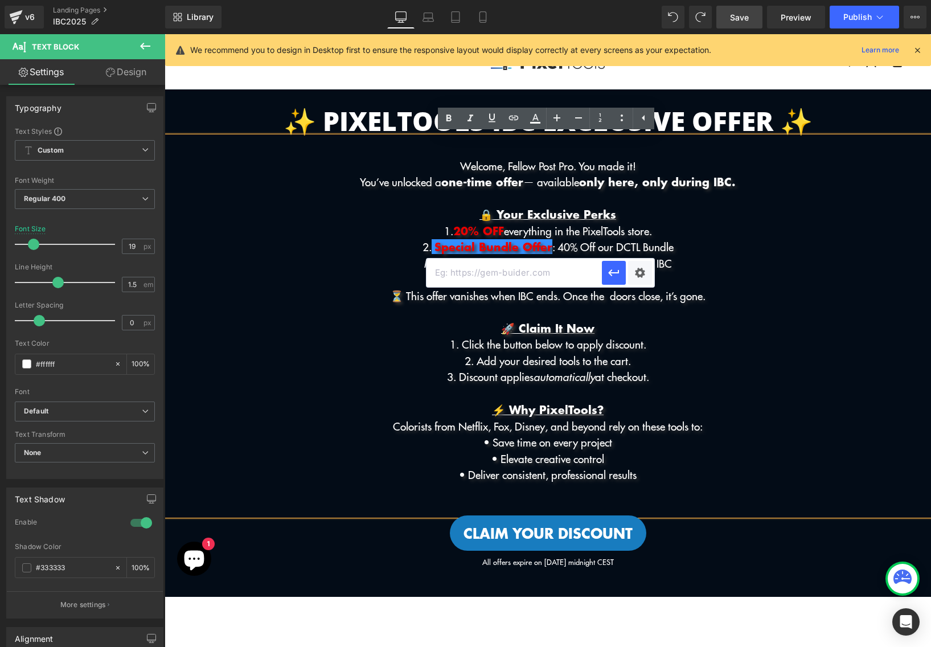
click at [535, 273] on input "text" at bounding box center [514, 273] width 175 height 28
paste input "[URL][DOMAIN_NAME]"
click at [608, 270] on icon "button" at bounding box center [614, 273] width 14 height 14
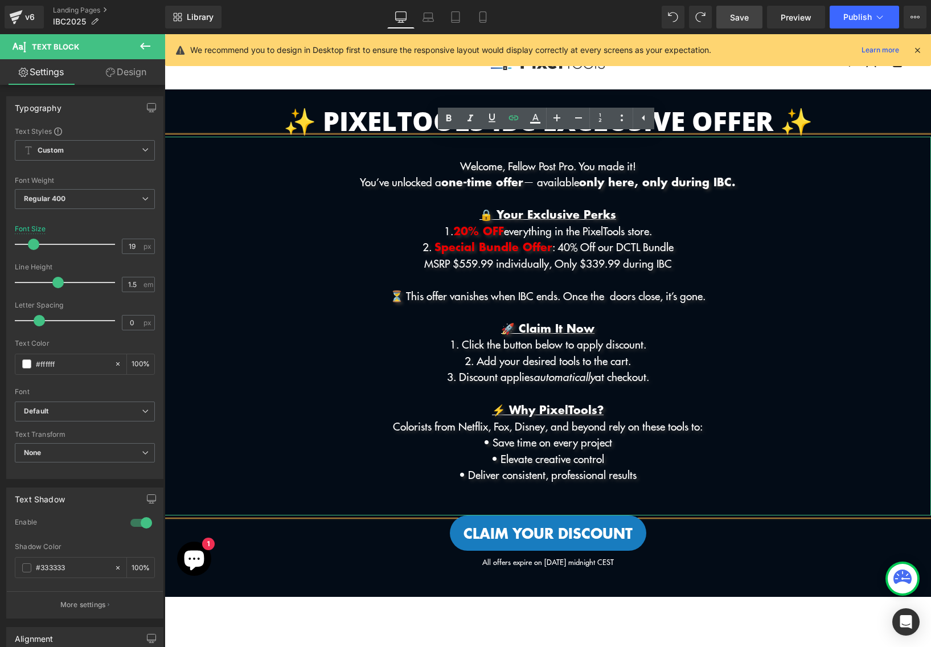
click at [589, 273] on p at bounding box center [548, 279] width 767 height 17
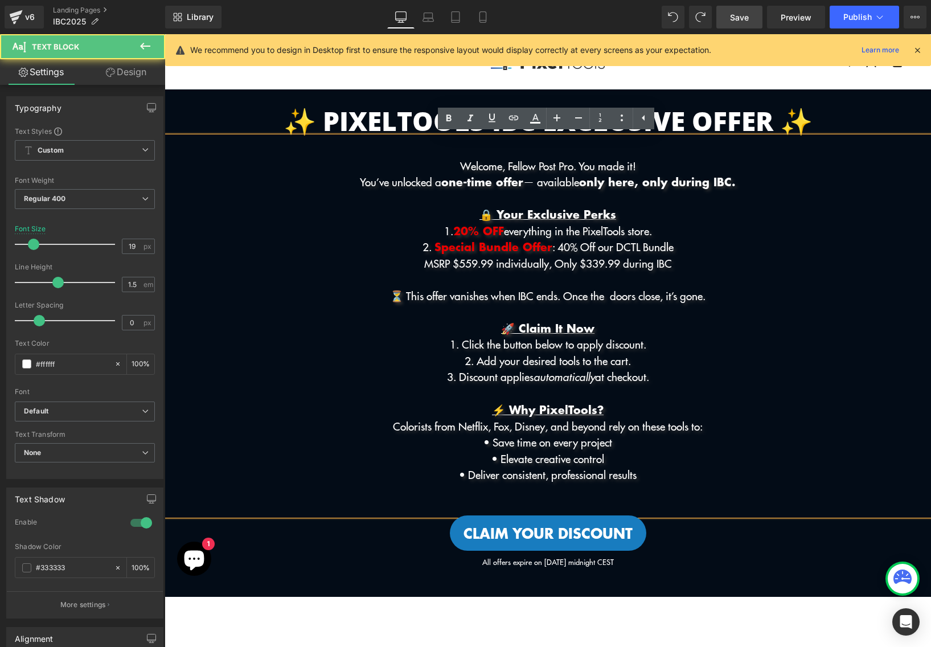
click at [584, 248] on p "2. Special Bundle Offer : 40% Off our DCTL Bundle" at bounding box center [548, 247] width 767 height 17
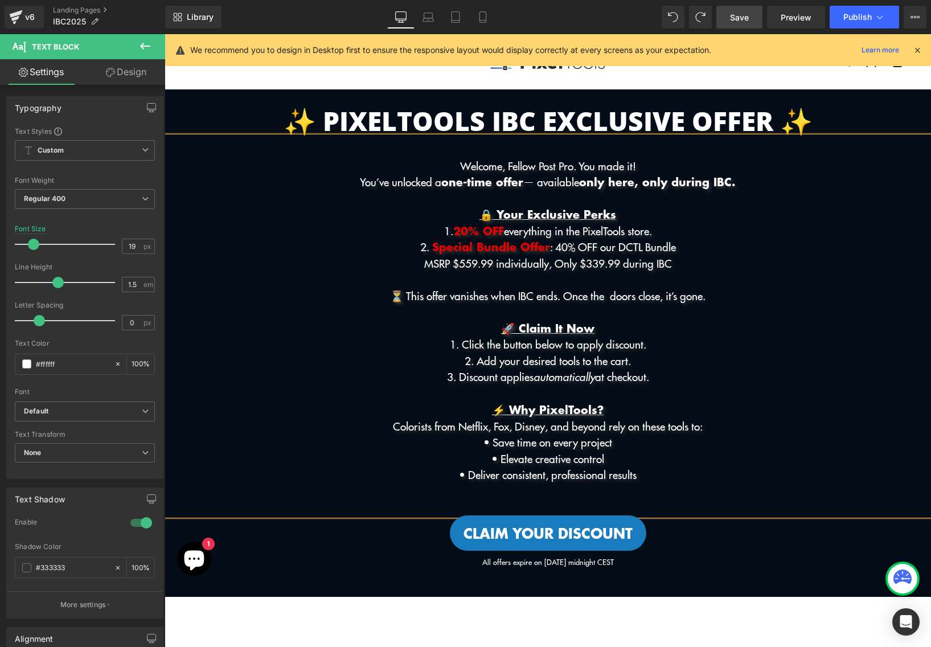
click at [617, 264] on p "MSRP $559.99 individually, Only $339.99 during IBC" at bounding box center [548, 263] width 767 height 17
click at [607, 242] on p "2. Special Bundle Offer : 40% OFF our DCTL Bundle" at bounding box center [548, 247] width 767 height 17
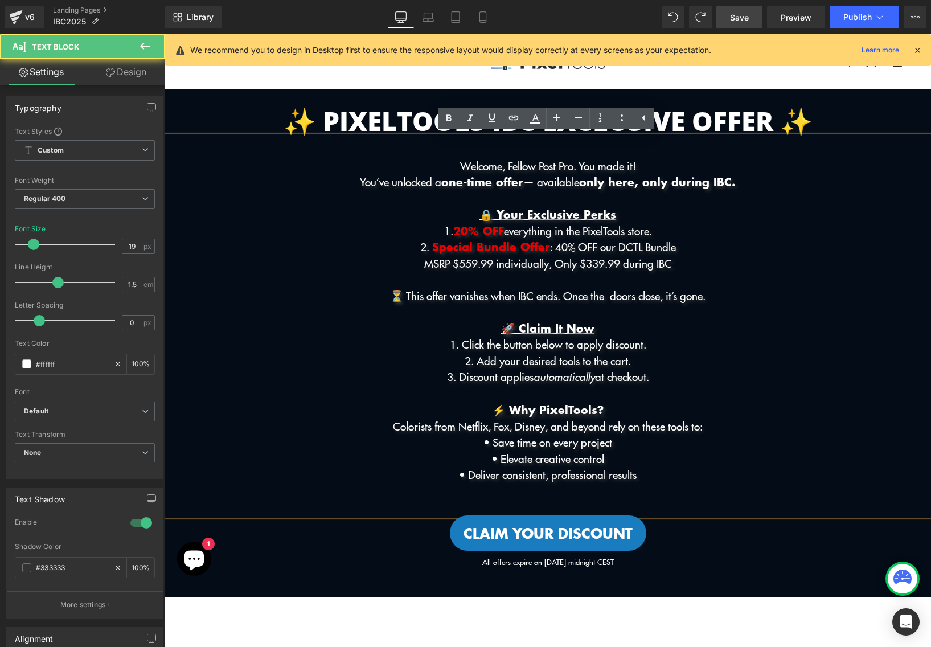
click at [619, 246] on p "2. Special Bundle Offer : 40% OFF our DCTL Bundle" at bounding box center [548, 247] width 767 height 17
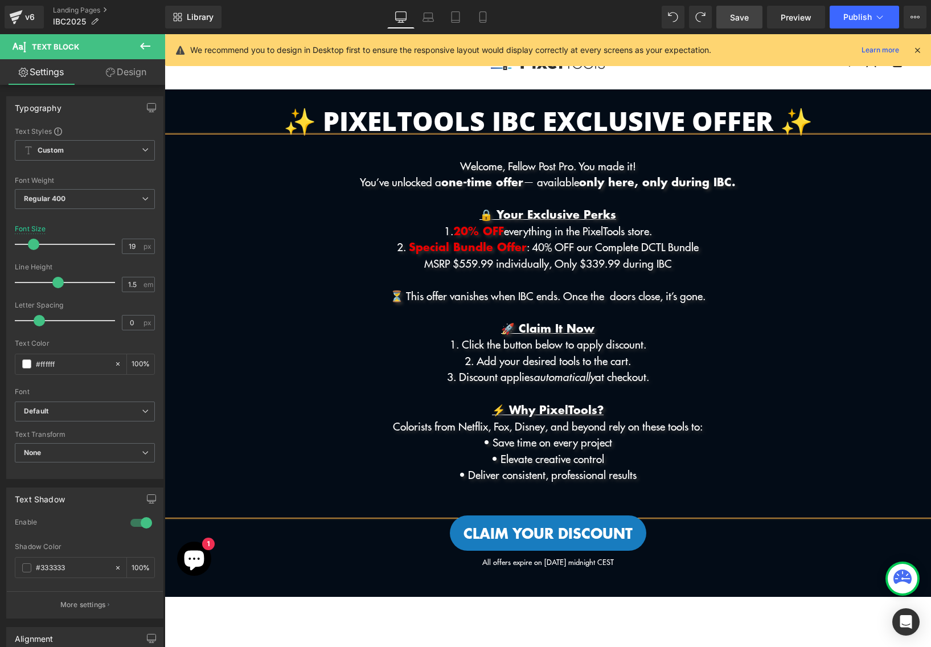
click at [406, 259] on p "MSRP $559.99 individually, Only $339.99 during IBC" at bounding box center [548, 263] width 767 height 17
click at [698, 261] on p "(MSRP $559.99 individually, Only $339.99 during IBC" at bounding box center [548, 263] width 767 height 17
click at [516, 265] on p "(MSRP $559.99 individually, Only $339.99 during IBC)" at bounding box center [548, 263] width 767 height 17
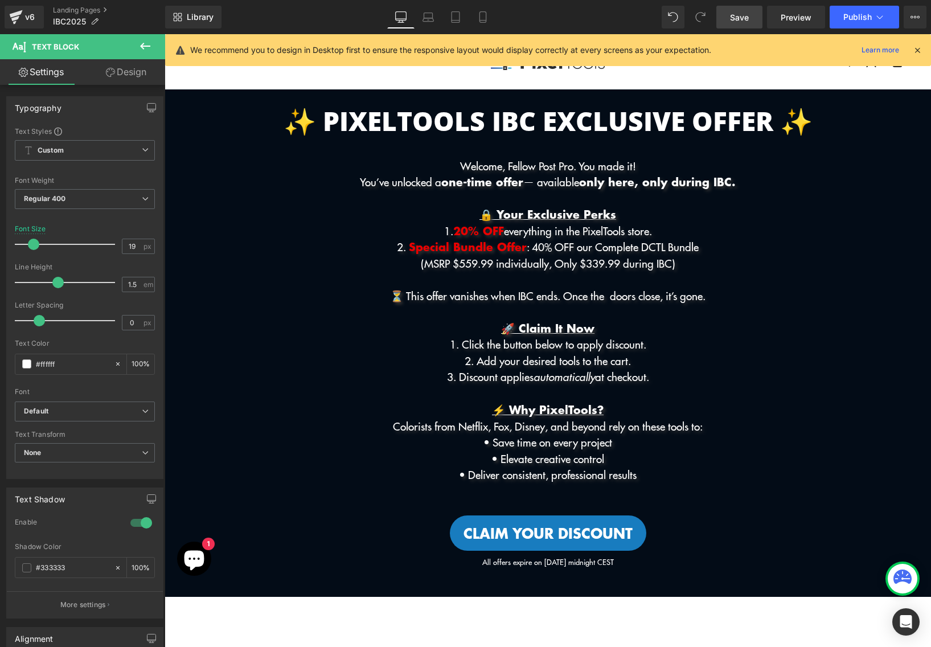
click at [139, 44] on icon at bounding box center [145, 46] width 14 height 14
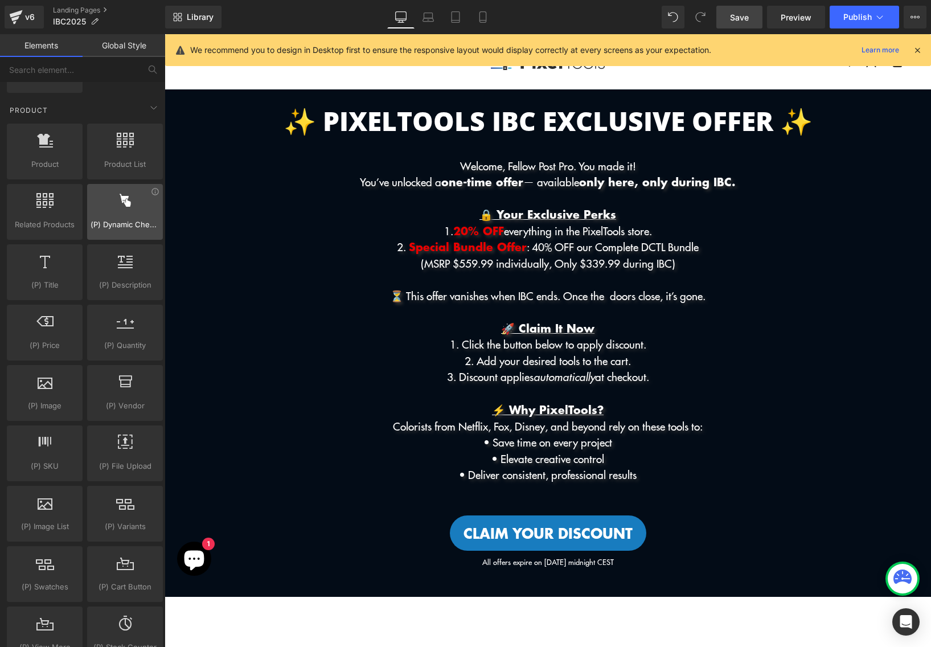
scroll to position [907, 0]
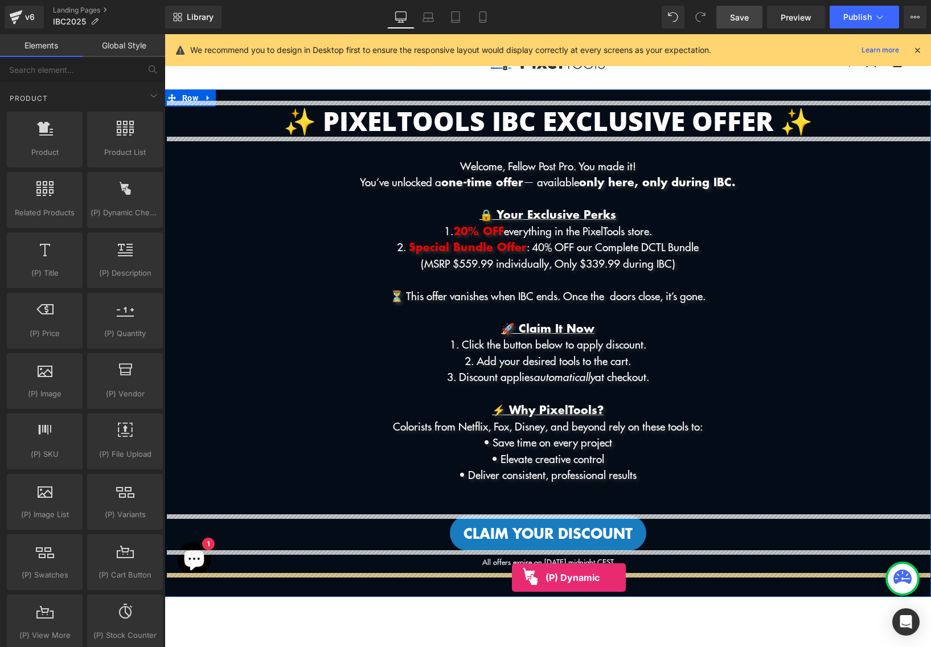
drag, startPoint x: 290, startPoint y: 233, endPoint x: 512, endPoint y: 578, distance: 410.1
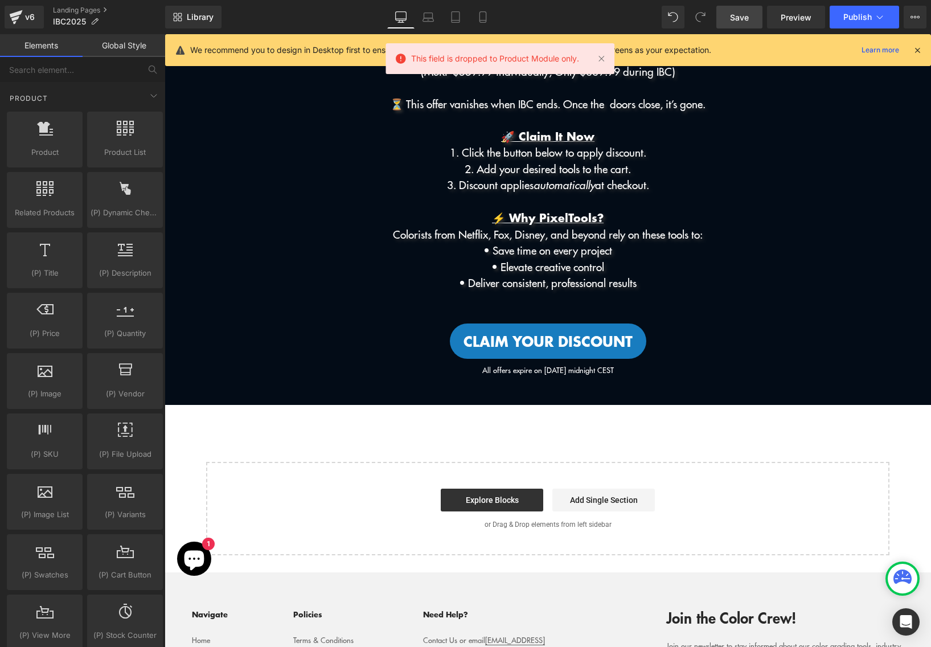
scroll to position [237, 0]
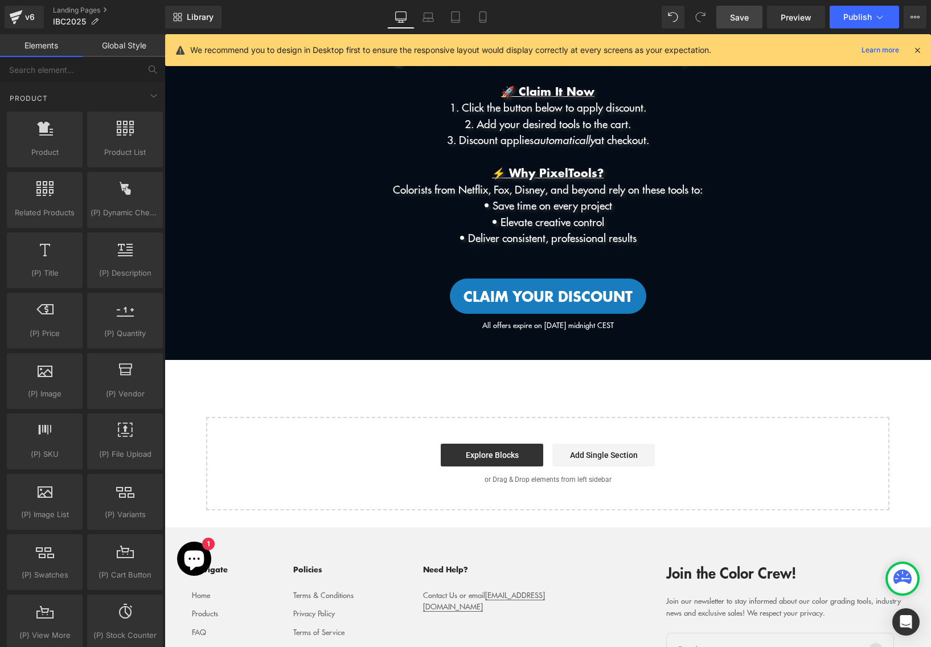
click at [598, 53] on p "We recommend you to design in Desktop first to ensure the responsive layout wou…" at bounding box center [450, 50] width 521 height 13
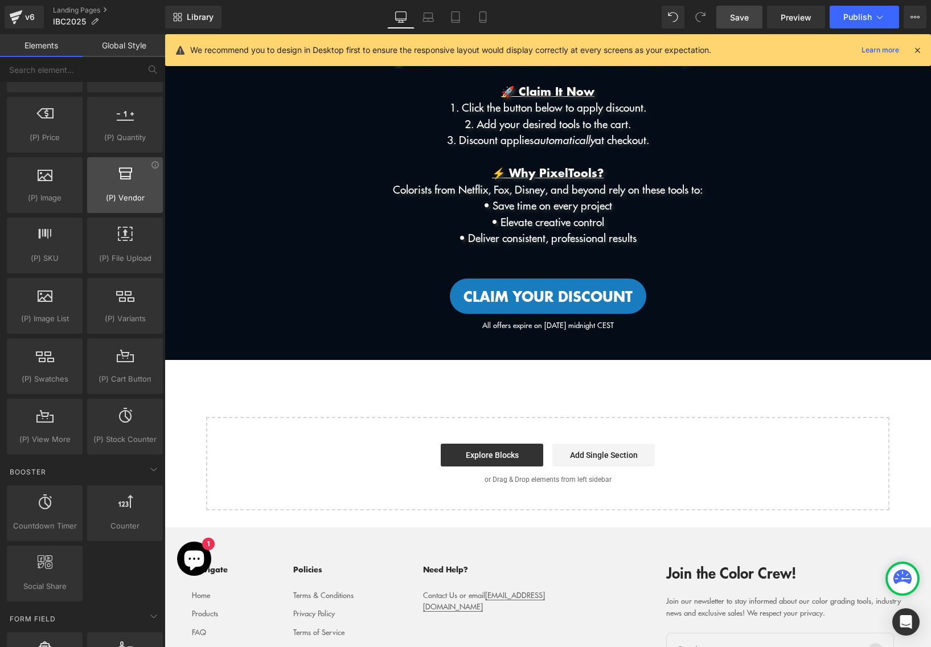
scroll to position [1111, 0]
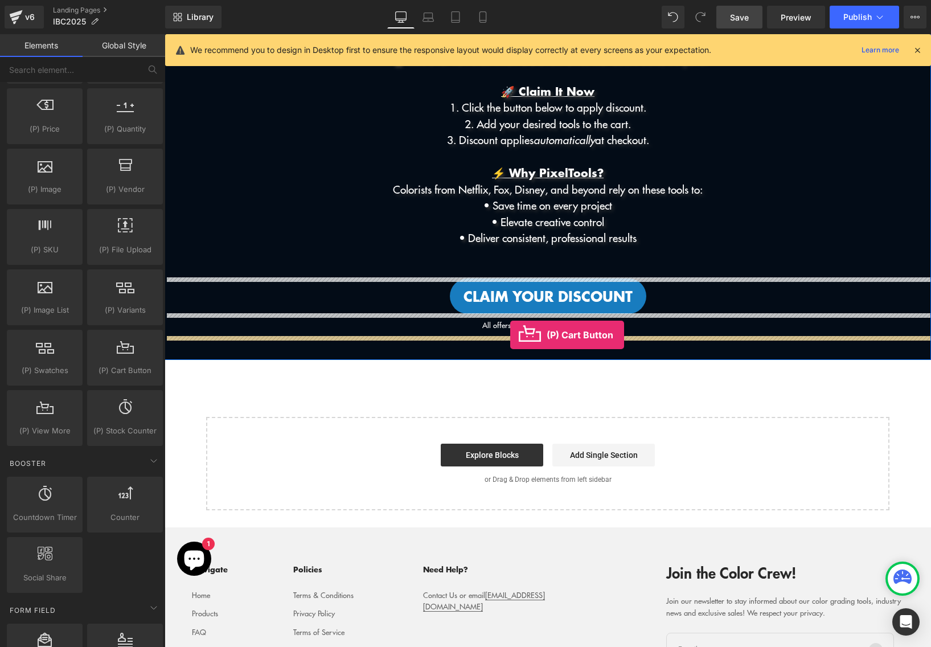
drag, startPoint x: 288, startPoint y: 391, endPoint x: 510, endPoint y: 335, distance: 229.1
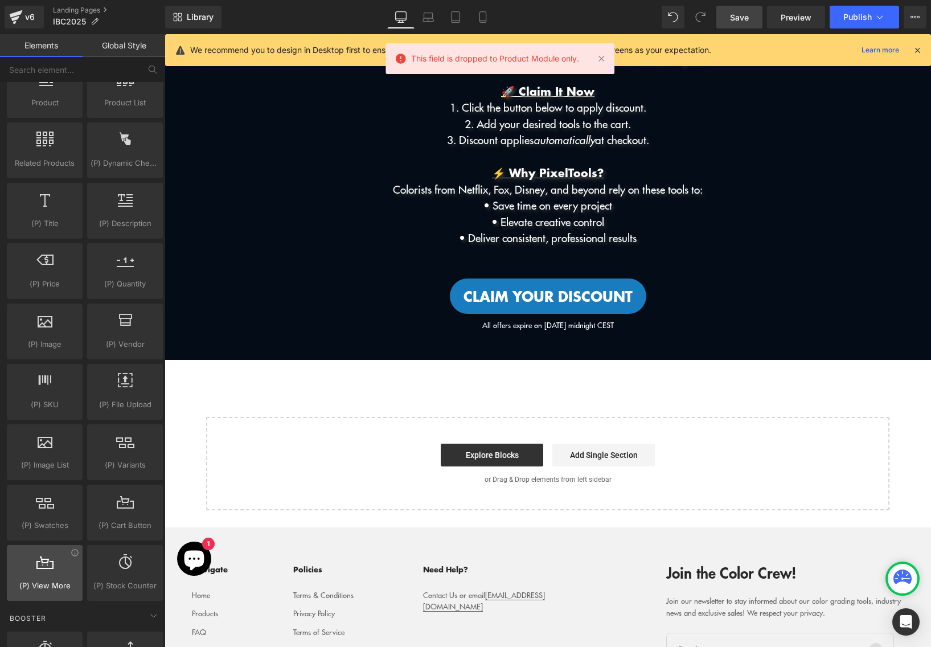
scroll to position [847, 0]
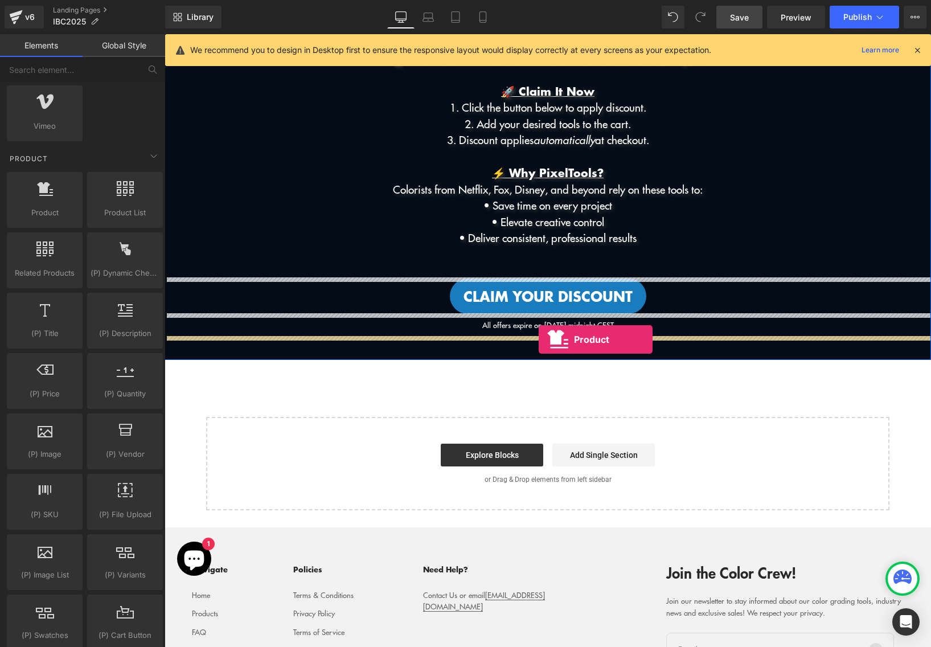
drag, startPoint x: 206, startPoint y: 256, endPoint x: 539, endPoint y: 339, distance: 342.9
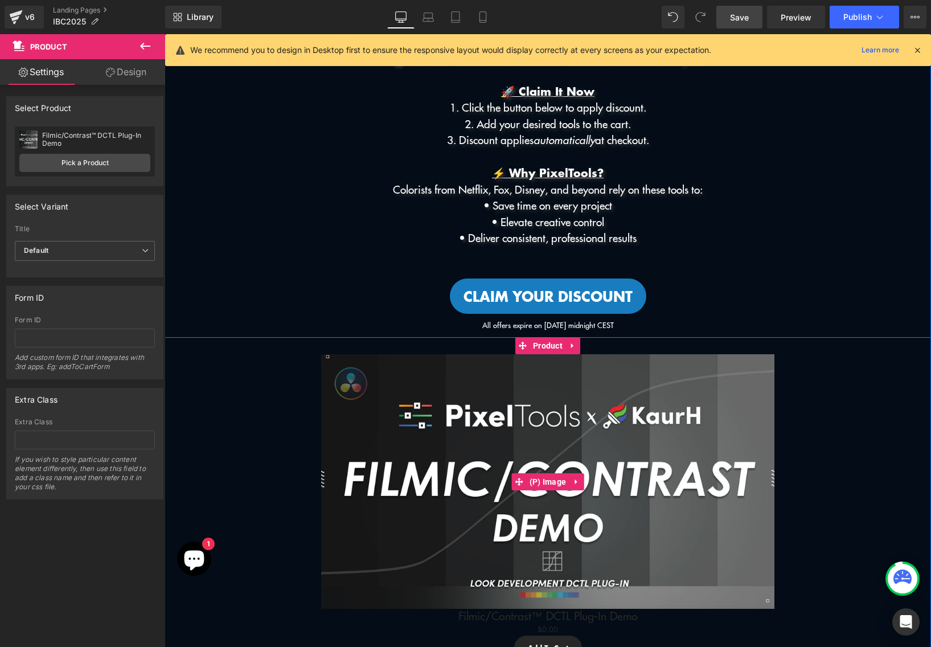
click at [581, 403] on img at bounding box center [547, 481] width 453 height 255
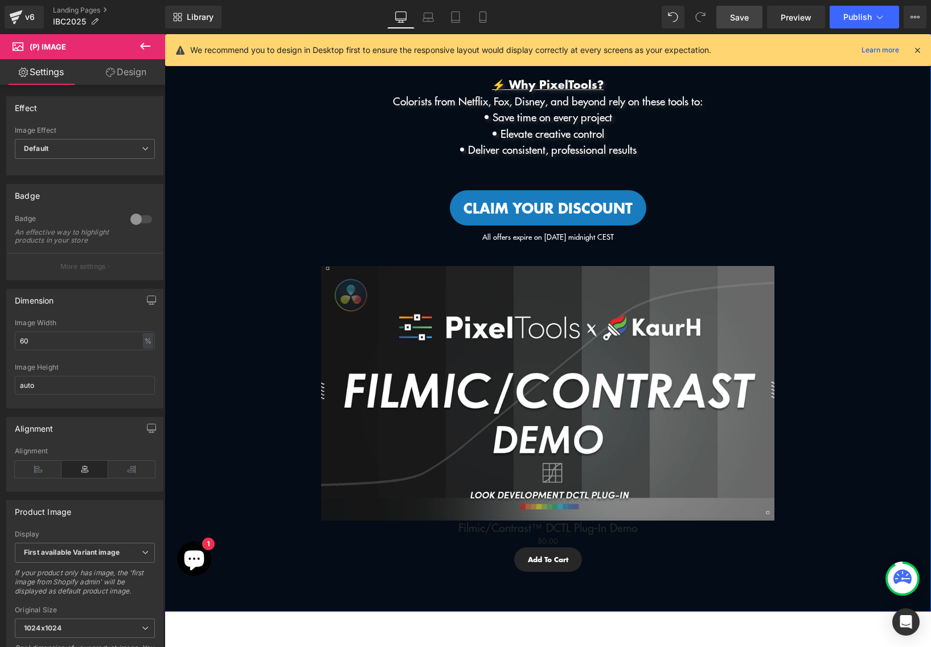
scroll to position [328, 0]
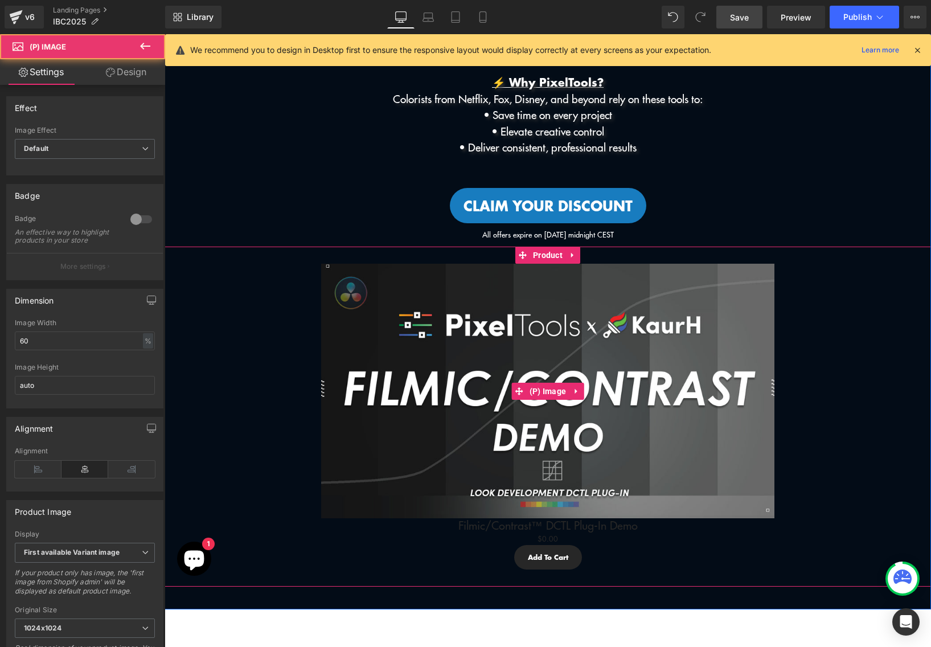
click at [546, 336] on img at bounding box center [547, 391] width 453 height 255
click at [545, 386] on span "(P) Image" at bounding box center [548, 391] width 43 height 17
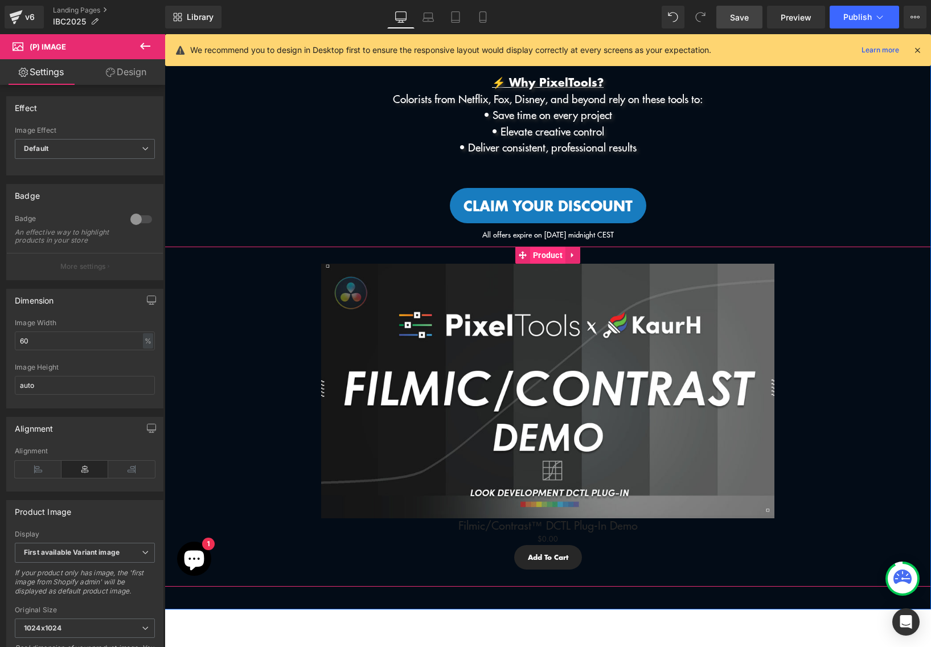
click at [535, 256] on span "Product" at bounding box center [547, 255] width 35 height 17
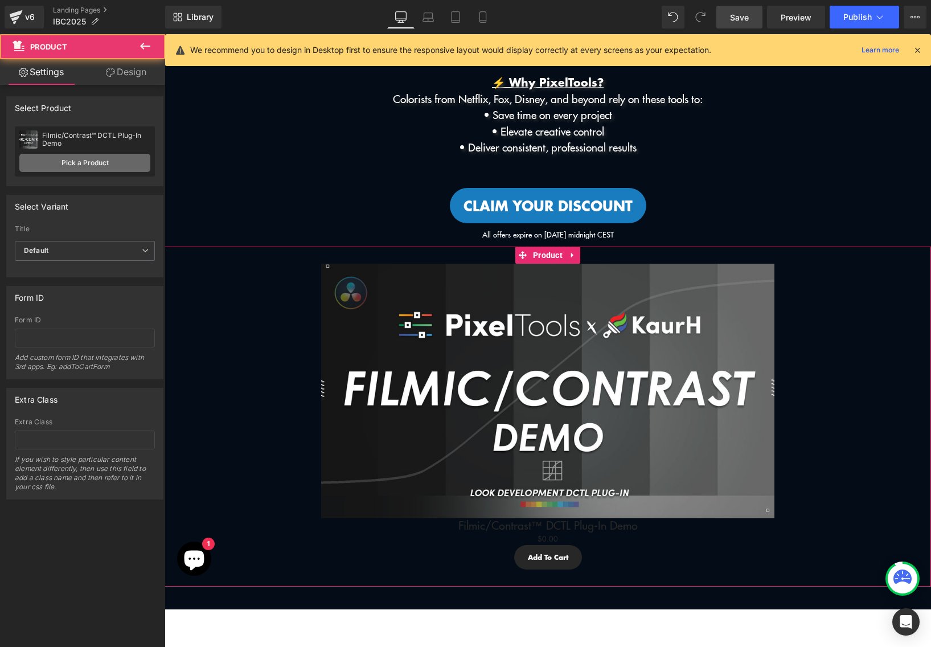
click at [116, 167] on link "Pick a Product" at bounding box center [84, 163] width 131 height 18
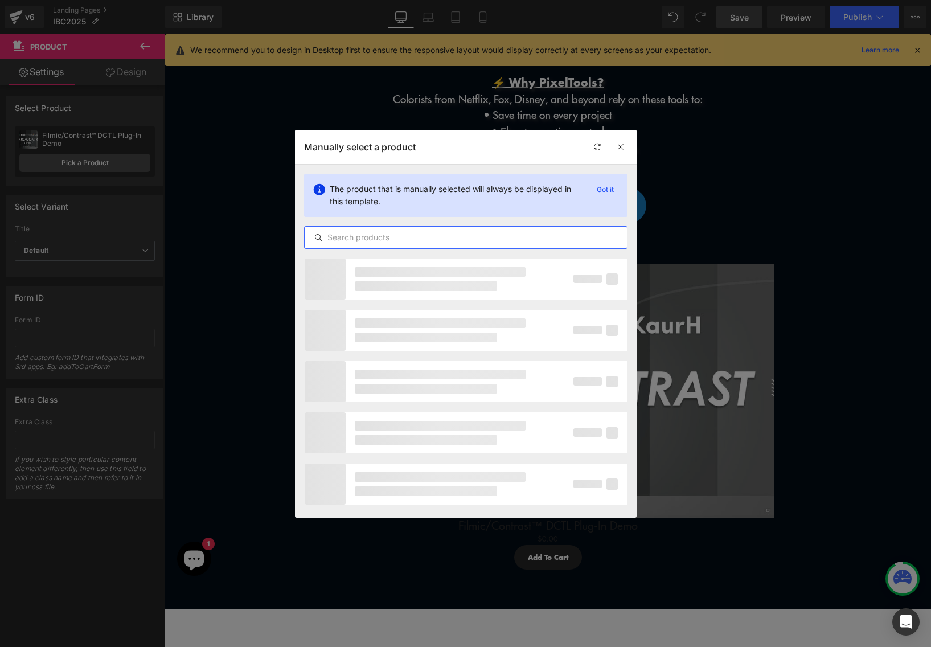
click at [417, 235] on input "text" at bounding box center [466, 238] width 322 height 14
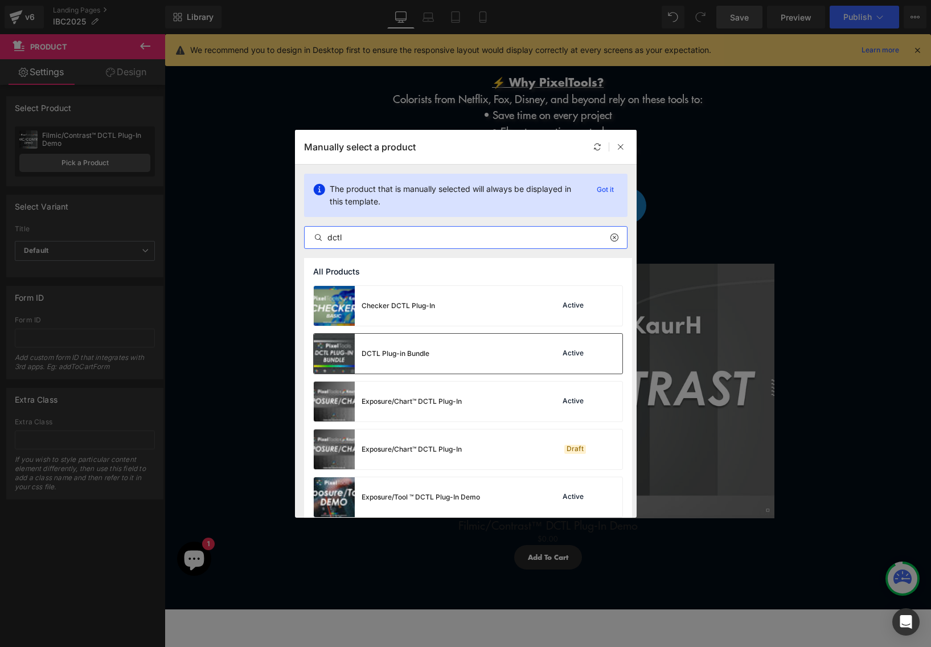
click at [436, 355] on div "DCTL Plug-in Bundle Active" at bounding box center [468, 354] width 309 height 40
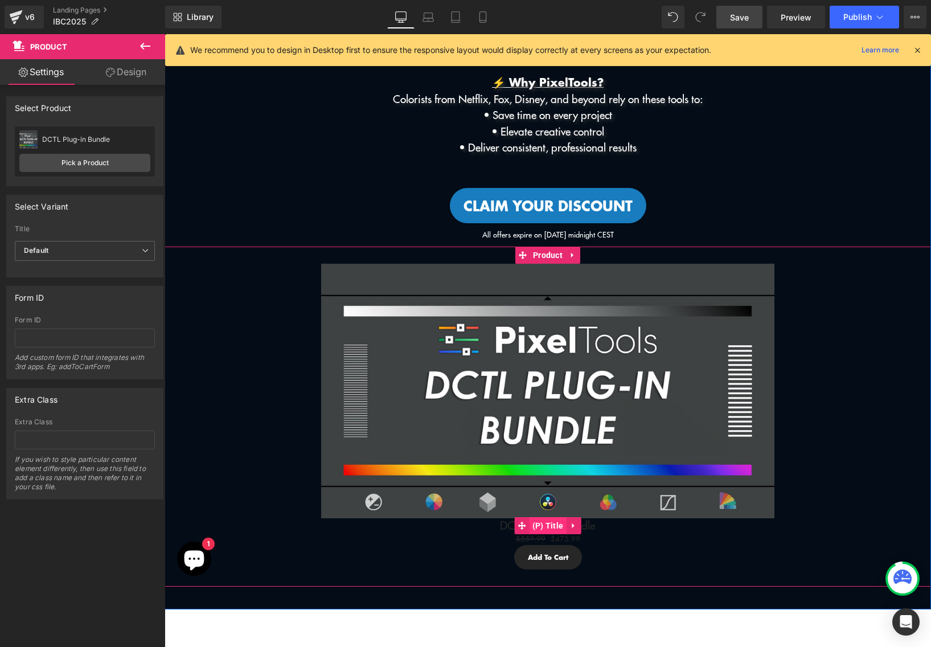
click at [550, 528] on span "(P) Title" at bounding box center [548, 525] width 37 height 17
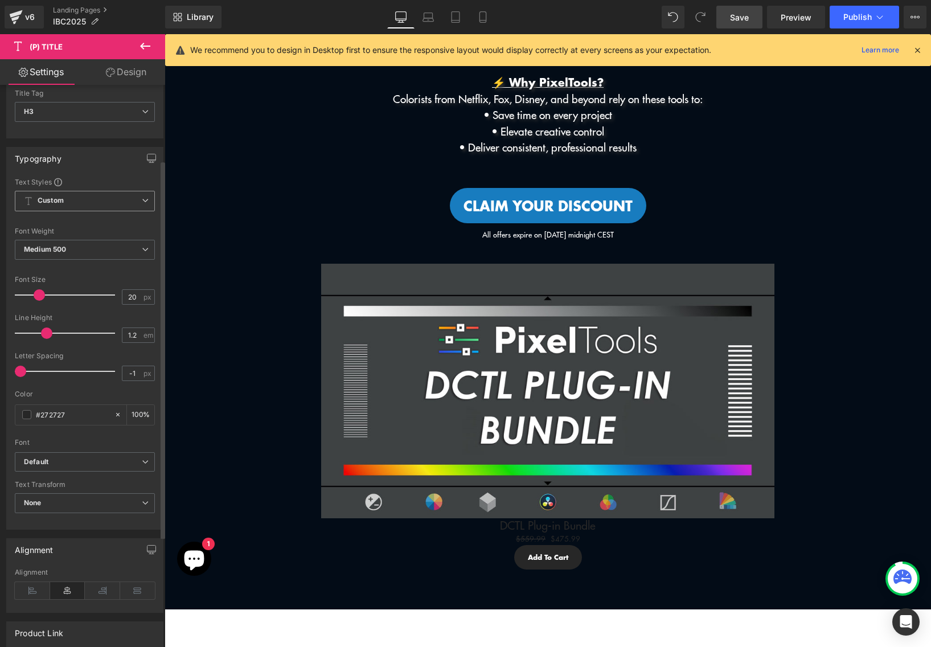
scroll to position [126, 0]
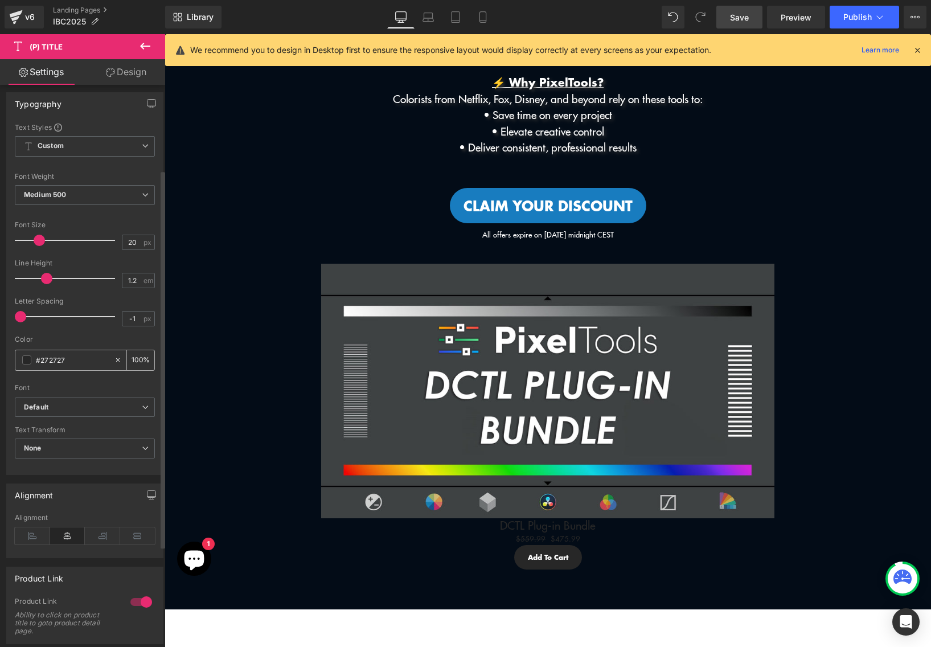
click at [27, 361] on span at bounding box center [26, 359] width 9 height 9
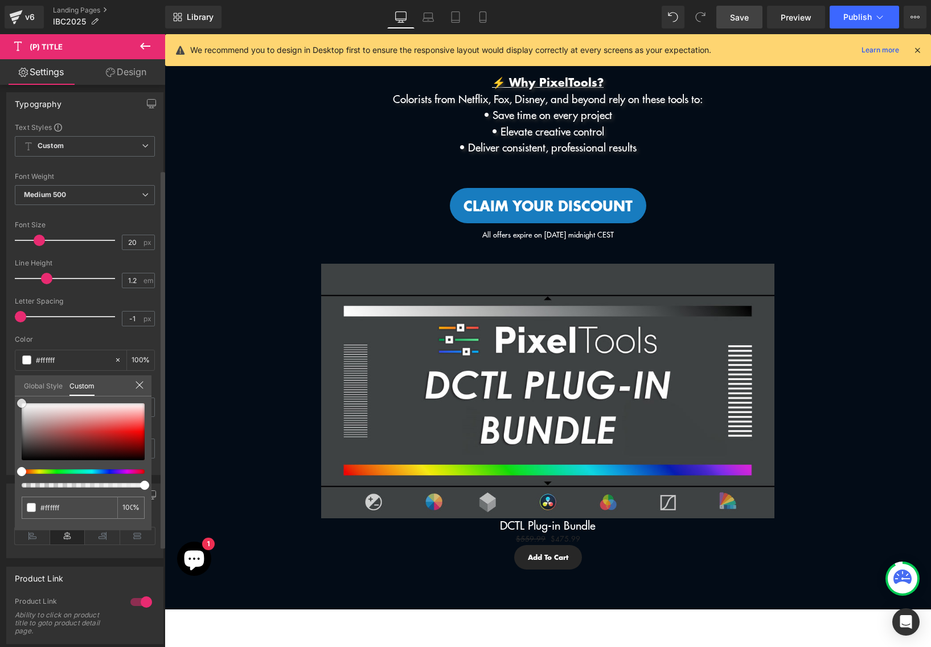
drag, startPoint x: 26, startPoint y: 418, endPoint x: 13, endPoint y: 390, distance: 31.4
click at [13, 390] on div "Typography Text Styles Custom Custom Setup Global Style Custom Setup Global Sty…" at bounding box center [85, 279] width 170 height 391
click at [199, 350] on body "Skip to content Menu Search Shop Products DCTL Plug-Ins Prime/Grade™ Exposure/T…" at bounding box center [548, 409] width 767 height 1404
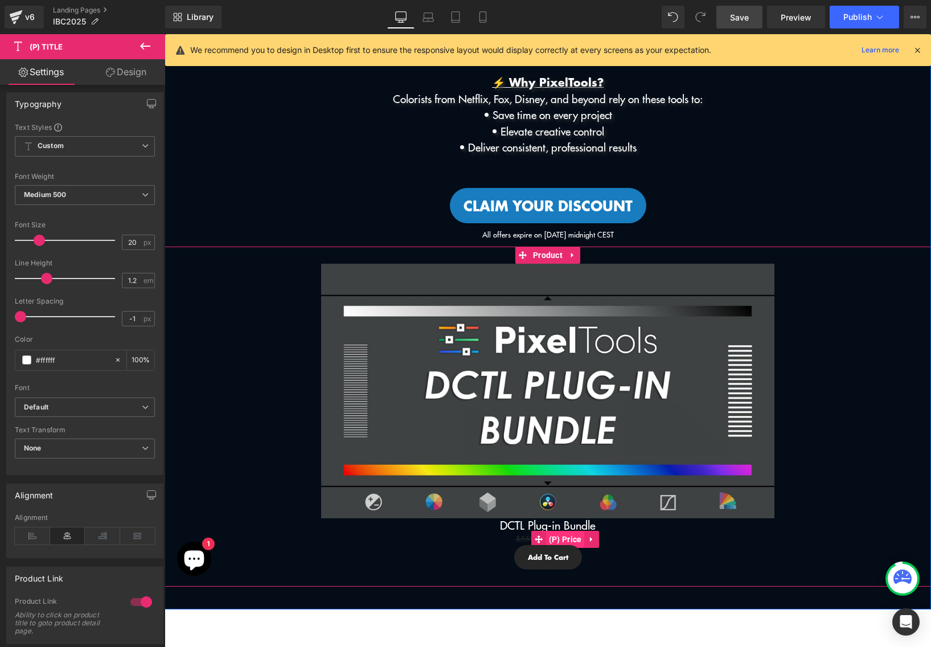
click at [564, 539] on span "(P) Price" at bounding box center [565, 539] width 39 height 17
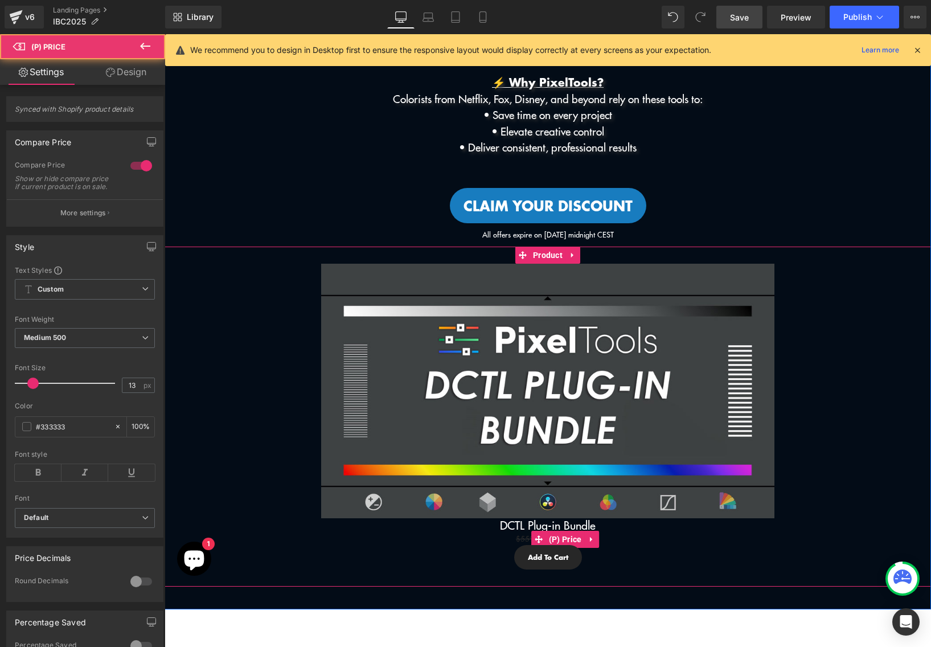
click at [517, 538] on span "$559.99" at bounding box center [531, 538] width 30 height 11
click at [525, 539] on span "$559.99" at bounding box center [531, 538] width 30 height 11
click at [577, 535] on span "(P) Price" at bounding box center [565, 539] width 39 height 17
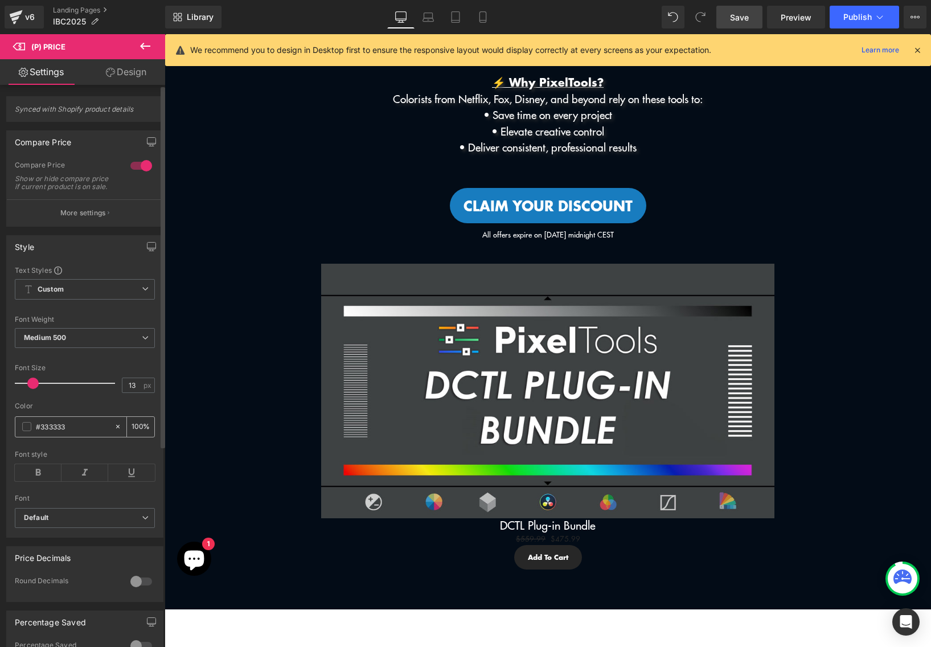
click at [27, 431] on span at bounding box center [26, 426] width 9 height 9
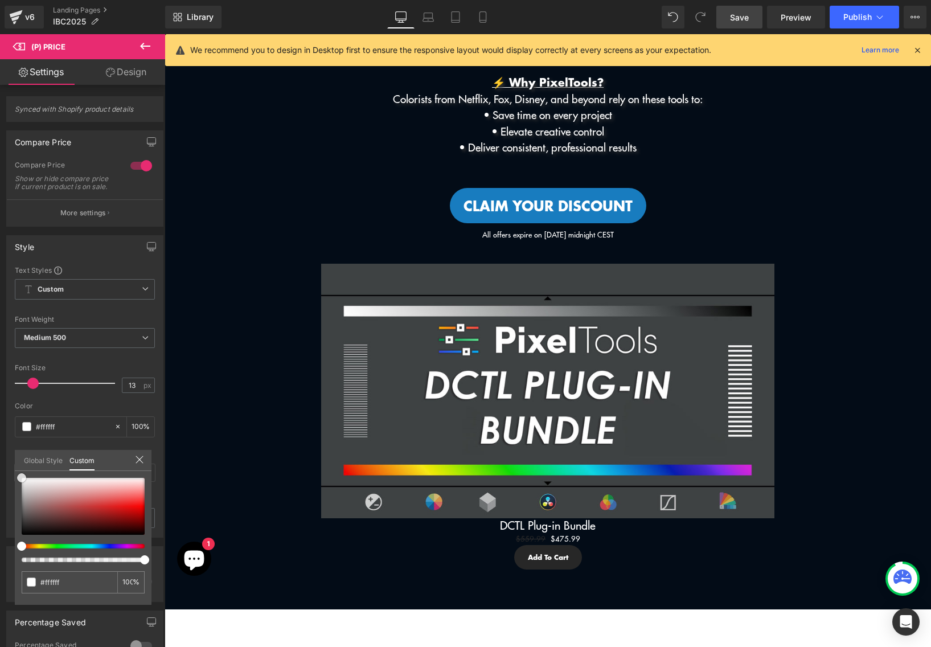
drag, startPoint x: 27, startPoint y: 497, endPoint x: -27, endPoint y: 442, distance: 76.5
click at [0, 442] on html "(P) Price You are previewing how the will restyle your page. You can not edit E…" at bounding box center [465, 323] width 931 height 647
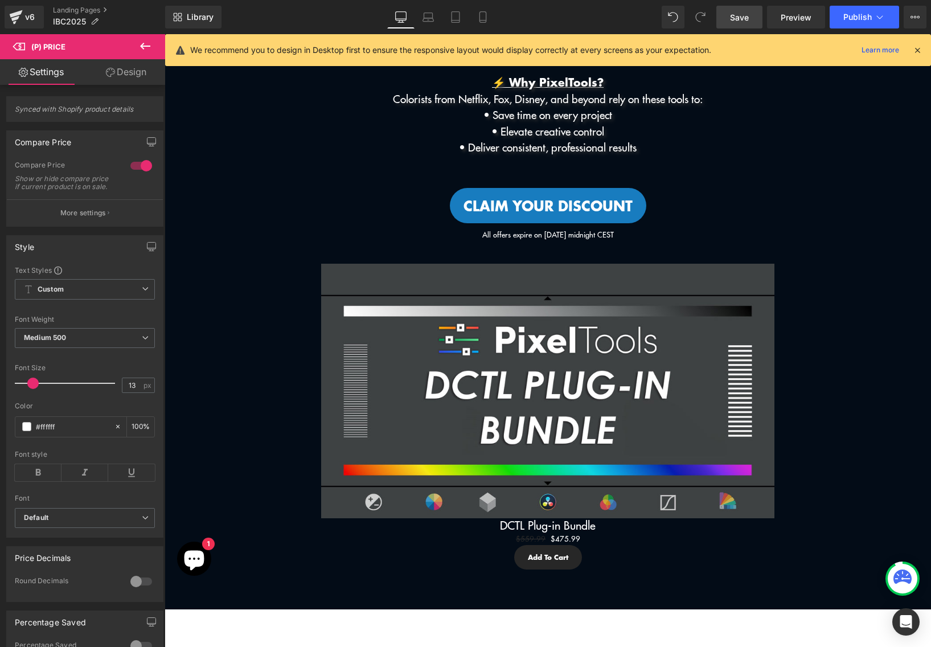
click at [238, 434] on body "Skip to content Menu Search Shop Products DCTL Plug-Ins Prime/Grade™ Exposure/T…" at bounding box center [548, 409] width 767 height 1404
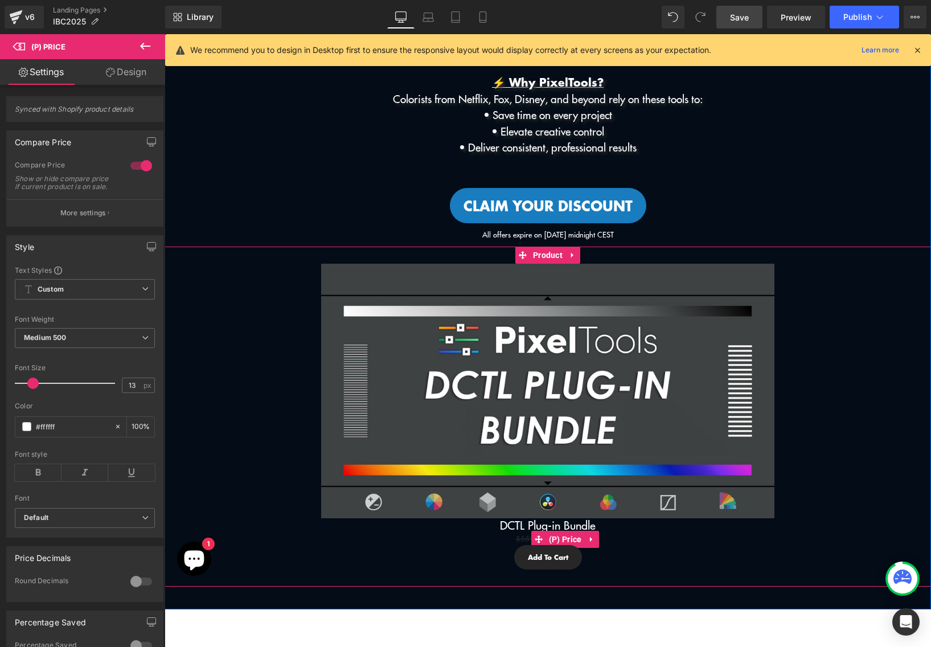
click at [522, 539] on span "$559.99" at bounding box center [531, 538] width 30 height 11
click at [519, 539] on span "$559.99" at bounding box center [531, 538] width 30 height 11
click at [557, 539] on span "(P) Price" at bounding box center [565, 539] width 39 height 17
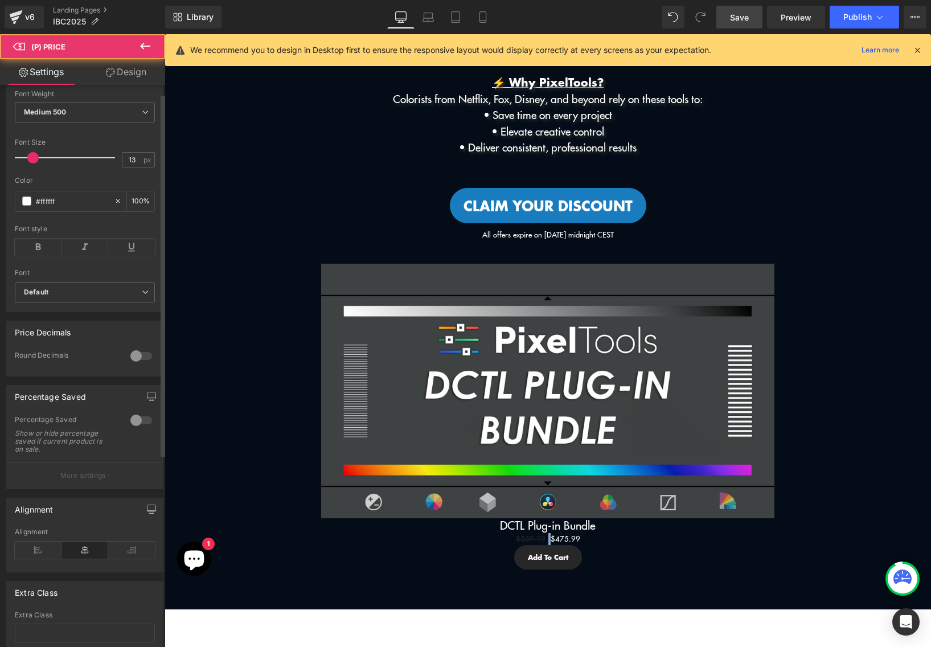
scroll to position [311, 0]
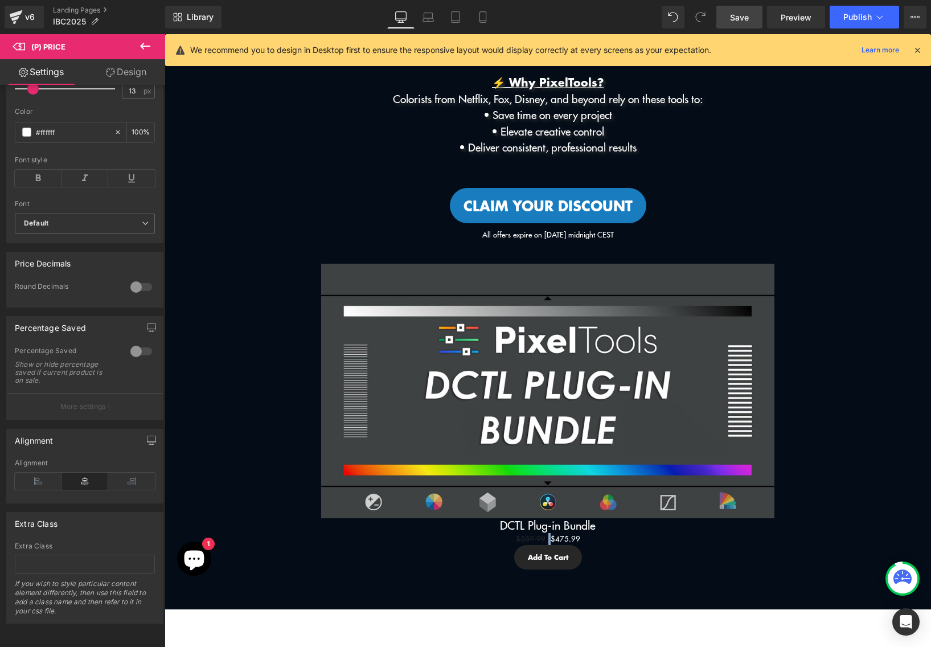
click at [211, 140] on p "• Deliver consistent, professional results" at bounding box center [548, 147] width 767 height 17
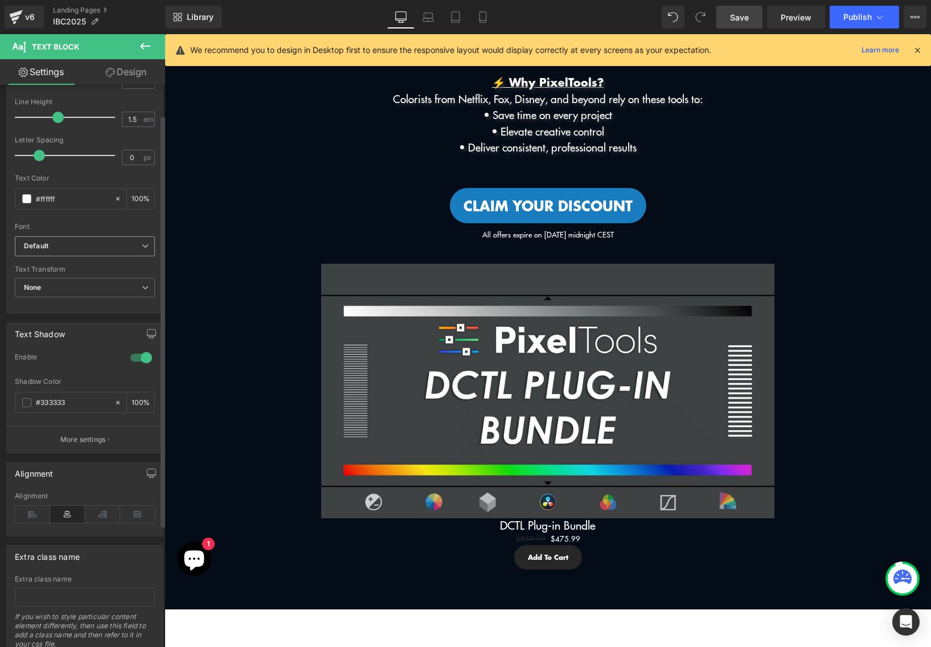
scroll to position [207, 0]
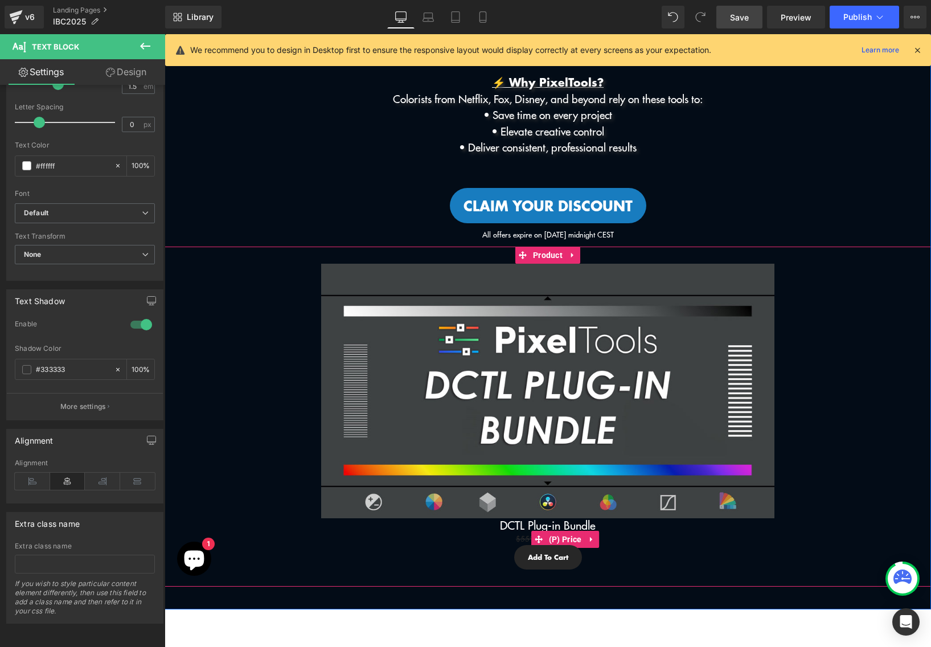
click at [519, 538] on span "$559.99" at bounding box center [531, 538] width 30 height 11
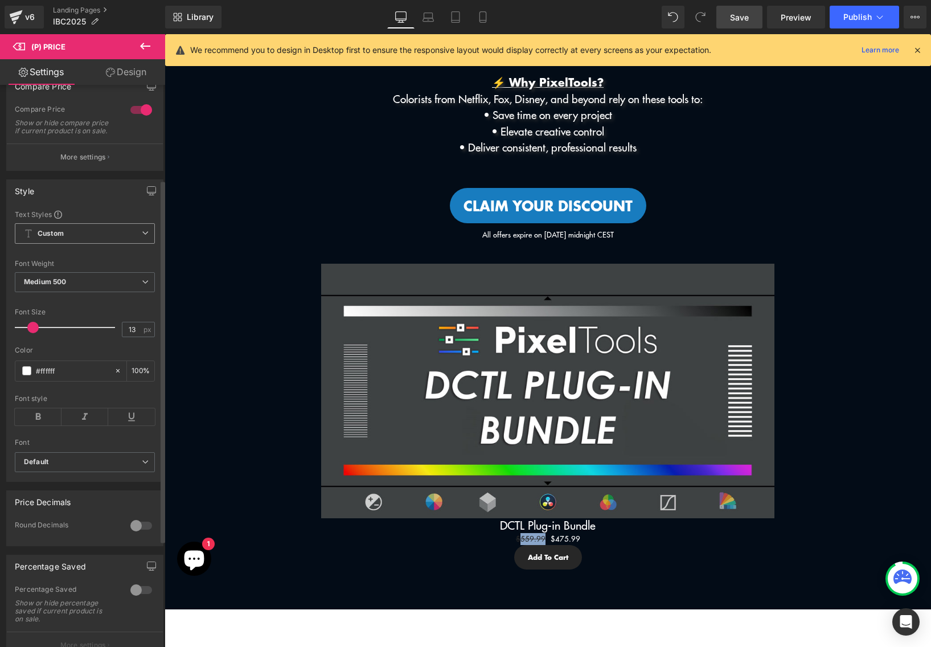
scroll to position [267, 0]
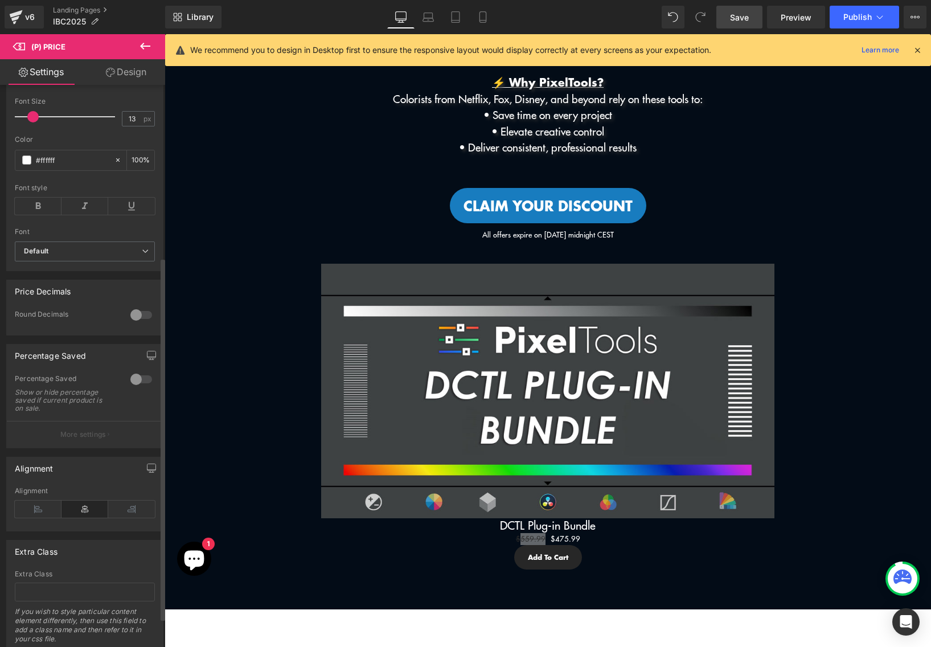
click at [140, 321] on div at bounding box center [141, 315] width 27 height 18
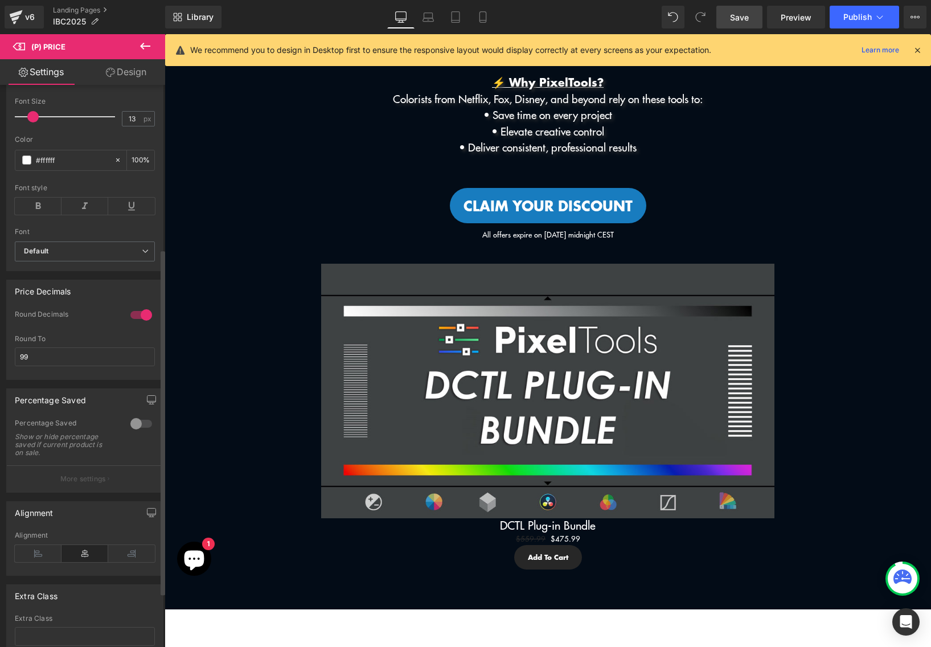
click at [140, 321] on div at bounding box center [141, 315] width 27 height 18
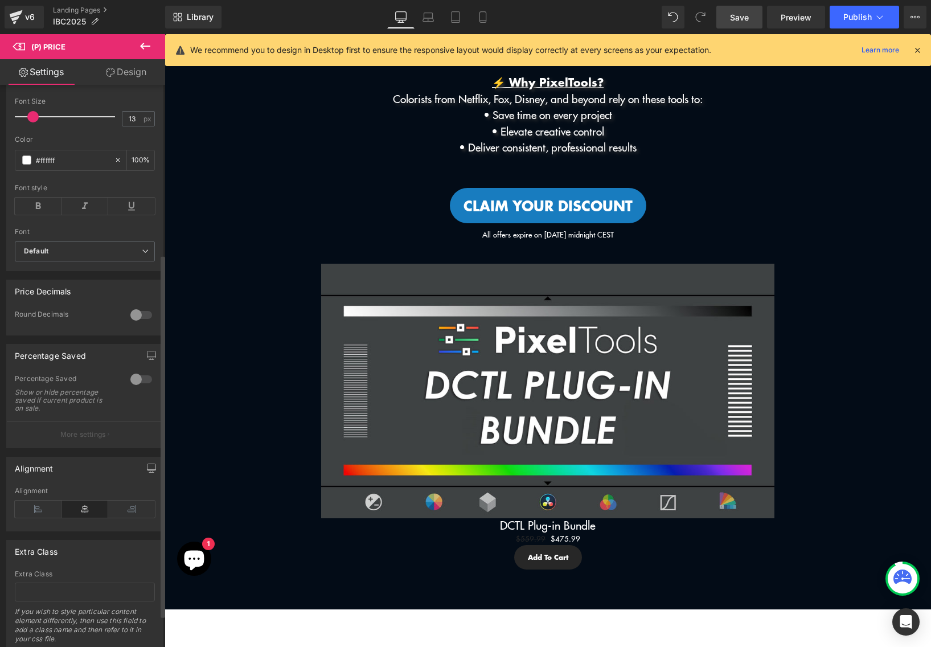
scroll to position [257, 0]
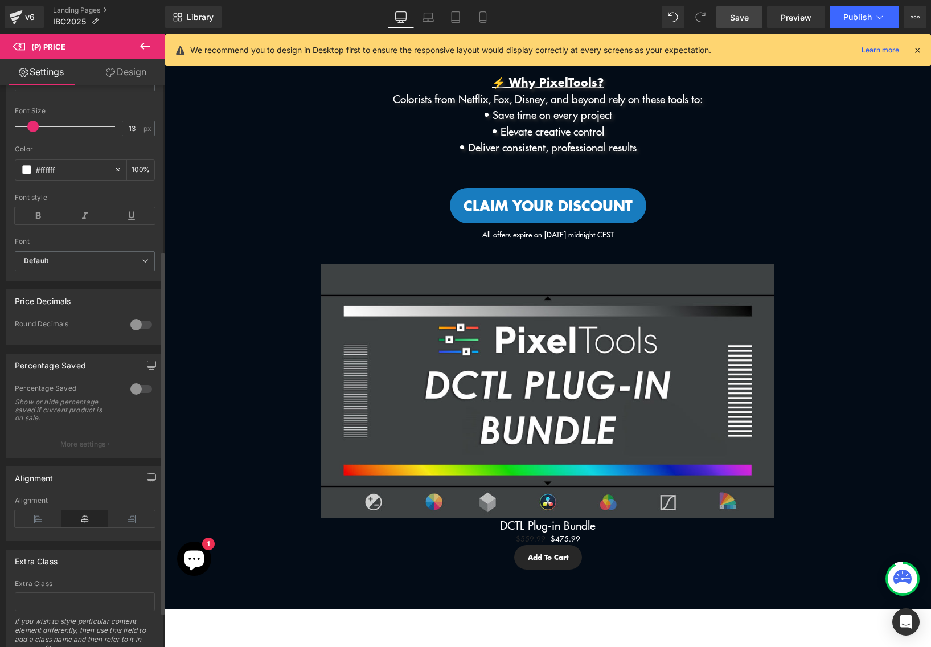
click at [107, 457] on button "More settings" at bounding box center [85, 444] width 156 height 27
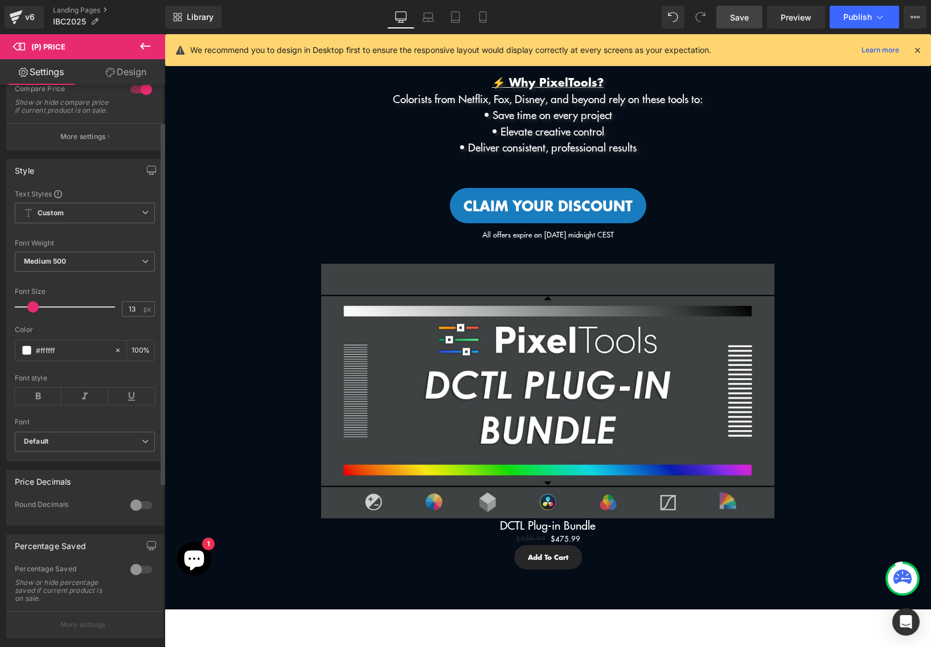
scroll to position [57, 0]
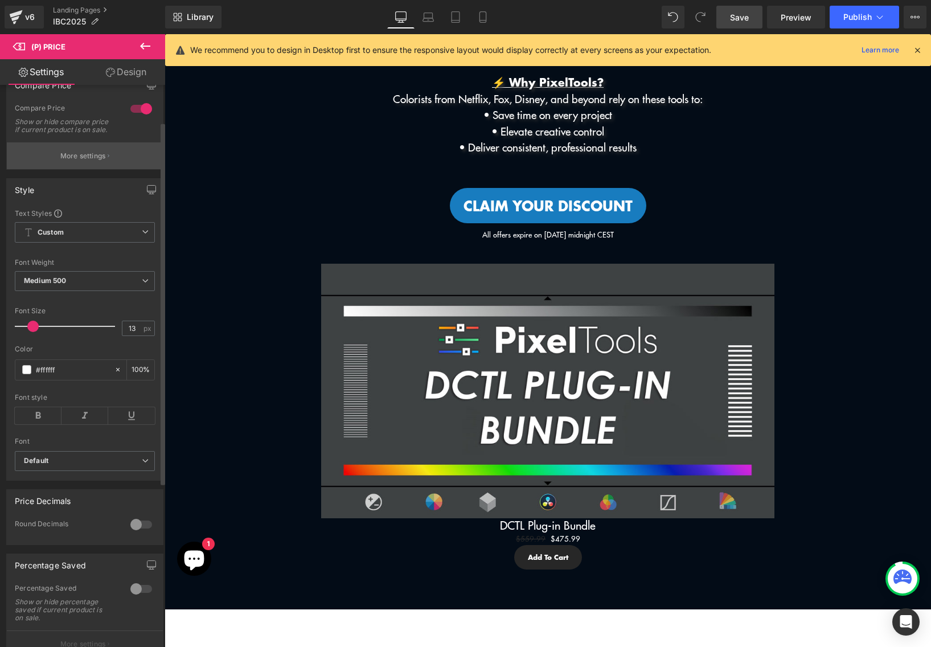
click at [75, 157] on button "More settings" at bounding box center [85, 155] width 156 height 27
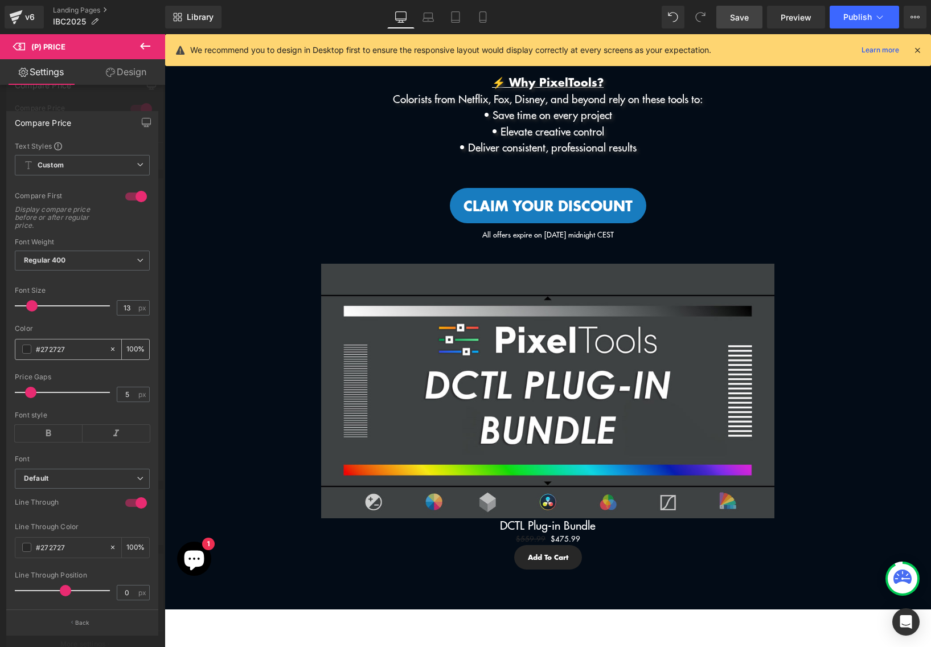
click at [26, 352] on span at bounding box center [26, 349] width 9 height 9
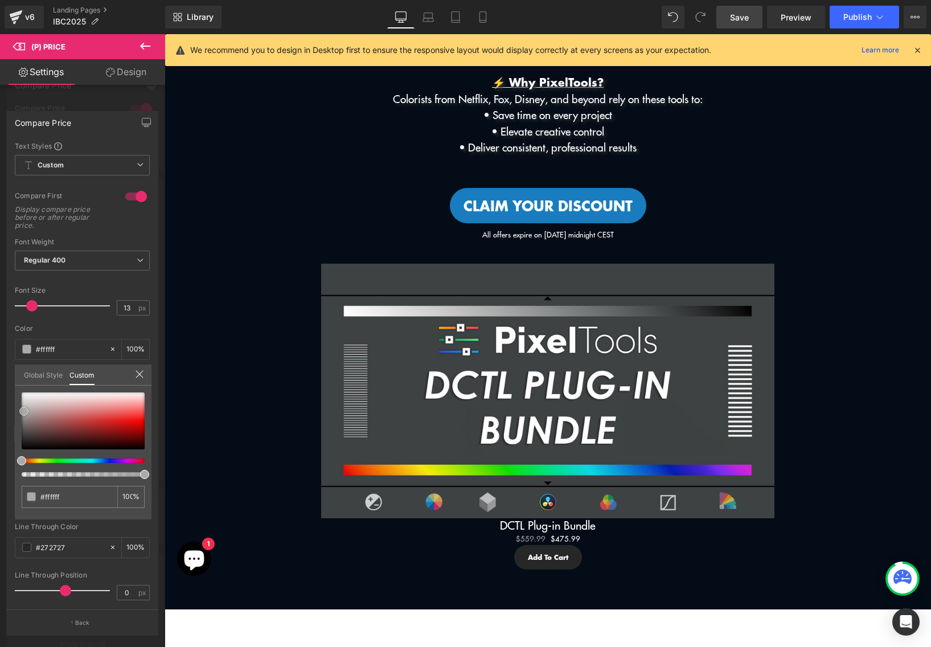
drag, startPoint x: 42, startPoint y: 426, endPoint x: -15, endPoint y: 379, distance: 73.8
click at [0, 379] on html "(P) Price You are previewing how the will restyle your page. You can not edit E…" at bounding box center [465, 323] width 931 height 647
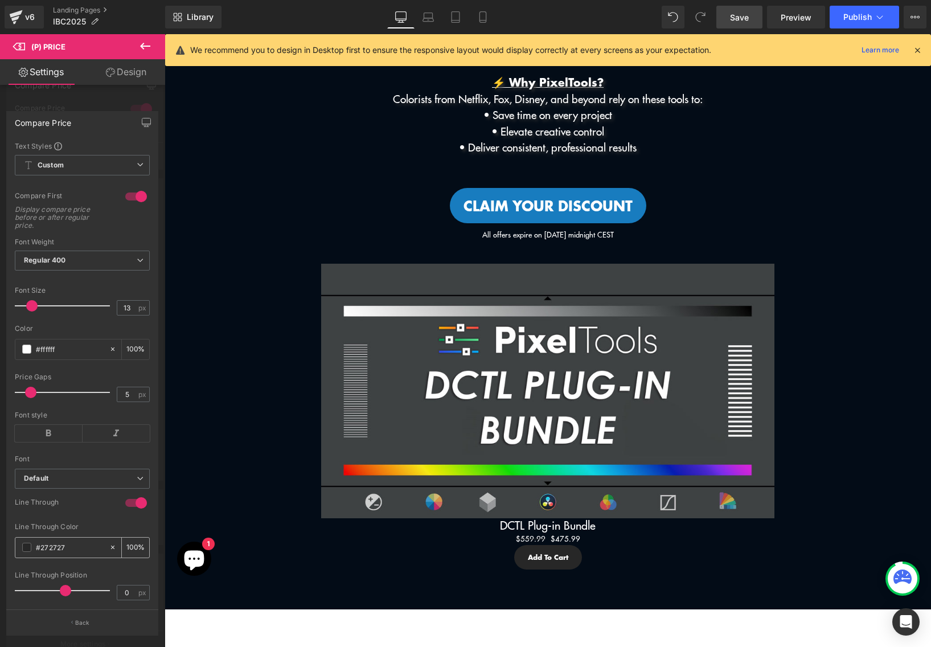
click at [29, 549] on span at bounding box center [26, 547] width 9 height 9
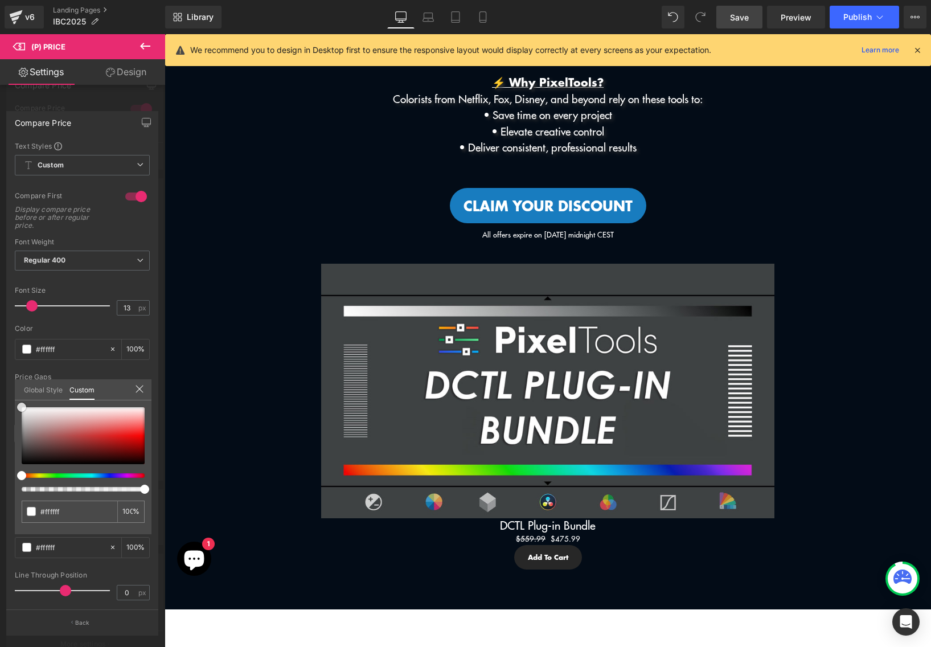
drag, startPoint x: 26, startPoint y: 438, endPoint x: -4, endPoint y: 389, distance: 58.0
click at [0, 389] on html "(P) Price You are previewing how the will restyle your page. You can not edit E…" at bounding box center [465, 323] width 931 height 647
drag, startPoint x: 139, startPoint y: 445, endPoint x: 154, endPoint y: 435, distance: 18.8
click at [154, 435] on div "Compare Price Text Styles Custom Custom Setup Global Style Custom Setup Global …" at bounding box center [82, 369] width 165 height 533
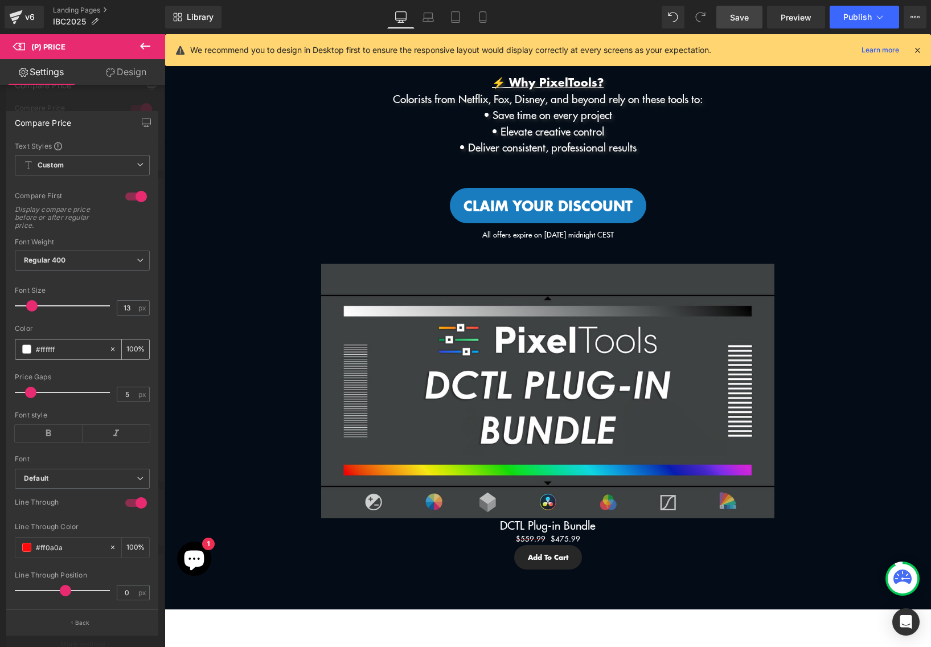
click at [25, 350] on span at bounding box center [26, 349] width 9 height 9
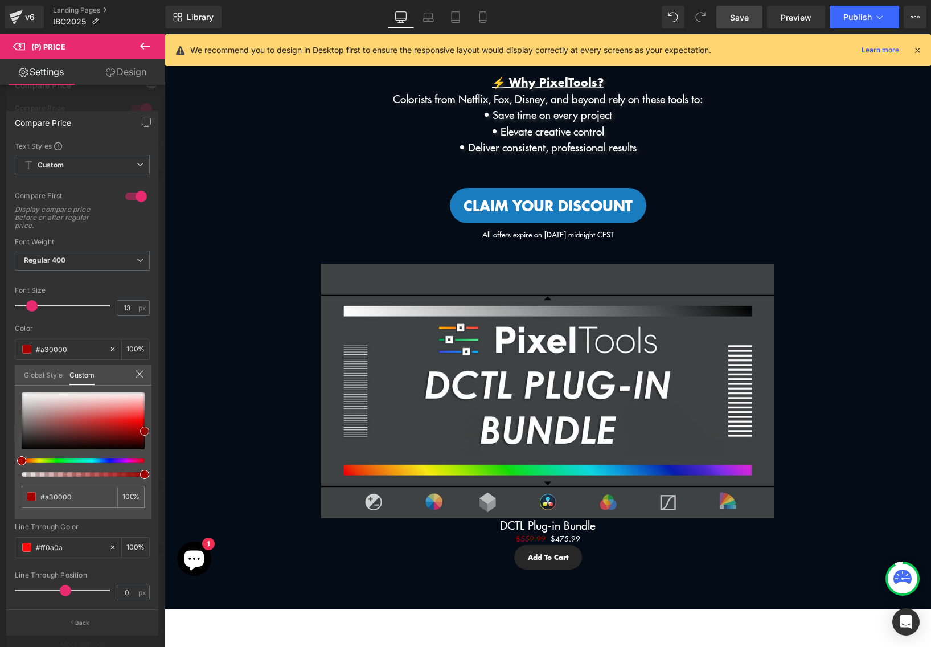
drag, startPoint x: 291, startPoint y: 465, endPoint x: 174, endPoint y: 430, distance: 122.0
click at [254, 432] on div at bounding box center [548, 340] width 767 height 613
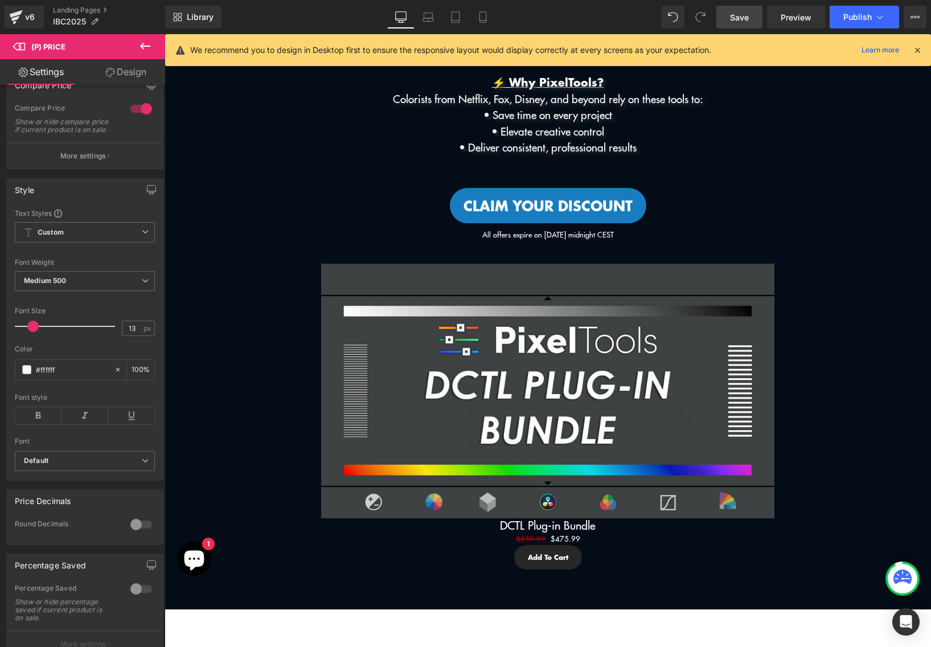
click at [565, 538] on body "Skip to content Menu Search Shop Products DCTL Plug-Ins Prime/Grade™ Exposure/T…" at bounding box center [548, 409] width 767 height 1404
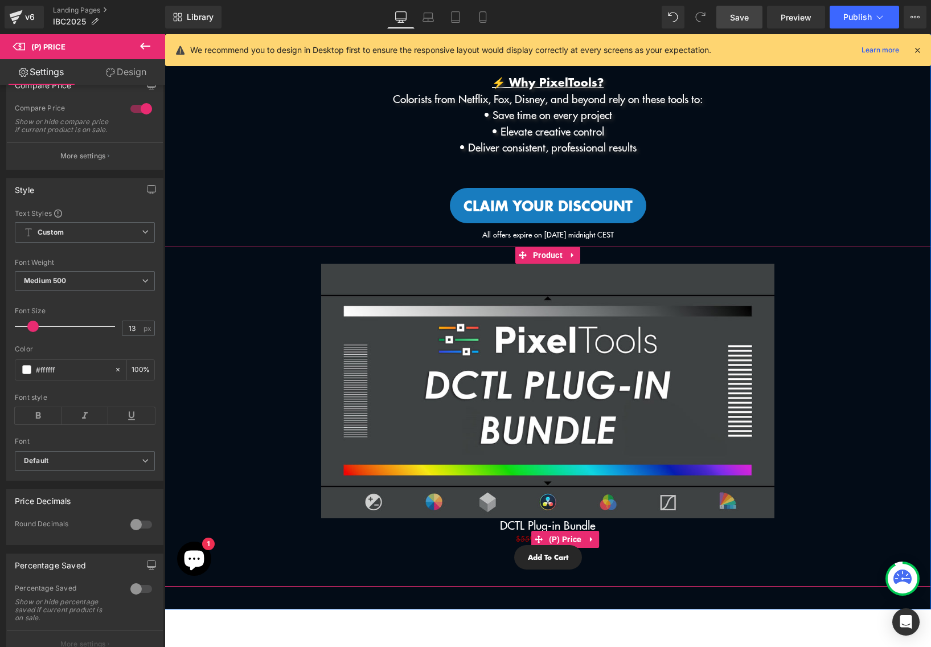
click at [565, 538] on span "(P) Price" at bounding box center [565, 539] width 39 height 17
click at [663, 525] on h3 "DCTL Plug-in Bundle" at bounding box center [547, 525] width 755 height 15
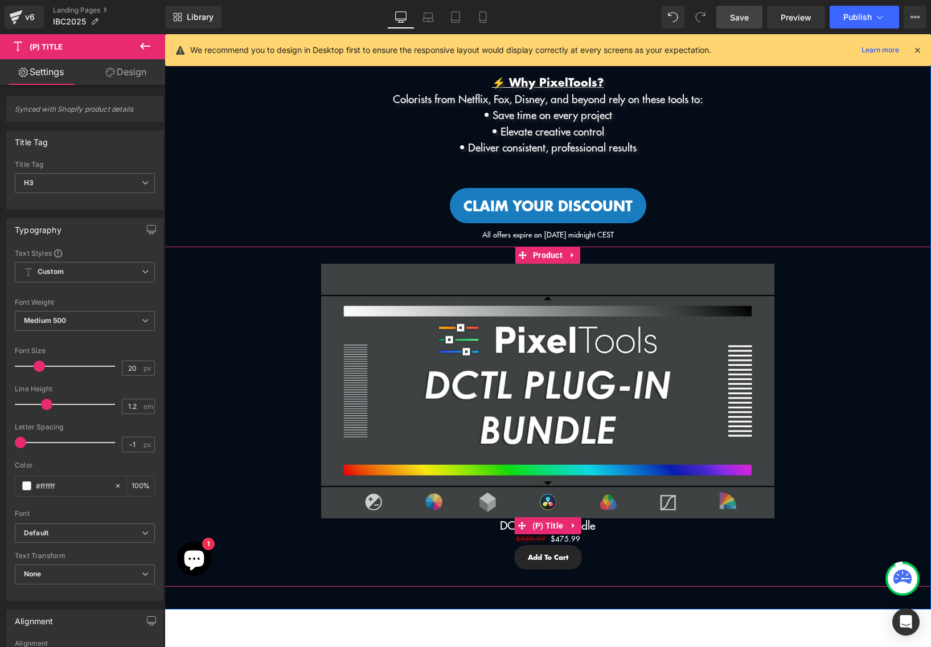
click at [637, 526] on h3 "DCTL Plug-in Bundle" at bounding box center [547, 525] width 755 height 15
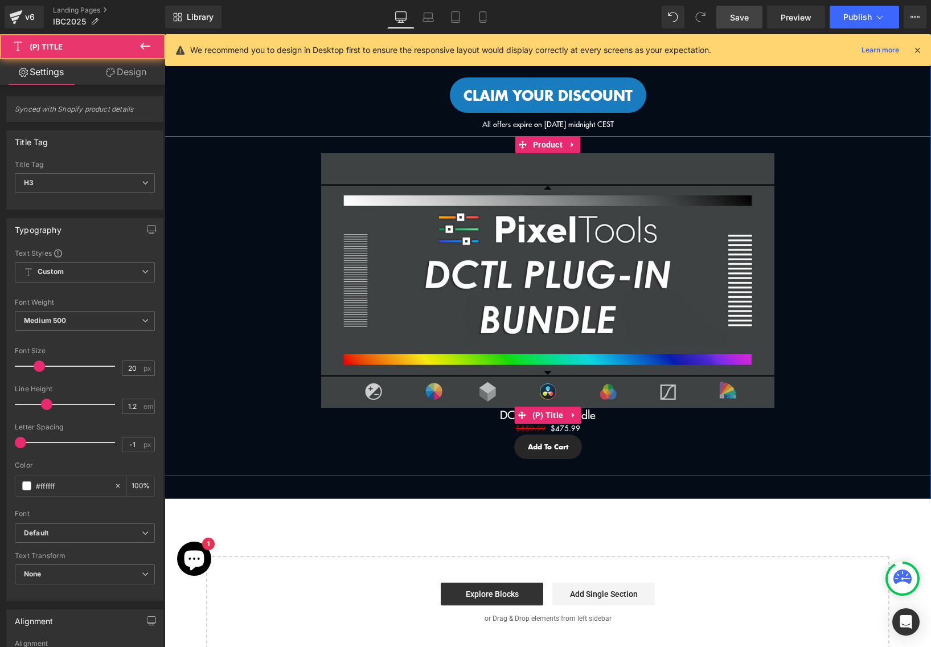
scroll to position [441, 0]
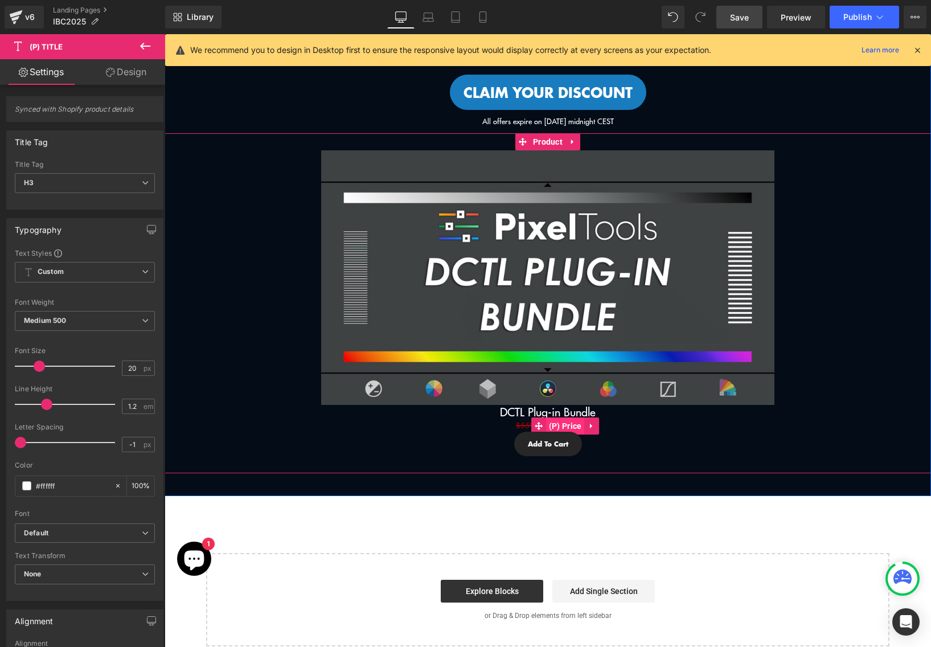
click at [551, 426] on span "(P) Price" at bounding box center [565, 426] width 39 height 17
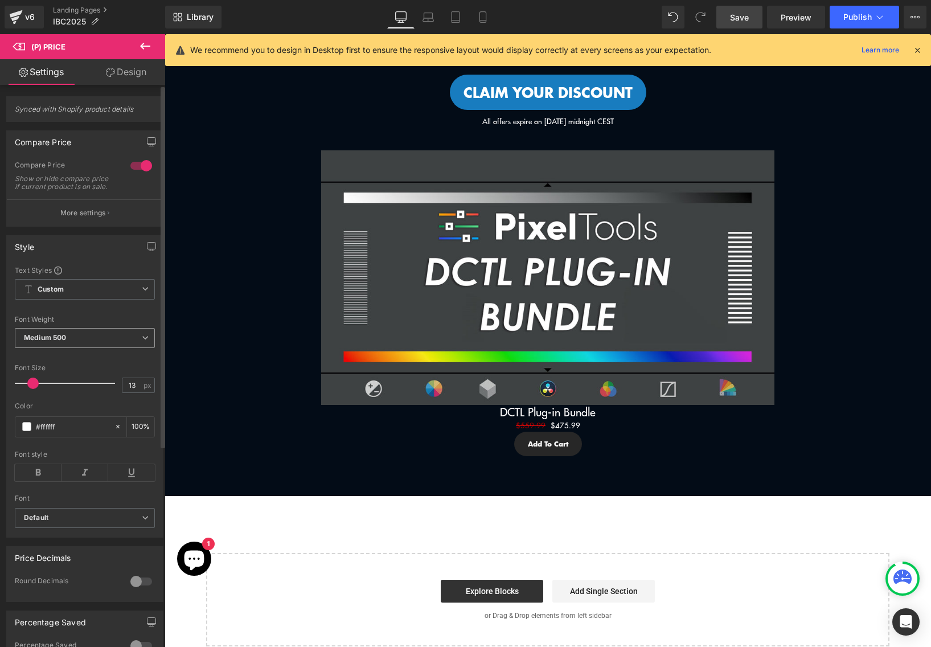
scroll to position [43, 0]
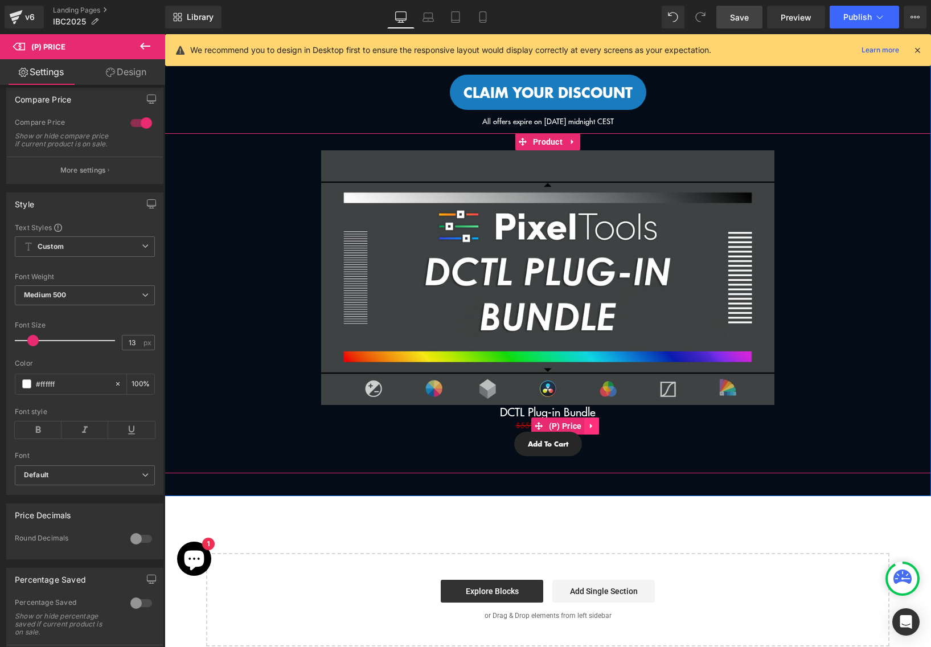
click at [591, 427] on icon at bounding box center [592, 426] width 8 height 9
click at [676, 432] on div "Add To Cart" at bounding box center [547, 444] width 755 height 24
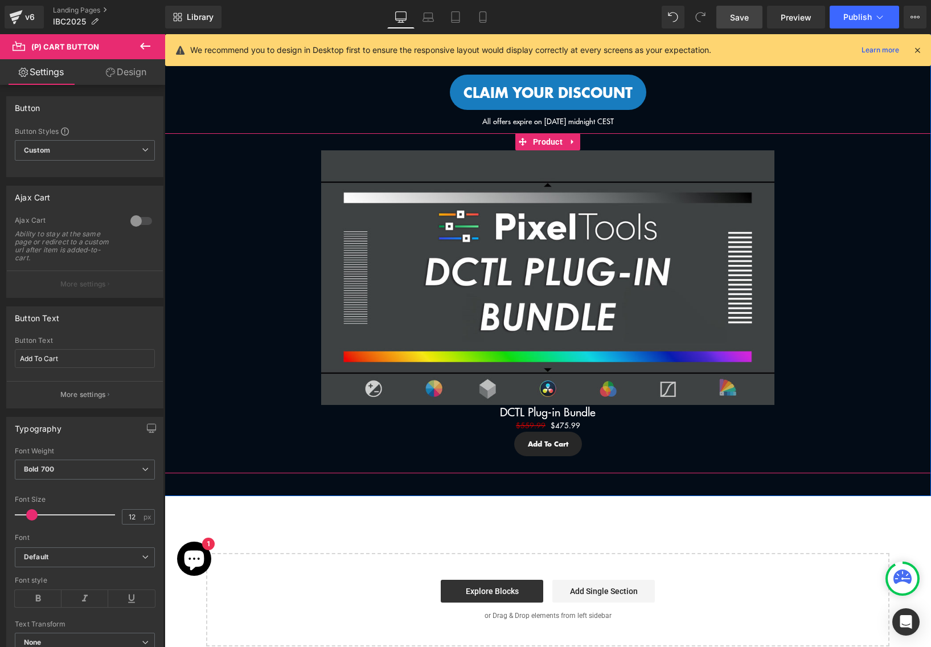
click at [498, 366] on img at bounding box center [547, 277] width 453 height 255
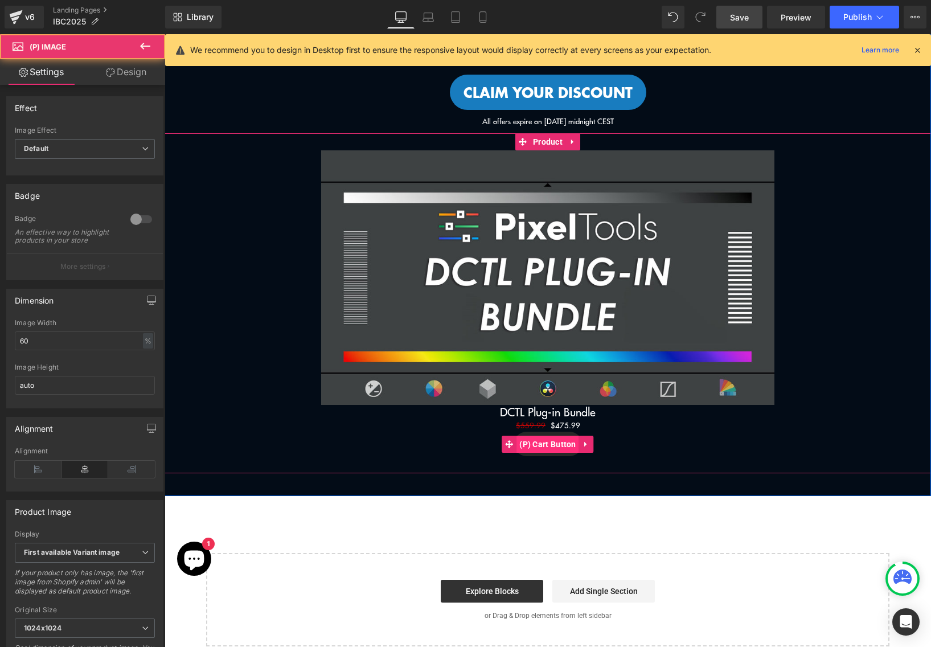
click at [558, 449] on span "(P) Cart Button" at bounding box center [548, 444] width 63 height 17
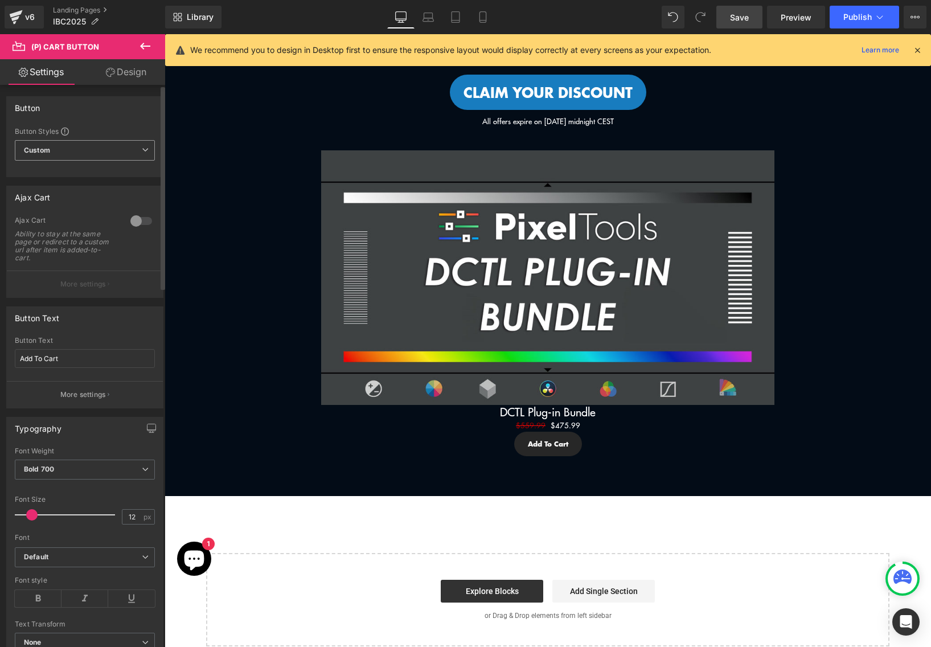
click at [101, 157] on span "Custom Setup Global Style" at bounding box center [85, 150] width 140 height 21
click at [113, 134] on div "Button Styles" at bounding box center [83, 130] width 136 height 9
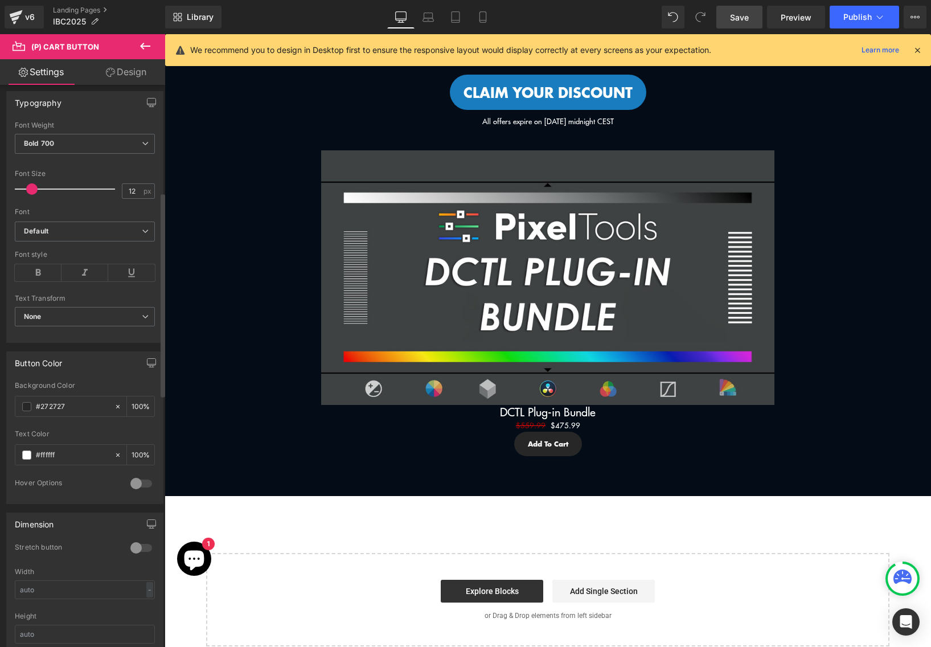
scroll to position [380, 0]
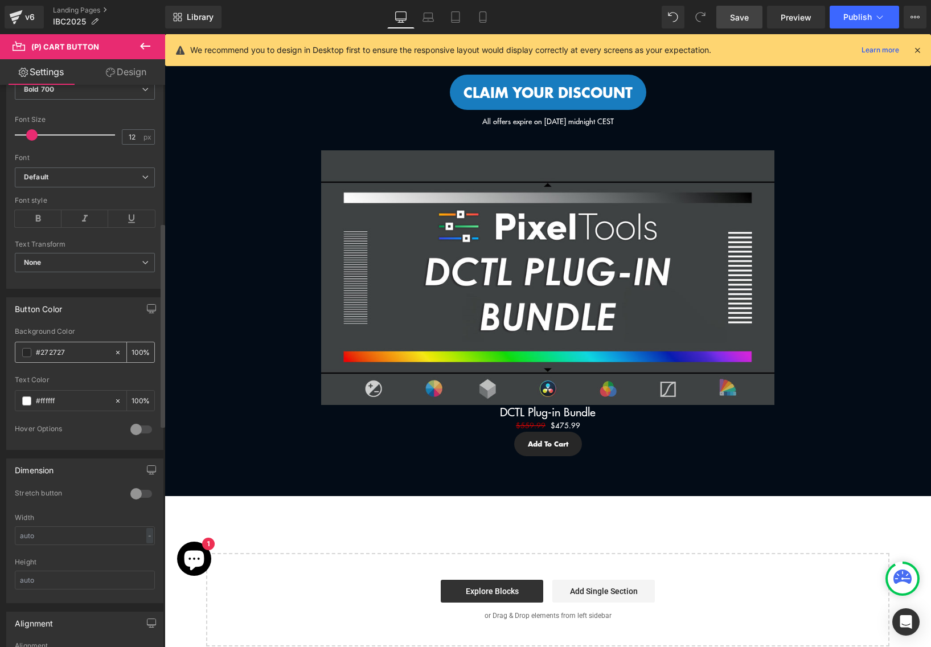
click at [27, 350] on span at bounding box center [26, 352] width 9 height 9
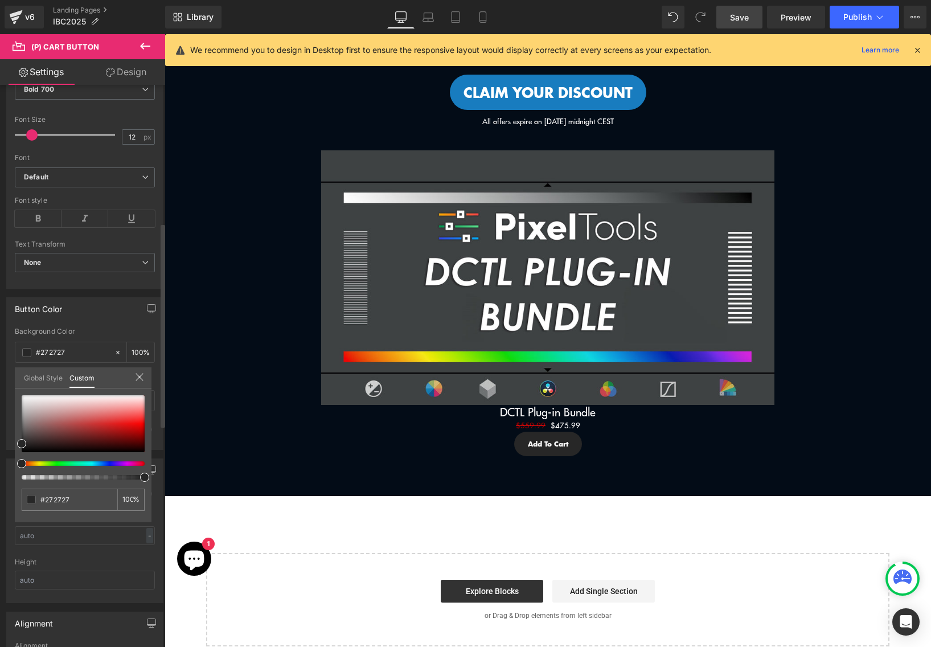
click at [42, 371] on link "Global Style" at bounding box center [43, 376] width 39 height 19
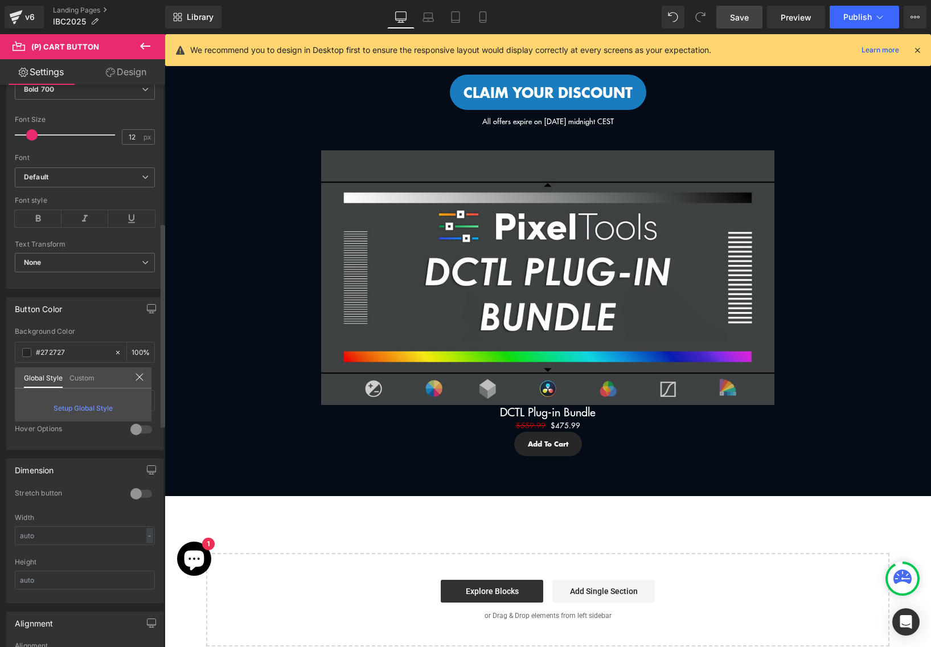
click at [89, 374] on link "Custom" at bounding box center [82, 376] width 25 height 19
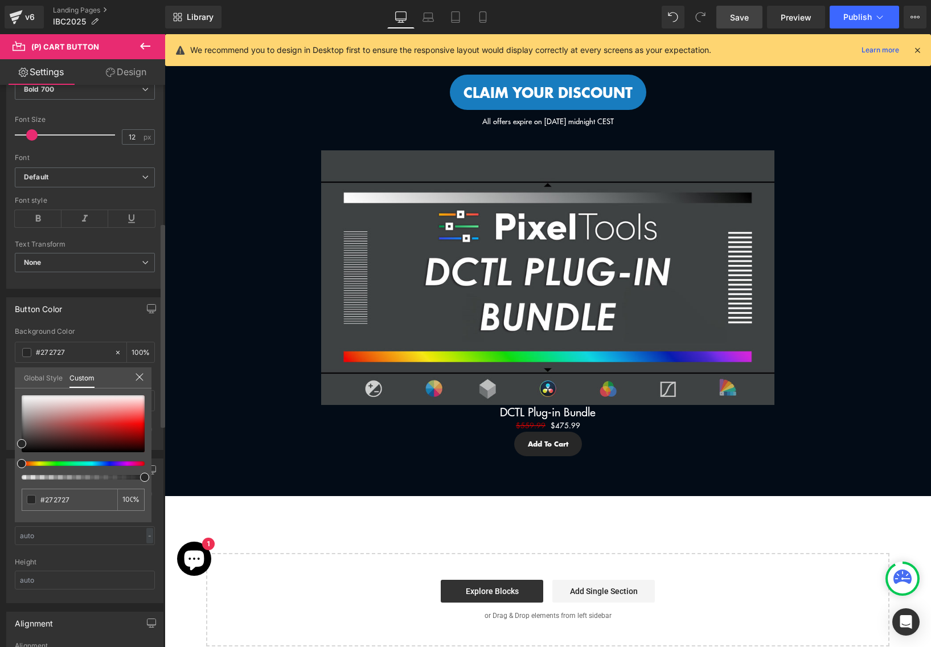
click at [89, 490] on div "#272727" at bounding box center [70, 500] width 96 height 22
click at [73, 496] on input "#272727" at bounding box center [70, 500] width 60 height 12
paste input "187CBF"
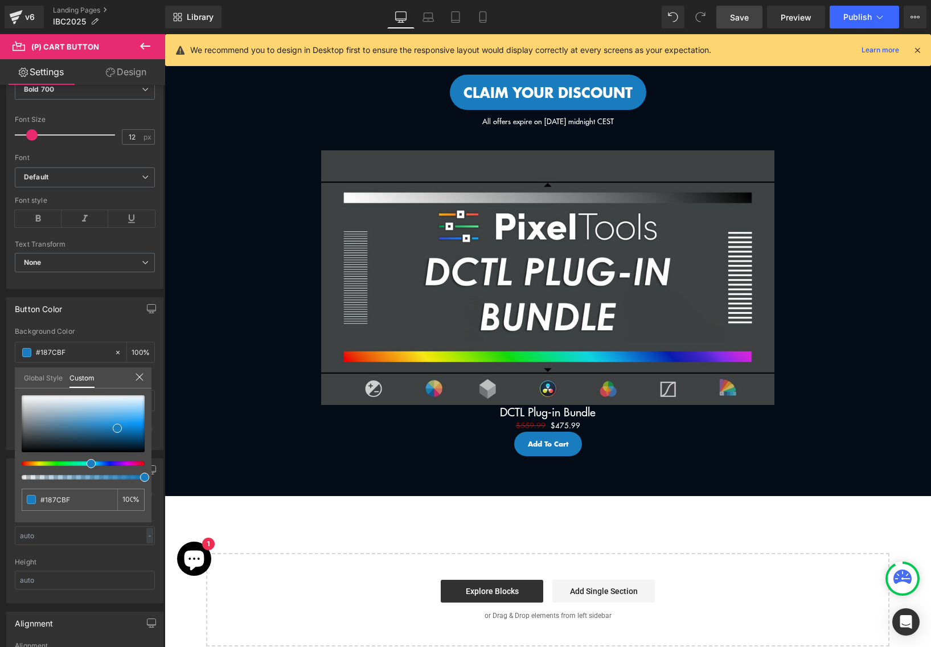
click at [534, 407] on body "Skip to content Menu Search Shop Products DCTL Plug-Ins Prime/Grade™ Exposure/T…" at bounding box center [548, 295] width 767 height 1404
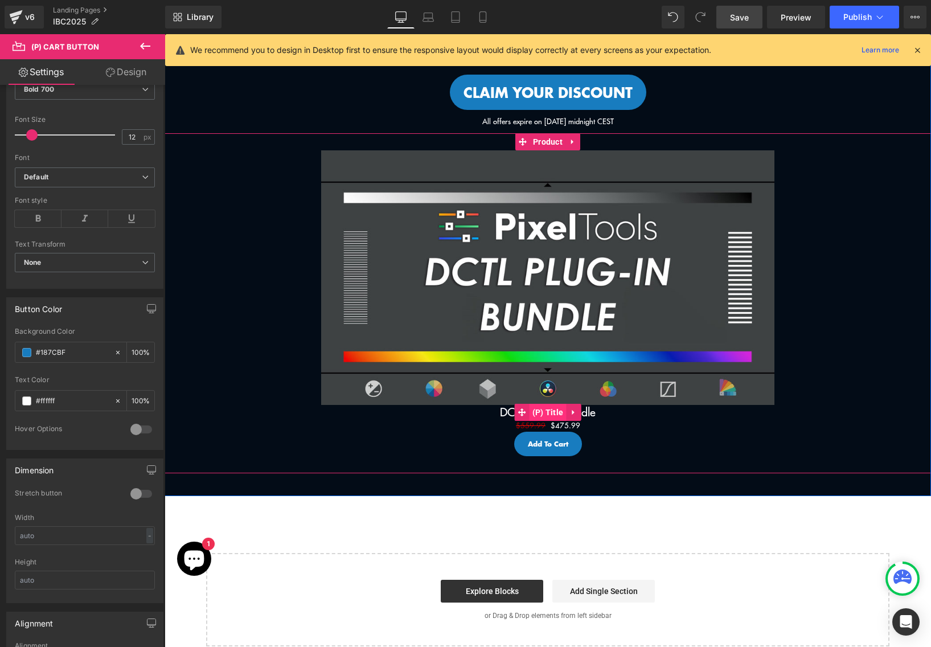
click at [545, 411] on span "(P) Title" at bounding box center [548, 412] width 37 height 17
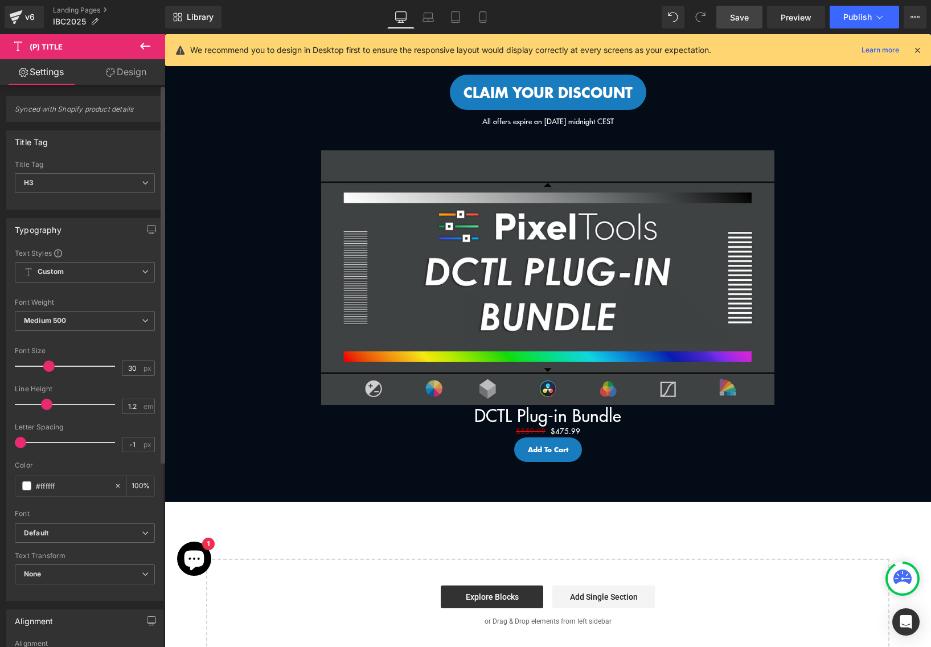
click at [48, 369] on div at bounding box center [68, 366] width 95 height 23
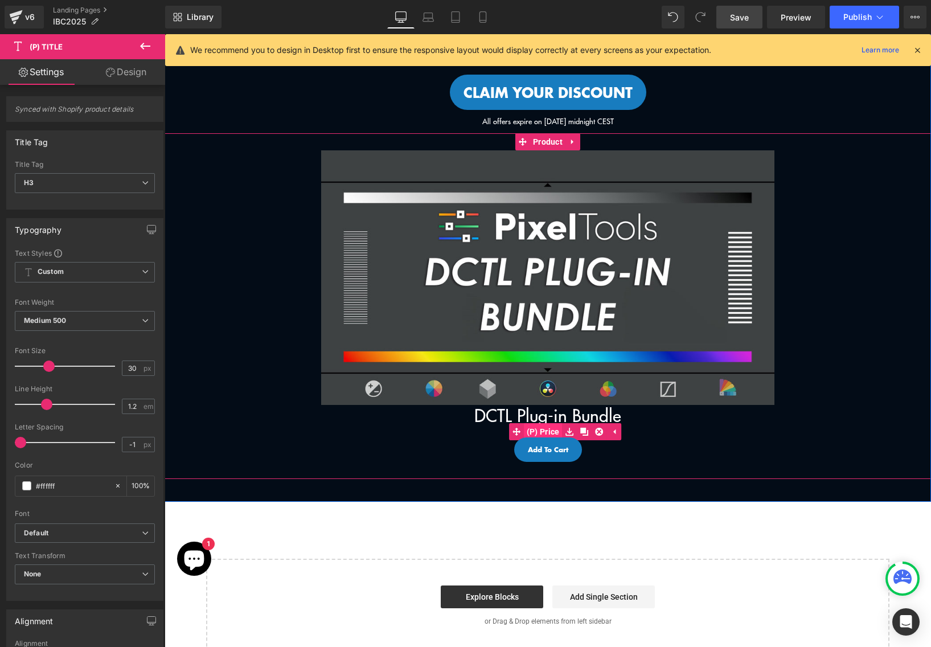
click at [534, 431] on link "(P) Price" at bounding box center [536, 431] width 54 height 17
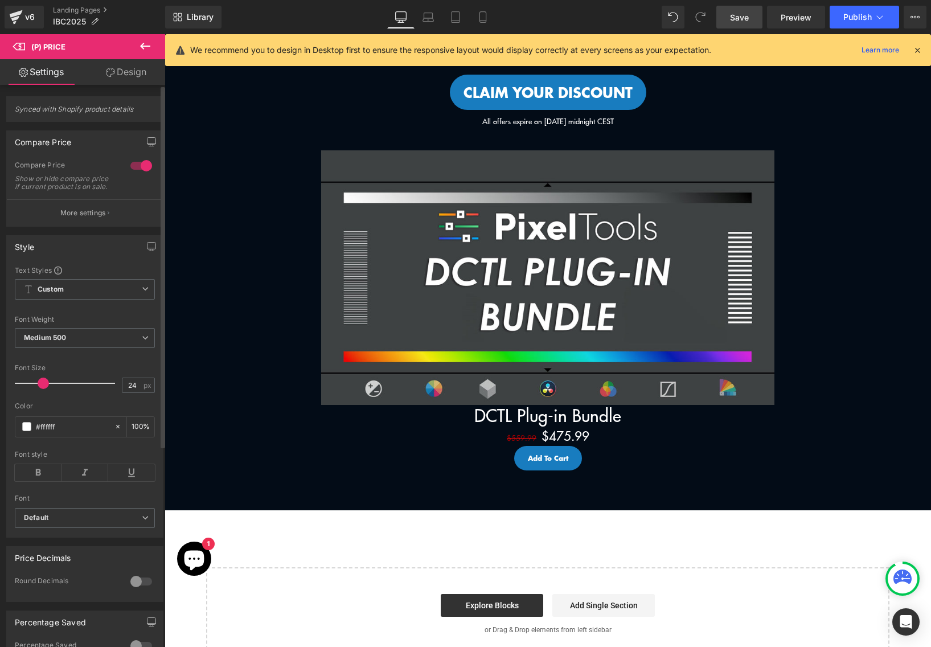
drag, startPoint x: 34, startPoint y: 391, endPoint x: 44, endPoint y: 393, distance: 10.5
click at [44, 389] on span at bounding box center [43, 383] width 11 height 11
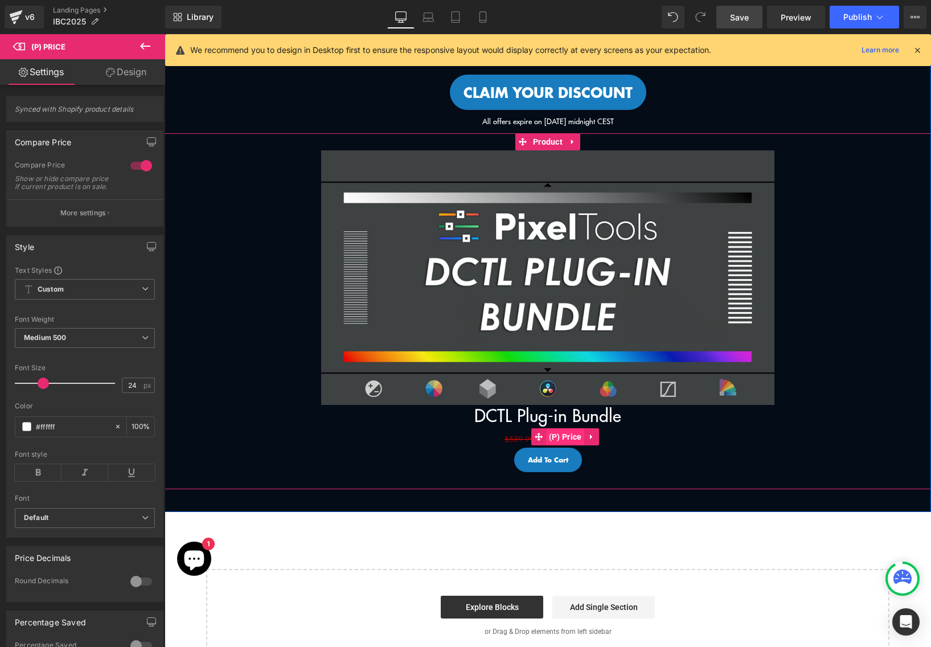
click at [566, 439] on span "(P) Price" at bounding box center [565, 436] width 39 height 17
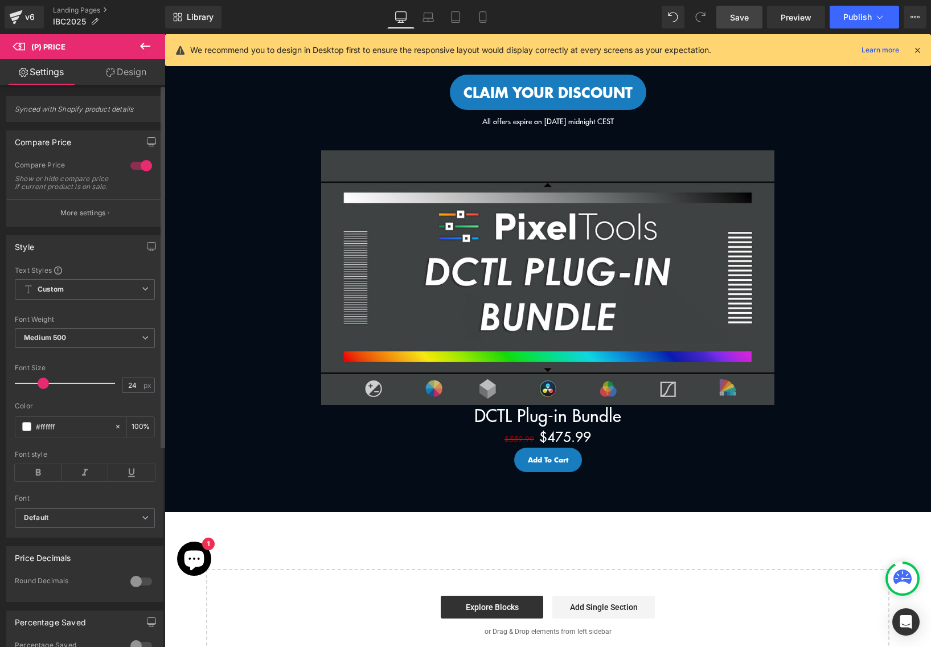
click at [142, 169] on div at bounding box center [141, 166] width 27 height 18
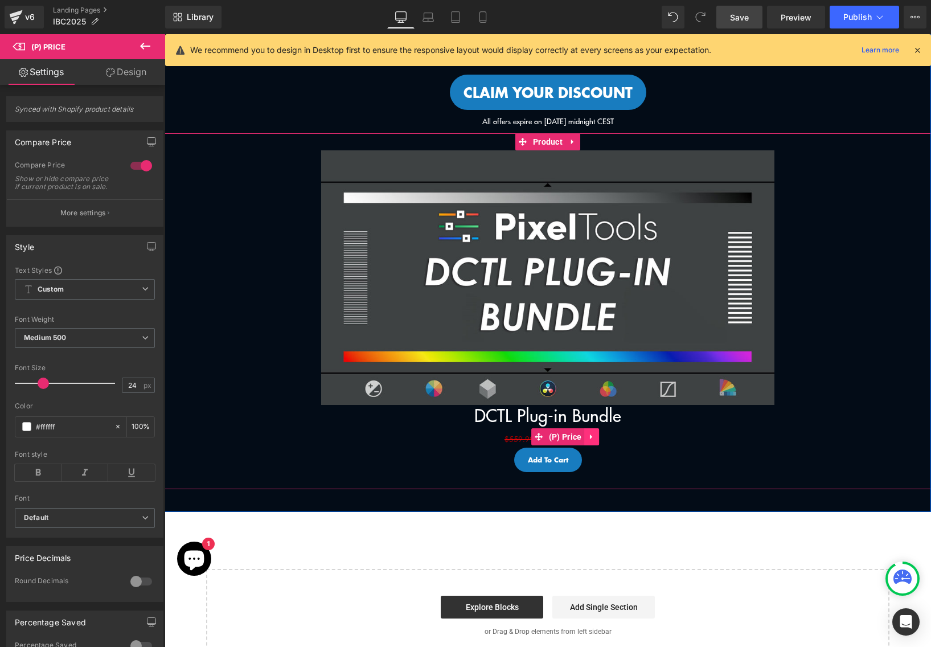
click at [594, 440] on link at bounding box center [591, 436] width 15 height 17
click at [607, 436] on link at bounding box center [614, 436] width 15 height 17
click at [627, 435] on div "$559.99 $475.99" at bounding box center [547, 437] width 755 height 22
drag, startPoint x: 690, startPoint y: 467, endPoint x: 656, endPoint y: 462, distance: 34.0
click at [690, 467] on div "Add To Cart" at bounding box center [547, 460] width 755 height 24
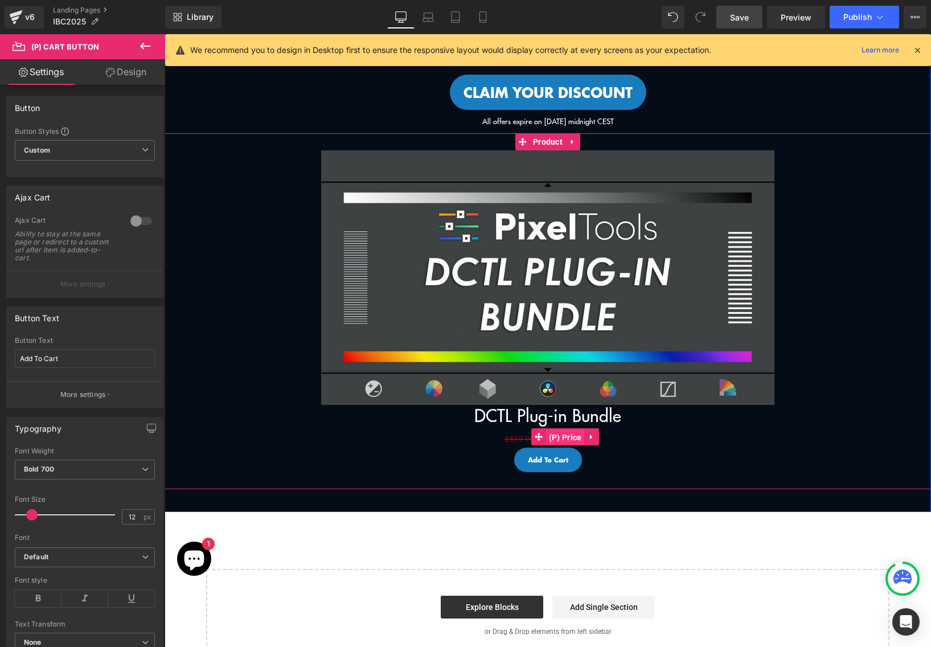
click at [551, 434] on span "(P) Price" at bounding box center [565, 437] width 39 height 17
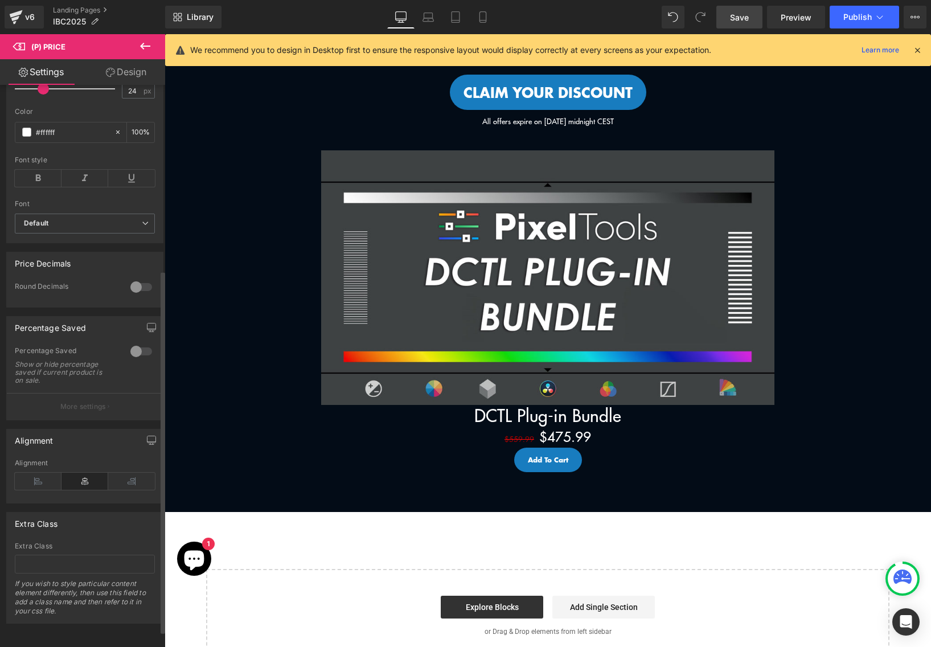
scroll to position [311, 0]
click at [136, 346] on div at bounding box center [141, 351] width 27 height 18
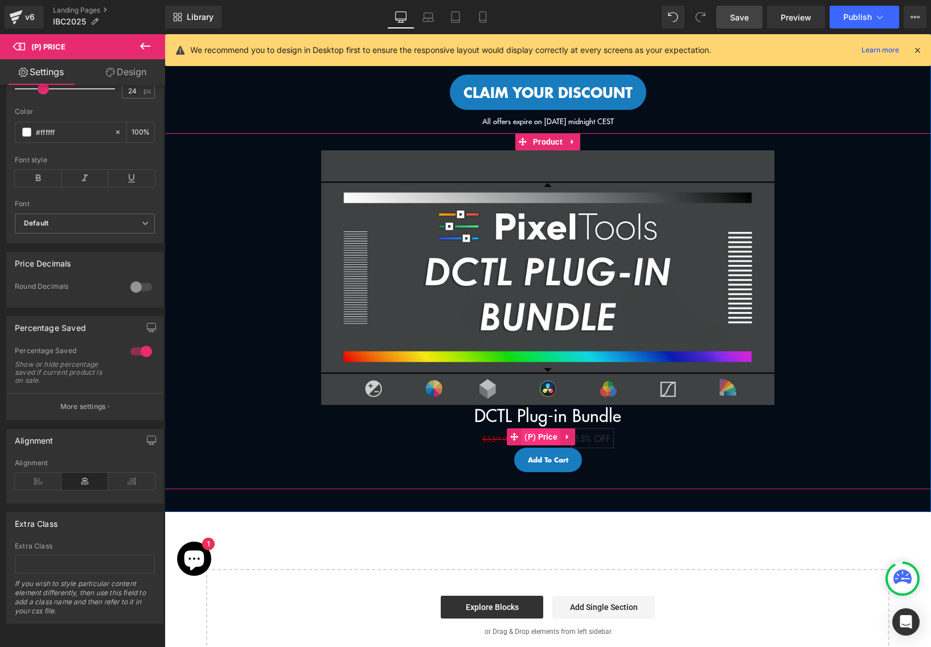
click at [526, 436] on span "(P) Price" at bounding box center [541, 436] width 39 height 17
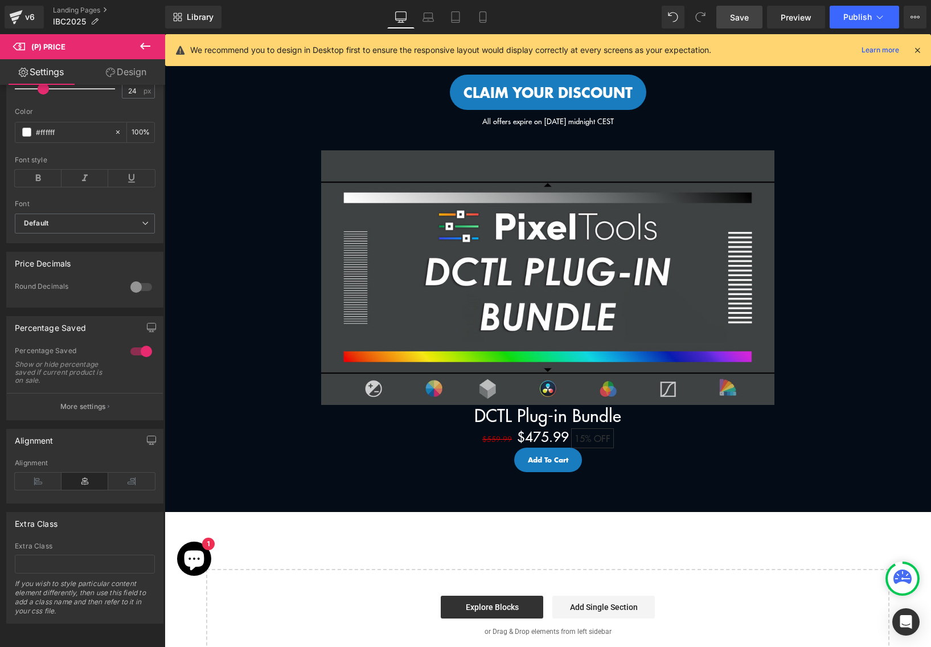
click at [140, 48] on icon at bounding box center [145, 46] width 14 height 14
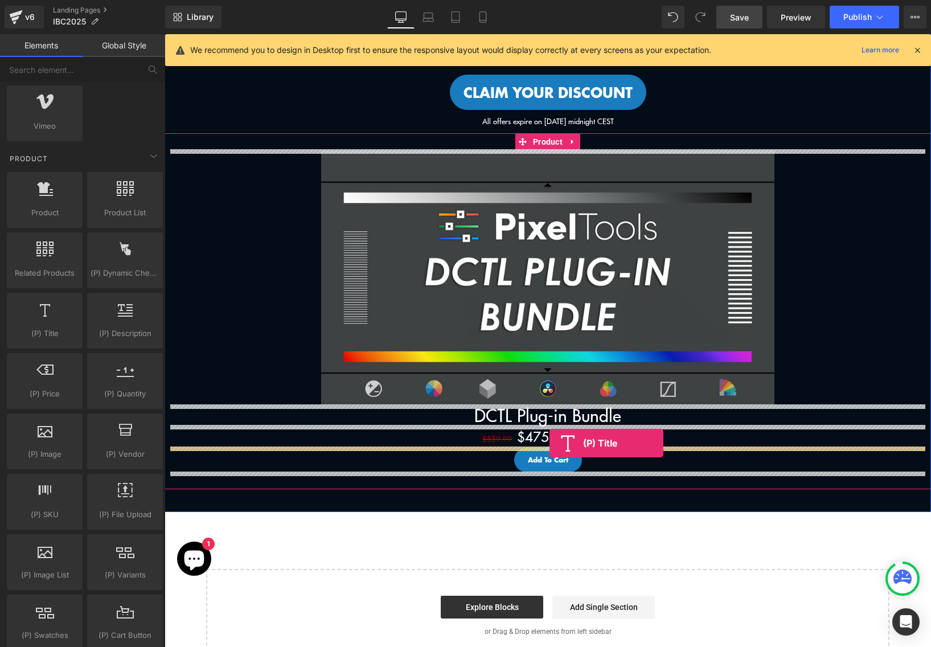
drag, startPoint x: 324, startPoint y: 365, endPoint x: 550, endPoint y: 443, distance: 238.9
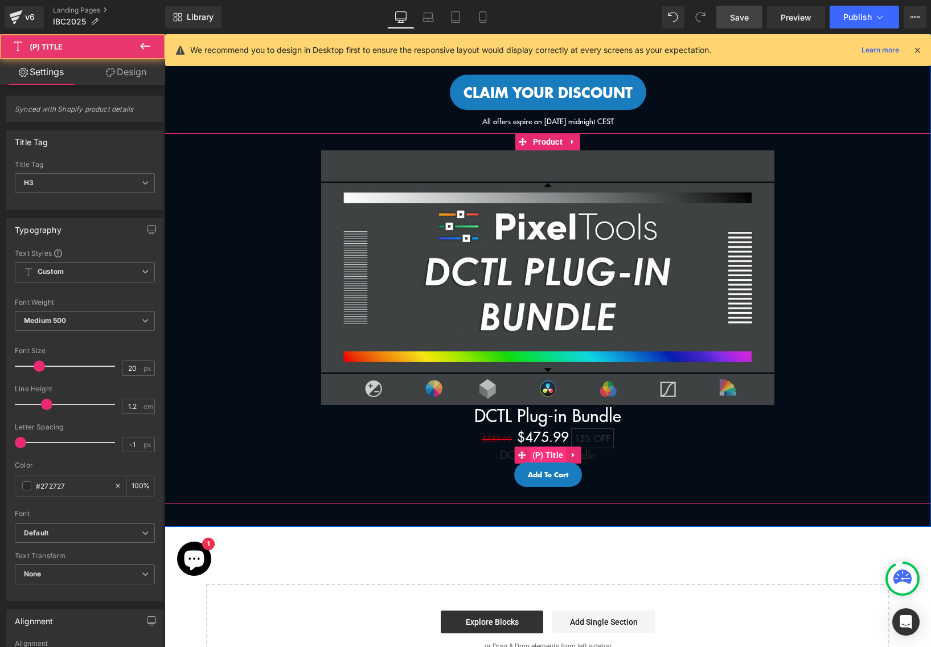
click at [550, 451] on span "(P) Title" at bounding box center [548, 455] width 37 height 17
click at [500, 452] on link "DCTL Plug-in Bundle" at bounding box center [548, 455] width 96 height 14
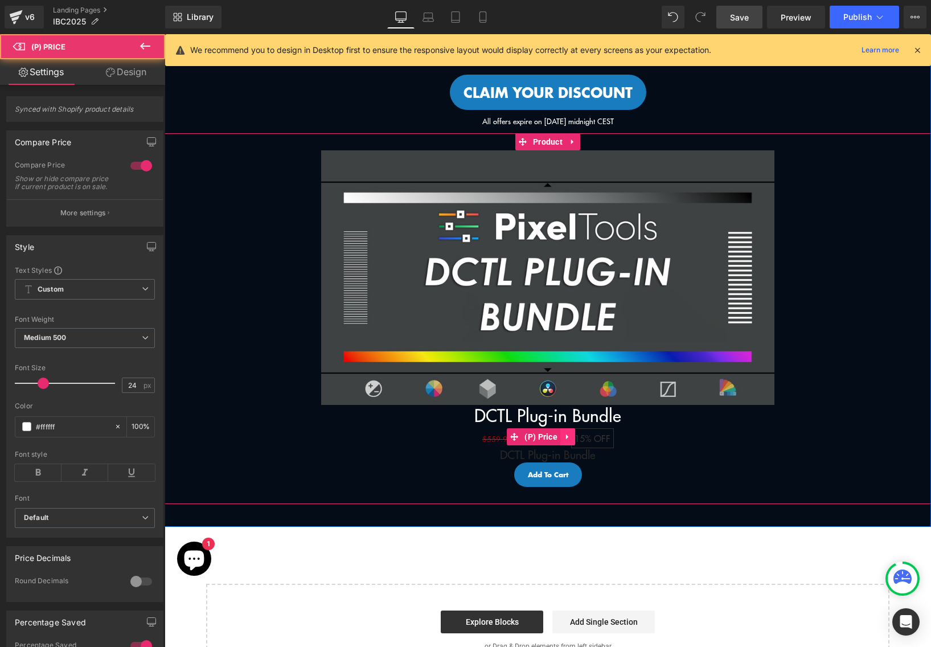
drag, startPoint x: 560, startPoint y: 439, endPoint x: 573, endPoint y: 435, distance: 13.0
click at [573, 435] on div "$559.99 $475.99 15% OFF (P) Price" at bounding box center [547, 437] width 755 height 22
click at [654, 438] on div "$559.99 $475.99 15% OFF" at bounding box center [547, 437] width 755 height 22
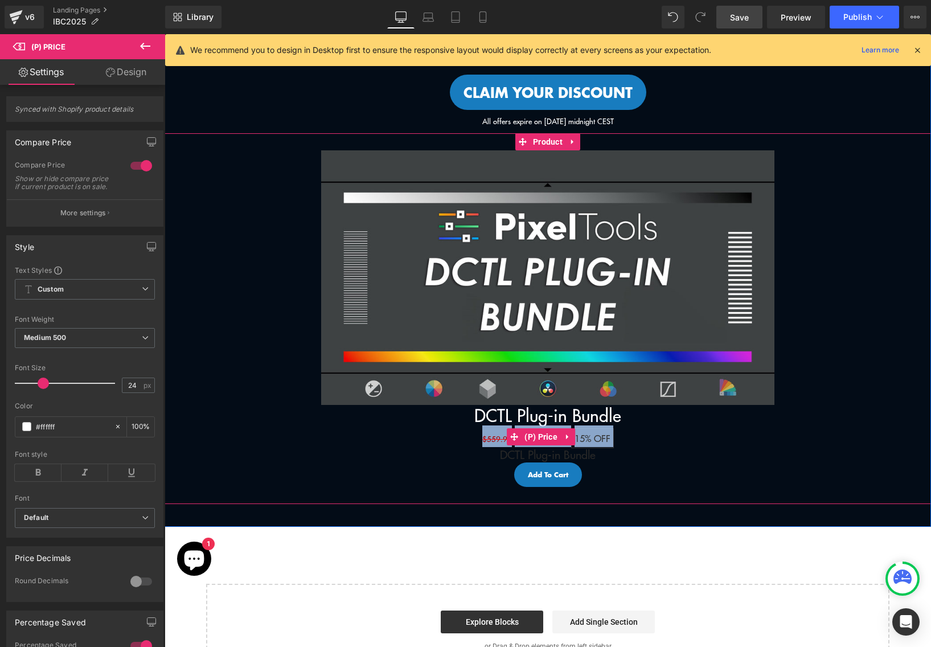
drag, startPoint x: 654, startPoint y: 438, endPoint x: 479, endPoint y: 435, distance: 174.9
click at [479, 435] on div "$559.99 $475.99 15% OFF" at bounding box center [547, 437] width 755 height 22
copy div "$559.99 $475.99 15% OFF (P) Price"
click at [506, 455] on link "DCTL Plug-in Bundle" at bounding box center [548, 455] width 96 height 14
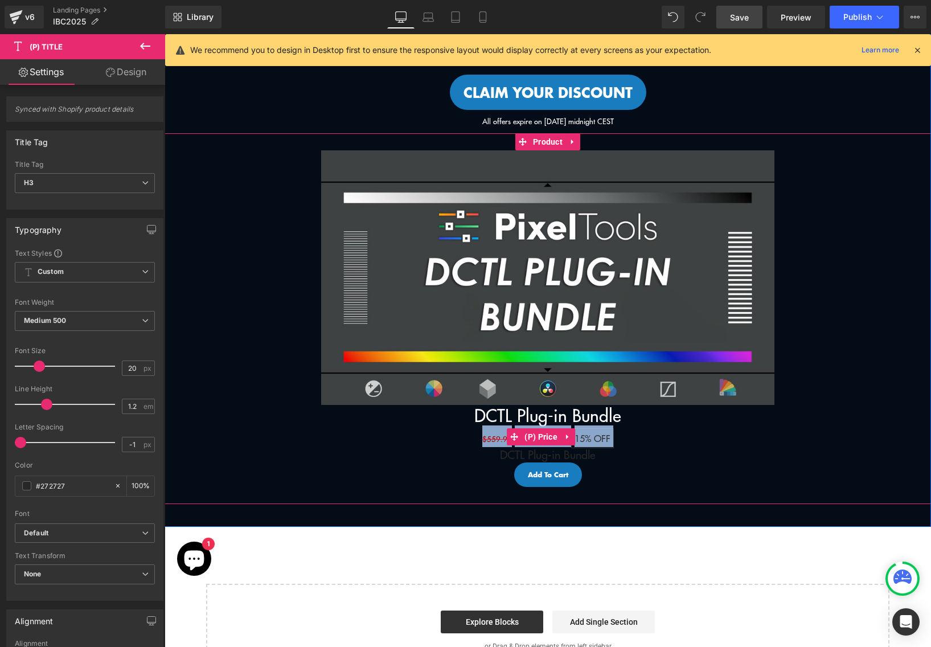
click at [704, 445] on div "$559.99 $475.99 15% OFF" at bounding box center [547, 437] width 755 height 22
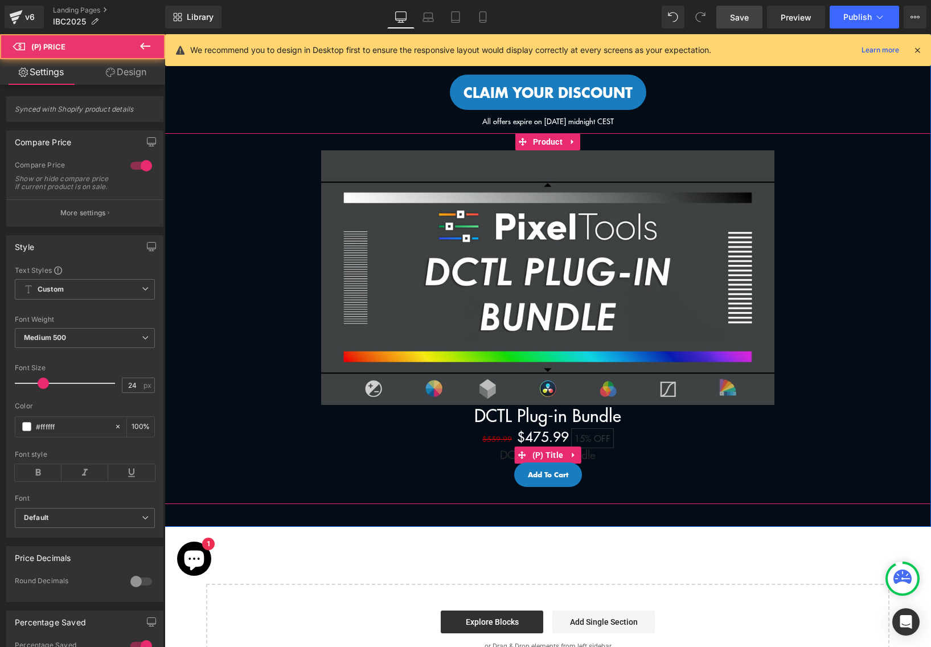
click at [585, 457] on link "DCTL Plug-in Bundle" at bounding box center [548, 455] width 96 height 14
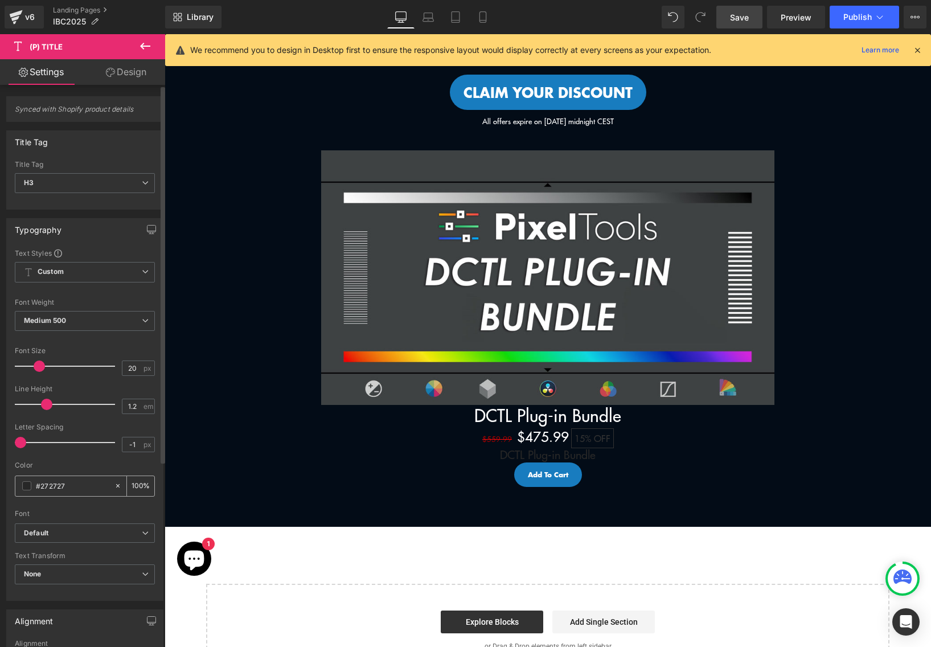
click at [22, 489] on span at bounding box center [26, 485] width 9 height 9
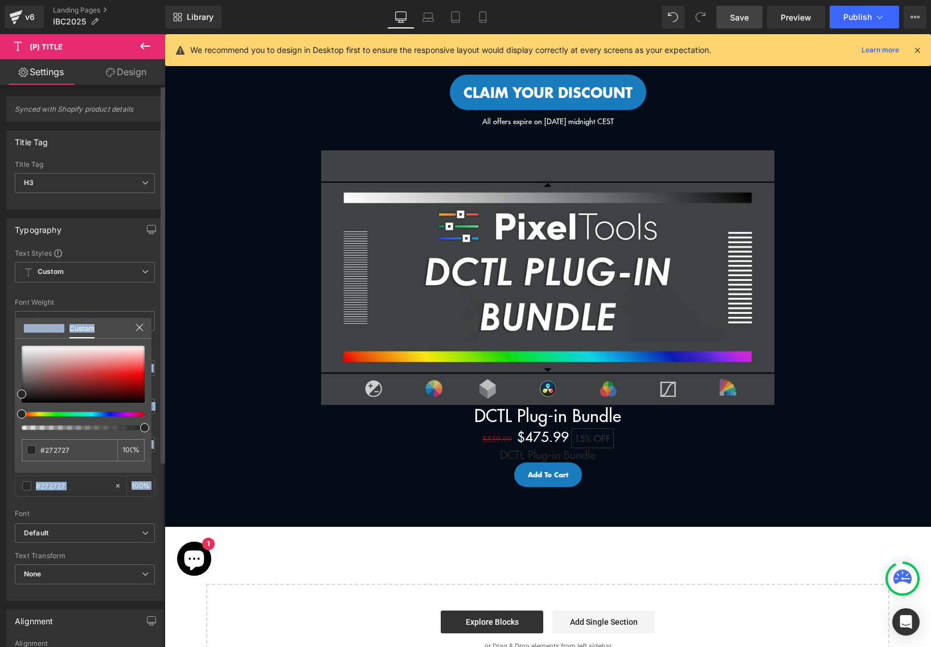
drag, startPoint x: 19, startPoint y: 361, endPoint x: 4, endPoint y: 332, distance: 33.1
click at [4, 332] on div "Typography Text Styles Custom Custom Setup Global Style Custom Setup Global Sty…" at bounding box center [85, 405] width 170 height 391
drag, startPoint x: 15, startPoint y: 350, endPoint x: 10, endPoint y: 327, distance: 23.5
click at [10, 327] on div "Typography Text Styles Custom Custom Setup Global Style Custom Setup Global Sty…" at bounding box center [85, 405] width 170 height 391
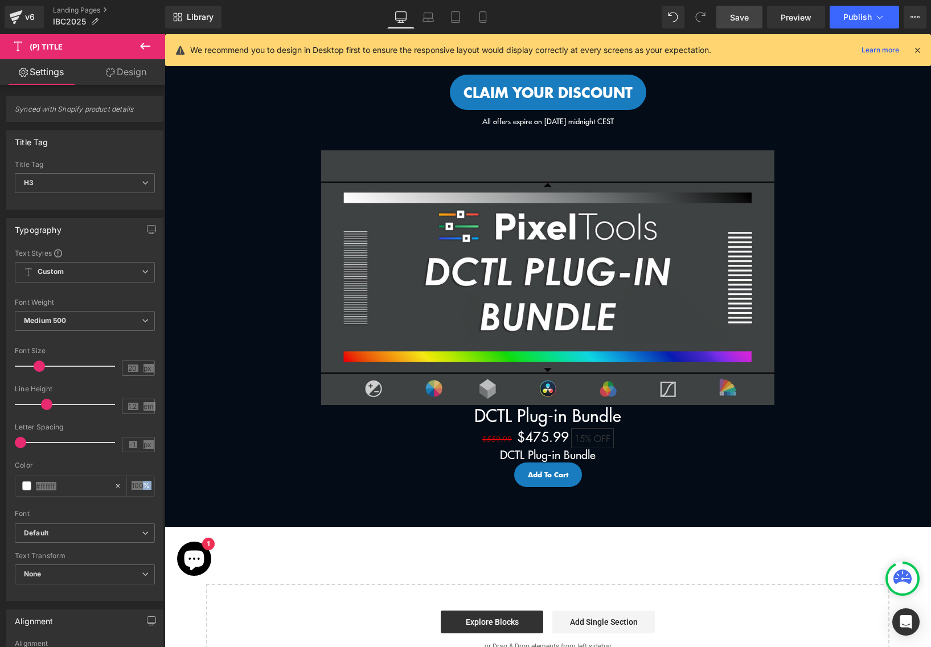
click at [533, 453] on body "Skip to content Menu Search Shop Products DCTL Plug-Ins Prime/Grade™ Exposure/T…" at bounding box center [548, 310] width 767 height 1435
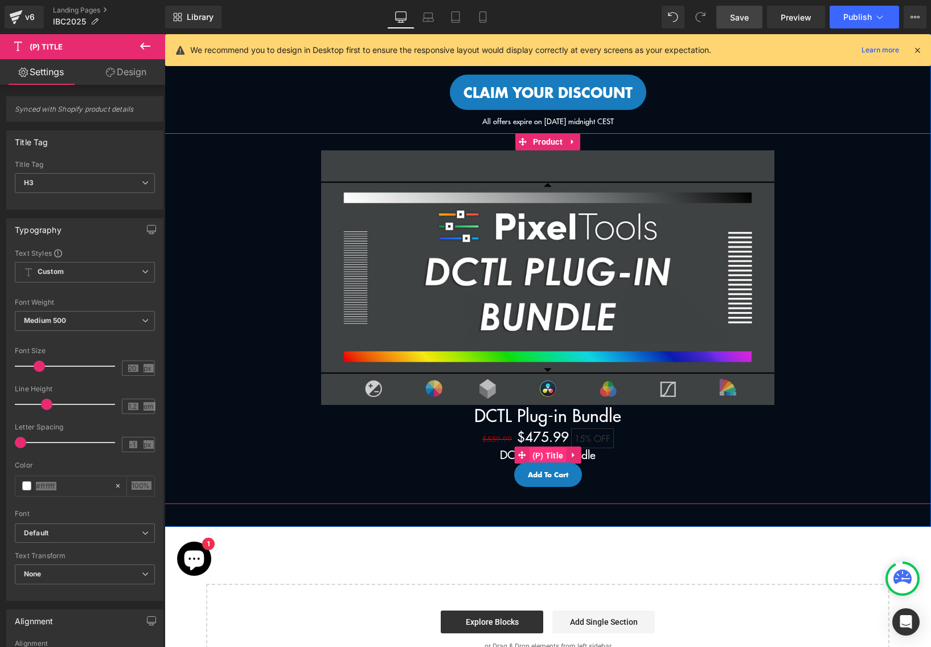
click at [547, 453] on span "(P) Title" at bounding box center [548, 455] width 37 height 17
click at [501, 452] on link "DCTL Plug-in Bundle" at bounding box center [548, 455] width 96 height 14
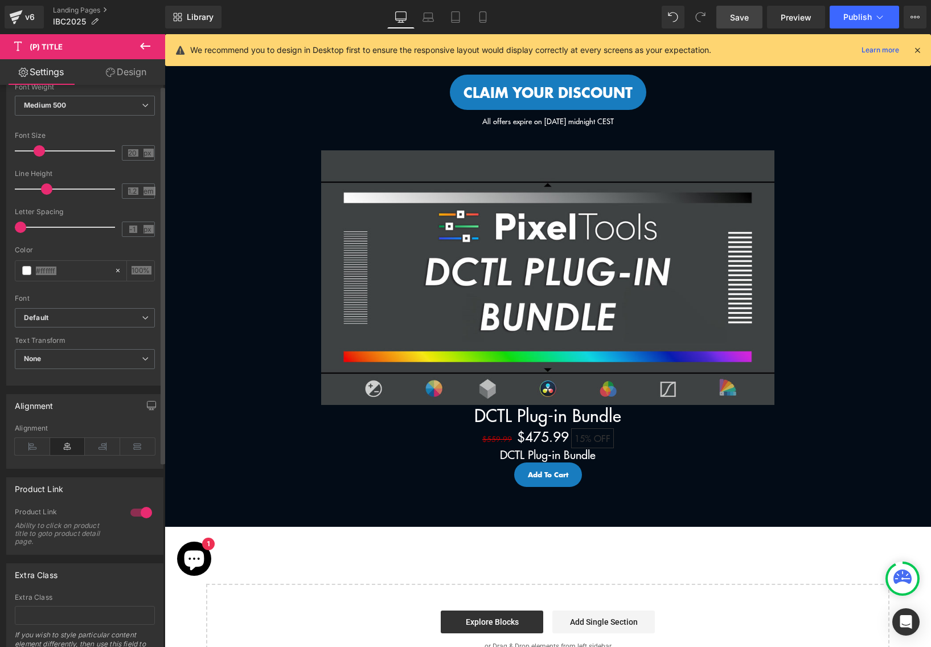
scroll to position [275, 0]
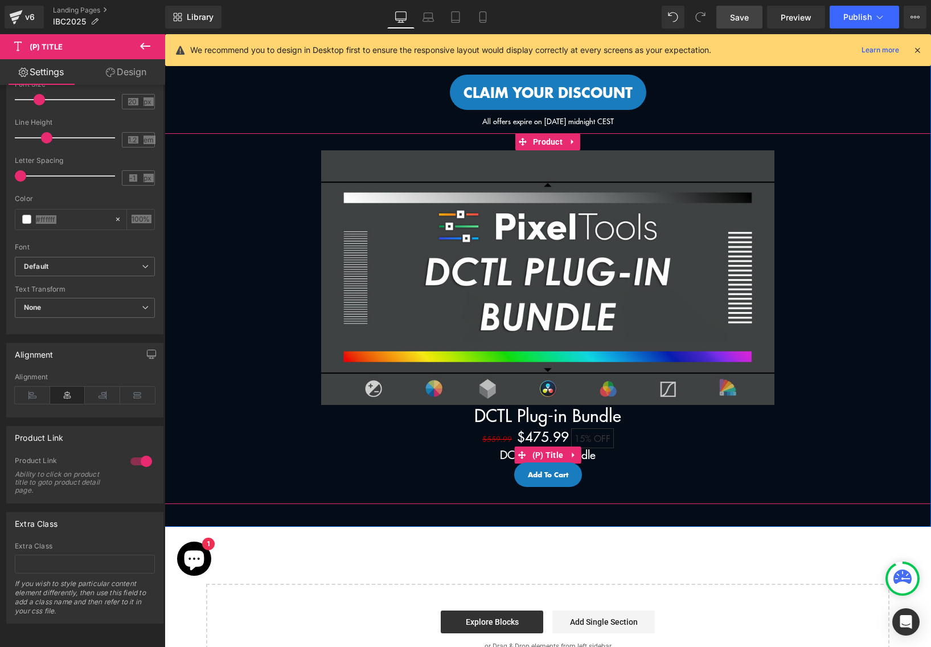
click at [587, 455] on link "DCTL Plug-in Bundle" at bounding box center [548, 455] width 96 height 14
click at [590, 455] on link "DCTL Plug-in Bundle" at bounding box center [548, 455] width 96 height 14
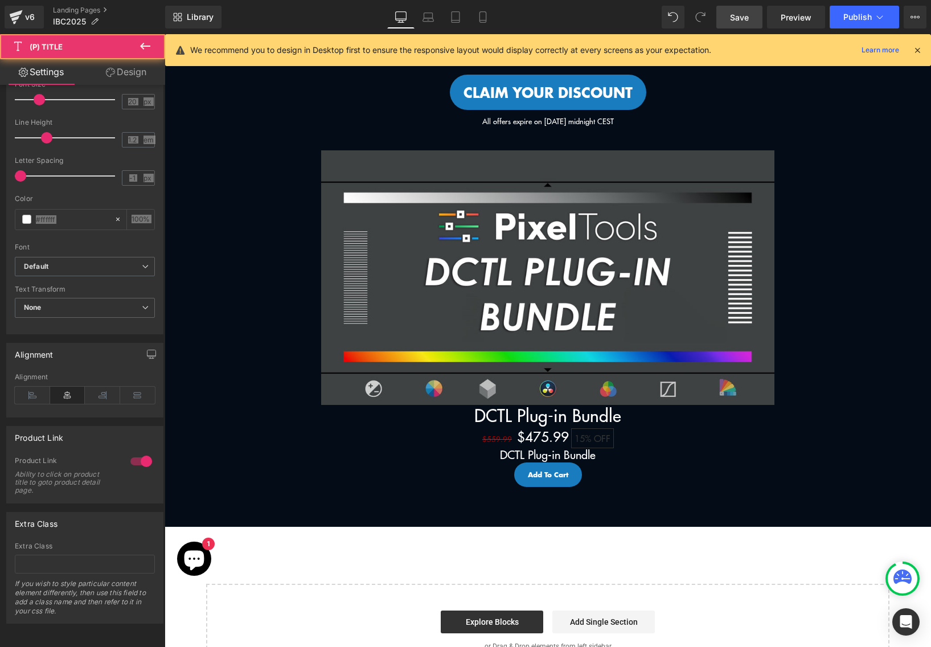
click at [337, 450] on h3 "DCTL Plug-in Bundle" at bounding box center [547, 455] width 755 height 15
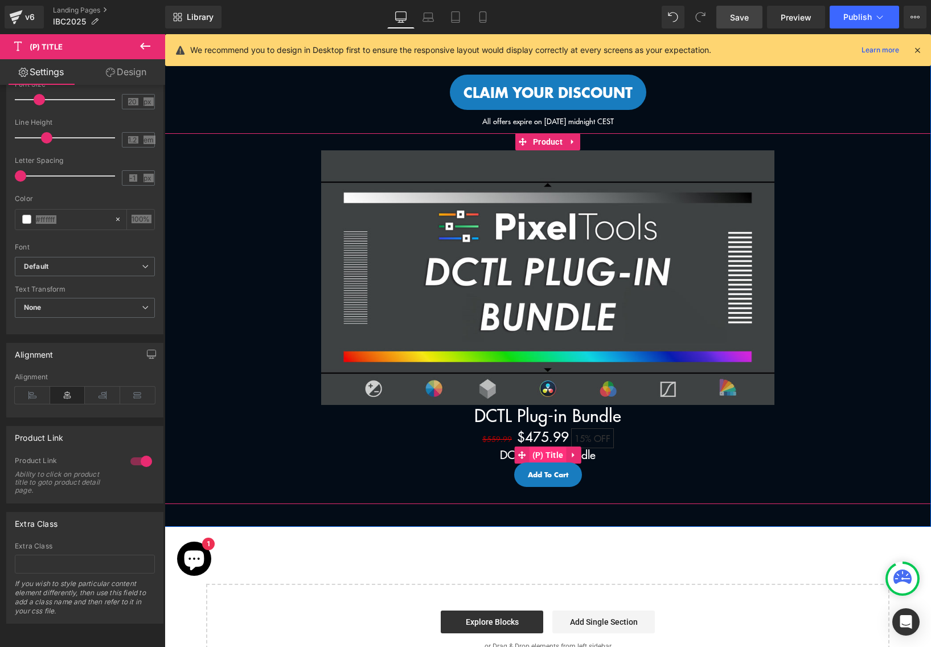
click at [538, 455] on span "(P) Title" at bounding box center [548, 455] width 37 height 17
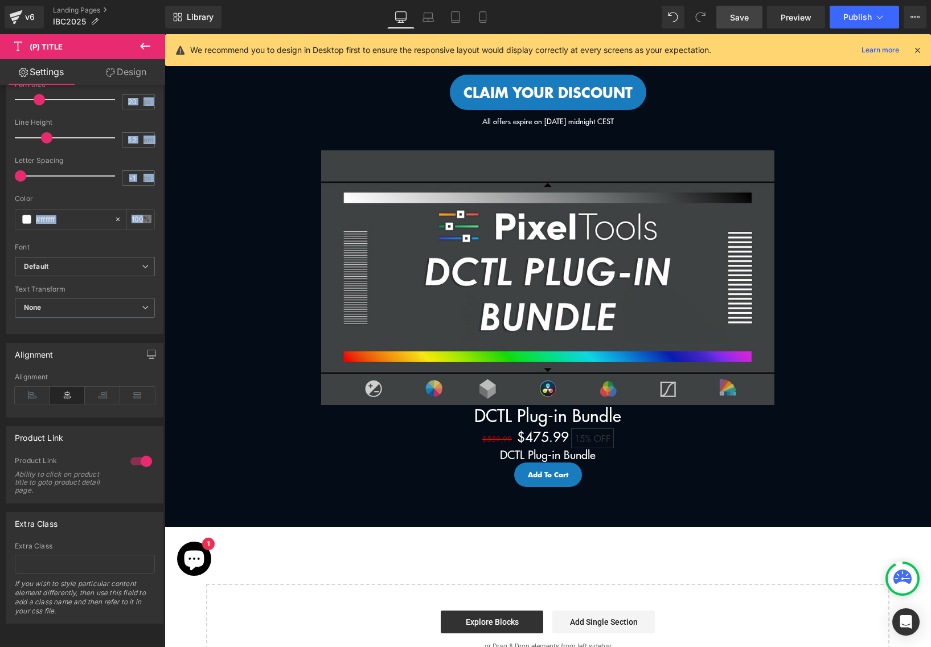
click at [146, 50] on icon at bounding box center [145, 46] width 14 height 14
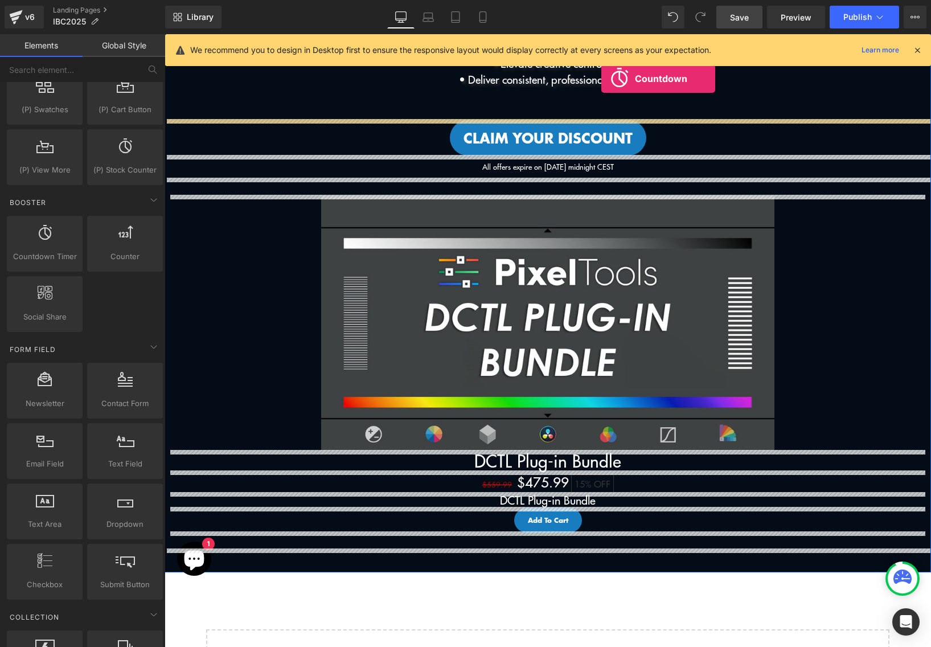
scroll to position [384, 0]
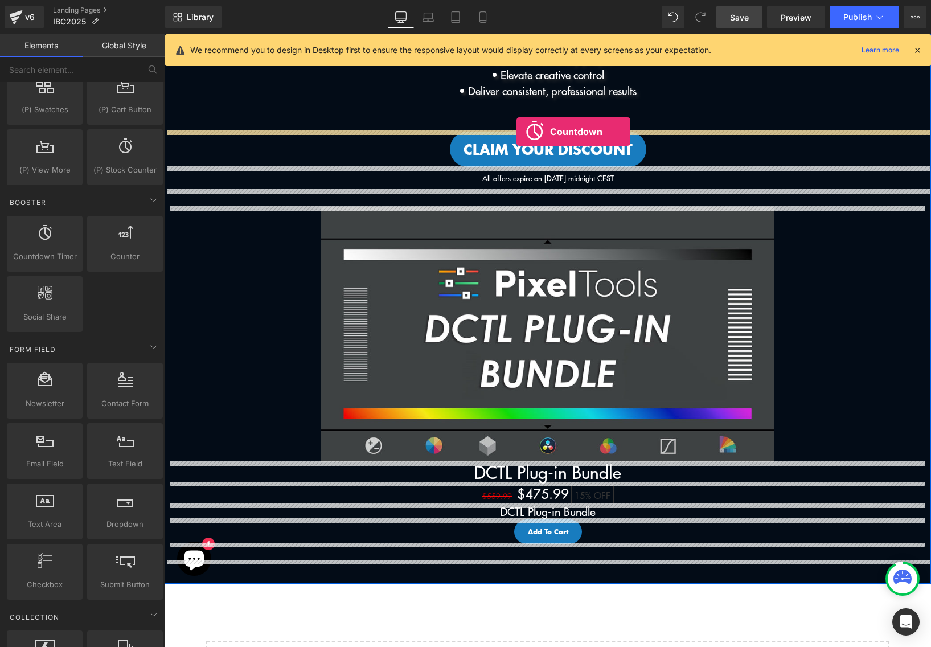
drag, startPoint x: 219, startPoint y: 275, endPoint x: 517, endPoint y: 125, distance: 333.2
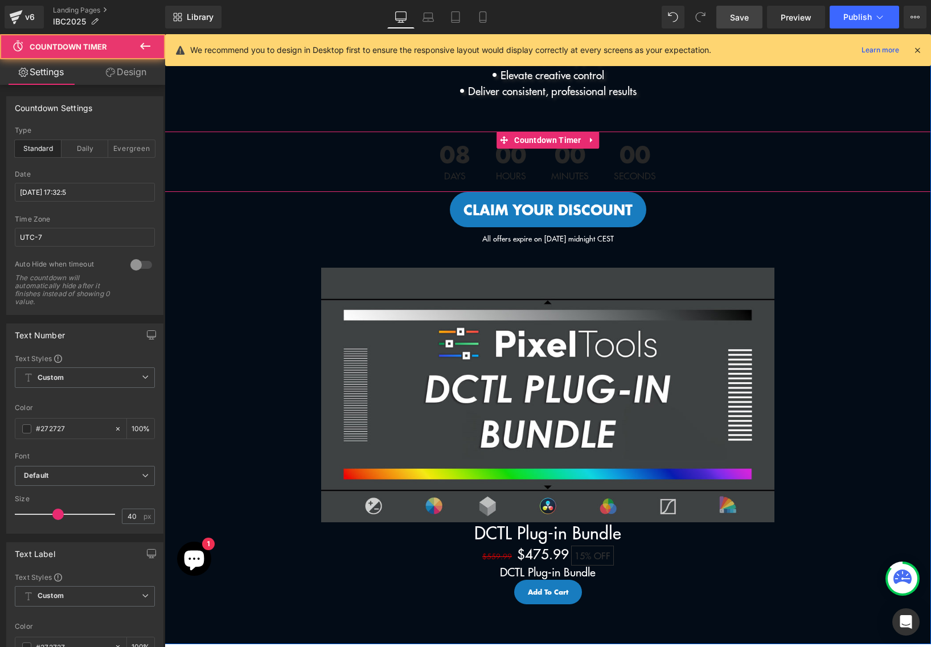
click at [571, 160] on span "00" at bounding box center [570, 157] width 38 height 28
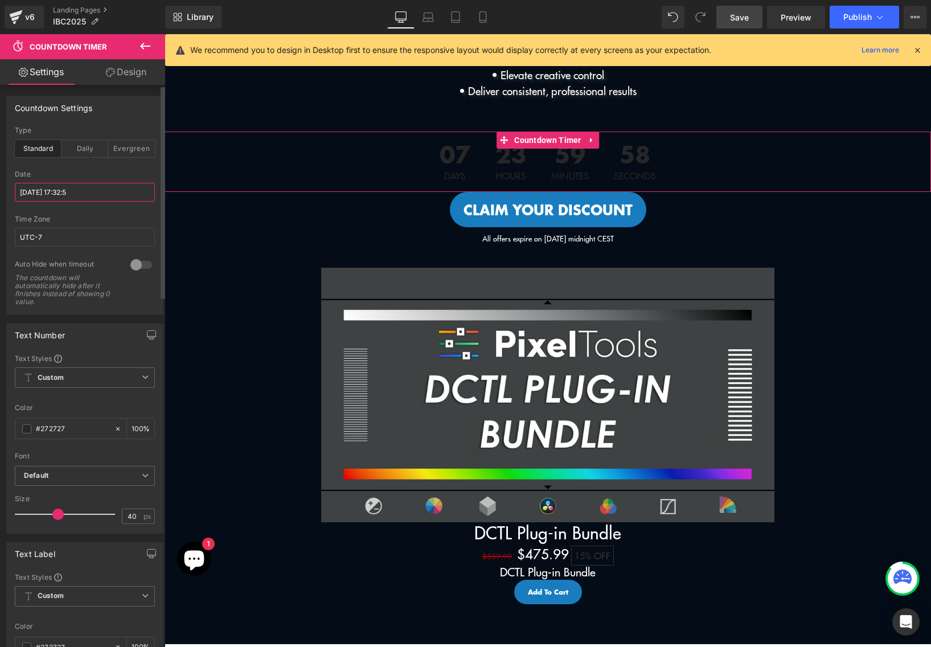
click at [101, 199] on input "[DATE] 17:32:5" at bounding box center [85, 192] width 140 height 19
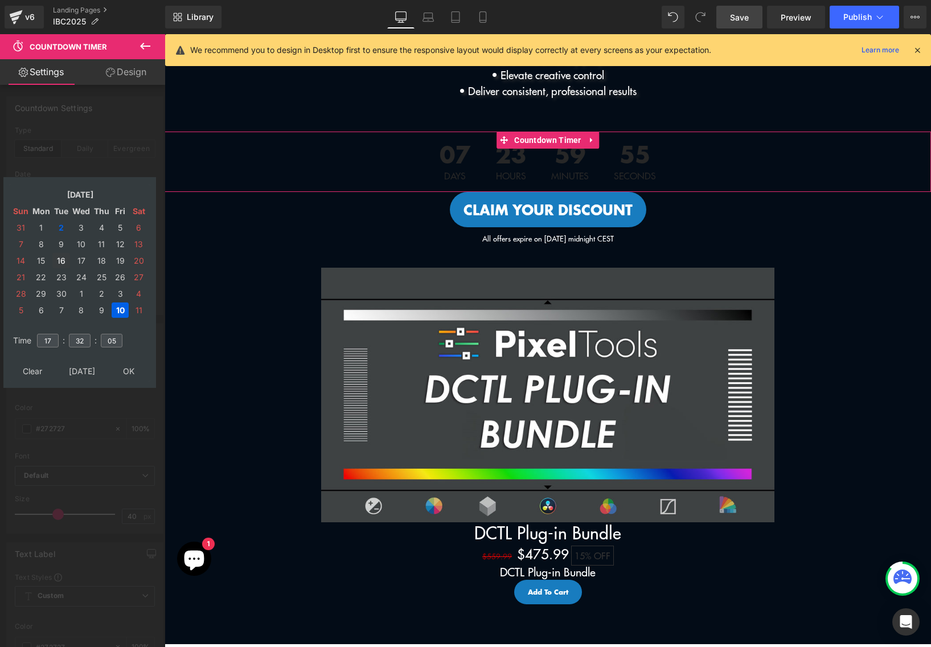
click at [61, 263] on td "16" at bounding box center [61, 260] width 18 height 15
click at [49, 336] on input "17" at bounding box center [48, 341] width 22 height 14
click at [51, 337] on input "17" at bounding box center [48, 341] width 22 height 14
click at [76, 340] on input "32" at bounding box center [80, 341] width 22 height 14
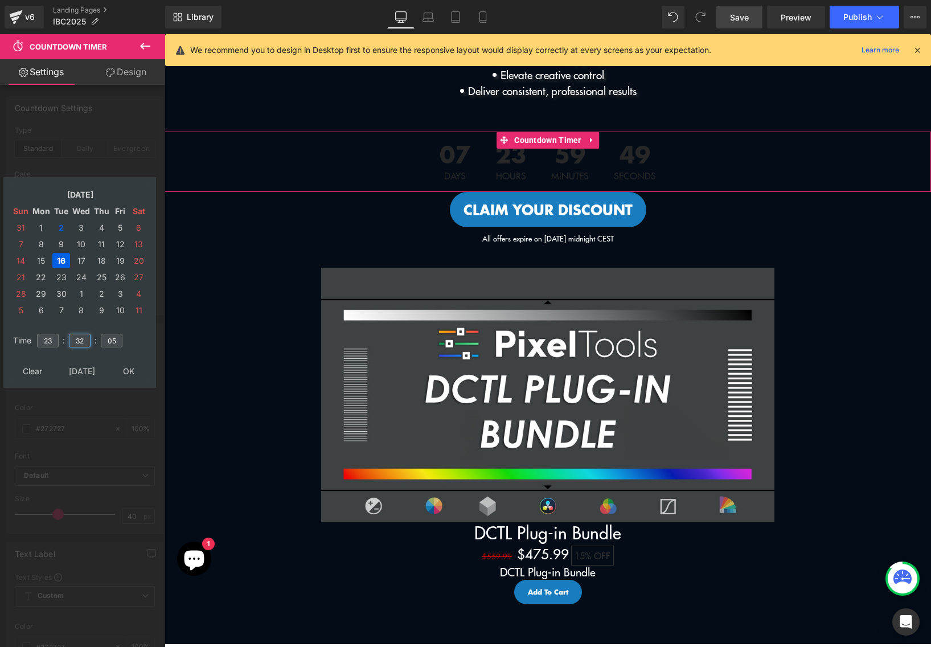
click at [76, 340] on input "32" at bounding box center [80, 341] width 22 height 14
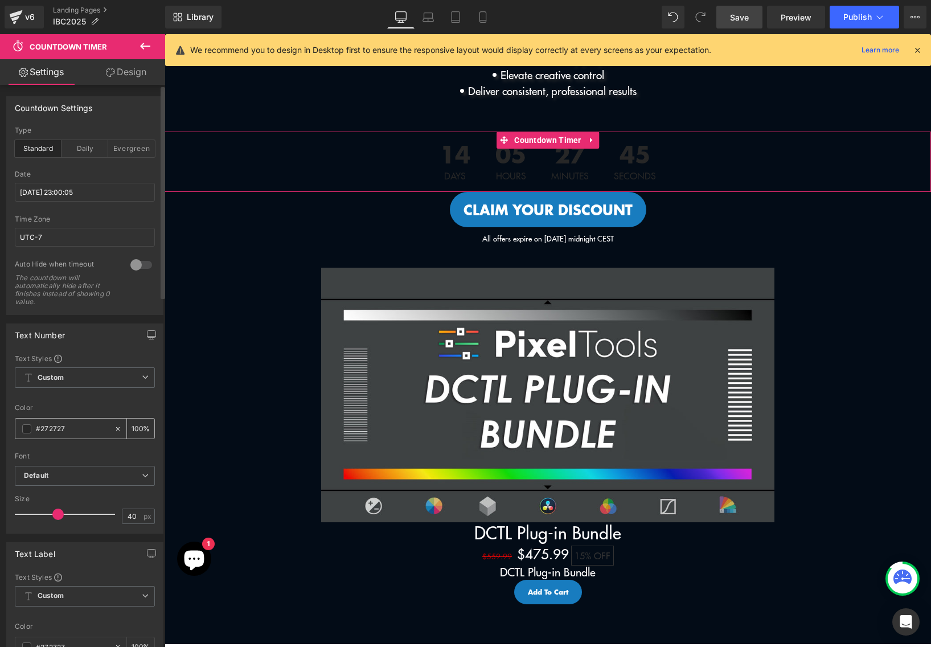
click at [28, 426] on span at bounding box center [26, 428] width 9 height 9
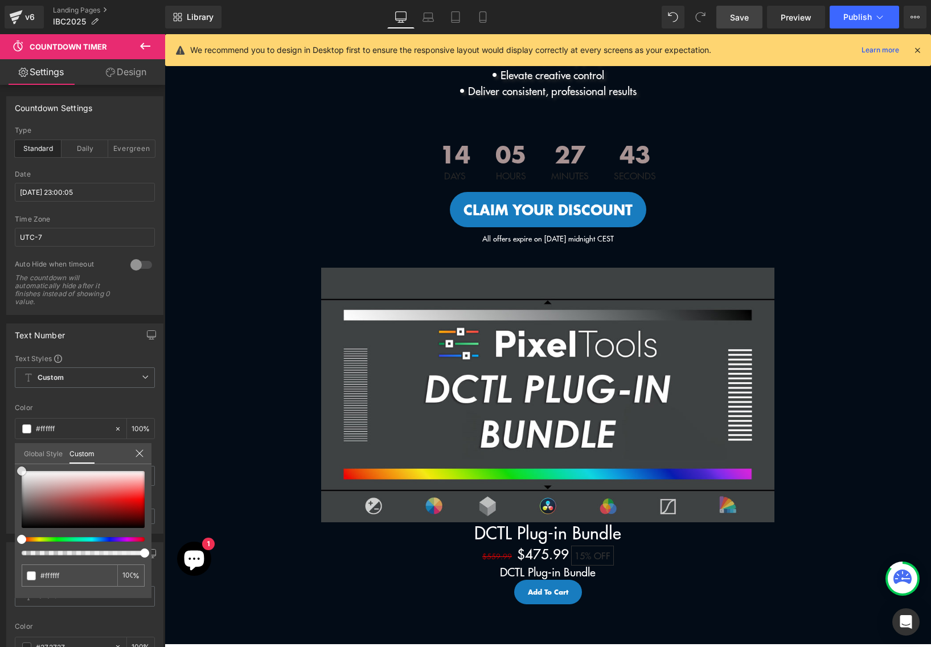
drag, startPoint x: 5, startPoint y: 459, endPoint x: -7, endPoint y: 441, distance: 21.0
click at [0, 441] on html "Countdown Timer You are previewing how the will restyle your page. You can not …" at bounding box center [465, 323] width 931 height 647
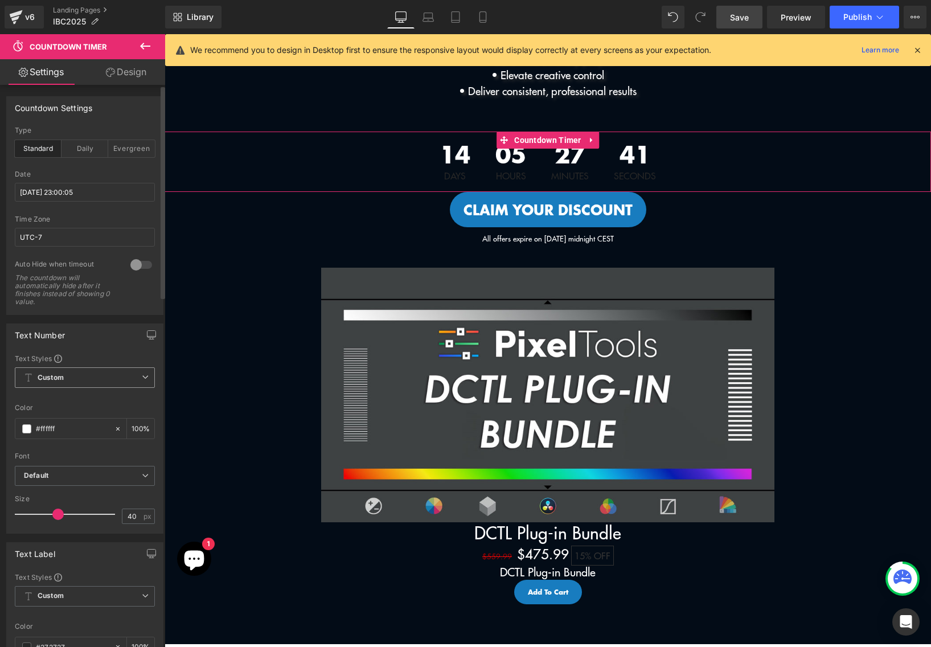
click at [85, 371] on span "Custom Setup Global Style" at bounding box center [85, 377] width 140 height 21
click at [92, 347] on div "Text Number Text Styles Custom Custom Setup Global Style Custom Setup Global St…" at bounding box center [82, 429] width 153 height 210
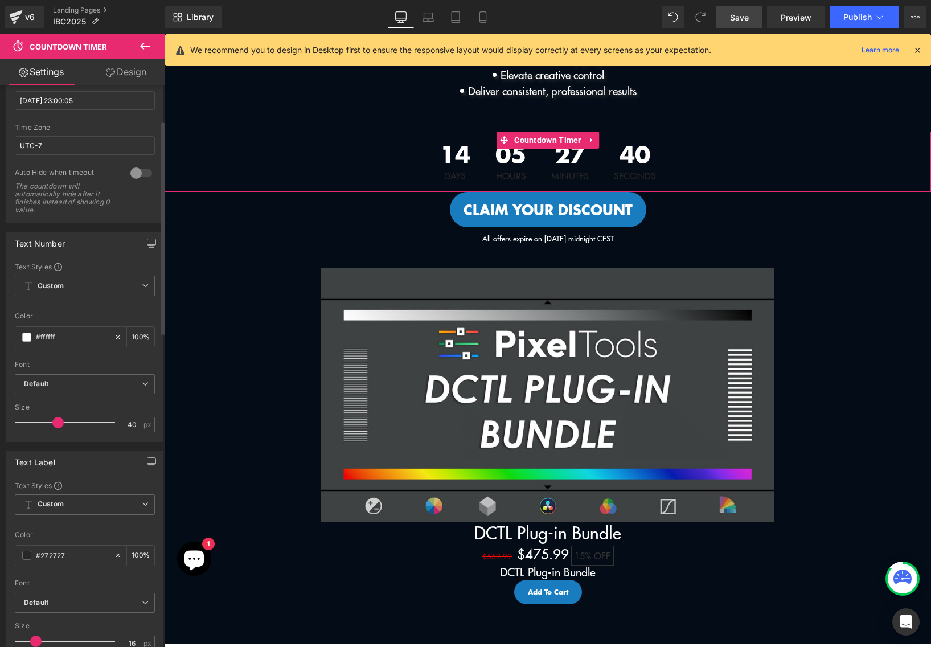
scroll to position [106, 0]
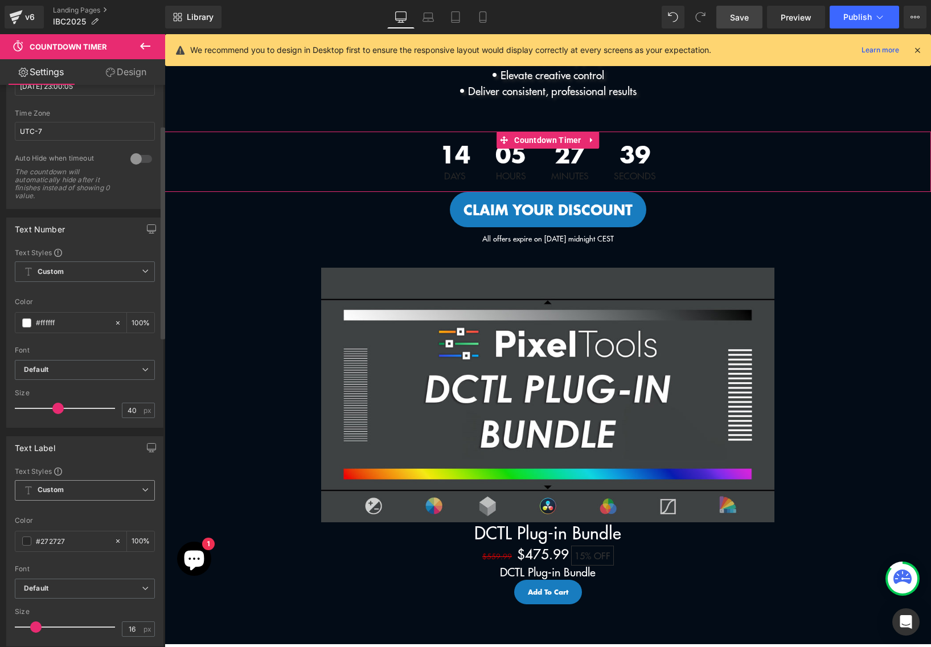
click at [58, 490] on b "Custom" at bounding box center [51, 490] width 26 height 10
click at [96, 445] on div "Text Label" at bounding box center [83, 448] width 152 height 22
click at [25, 540] on span at bounding box center [26, 541] width 9 height 9
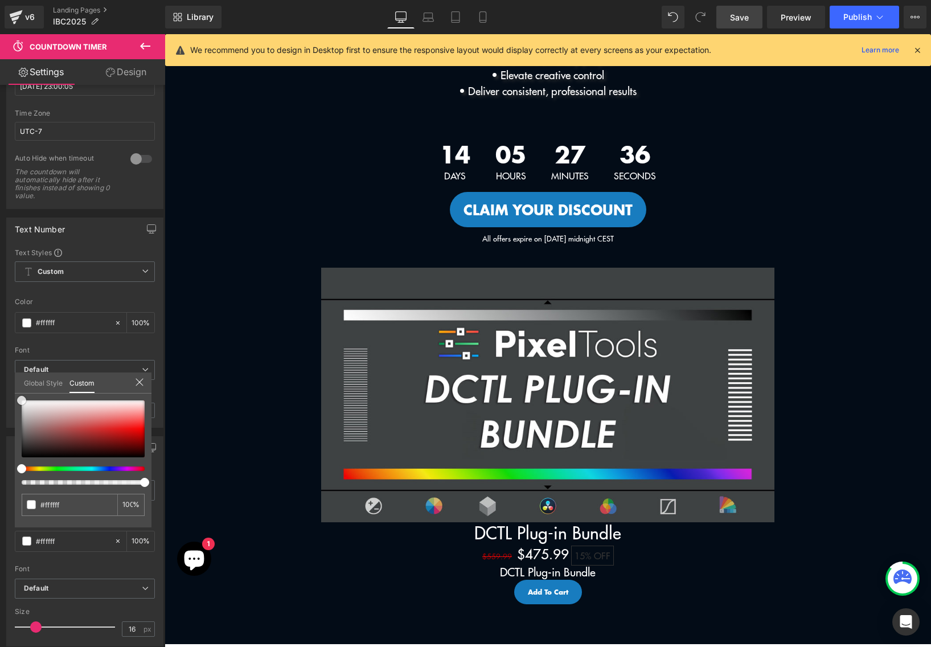
drag, startPoint x: 39, startPoint y: 431, endPoint x: -2, endPoint y: 369, distance: 74.3
click at [0, 369] on html "Countdown Timer You are previewing how the will restyle your page. You can not …" at bounding box center [465, 323] width 931 height 647
click at [205, 269] on body "Skip to content Menu Search Shop Products DCTL Plug-Ins Prime/Grade™ Exposure/T…" at bounding box center [548, 397] width 767 height 1495
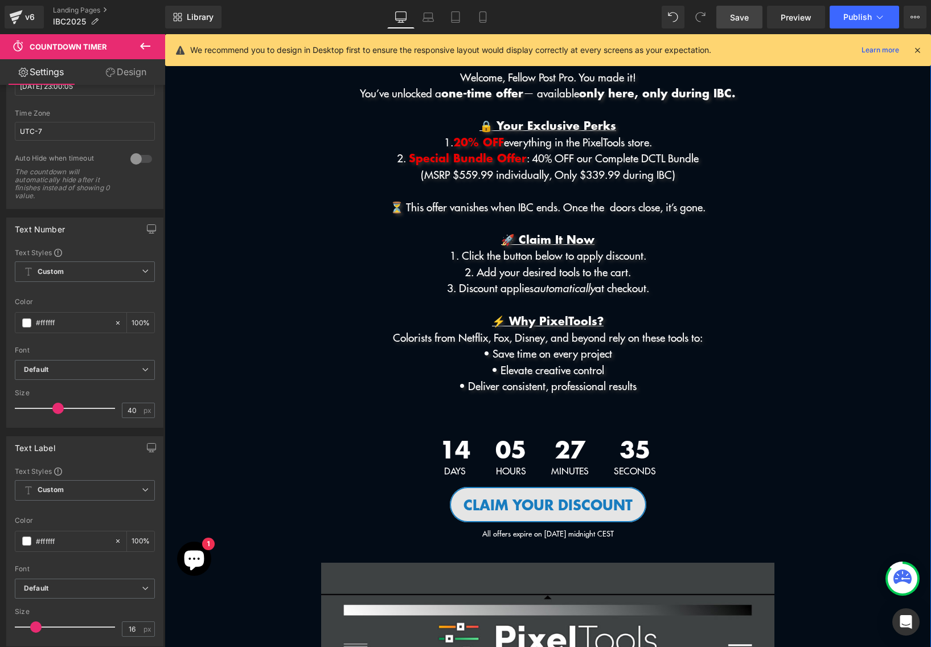
scroll to position [42, 0]
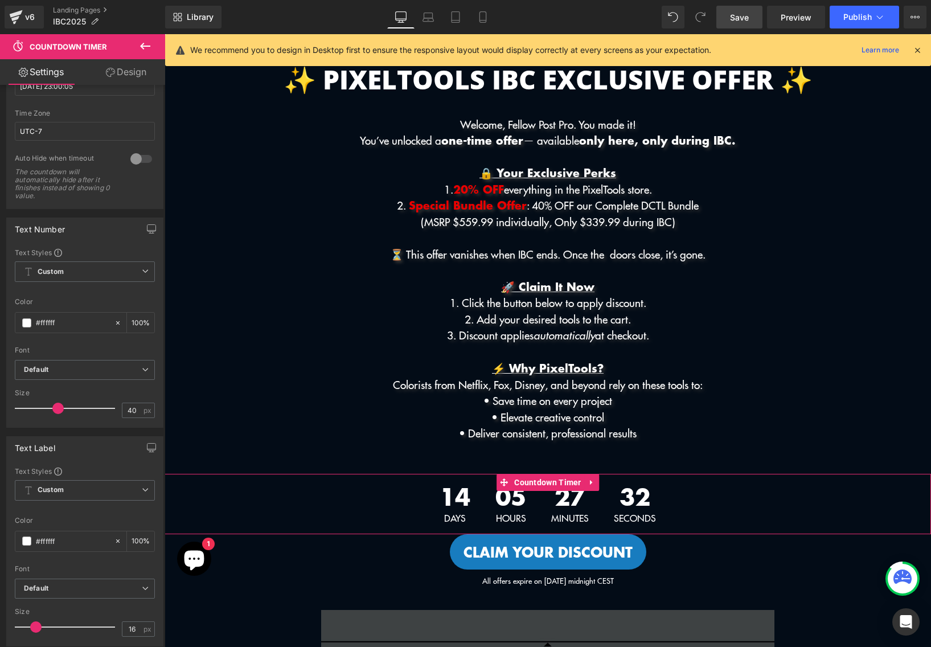
click at [111, 75] on icon at bounding box center [110, 72] width 9 height 9
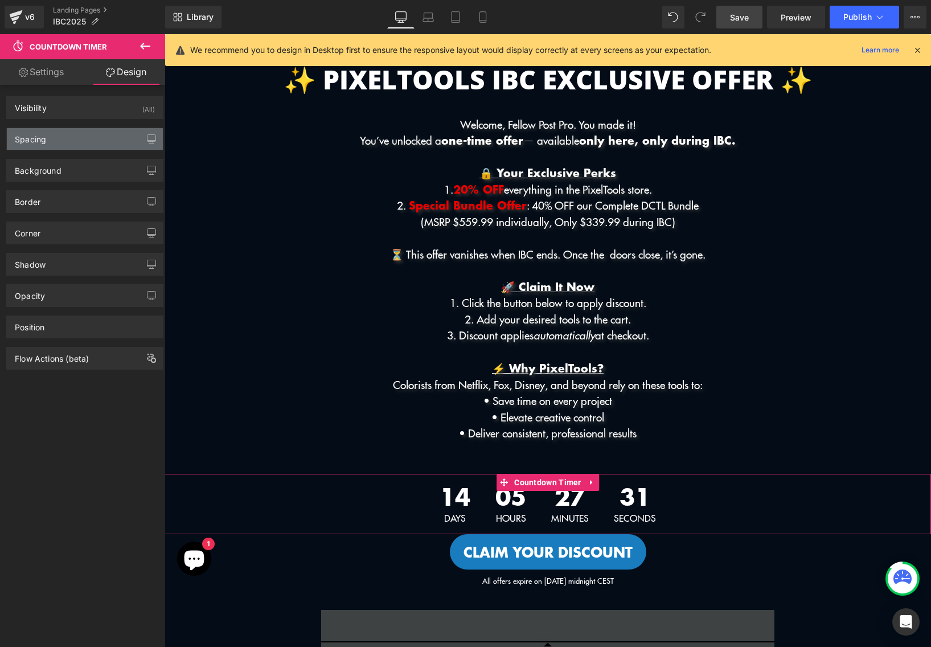
click at [75, 129] on div "Spacing" at bounding box center [85, 139] width 156 height 22
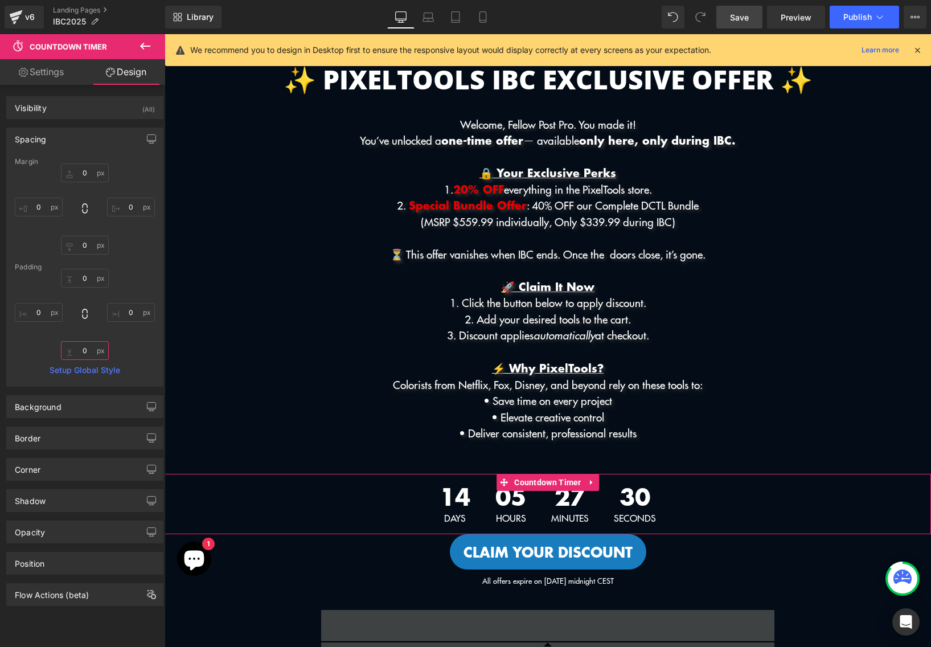
click at [83, 348] on input "0" at bounding box center [85, 350] width 48 height 19
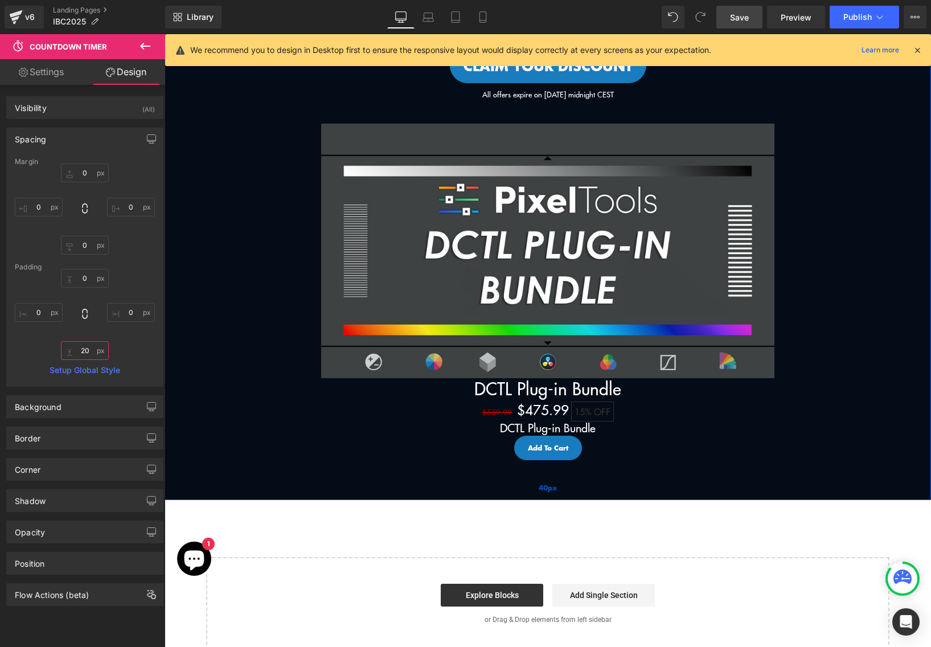
scroll to position [549, 0]
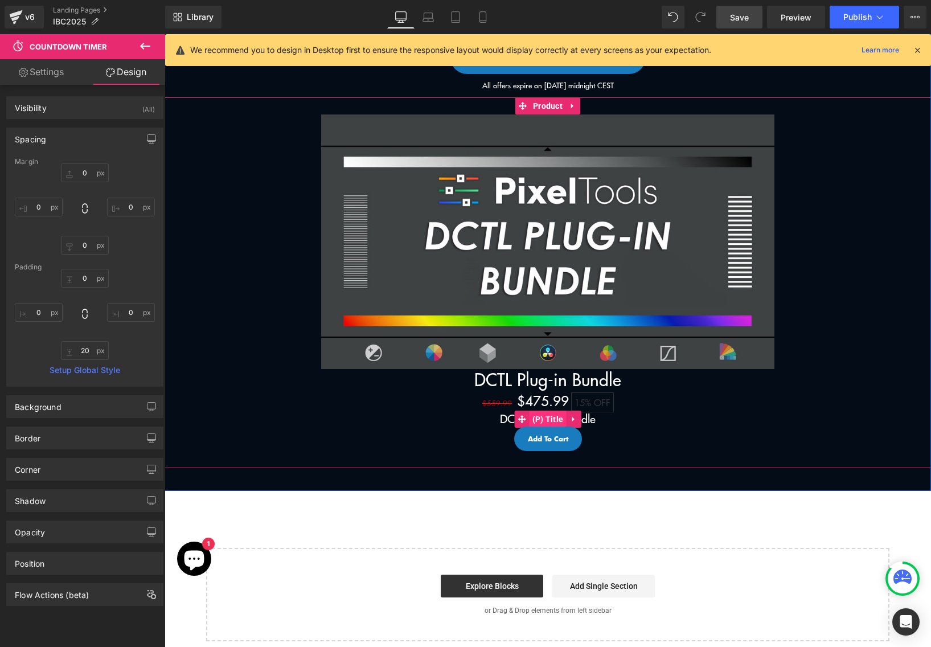
click at [549, 416] on span "(P) Title" at bounding box center [548, 419] width 37 height 17
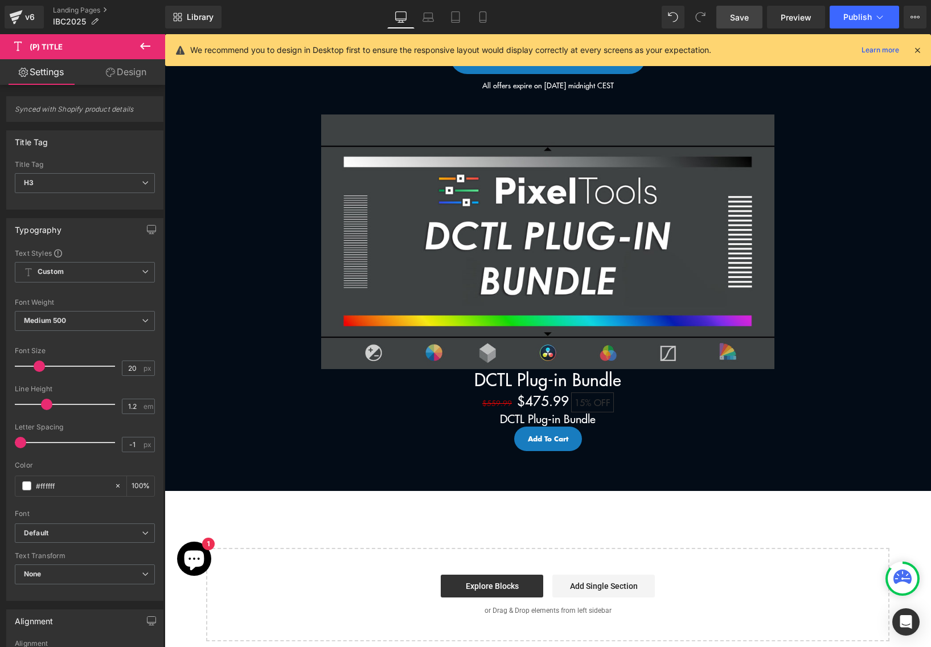
click at [141, 43] on icon at bounding box center [145, 46] width 14 height 14
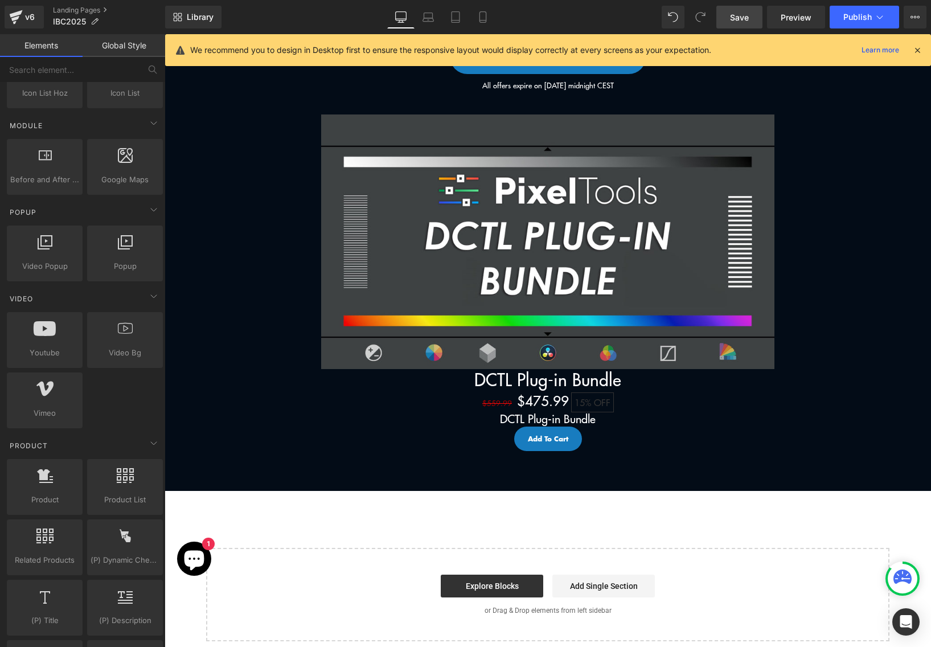
scroll to position [0, 0]
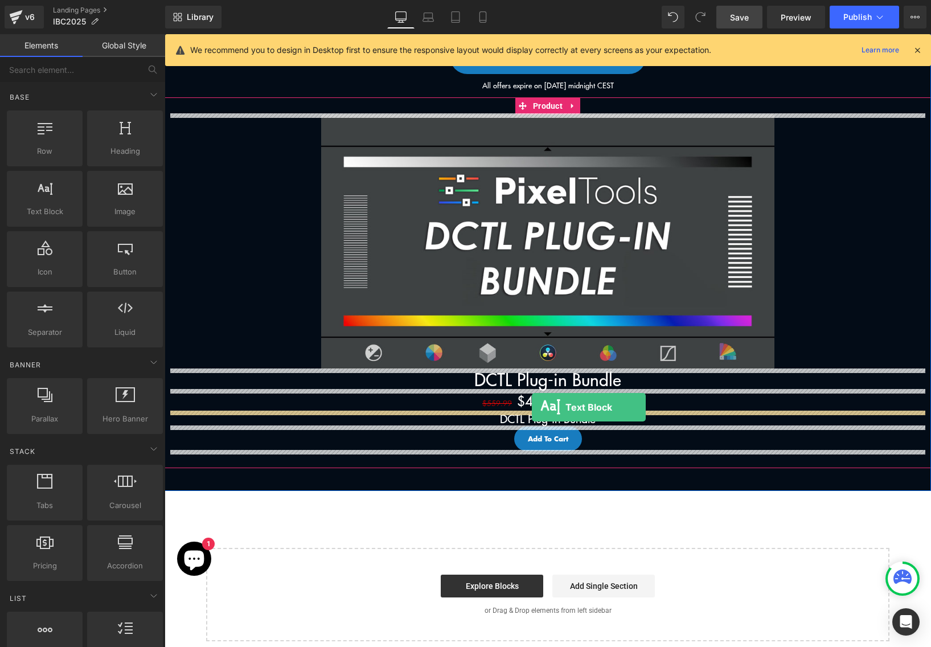
drag, startPoint x: 227, startPoint y: 235, endPoint x: 532, endPoint y: 407, distance: 350.2
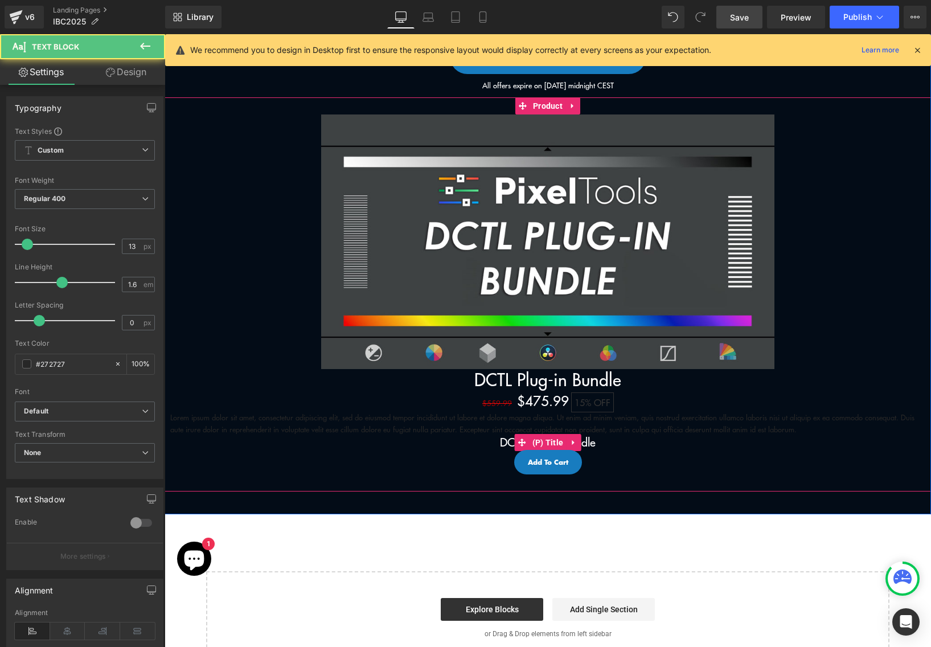
click at [586, 444] on link "DCTL Plug-in Bundle" at bounding box center [548, 442] width 96 height 14
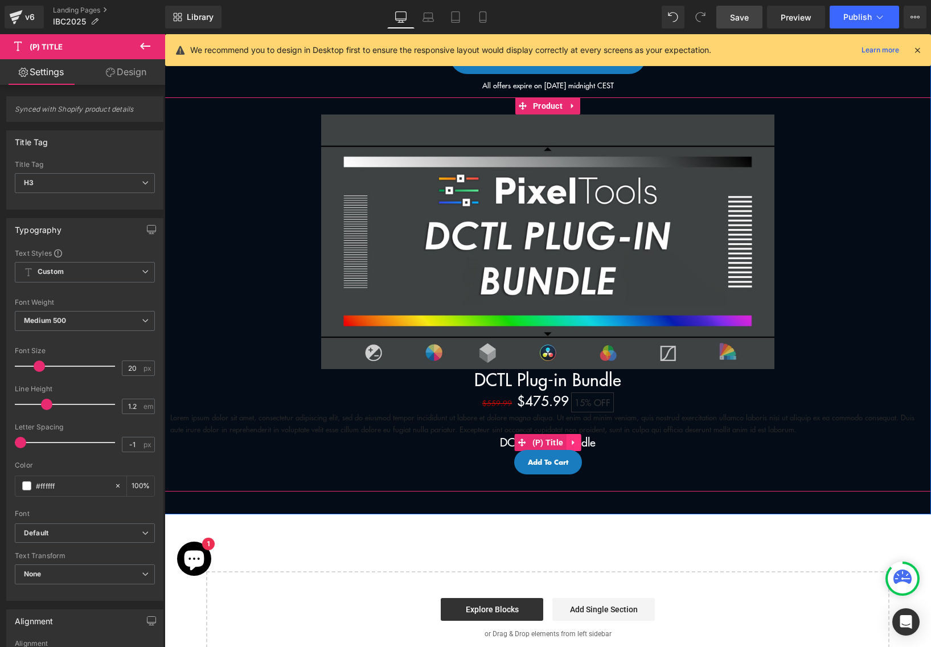
click at [566, 441] on link at bounding box center [573, 442] width 15 height 17
click at [582, 439] on icon at bounding box center [581, 443] width 8 height 8
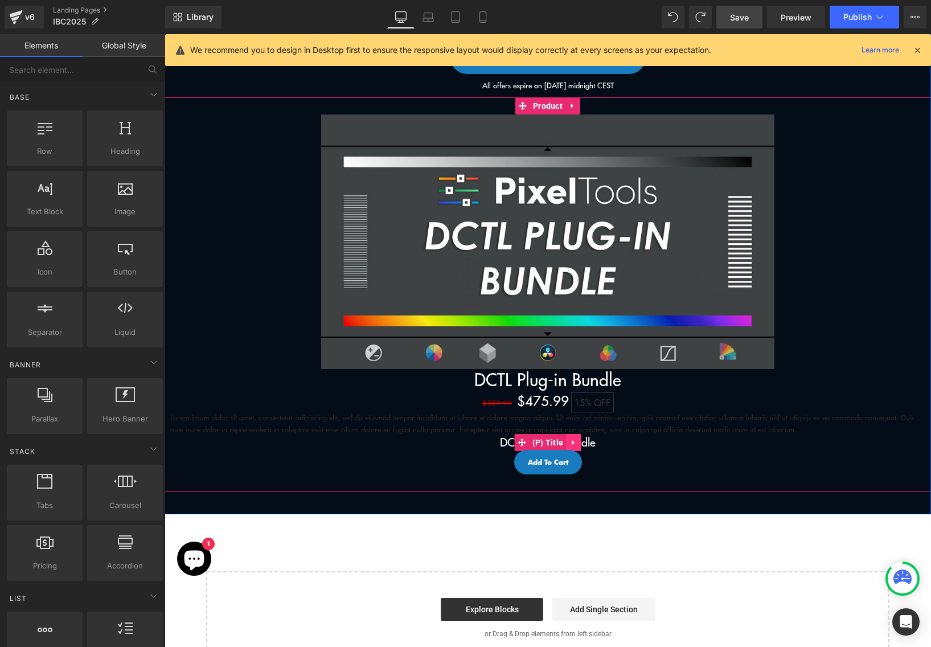
click at [574, 439] on icon at bounding box center [574, 443] width 8 height 9
click at [581, 439] on icon at bounding box center [581, 443] width 8 height 8
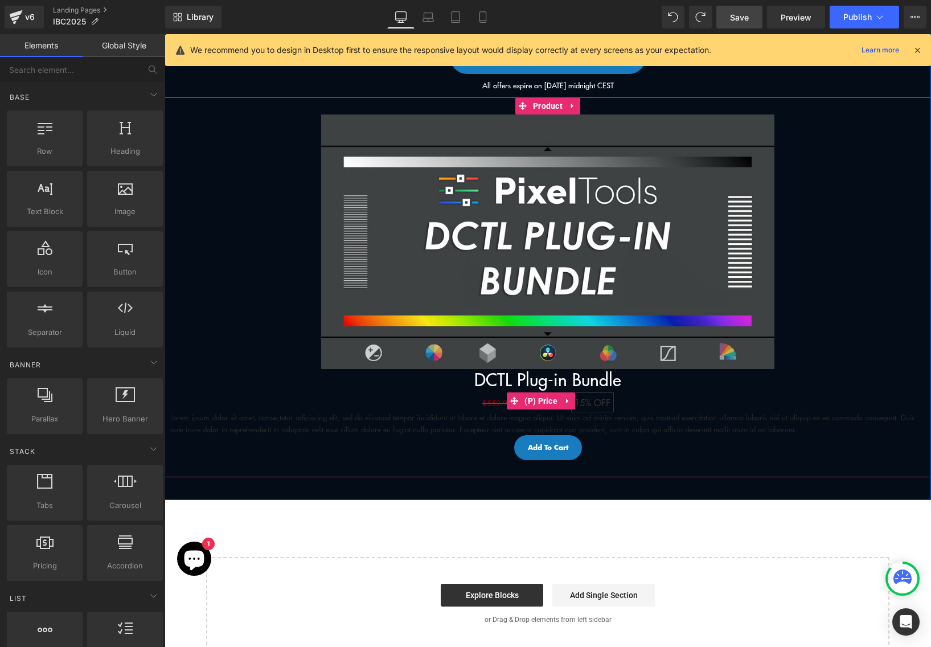
drag, startPoint x: 472, startPoint y: 398, endPoint x: 653, endPoint y: 398, distance: 181.2
click at [653, 398] on div "$559.99 $475.99 15% OFF" at bounding box center [547, 401] width 755 height 22
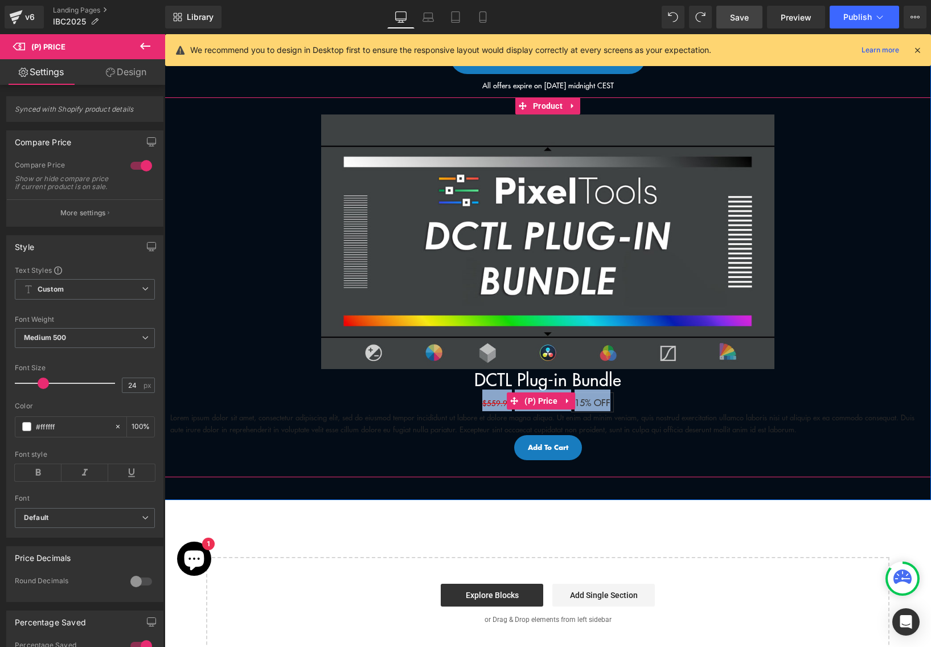
copy div "$559.99 $475.99 15% OFF"
click at [430, 428] on p "Lorem ipsum dolor sit amet, consectetur adipiscing elit, sed do eiusmod tempor …" at bounding box center [547, 424] width 755 height 24
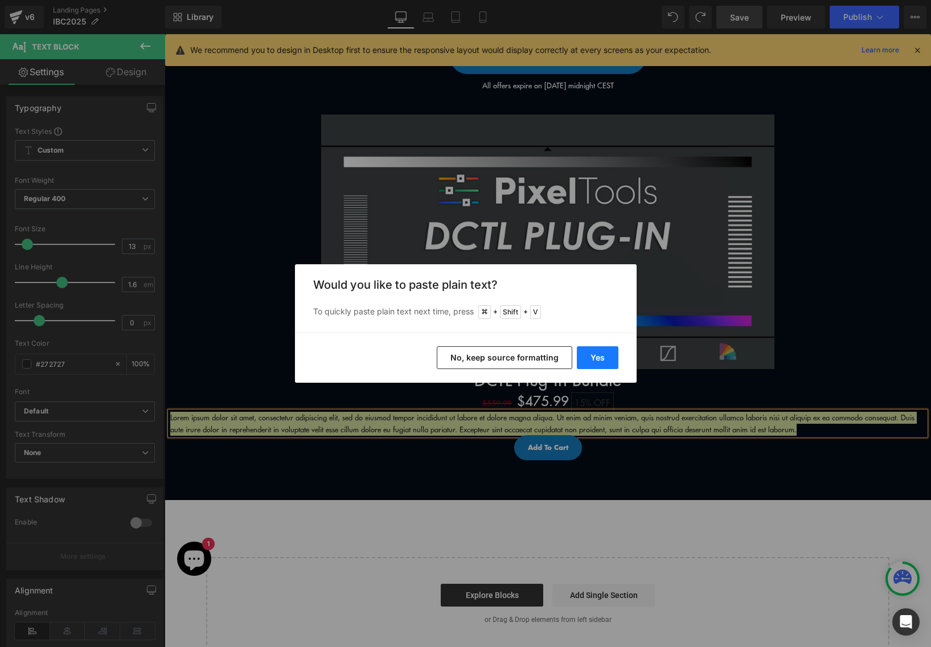
click at [593, 356] on button "Yes" at bounding box center [598, 357] width 42 height 23
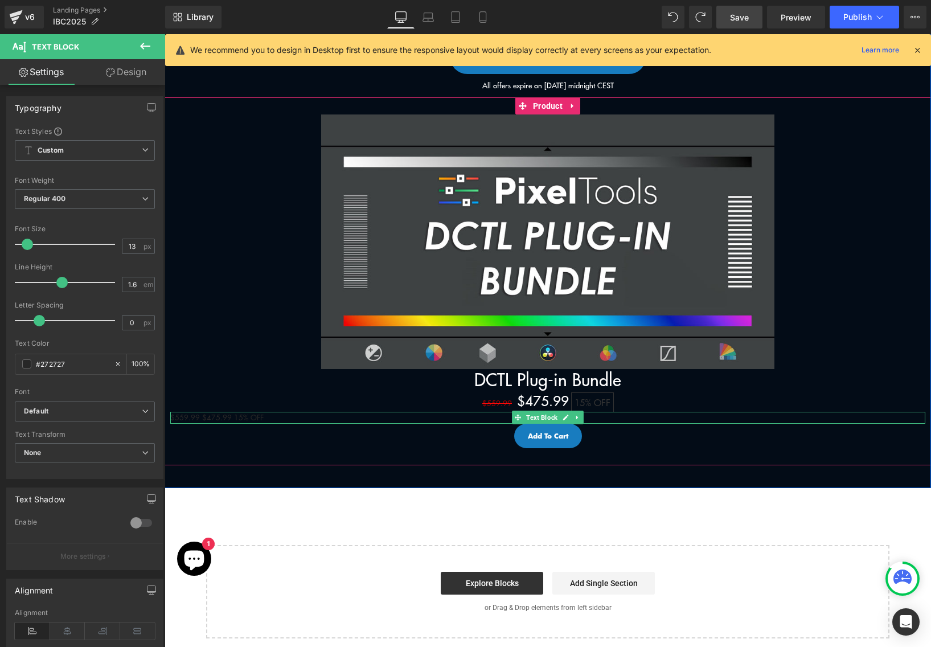
click at [253, 416] on p "$559.99 $475.99 15% OFF" at bounding box center [547, 418] width 755 height 12
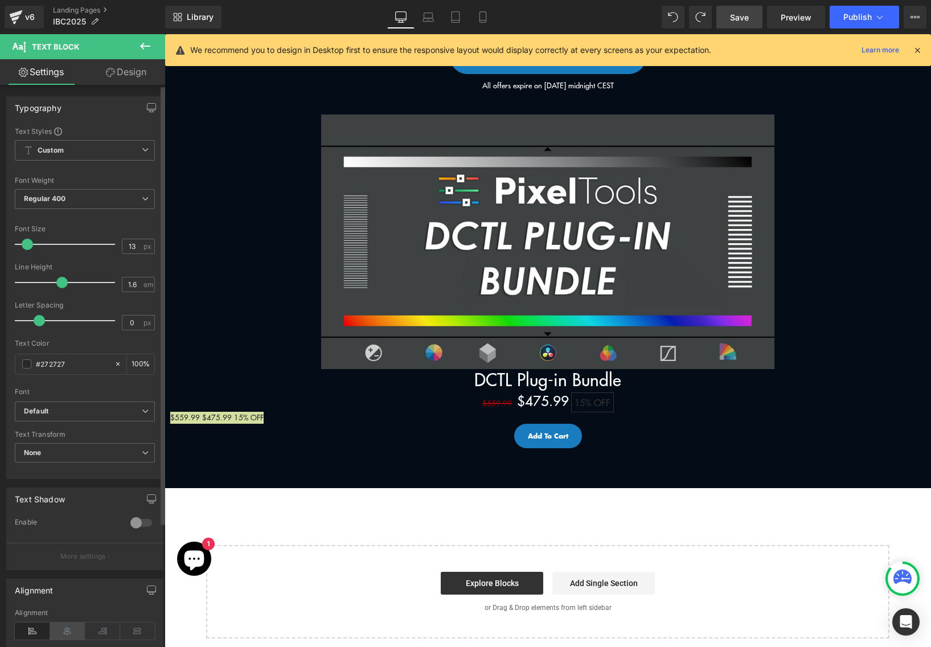
click at [60, 633] on icon at bounding box center [67, 631] width 35 height 17
click at [27, 369] on span at bounding box center [26, 363] width 9 height 9
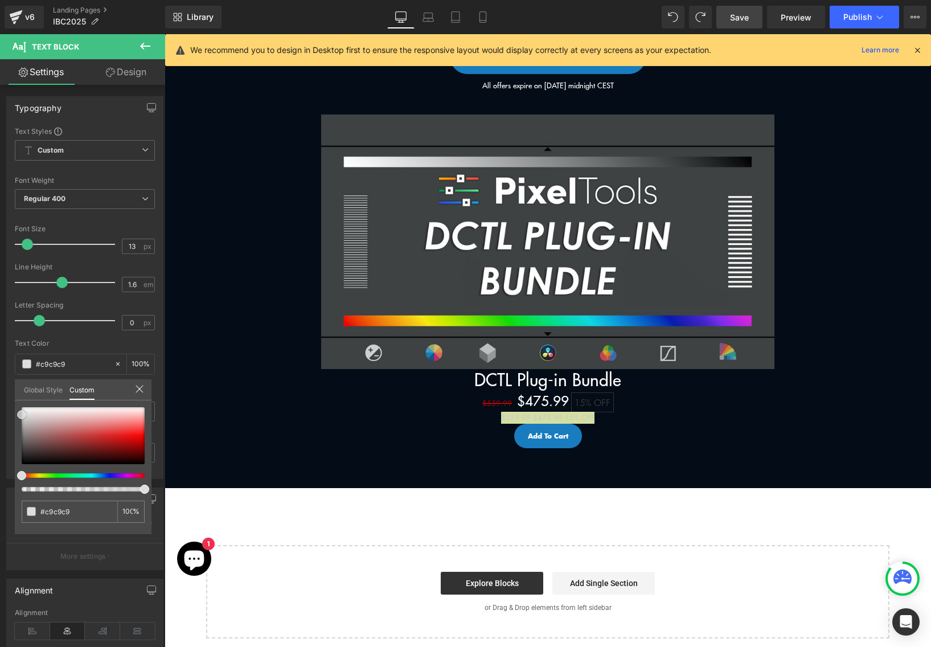
drag, startPoint x: 4, startPoint y: 415, endPoint x: -76, endPoint y: 352, distance: 101.9
click at [0, 352] on html "Text Block You are previewing how the will restyle your page. You can not edit …" at bounding box center [465, 323] width 931 height 647
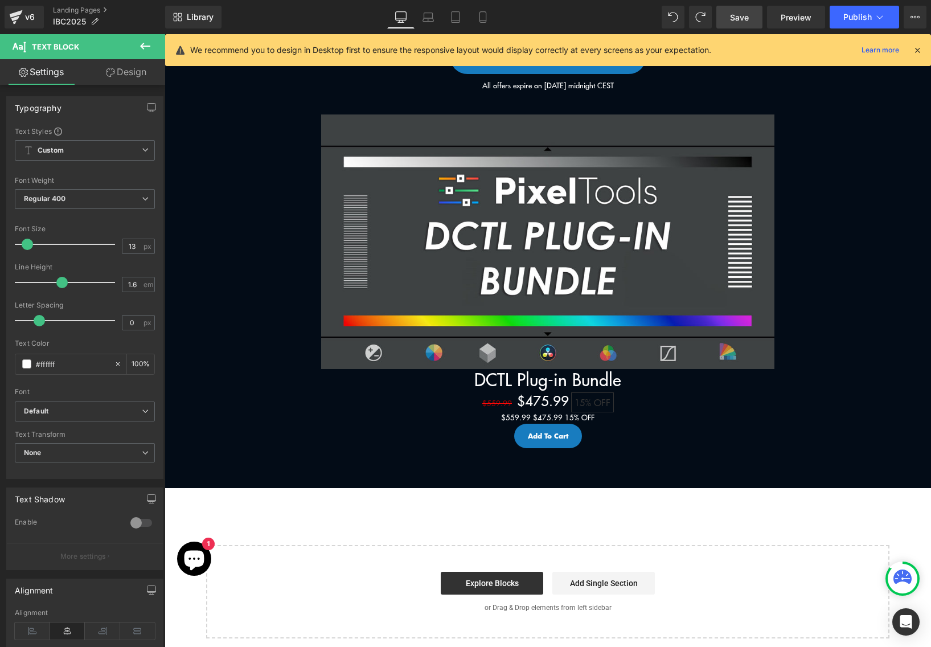
click at [520, 419] on body "Skip to content Menu Search Shop Products DCTL Plug-Ins Prime/Grade™ Exposure/T…" at bounding box center [548, 238] width 767 height 1504
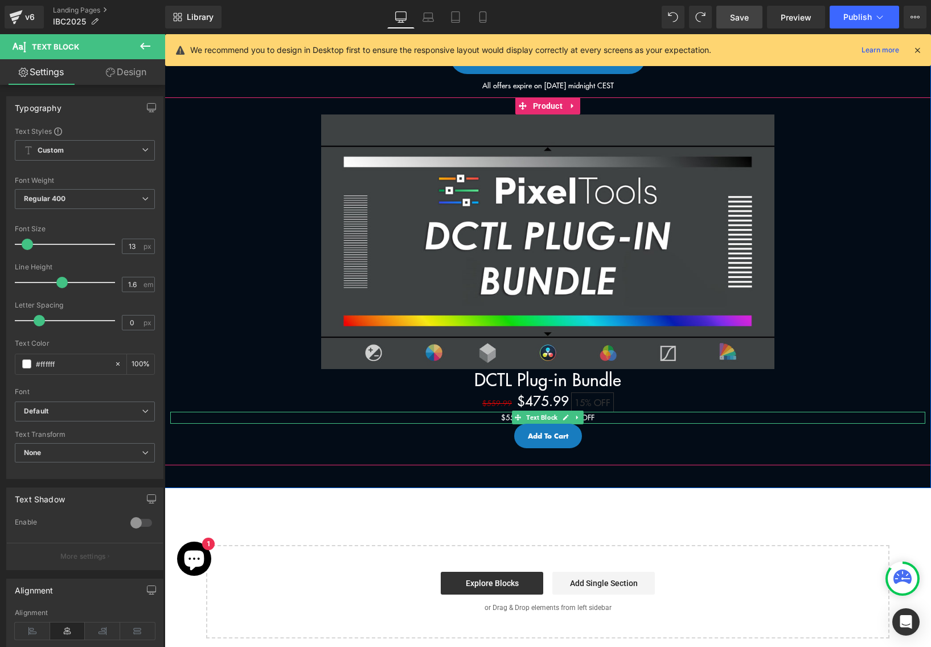
click at [480, 419] on p "$559.99 $475.99 15% OFF" at bounding box center [547, 418] width 755 height 12
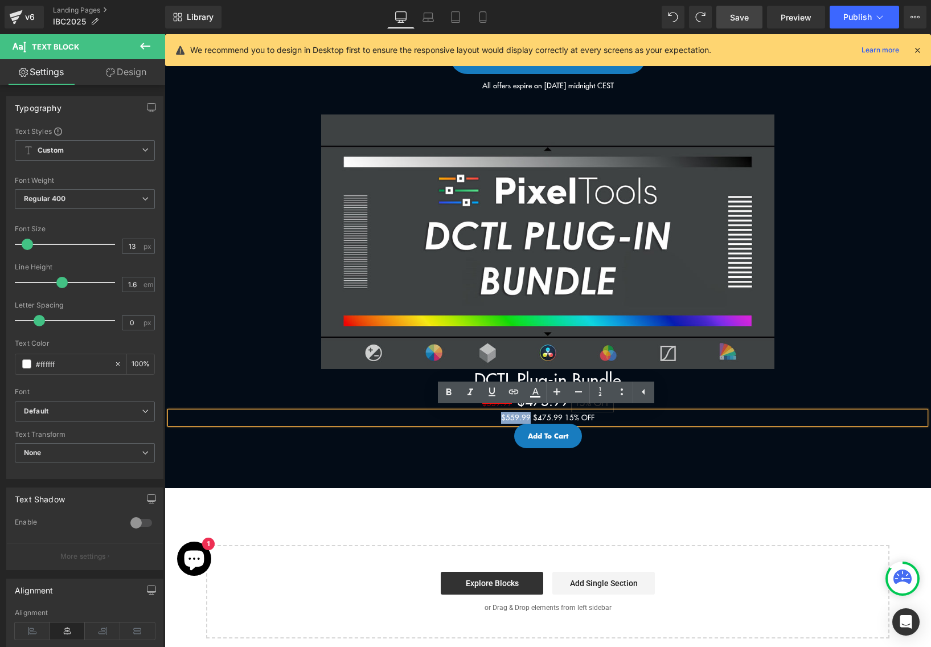
drag, startPoint x: 500, startPoint y: 416, endPoint x: 528, endPoint y: 416, distance: 28.5
click at [528, 416] on p "$559.99 $475.99 15% OFF" at bounding box center [547, 418] width 755 height 12
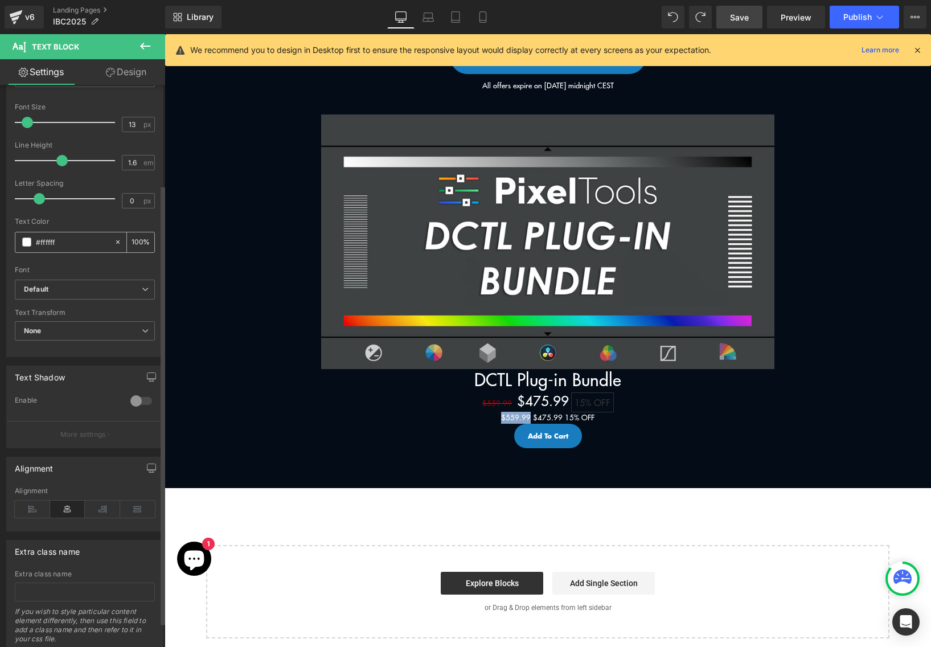
scroll to position [129, 0]
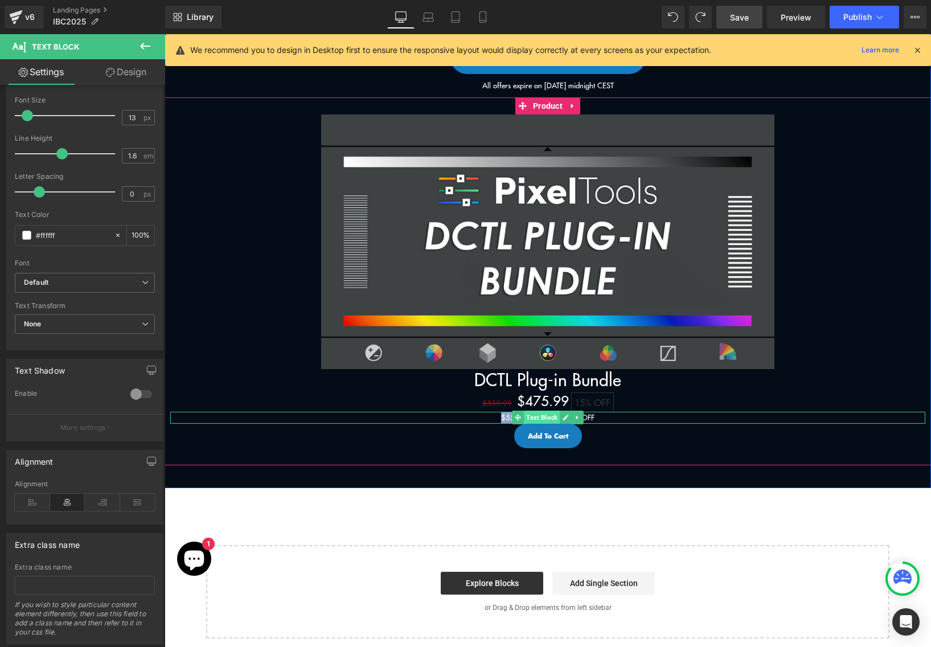
click at [543, 411] on link "Text Block" at bounding box center [536, 418] width 48 height 14
click at [660, 409] on div "$559.99 $475.99 15% OFF" at bounding box center [547, 401] width 755 height 22
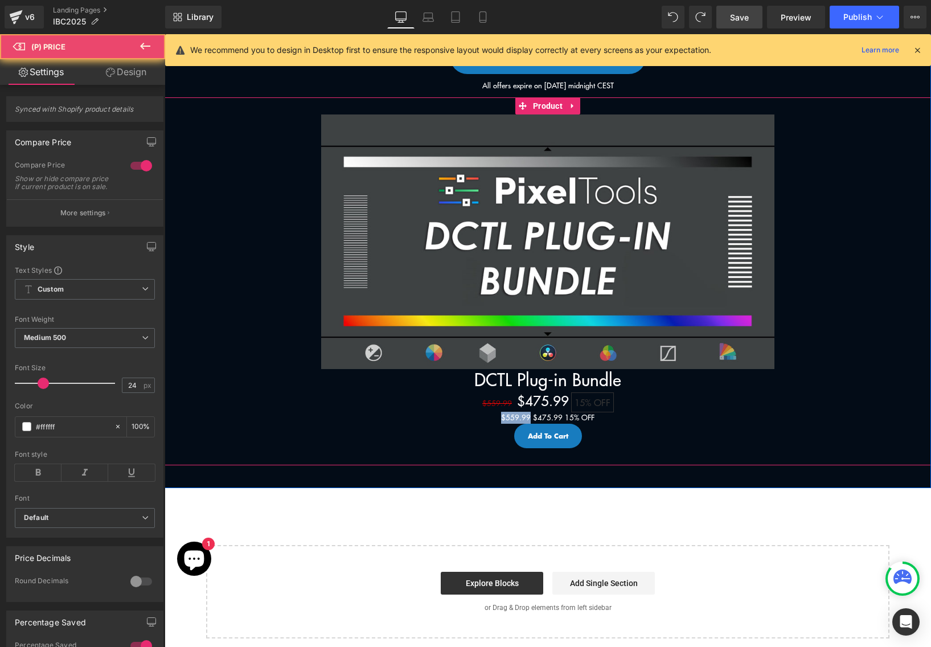
click at [608, 415] on p "$559.99 $475.99 15% OFF" at bounding box center [547, 418] width 755 height 12
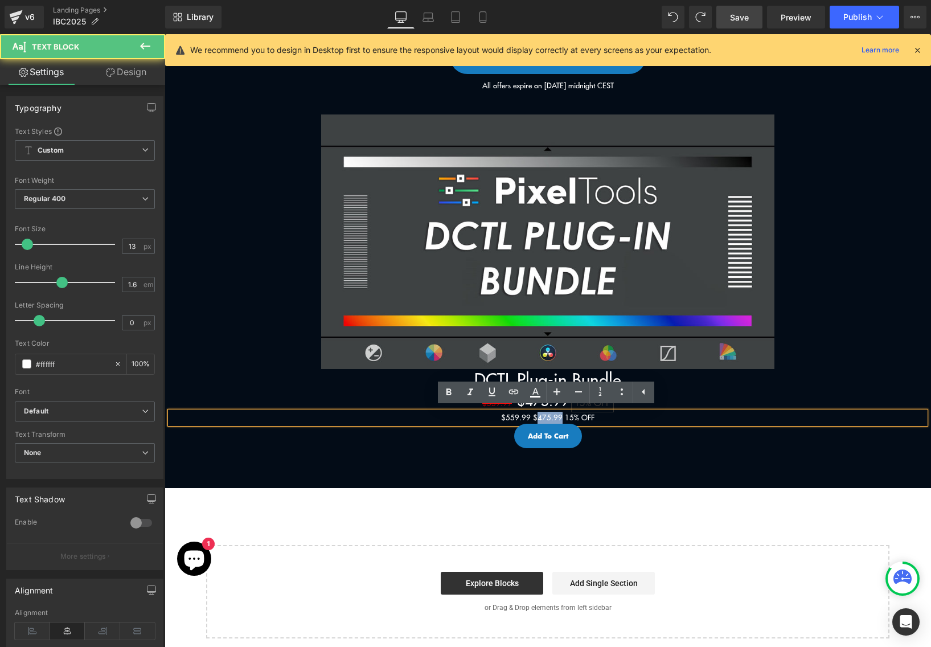
drag, startPoint x: 561, startPoint y: 416, endPoint x: 536, endPoint y: 416, distance: 24.5
click at [536, 416] on p "$559.99 $475.99 15% OFF" at bounding box center [547, 418] width 755 height 12
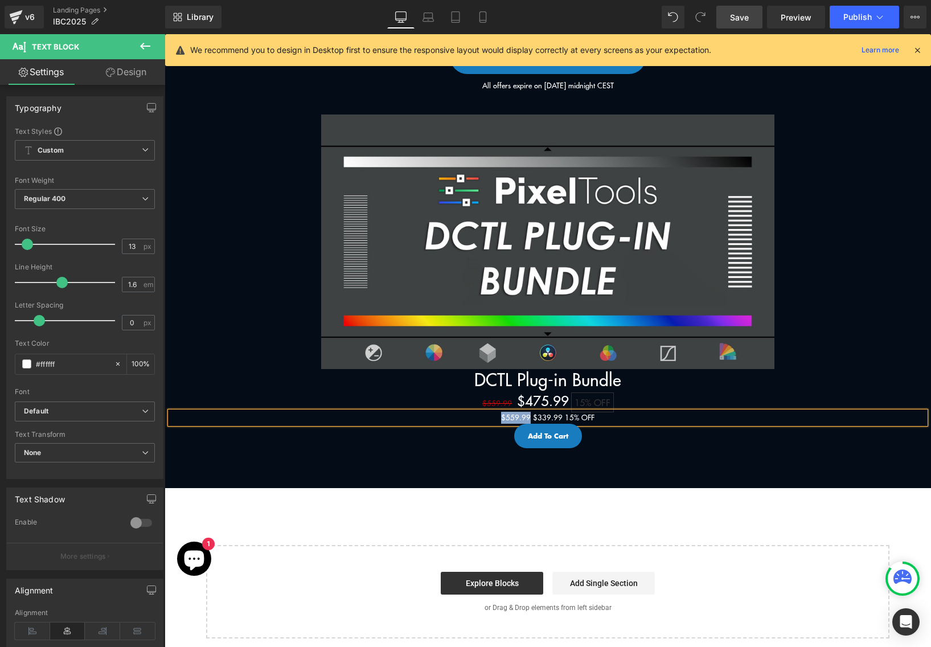
drag, startPoint x: 496, startPoint y: 418, endPoint x: 528, endPoint y: 418, distance: 32.5
click at [528, 418] on p "$559.99 $339.99 15% OFF" at bounding box center [547, 418] width 755 height 12
click at [541, 394] on icon at bounding box center [536, 393] width 14 height 14
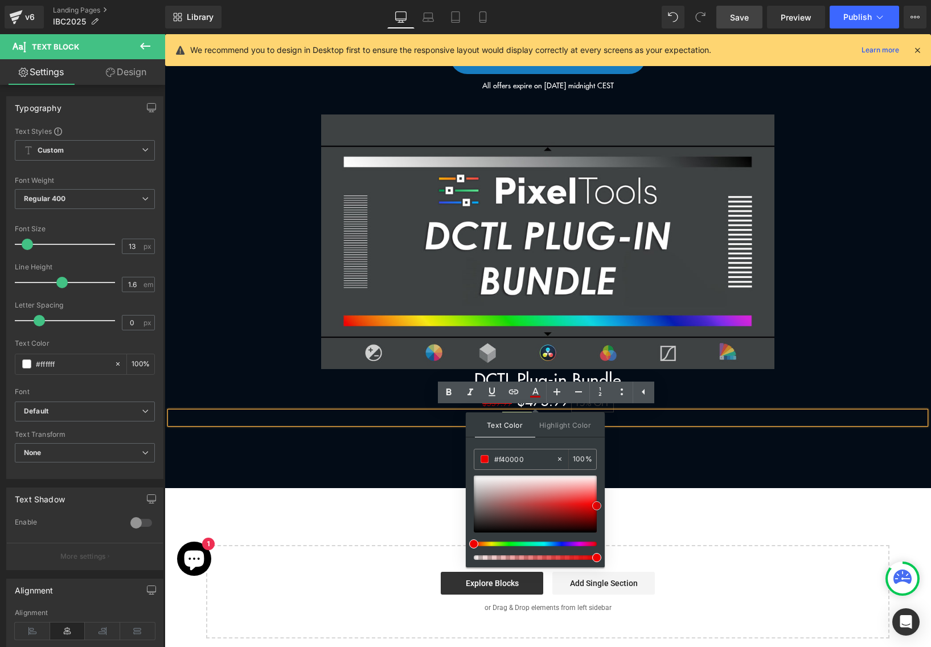
drag, startPoint x: 574, startPoint y: 485, endPoint x: 602, endPoint y: 505, distance: 34.3
click at [602, 505] on div "Text Color Highlight Color rgba(244, 0, 0, 1) #f40000 100 % transparent transpa…" at bounding box center [535, 489] width 139 height 155
click at [725, 432] on div "Add To Cart" at bounding box center [547, 436] width 755 height 24
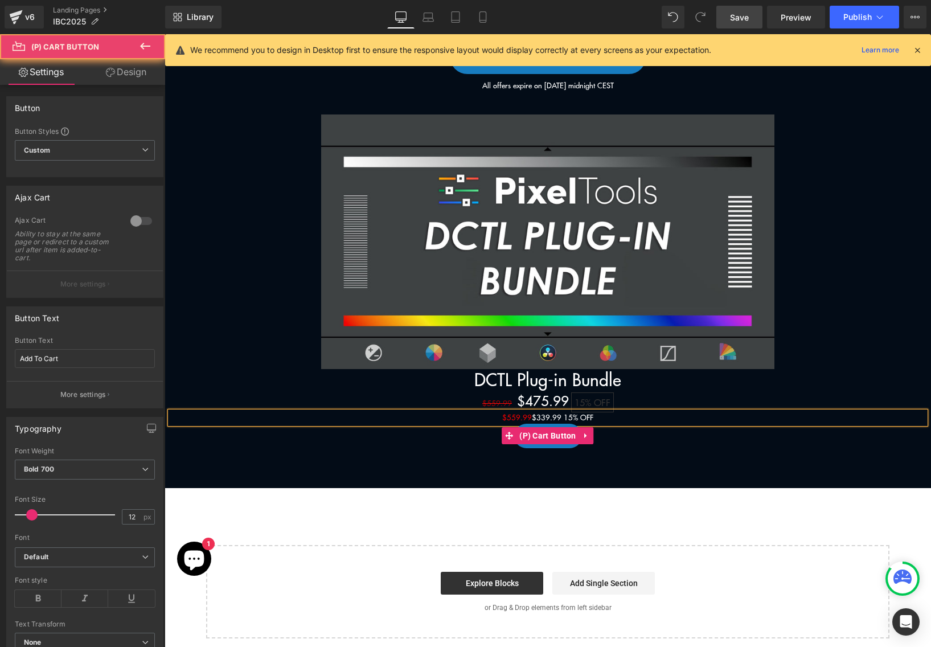
click at [707, 440] on div "Add To Cart" at bounding box center [547, 436] width 755 height 24
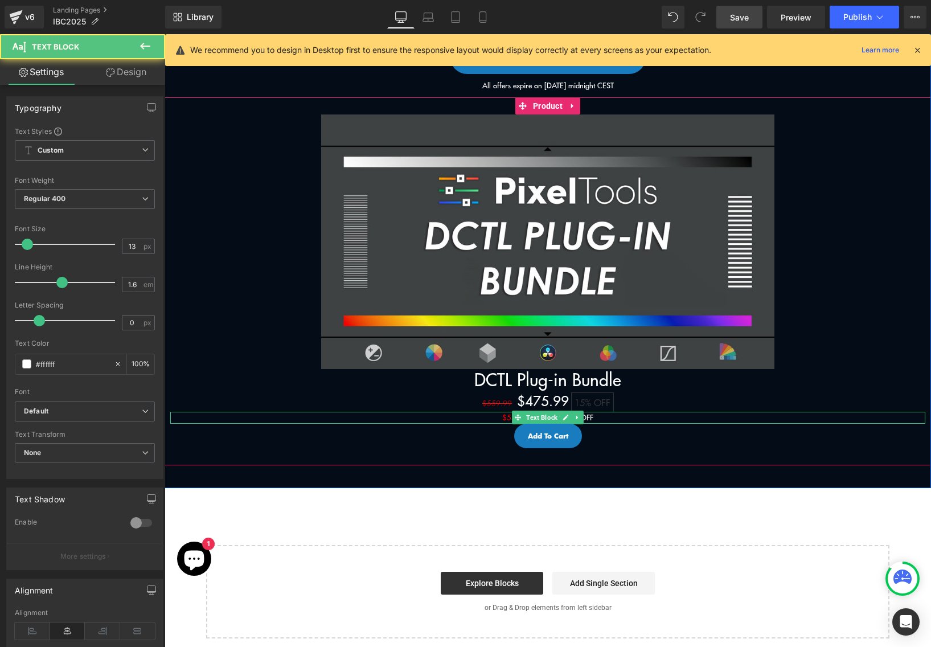
drag, startPoint x: 552, startPoint y: 414, endPoint x: 587, endPoint y: 414, distance: 34.8
click at [587, 414] on p "$559.99 $339.99 15% OFF" at bounding box center [547, 418] width 755 height 12
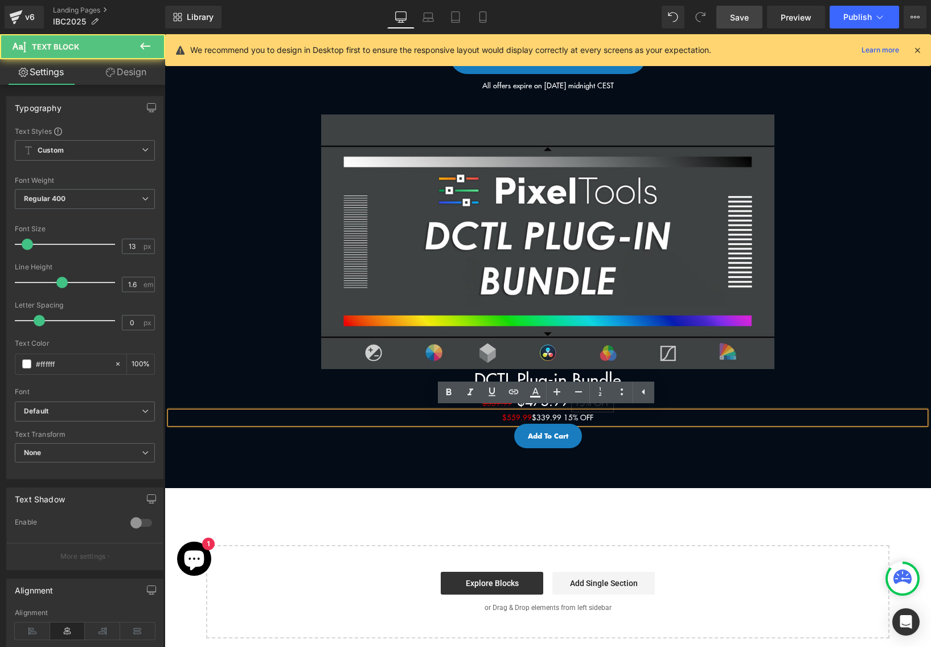
drag, startPoint x: 578, startPoint y: 419, endPoint x: 357, endPoint y: 419, distance: 220.5
click at [357, 419] on p "$559.99 $339.99 15% OFF" at bounding box center [547, 418] width 755 height 12
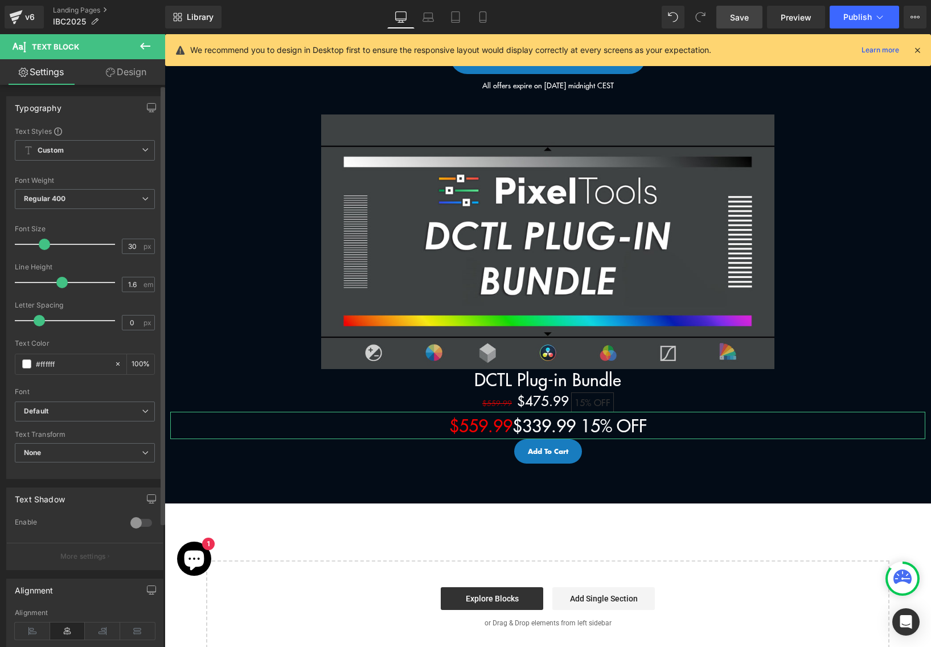
drag, startPoint x: 31, startPoint y: 243, endPoint x: 47, endPoint y: 246, distance: 16.3
click at [47, 246] on span at bounding box center [44, 244] width 11 height 11
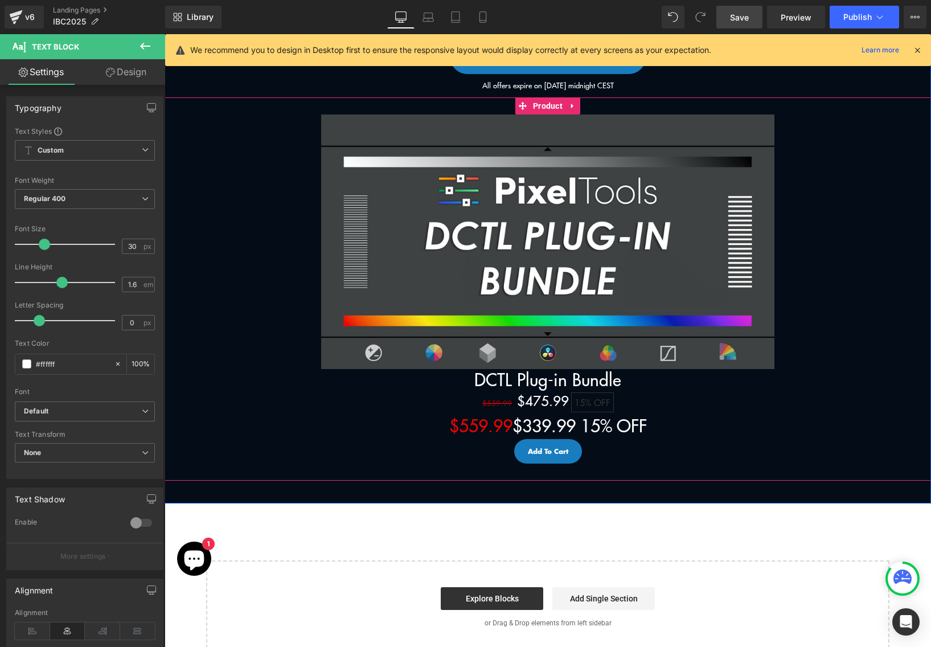
click at [447, 412] on div "$559.99 $339.99 15% OFF Text Block" at bounding box center [547, 425] width 755 height 27
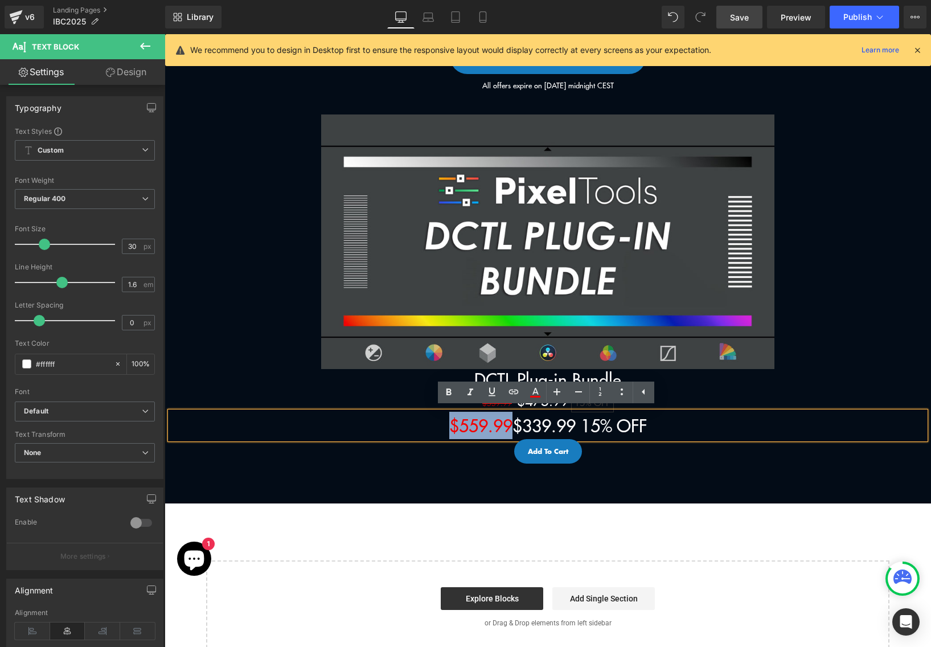
drag, startPoint x: 427, startPoint y: 423, endPoint x: 503, endPoint y: 426, distance: 75.8
click at [503, 426] on p "$559.99 $339.99 15% OFF" at bounding box center [547, 425] width 755 height 27
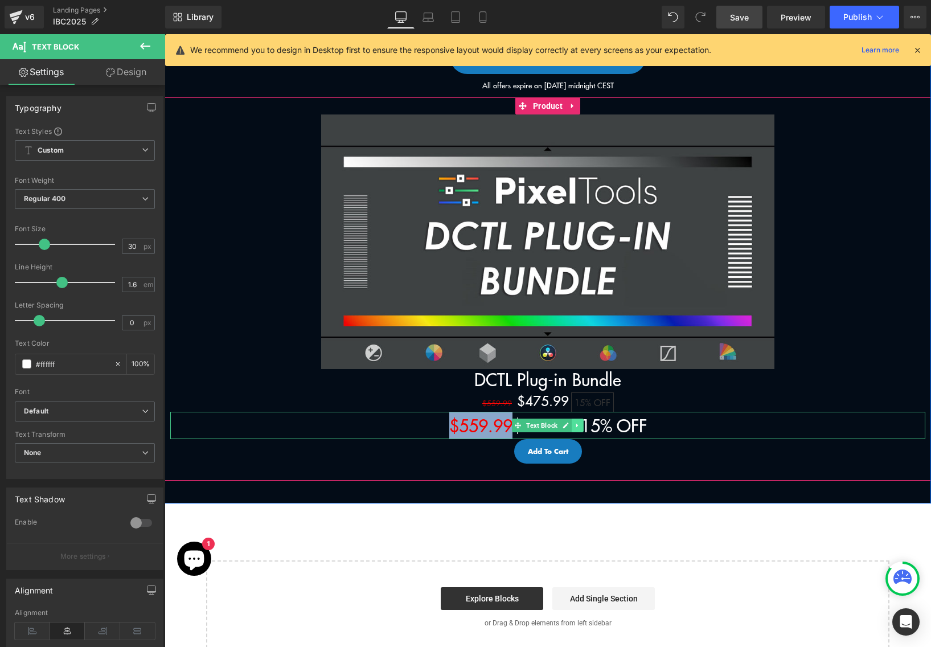
click at [579, 426] on icon at bounding box center [578, 425] width 6 height 7
click at [460, 425] on span "$559.99" at bounding box center [480, 425] width 63 height 24
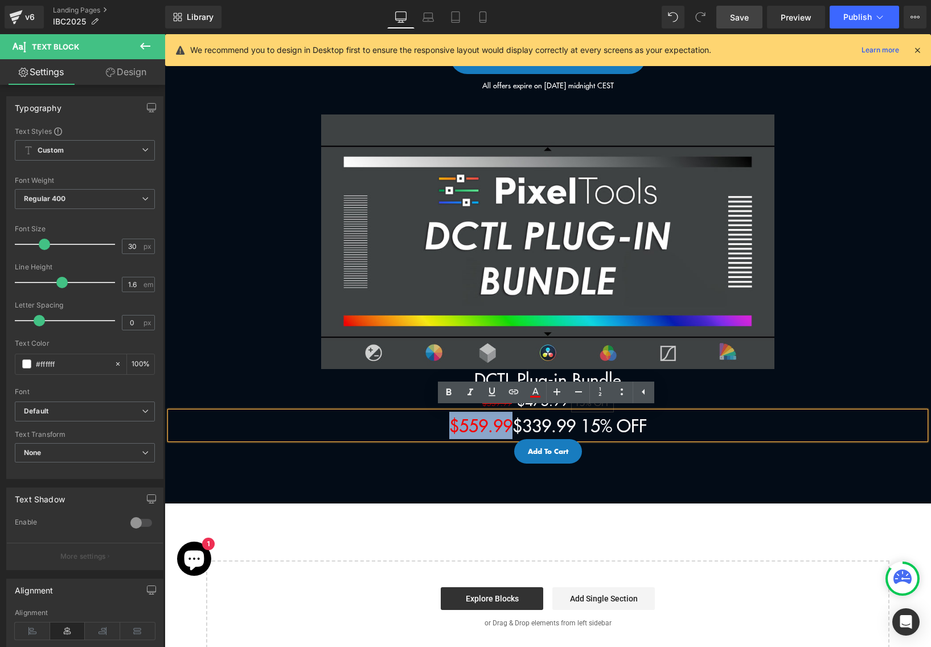
drag, startPoint x: 430, startPoint y: 422, endPoint x: 505, endPoint y: 422, distance: 75.2
click at [505, 423] on p "$559.99 $339.99 15% OFF" at bounding box center [547, 425] width 755 height 27
copy span "$559.99"
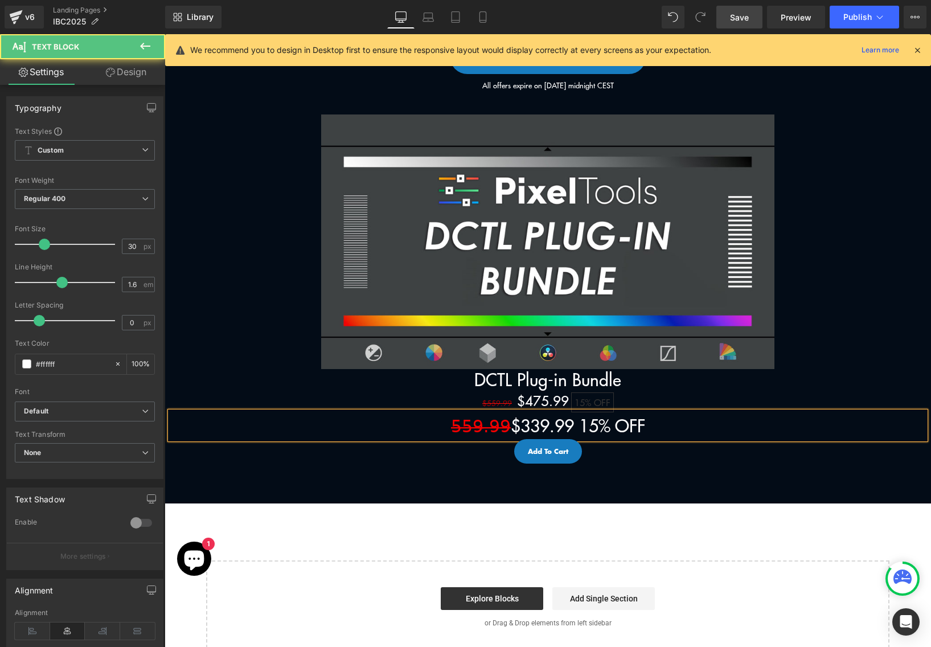
click at [451, 431] on span "5̶5̶9̶.̶9̶9̶" at bounding box center [481, 425] width 60 height 24
click at [587, 426] on p "$5̶5̶9̶.̶9̶9̶ $339.99 15% OFF" at bounding box center [547, 425] width 755 height 27
drag, startPoint x: 672, startPoint y: 424, endPoint x: 580, endPoint y: 423, distance: 91.1
click at [580, 423] on p "$5̶5̶9̶.̶9̶9̶ $339.99 40% OFF" at bounding box center [547, 425] width 755 height 27
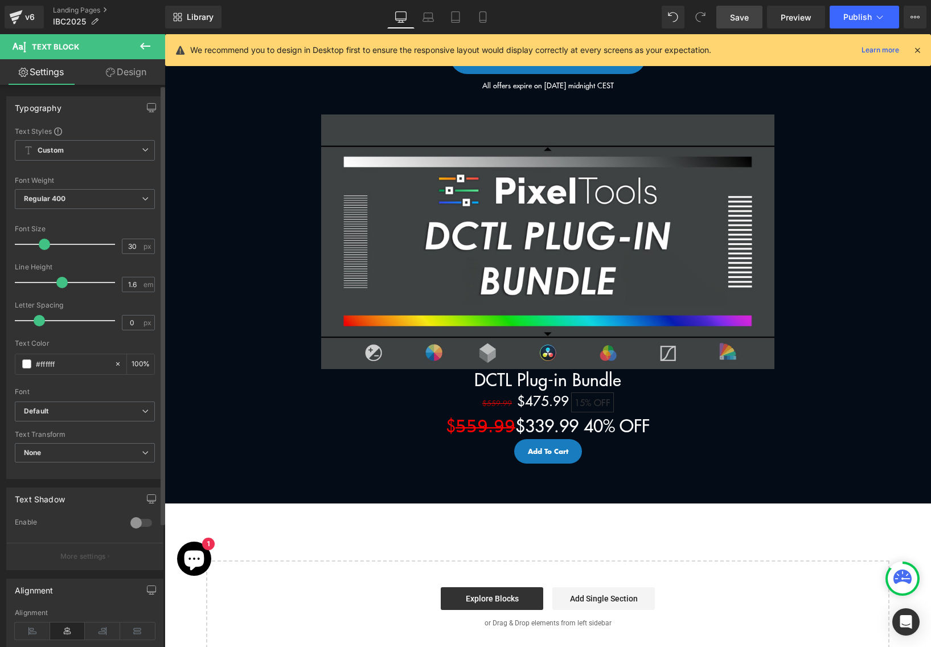
click at [137, 525] on div at bounding box center [141, 523] width 27 height 18
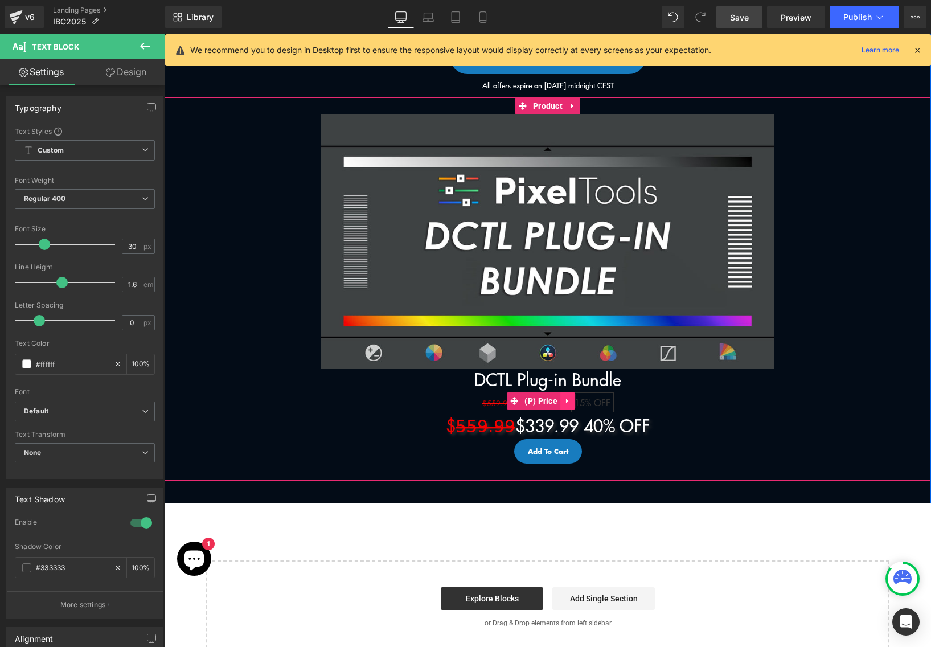
click at [572, 399] on link at bounding box center [568, 401] width 15 height 17
click at [577, 403] on icon at bounding box center [575, 401] width 8 height 8
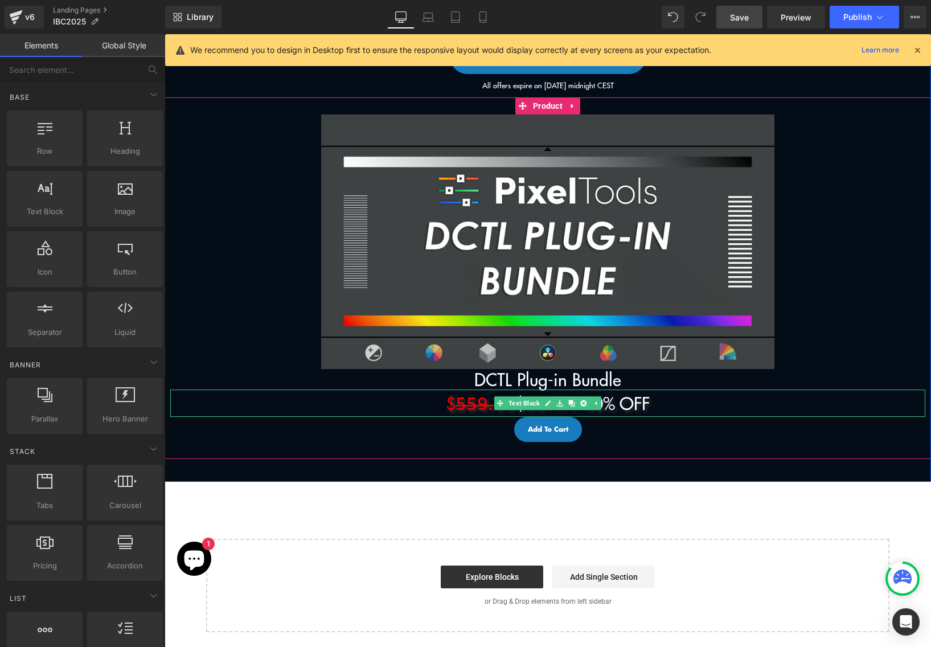
click at [468, 406] on span "$5̶5̶9̶.̶9̶9̶" at bounding box center [481, 403] width 70 height 24
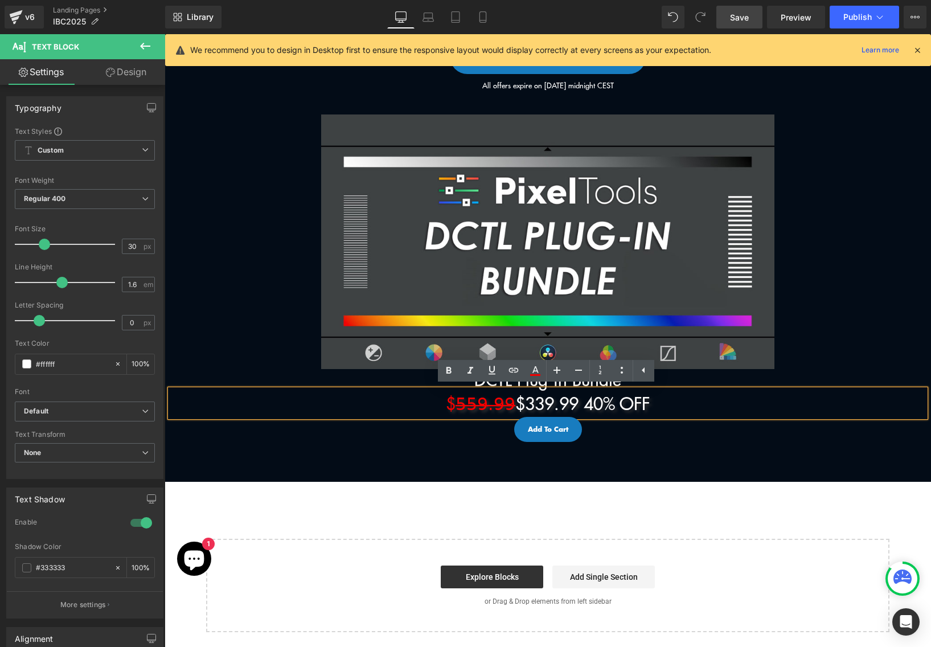
click at [598, 410] on p "$5̶5̶9̶.̶9̶9̶ $339.99 40% OFF" at bounding box center [547, 403] width 755 height 27
click at [584, 404] on p "$5̶5̶9̶.̶9̶9̶ $339.99 40% OFF" at bounding box center [547, 403] width 755 height 27
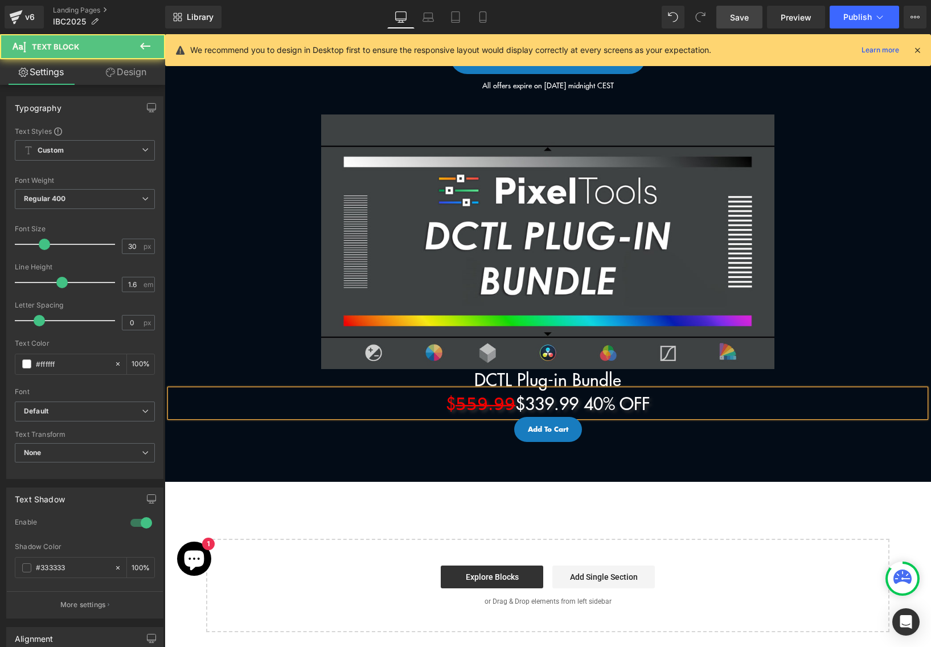
drag, startPoint x: 648, startPoint y: 404, endPoint x: 583, endPoint y: 404, distance: 64.4
click at [583, 404] on p "$5̶5̶9̶.̶9̶9̶ $339.99 40% OFF" at bounding box center [547, 403] width 755 height 27
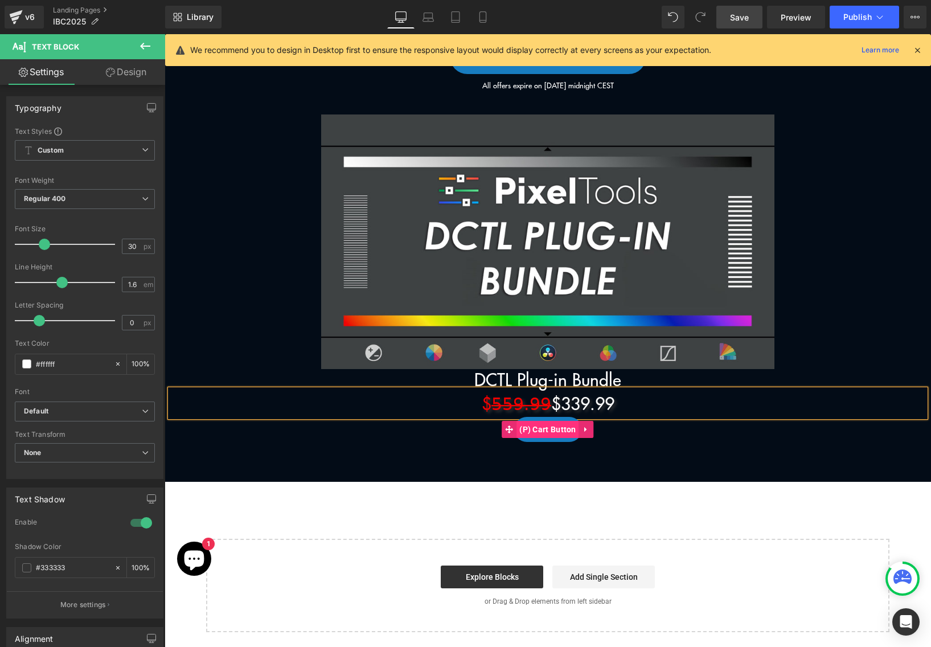
click at [542, 431] on span "(P) Cart Button" at bounding box center [548, 429] width 63 height 17
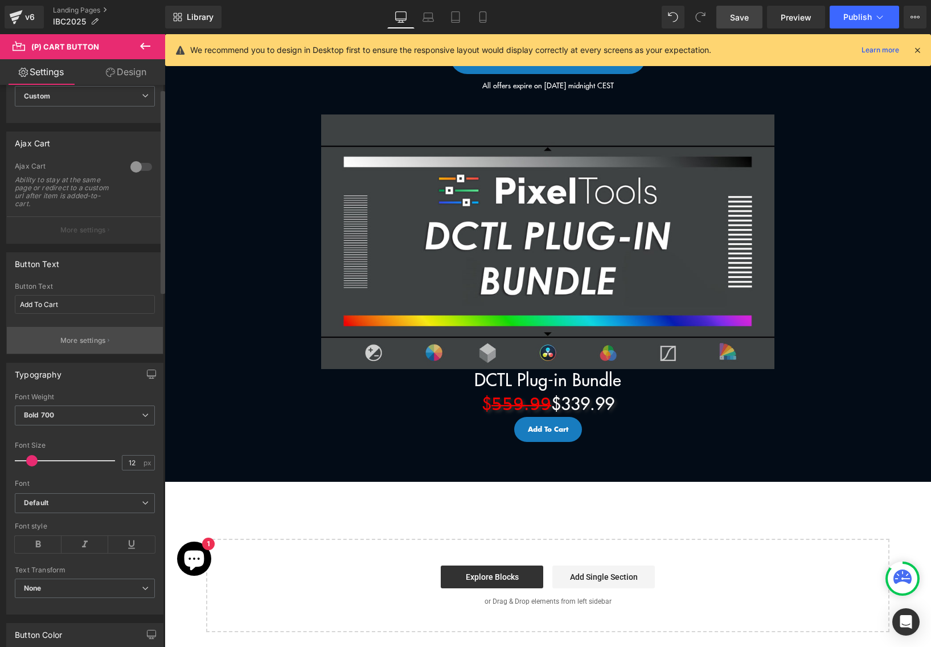
scroll to position [71, 0]
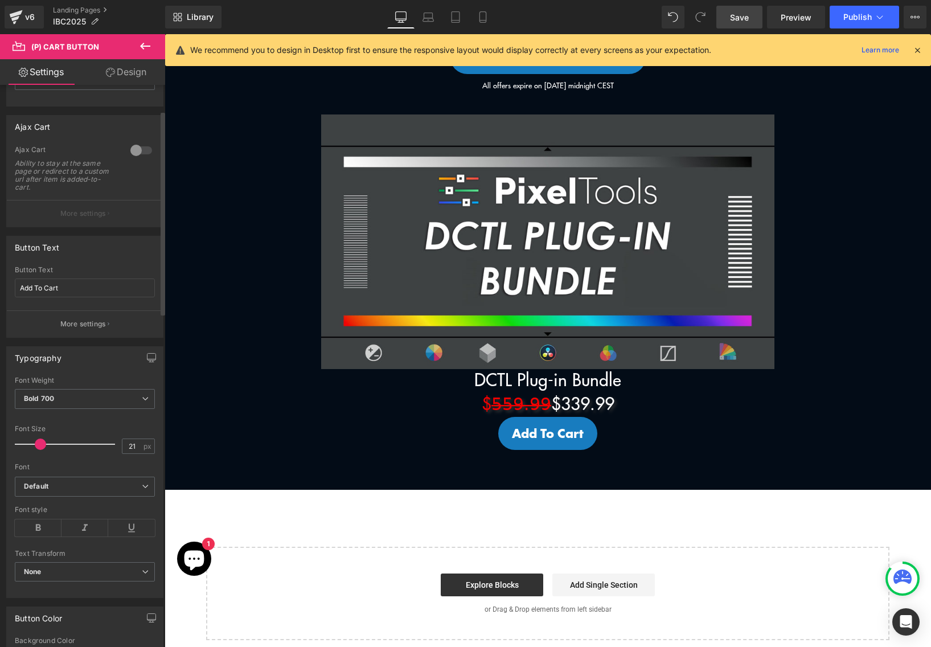
drag, startPoint x: 35, startPoint y: 445, endPoint x: 43, endPoint y: 445, distance: 8.0
click at [43, 445] on span at bounding box center [40, 444] width 11 height 11
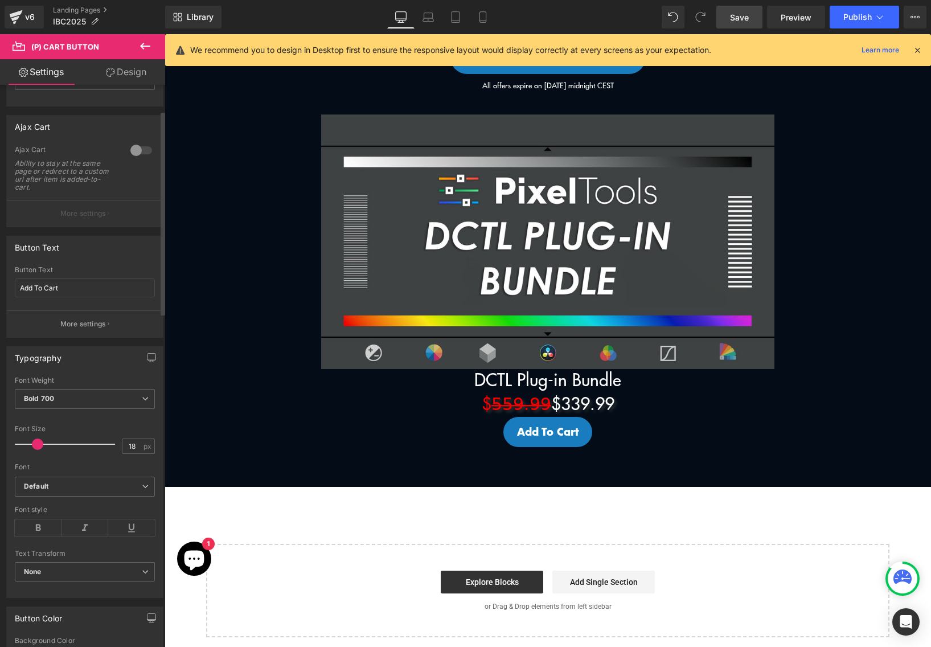
click at [40, 445] on span at bounding box center [37, 444] width 11 height 11
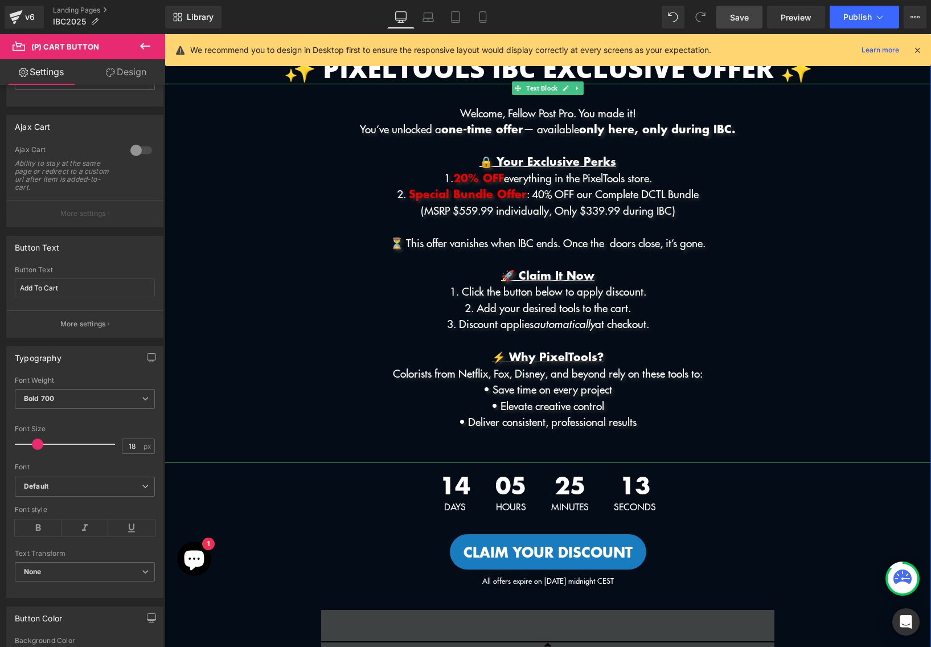
scroll to position [51, 0]
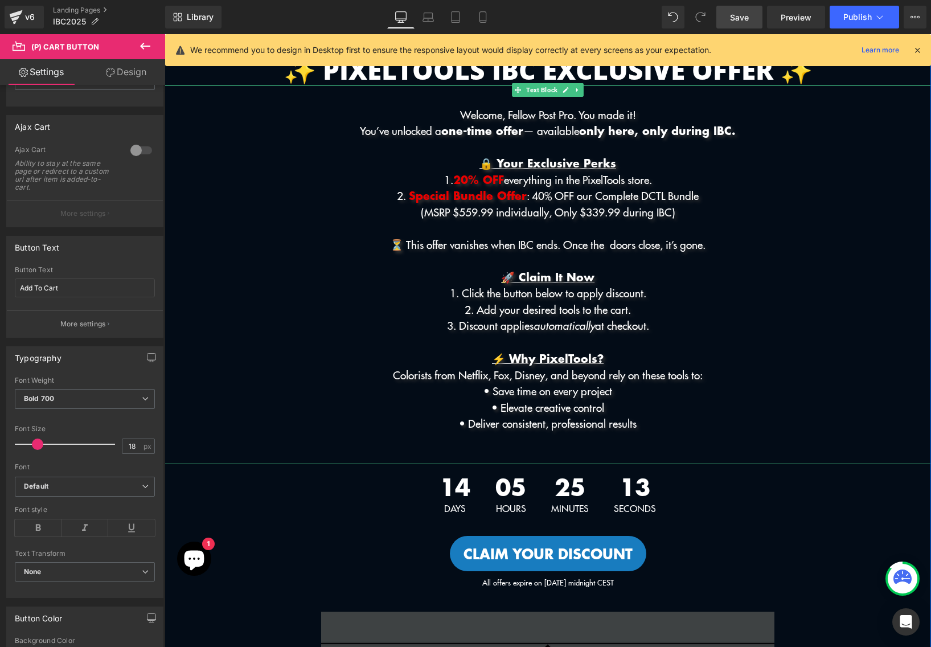
click at [455, 251] on p "⏳ This offer vanishes when IBC ends. Once the doors close, it’s gone." at bounding box center [548, 244] width 767 height 17
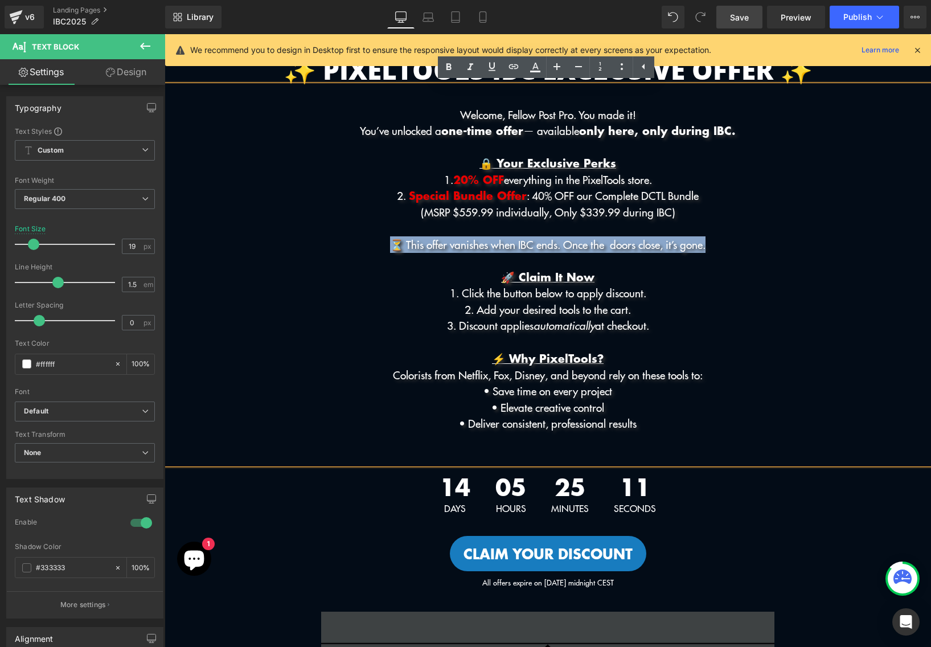
drag, startPoint x: 730, startPoint y: 249, endPoint x: 347, endPoint y: 248, distance: 383.4
click at [346, 248] on p "⏳ This offer vanishes when IBC ends. Once the doors close, it’s gone." at bounding box center [548, 244] width 767 height 17
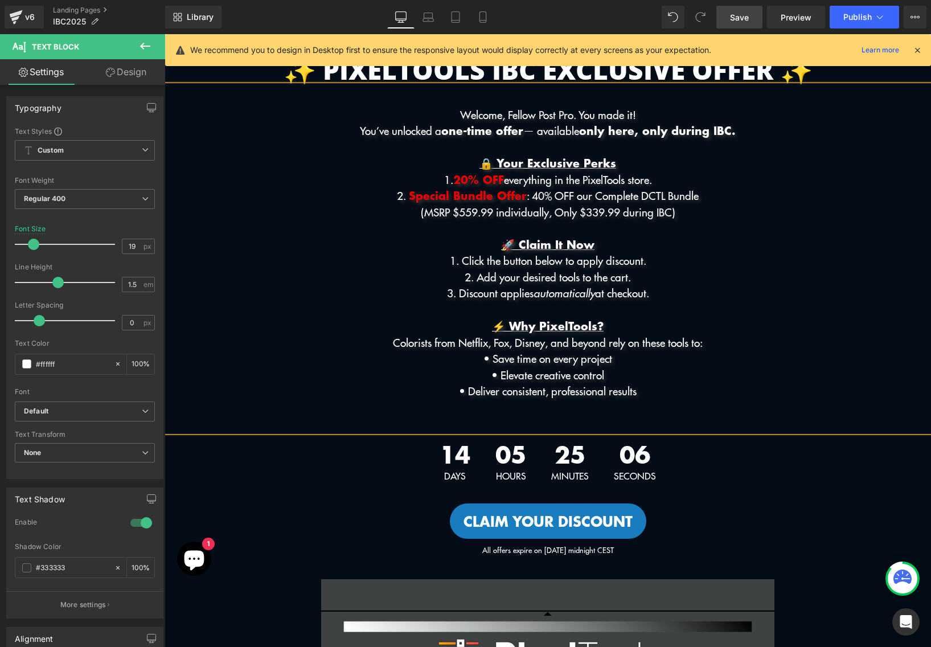
click at [537, 408] on p at bounding box center [548, 407] width 767 height 17
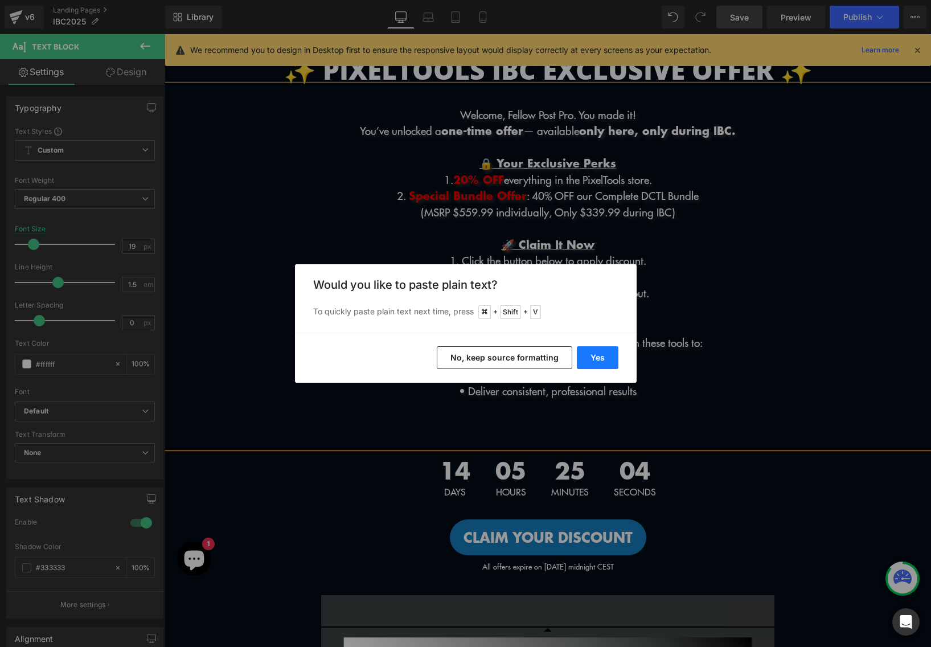
click at [603, 359] on button "Yes" at bounding box center [598, 357] width 42 height 23
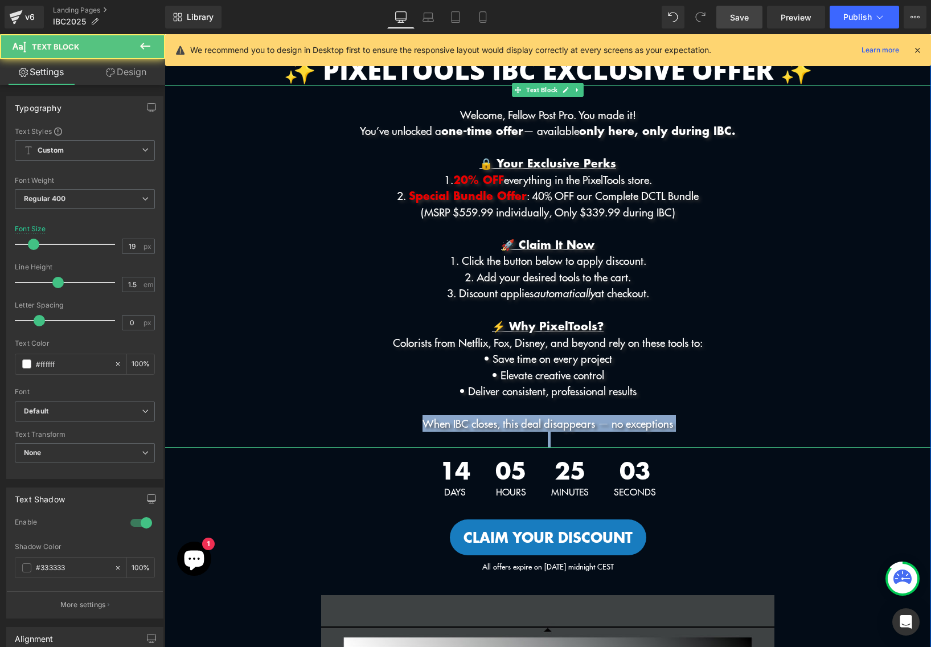
drag, startPoint x: 399, startPoint y: 425, endPoint x: 774, endPoint y: 435, distance: 375.5
click at [774, 435] on div "Welcome, Fellow Post Pro. You made it! You’ve unlocked a one-time offer — avail…" at bounding box center [548, 266] width 767 height 362
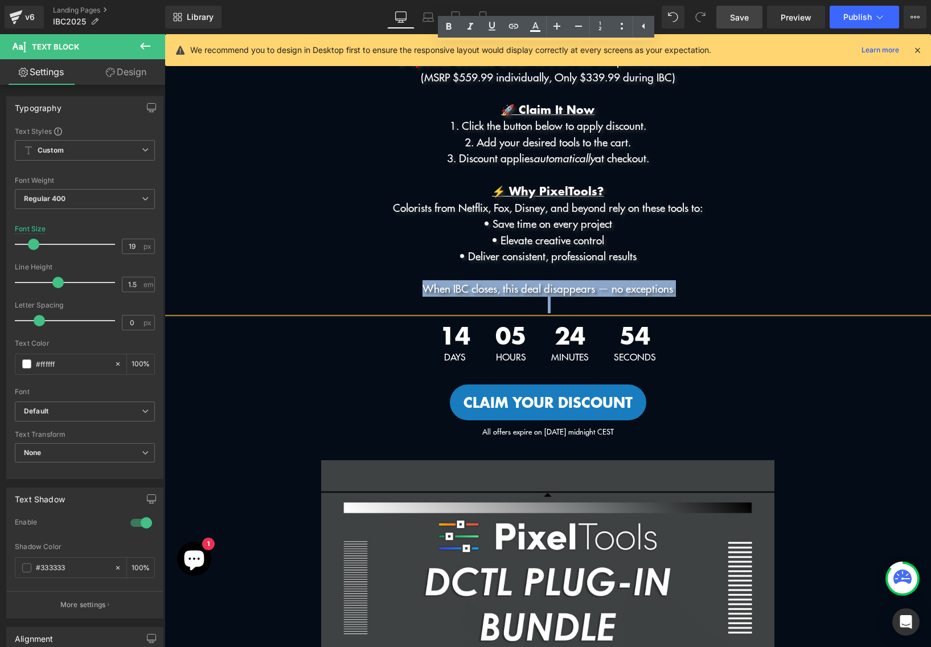
scroll to position [0, 0]
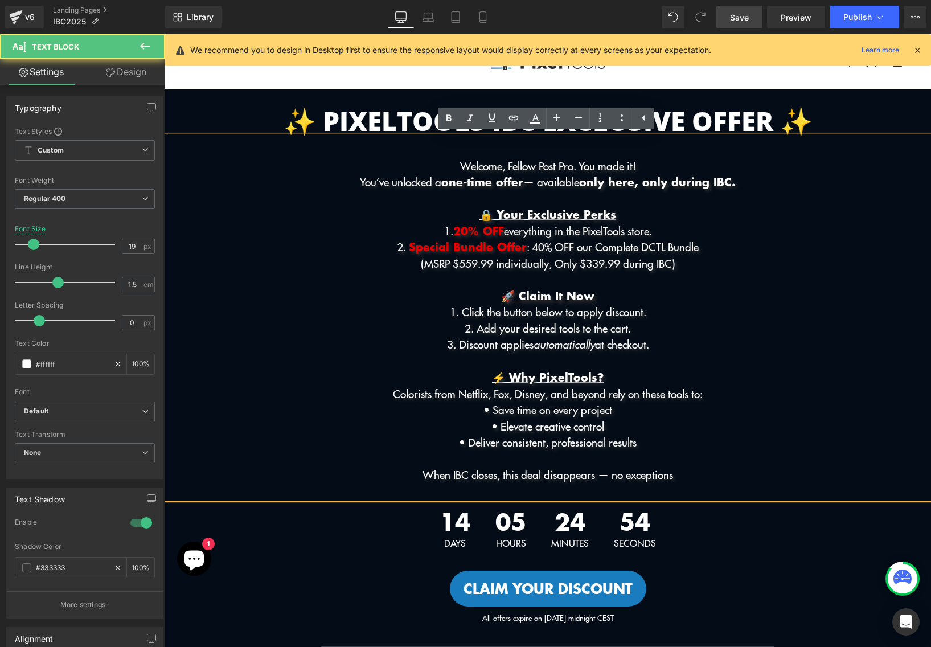
click at [661, 265] on p "(MSRP $559.99 individually, Only $339.99 during IBC)" at bounding box center [548, 263] width 767 height 17
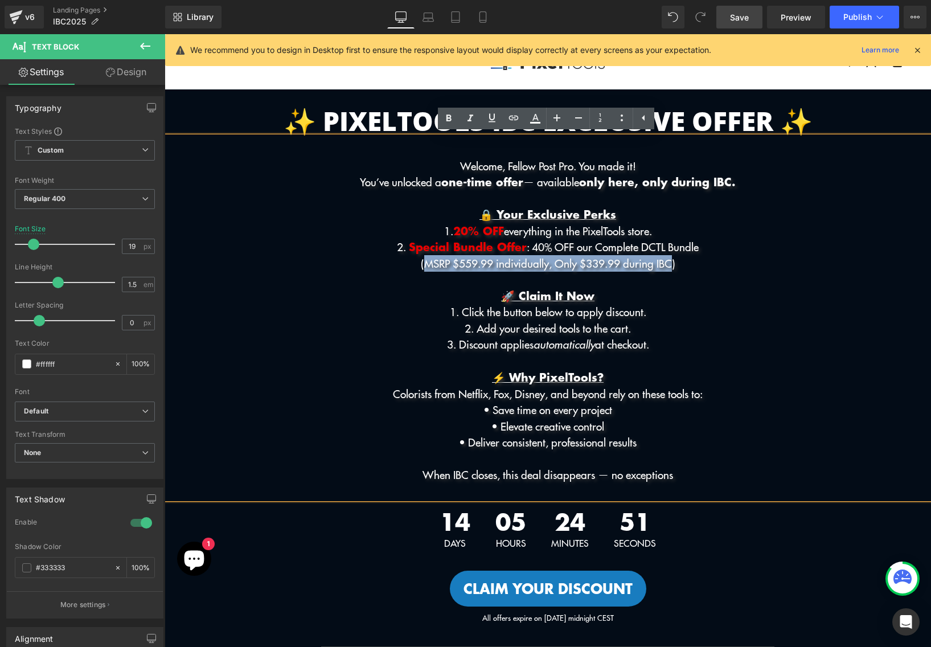
drag, startPoint x: 681, startPoint y: 264, endPoint x: 413, endPoint y: 264, distance: 267.7
click at [413, 264] on p "(MSRP $559.99 individually, Only $339.99 during IBC)" at bounding box center [548, 263] width 767 height 17
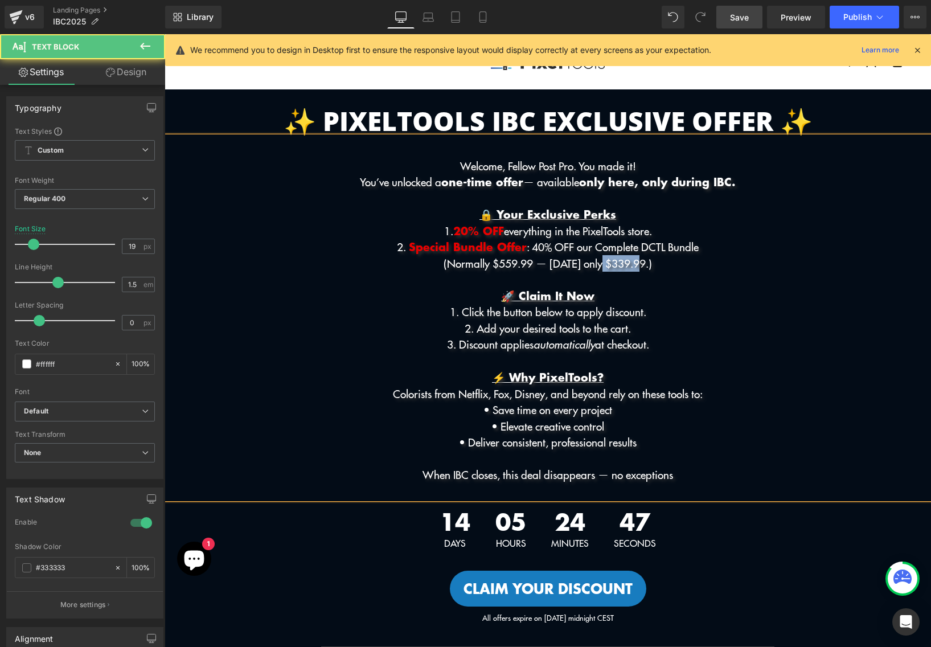
drag, startPoint x: 648, startPoint y: 264, endPoint x: 606, endPoint y: 263, distance: 42.8
click at [606, 263] on p "(Normally $559.99 — [DATE] only $339.99.)" at bounding box center [548, 263] width 767 height 17
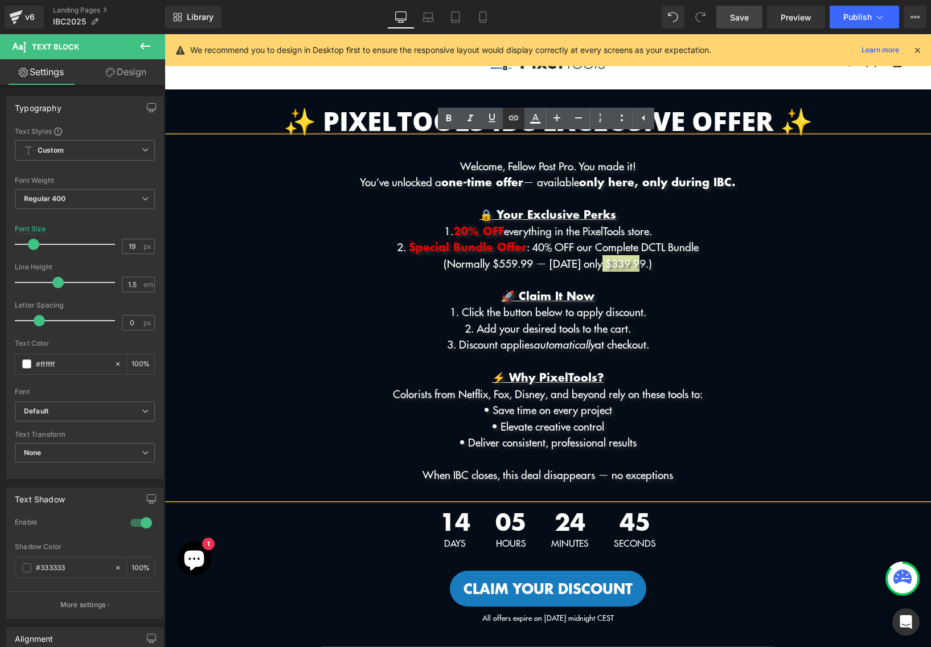
click at [515, 117] on icon at bounding box center [514, 118] width 14 height 14
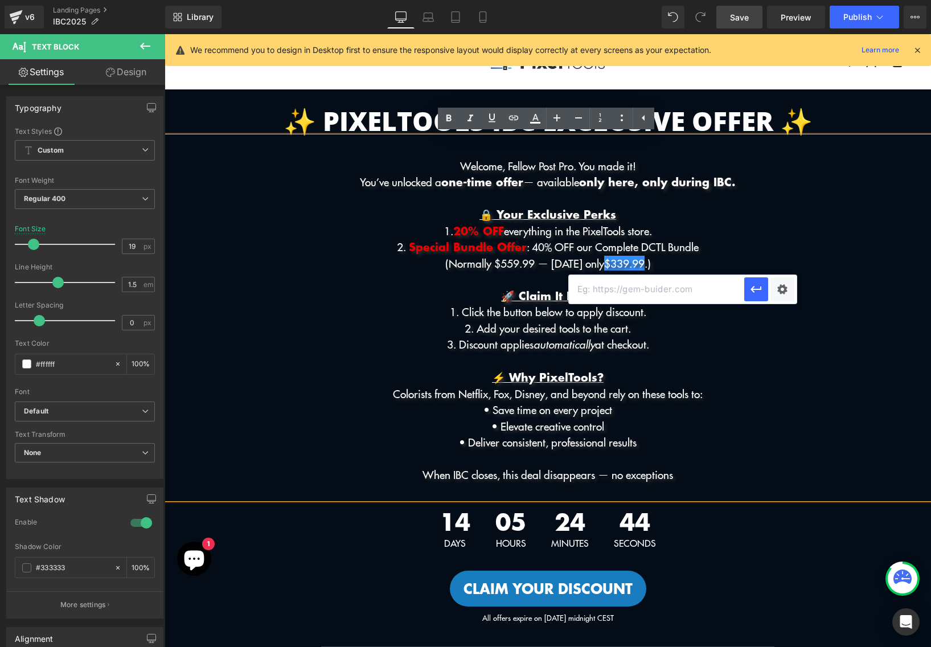
click at [829, 224] on p "1. 20% OFF everything in the PixelTools store." at bounding box center [548, 231] width 767 height 17
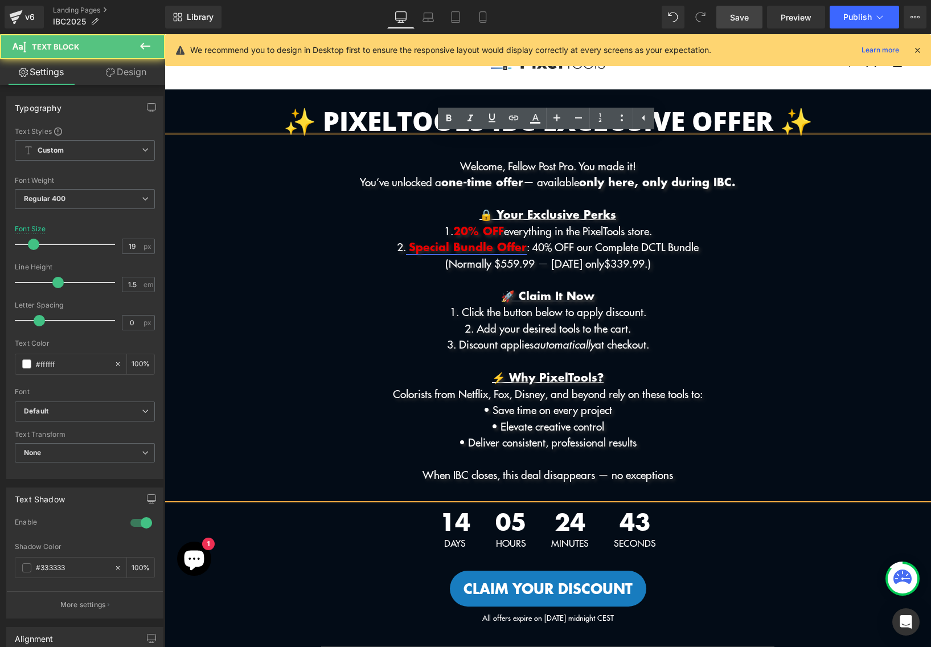
click at [506, 247] on span "Special Bundle Offer" at bounding box center [468, 246] width 118 height 17
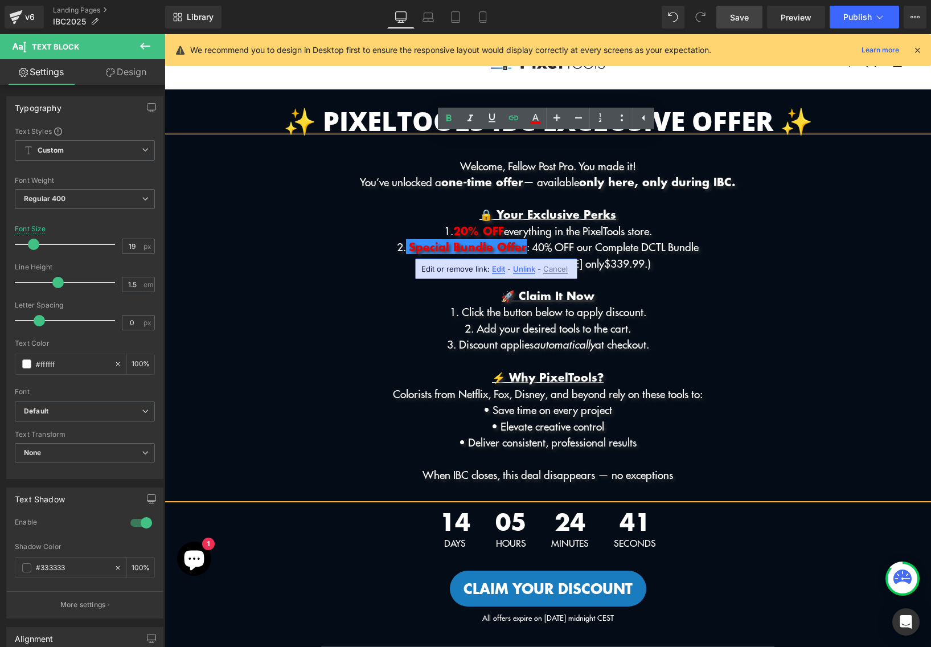
click at [493, 269] on span "Edit" at bounding box center [498, 269] width 13 height 10
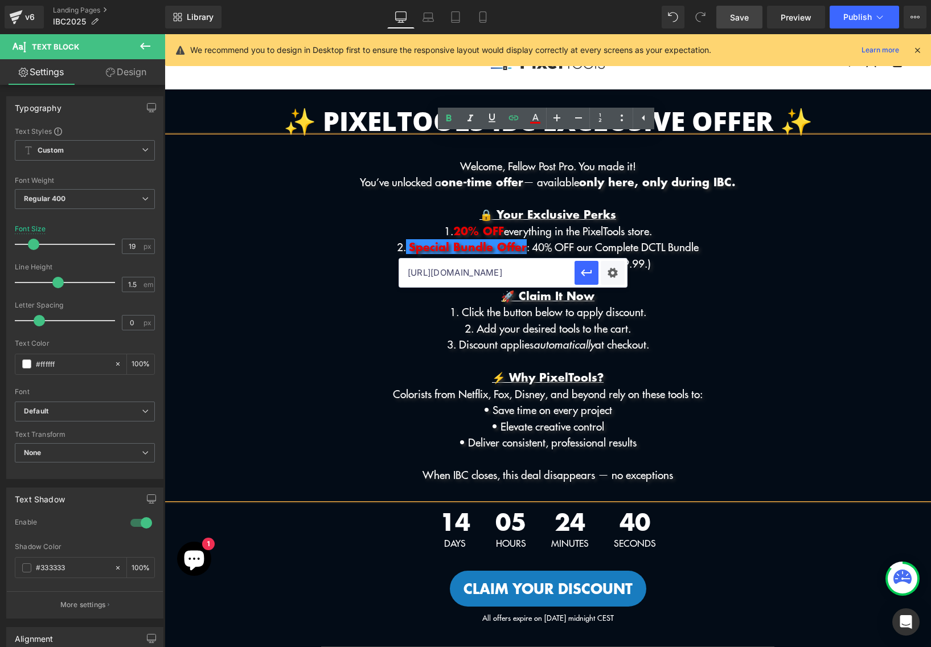
click at [492, 279] on input "[URL][DOMAIN_NAME]" at bounding box center [486, 273] width 175 height 28
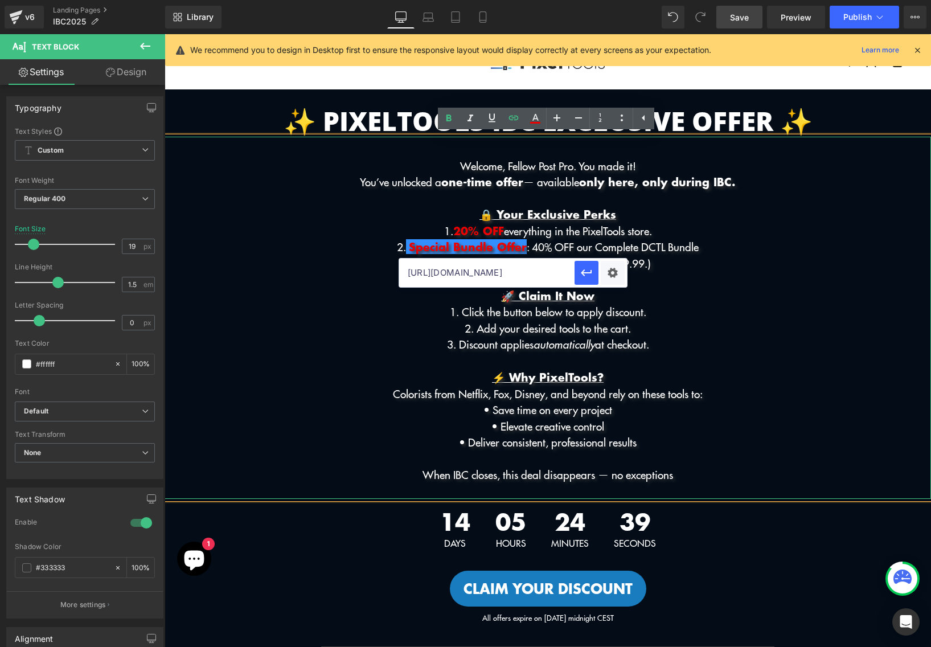
click at [727, 246] on p "2. Special Bundle Offer : 40% OFF our Complete DCTL Bundle" at bounding box center [548, 247] width 767 height 17
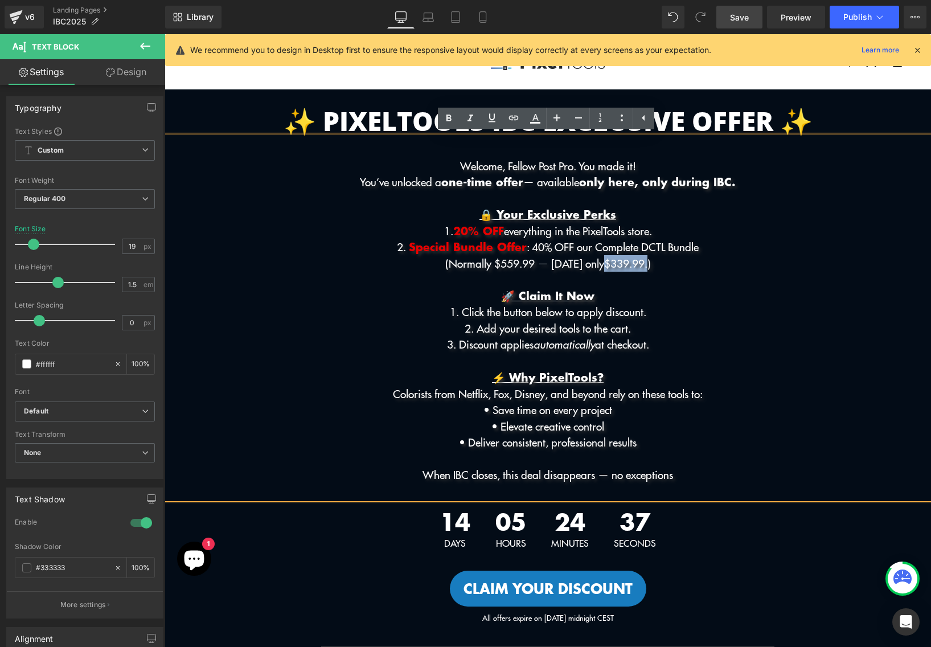
drag, startPoint x: 651, startPoint y: 261, endPoint x: 607, endPoint y: 261, distance: 43.9
click at [607, 261] on p "(Normally $559.99 — [DATE] only $339.99 .)" at bounding box center [548, 263] width 767 height 17
click at [536, 117] on icon at bounding box center [536, 119] width 14 height 14
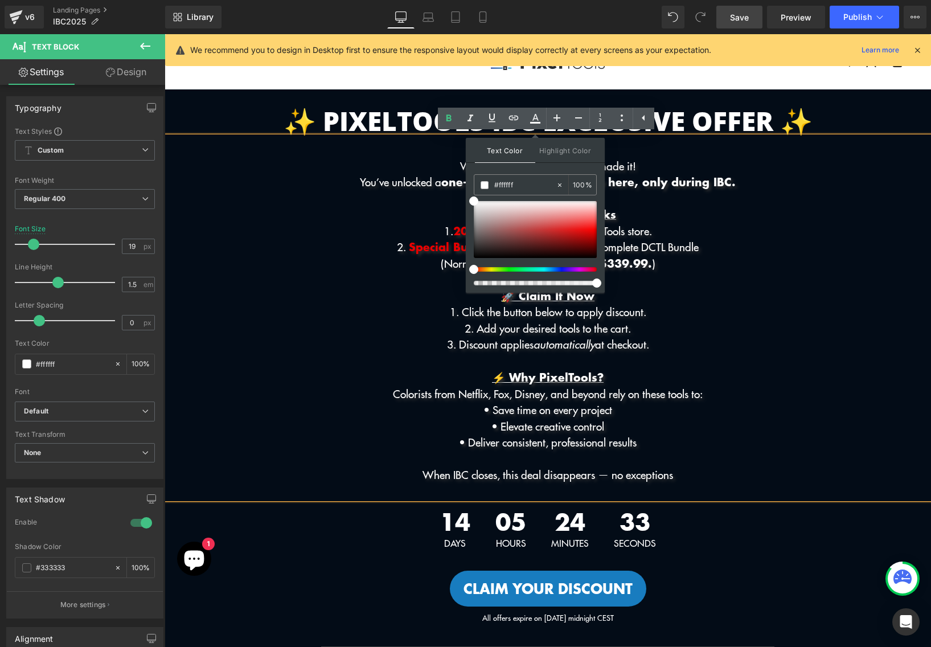
click at [514, 271] on div at bounding box center [530, 269] width 123 height 5
click at [598, 223] on div "Text Color Highlight Color rgba(255, 255, 255, 1) #ffffff 100 % transparent tra…" at bounding box center [535, 215] width 139 height 155
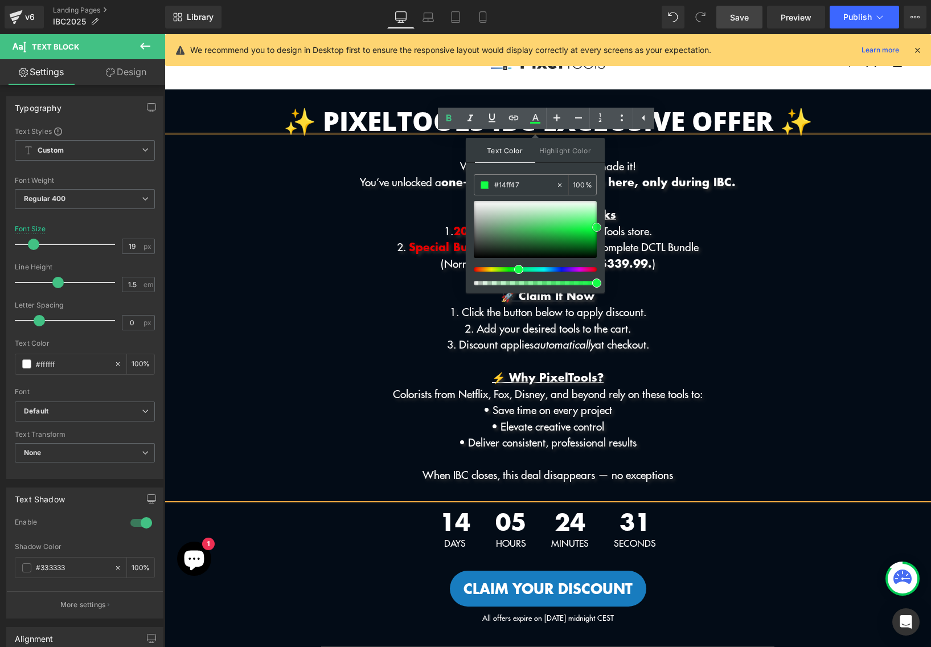
drag, startPoint x: 752, startPoint y: 261, endPoint x: 633, endPoint y: 227, distance: 123.9
click at [749, 276] on p at bounding box center [548, 279] width 767 height 17
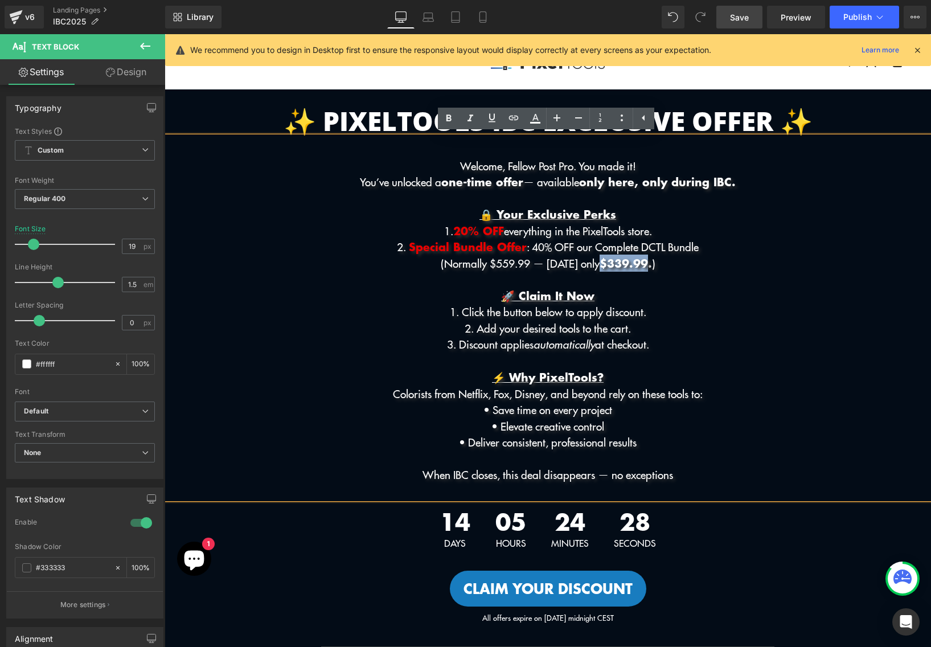
drag, startPoint x: 651, startPoint y: 263, endPoint x: 600, endPoint y: 264, distance: 50.1
click at [600, 264] on p "(Normally $559.99 — [DATE] only $339.99. )" at bounding box center [548, 263] width 767 height 17
click at [517, 122] on icon at bounding box center [514, 118] width 14 height 14
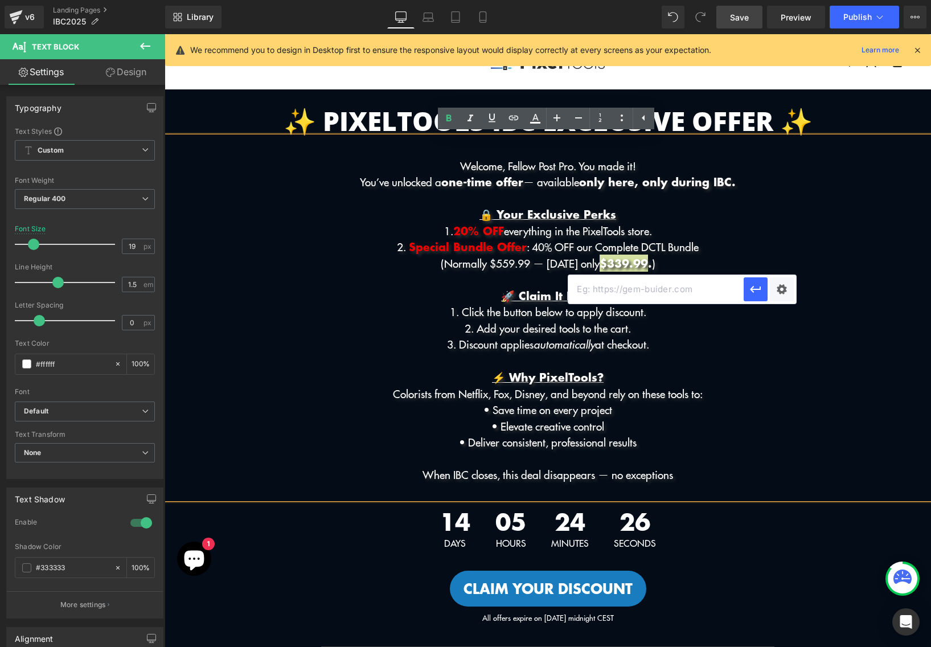
click at [644, 288] on input "text" at bounding box center [656, 289] width 175 height 28
paste input "[URL][DOMAIN_NAME]"
click at [758, 285] on icon "button" at bounding box center [756, 290] width 14 height 14
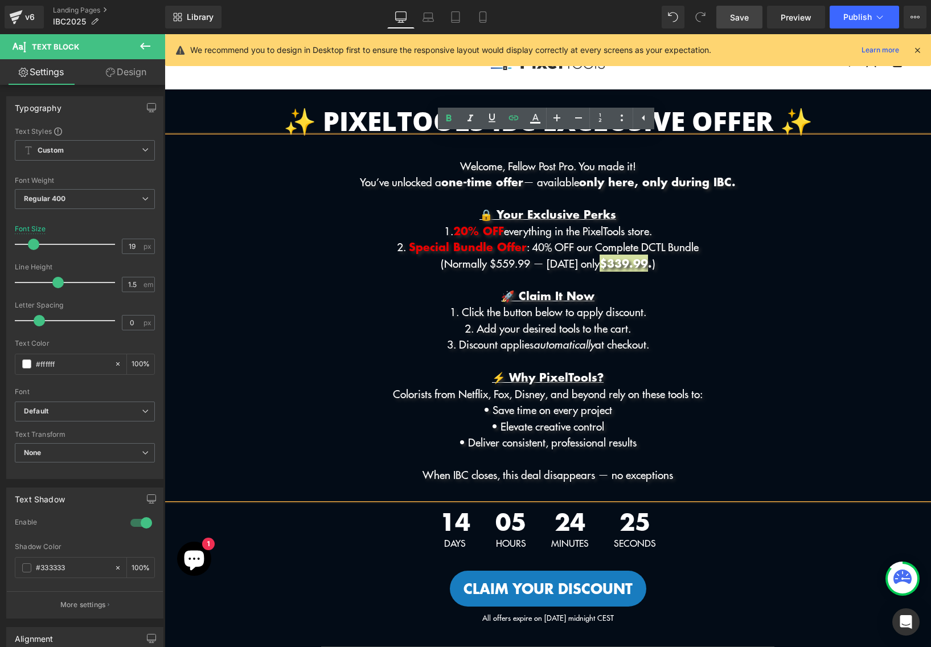
scroll to position [0, 0]
click at [539, 120] on icon at bounding box center [536, 119] width 14 height 14
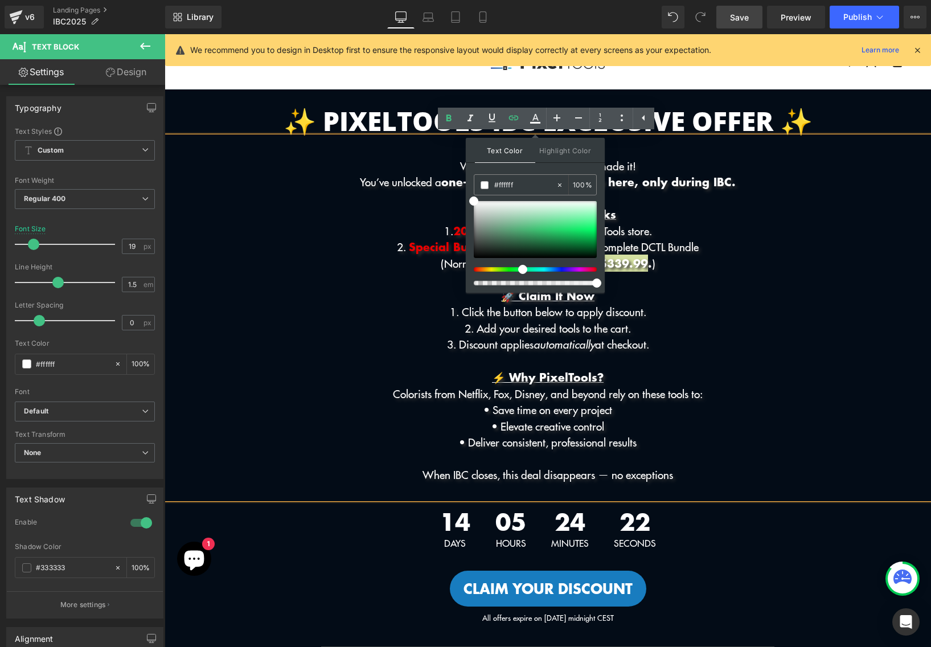
click at [518, 270] on div at bounding box center [530, 269] width 123 height 5
drag, startPoint x: 575, startPoint y: 239, endPoint x: 591, endPoint y: 228, distance: 19.0
click at [591, 228] on div at bounding box center [535, 229] width 123 height 57
click at [731, 276] on p at bounding box center [548, 279] width 767 height 17
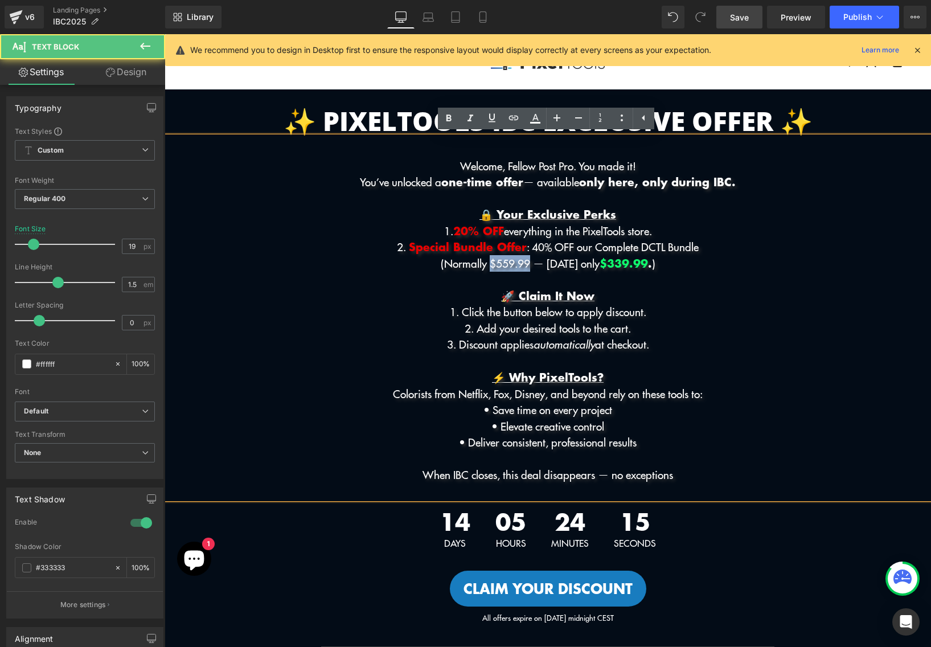
drag, startPoint x: 533, startPoint y: 258, endPoint x: 491, endPoint y: 258, distance: 42.2
click at [491, 258] on p "(Normally $559.99 — [DATE] only $339.99 . )" at bounding box center [548, 263] width 767 height 17
click at [537, 122] on icon at bounding box center [535, 123] width 10 height 2
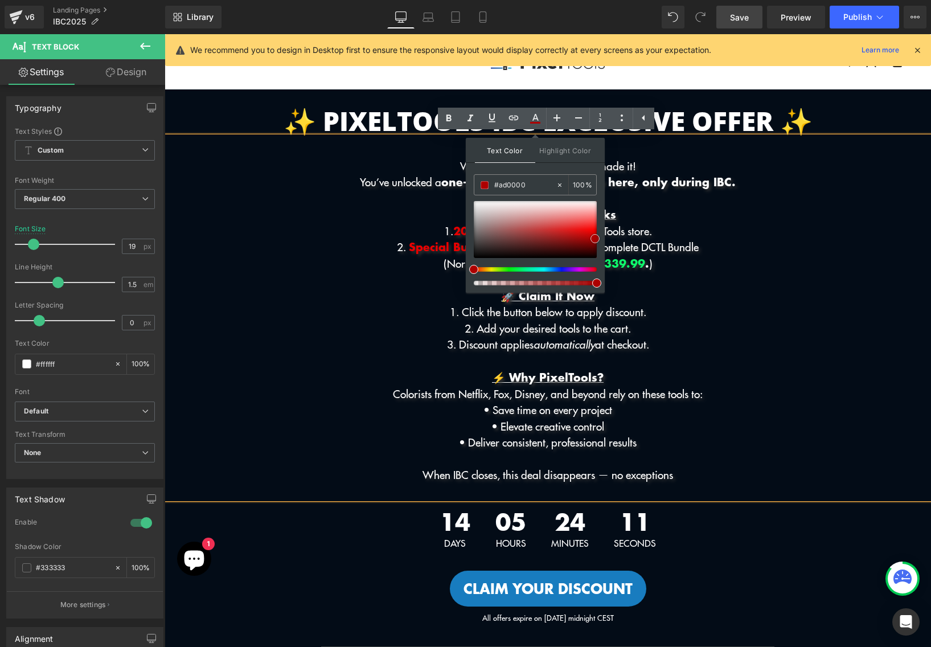
drag, startPoint x: 582, startPoint y: 231, endPoint x: 595, endPoint y: 239, distance: 15.1
click at [595, 239] on div at bounding box center [535, 229] width 123 height 57
click at [759, 270] on p "(Normally $559.99 — [DATE] only $339.99 . )" at bounding box center [548, 263] width 767 height 17
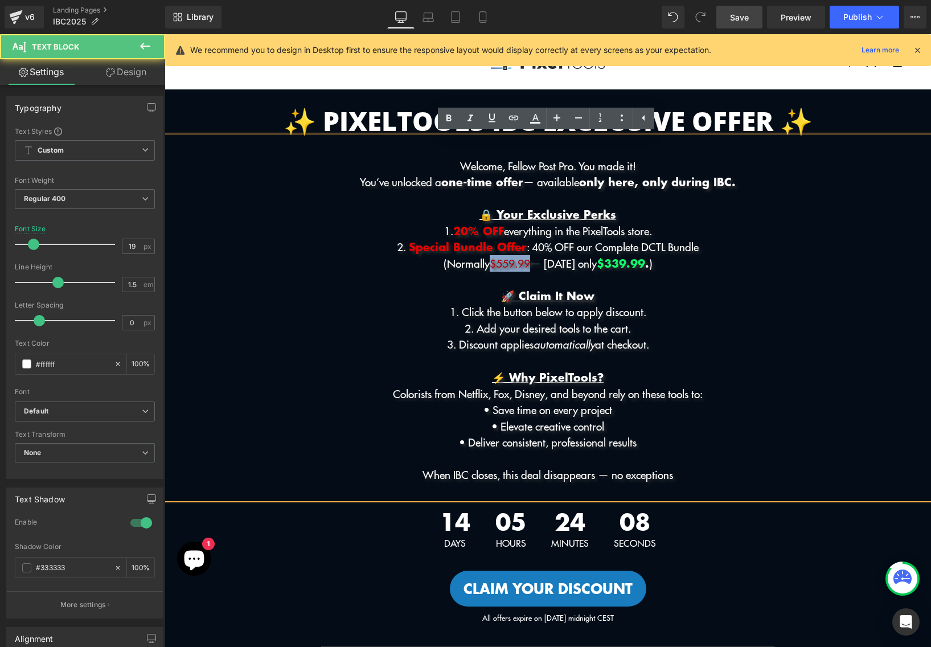
drag, startPoint x: 530, startPoint y: 265, endPoint x: 489, endPoint y: 265, distance: 41.6
click at [490, 265] on span "$559.99" at bounding box center [510, 263] width 40 height 15
drag, startPoint x: 535, startPoint y: 267, endPoint x: 489, endPoint y: 266, distance: 45.6
click at [489, 266] on p "(Normally $559.99 — [DATE] only $339.99 . )" at bounding box center [548, 263] width 767 height 17
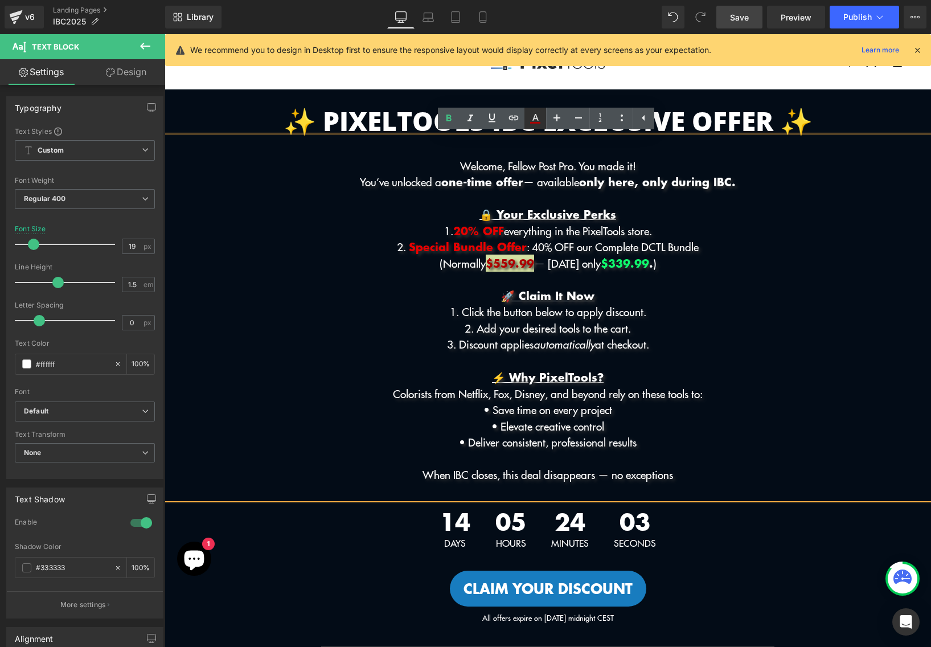
click at [541, 118] on icon at bounding box center [536, 119] width 14 height 14
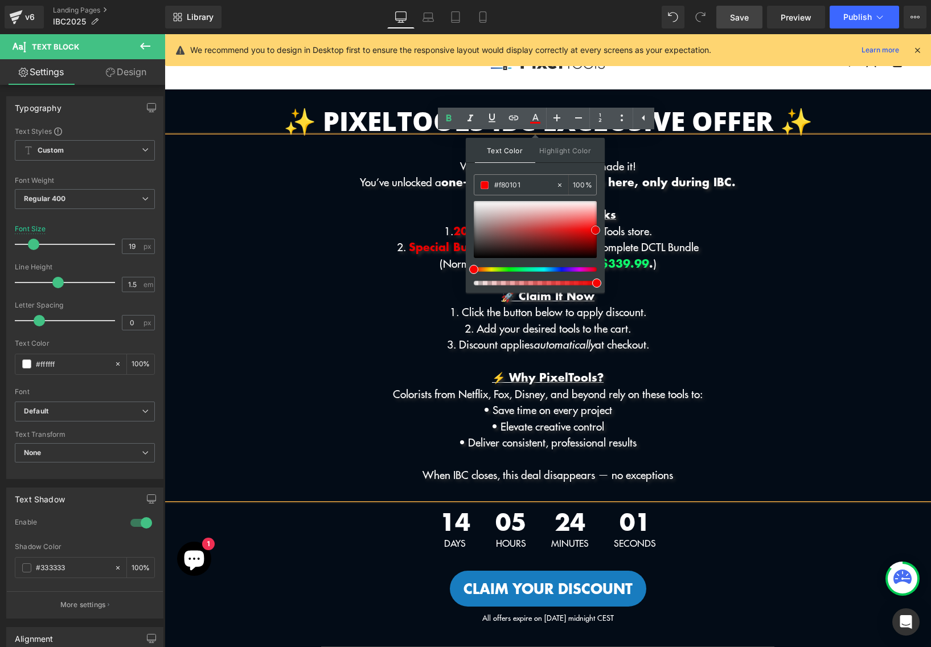
drag, startPoint x: 594, startPoint y: 238, endPoint x: 594, endPoint y: 230, distance: 8.6
click at [594, 230] on span at bounding box center [595, 230] width 9 height 9
click at [727, 243] on p "2. Special Bundle Offer : 40% OFF our Complete DCTL Bundle" at bounding box center [548, 247] width 767 height 17
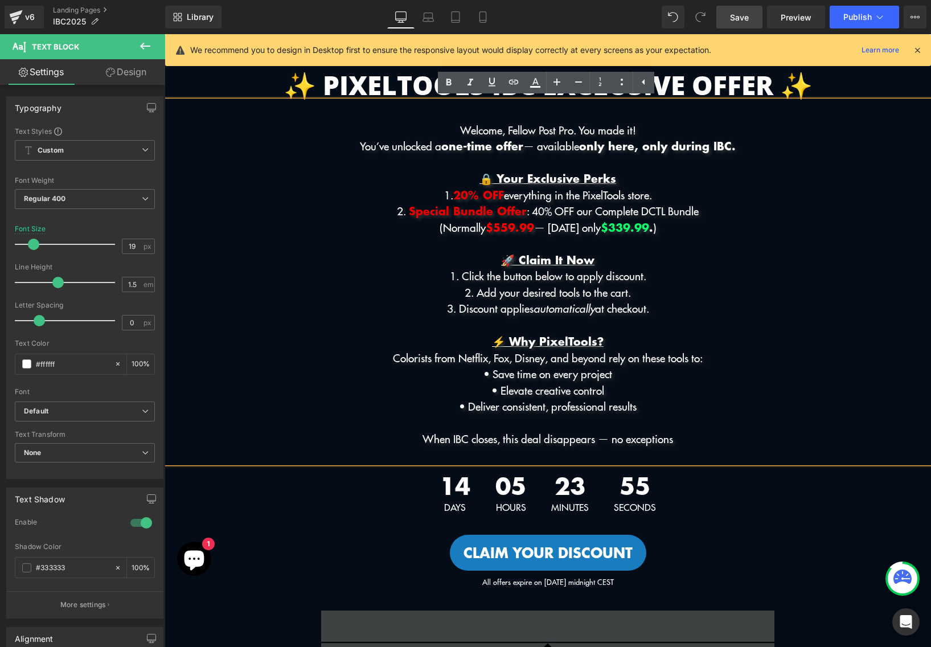
scroll to position [95, 0]
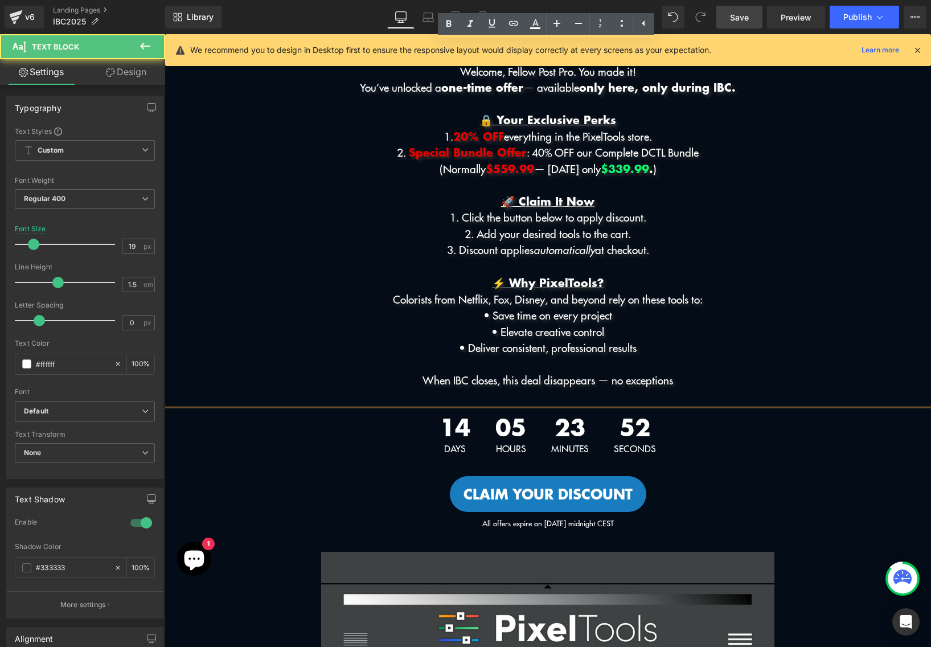
click at [410, 379] on p "When IBC closes, this deal disappears — no exceptions" at bounding box center [548, 380] width 767 height 17
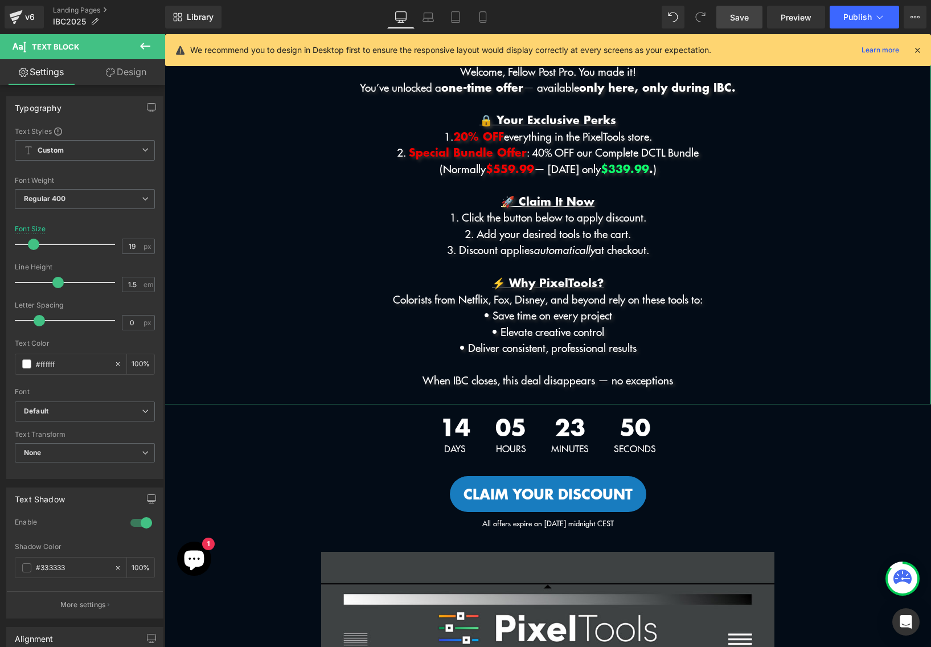
click at [116, 80] on link "Design" at bounding box center [126, 72] width 83 height 26
click at [0, 0] on div "Spacing" at bounding box center [0, 0] width 0 height 0
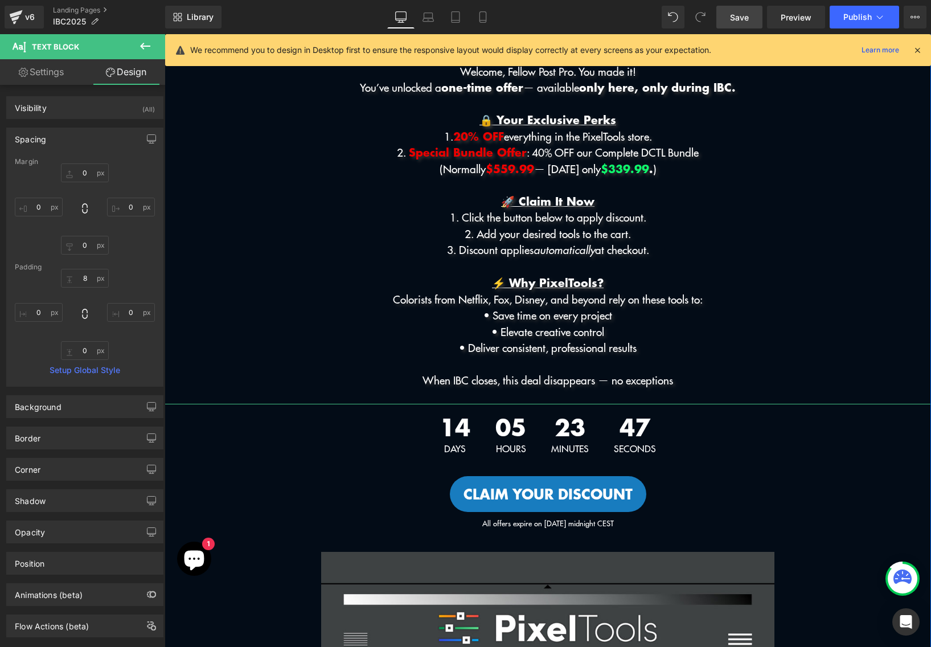
click at [629, 389] on p at bounding box center [548, 397] width 767 height 17
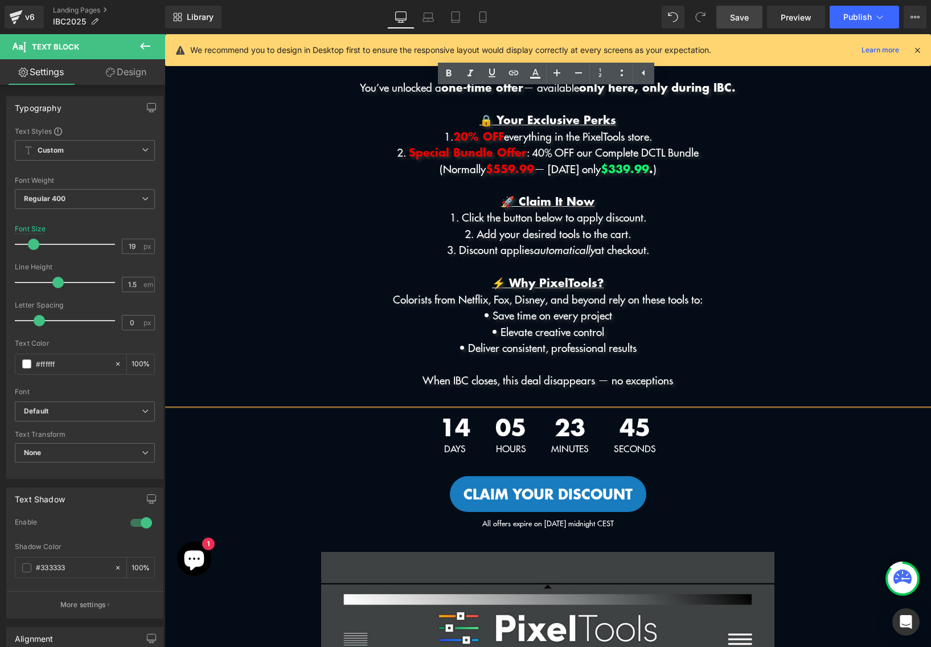
click at [703, 374] on p "When IBC closes, this deal disappears — no exceptions" at bounding box center [548, 380] width 767 height 17
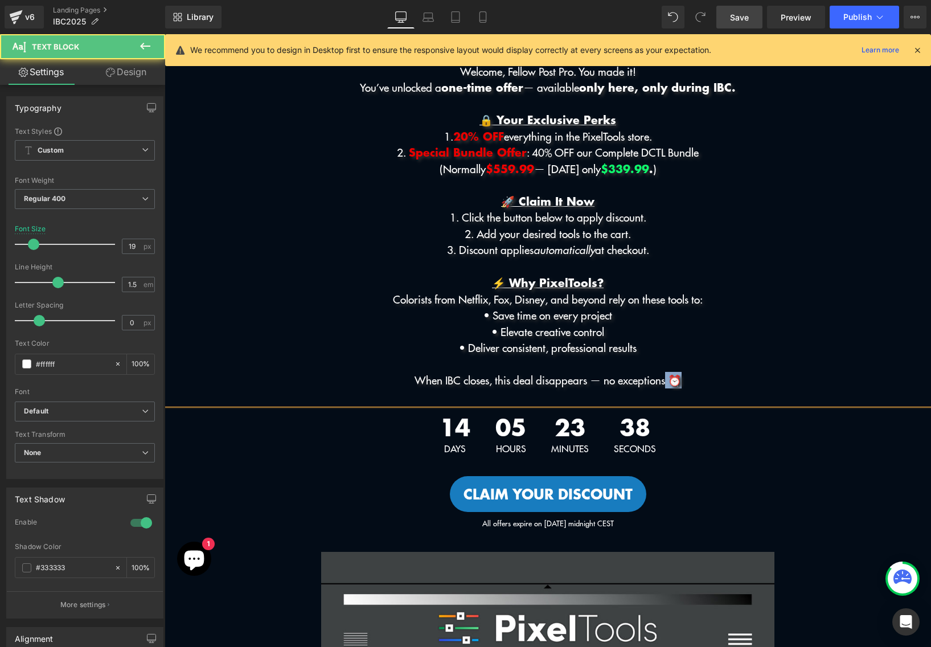
drag, startPoint x: 693, startPoint y: 384, endPoint x: 673, endPoint y: 381, distance: 19.6
click at [673, 381] on p "When IBC closes, this deal disappears — no exceptions ⏰" at bounding box center [548, 380] width 767 height 17
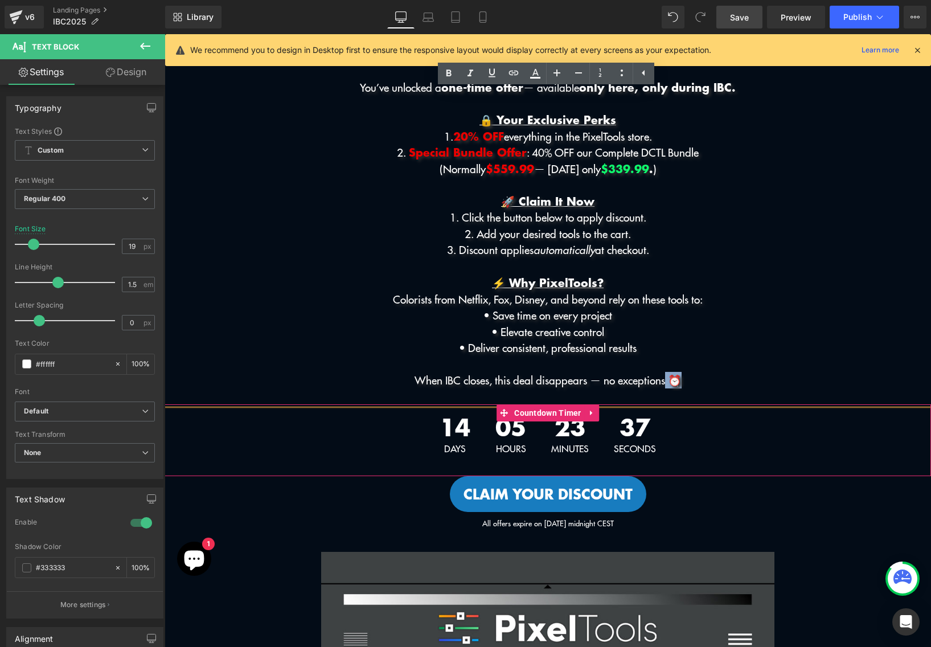
scroll to position [298, 0]
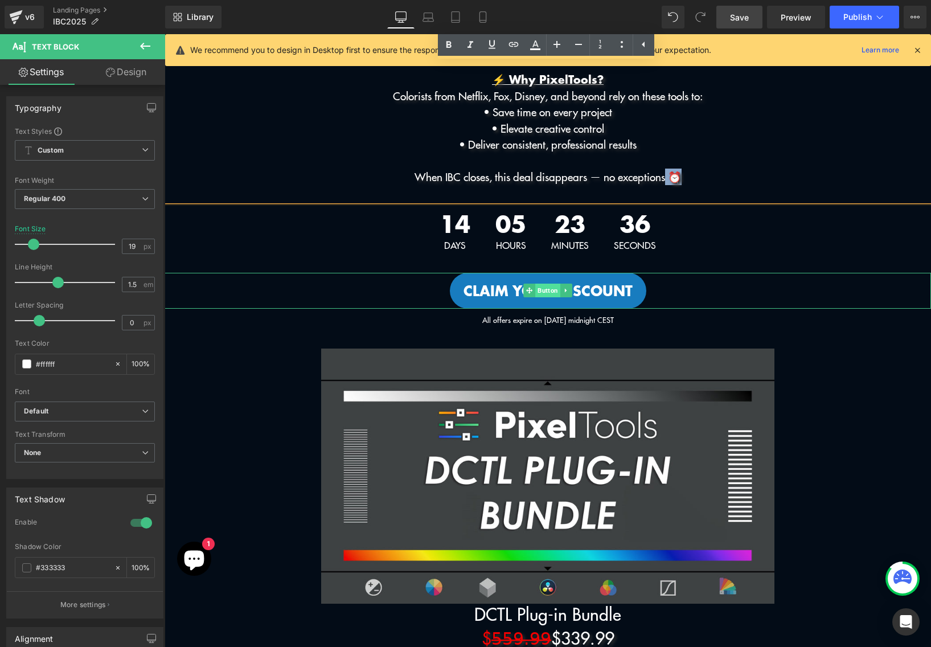
click at [554, 287] on span "Button" at bounding box center [547, 291] width 25 height 14
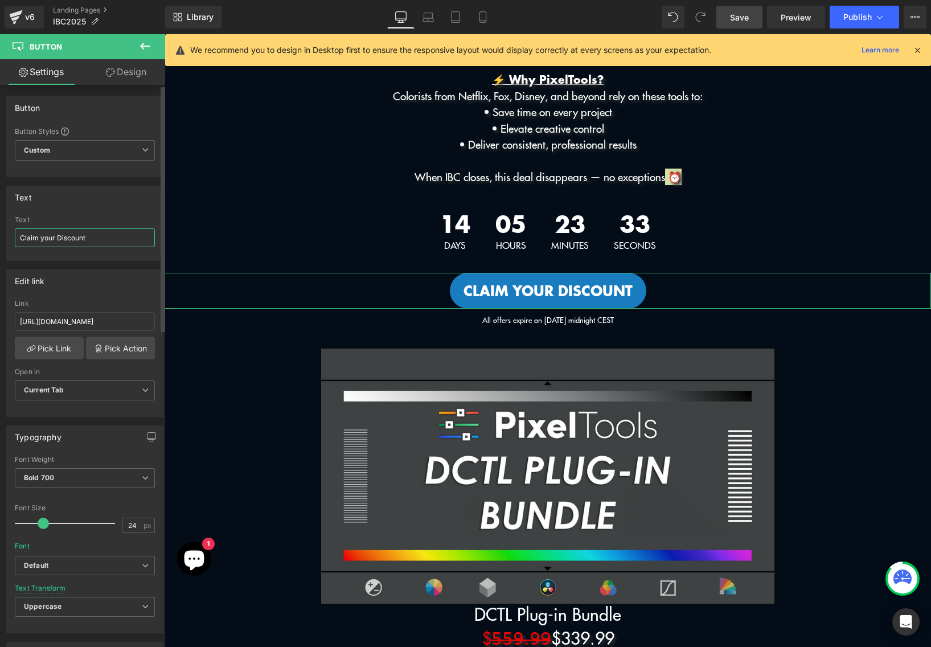
click at [56, 239] on input "Claim your Discount" at bounding box center [85, 237] width 140 height 19
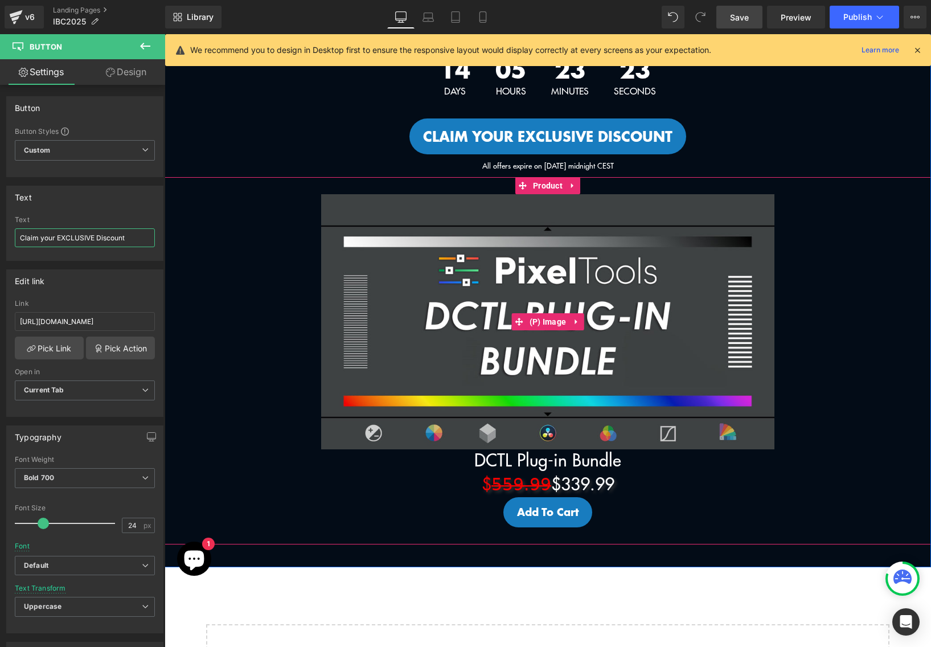
scroll to position [557, 0]
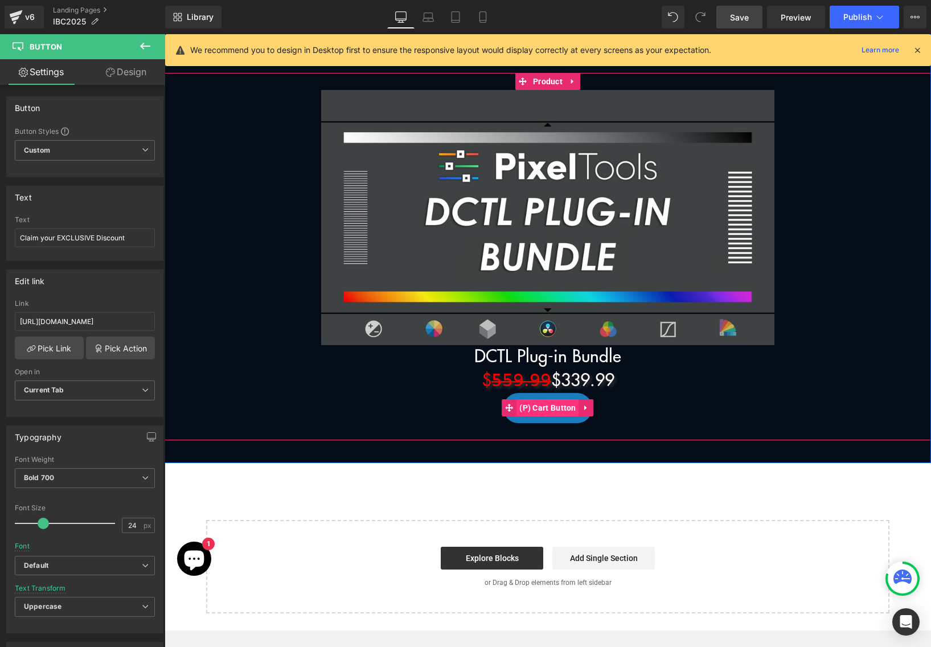
click at [551, 413] on span "(P) Cart Button" at bounding box center [548, 407] width 63 height 17
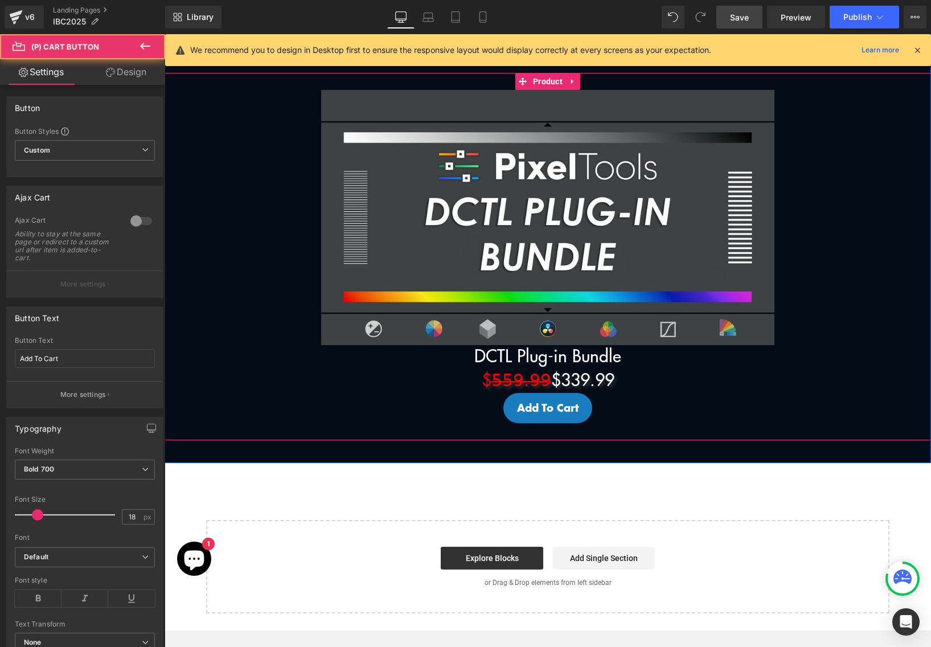
scroll to position [259, 0]
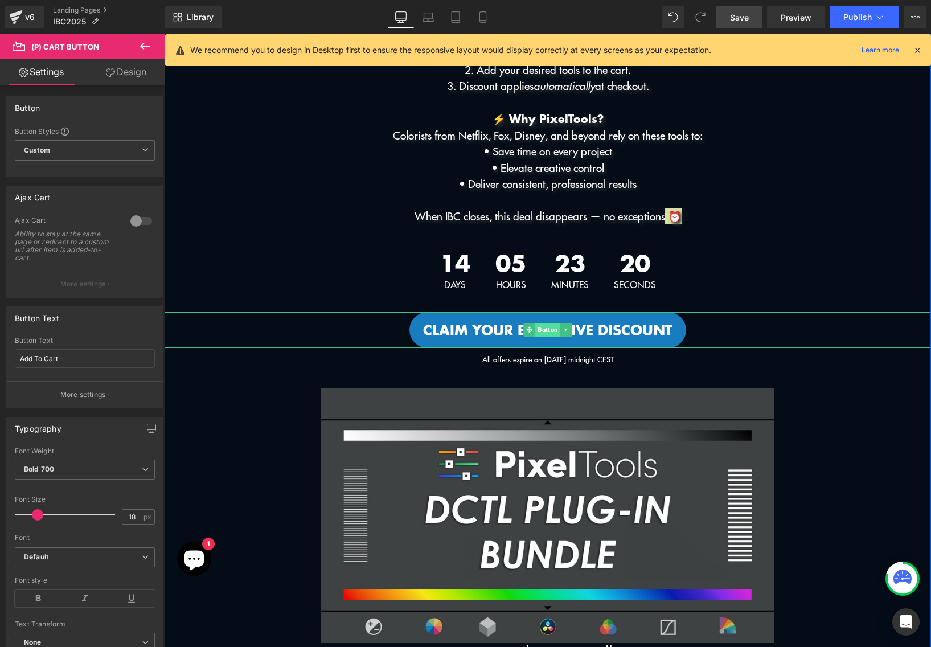
click at [546, 323] on link "Button" at bounding box center [542, 330] width 37 height 14
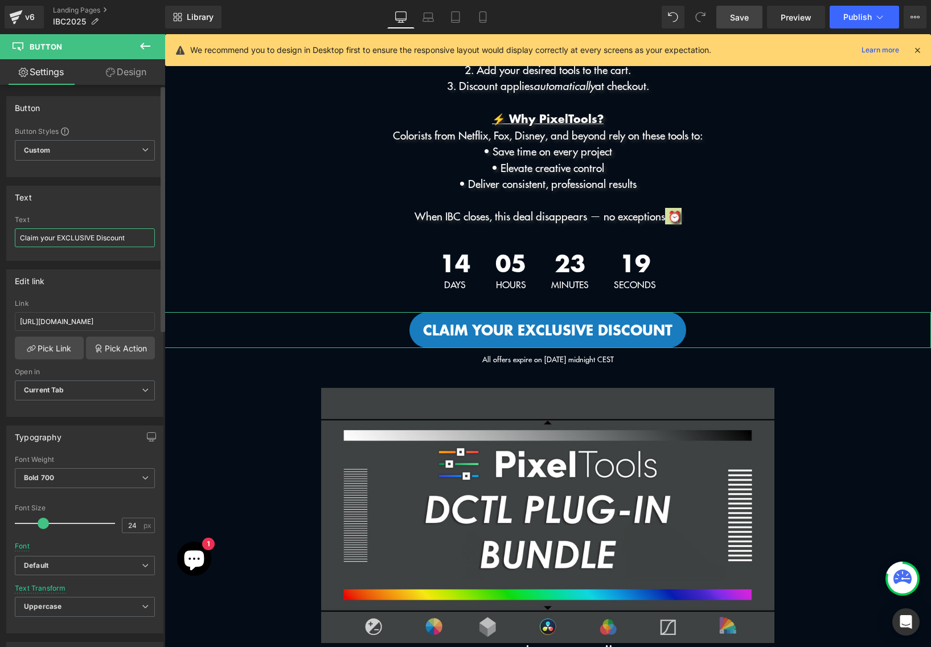
click at [104, 239] on input "Claim your EXCLUSIVE Discount" at bounding box center [85, 237] width 140 height 19
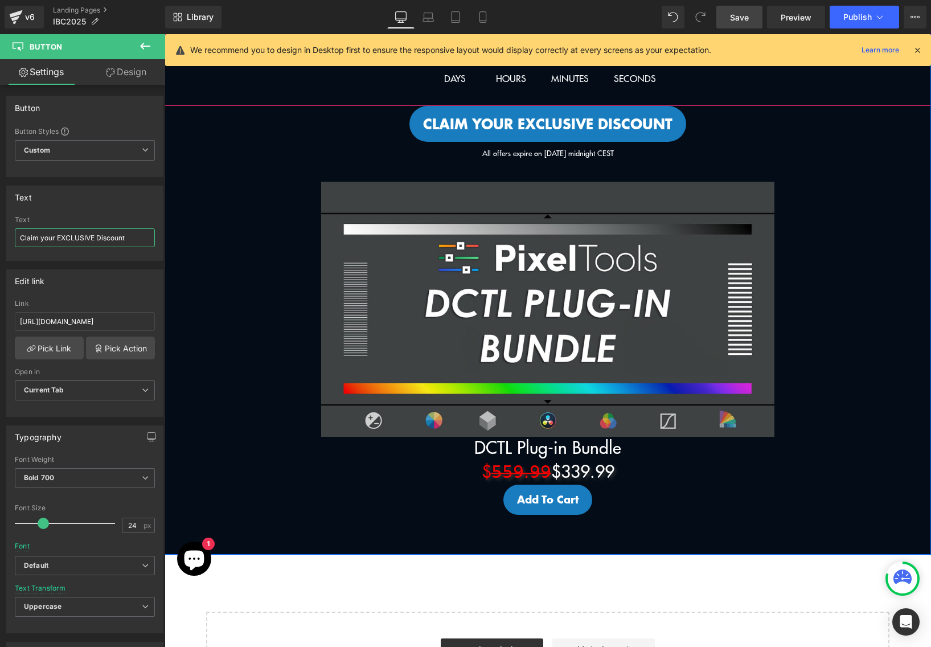
scroll to position [546, 0]
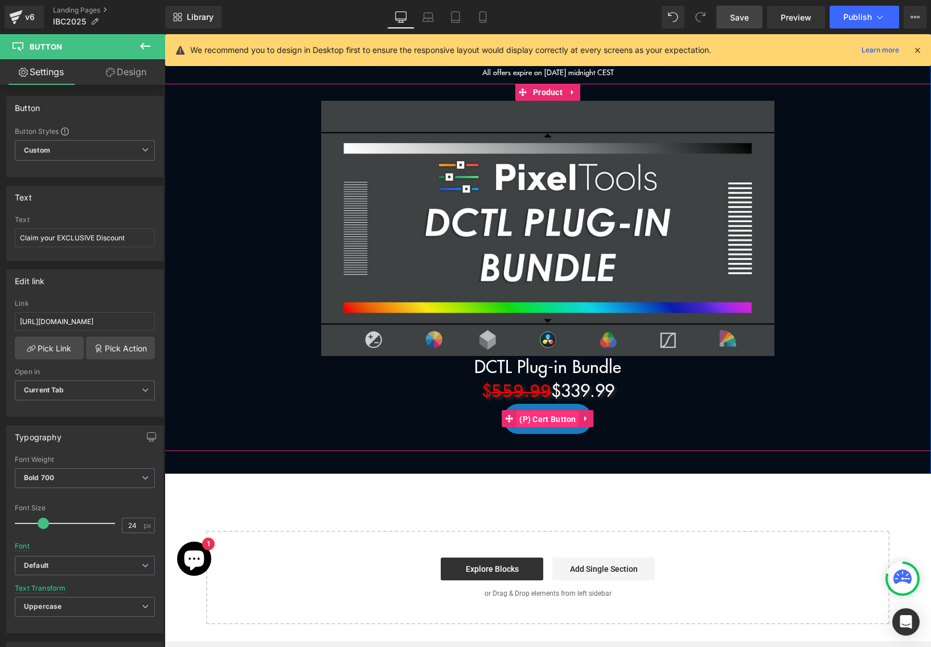
click at [541, 426] on span "(P) Cart Button" at bounding box center [548, 419] width 63 height 17
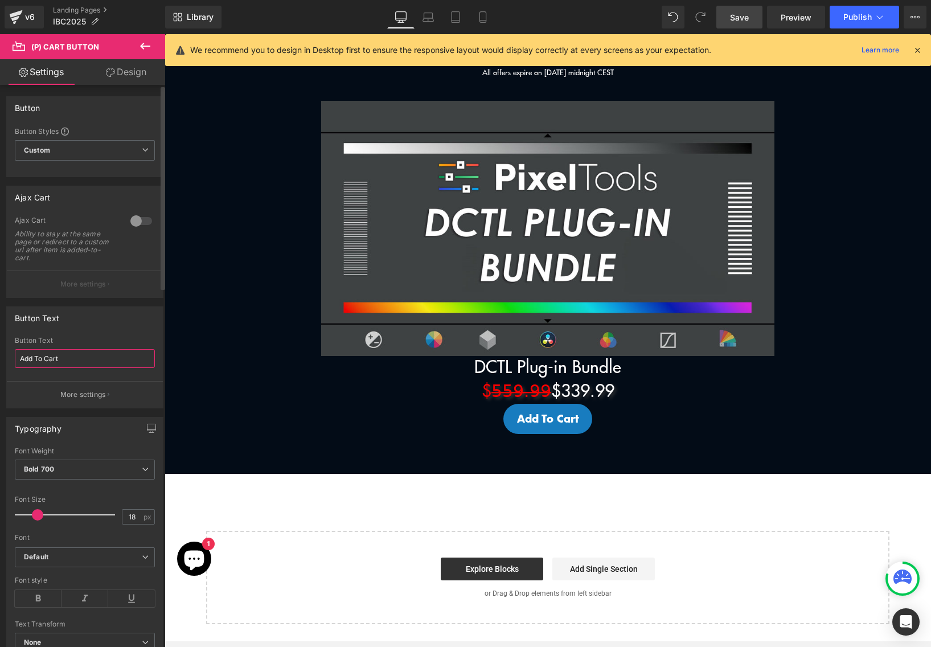
click at [117, 365] on input "Add To Cart" at bounding box center [85, 358] width 140 height 19
paste input "Claim your EXCLUSIVE Discoun"
click at [111, 359] on input "Claim your EXCLUSIVE Discount" at bounding box center [85, 358] width 140 height 19
click at [109, 360] on input "Claim your EXCLUSIVE Discount" at bounding box center [85, 358] width 140 height 19
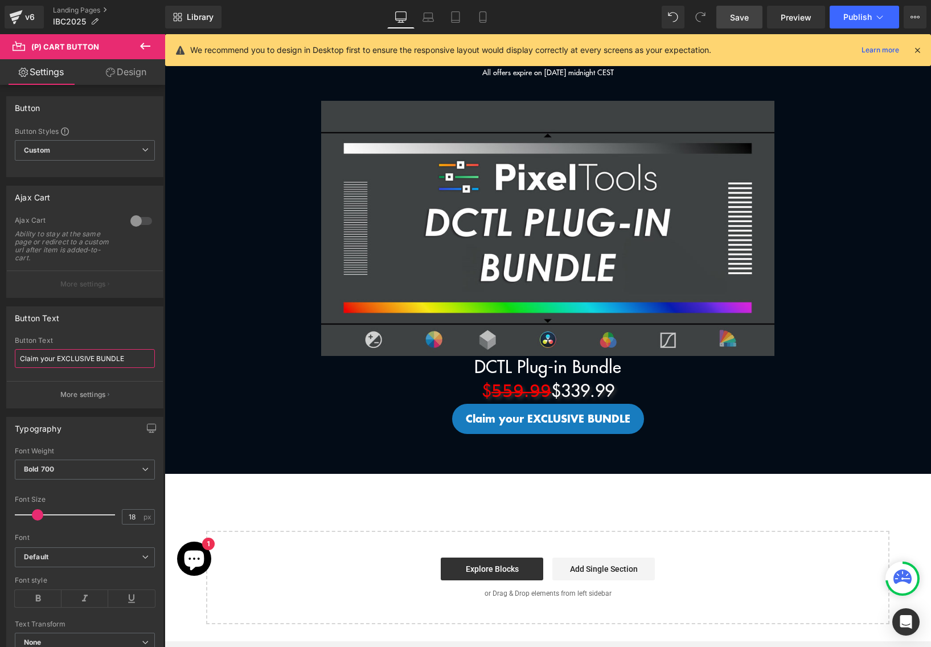
drag, startPoint x: 55, startPoint y: 359, endPoint x: -152, endPoint y: 344, distance: 206.8
click at [0, 344] on html "(P) Cart Button You are previewing how the will restyle your page. You can not …" at bounding box center [465, 323] width 931 height 647
click at [746, 10] on link "Save" at bounding box center [740, 17] width 46 height 23
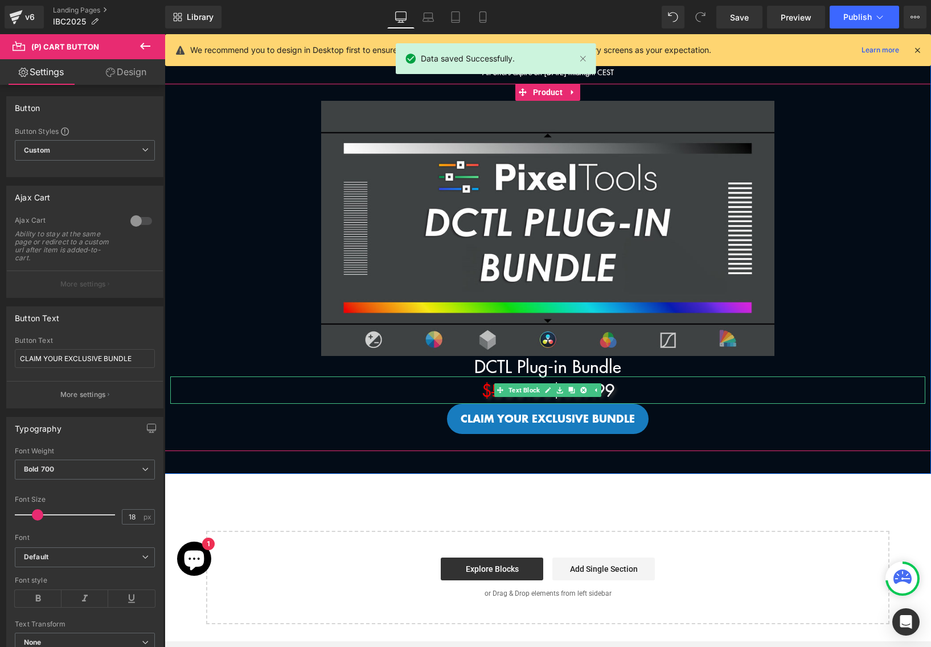
click at [650, 393] on p "$5̶5̶9̶.̶9̶9̶ $339.99" at bounding box center [547, 390] width 755 height 27
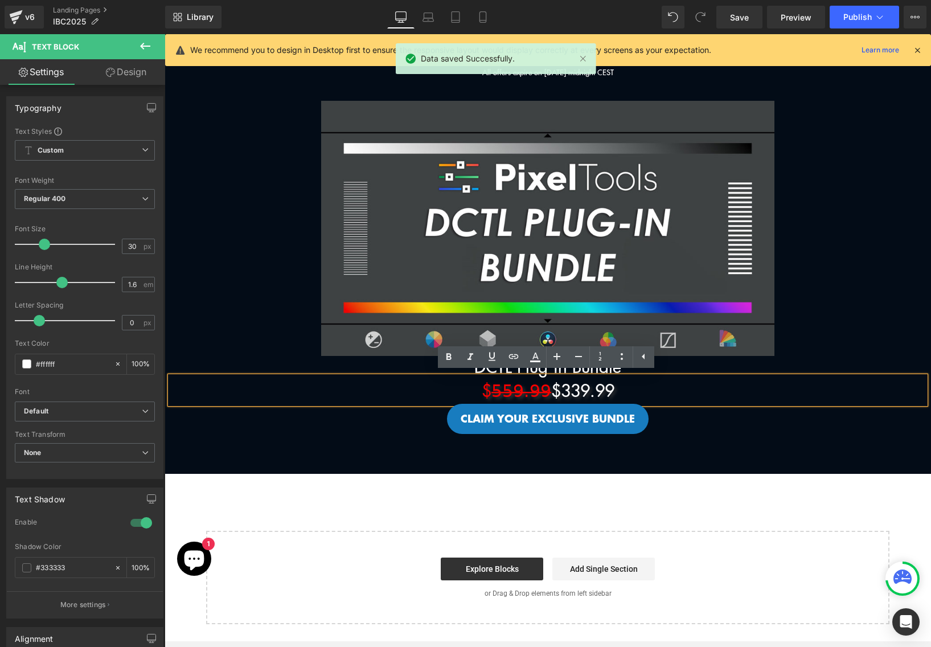
click at [416, 371] on h3 "DCTL Plug-in Bundle" at bounding box center [547, 366] width 755 height 21
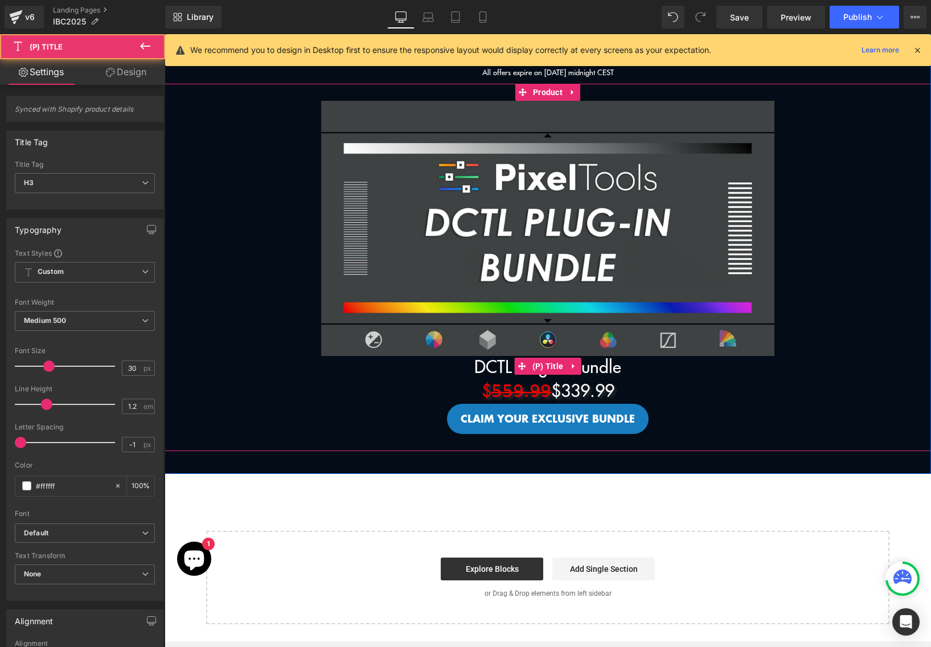
click at [612, 364] on link "DCTL Plug-in Bundle" at bounding box center [548, 366] width 147 height 21
click at [605, 362] on link "DCTL Plug-in Bundle" at bounding box center [548, 366] width 147 height 21
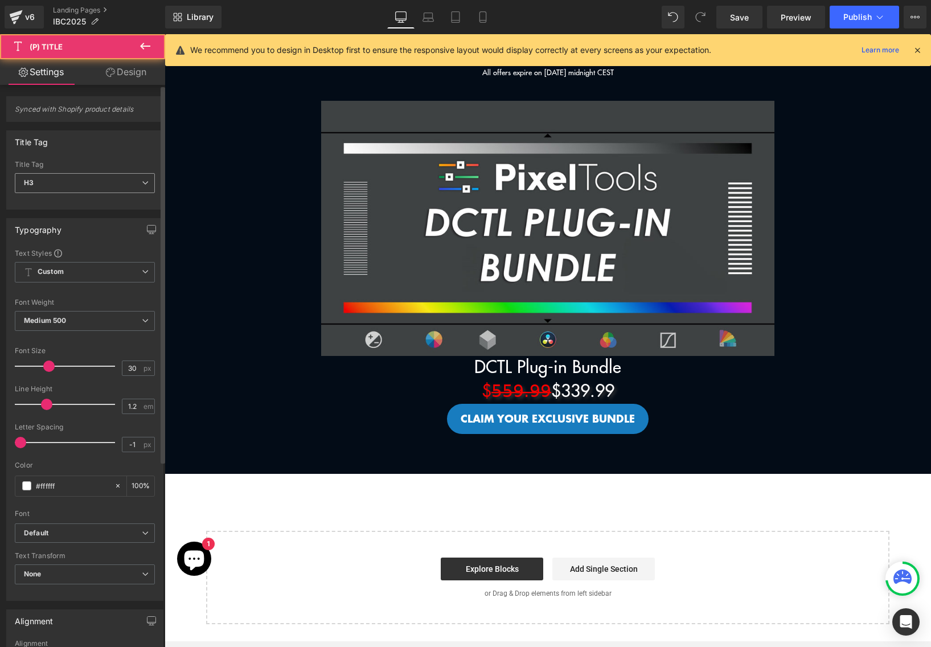
click at [86, 183] on span "H3" at bounding box center [85, 183] width 140 height 20
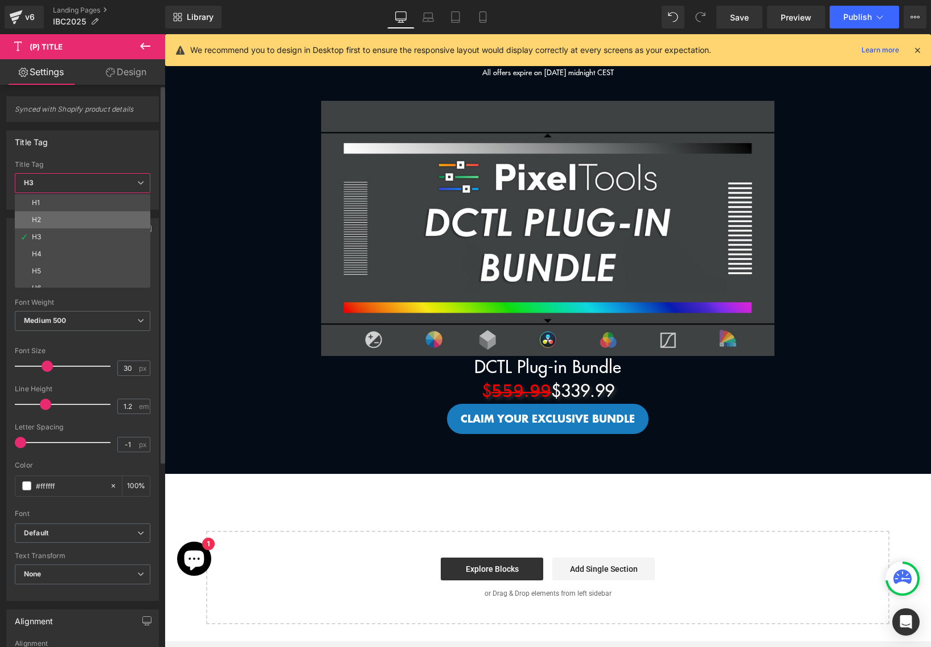
click at [83, 215] on li "H2" at bounding box center [85, 219] width 141 height 17
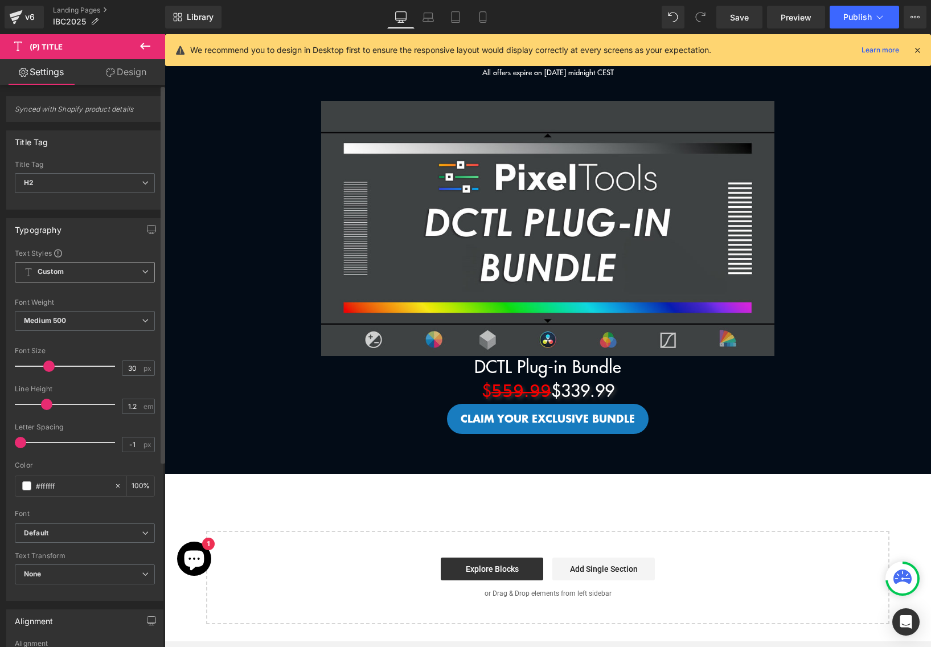
click at [84, 270] on span "Custom Setup Global Style" at bounding box center [85, 272] width 140 height 21
click at [104, 239] on div "Typography" at bounding box center [85, 230] width 156 height 22
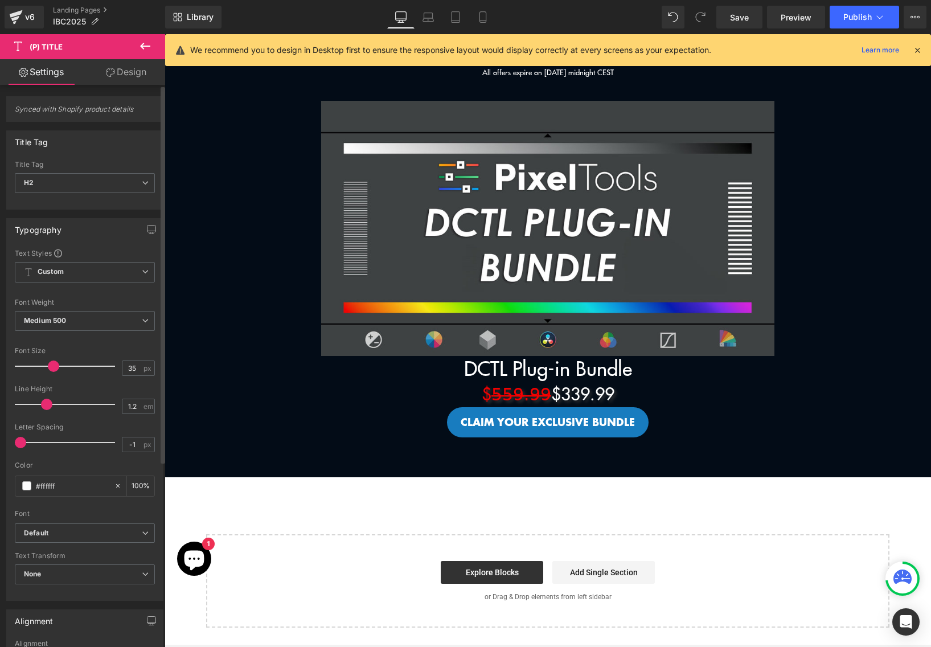
click at [50, 366] on span at bounding box center [53, 366] width 11 height 11
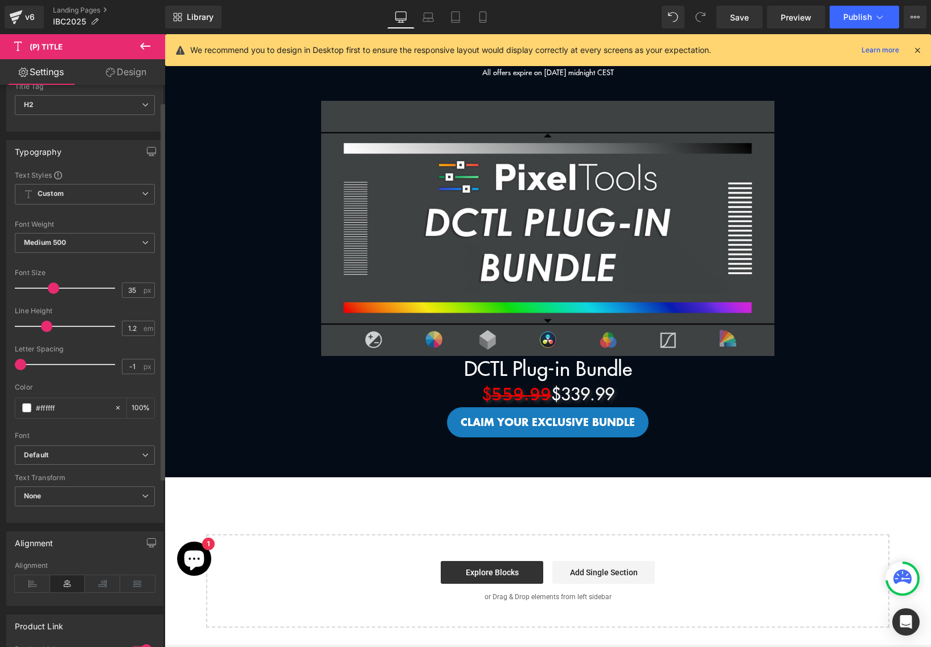
scroll to position [197, 0]
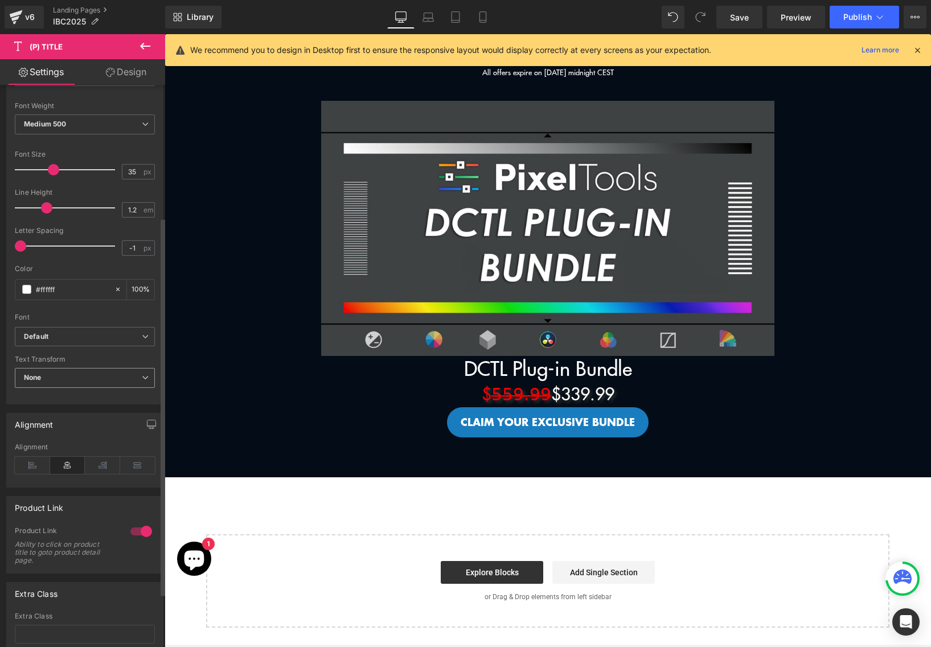
click at [81, 375] on span "None" at bounding box center [85, 378] width 140 height 20
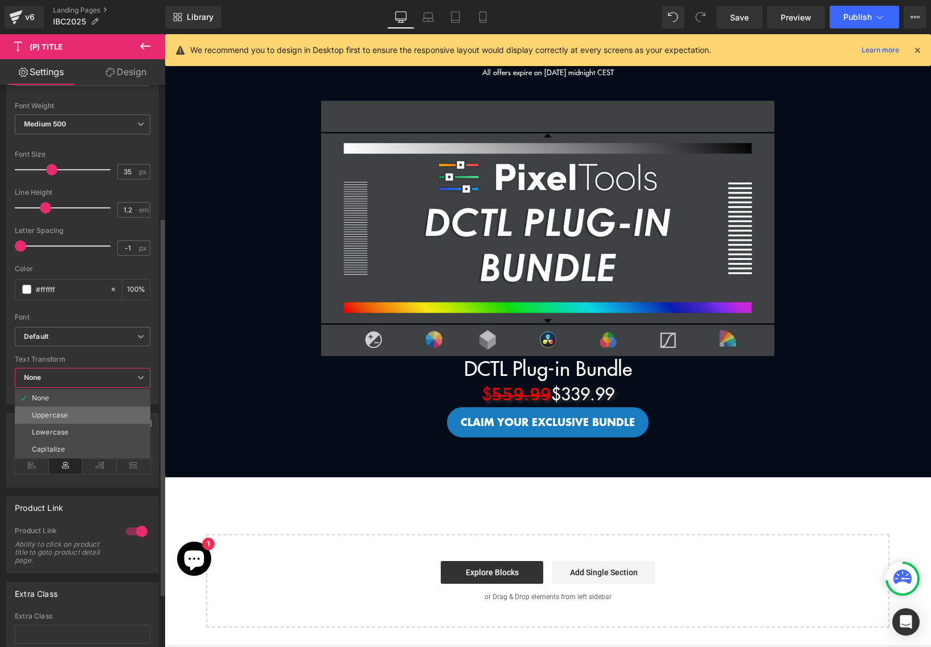
click at [77, 415] on li "Uppercase" at bounding box center [83, 415] width 136 height 17
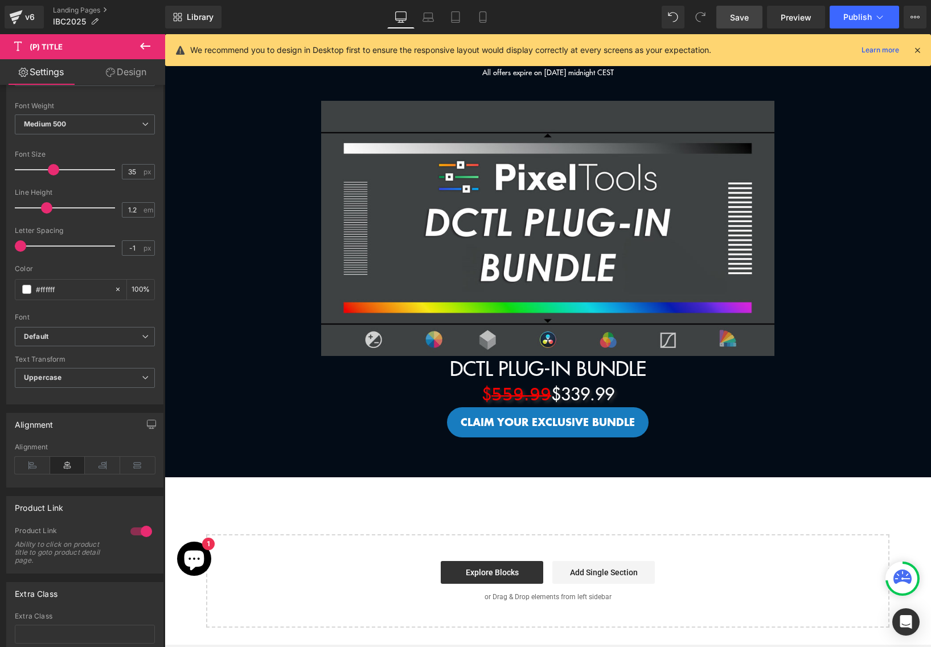
click at [747, 19] on span "Save" at bounding box center [739, 17] width 19 height 12
click at [144, 48] on icon at bounding box center [145, 46] width 14 height 14
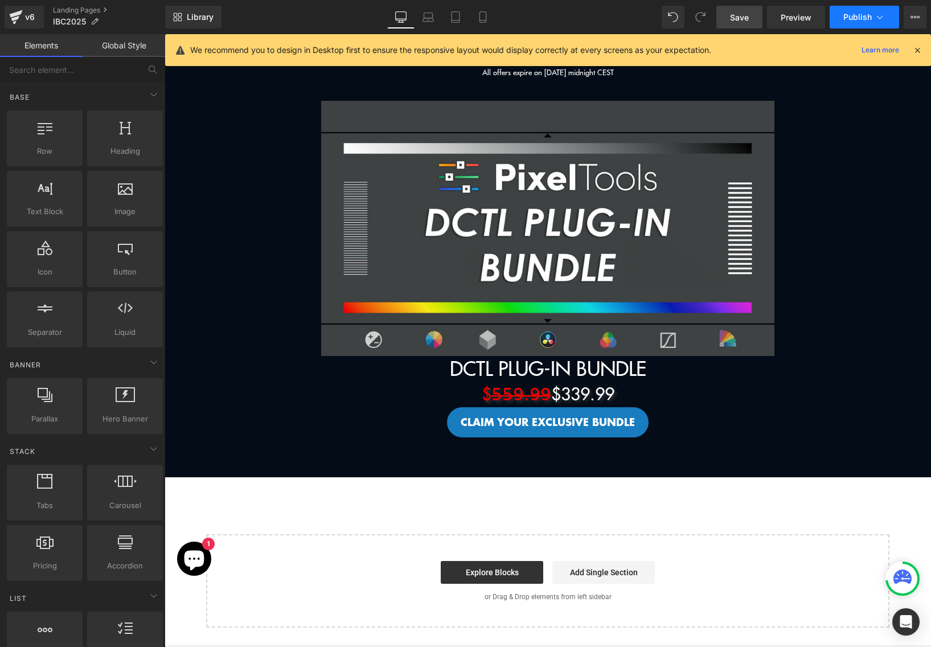
click at [867, 17] on span "Publish" at bounding box center [858, 17] width 28 height 9
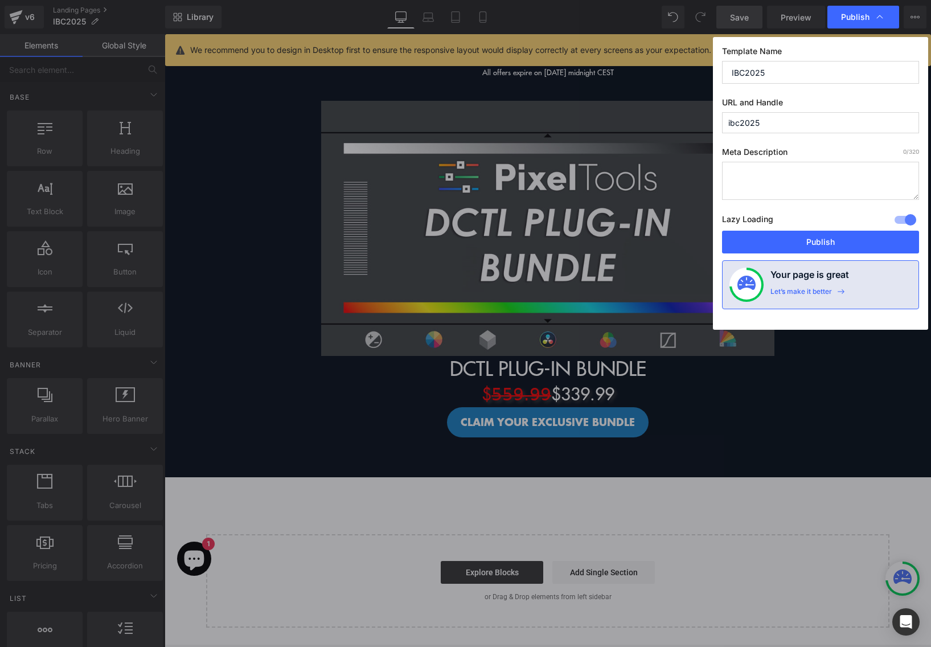
click at [794, 130] on input "ibc2025" at bounding box center [820, 122] width 197 height 21
click at [771, 172] on textarea at bounding box center [820, 181] width 197 height 38
click at [804, 242] on button "Publish" at bounding box center [820, 242] width 197 height 23
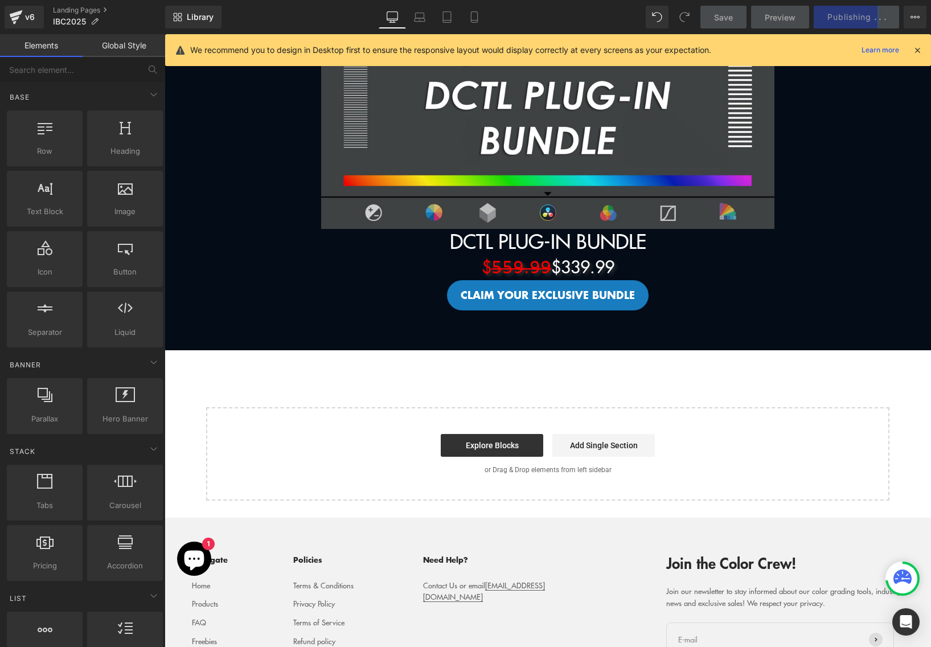
scroll to position [674, 0]
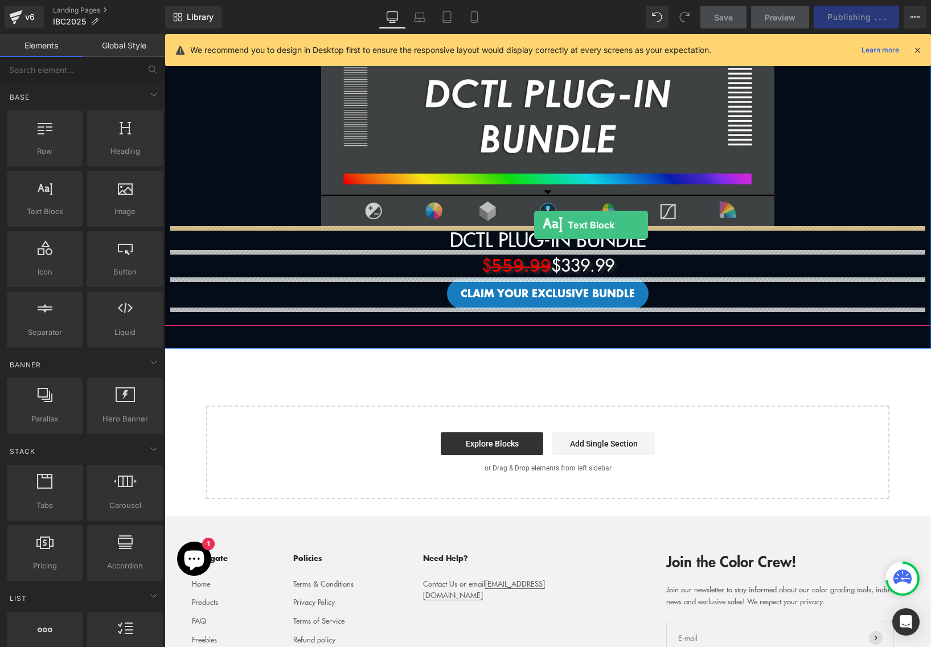
drag, startPoint x: 218, startPoint y: 244, endPoint x: 534, endPoint y: 224, distance: 317.3
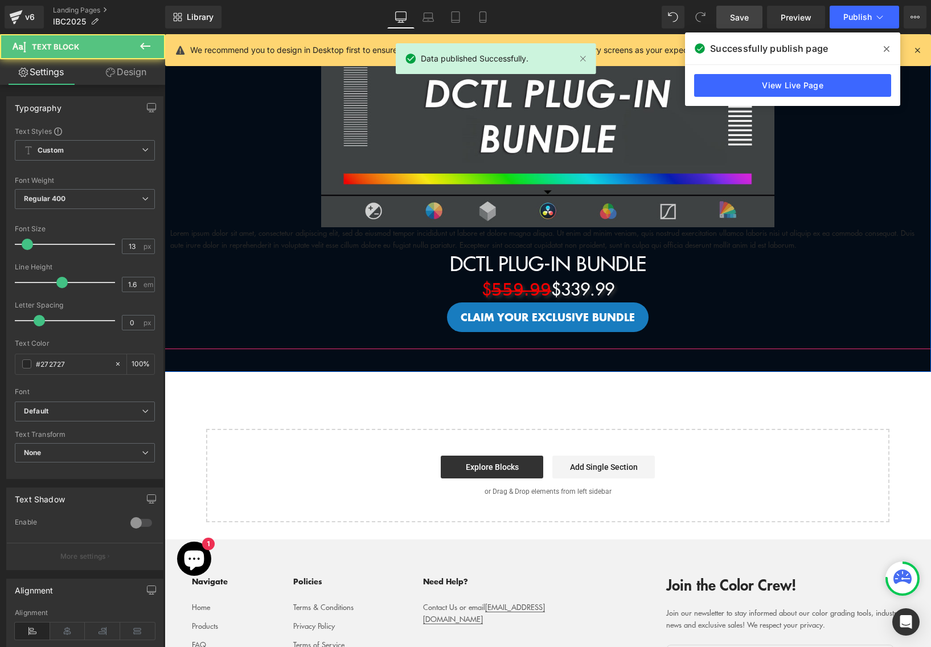
click at [541, 265] on span "(P) Title" at bounding box center [548, 263] width 30 height 14
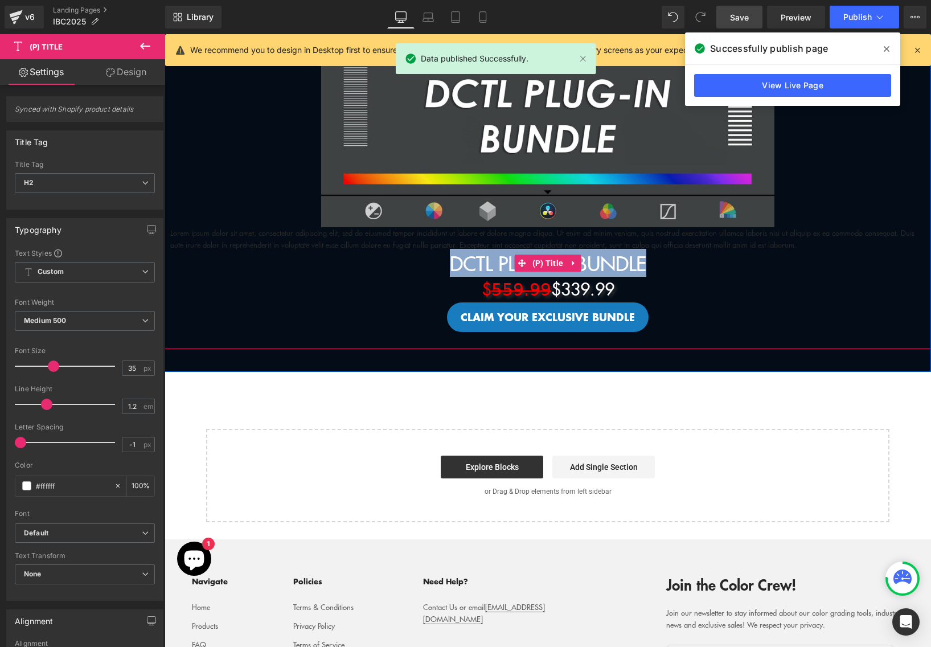
drag, startPoint x: 562, startPoint y: 263, endPoint x: 440, endPoint y: 266, distance: 121.9
click at [440, 266] on h2 "DCTL Plug-in Bundle" at bounding box center [547, 263] width 755 height 24
copy link "DCTL Plug-in Bundle"
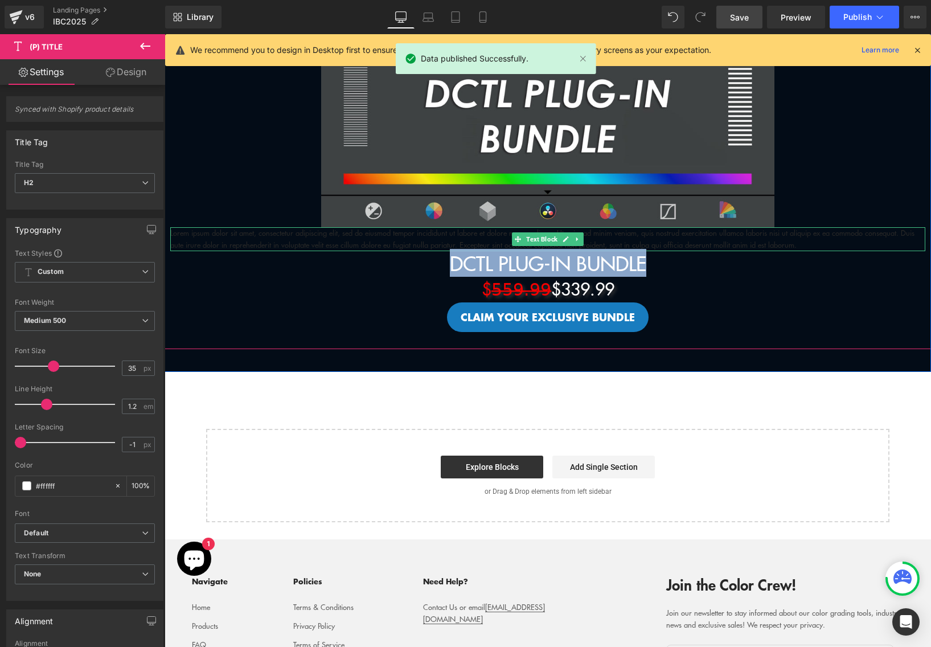
click at [431, 236] on p "Lorem ipsum dolor sit amet, consectetur adipiscing elit, sed do eiusmod tempor …" at bounding box center [547, 239] width 755 height 24
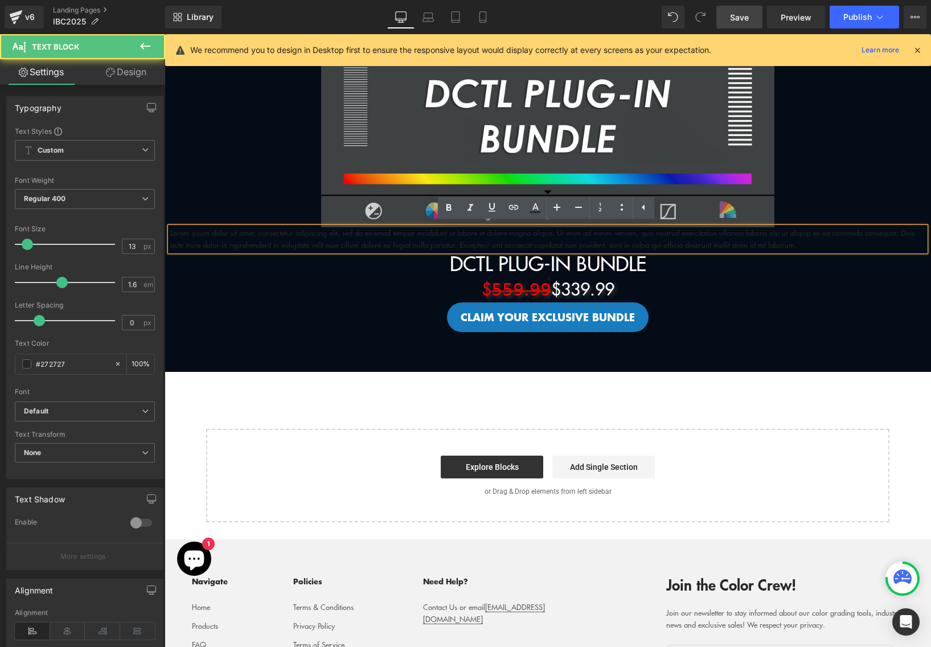
click at [431, 236] on p "Lorem ipsum dolor sit amet, consectetur adipiscing elit, sed do eiusmod tempor …" at bounding box center [547, 239] width 755 height 24
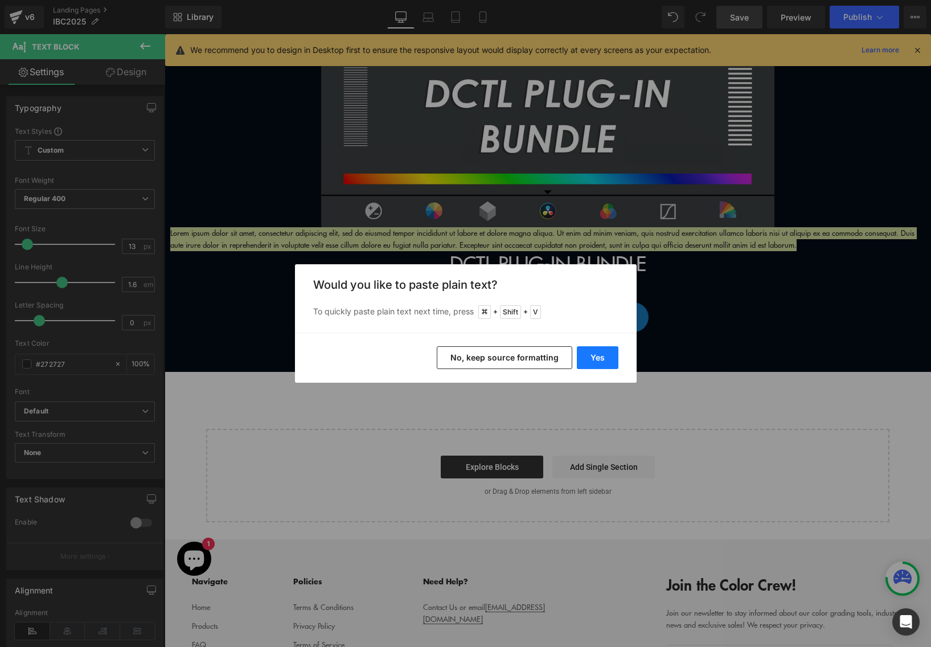
click at [605, 359] on button "Yes" at bounding box center [598, 357] width 42 height 23
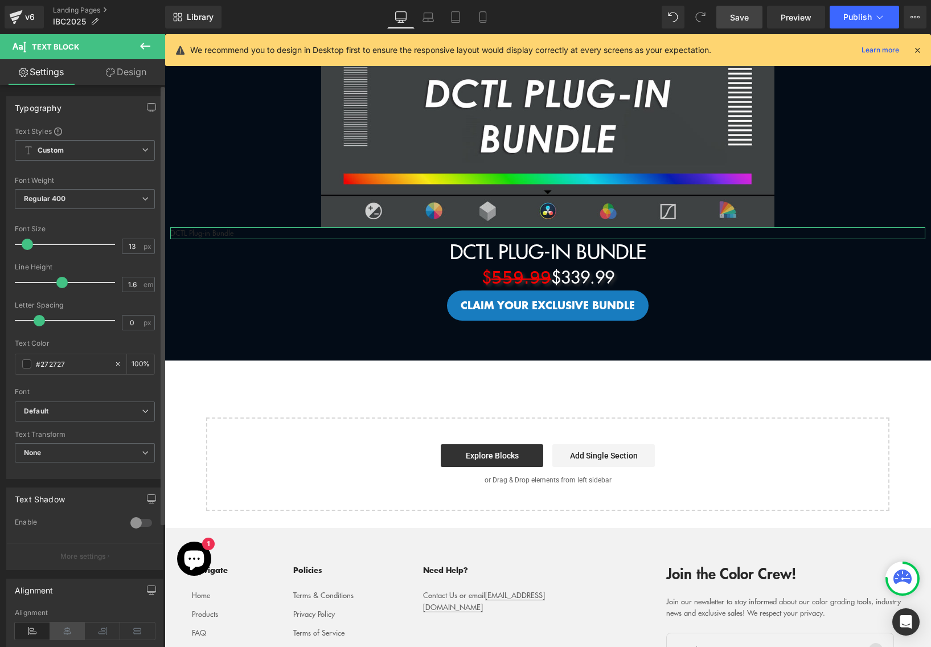
click at [69, 637] on icon at bounding box center [67, 631] width 35 height 17
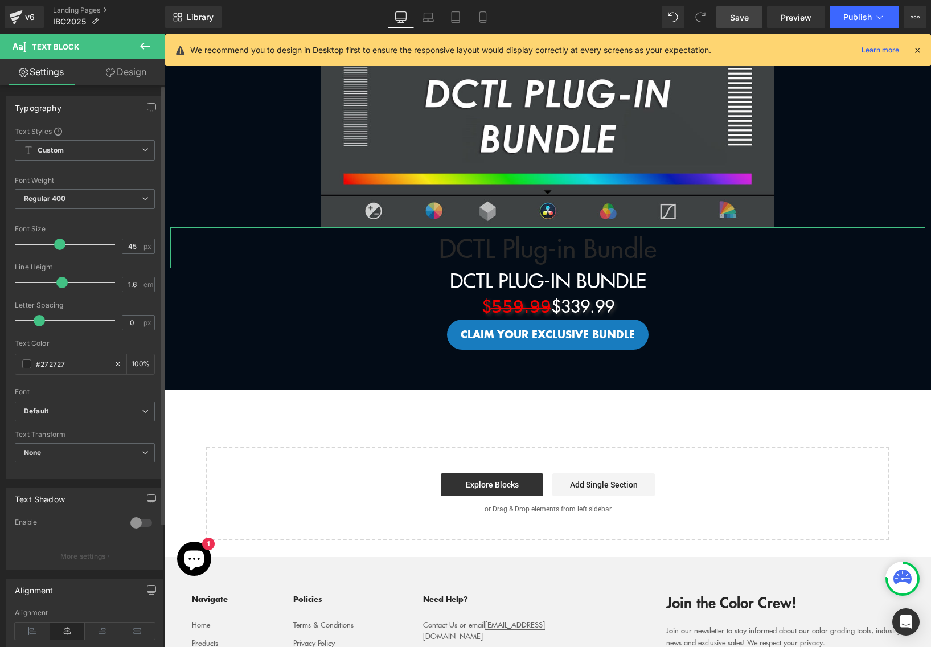
drag, startPoint x: 25, startPoint y: 245, endPoint x: 55, endPoint y: 244, distance: 30.2
click at [55, 244] on span at bounding box center [59, 244] width 11 height 11
click at [28, 361] on span at bounding box center [26, 363] width 9 height 9
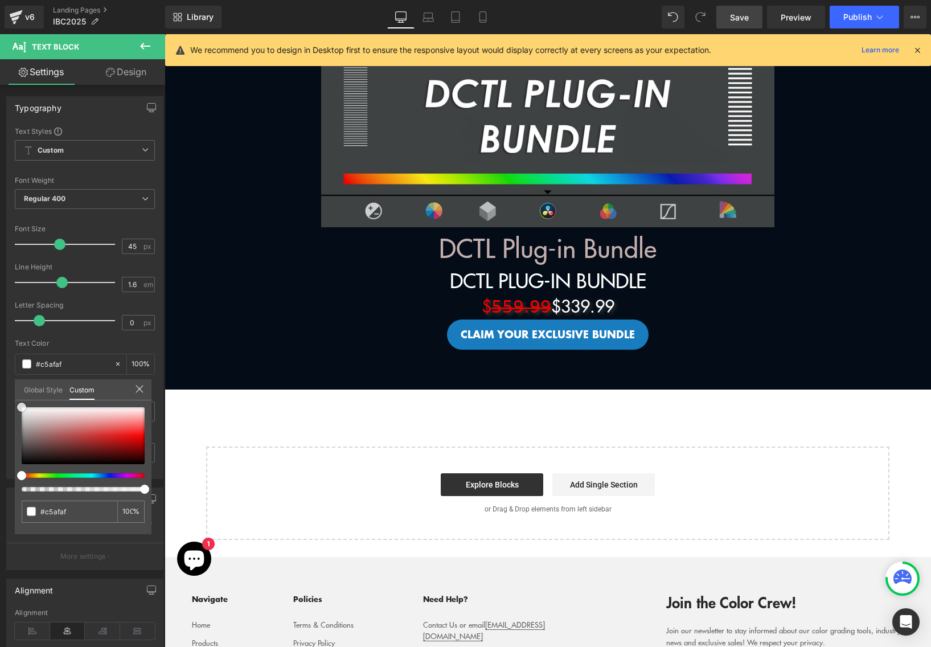
drag, startPoint x: -18, startPoint y: 386, endPoint x: -26, endPoint y: 381, distance: 9.0
click at [0, 381] on html "(P) Title You are previewing how the will restyle your page. You can not edit E…" at bounding box center [465, 323] width 931 height 647
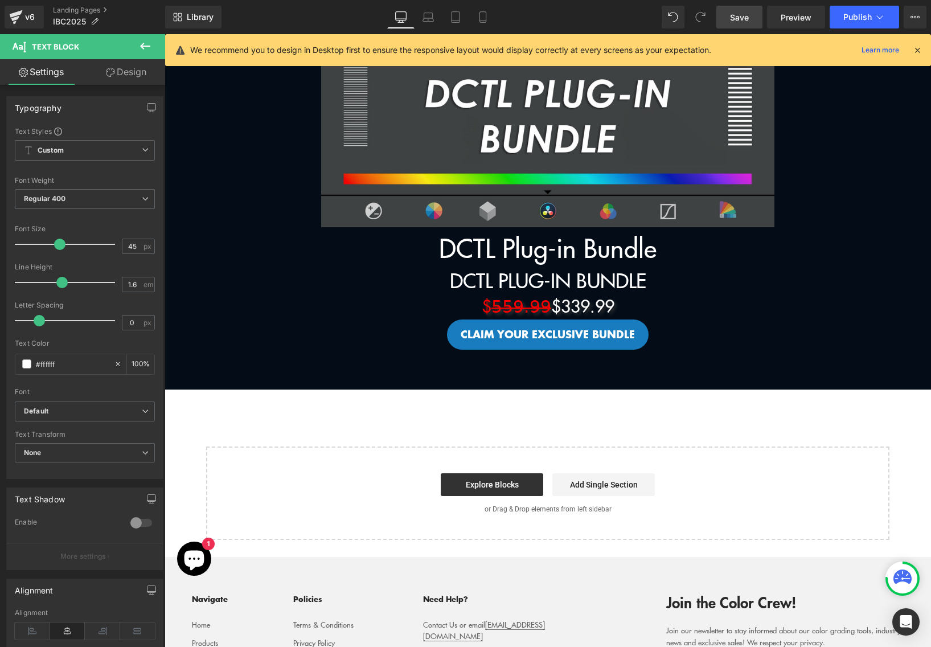
click at [432, 244] on body "Skip to content Menu Search Shop Products DCTL Plug-Ins Prime/Grade™ Exposure/T…" at bounding box center [548, 125] width 767 height 1531
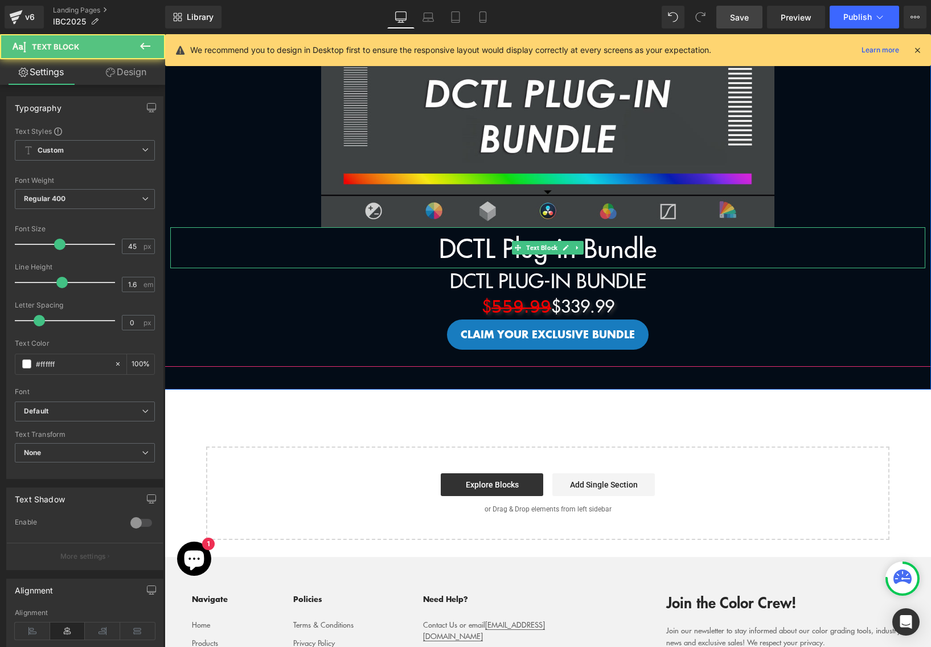
click at [430, 244] on p "DCTL Plug-in Bundle" at bounding box center [547, 247] width 755 height 41
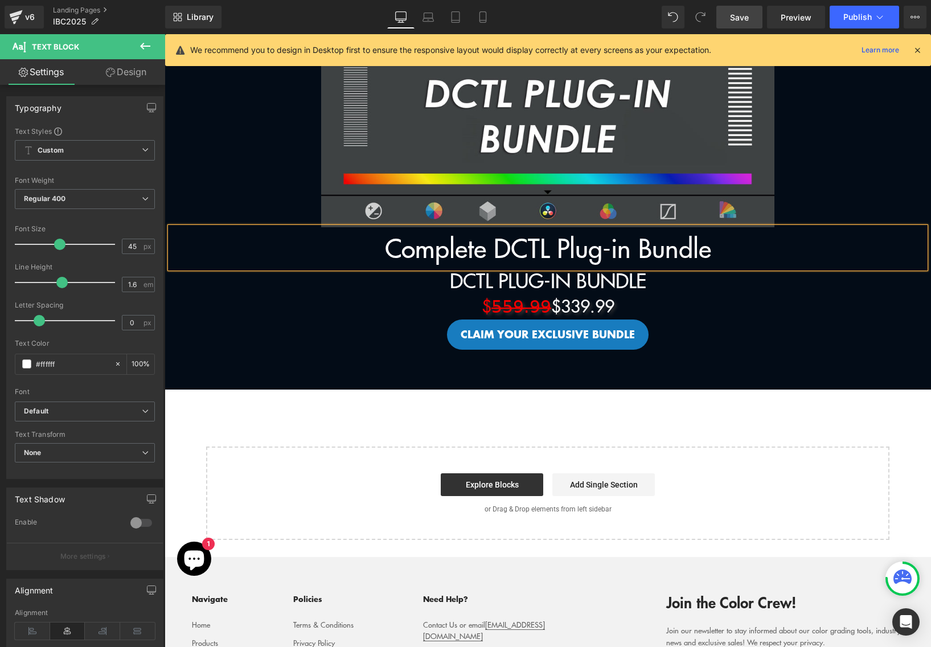
click at [722, 242] on p "Complete DCTL Plug-in Bundle" at bounding box center [547, 247] width 755 height 41
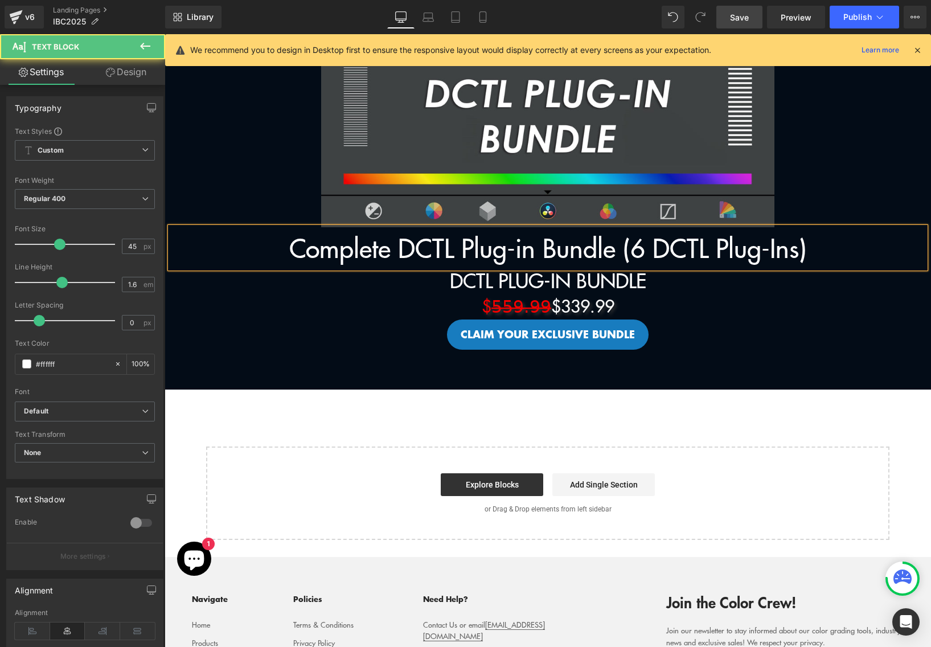
click at [663, 250] on p "Complete DCTL Plug-in Bundle (6 DCTL Plug-Ins)" at bounding box center [547, 247] width 755 height 41
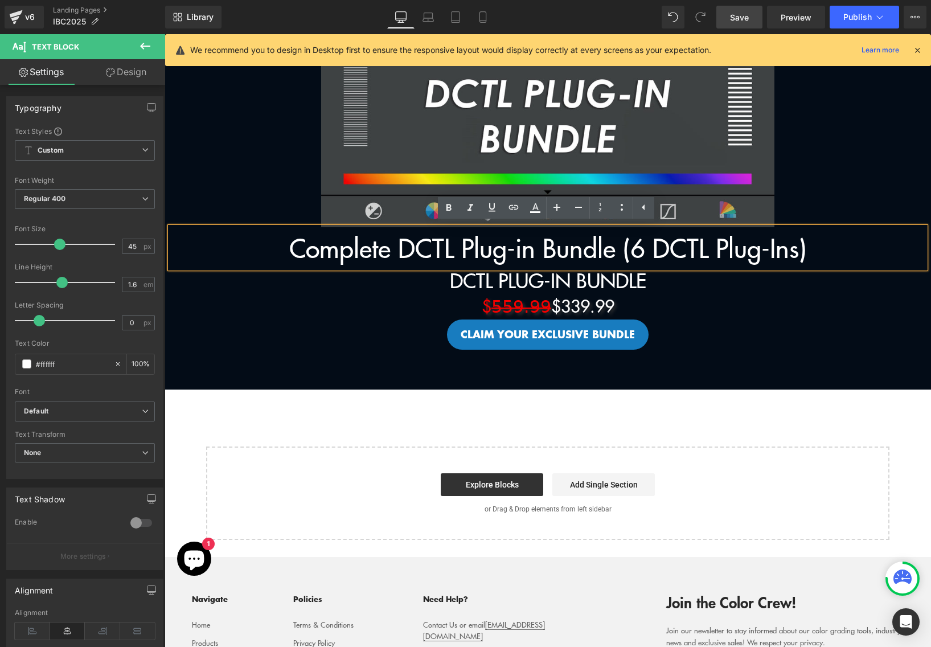
click at [636, 279] on link "DCTL Plug-in Bundle" at bounding box center [548, 280] width 197 height 24
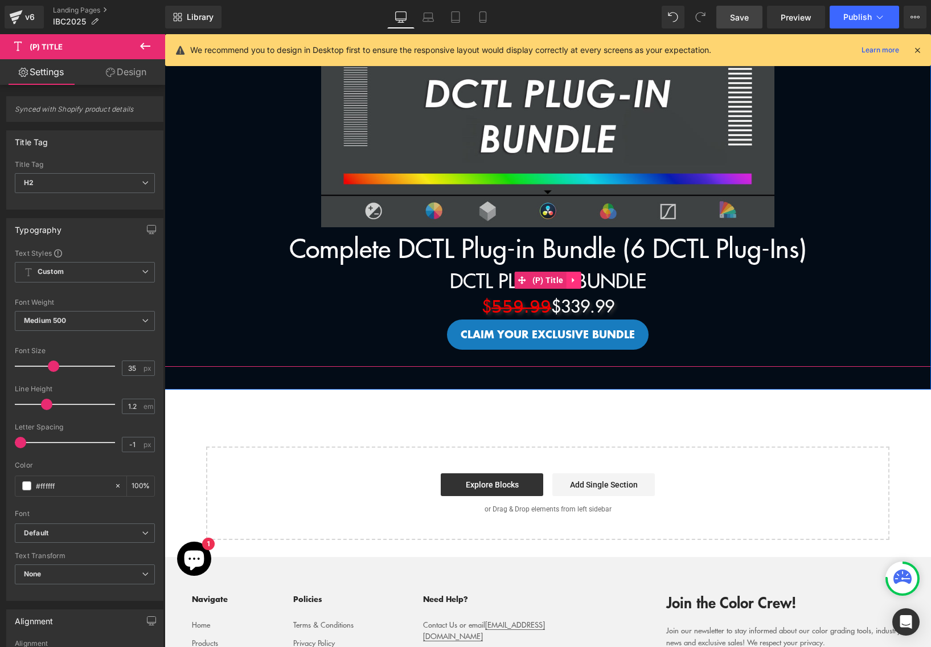
click at [570, 274] on link at bounding box center [573, 280] width 15 height 17
click at [581, 280] on icon at bounding box center [581, 280] width 8 height 9
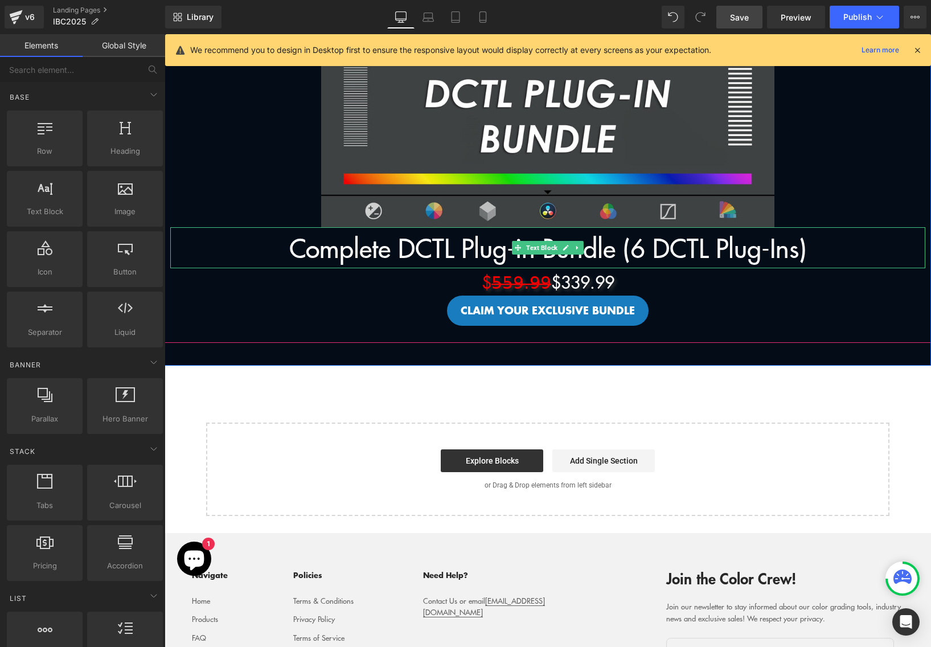
click at [391, 263] on p "Complete DCTL Plug-in Bundle (6 DCTL Plug-Ins)" at bounding box center [547, 247] width 755 height 41
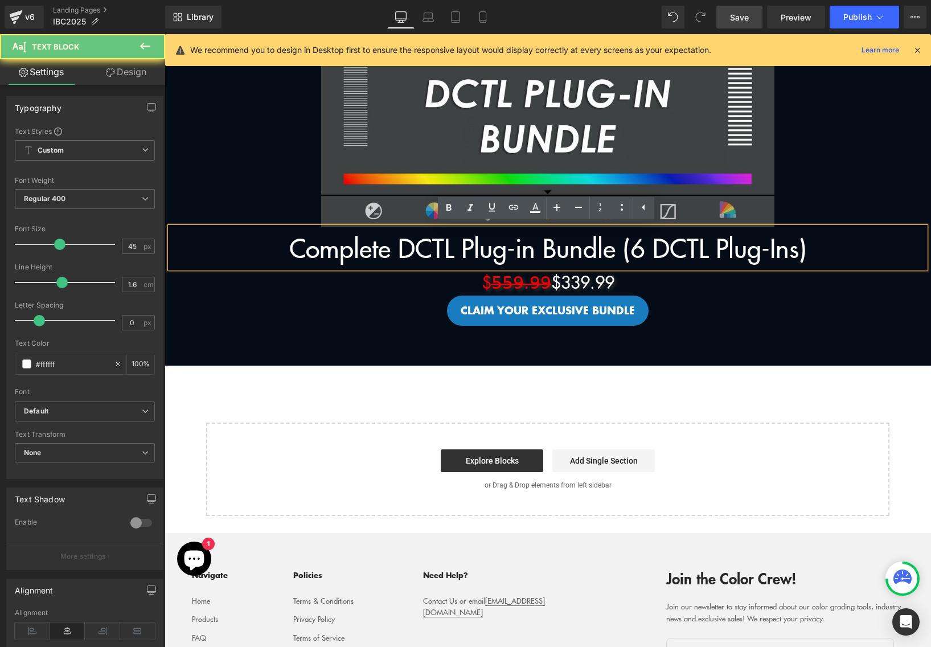
click at [396, 247] on p "Complete DCTL Plug-in Bundle (6 DCTL Plug-Ins)" at bounding box center [547, 247] width 755 height 41
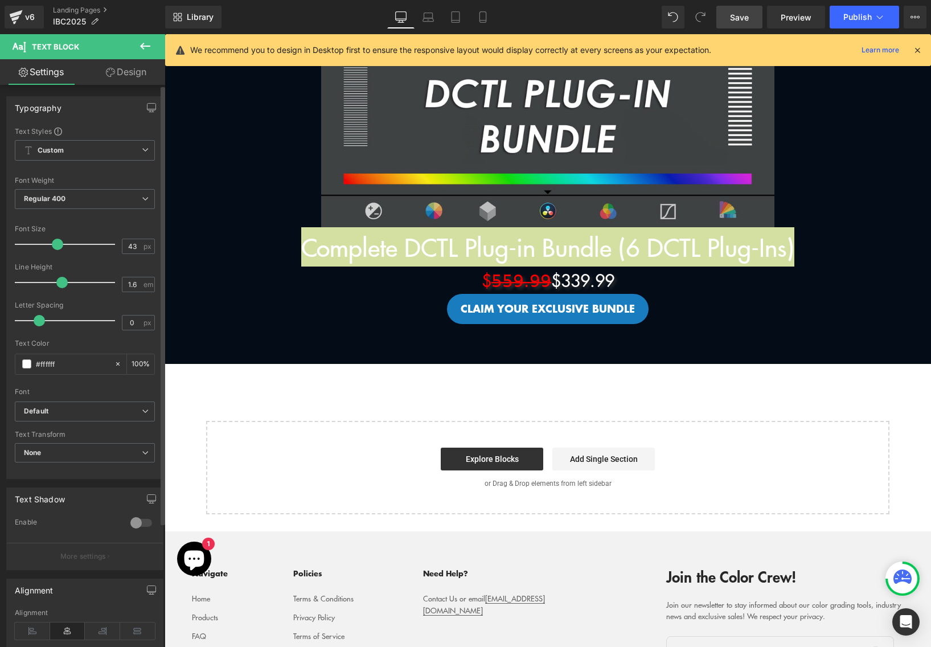
click at [57, 244] on span at bounding box center [57, 244] width 11 height 11
click at [139, 522] on div at bounding box center [141, 523] width 27 height 18
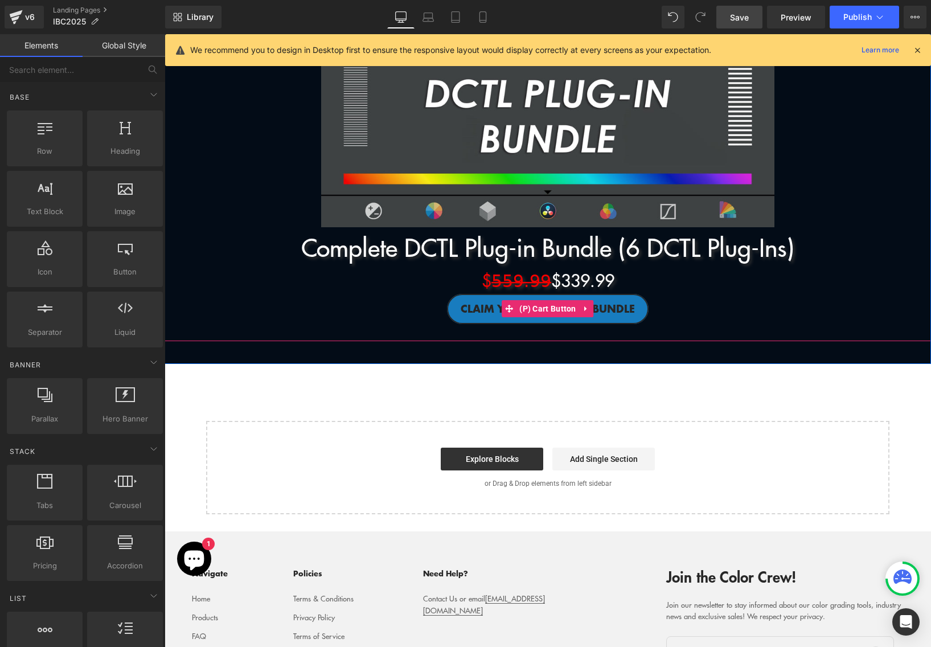
click at [616, 307] on span "CLAIM YOUR EXCLUSIVE BUNDLE" at bounding box center [548, 308] width 174 height 15
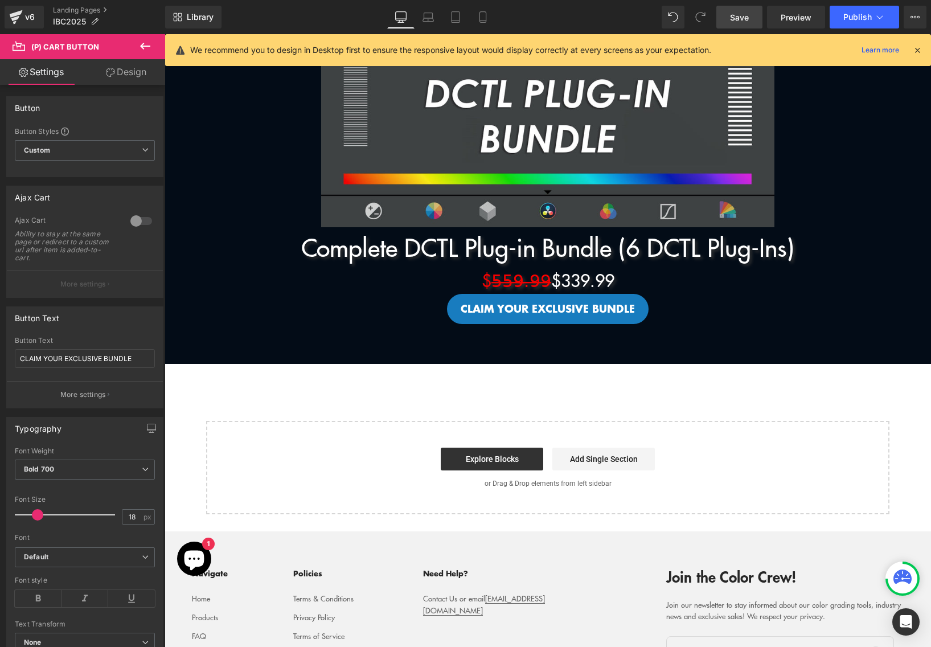
click at [122, 73] on link "Design" at bounding box center [126, 72] width 83 height 26
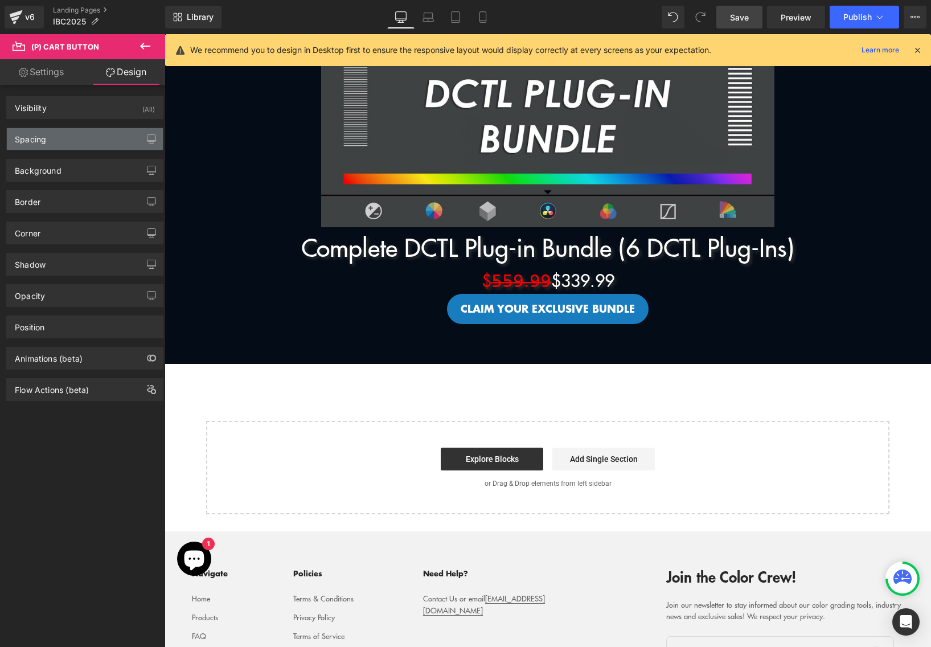
click at [67, 137] on div "Spacing" at bounding box center [85, 139] width 156 height 22
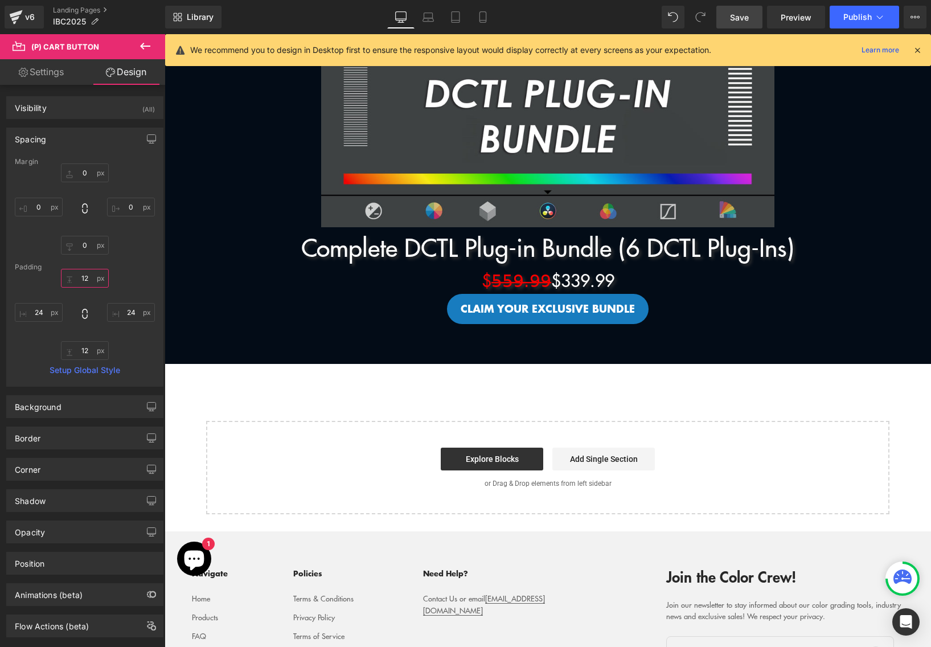
click at [85, 275] on input "12" at bounding box center [85, 278] width 48 height 19
click at [81, 166] on input "0" at bounding box center [85, 172] width 48 height 19
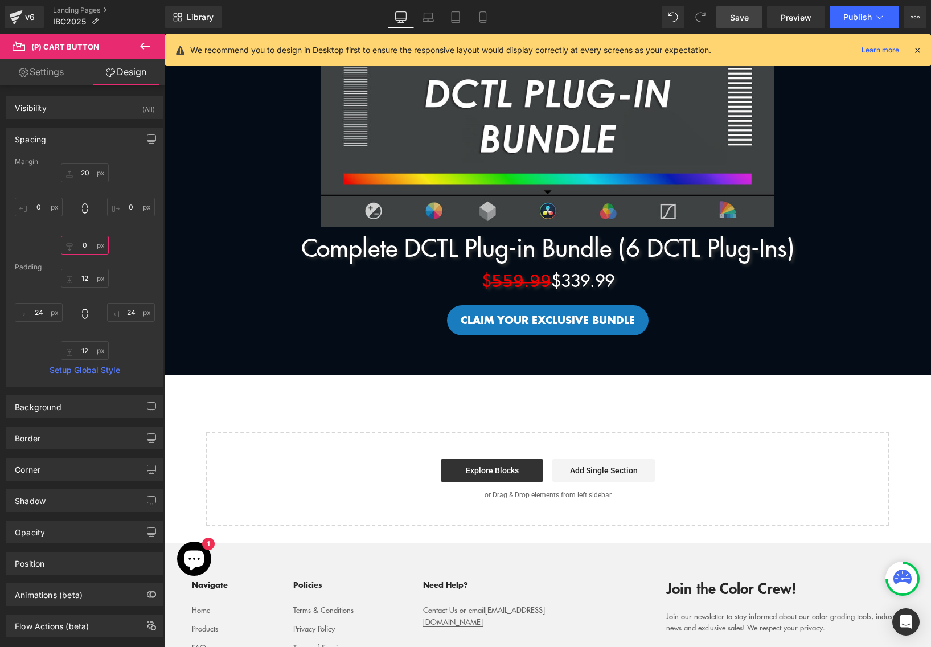
click at [78, 244] on input "0" at bounding box center [85, 245] width 48 height 19
click at [730, 12] on link "Save" at bounding box center [740, 17] width 46 height 23
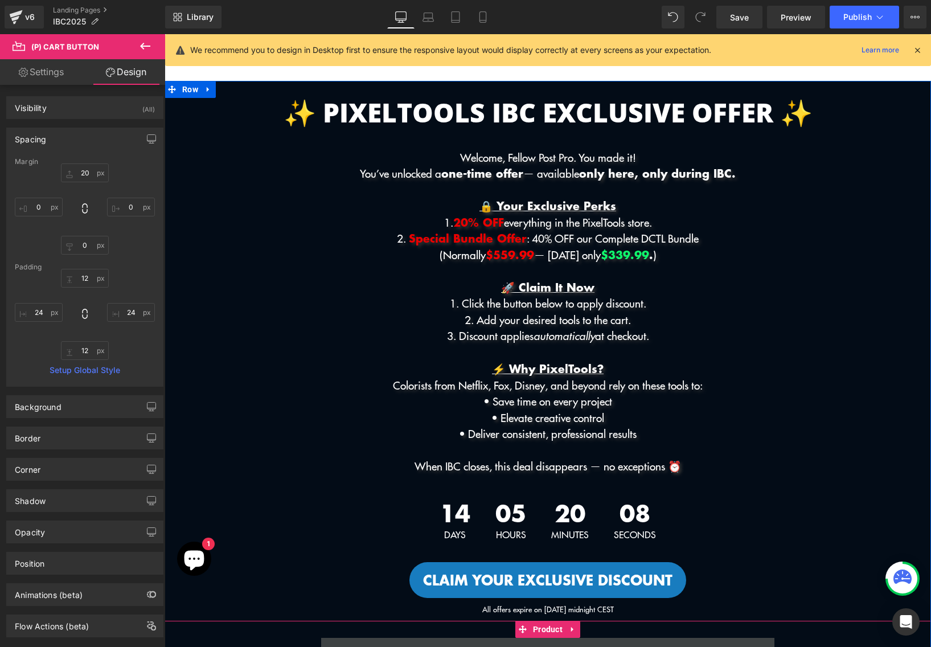
scroll to position [0, 0]
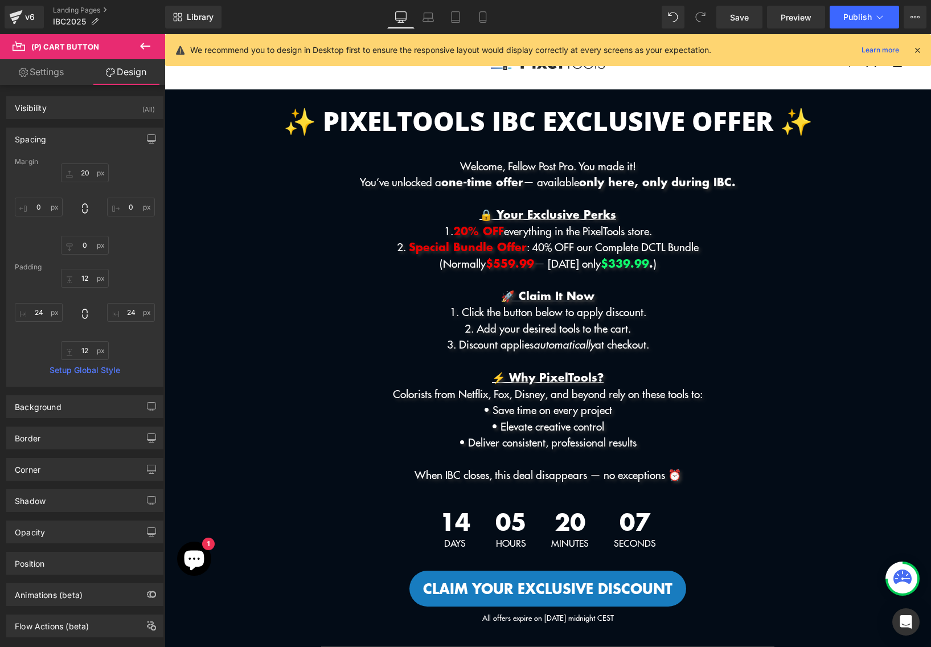
click at [146, 47] on icon at bounding box center [145, 46] width 14 height 14
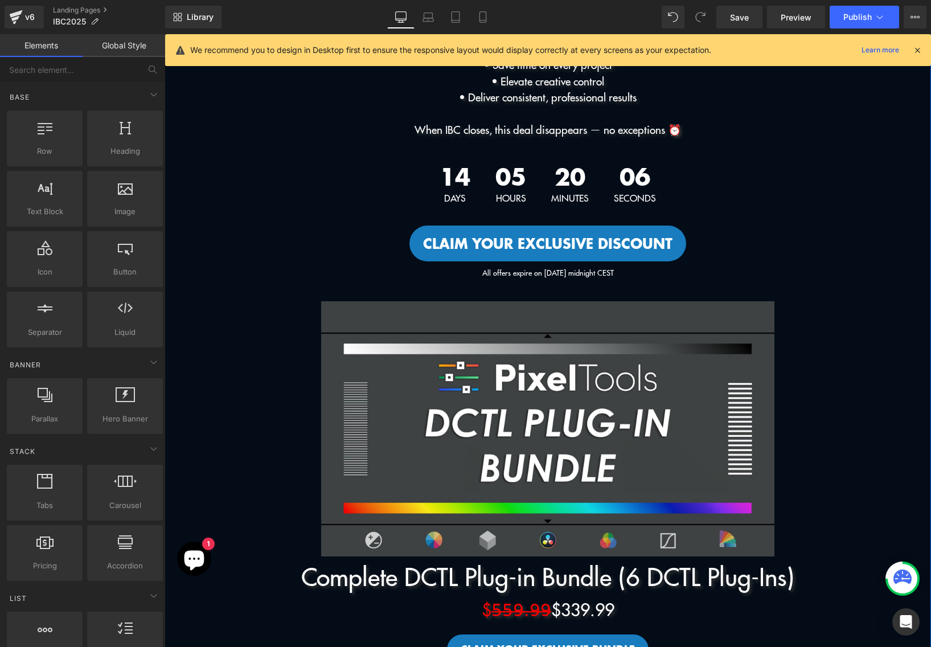
scroll to position [386, 0]
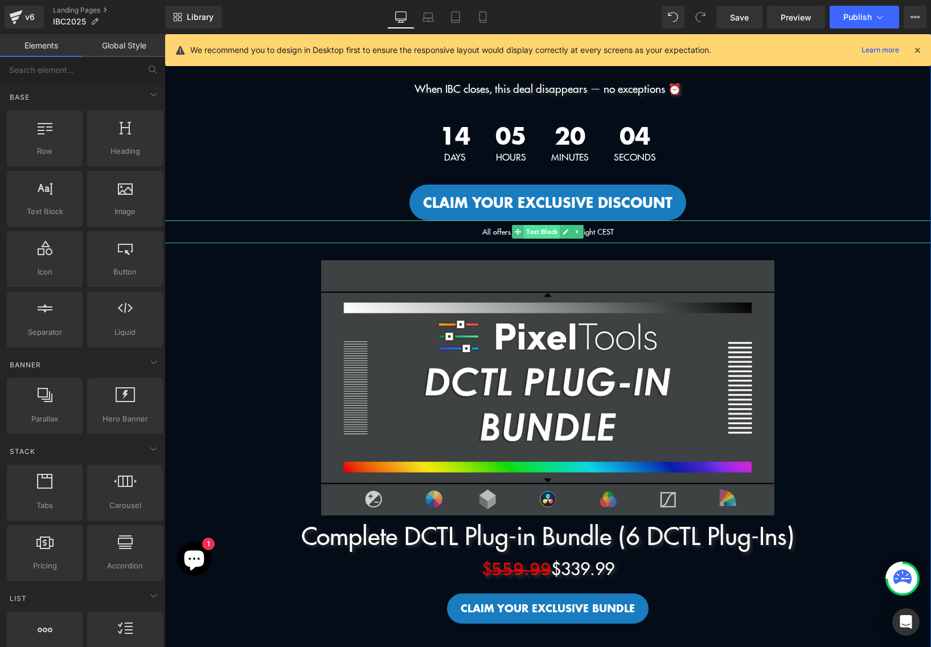
click at [549, 234] on span "Text Block" at bounding box center [542, 232] width 36 height 14
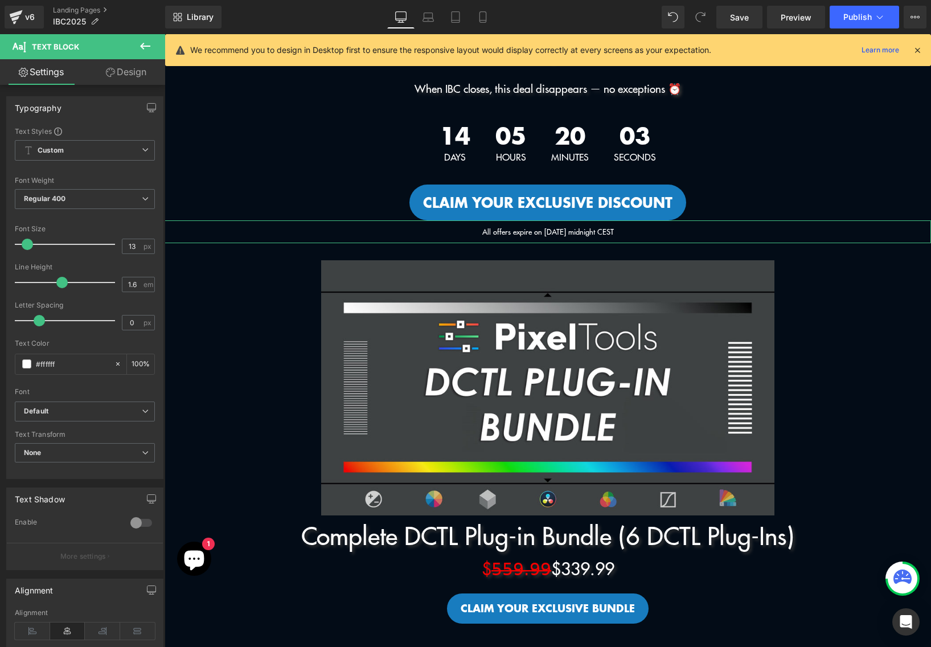
click at [128, 74] on link "Design" at bounding box center [126, 72] width 83 height 26
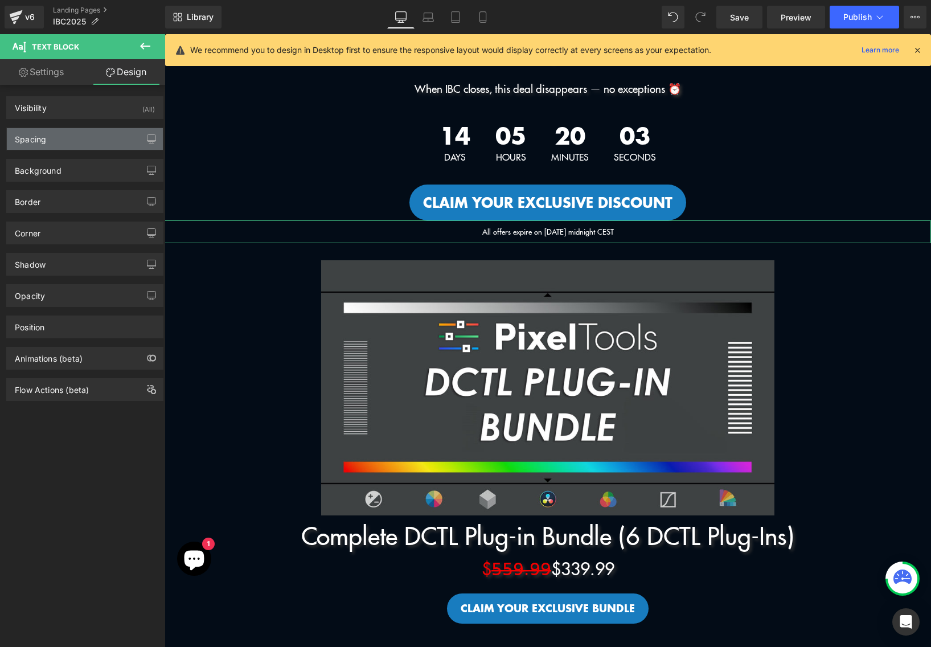
click at [60, 139] on div "Spacing" at bounding box center [85, 139] width 156 height 22
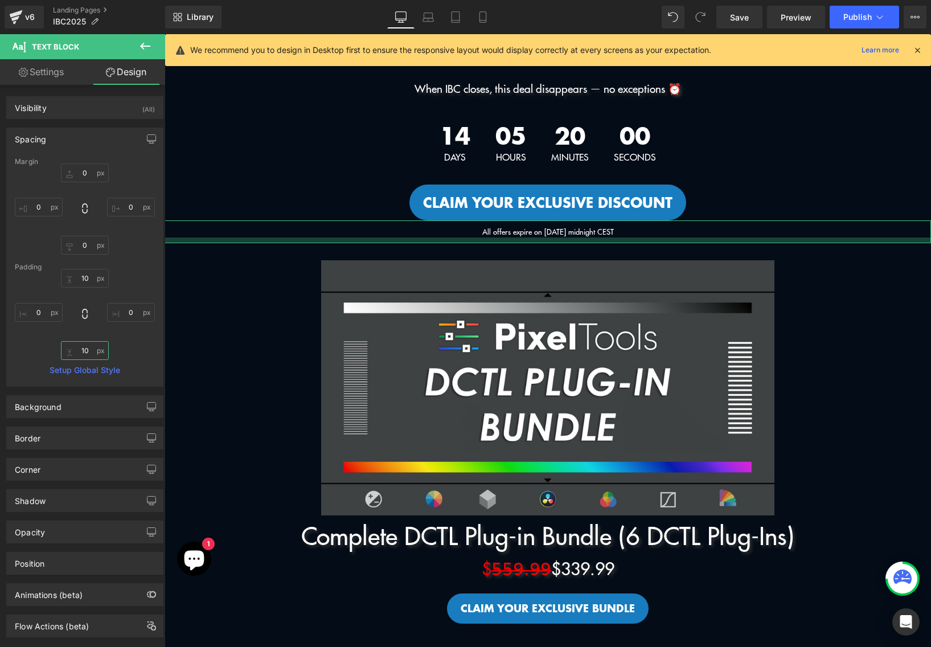
click at [85, 351] on input "10" at bounding box center [85, 350] width 48 height 19
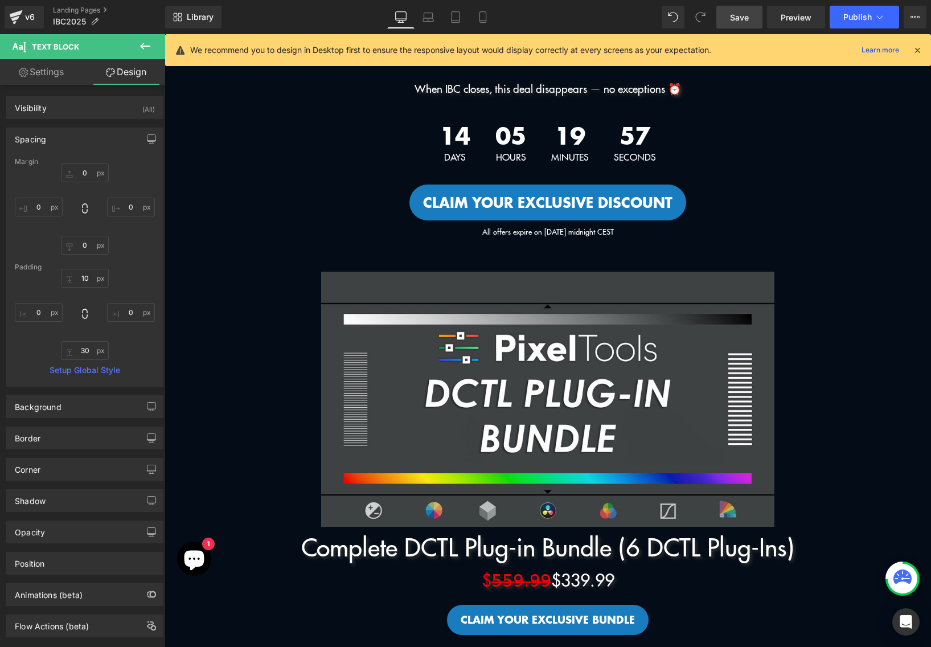
click at [751, 17] on link "Save" at bounding box center [740, 17] width 46 height 23
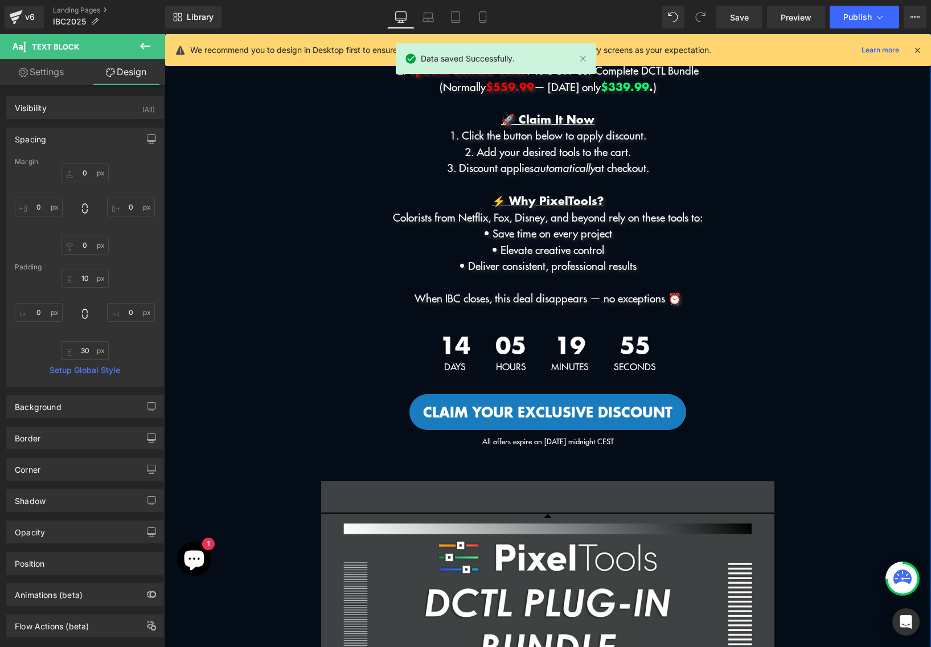
scroll to position [140, 0]
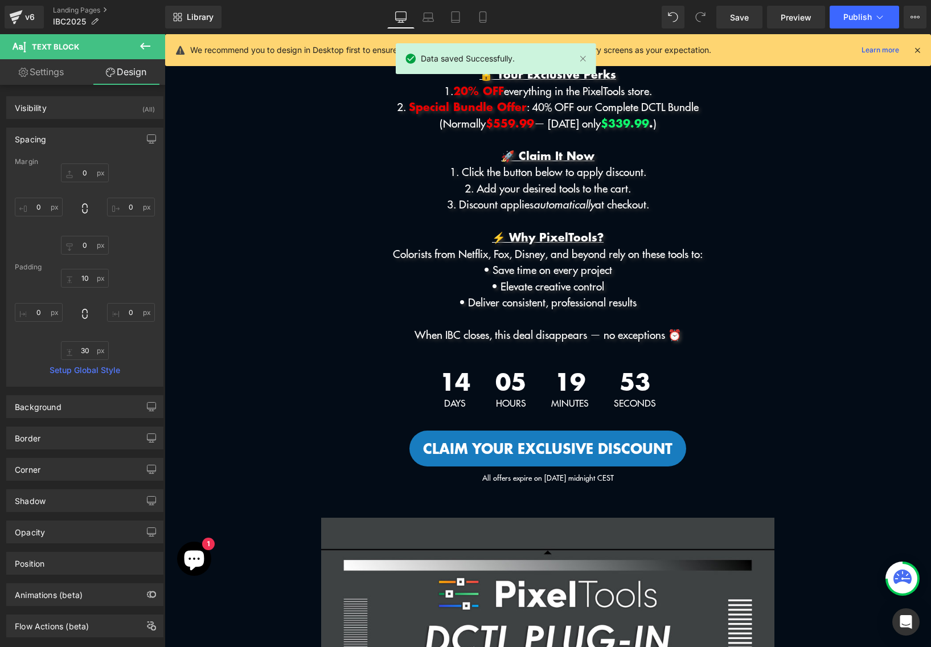
click at [144, 42] on icon at bounding box center [145, 46] width 14 height 14
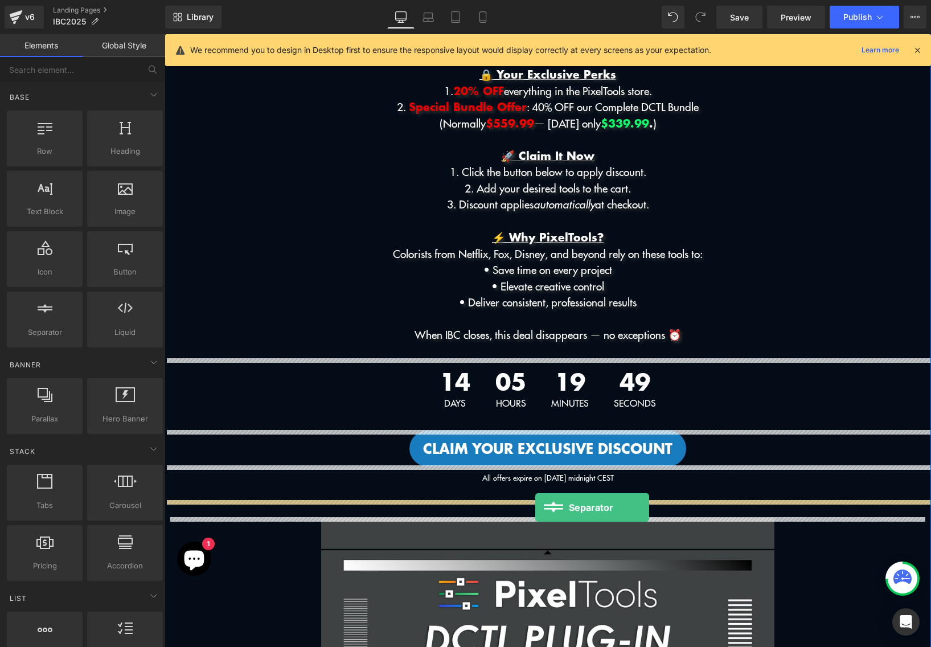
drag, startPoint x: 209, startPoint y: 363, endPoint x: 535, endPoint y: 507, distance: 357.3
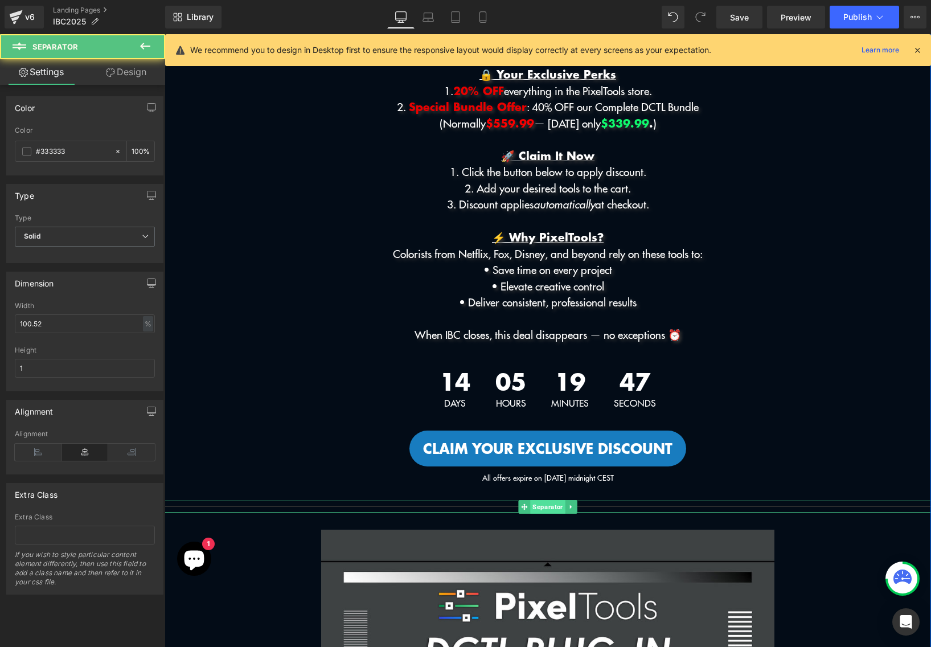
click at [546, 505] on span "Separator" at bounding box center [547, 507] width 35 height 14
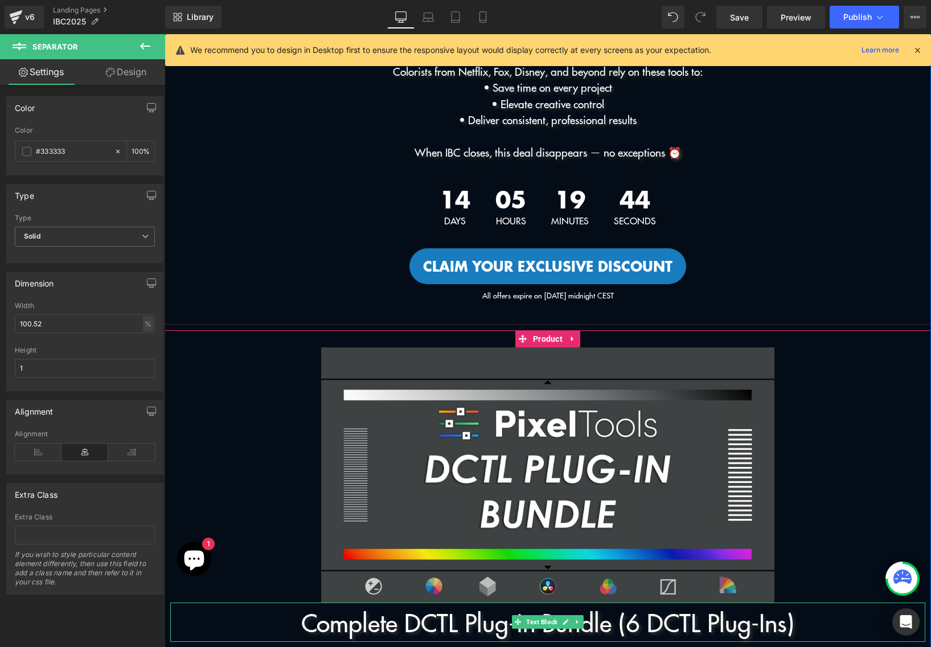
scroll to position [243, 0]
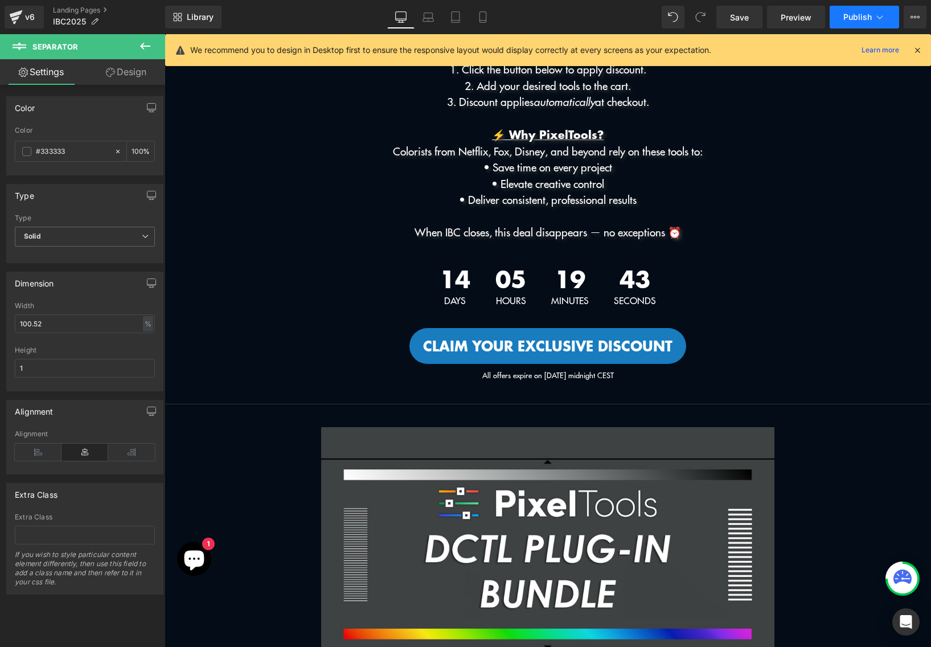
click at [884, 11] on icon at bounding box center [879, 16] width 11 height 11
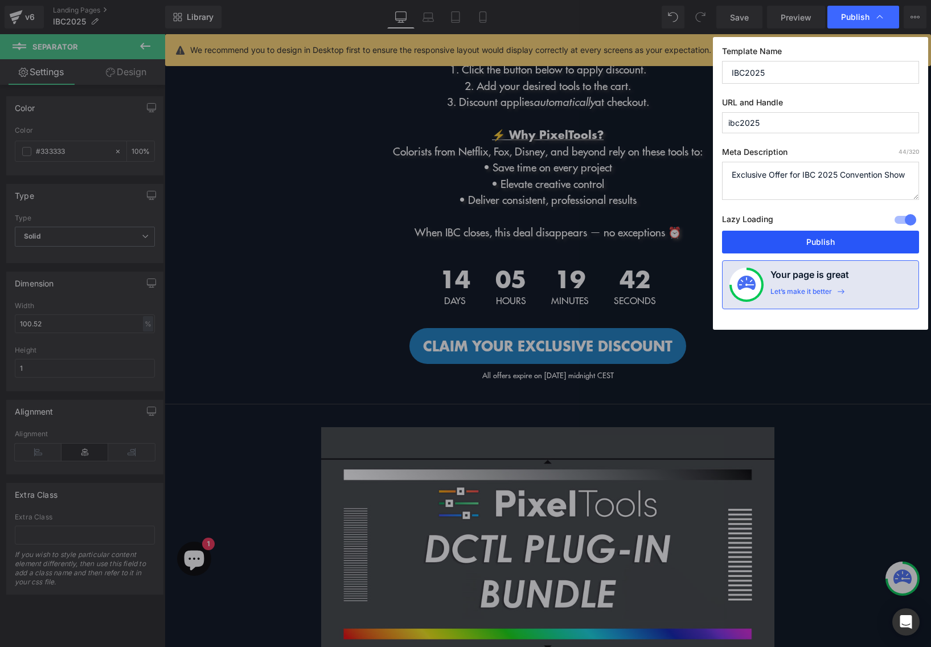
click at [833, 240] on button "Publish" at bounding box center [820, 242] width 197 height 23
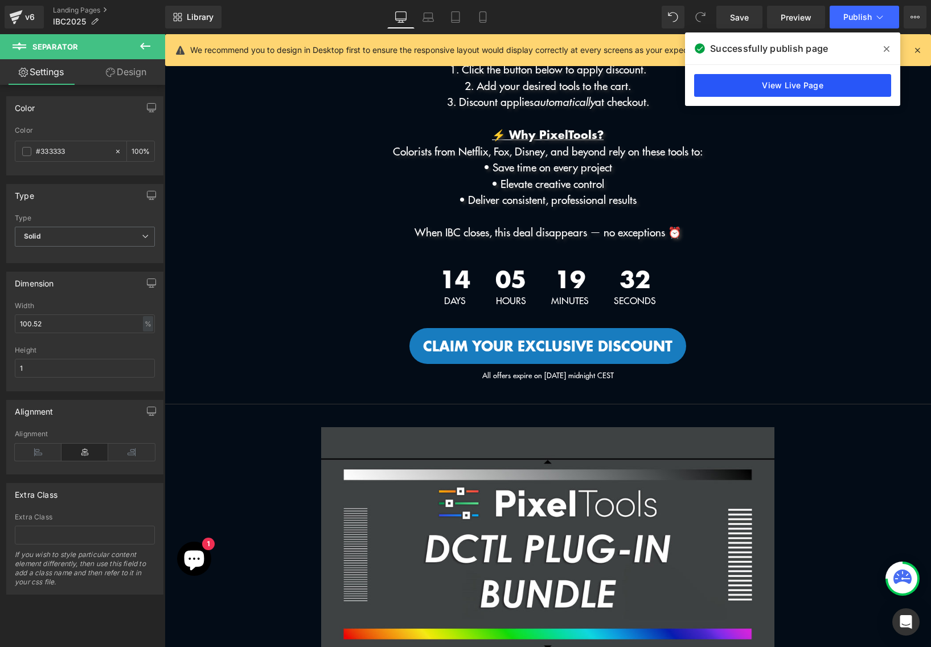
click at [767, 90] on link "View Live Page" at bounding box center [792, 85] width 197 height 23
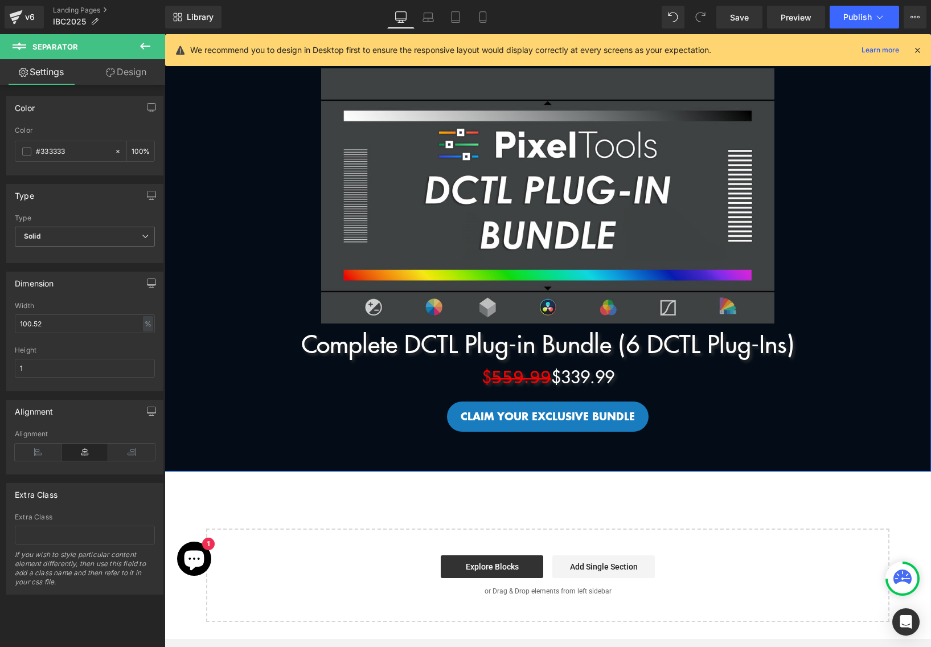
scroll to position [702, 0]
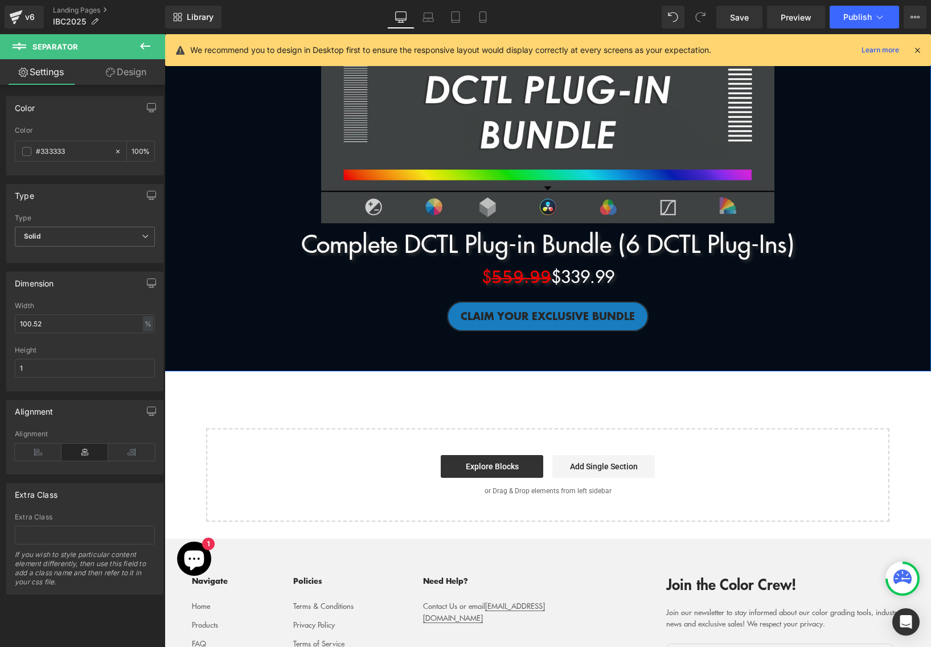
click at [537, 319] on div "CLAIM YOUR EXCLUSIVE BUNDLE (P) Cart Button" at bounding box center [547, 316] width 755 height 30
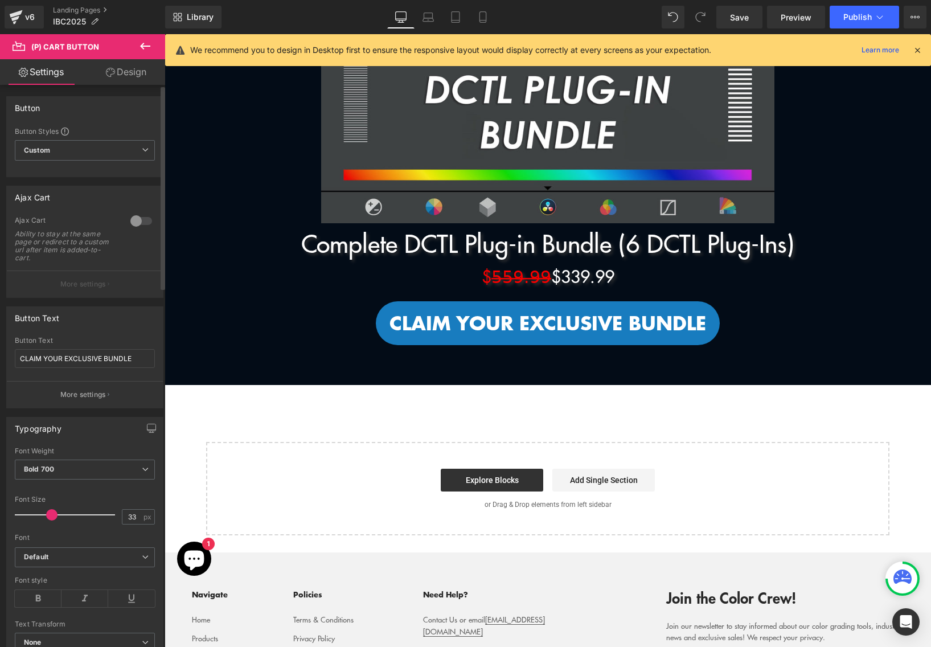
drag, startPoint x: 40, startPoint y: 512, endPoint x: 53, endPoint y: 512, distance: 13.1
click at [53, 512] on span at bounding box center [51, 514] width 11 height 11
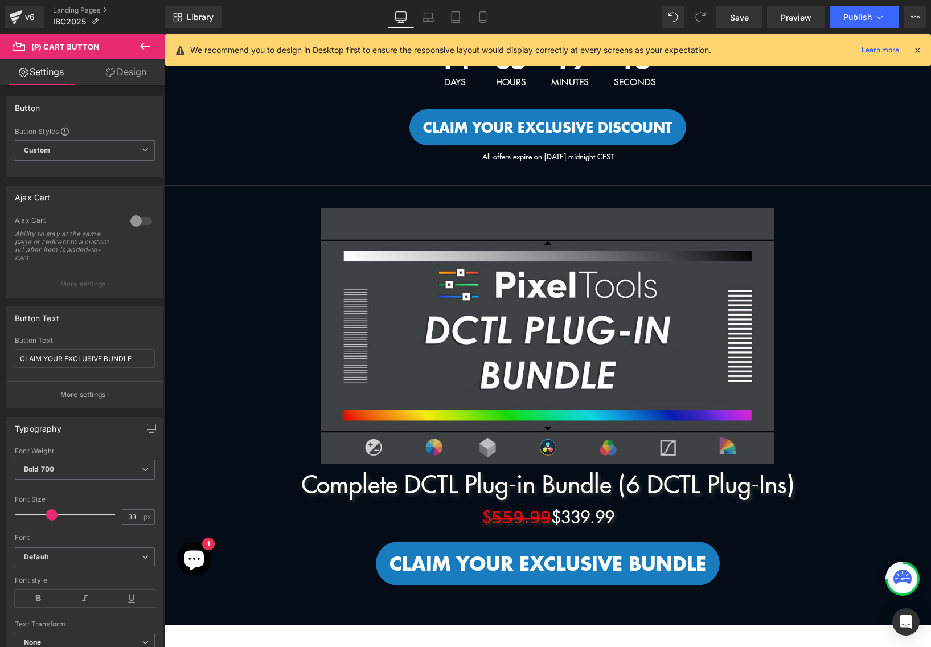
scroll to position [640, 0]
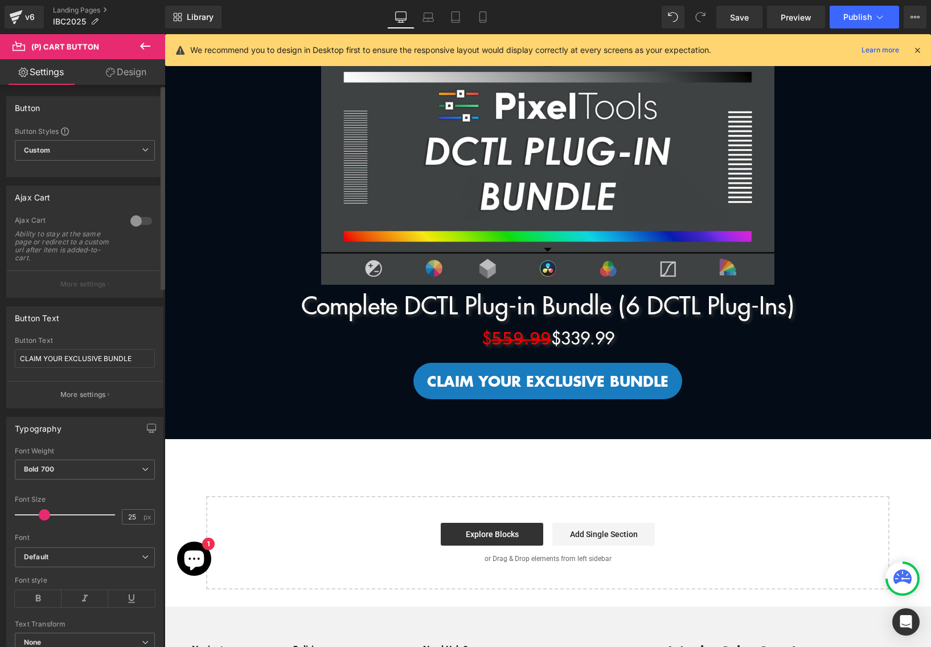
drag, startPoint x: 48, startPoint y: 515, endPoint x: 41, endPoint y: 515, distance: 7.4
click at [41, 515] on span at bounding box center [44, 514] width 11 height 11
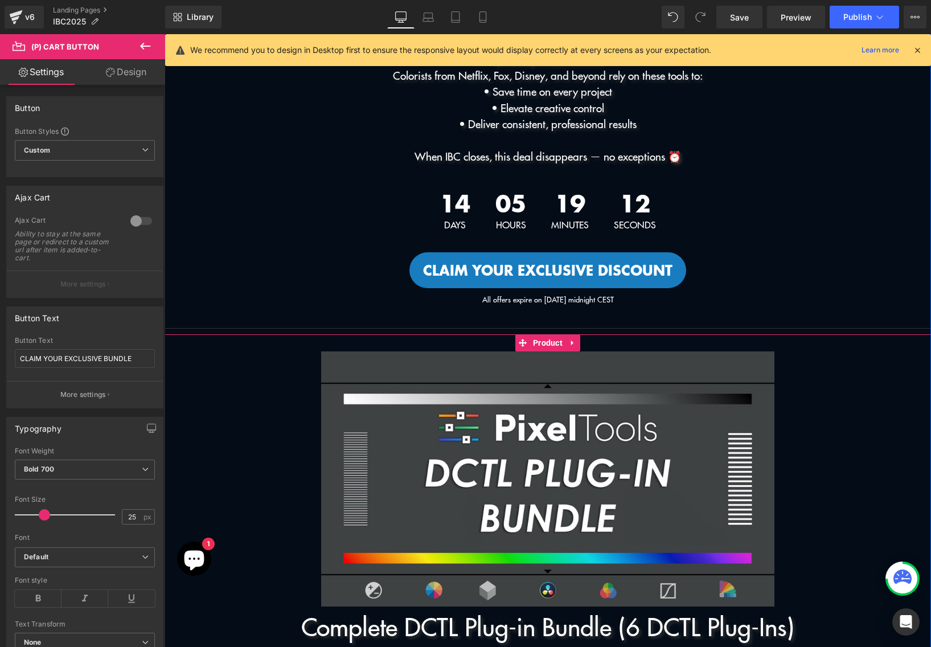
scroll to position [84, 0]
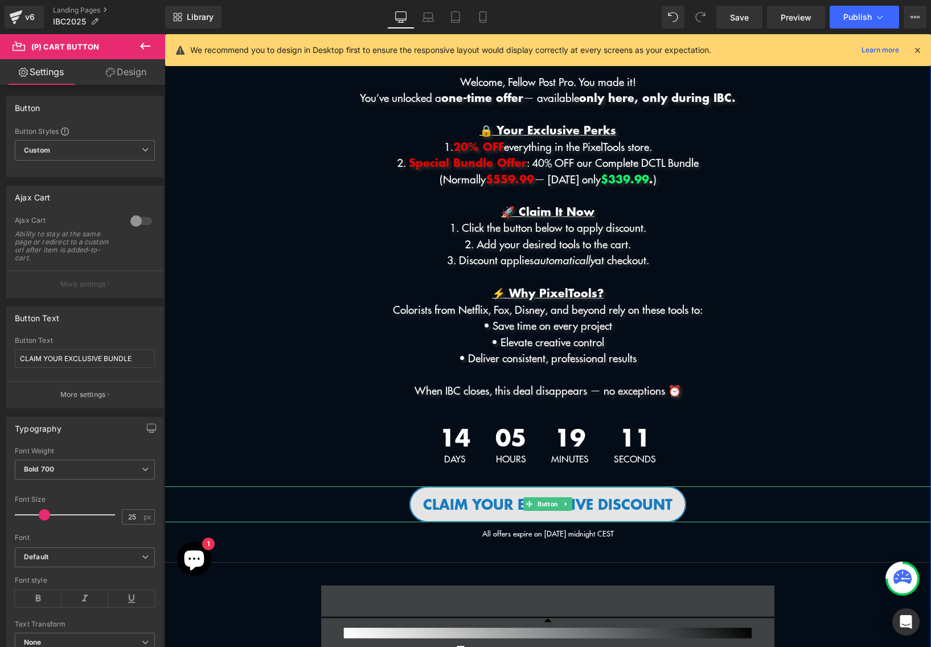
click at [445, 506] on span "Claim your EXCLUSIVE Discount" at bounding box center [548, 504] width 250 height 22
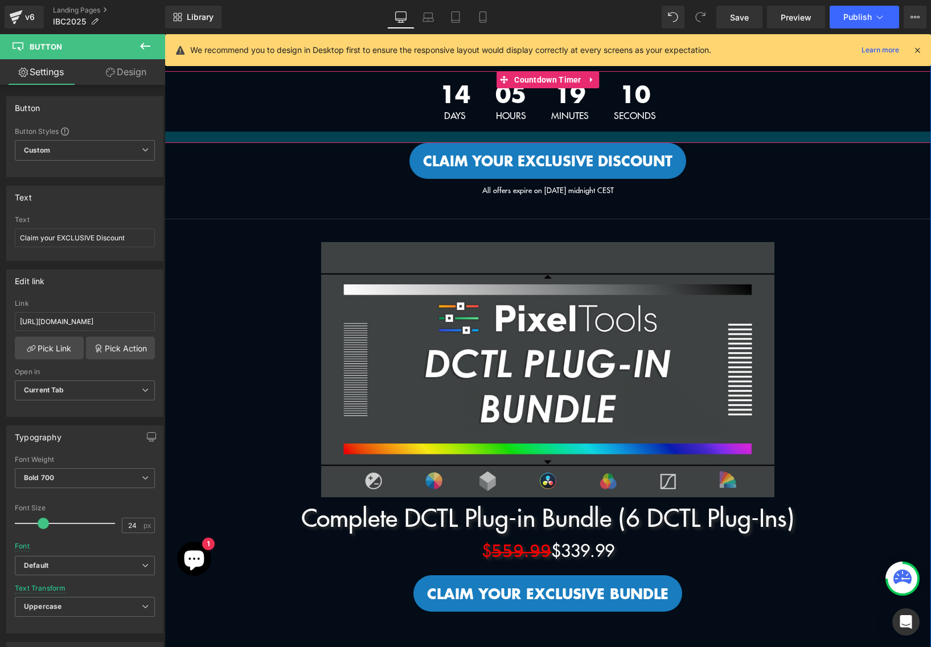
scroll to position [557, 0]
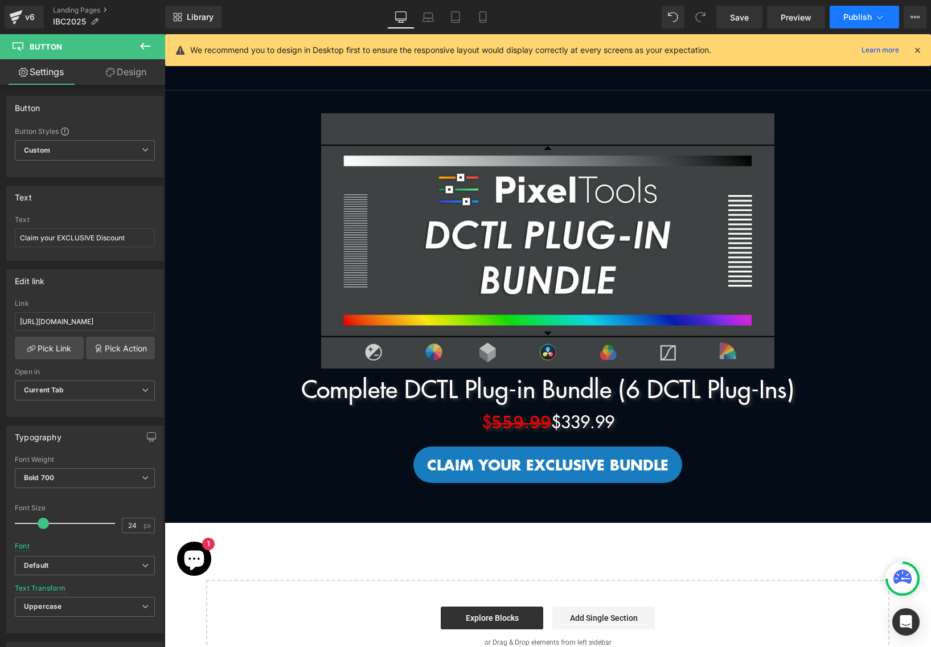
click at [858, 14] on span "Publish" at bounding box center [858, 17] width 28 height 9
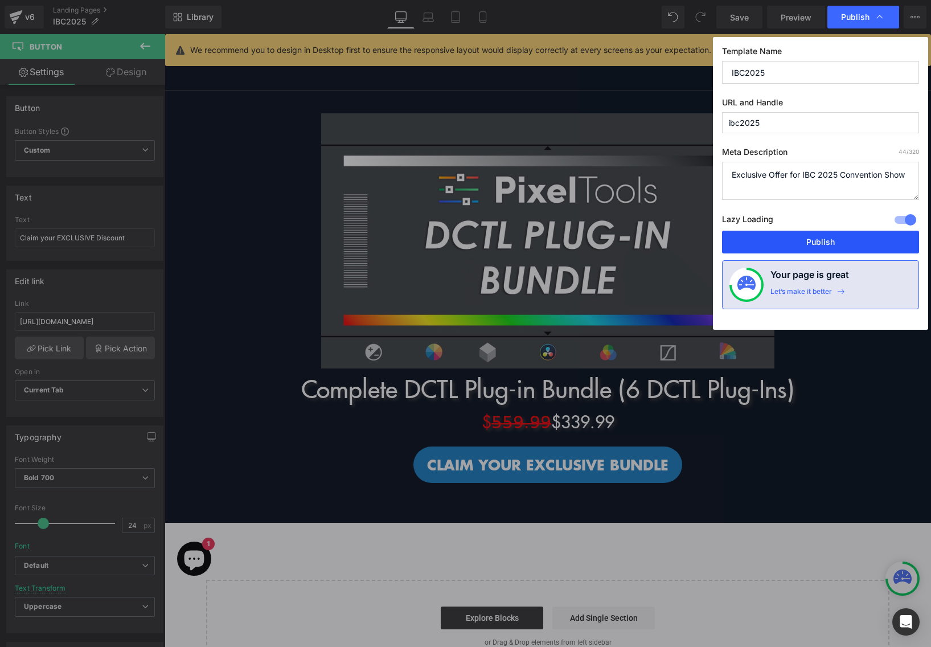
click at [802, 251] on button "Publish" at bounding box center [820, 242] width 197 height 23
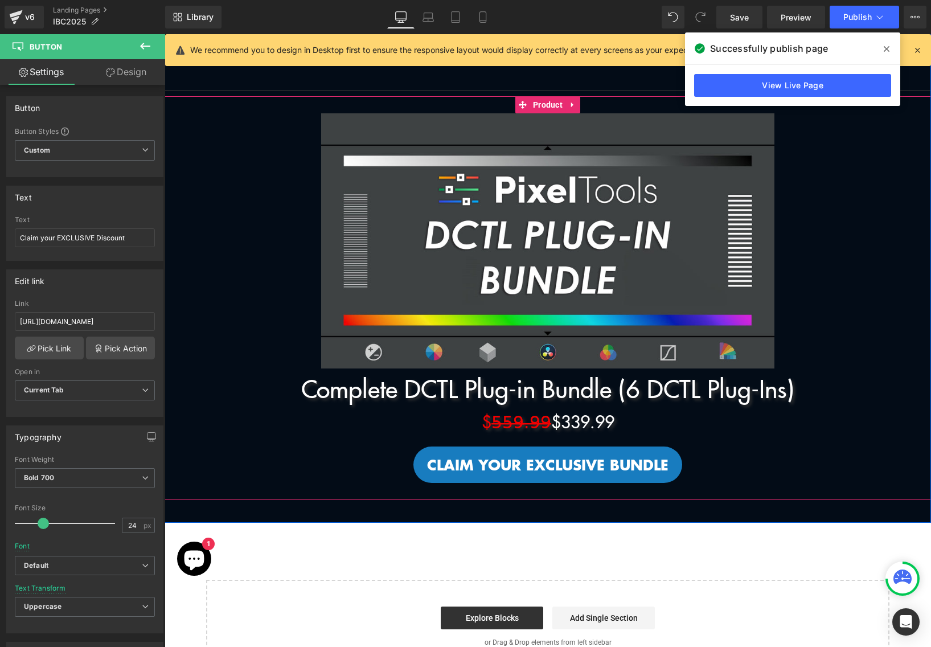
click at [507, 395] on p "Complete DCTL Plug-in Bundle (6 DCTL Plug-Ins)" at bounding box center [547, 388] width 755 height 39
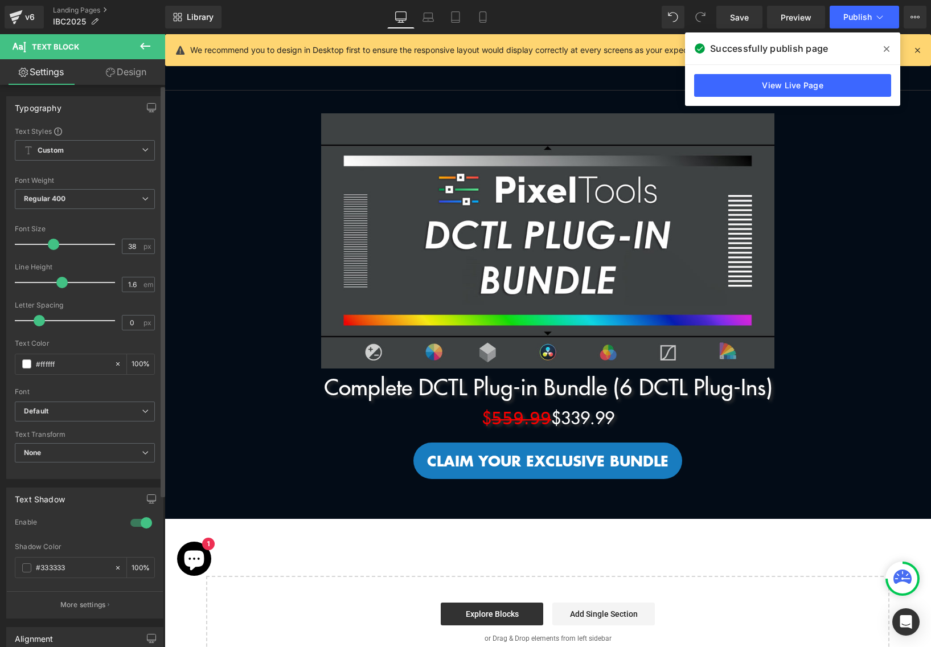
click at [54, 244] on span at bounding box center [53, 244] width 11 height 11
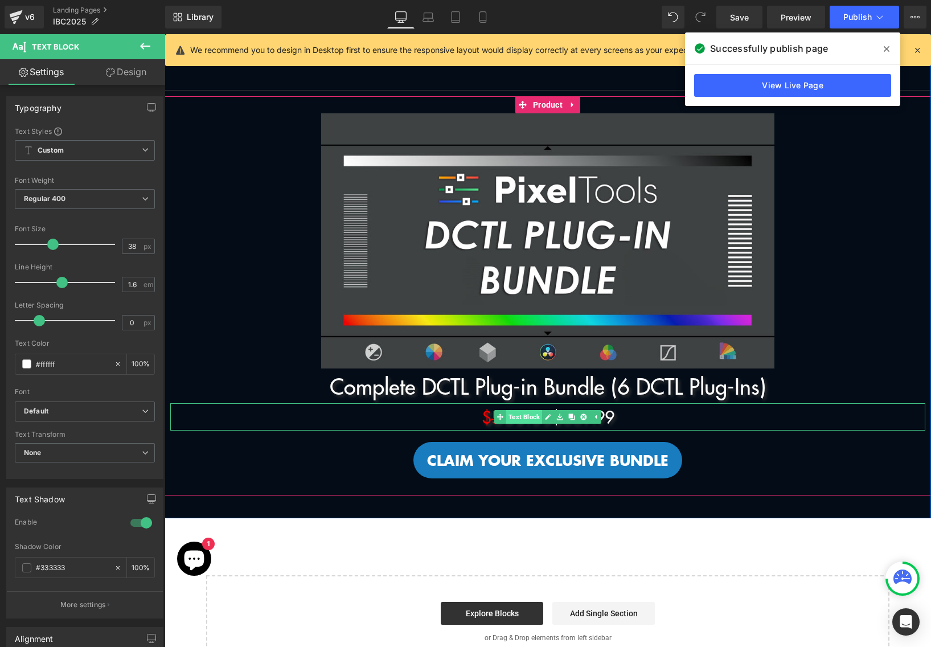
click at [517, 420] on link "Text Block" at bounding box center [518, 417] width 48 height 14
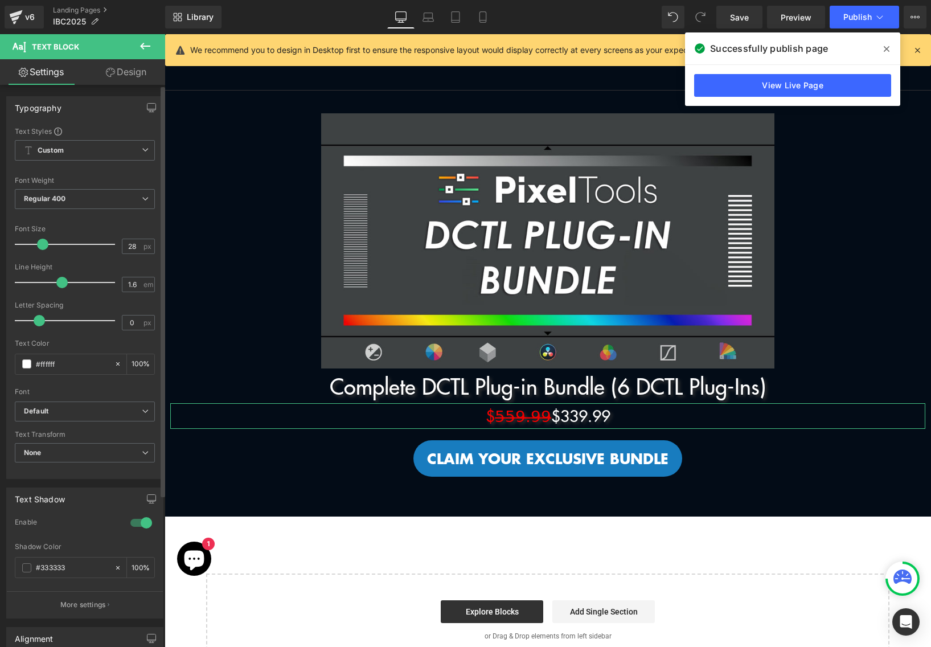
click at [38, 246] on span at bounding box center [42, 244] width 11 height 11
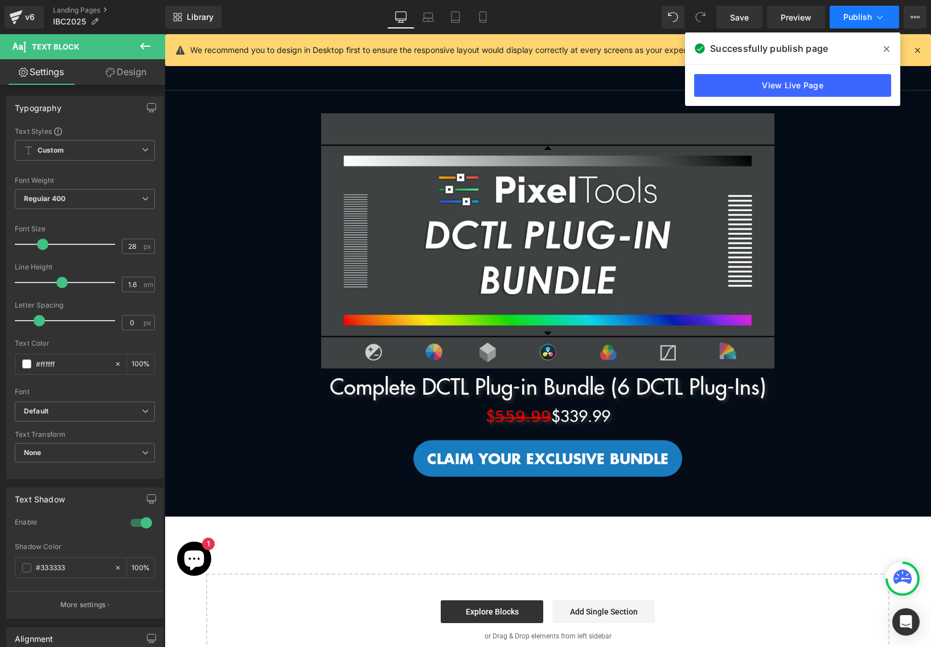
click at [861, 22] on button "Publish" at bounding box center [865, 17] width 70 height 23
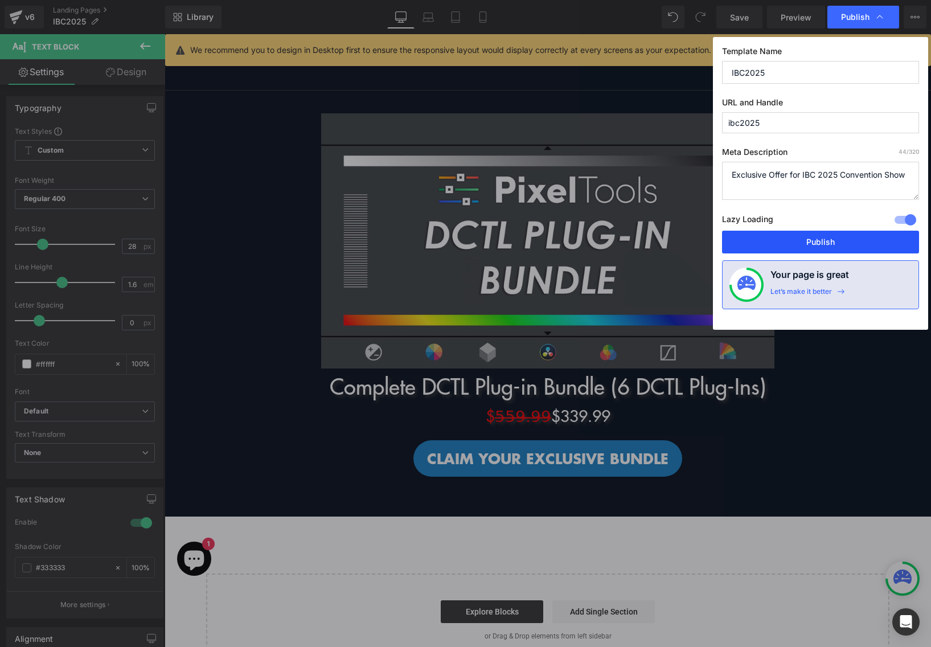
click at [788, 244] on button "Publish" at bounding box center [820, 242] width 197 height 23
